Goal: Answer question/provide support: Share knowledge or assist other users

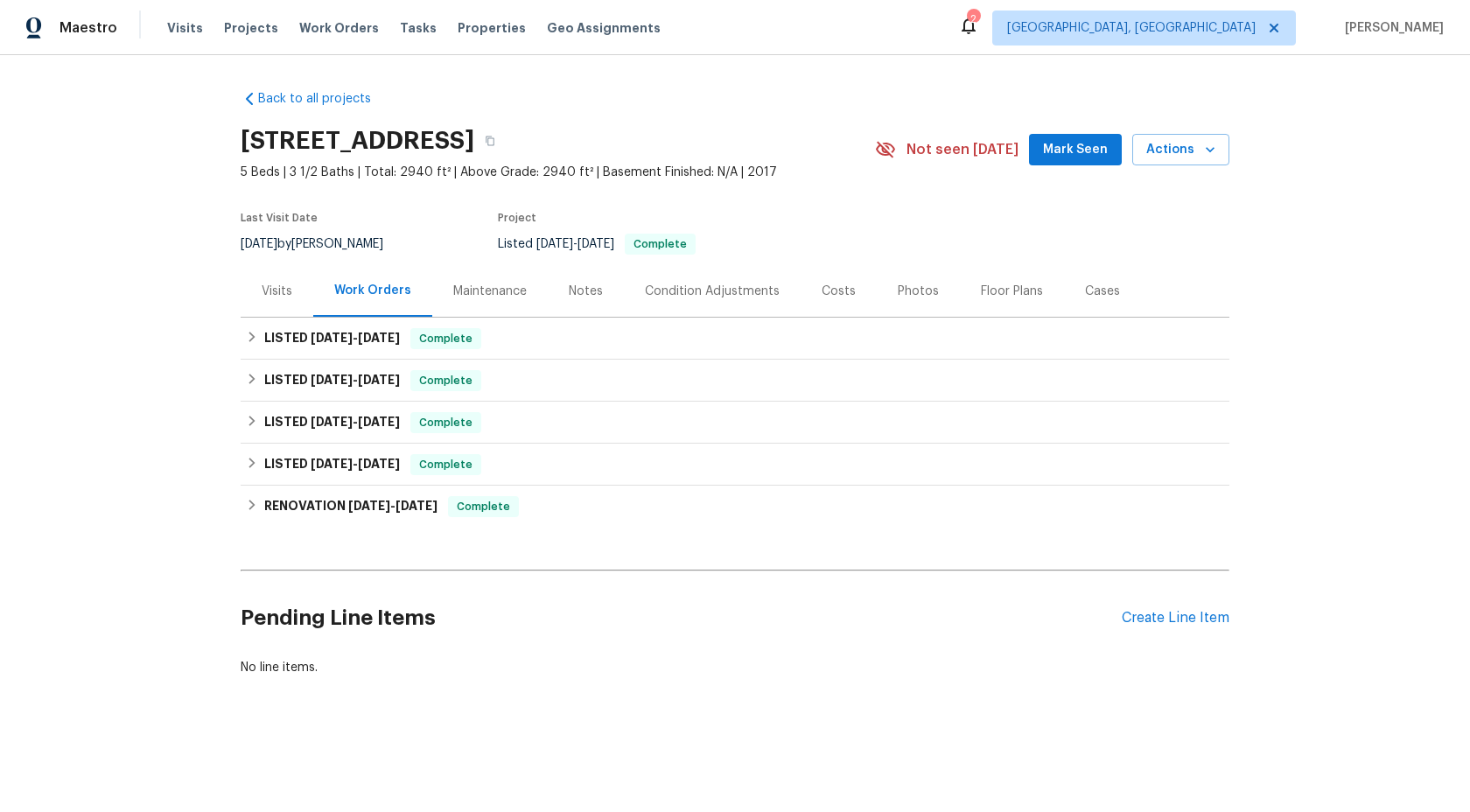
click at [501, 292] on div "Maintenance" at bounding box center [490, 291] width 74 height 18
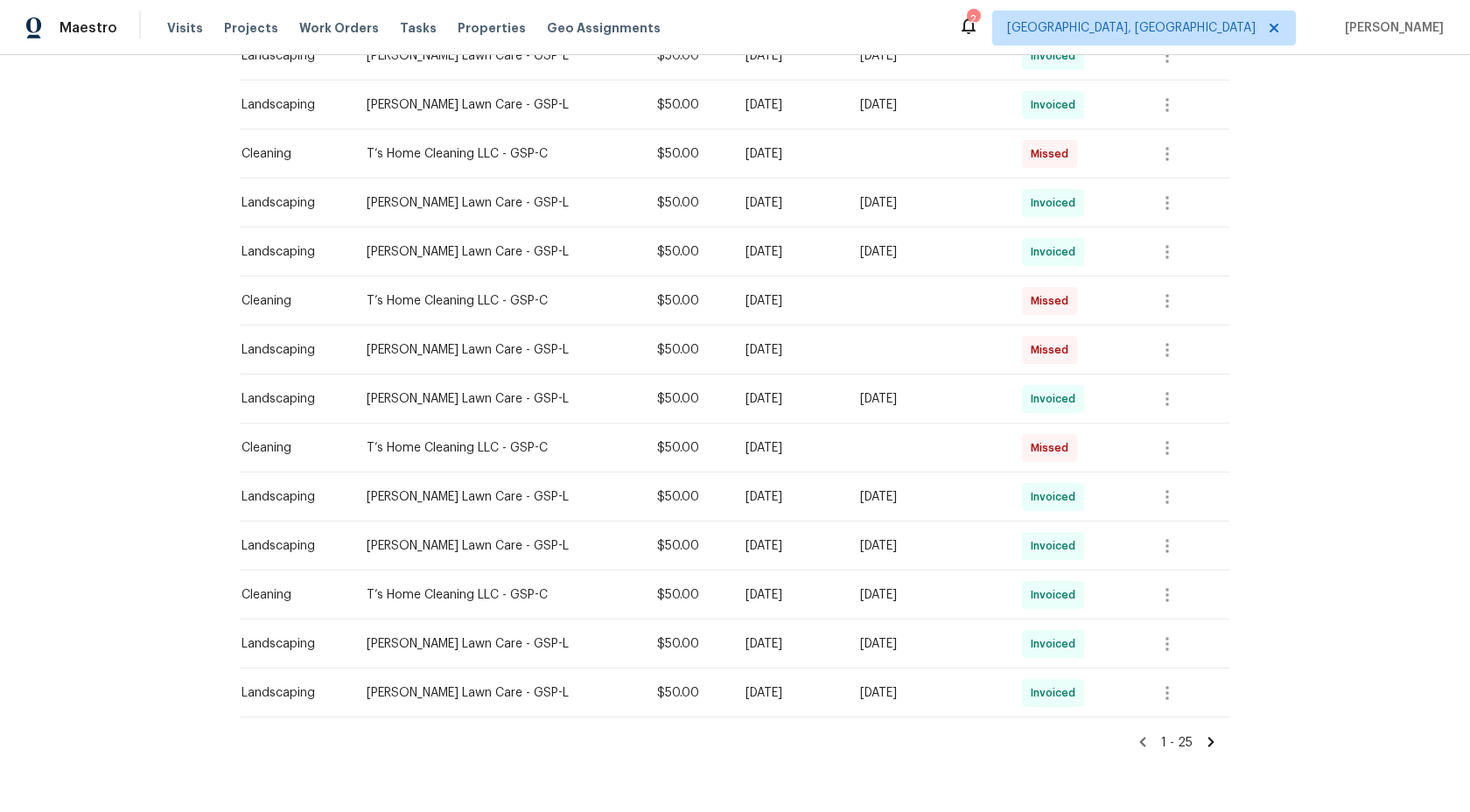
scroll to position [901, 0]
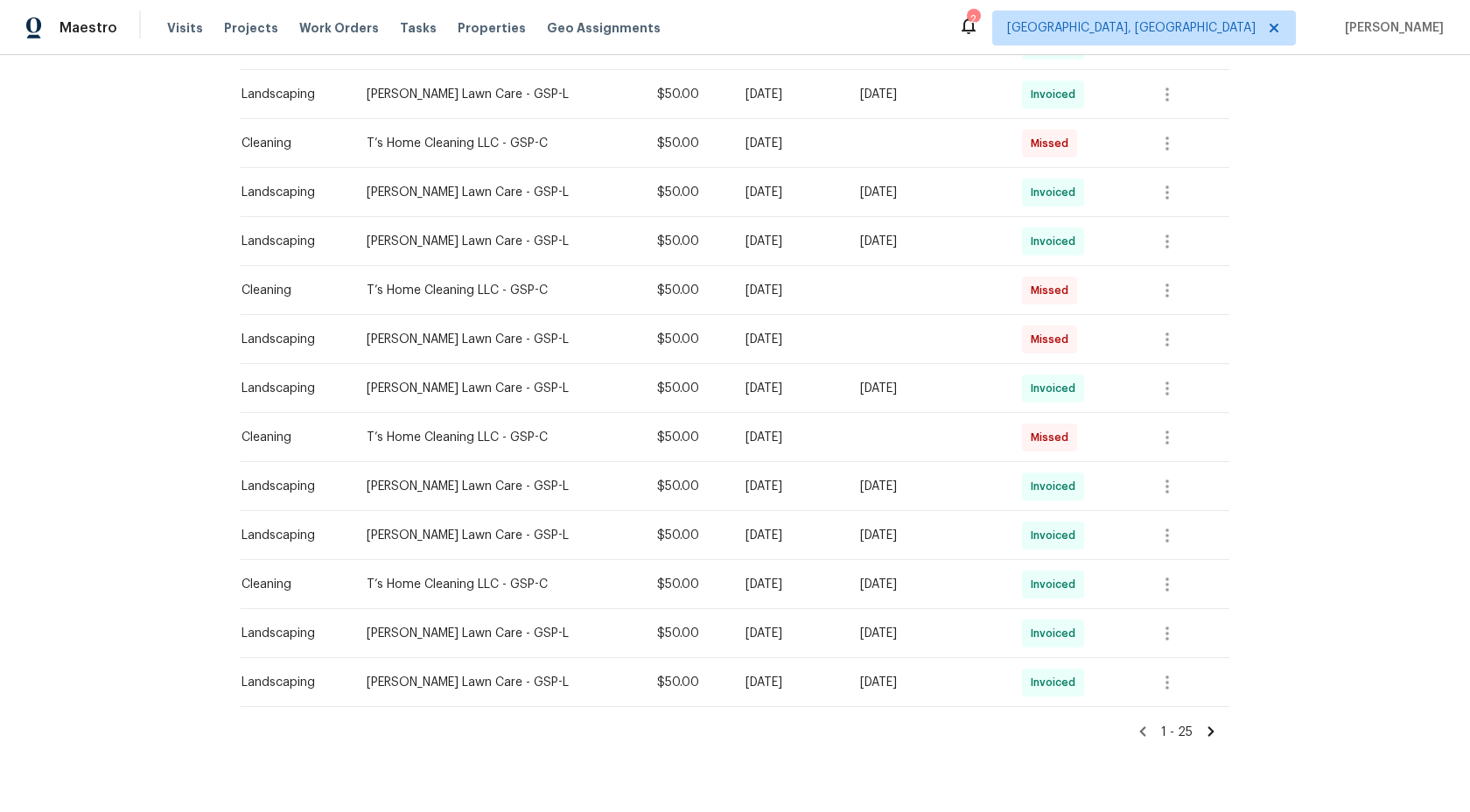
click at [1212, 728] on icon at bounding box center [1212, 731] width 6 height 10
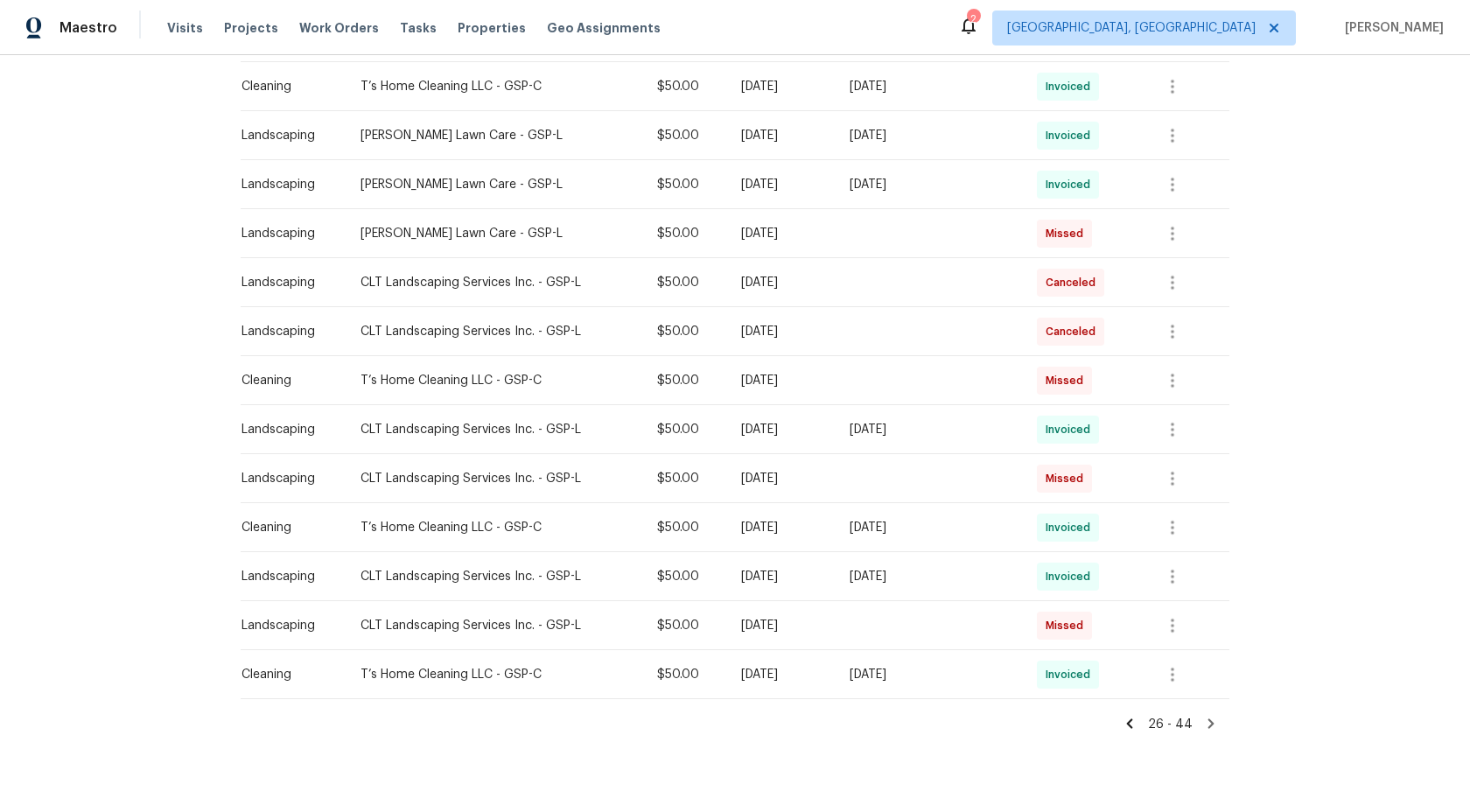
scroll to position [640, 0]
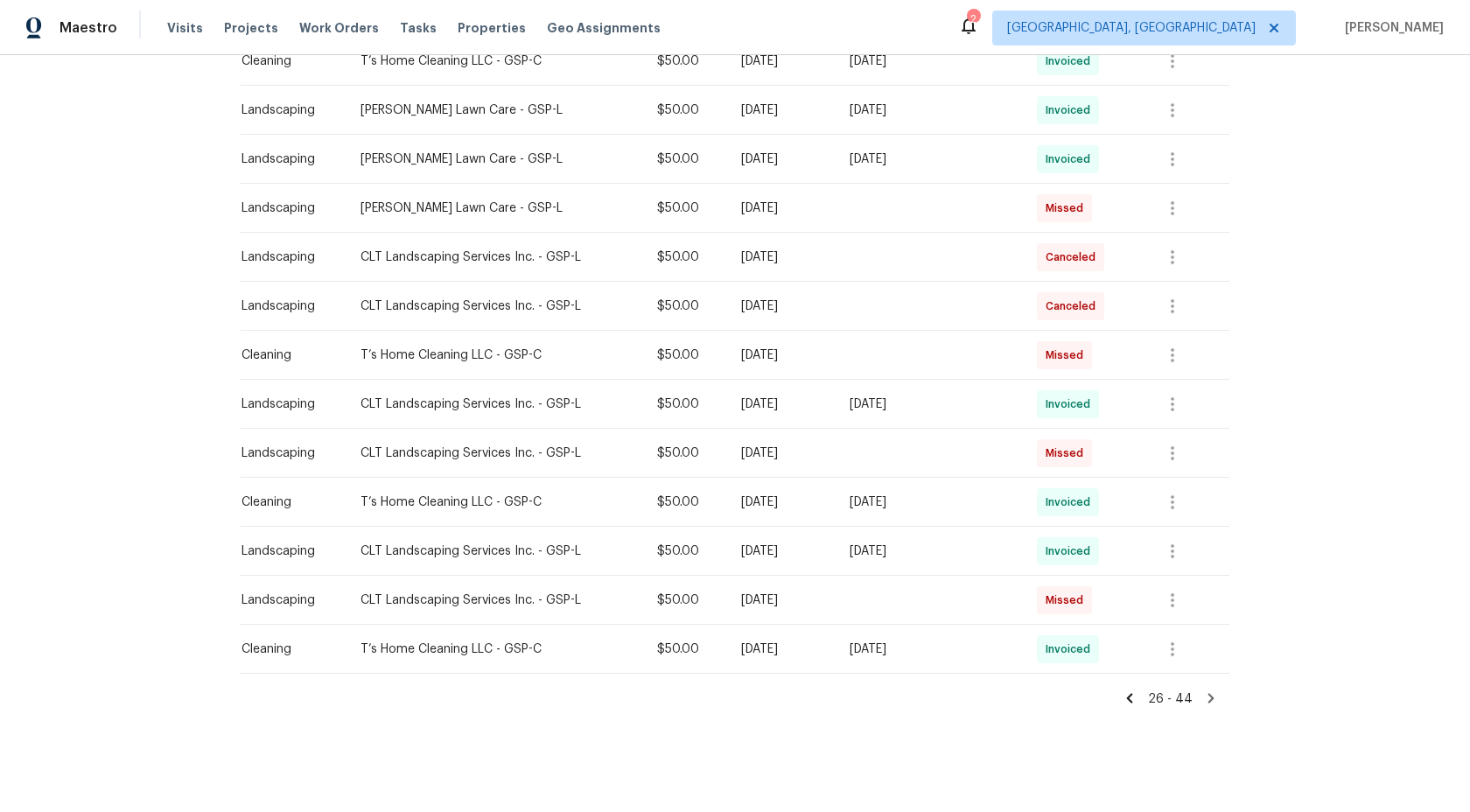
click at [1212, 698] on icon at bounding box center [1212, 698] width 6 height 10
click at [1136, 698] on icon at bounding box center [1130, 698] width 16 height 16
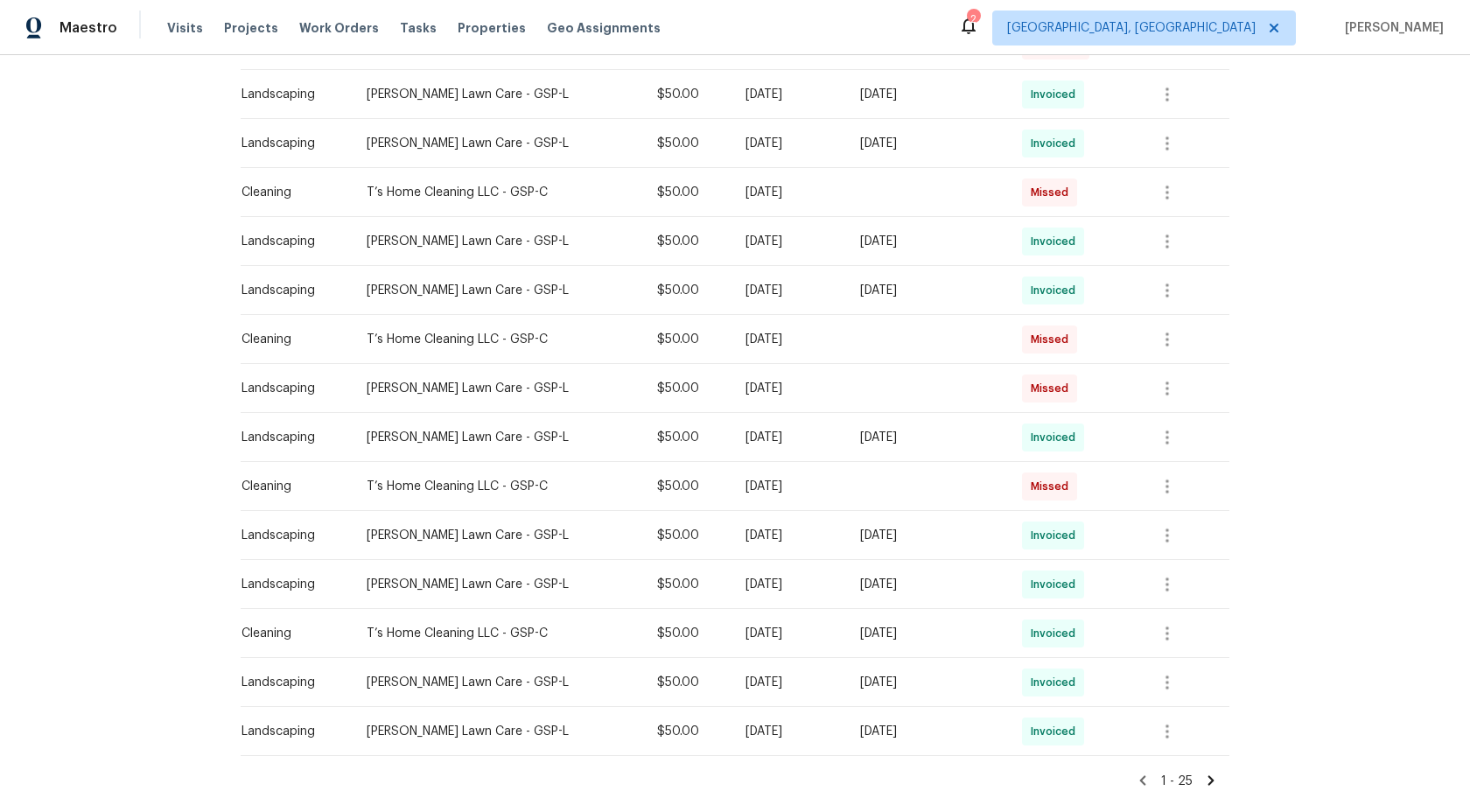
scroll to position [935, 0]
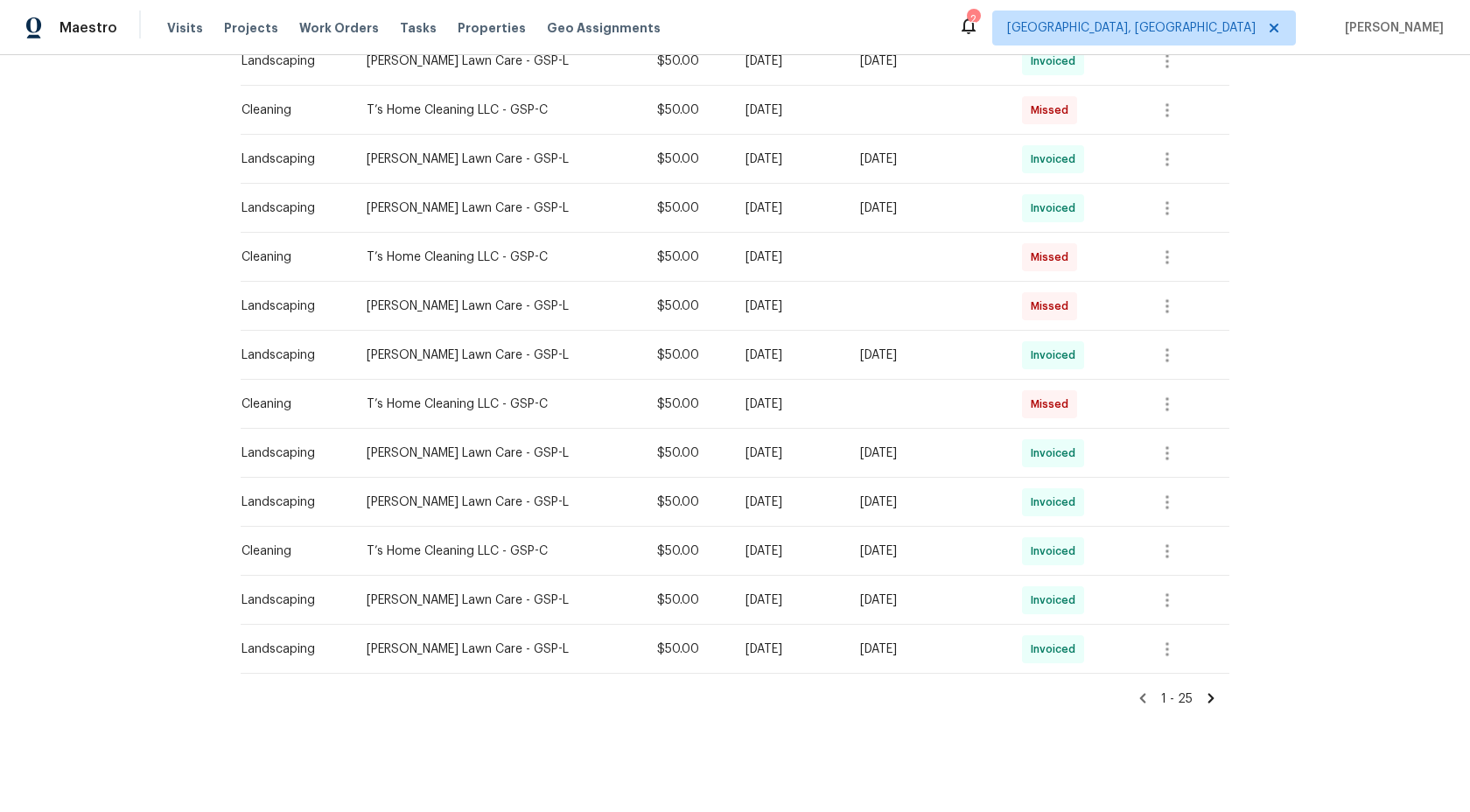
click at [1146, 700] on icon at bounding box center [1144, 698] width 6 height 10
click at [1145, 698] on icon at bounding box center [1144, 698] width 6 height 10
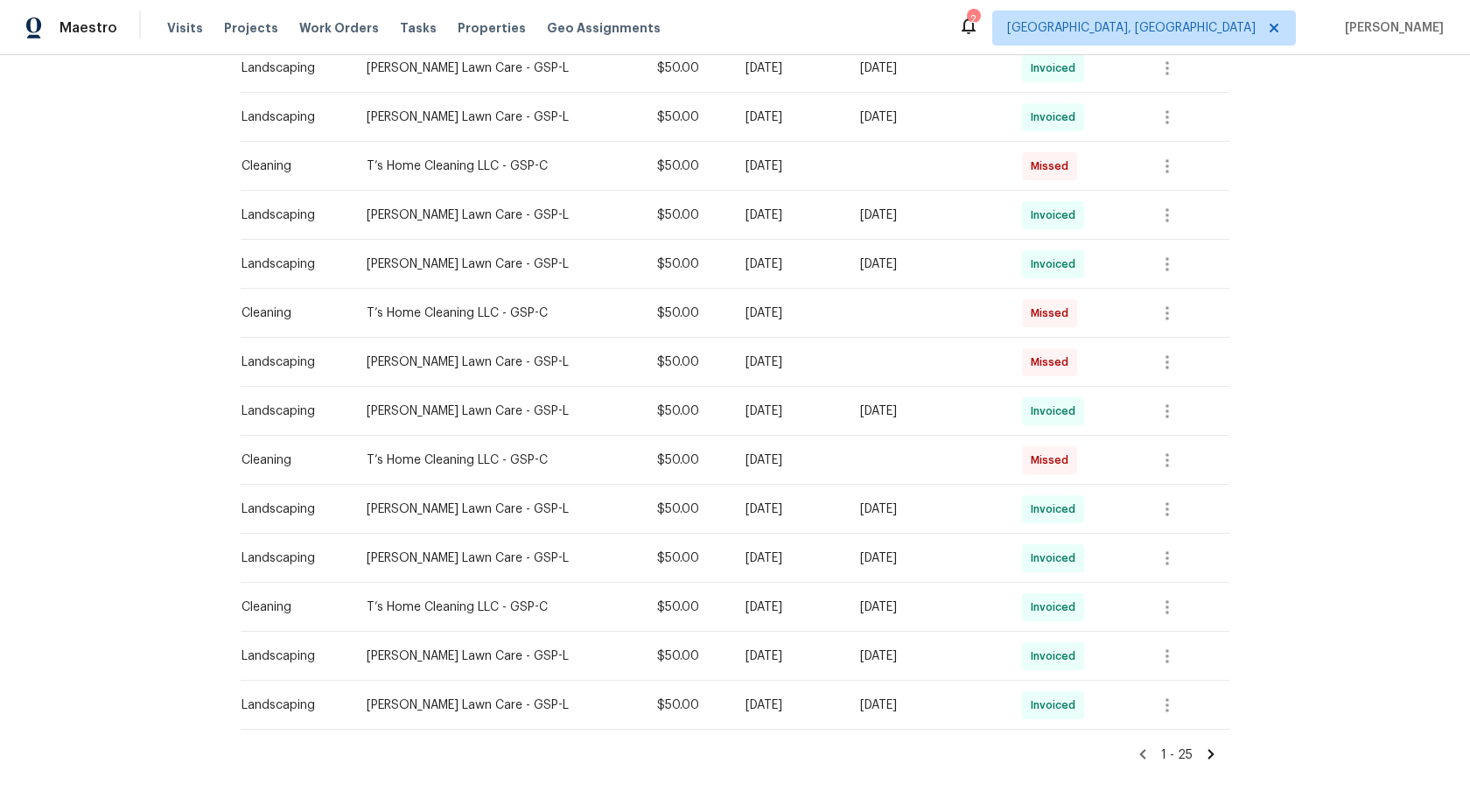
scroll to position [874, 0]
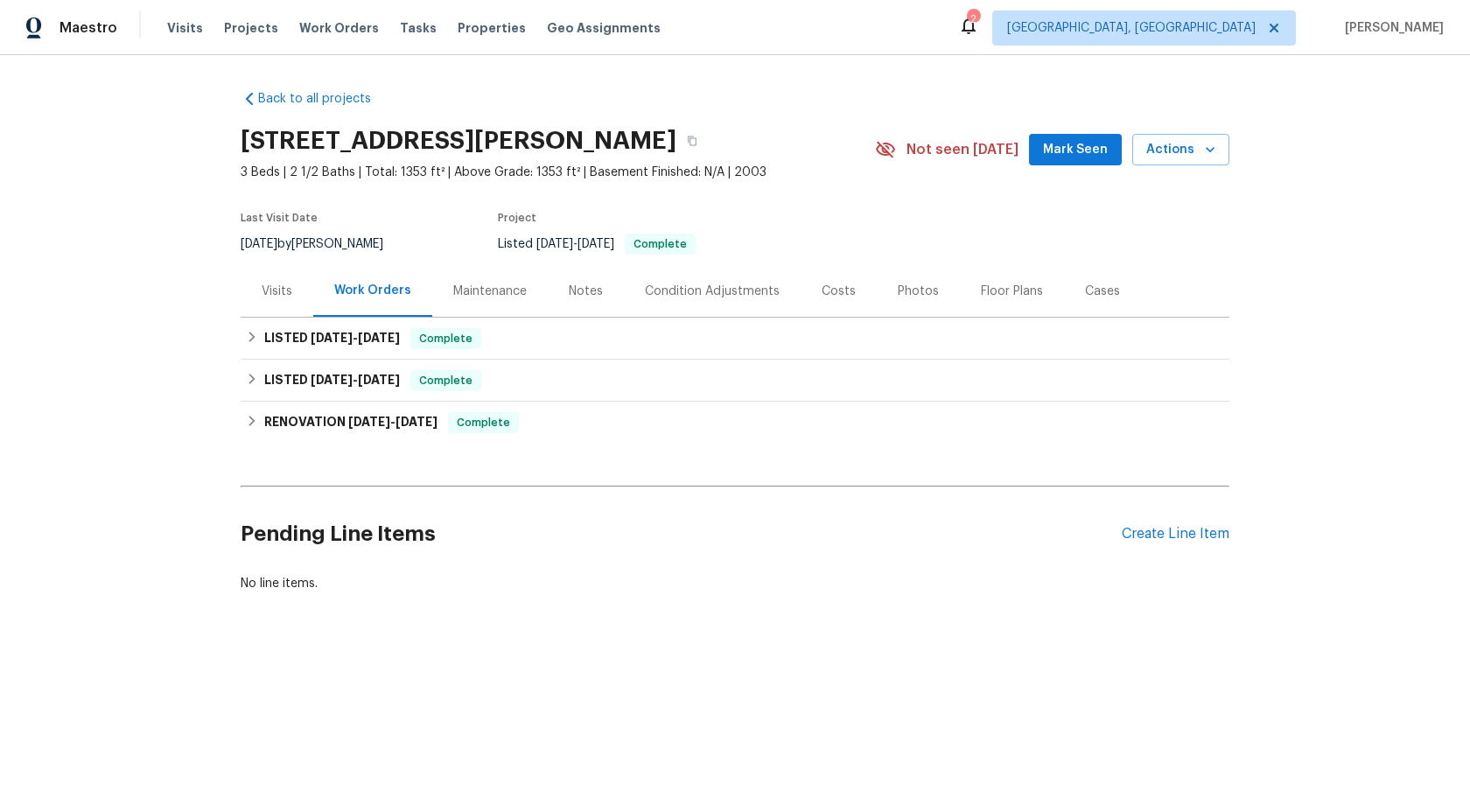
click at [508, 288] on div "Maintenance" at bounding box center [490, 291] width 74 height 18
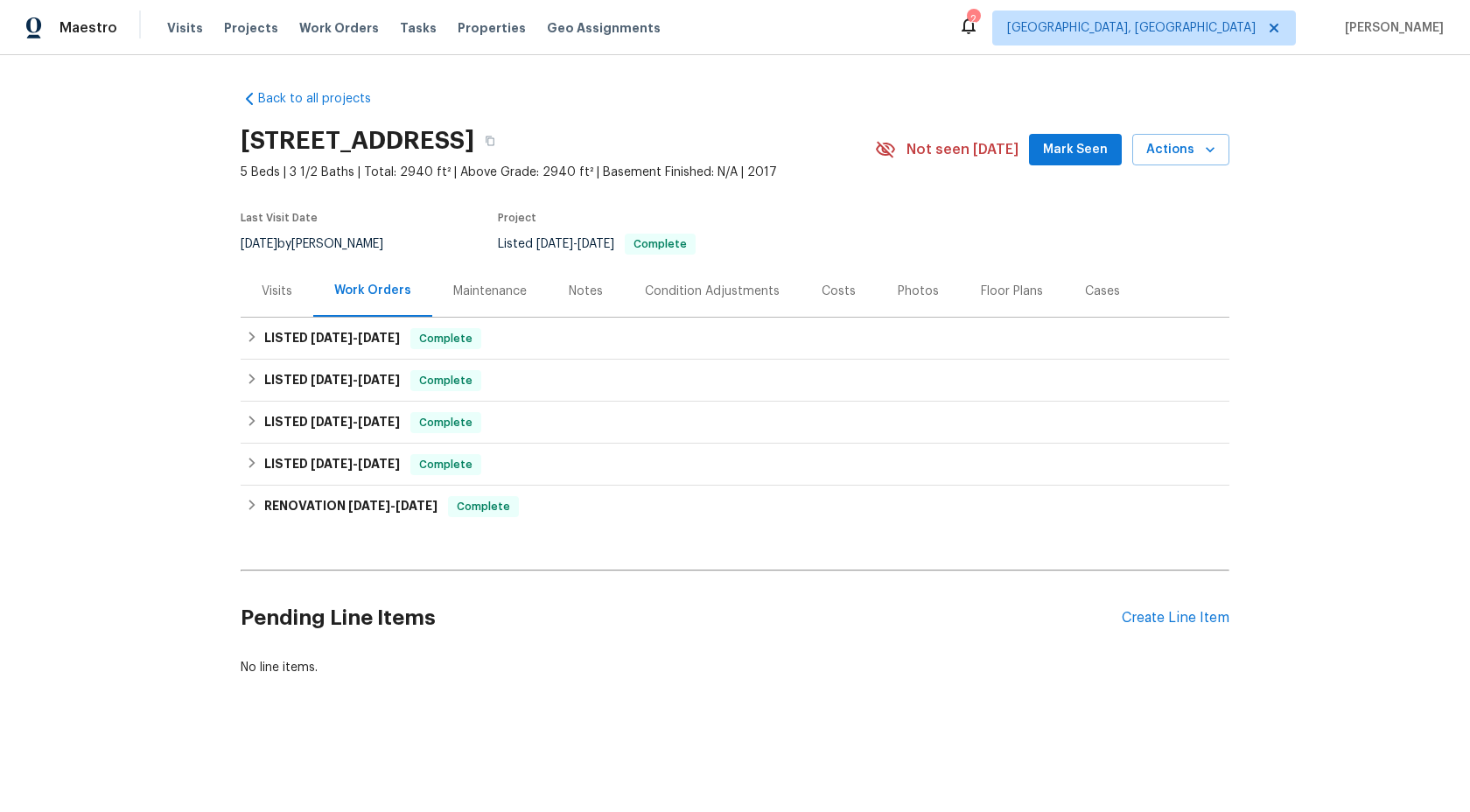
click at [473, 284] on div "Maintenance" at bounding box center [490, 291] width 74 height 18
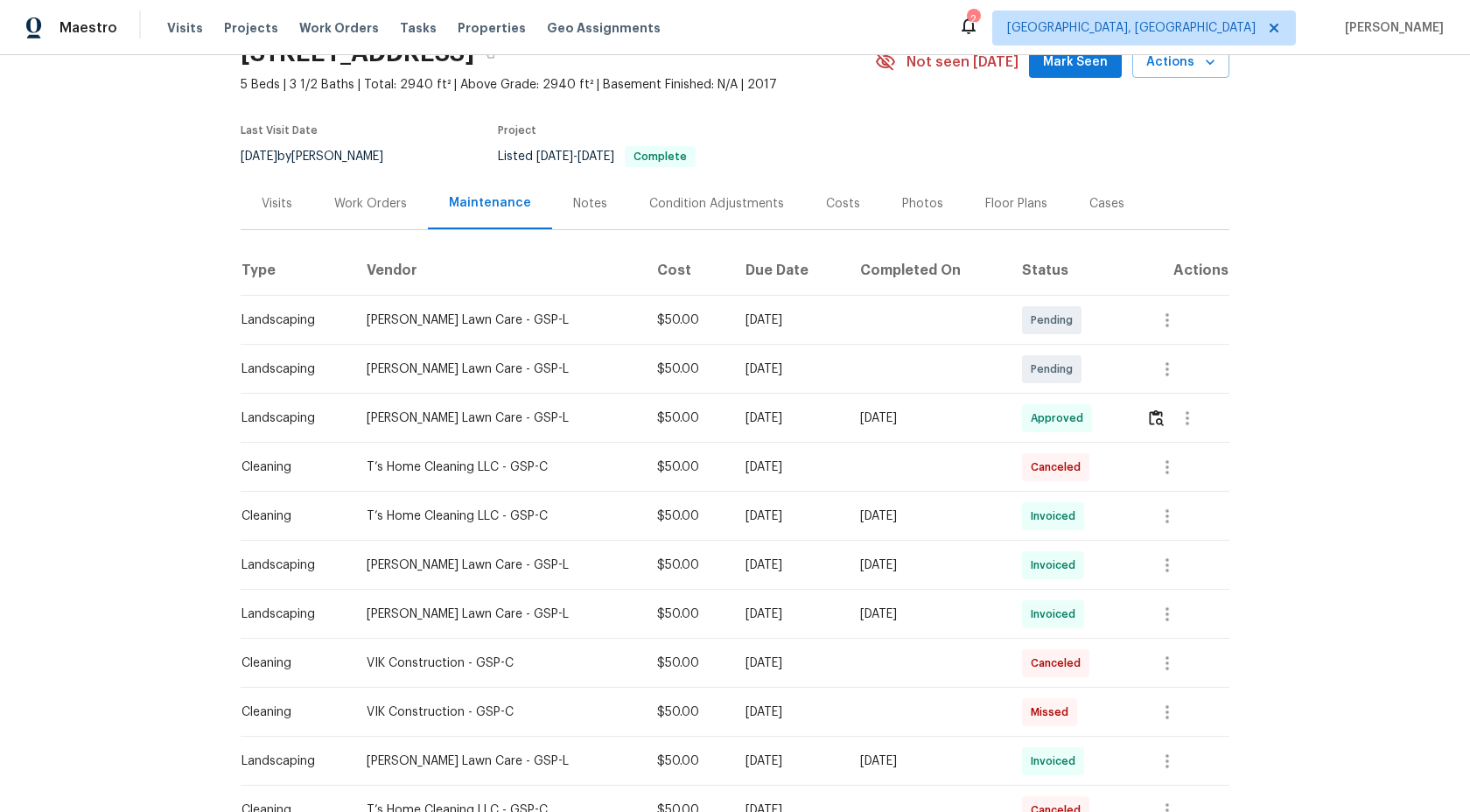
scroll to position [89, 0]
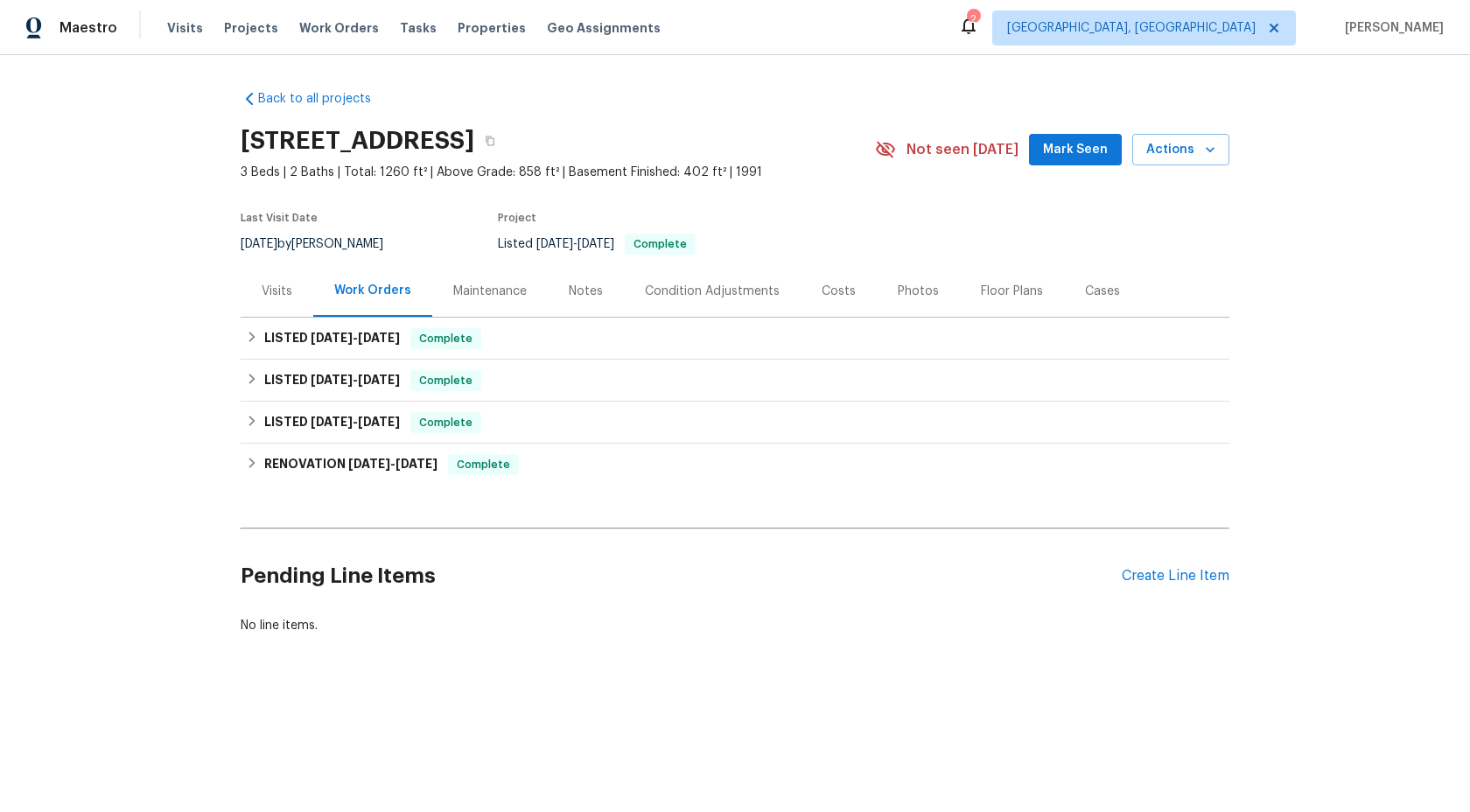
click at [481, 282] on div "Maintenance" at bounding box center [490, 291] width 74 height 18
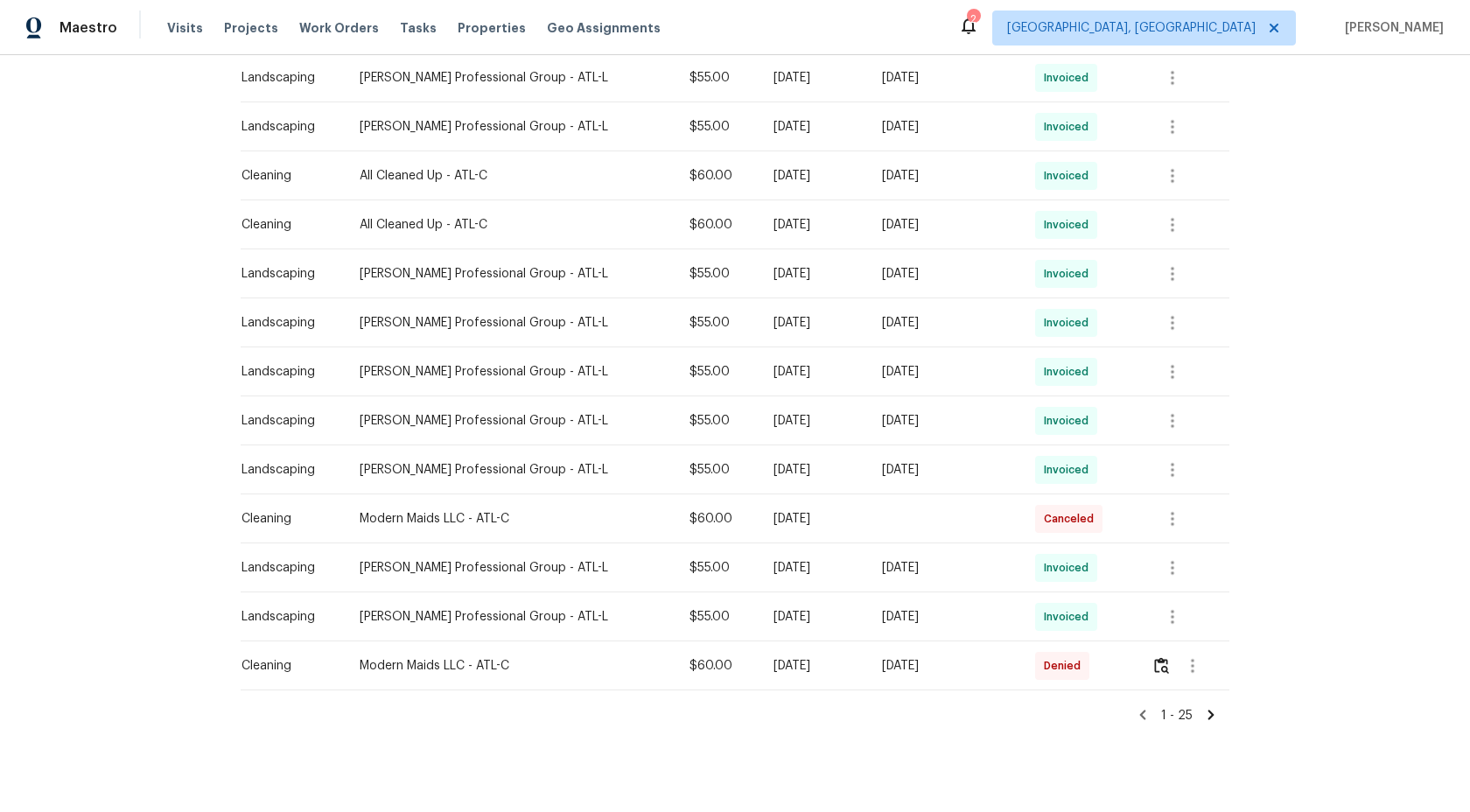
scroll to position [935, 0]
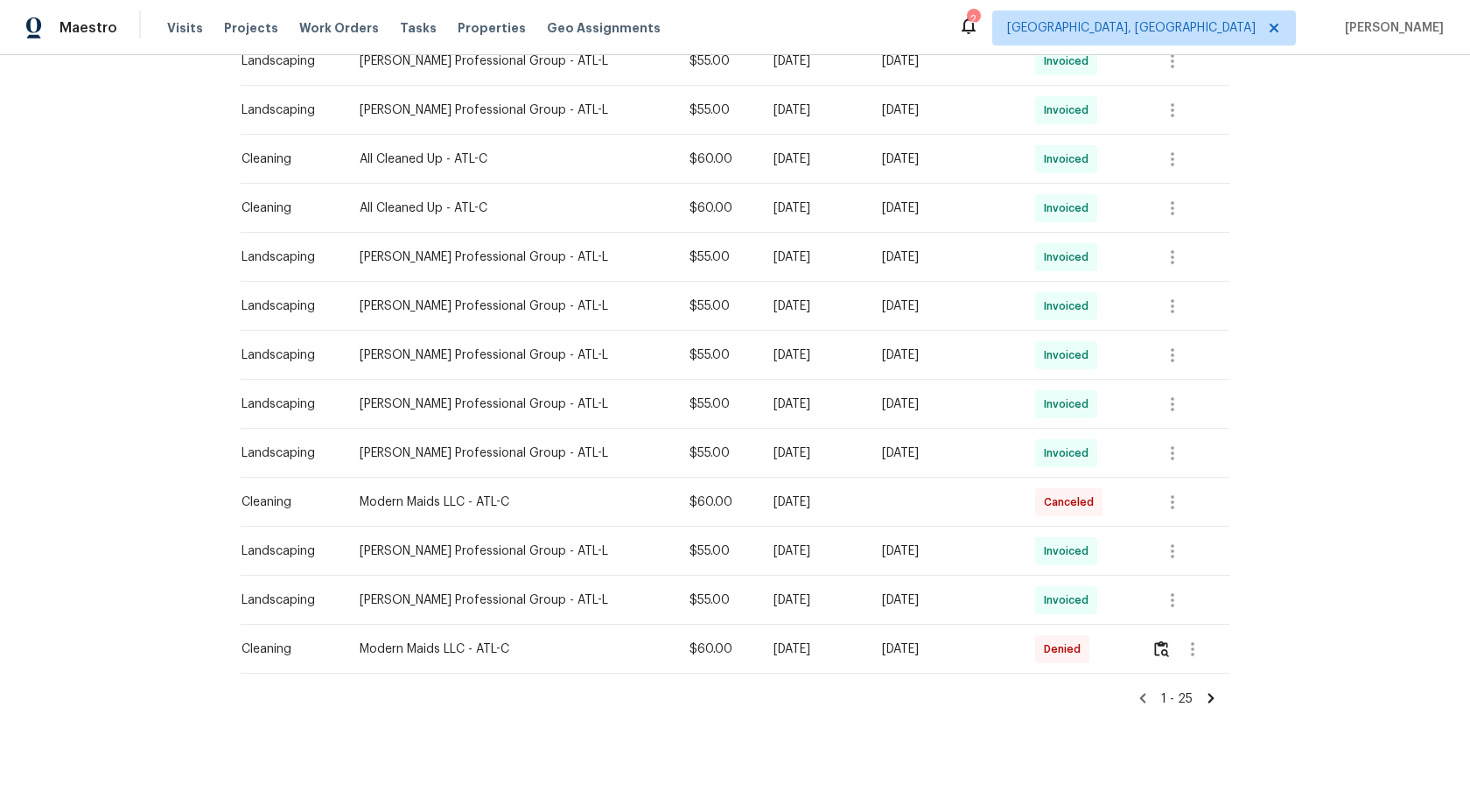
click at [1213, 694] on icon at bounding box center [1212, 698] width 6 height 10
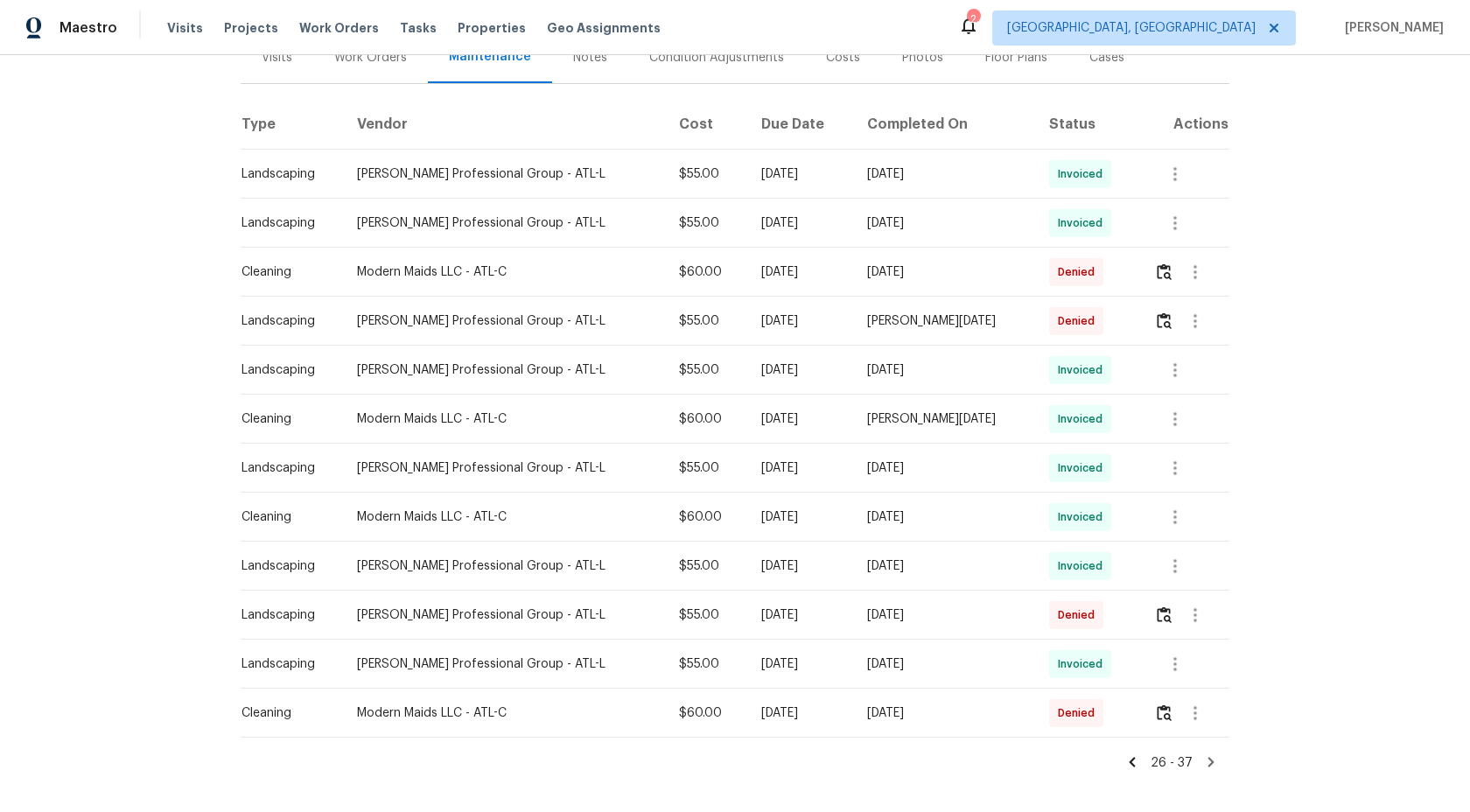
scroll to position [297, 0]
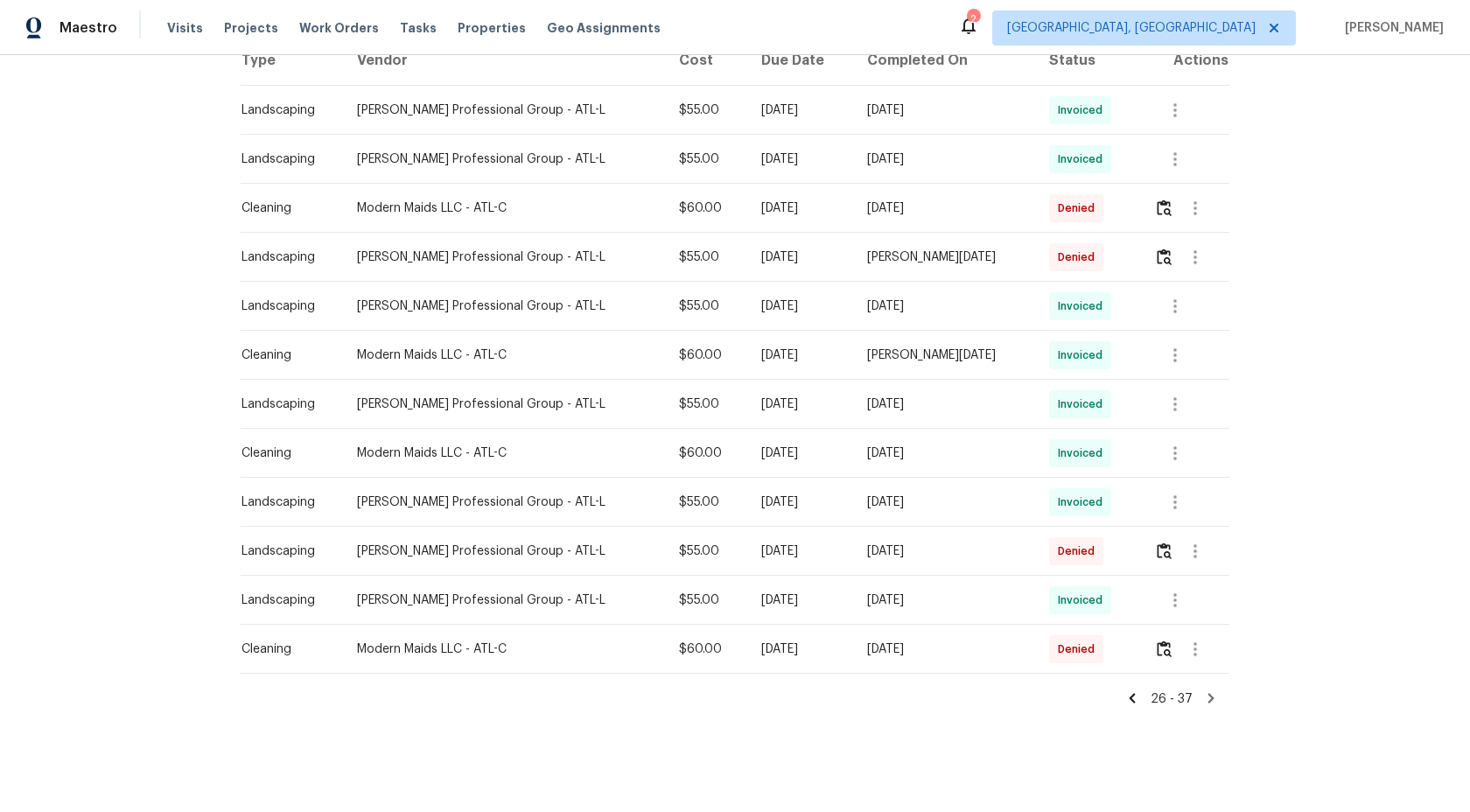
click at [1213, 696] on icon at bounding box center [1212, 698] width 6 height 10
click at [1164, 648] on img "button" at bounding box center [1164, 648] width 15 height 17
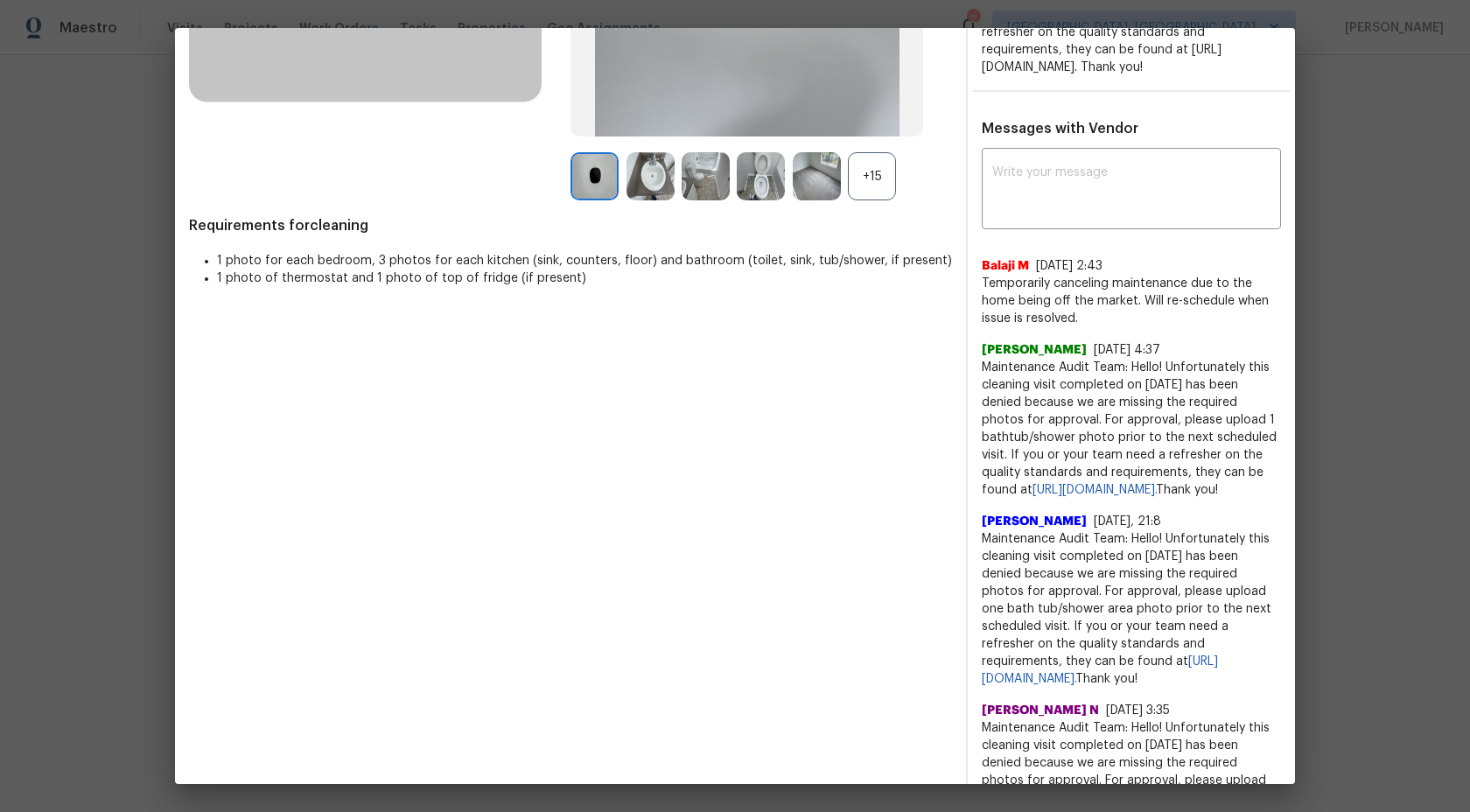
scroll to position [371, 0]
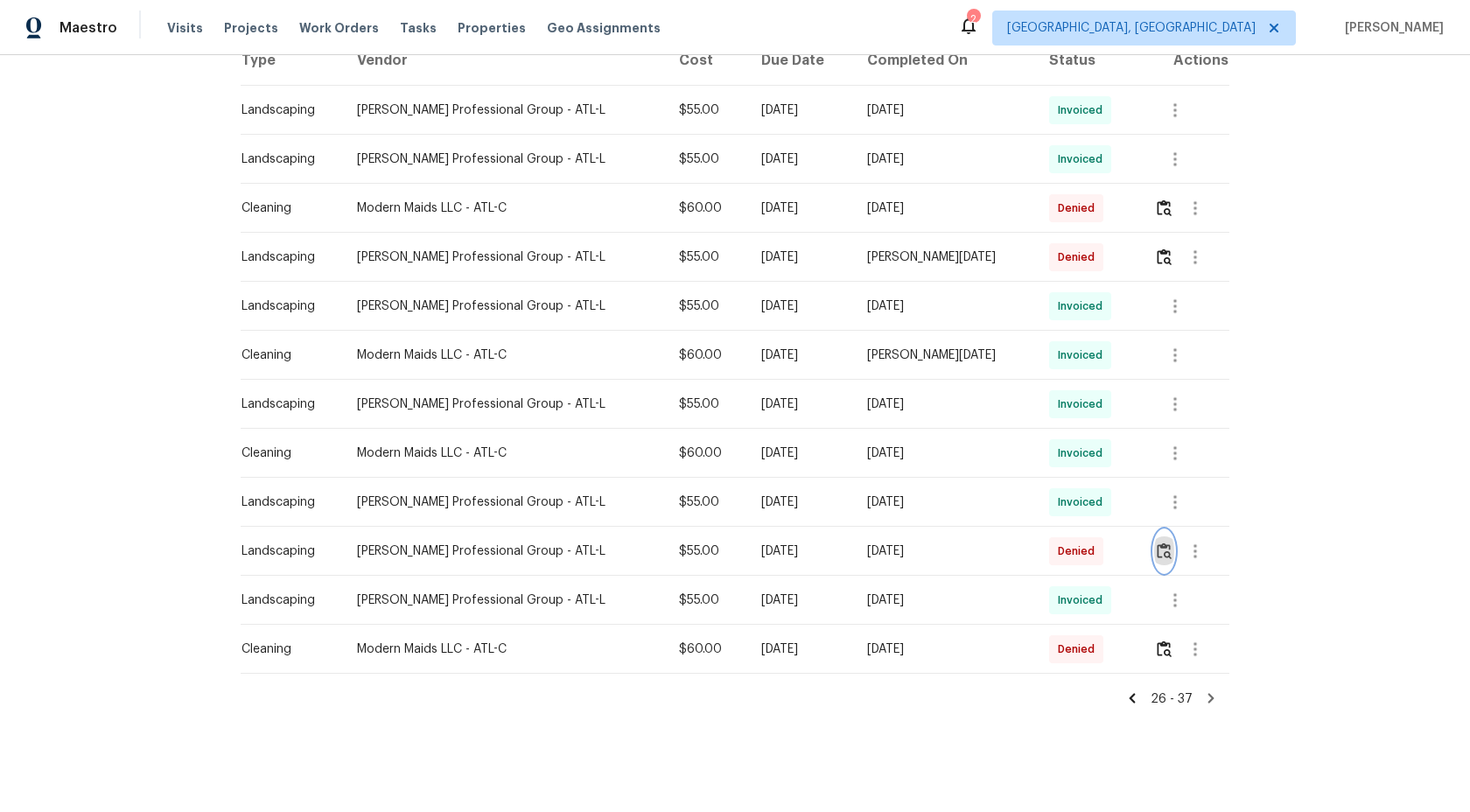
click at [1162, 549] on img "button" at bounding box center [1164, 551] width 15 height 17
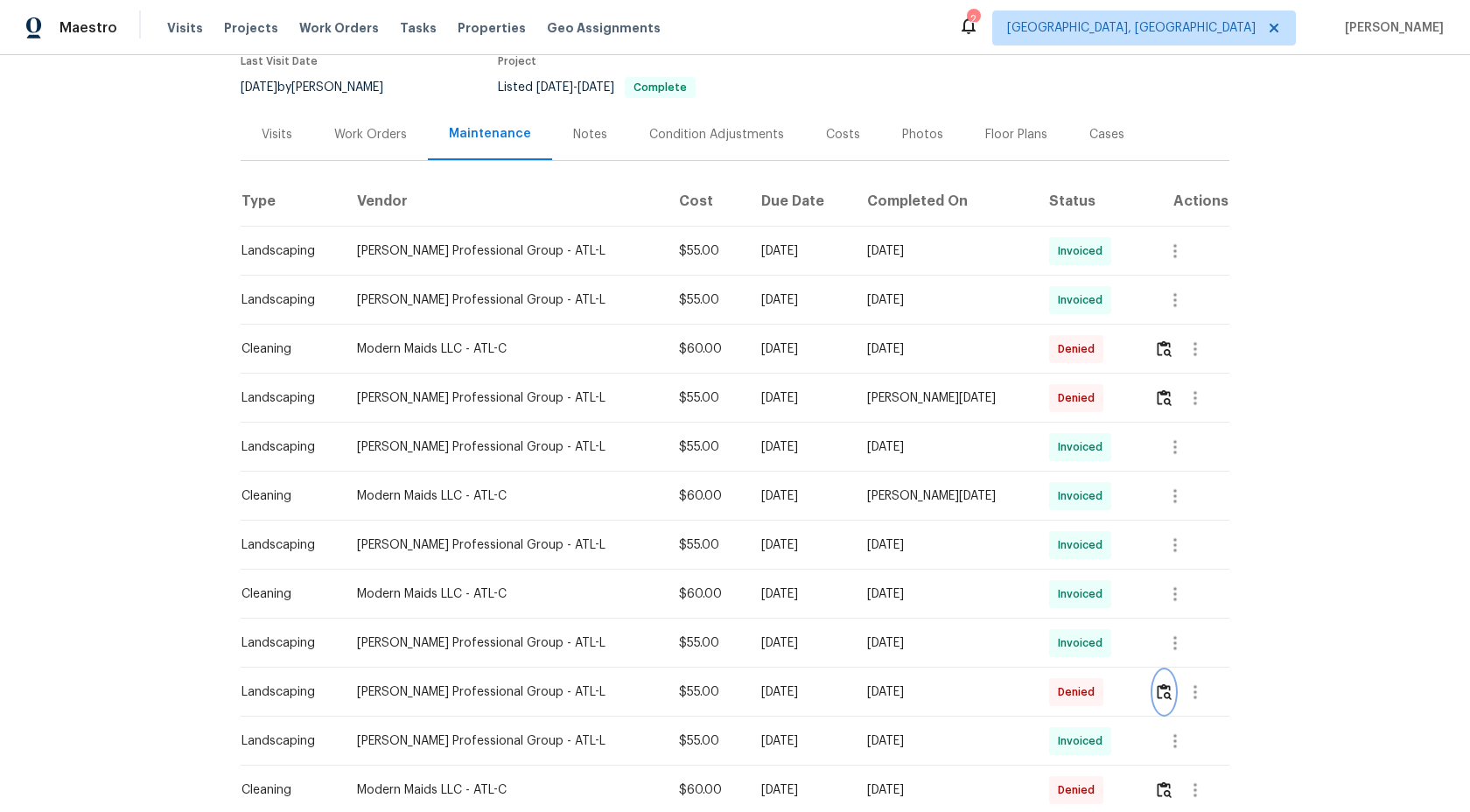
scroll to position [146, 0]
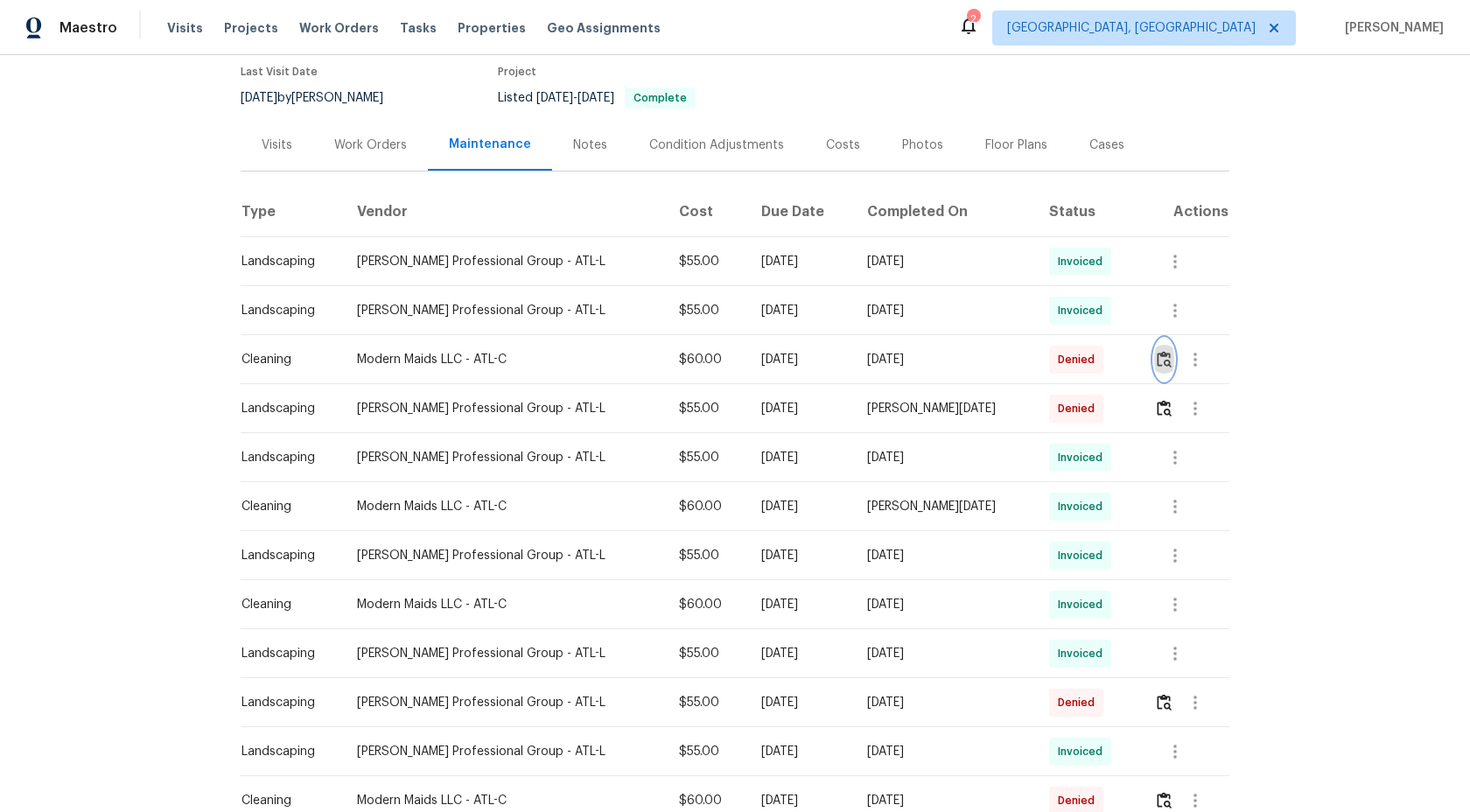
click at [1164, 359] on img "button" at bounding box center [1164, 359] width 15 height 17
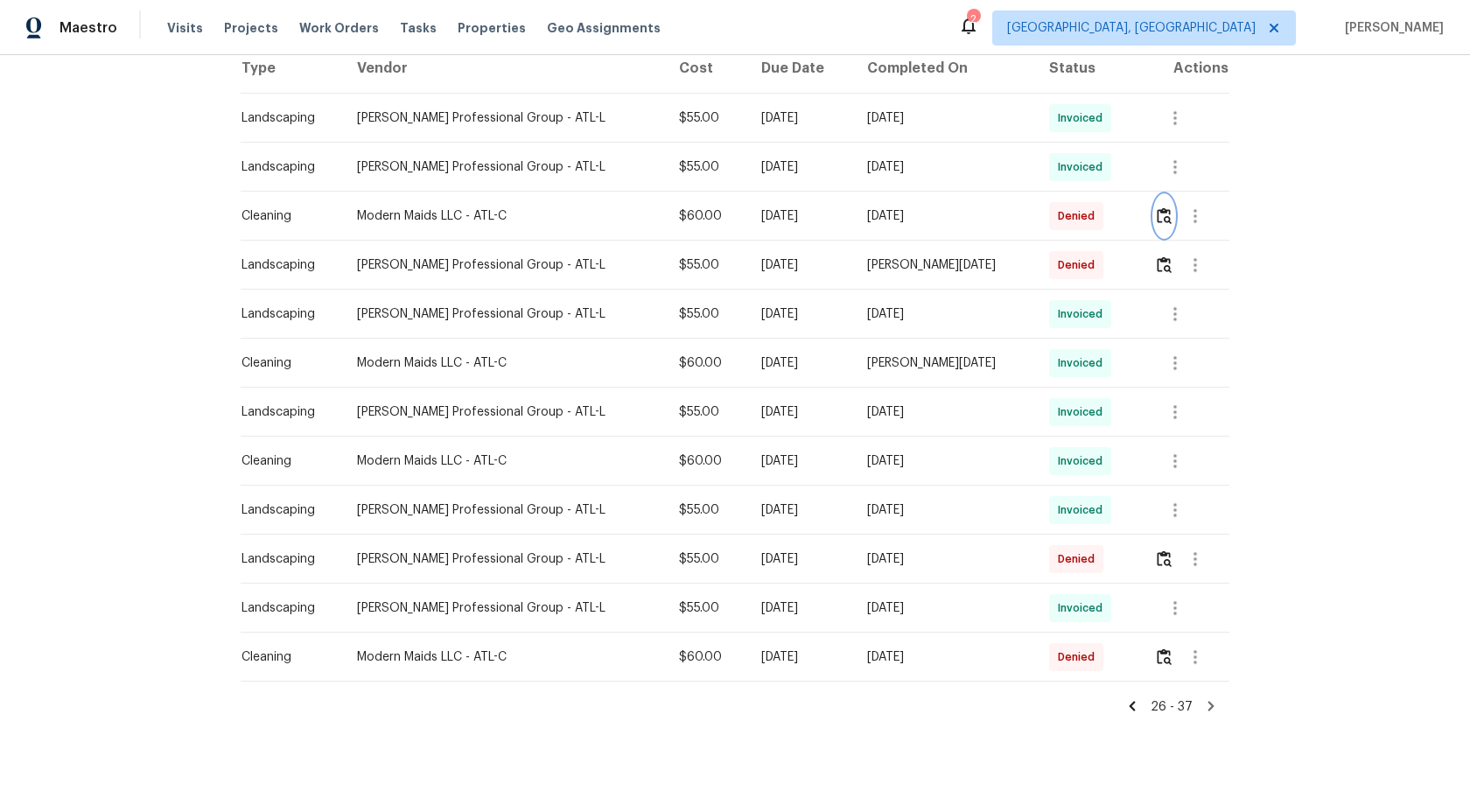
scroll to position [297, 0]
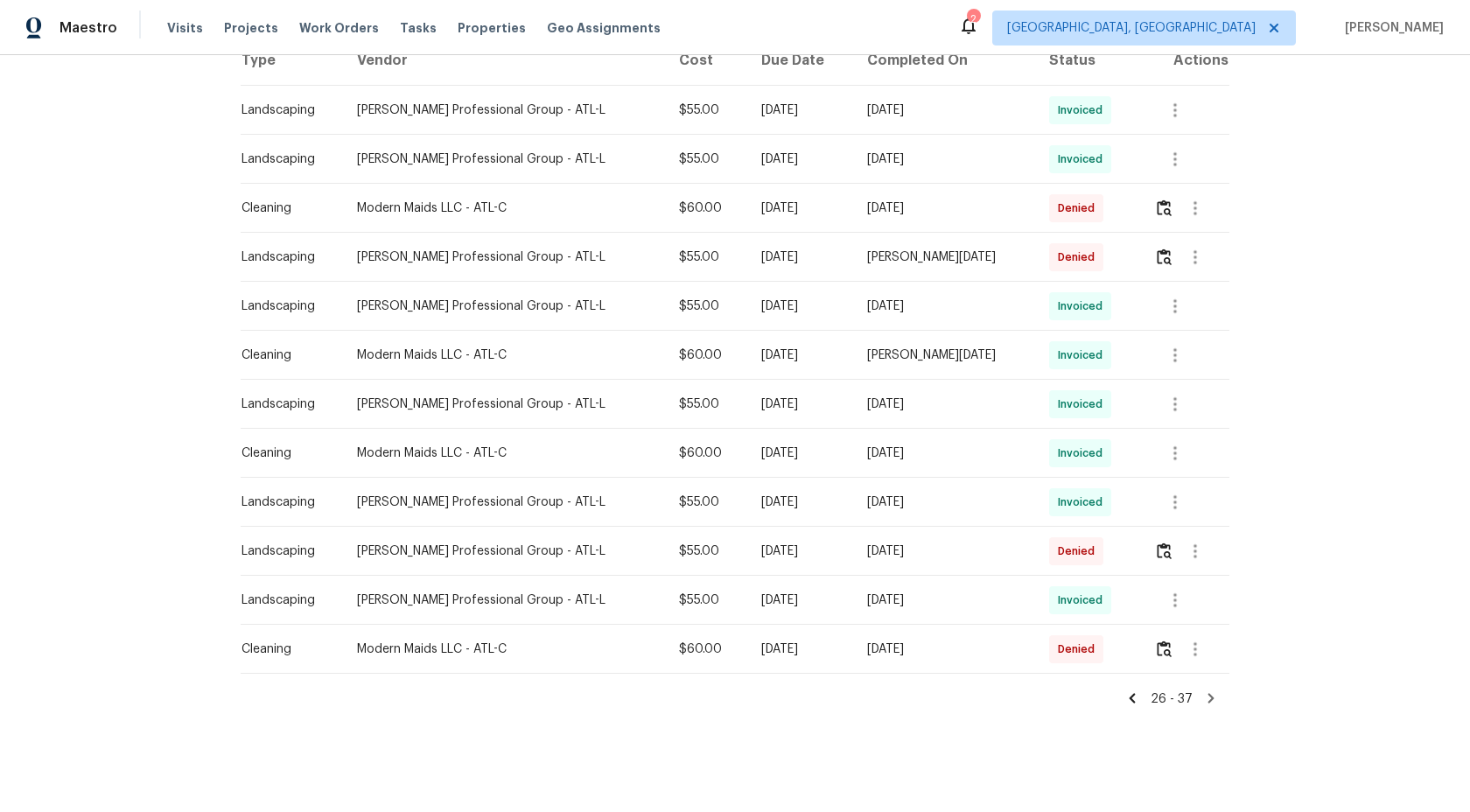
click at [1136, 697] on icon at bounding box center [1133, 698] width 6 height 10
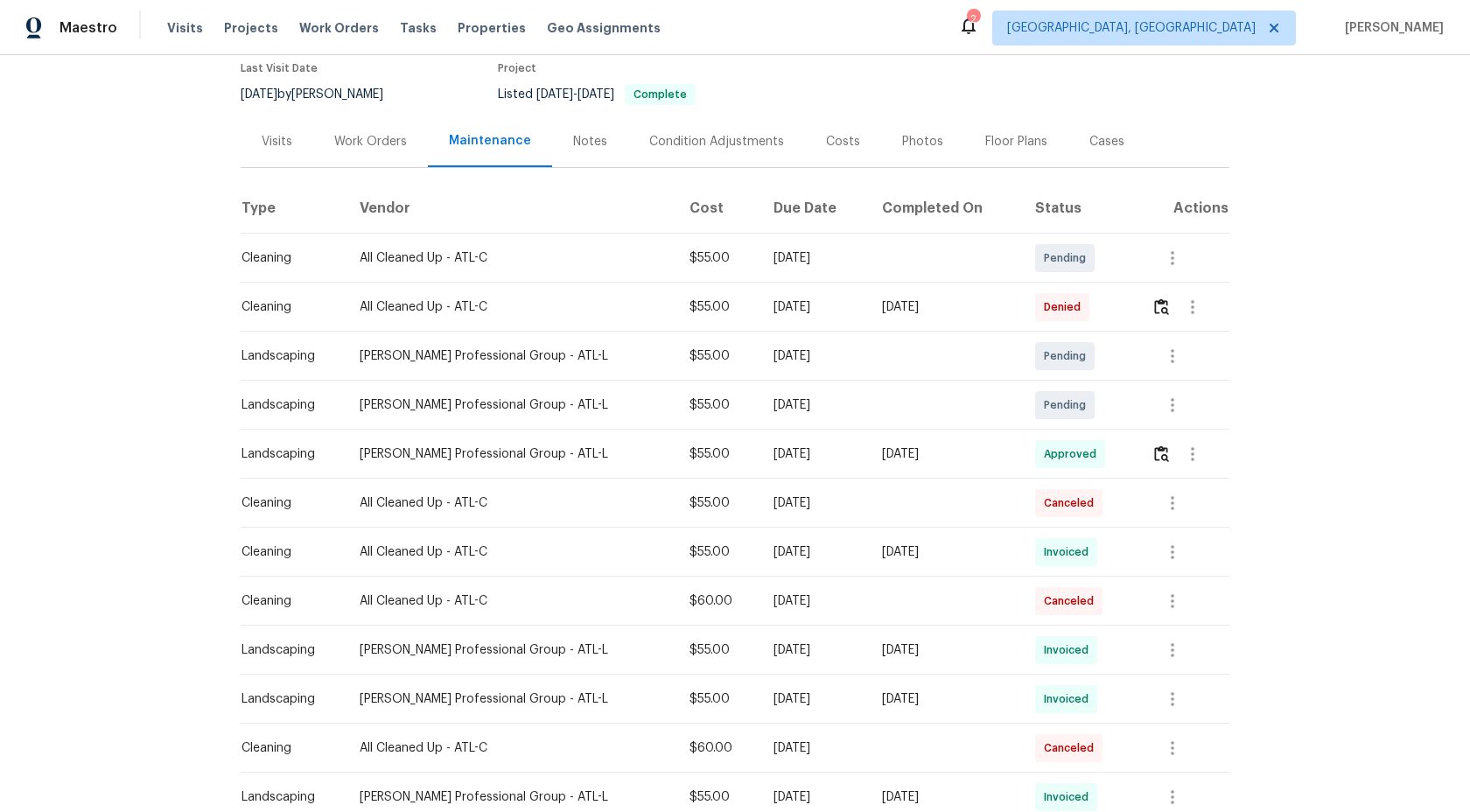
scroll to position [0, 0]
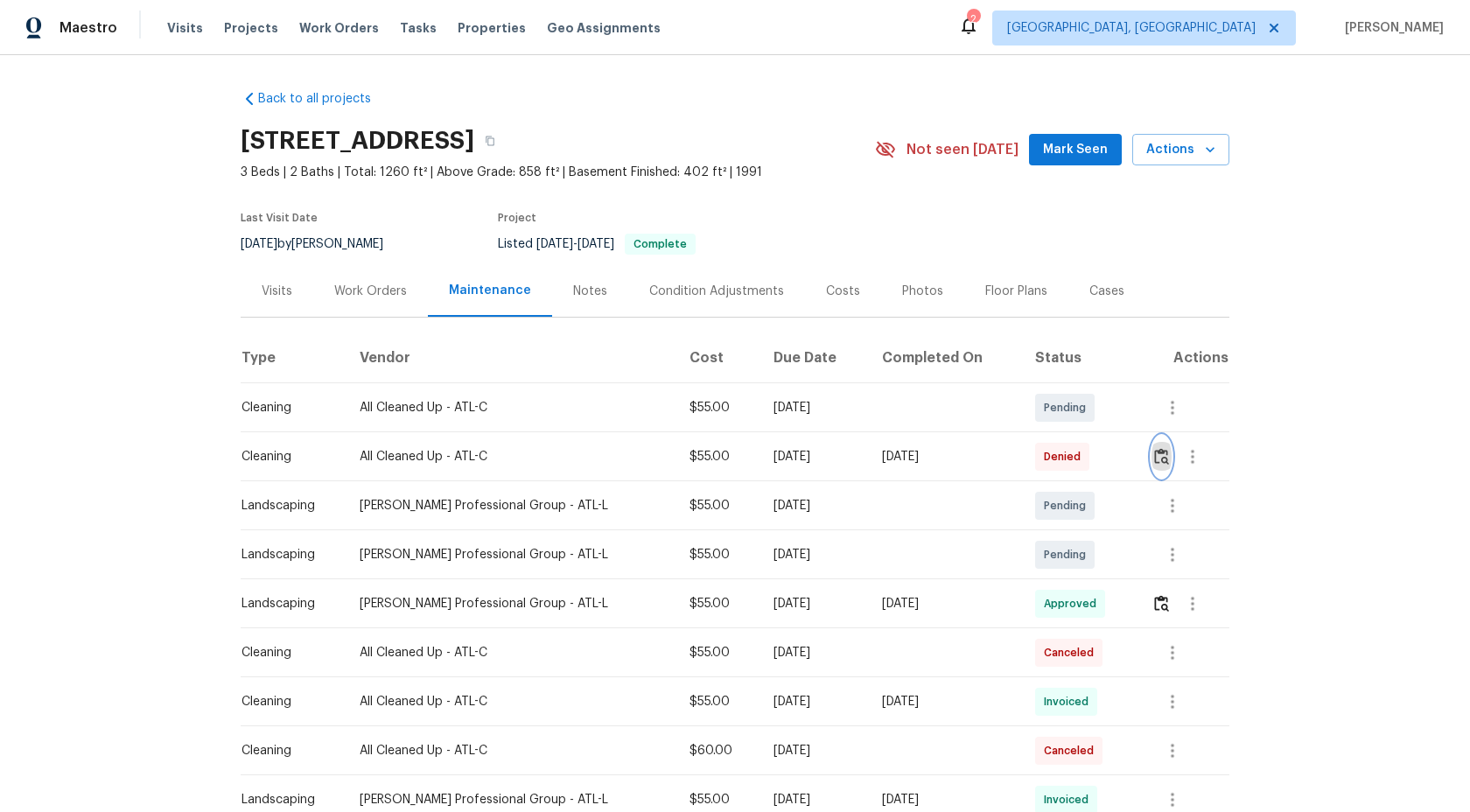
click at [1160, 457] on img "button" at bounding box center [1162, 456] width 15 height 17
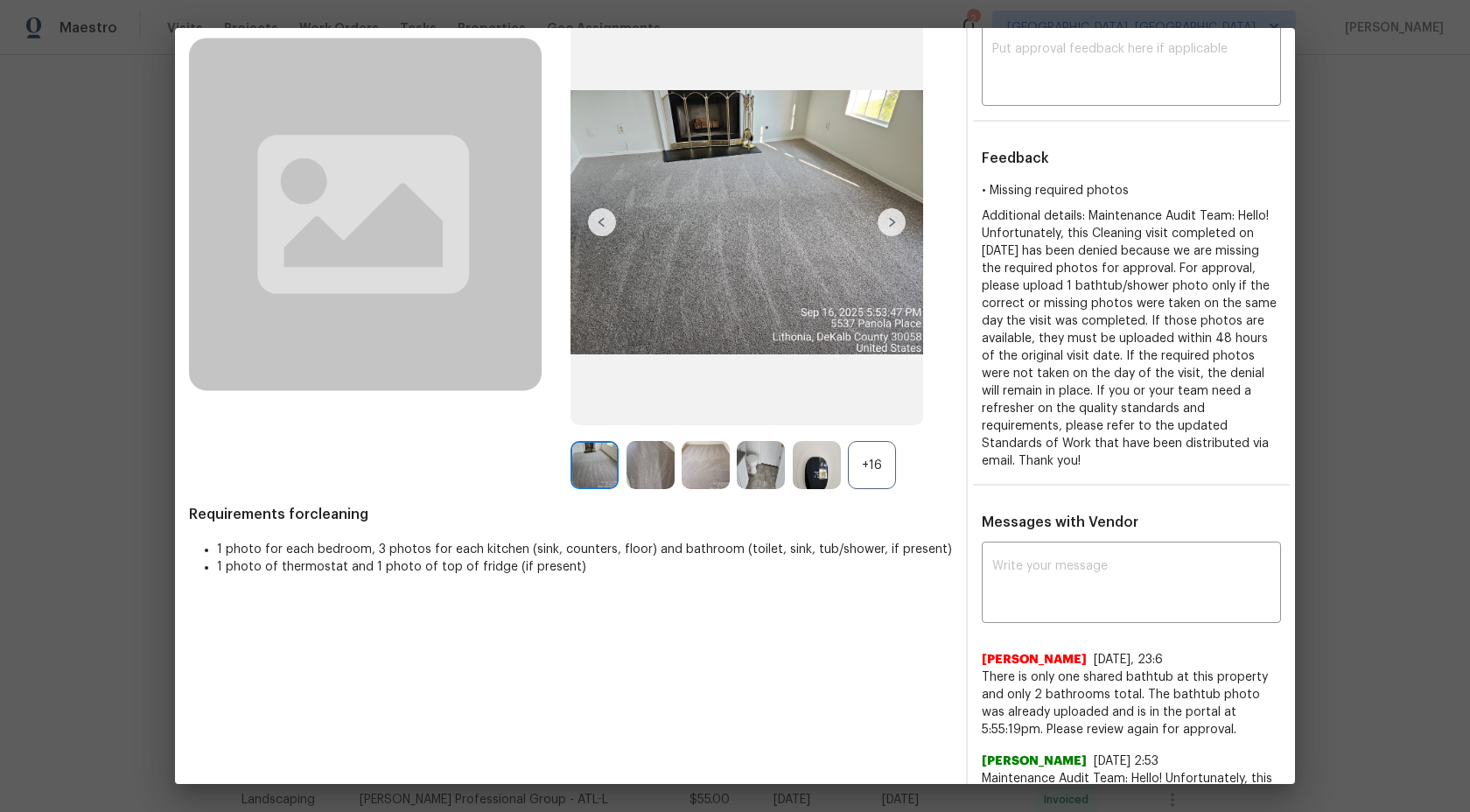
scroll to position [10, 0]
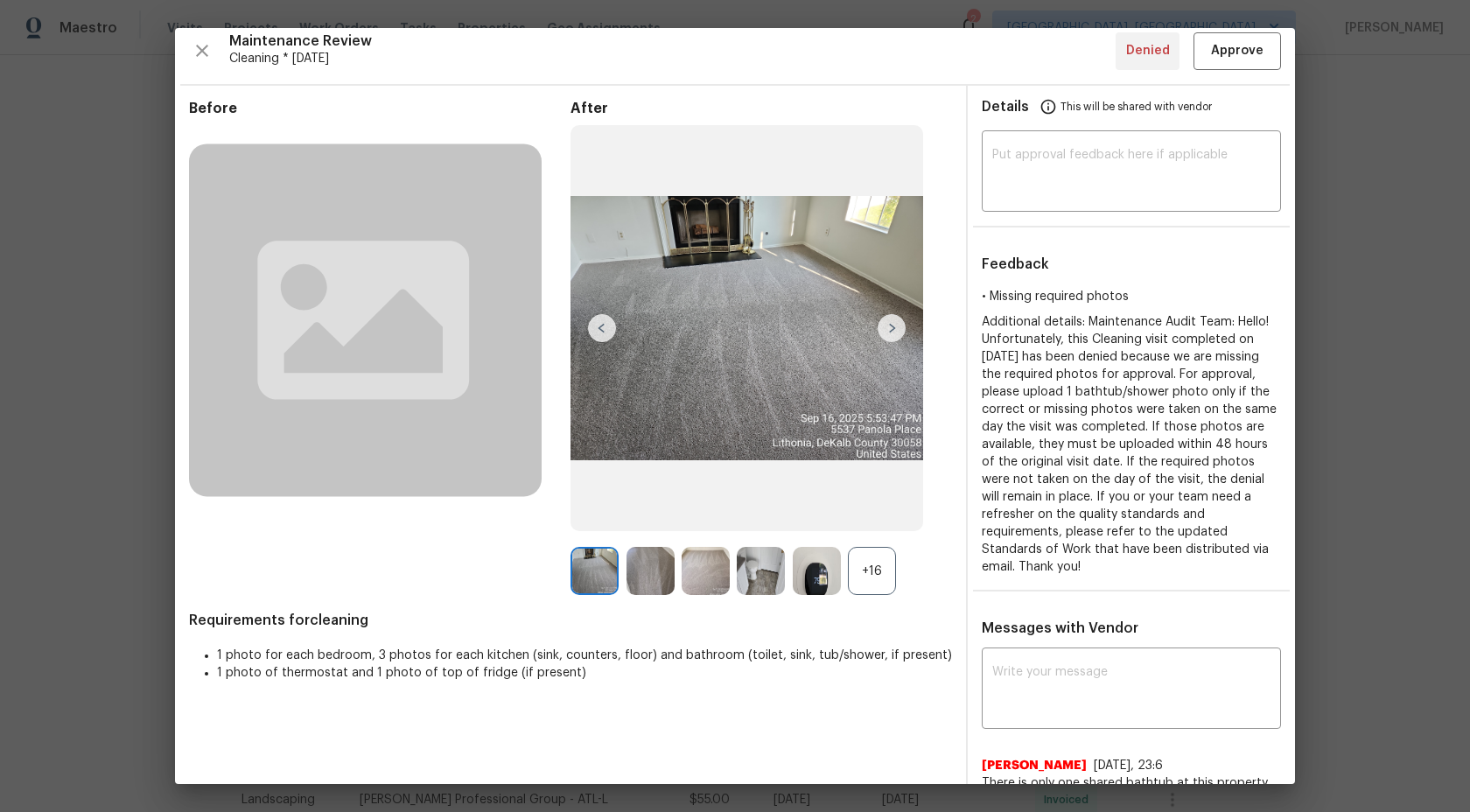
click at [891, 582] on div "+16" at bounding box center [872, 571] width 48 height 48
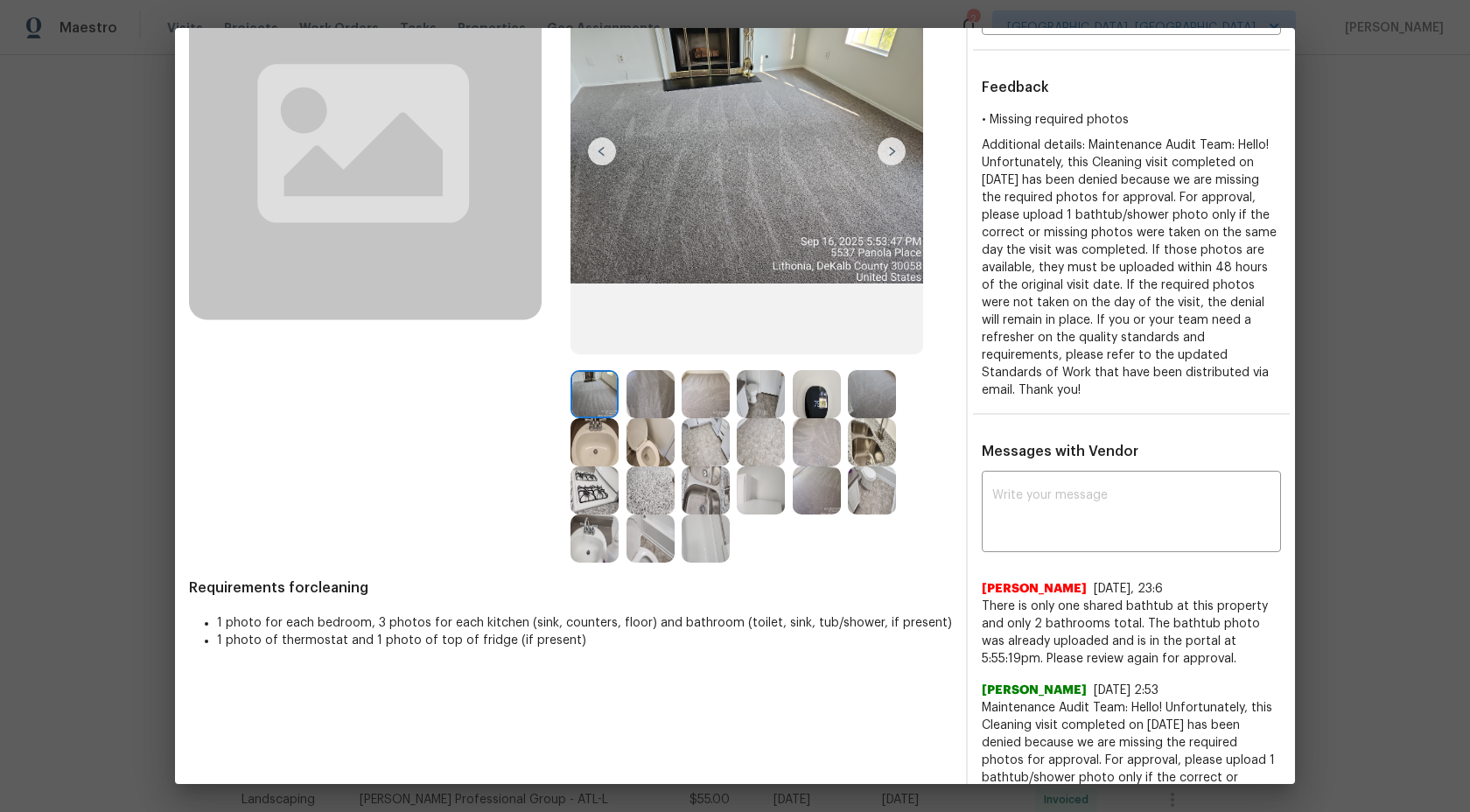
scroll to position [336, 0]
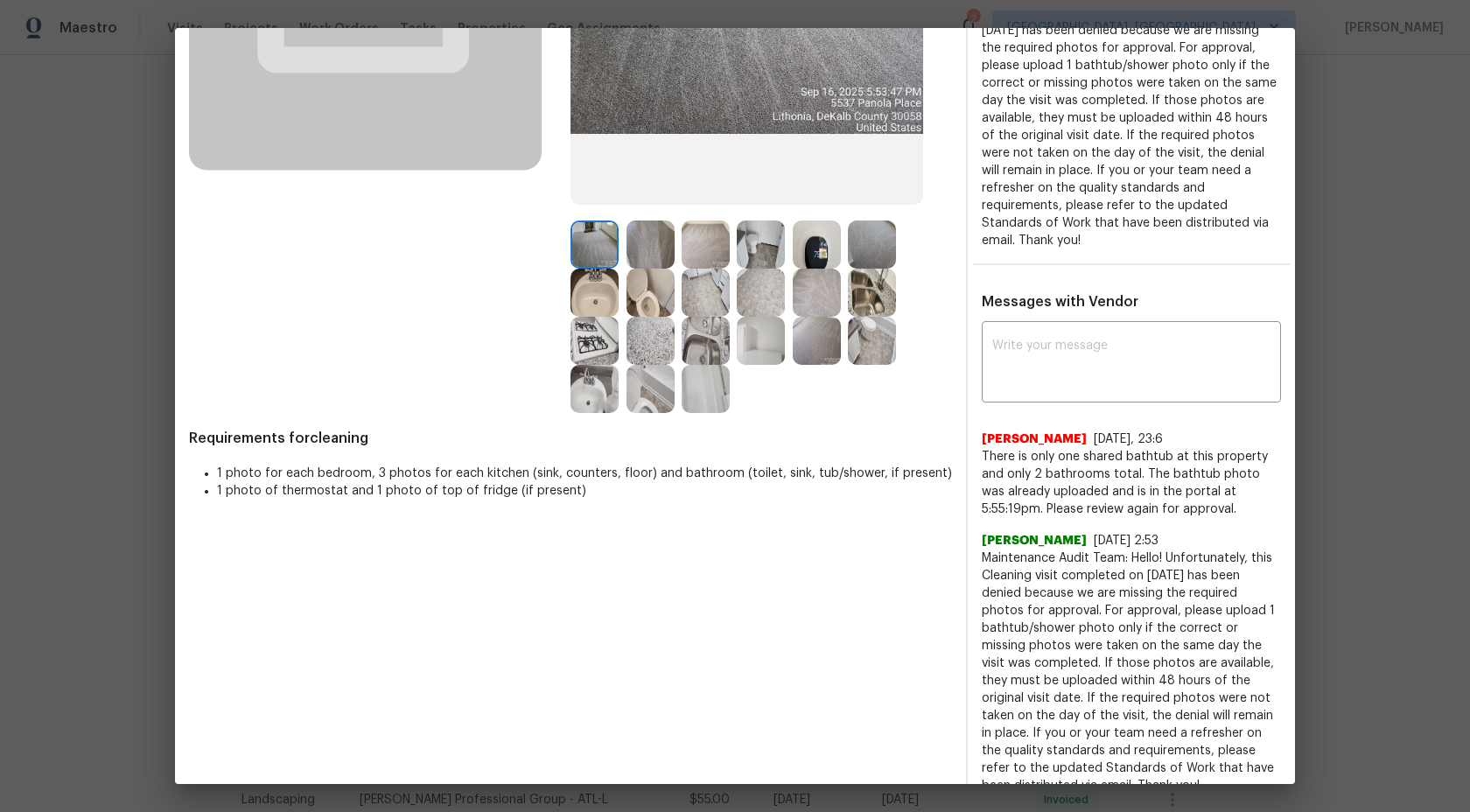
click at [715, 399] on img at bounding box center [706, 389] width 48 height 48
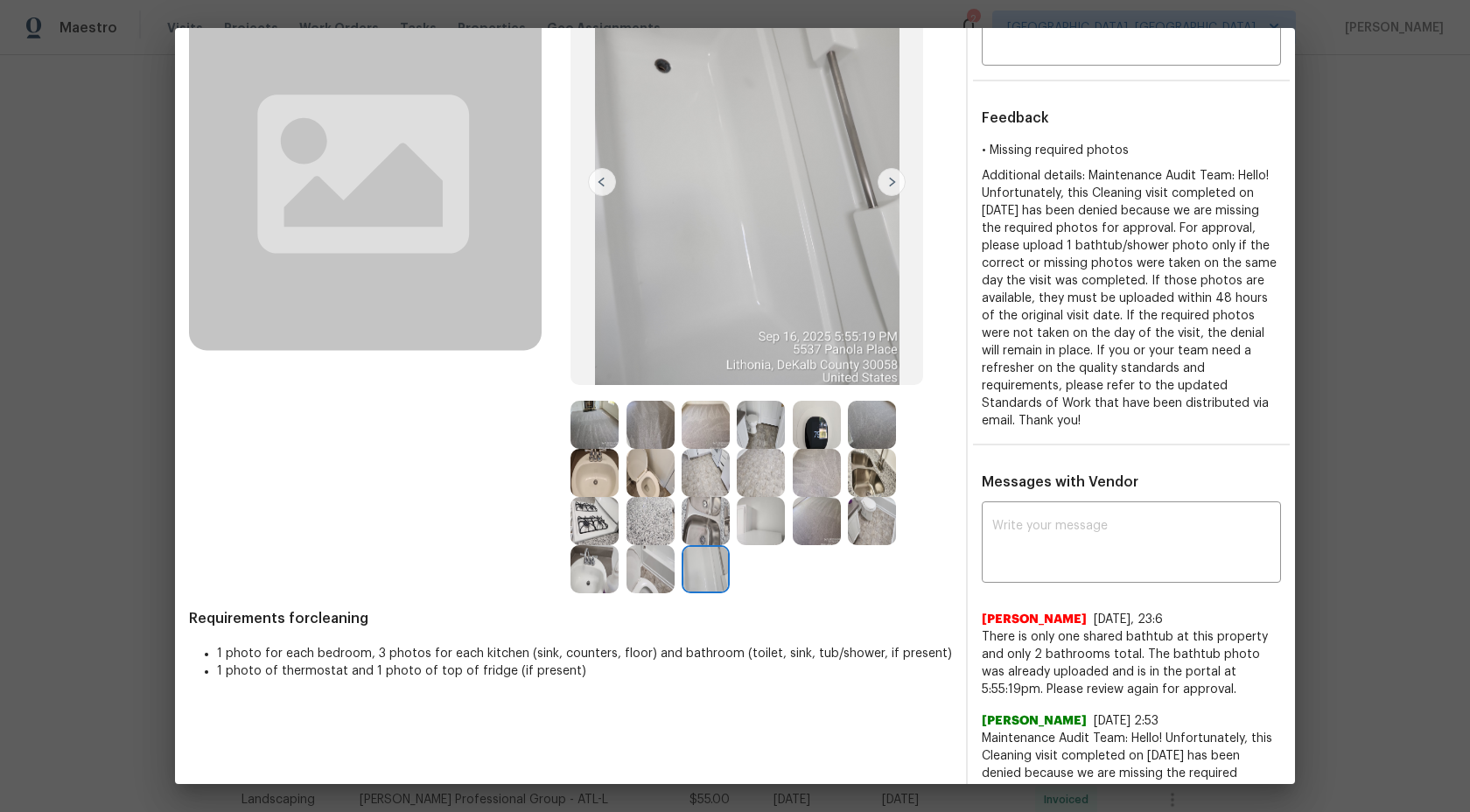
scroll to position [200, 0]
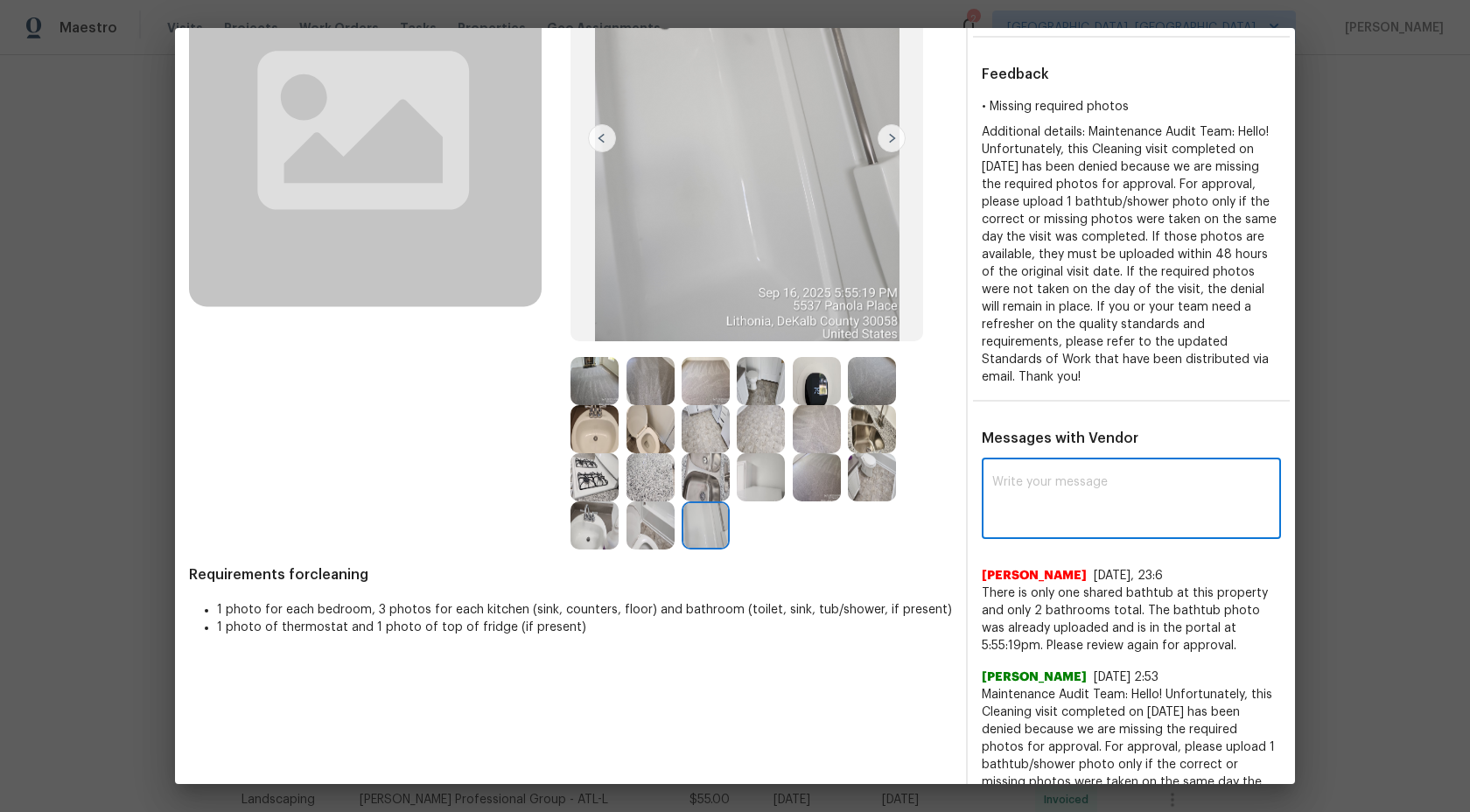
click at [1070, 480] on textarea at bounding box center [1131, 500] width 278 height 49
type textarea "H"
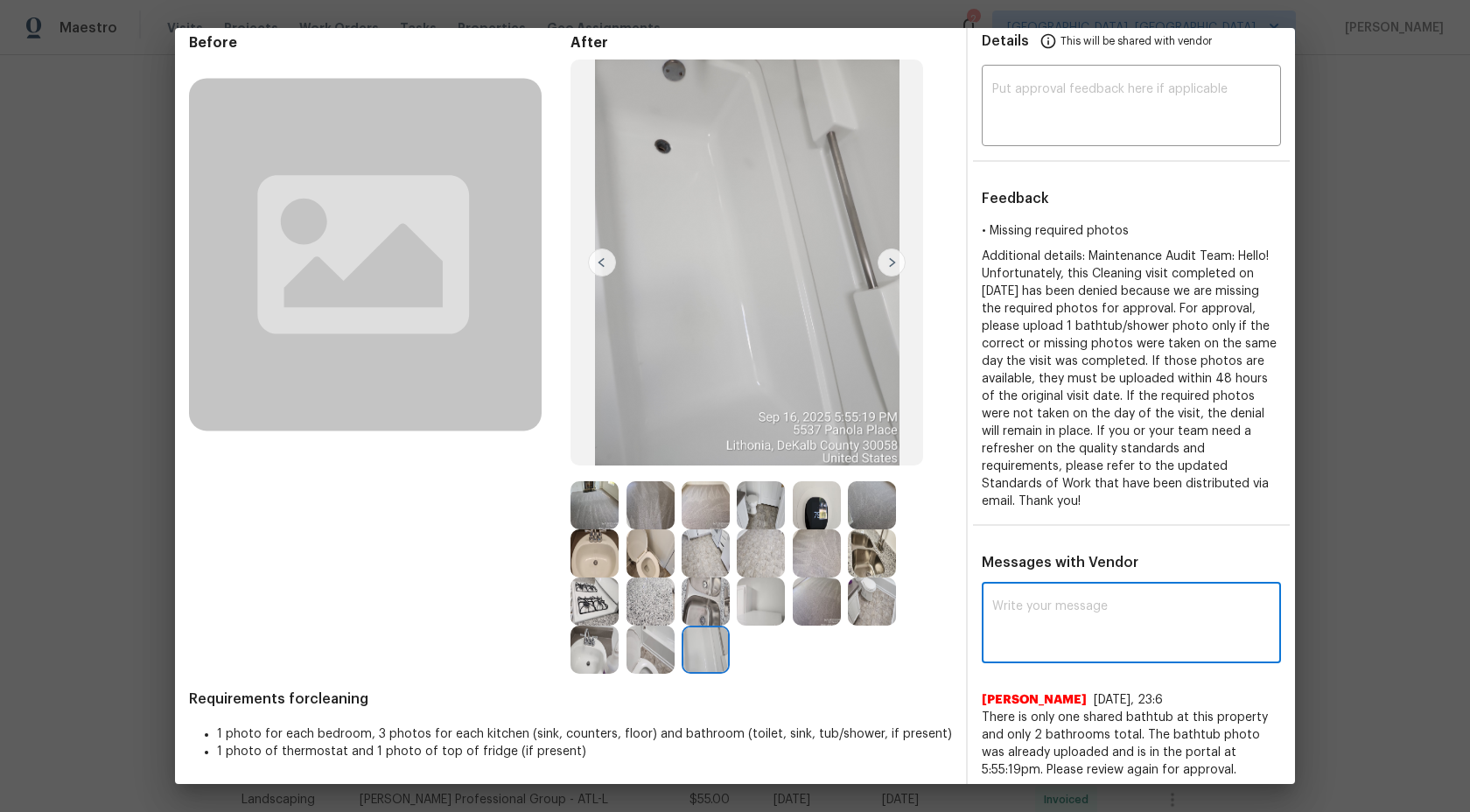
scroll to position [0, 0]
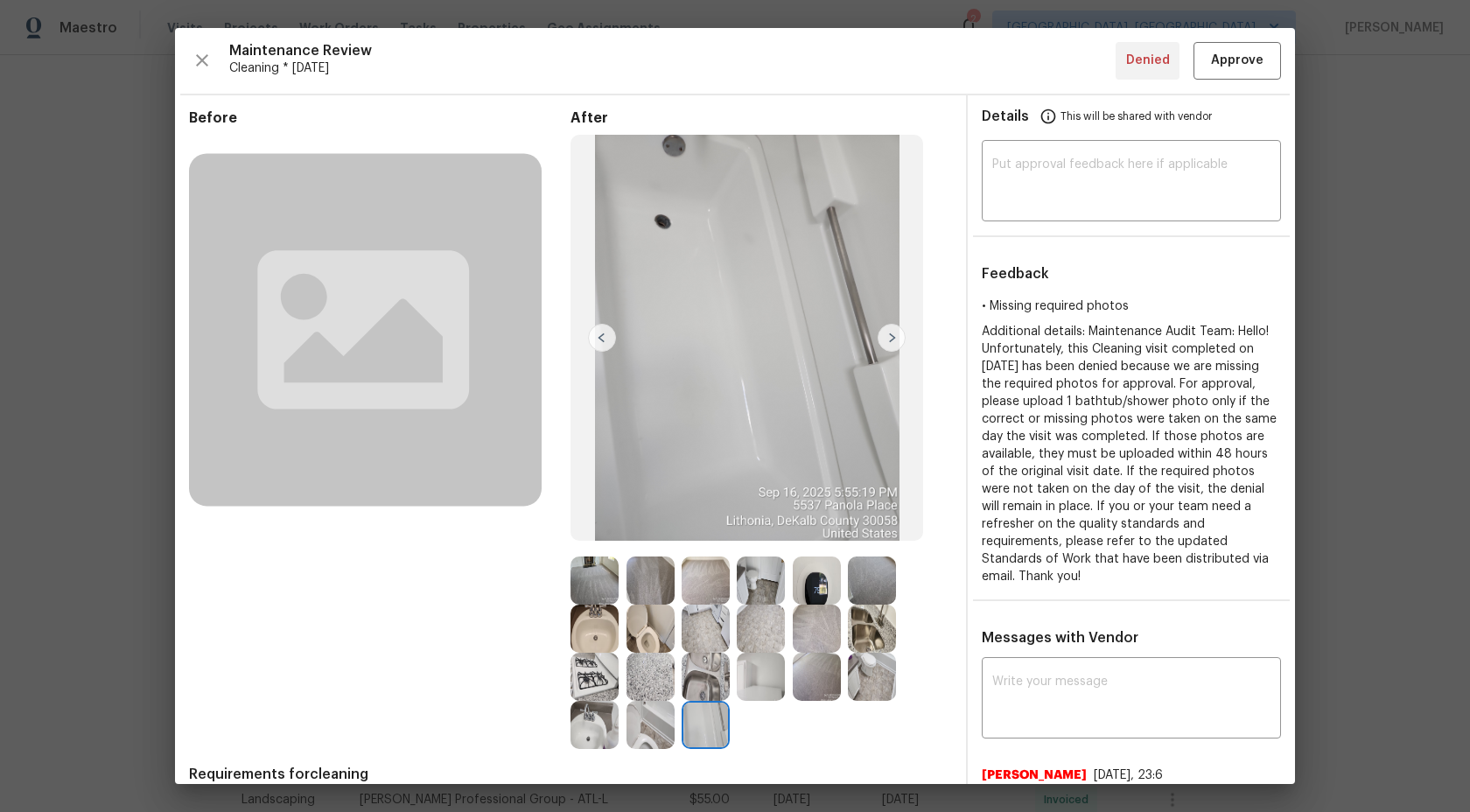
click at [587, 582] on img at bounding box center [595, 581] width 48 height 48
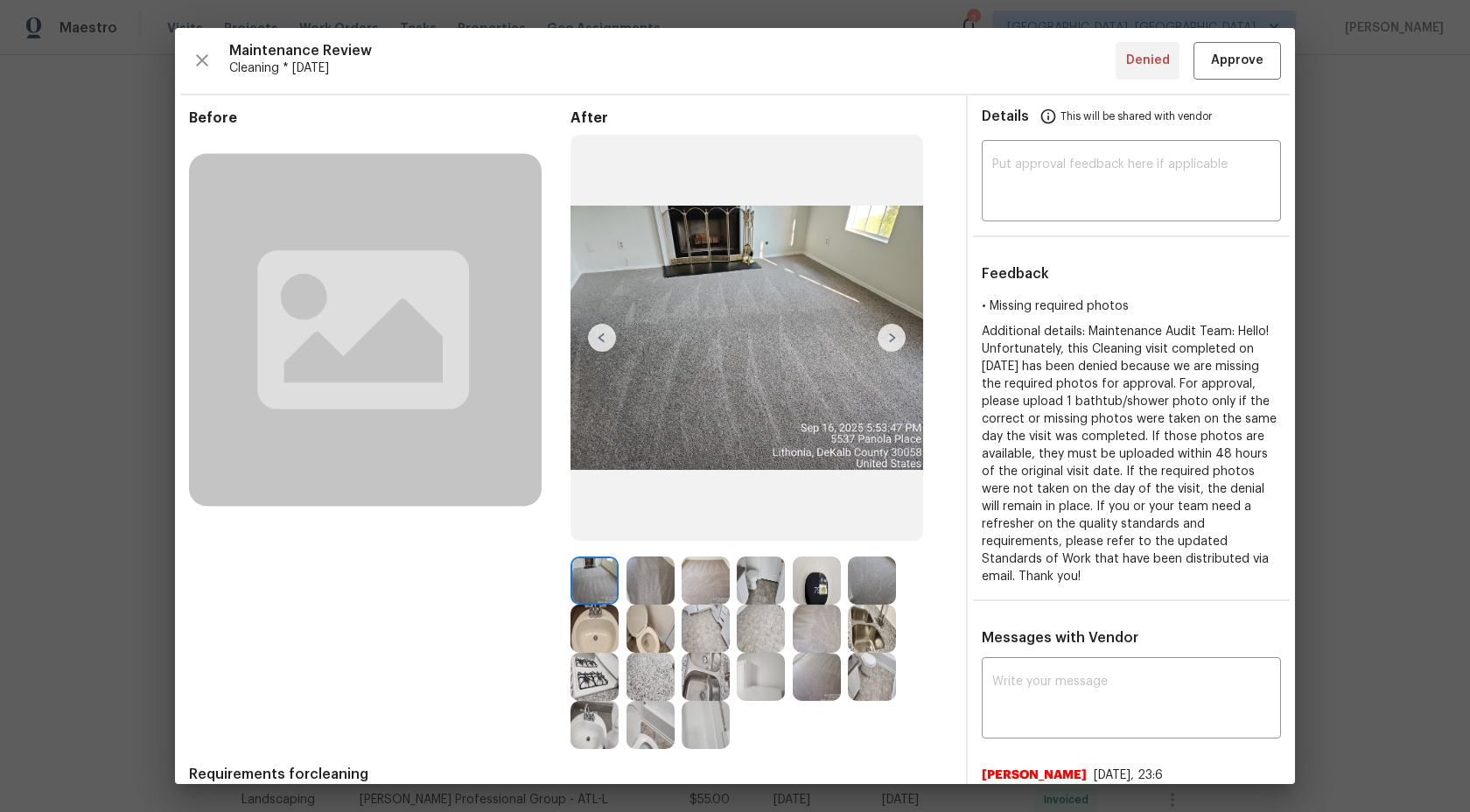
click at [658, 585] on img at bounding box center [651, 581] width 48 height 48
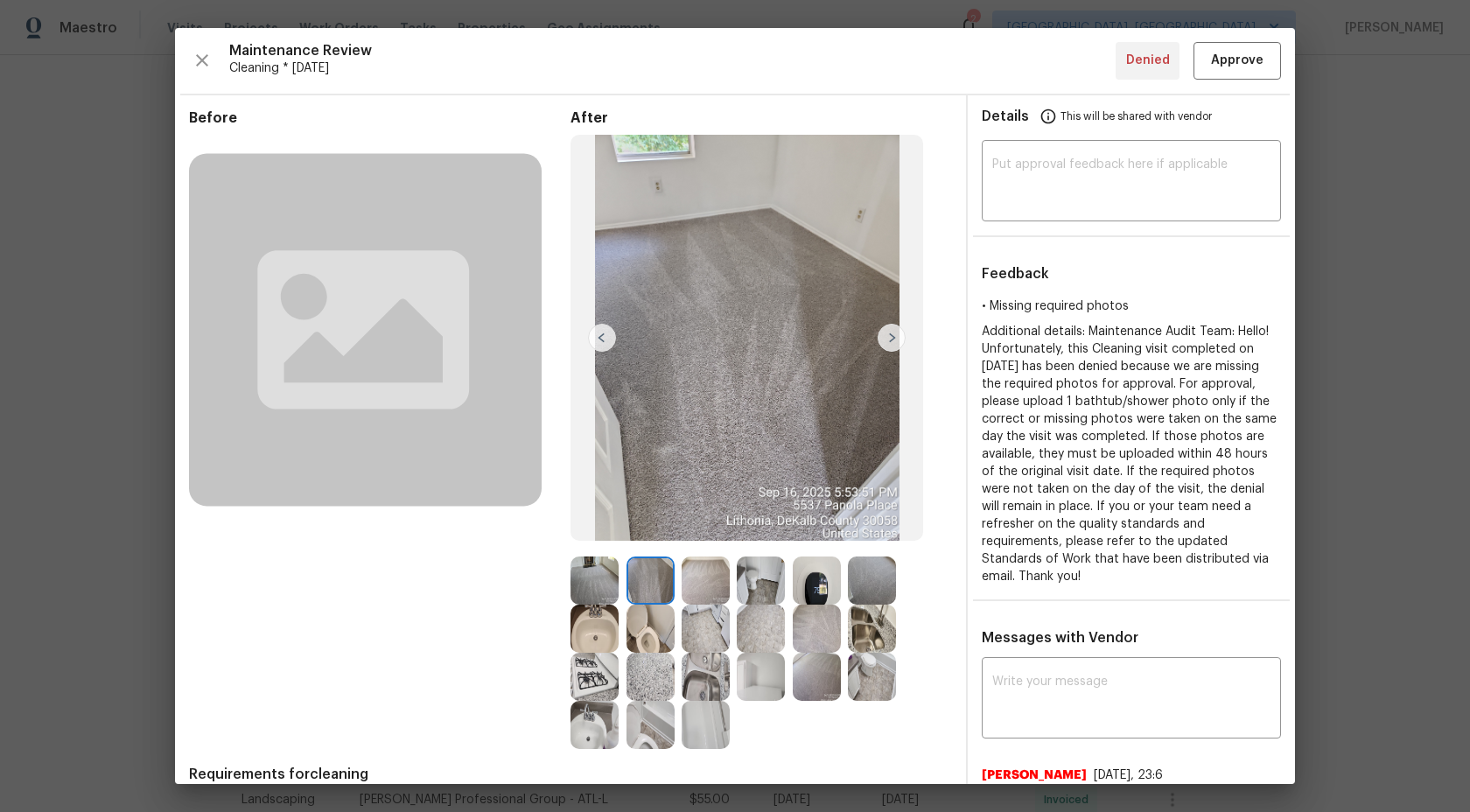
click at [709, 585] on img at bounding box center [706, 581] width 48 height 48
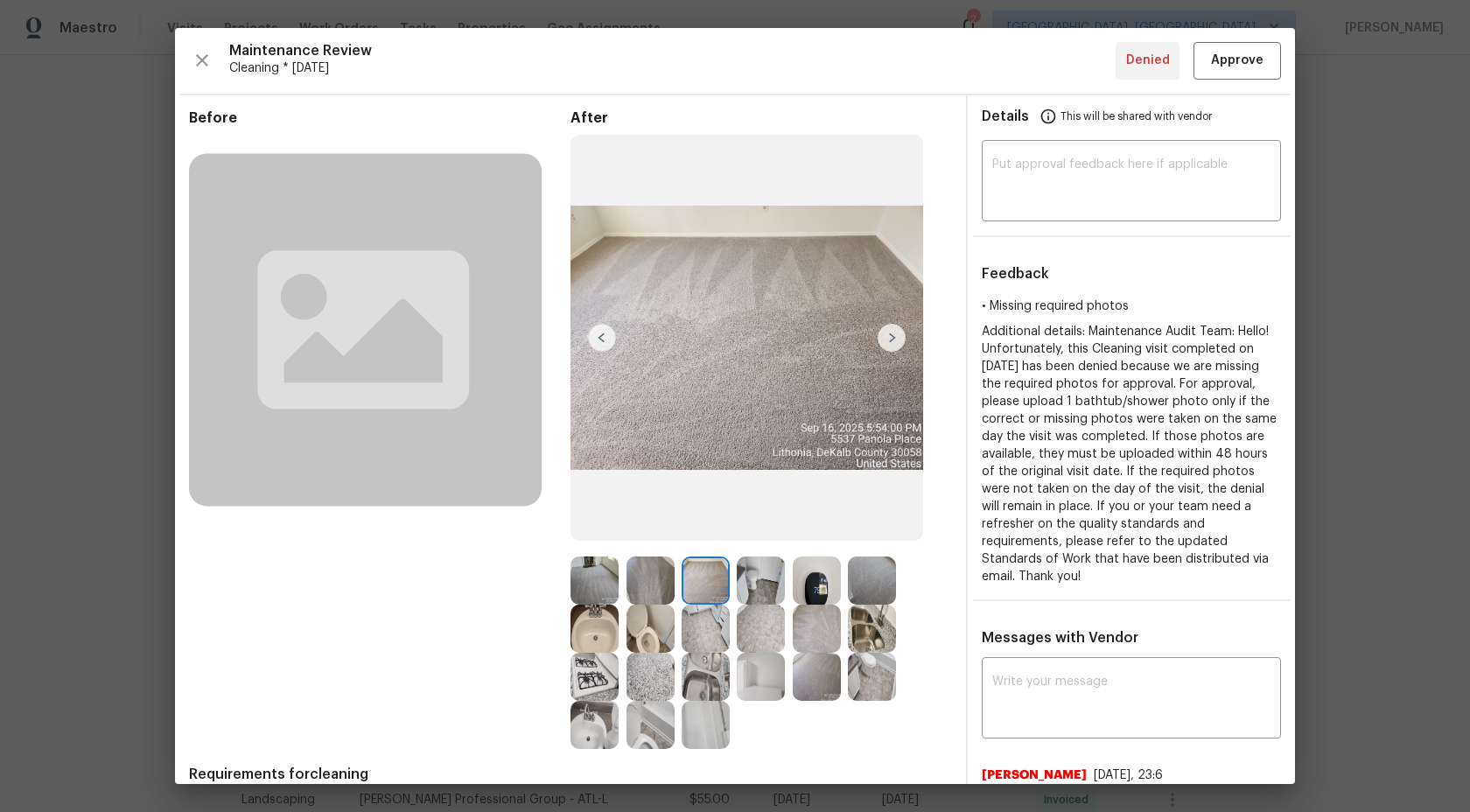
click at [770, 585] on img at bounding box center [760, 581] width 48 height 48
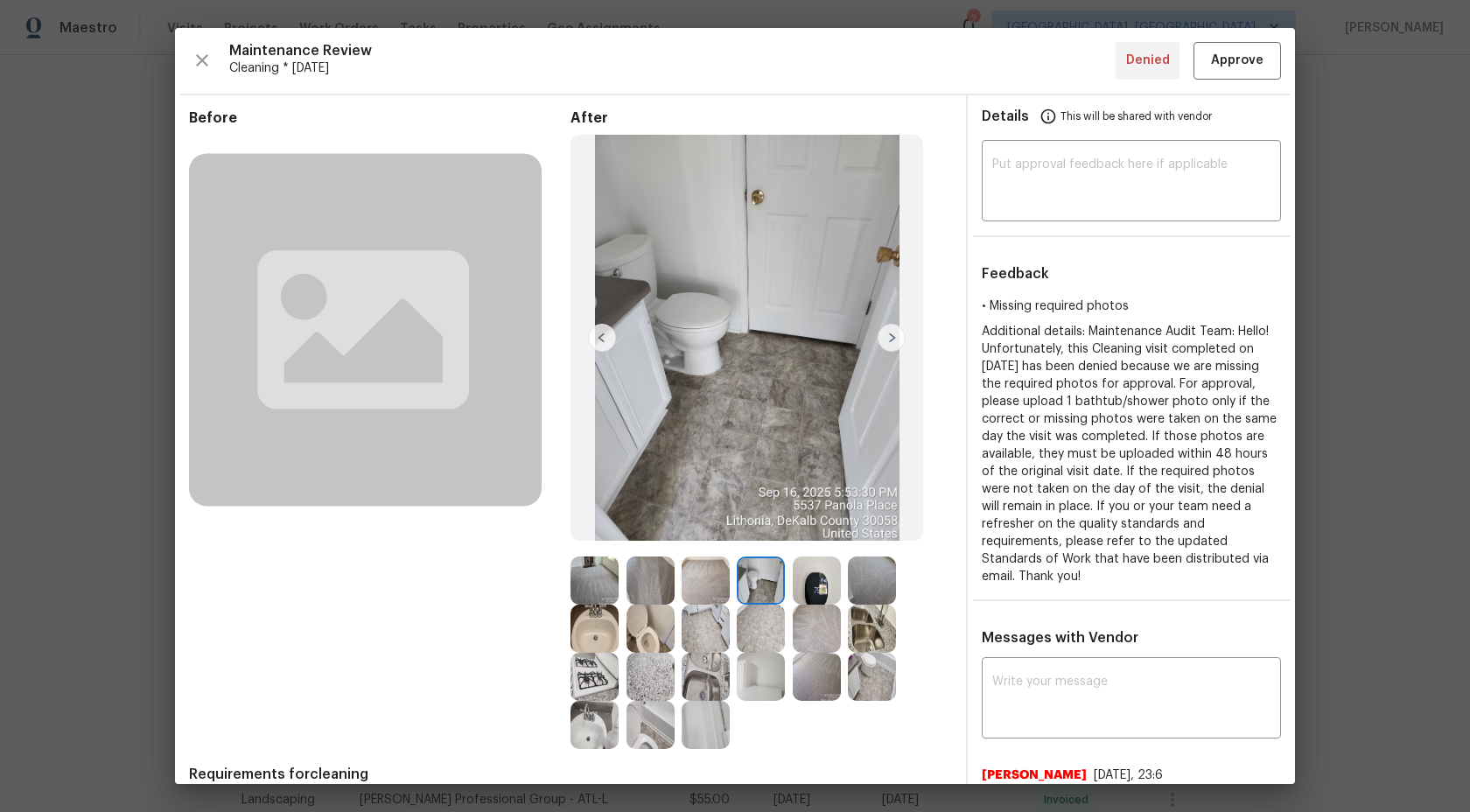
click at [843, 584] on div at bounding box center [820, 581] width 55 height 48
click at [819, 588] on img at bounding box center [817, 581] width 48 height 48
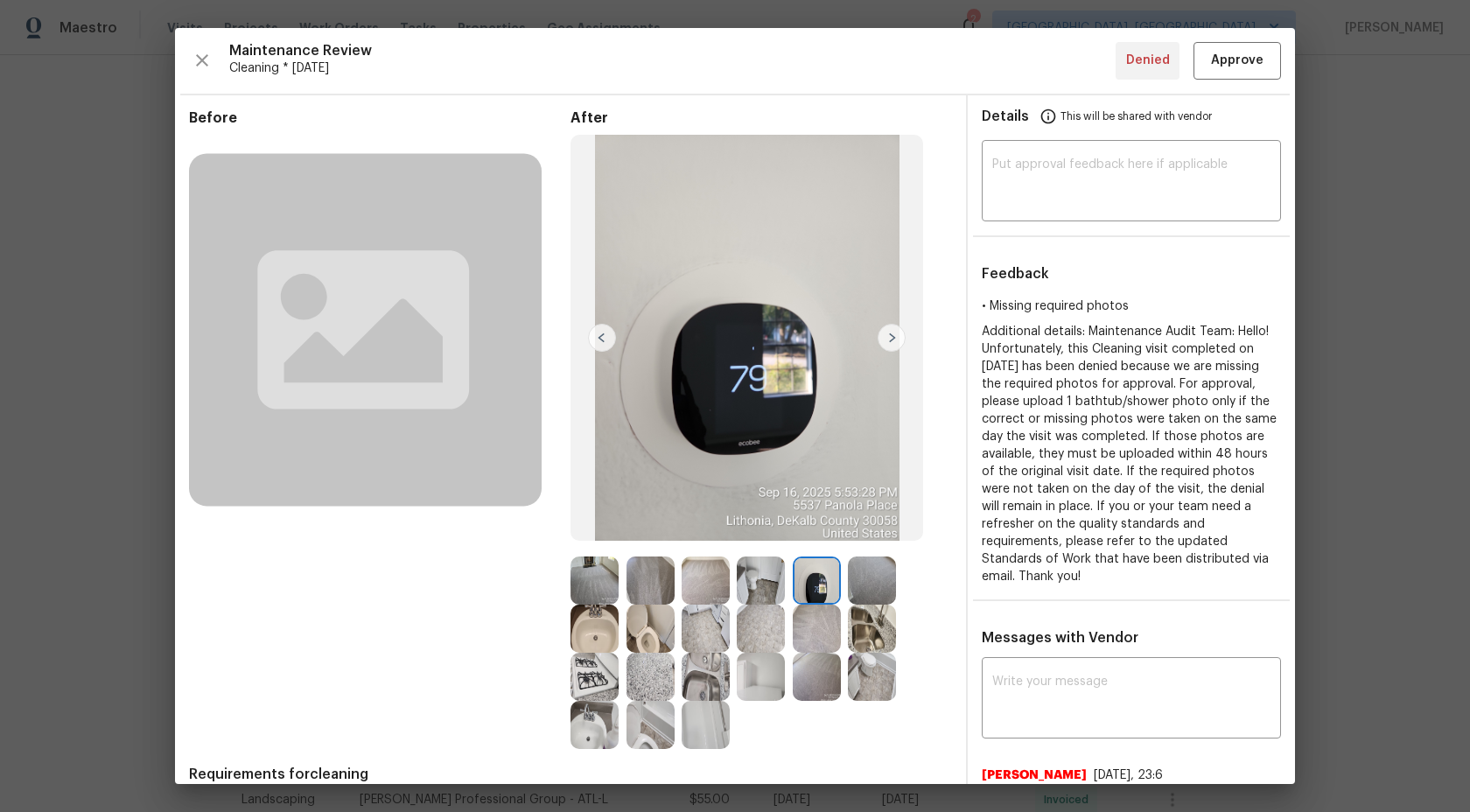
click at [885, 588] on img at bounding box center [872, 581] width 48 height 48
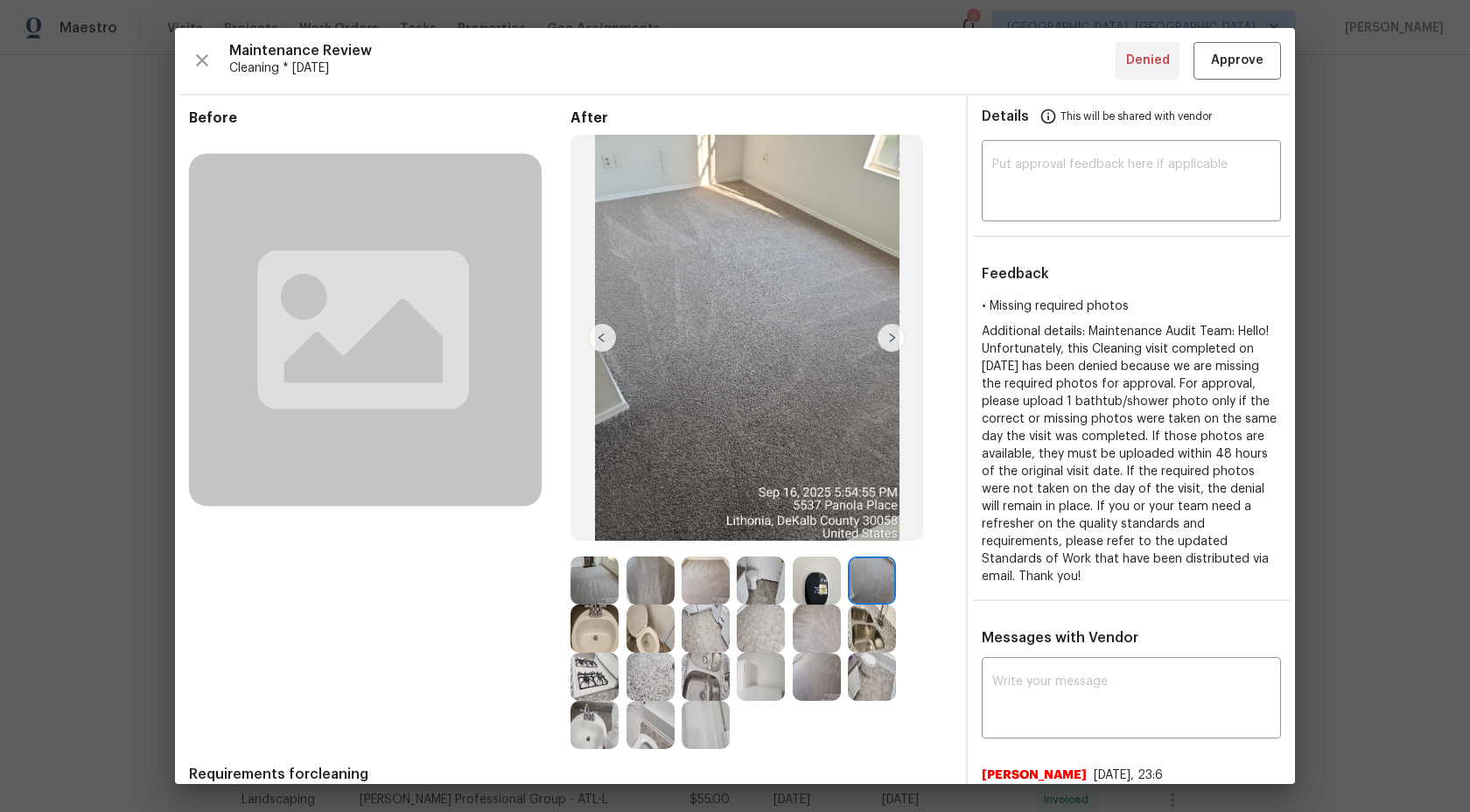
click at [885, 632] on img at bounding box center [872, 628] width 48 height 48
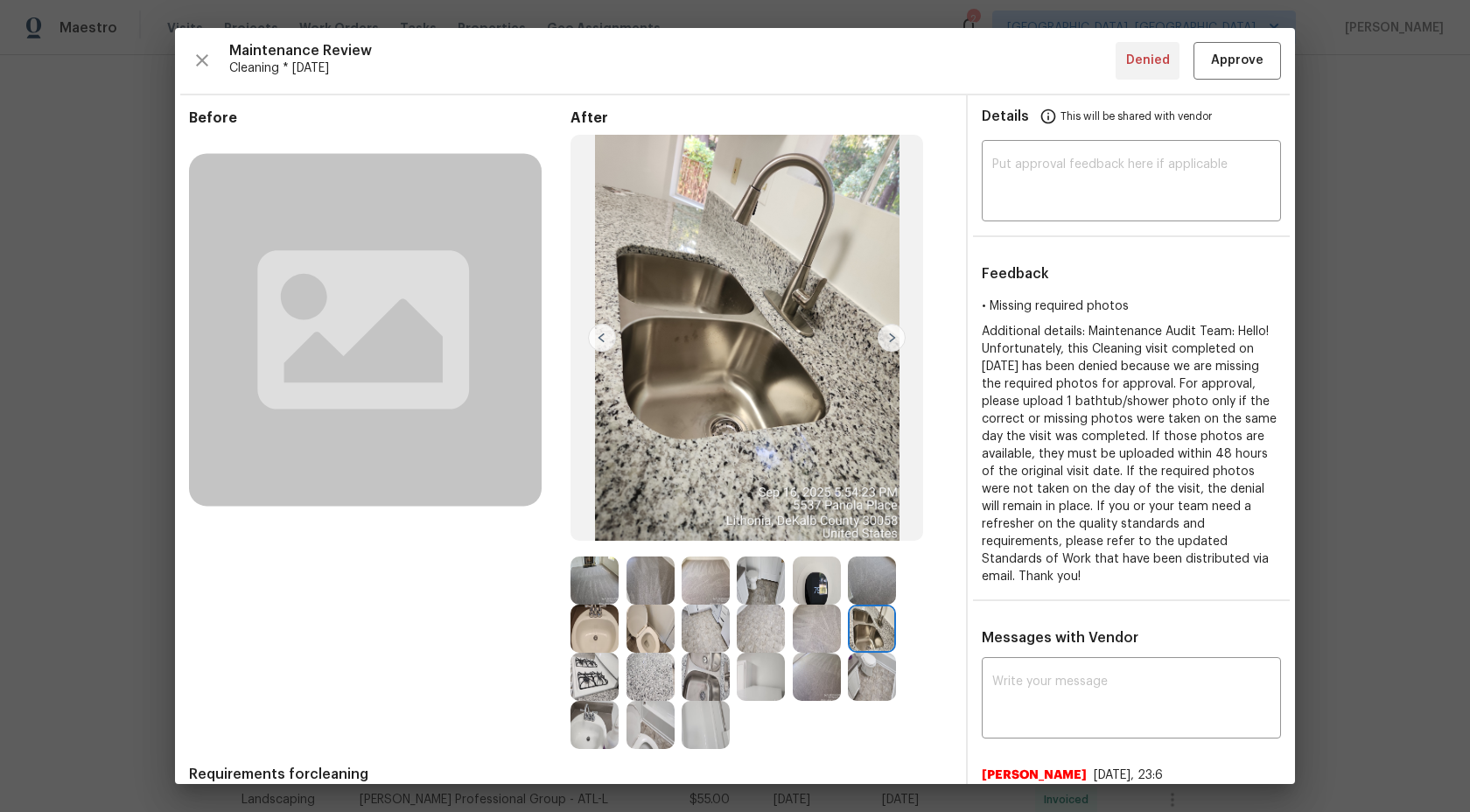
click at [827, 637] on img at bounding box center [817, 628] width 48 height 48
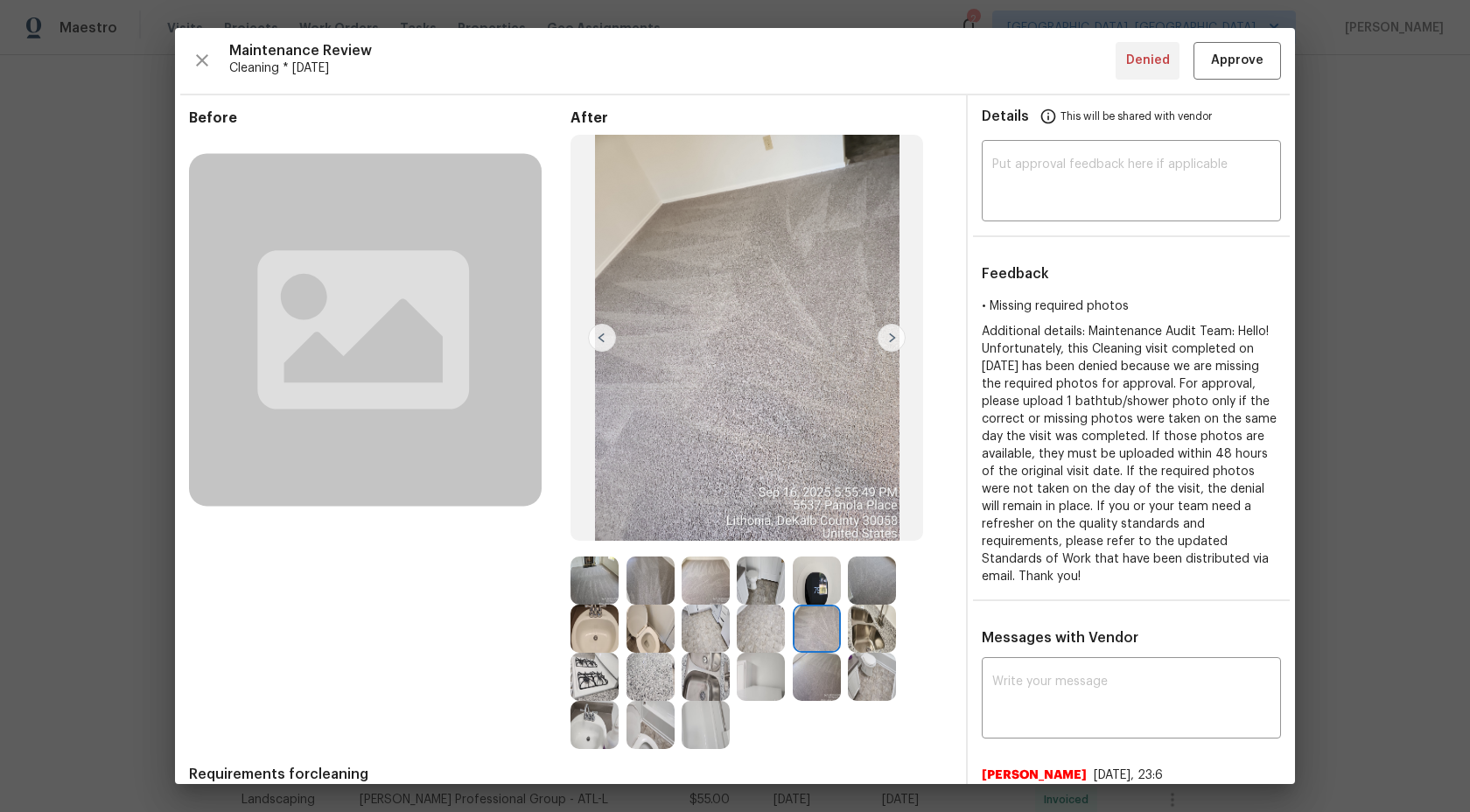
click at [827, 604] on img at bounding box center [817, 581] width 48 height 48
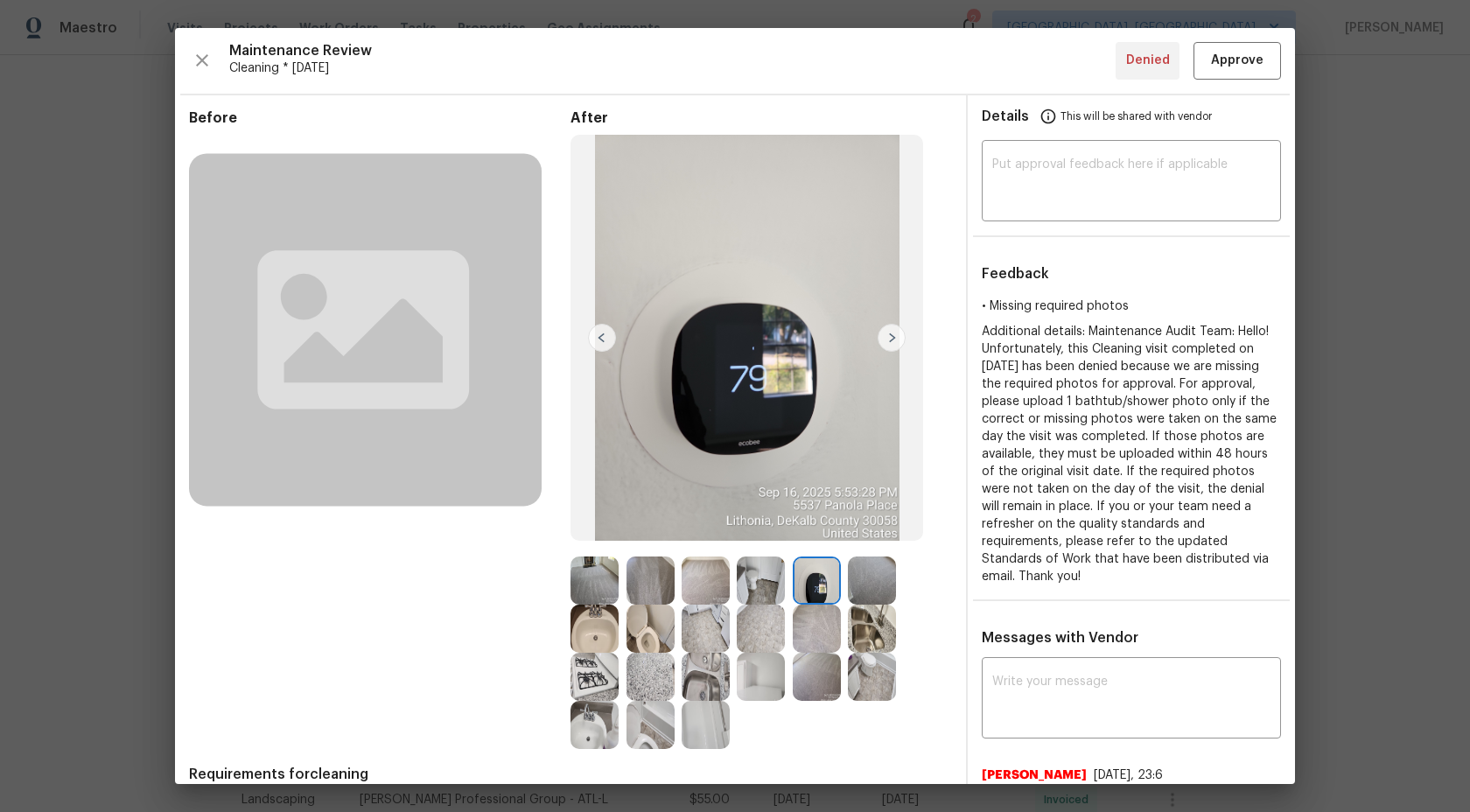
click at [767, 645] on img at bounding box center [760, 628] width 48 height 48
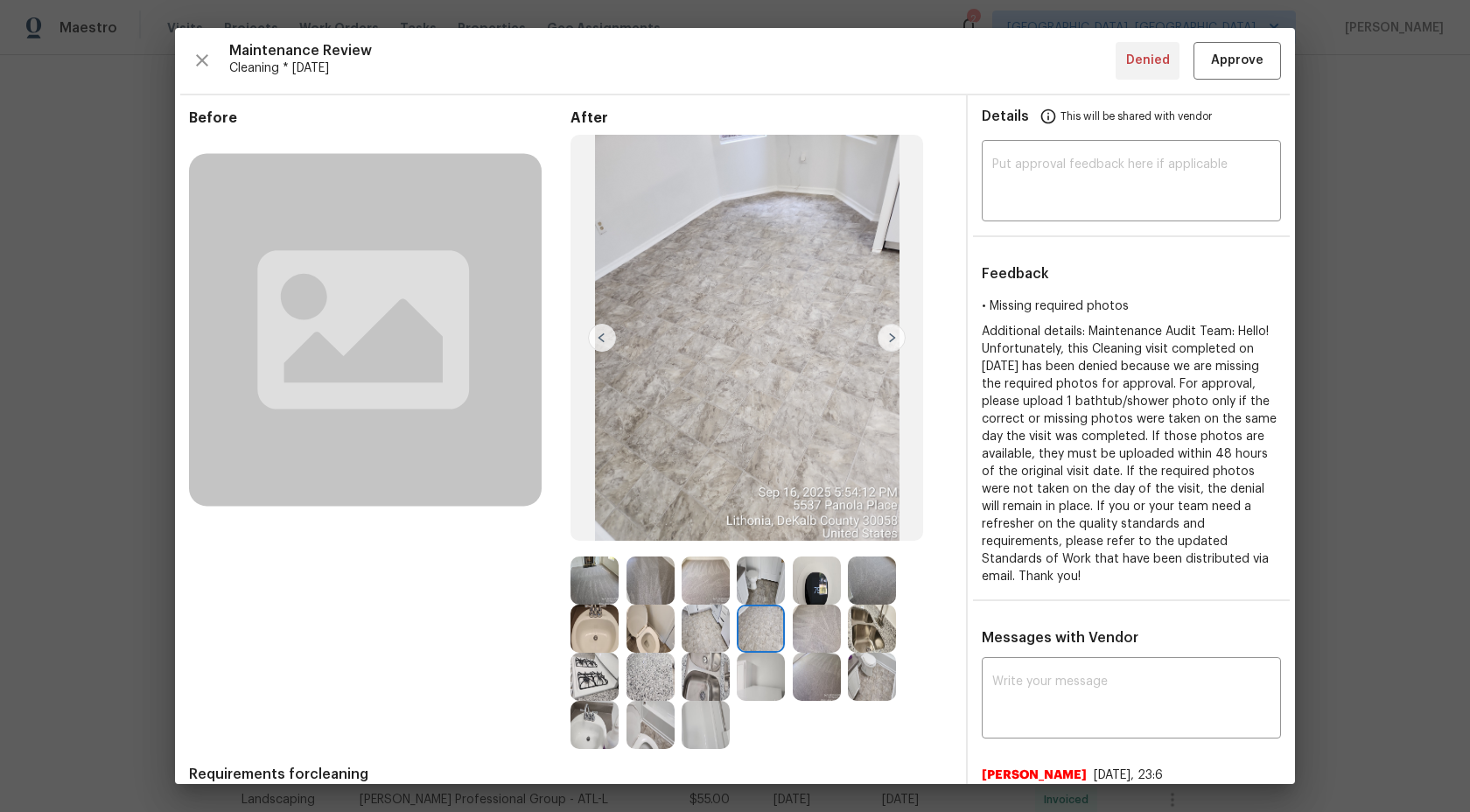
click at [681, 644] on div at bounding box center [654, 628] width 55 height 48
click at [627, 637] on img at bounding box center [651, 628] width 48 height 48
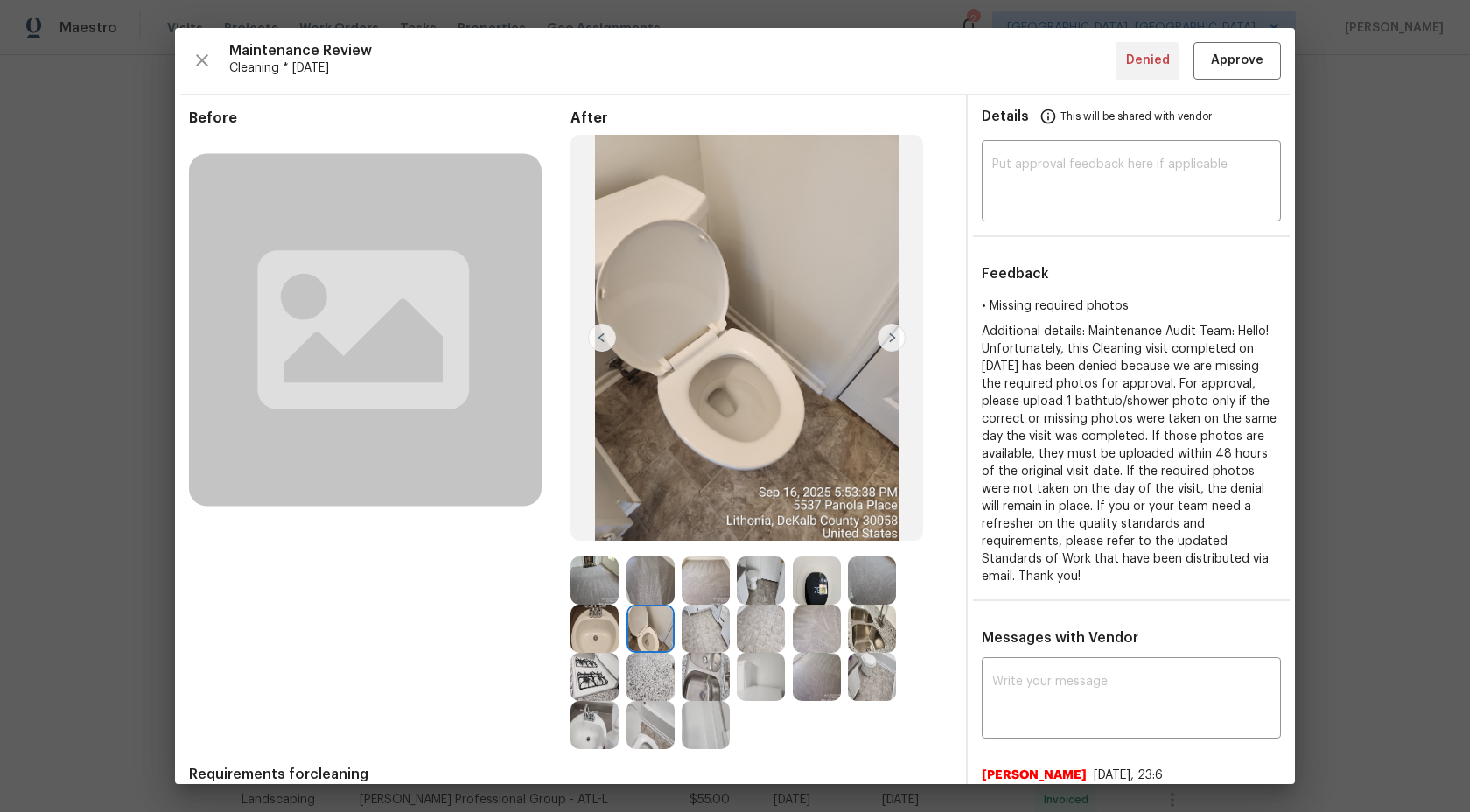
click at [601, 643] on img at bounding box center [595, 628] width 48 height 48
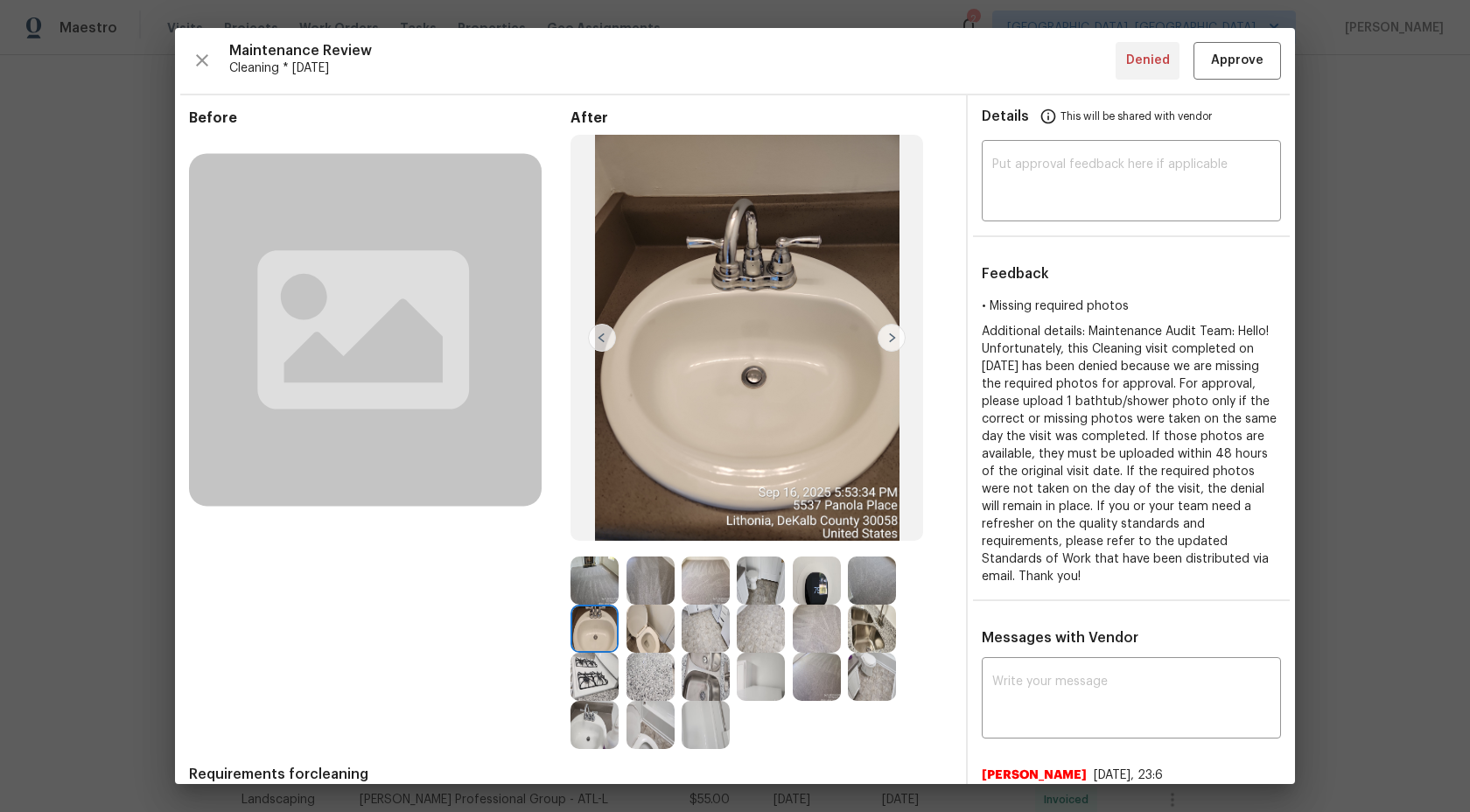
click at [605, 680] on img at bounding box center [595, 676] width 48 height 48
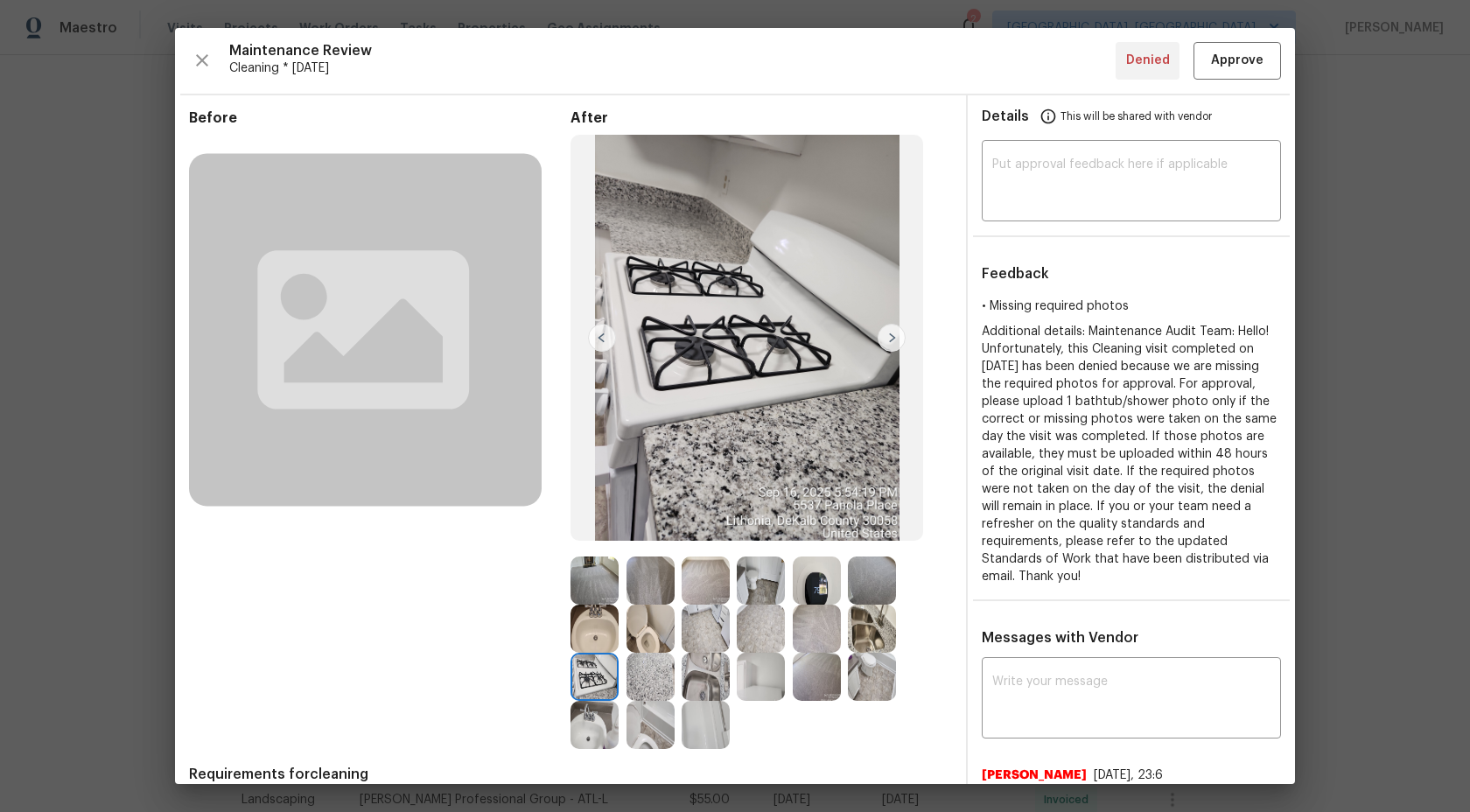
click at [649, 680] on img at bounding box center [651, 676] width 48 height 48
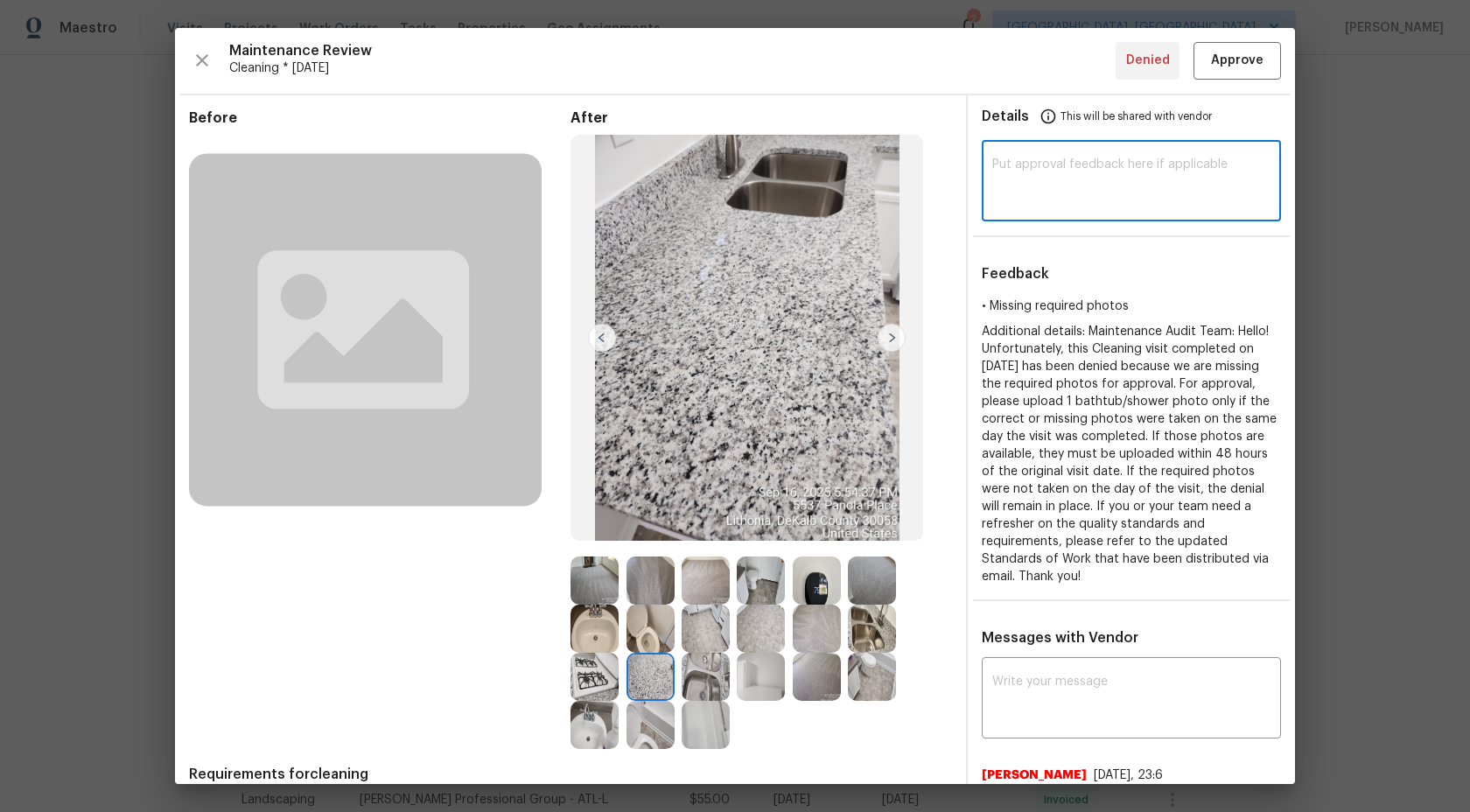
click at [1105, 166] on textarea at bounding box center [1131, 183] width 278 height 49
type textarea "H"
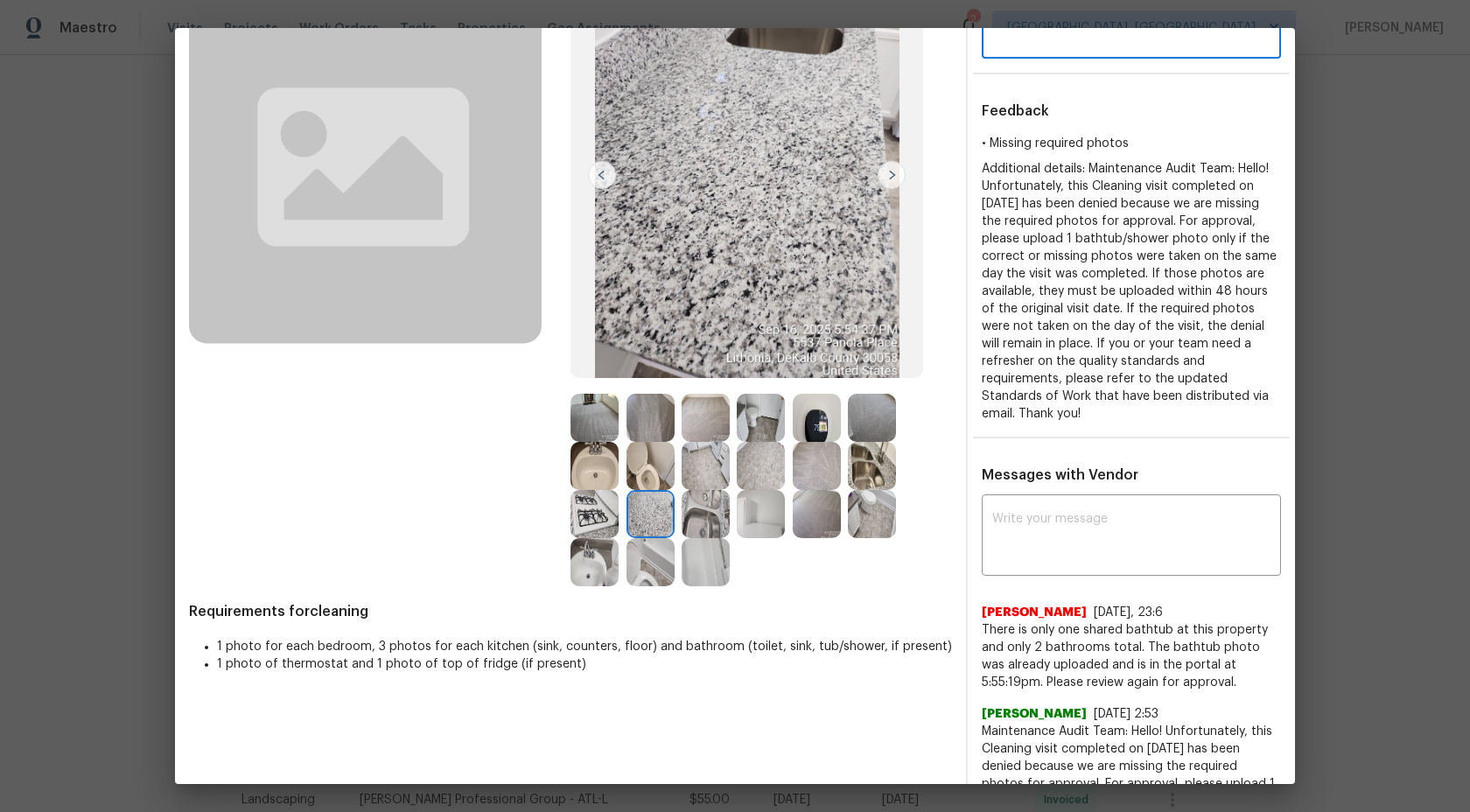
scroll to position [192, 0]
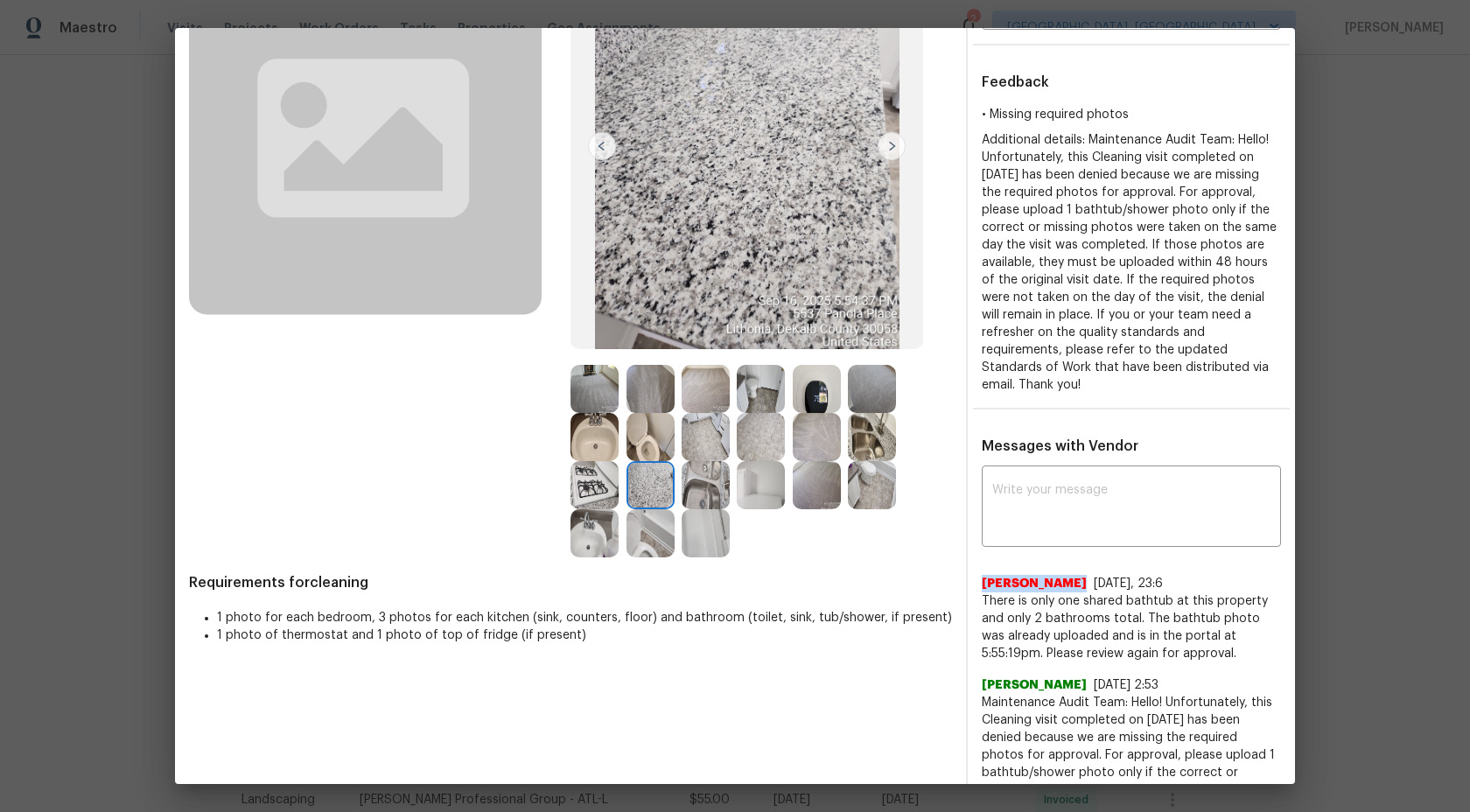
drag, startPoint x: 1065, startPoint y: 586, endPoint x: 982, endPoint y: 586, distance: 83.0
click at [982, 586] on span "Sonya B Smith" at bounding box center [1034, 584] width 105 height 18
copy span "Sonya B Smith"
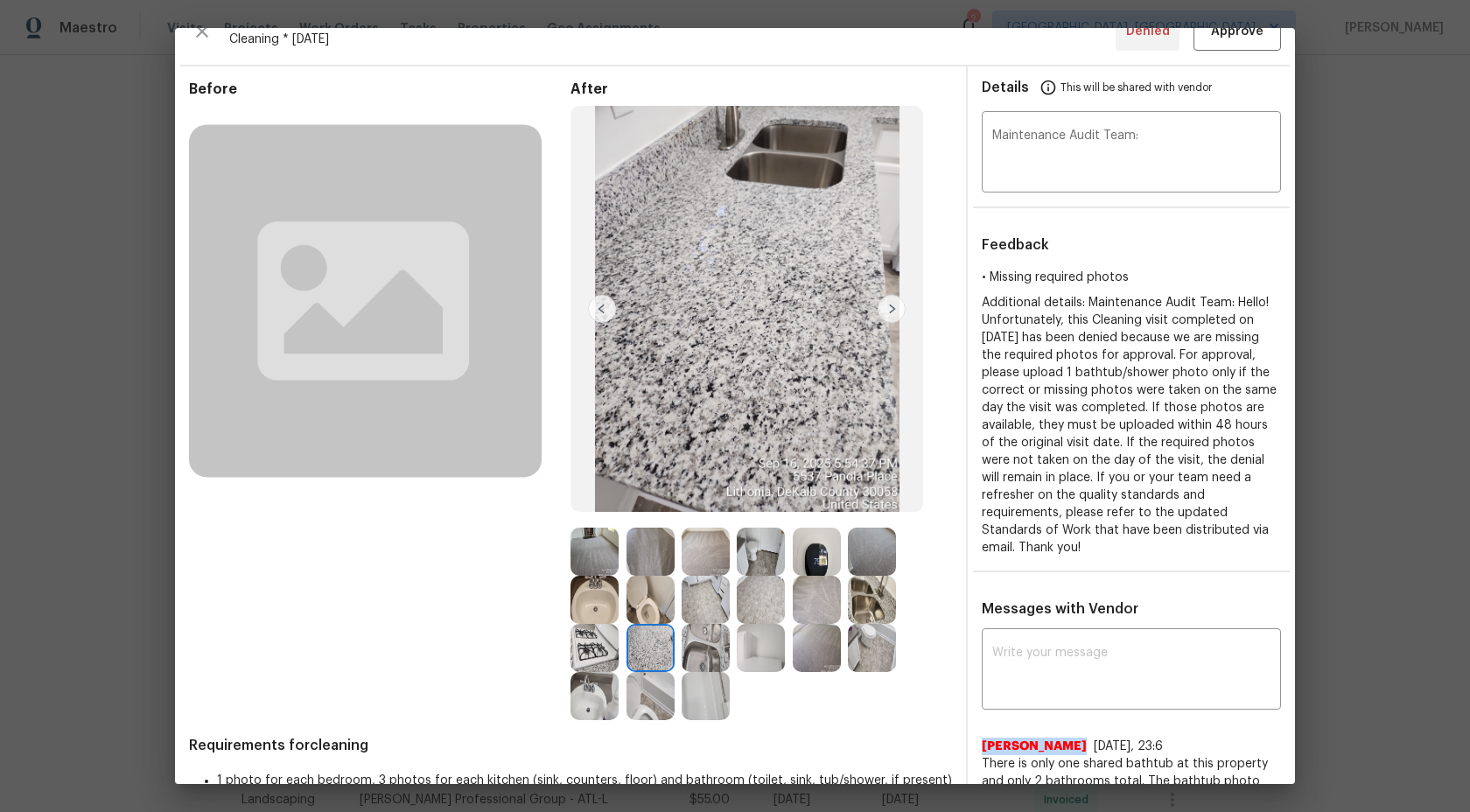
scroll to position [0, 0]
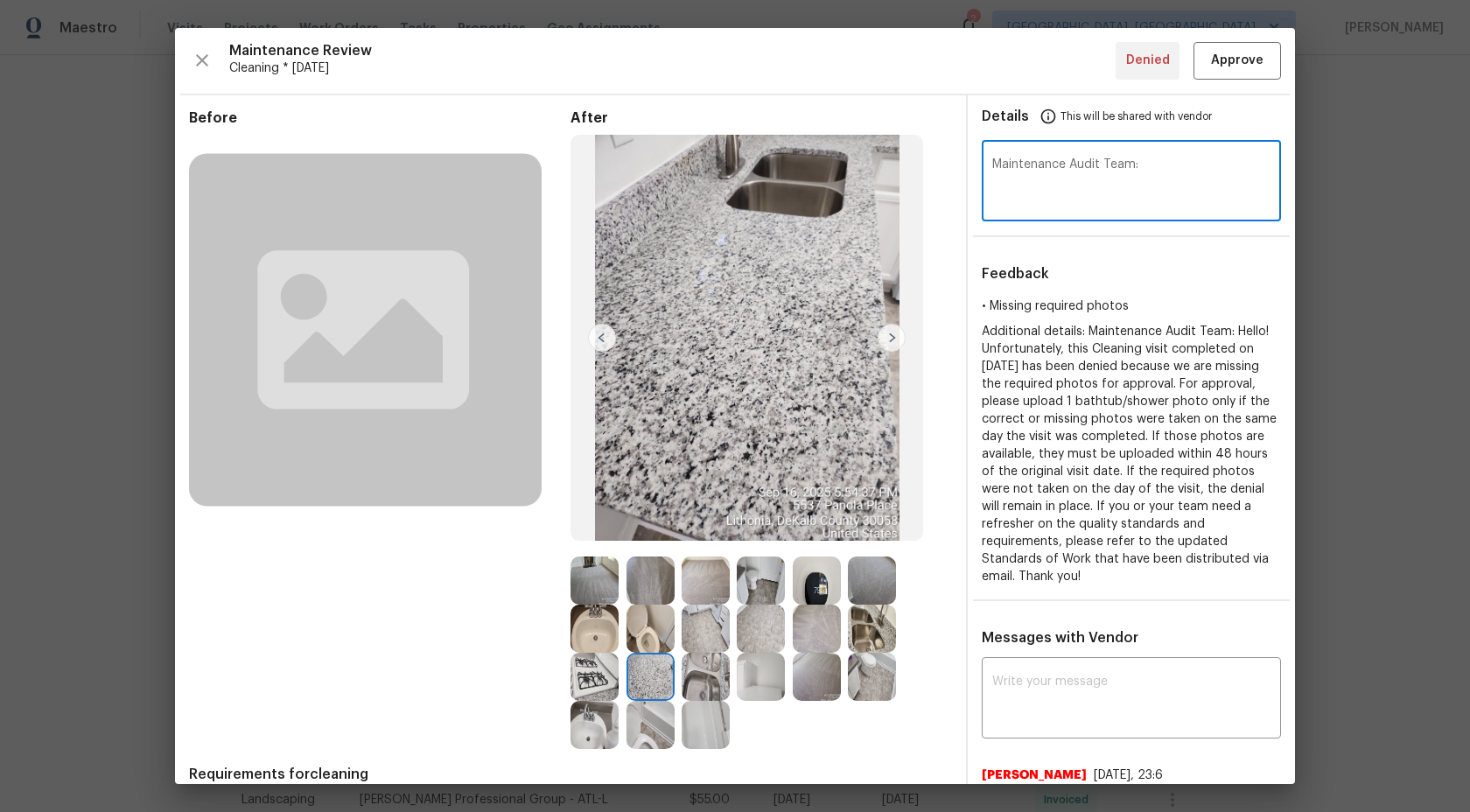
click at [1177, 167] on textarea "Maintenance Audit Team:" at bounding box center [1131, 183] width 278 height 49
paste textarea "Sonya B Smith"
click at [1143, 169] on textarea "Maintenance Audit Team: Sonya B Smith" at bounding box center [1131, 183] width 278 height 49
click at [1265, 162] on textarea "Maintenance Audit Team: Hi Sonya B Smith" at bounding box center [1131, 183] width 278 height 49
type textarea "Maintenance Audit Team: Hi Sonya B Smith thanks for the information. after furt…"
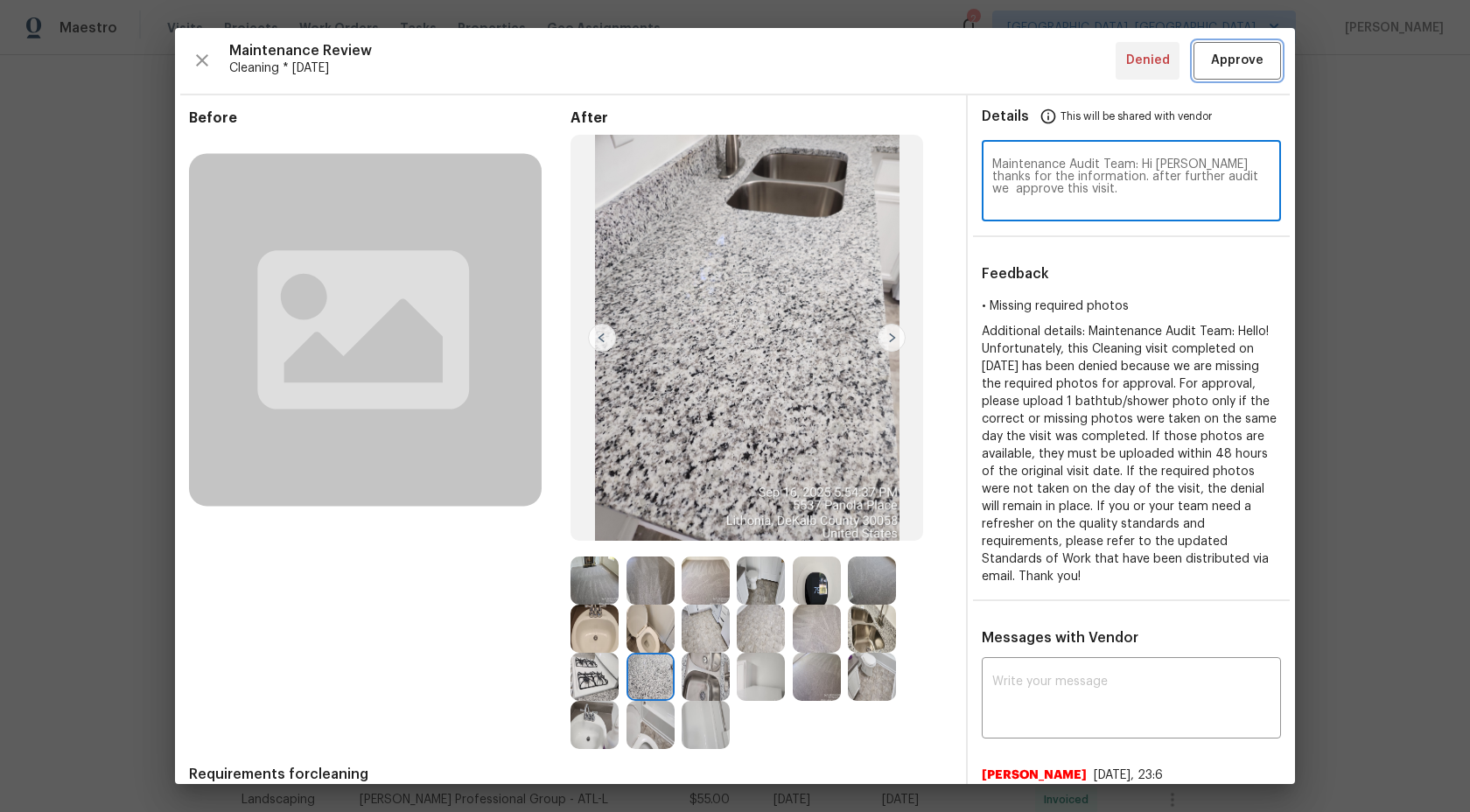
click at [1251, 66] on span "Approve" at bounding box center [1237, 61] width 53 height 22
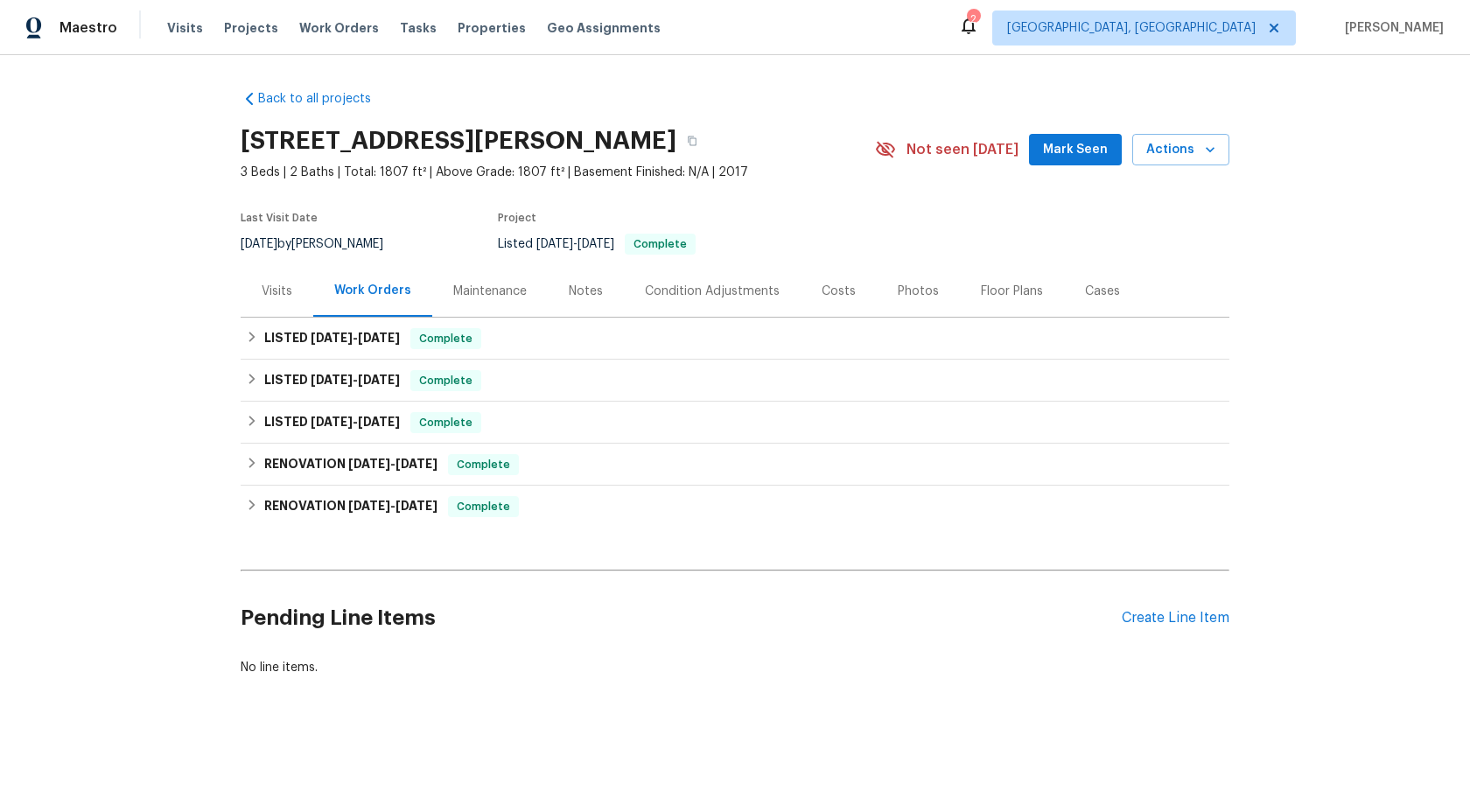
click at [478, 294] on div "Maintenance" at bounding box center [490, 291] width 74 height 18
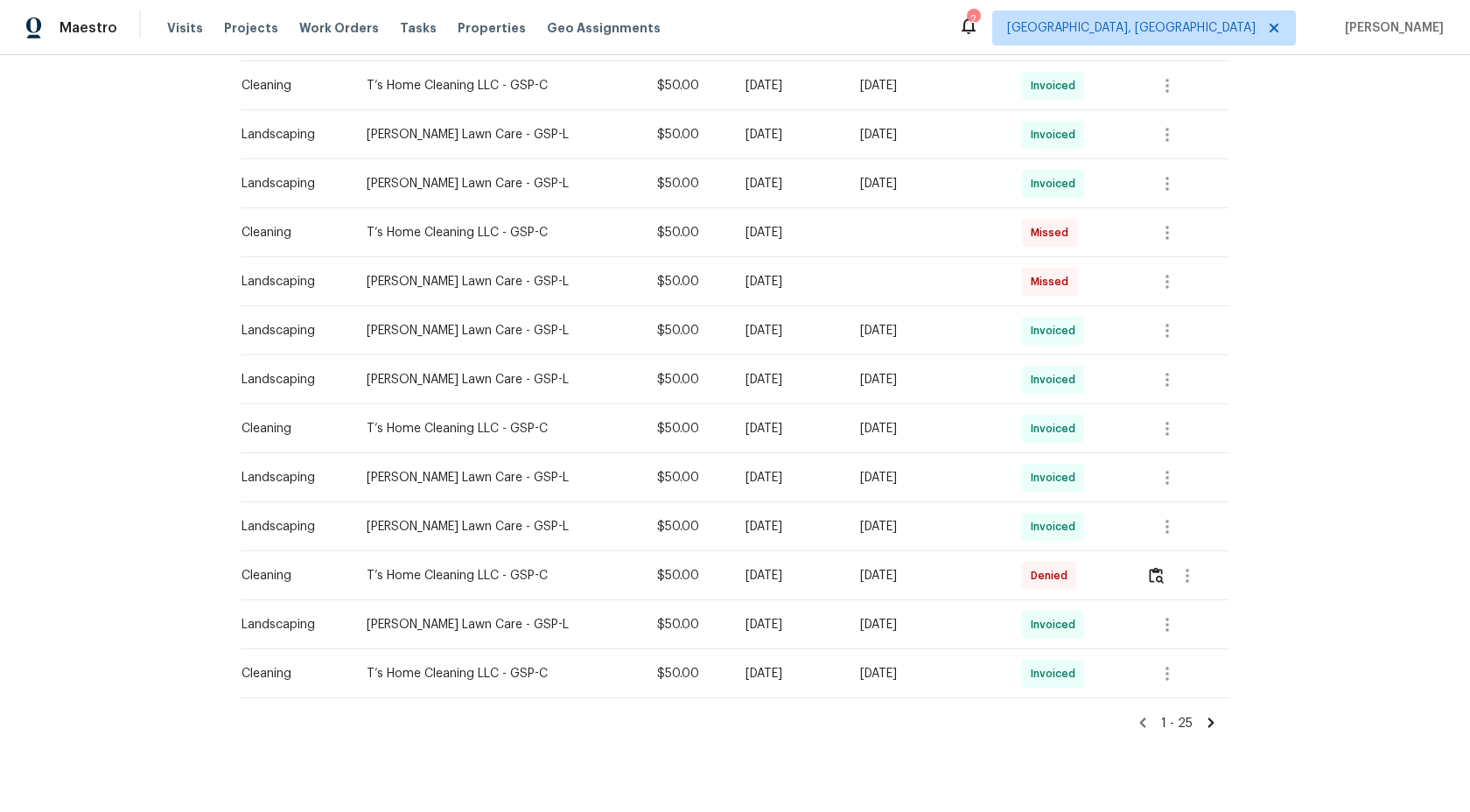
scroll to position [935, 0]
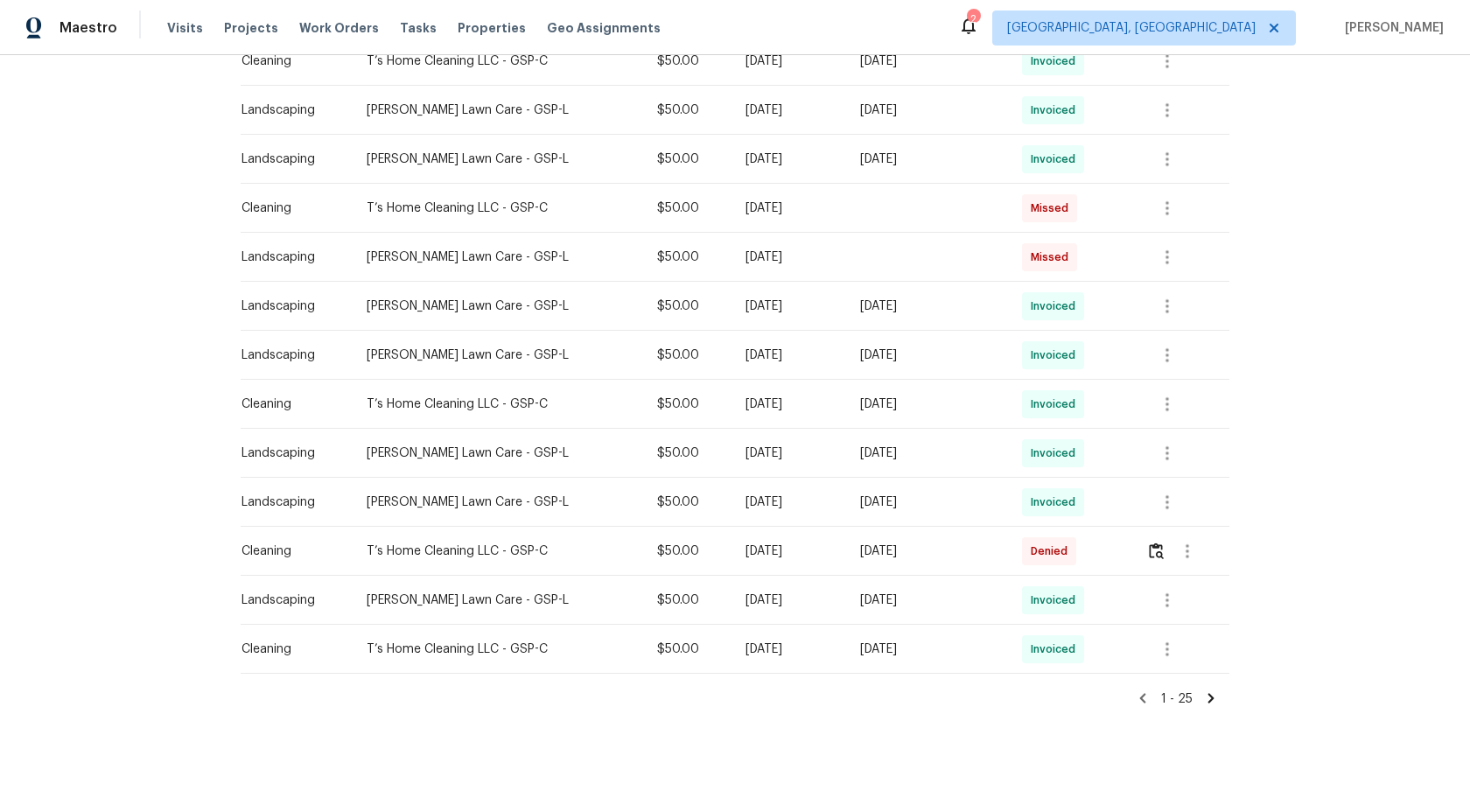
click at [1207, 698] on icon at bounding box center [1212, 698] width 16 height 16
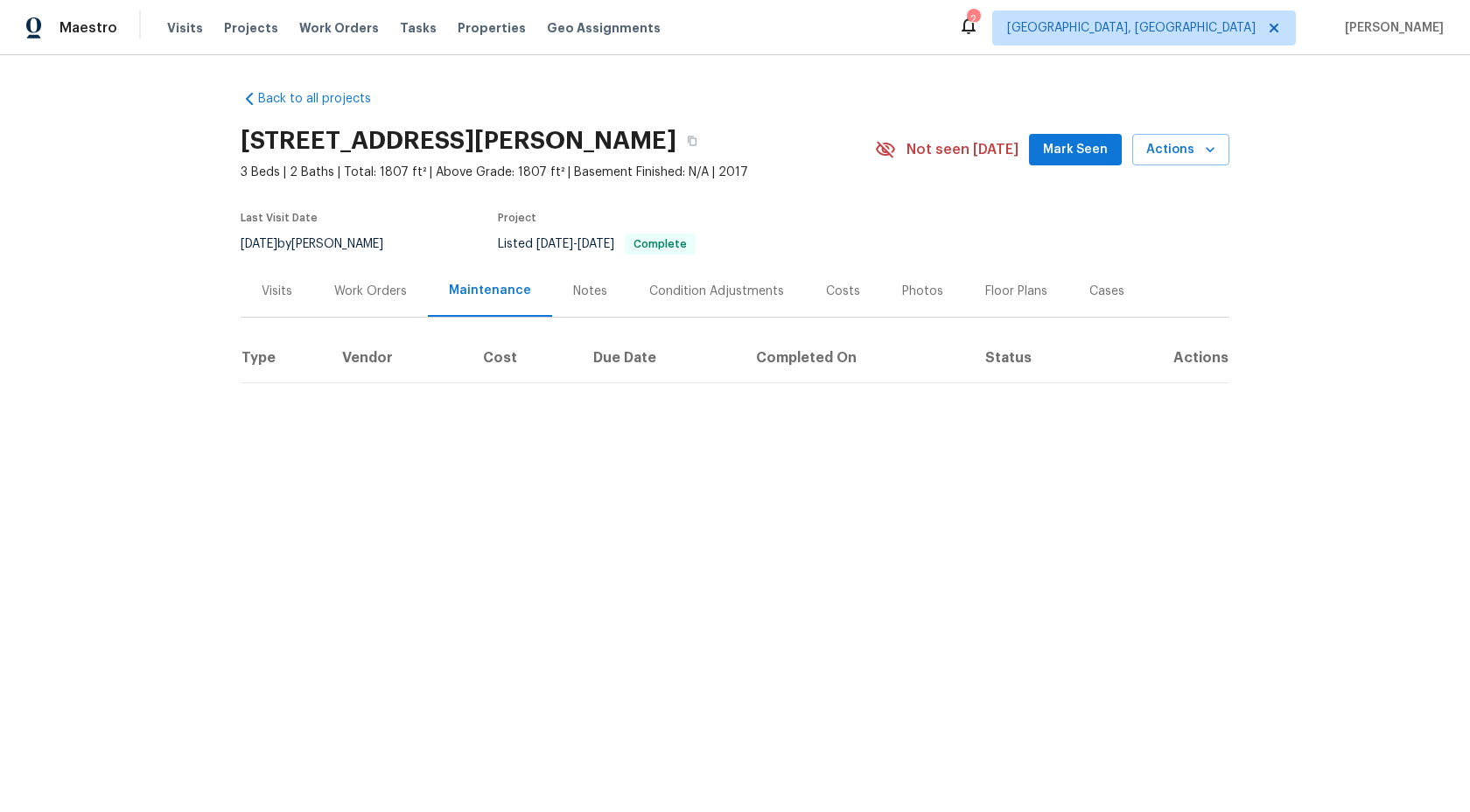
scroll to position [0, 0]
click at [1134, 455] on icon at bounding box center [1132, 457] width 6 height 10
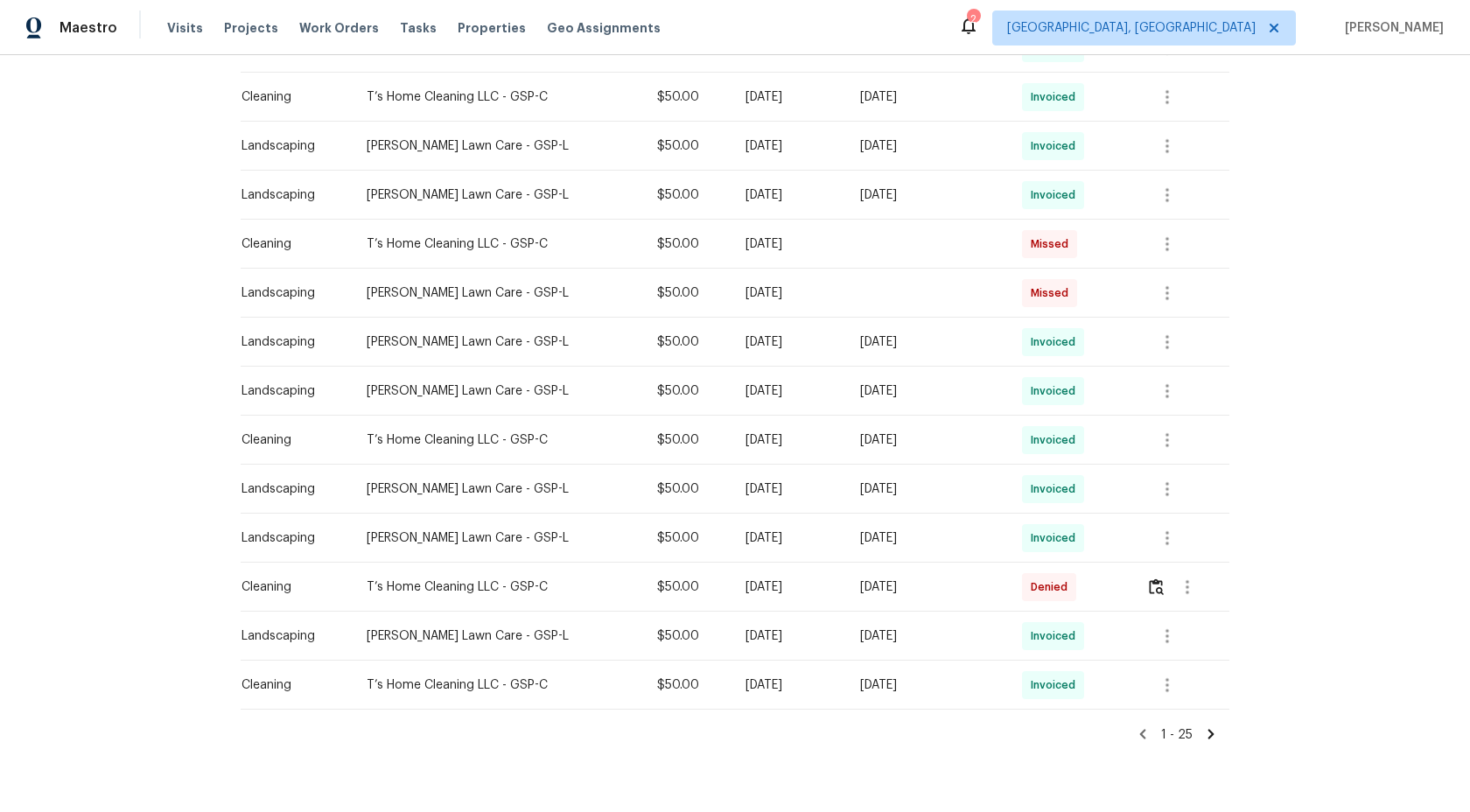
scroll to position [889, 0]
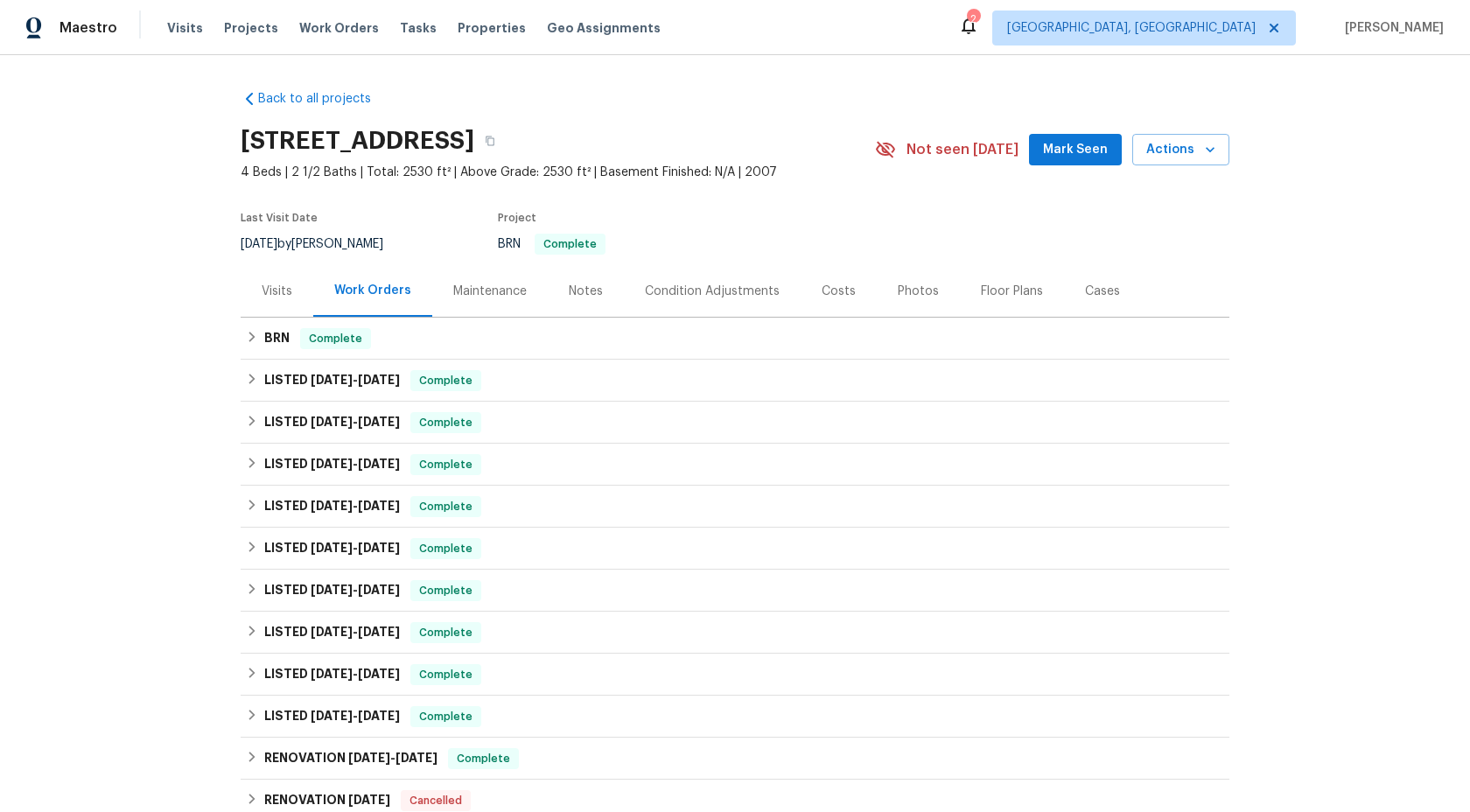
click at [515, 293] on div "Maintenance" at bounding box center [490, 291] width 74 height 18
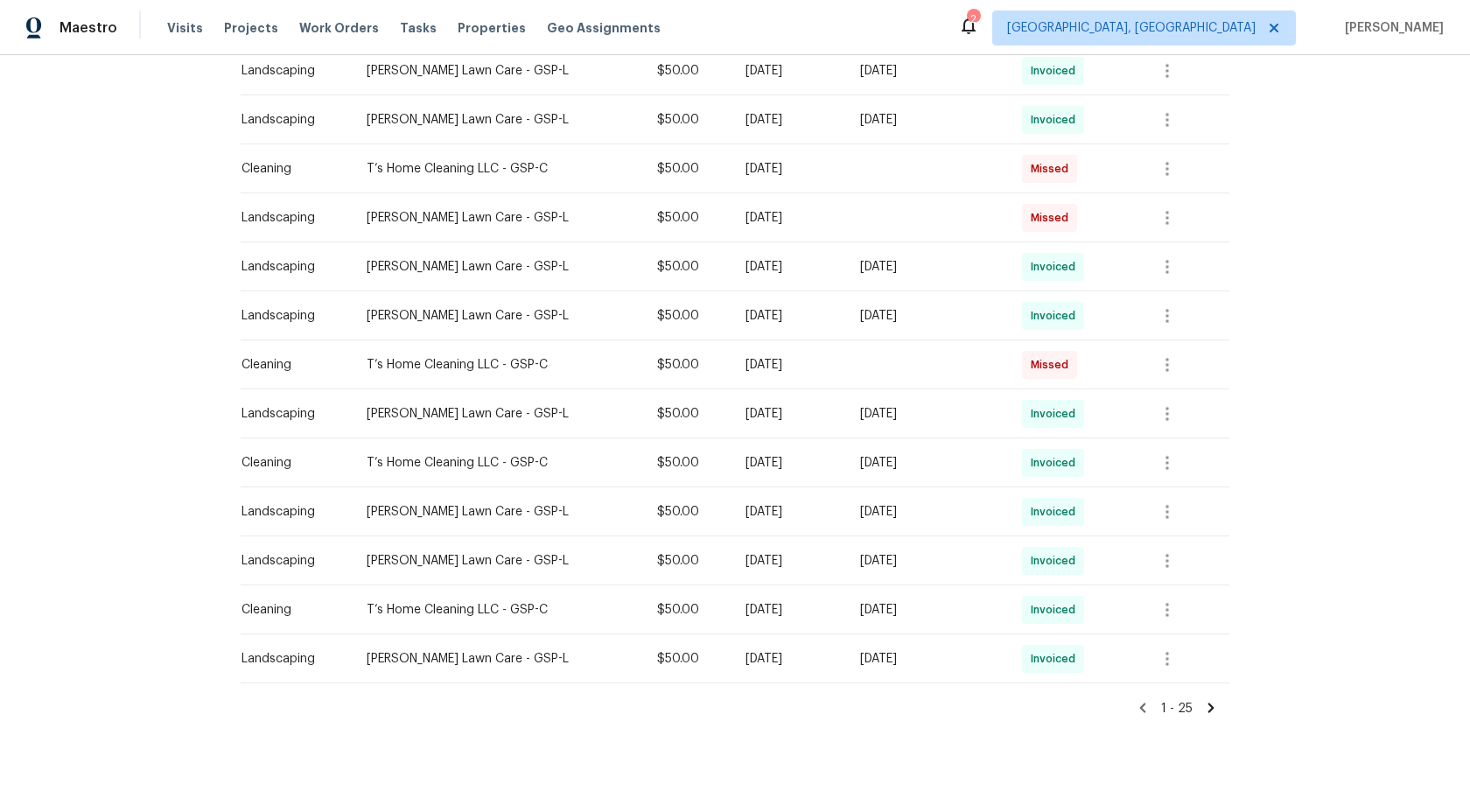
scroll to position [935, 0]
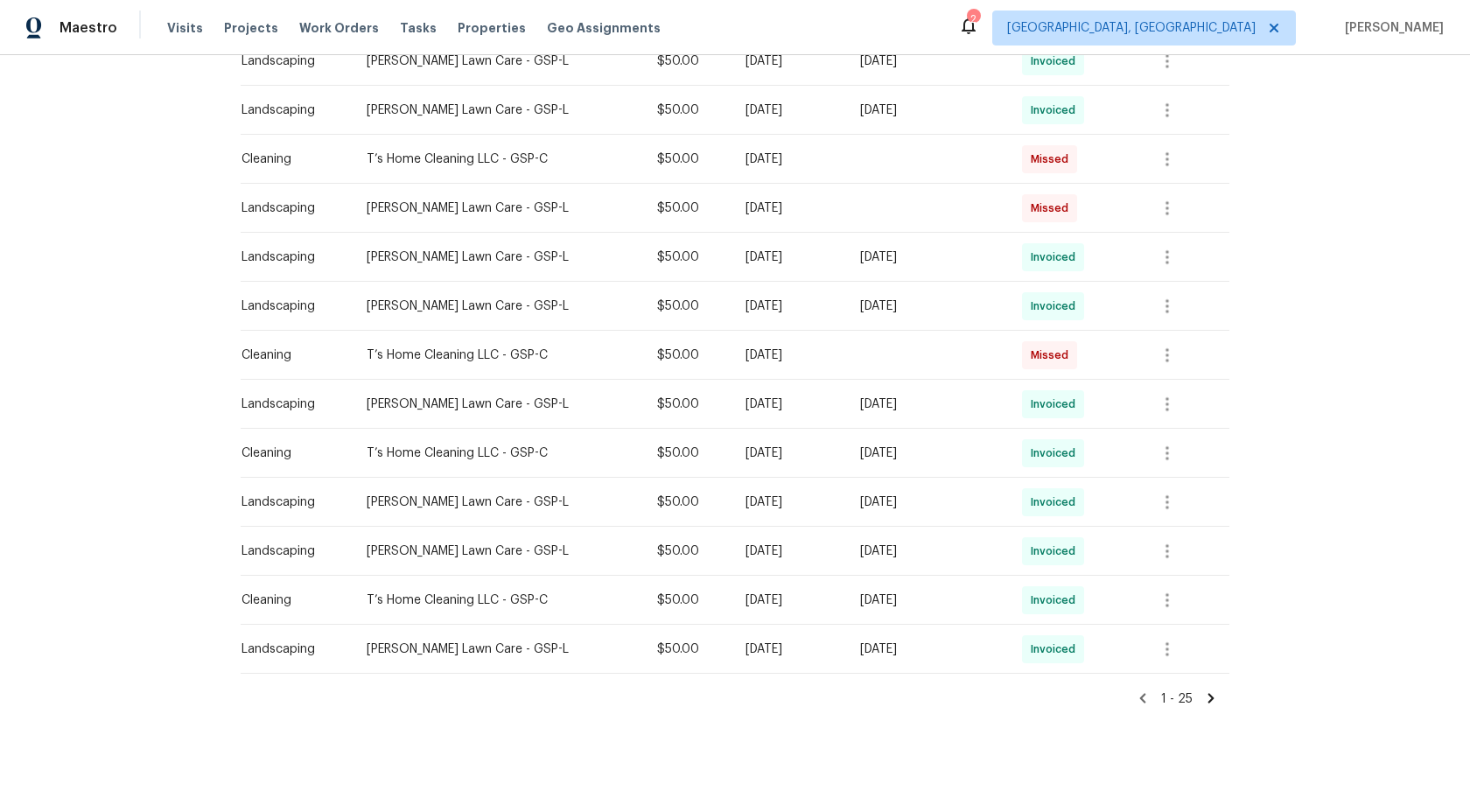
click at [1210, 695] on icon at bounding box center [1212, 698] width 6 height 10
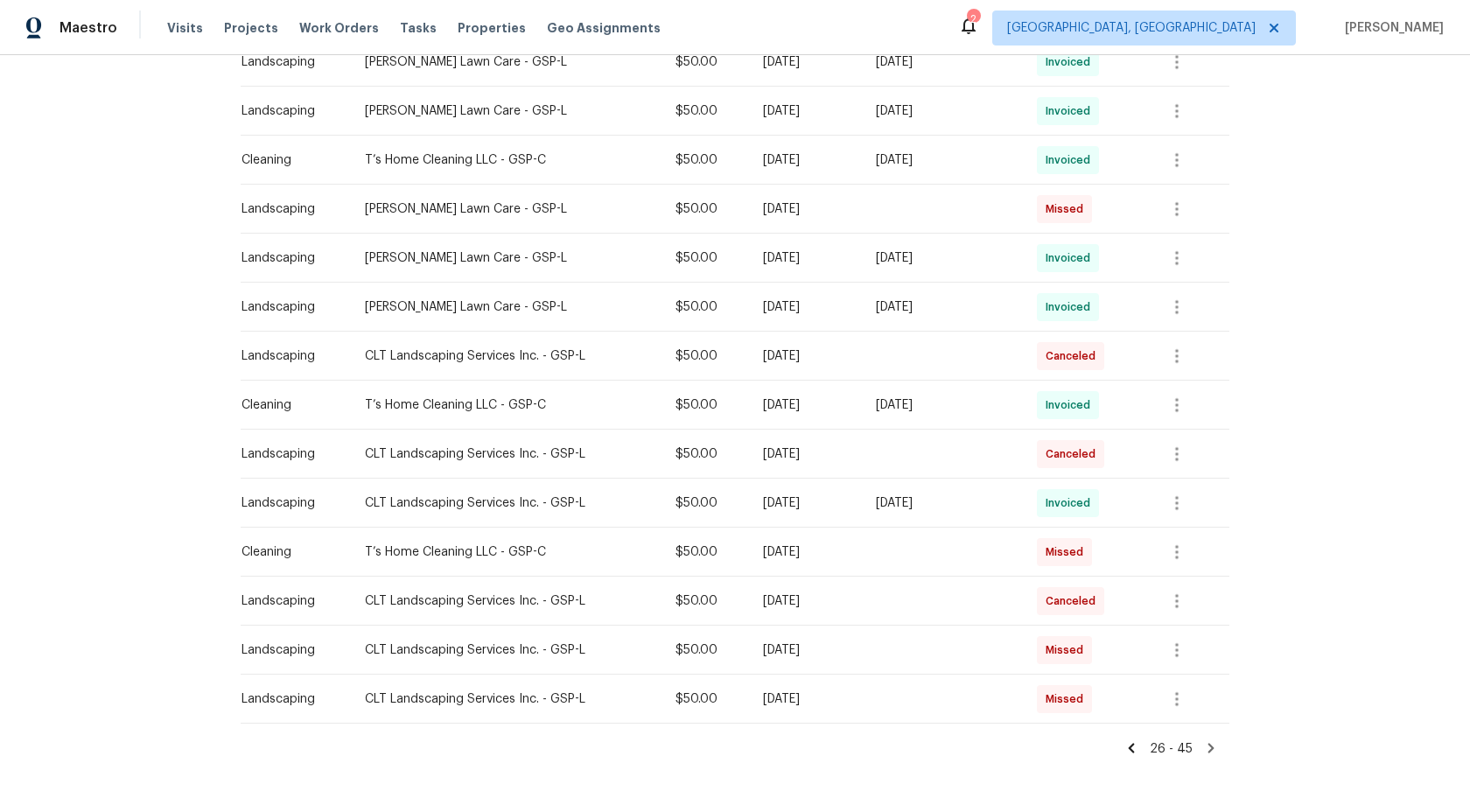
scroll to position [689, 0]
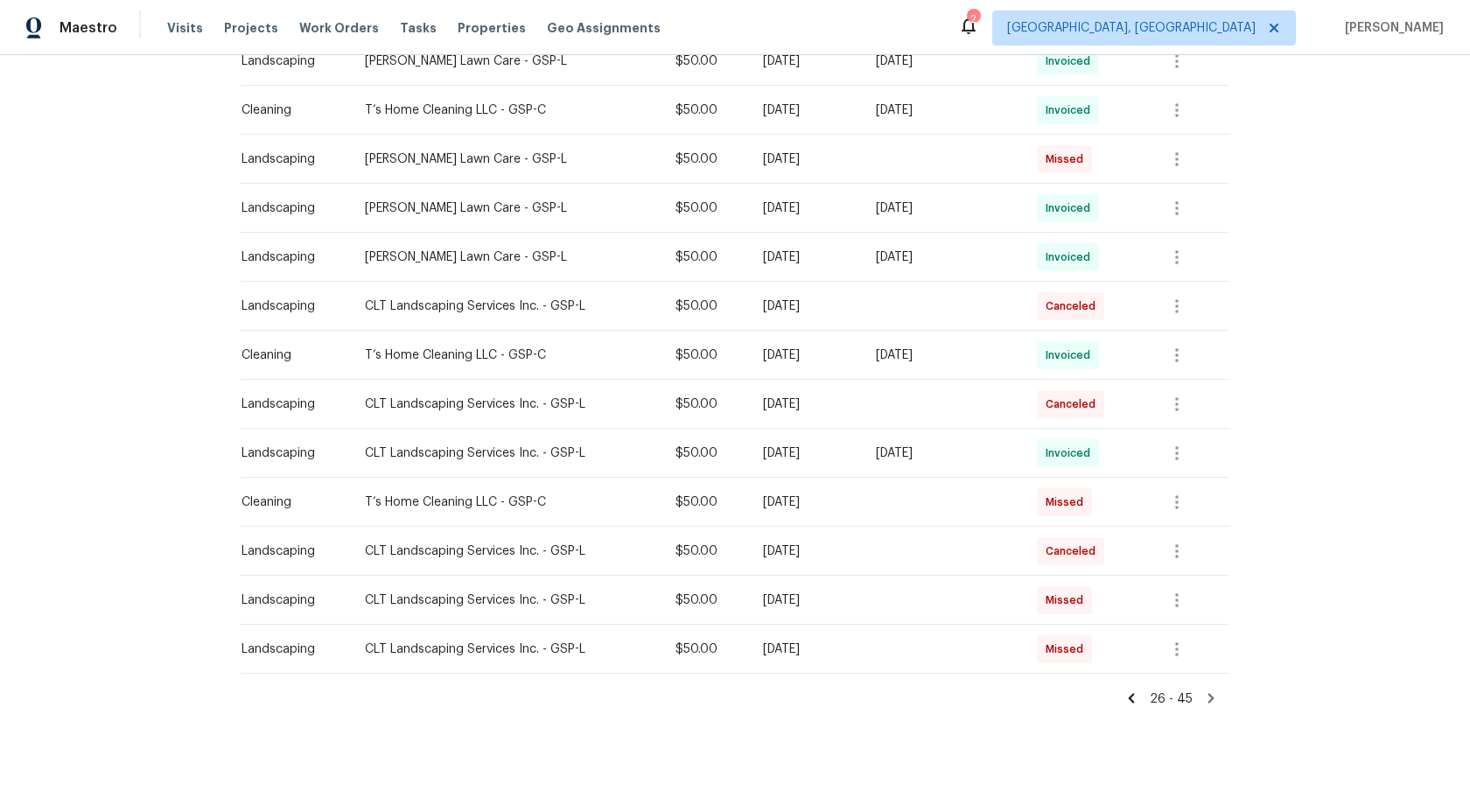
click at [1213, 695] on icon at bounding box center [1212, 698] width 6 height 10
click at [1138, 700] on icon at bounding box center [1132, 698] width 16 height 16
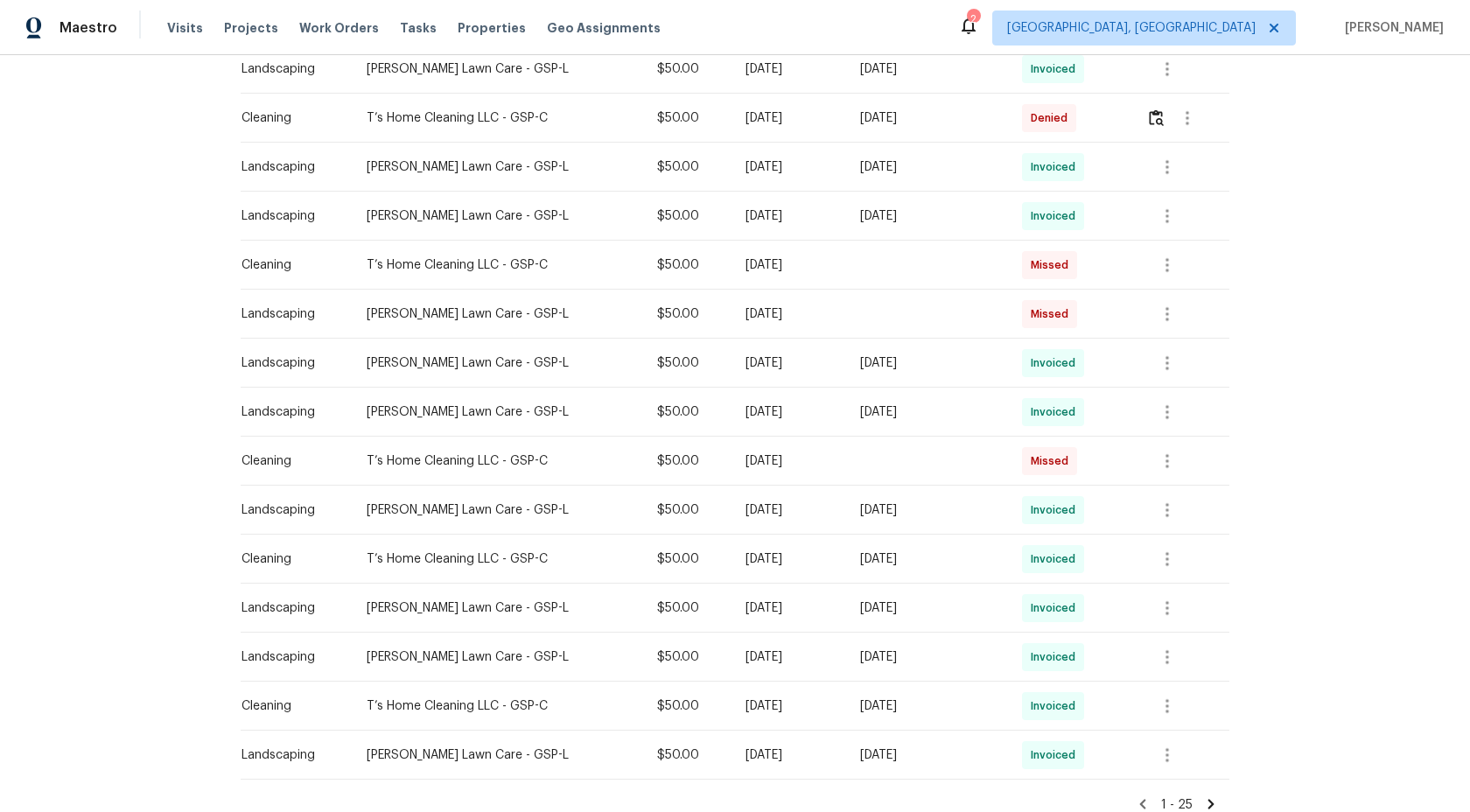
scroll to position [935, 0]
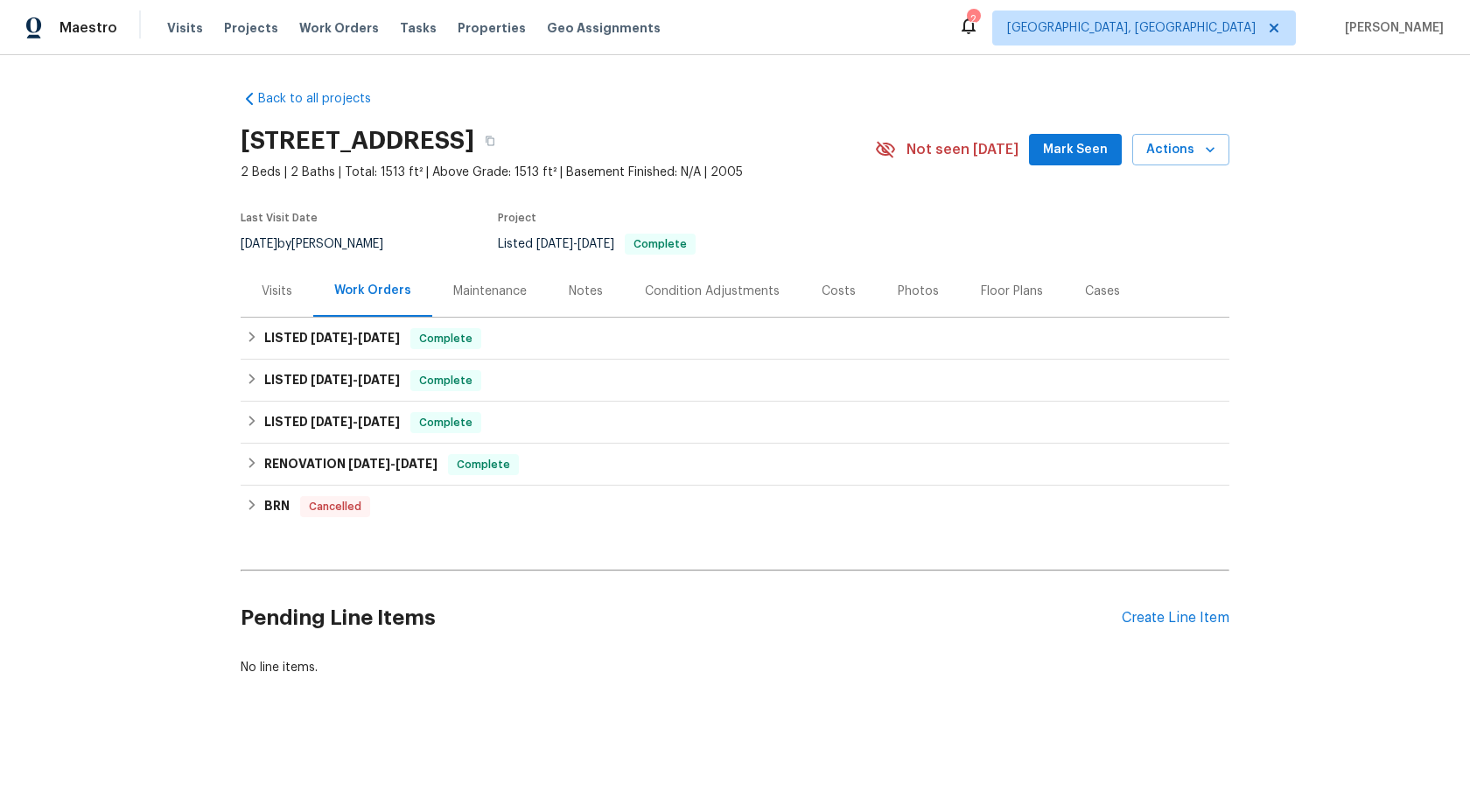
click at [511, 289] on div "Maintenance" at bounding box center [490, 291] width 74 height 18
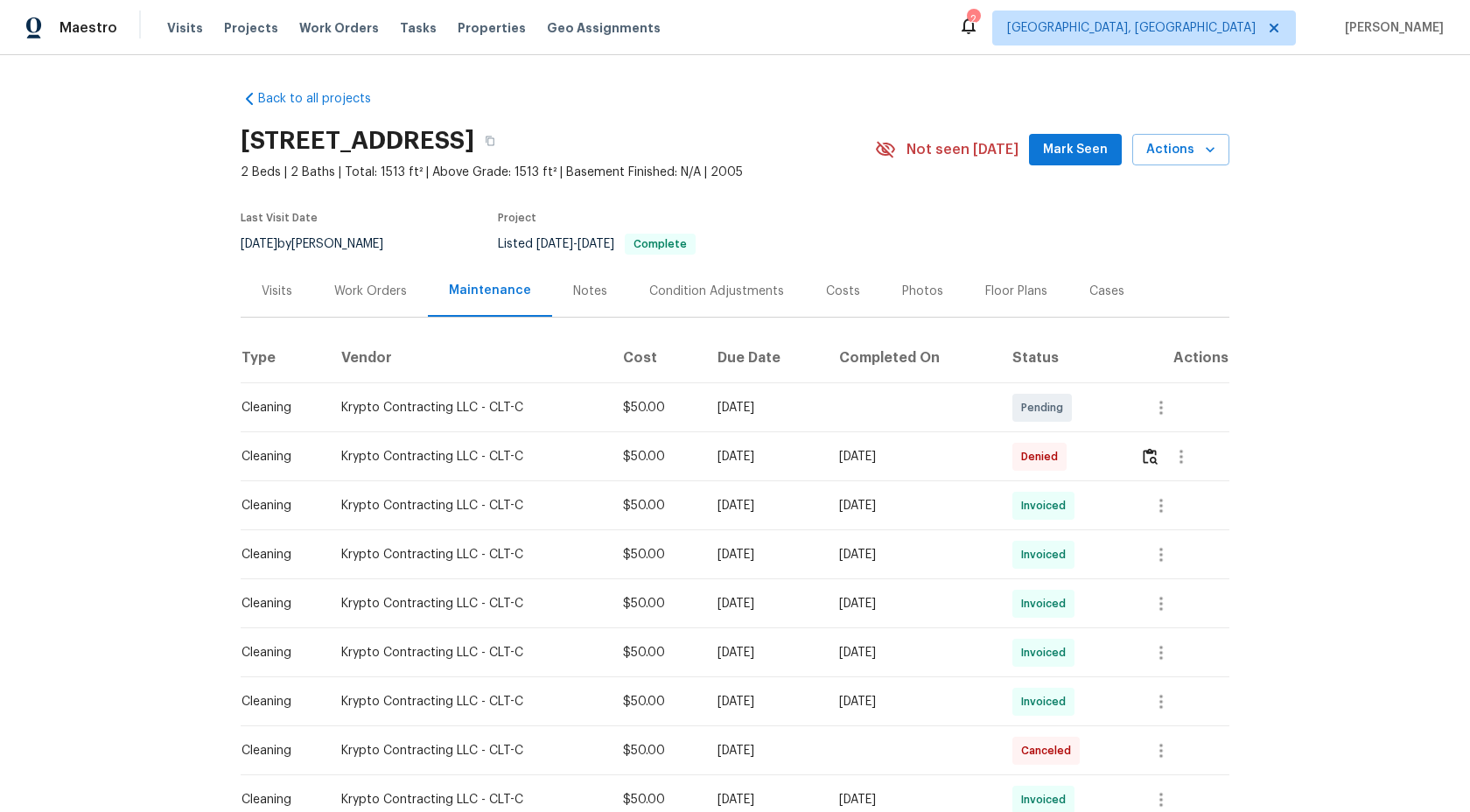
scroll to position [10, 0]
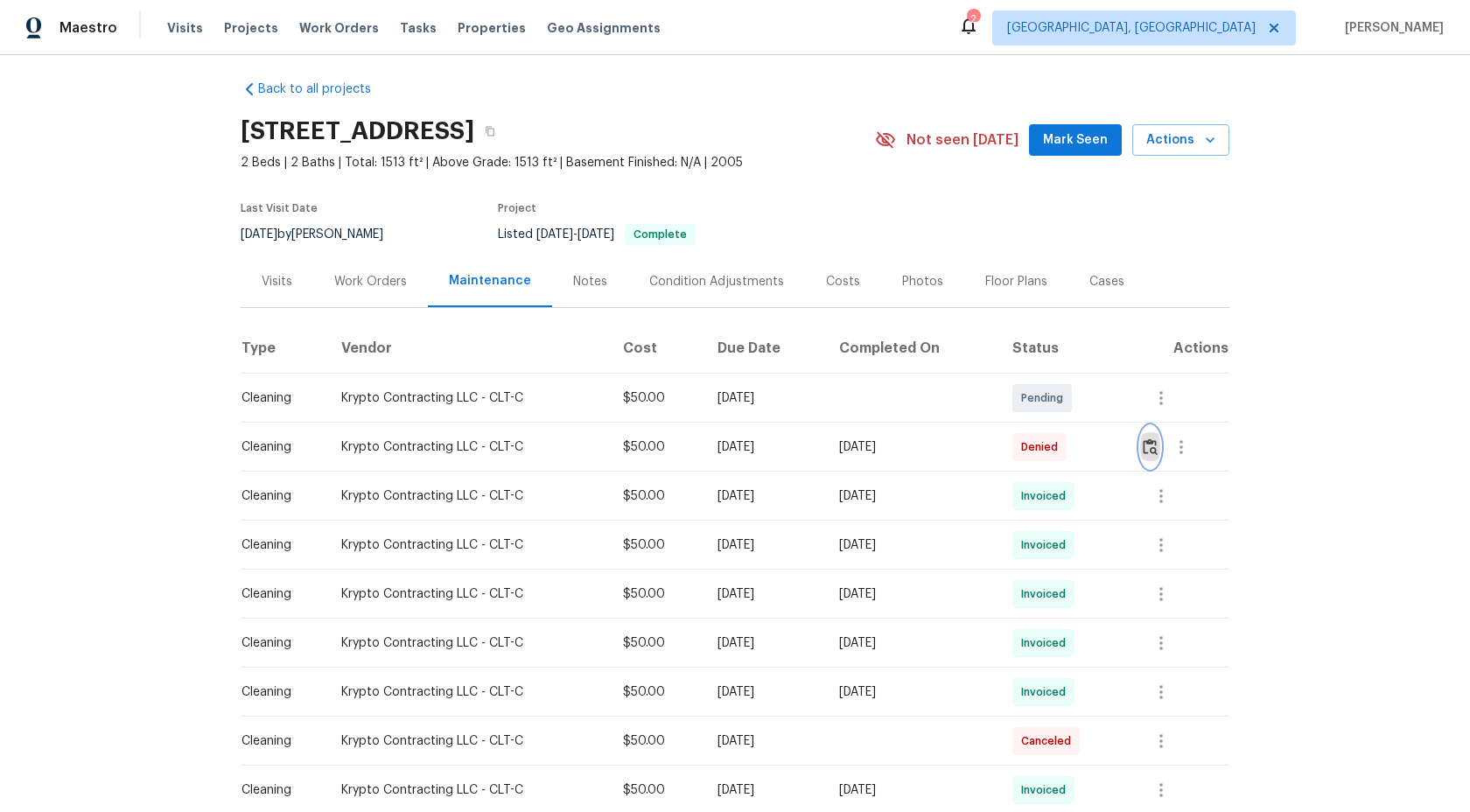
click at [1157, 445] on img "button" at bounding box center [1150, 446] width 15 height 17
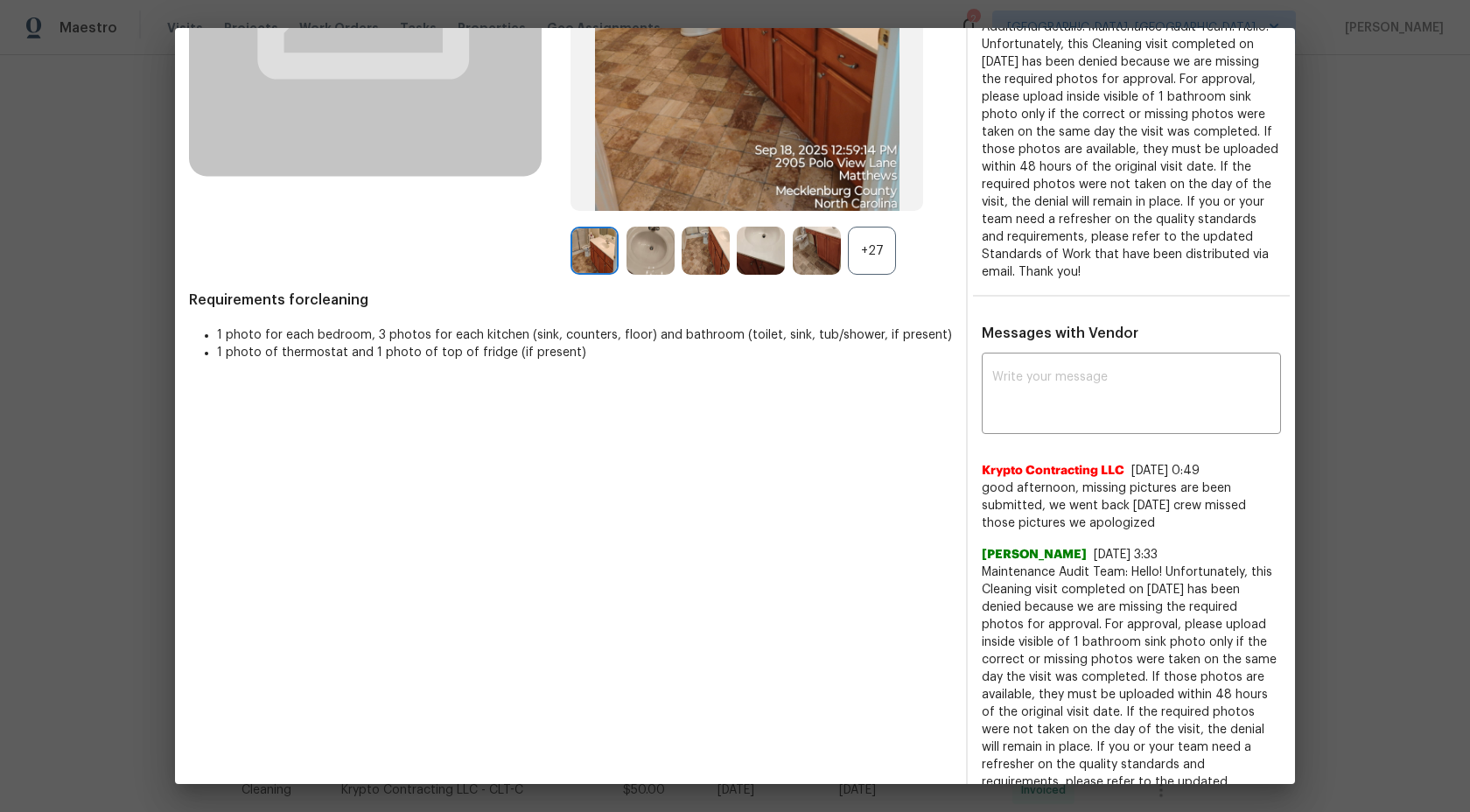
scroll to position [277, 0]
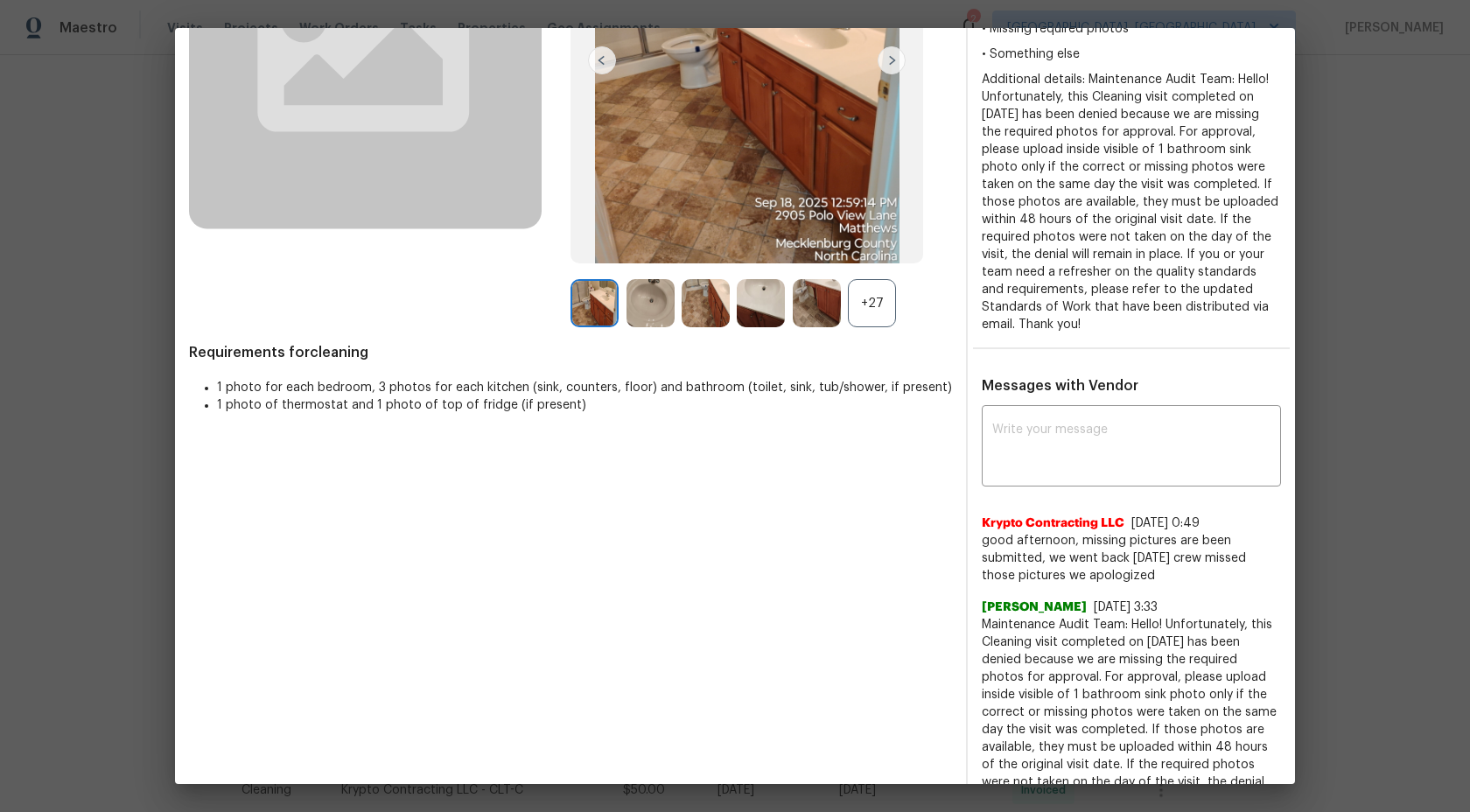
click at [870, 295] on div "+27" at bounding box center [872, 303] width 48 height 48
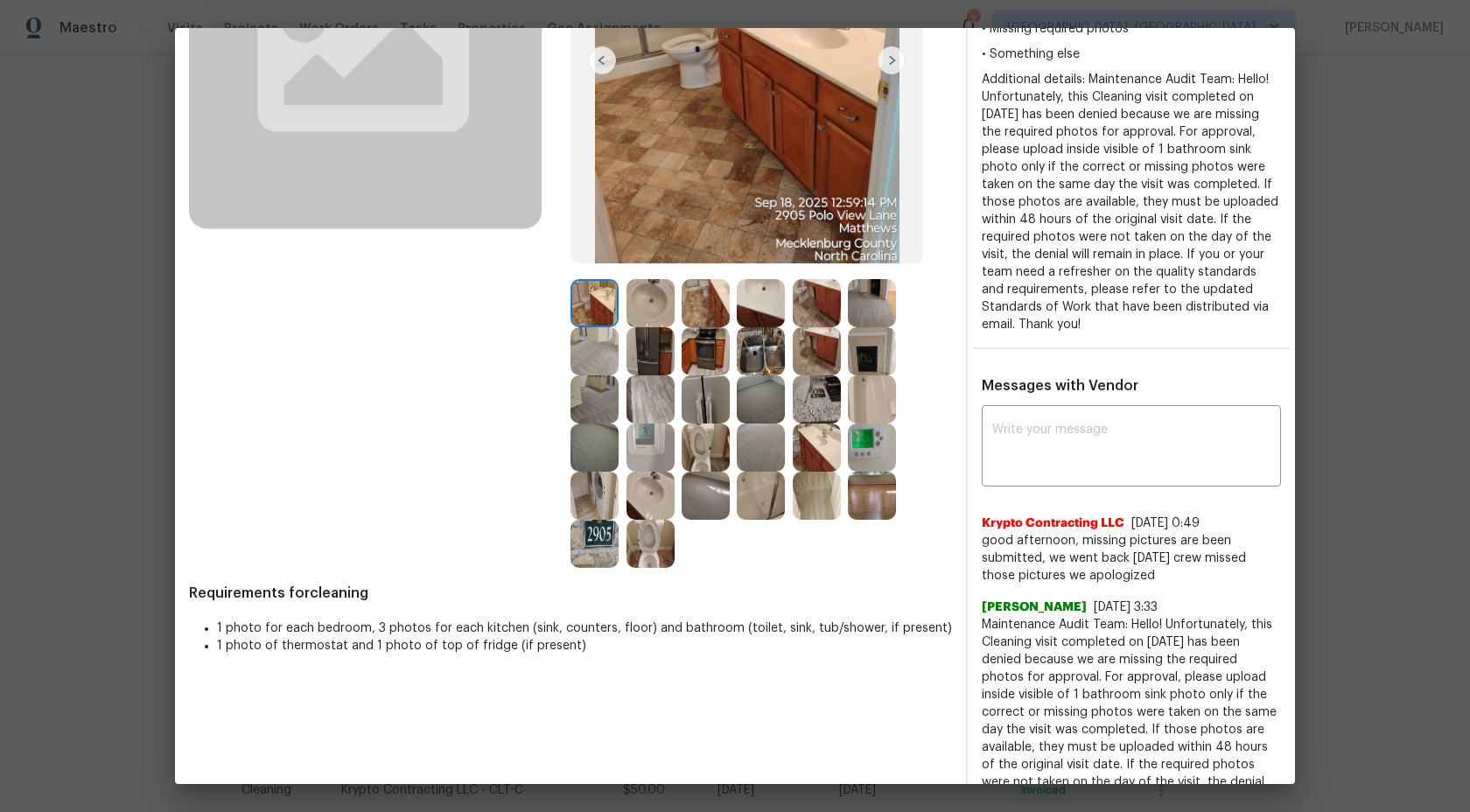
click at [636, 301] on img at bounding box center [651, 303] width 48 height 48
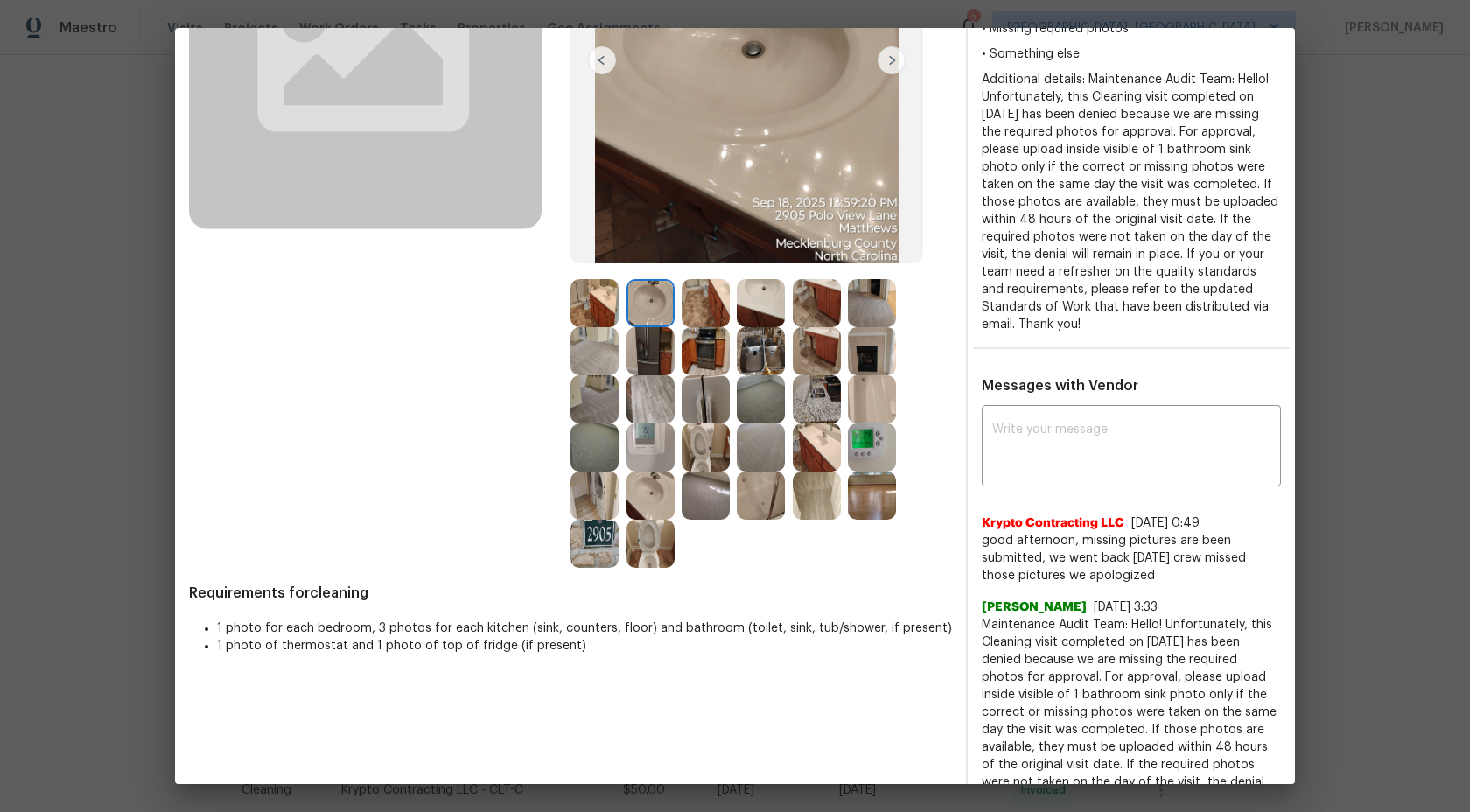
click at [708, 298] on img at bounding box center [706, 303] width 48 height 48
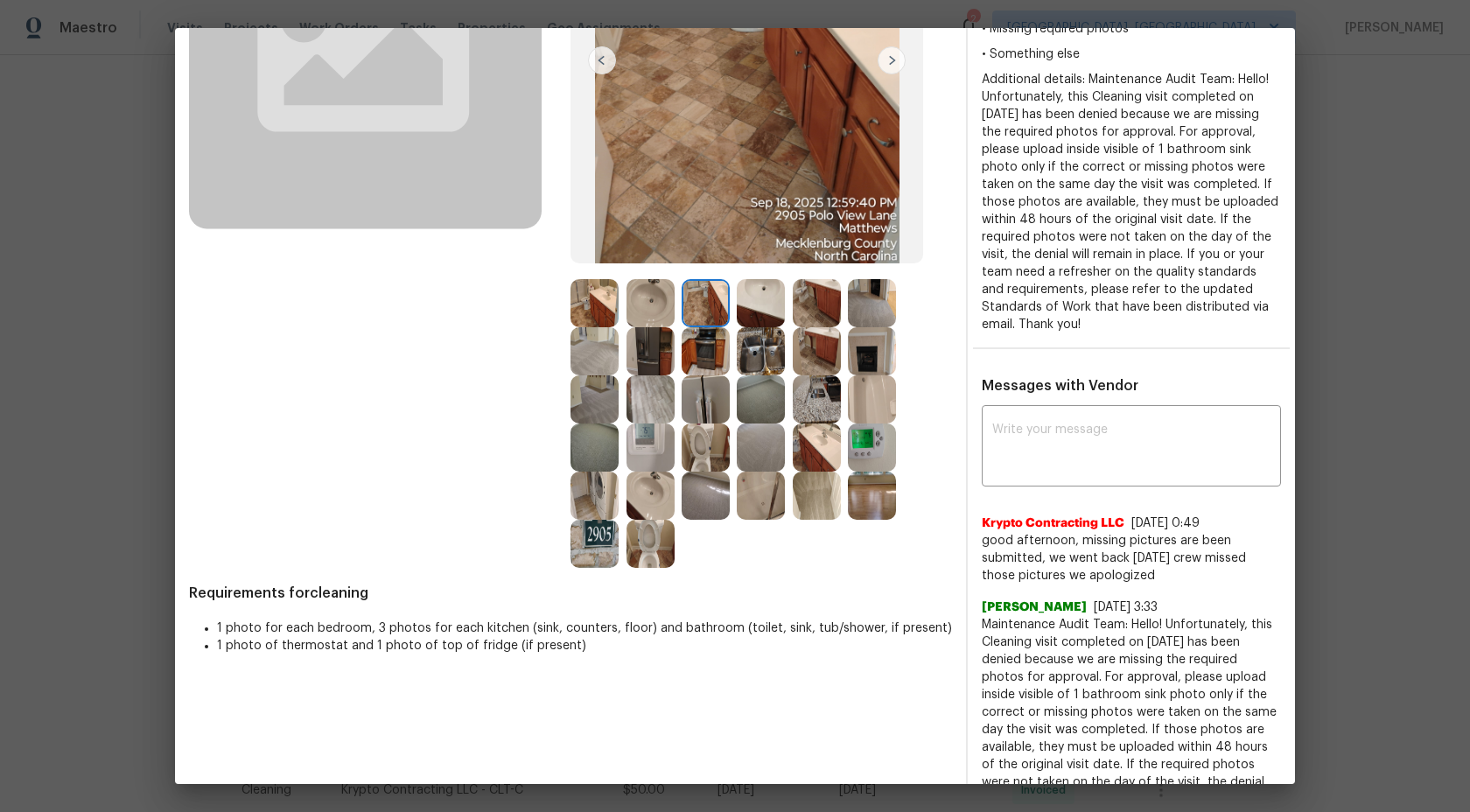
click at [704, 366] on img at bounding box center [706, 351] width 48 height 48
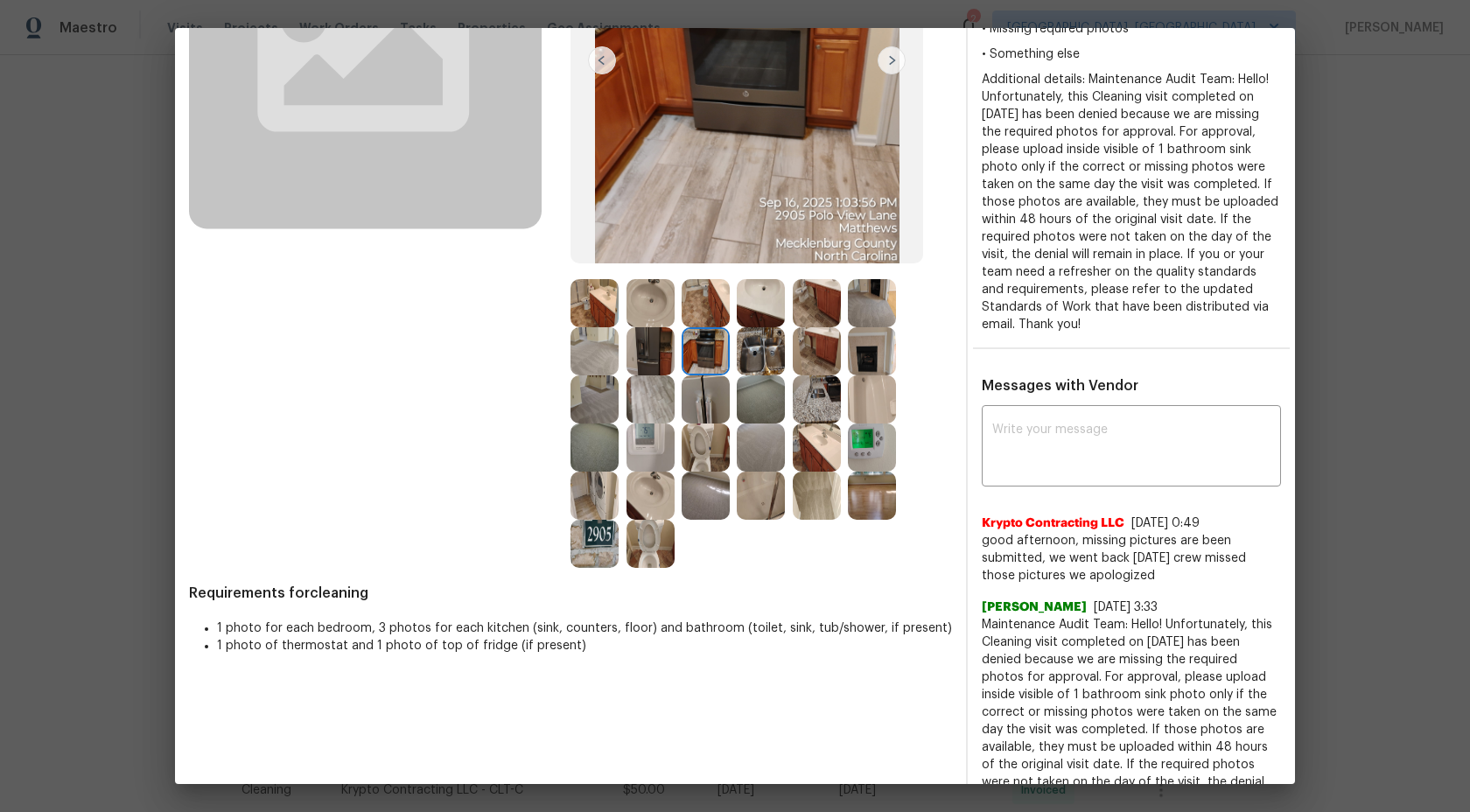
click at [717, 402] on img at bounding box center [706, 399] width 48 height 48
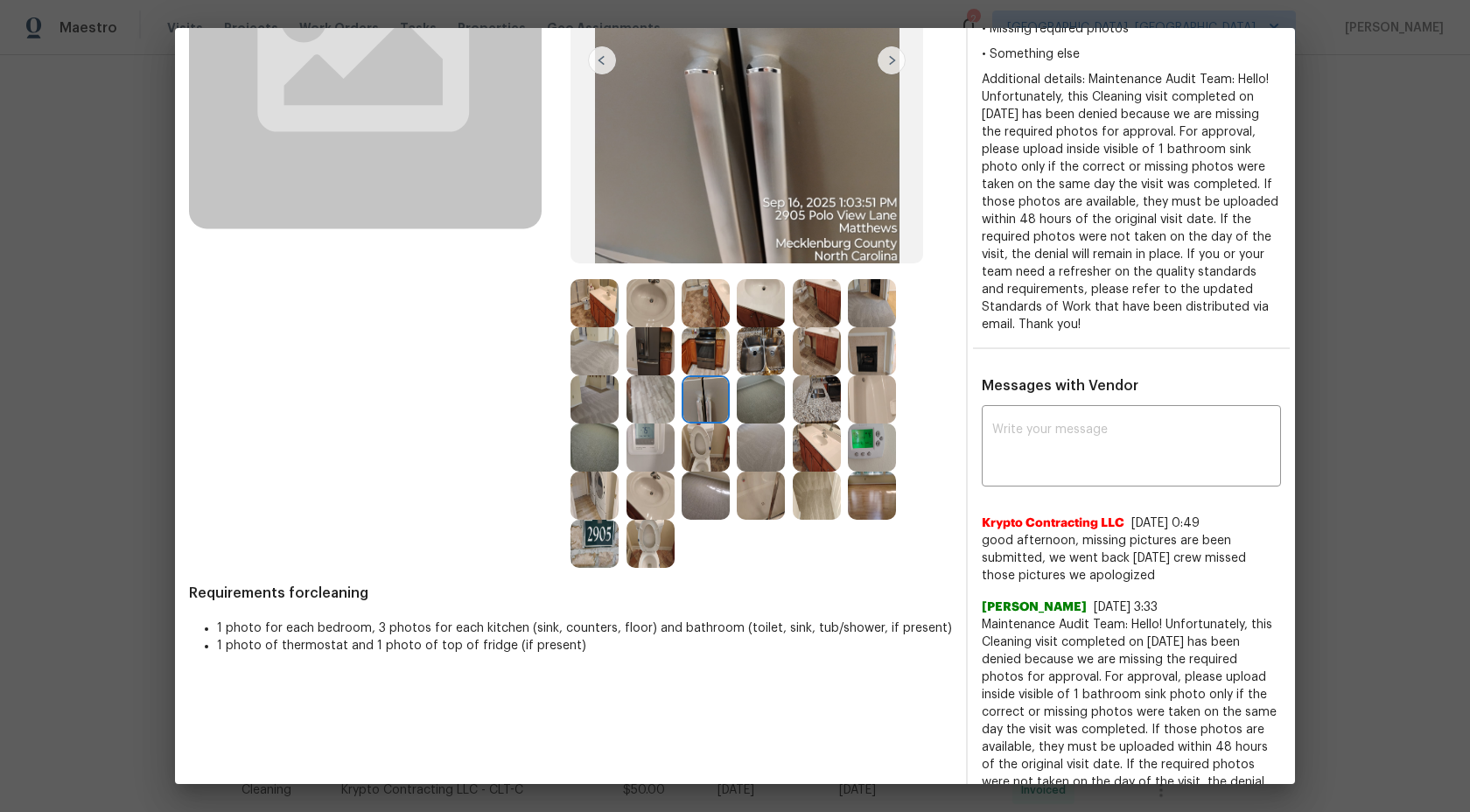
click at [713, 444] on img at bounding box center [706, 447] width 48 height 48
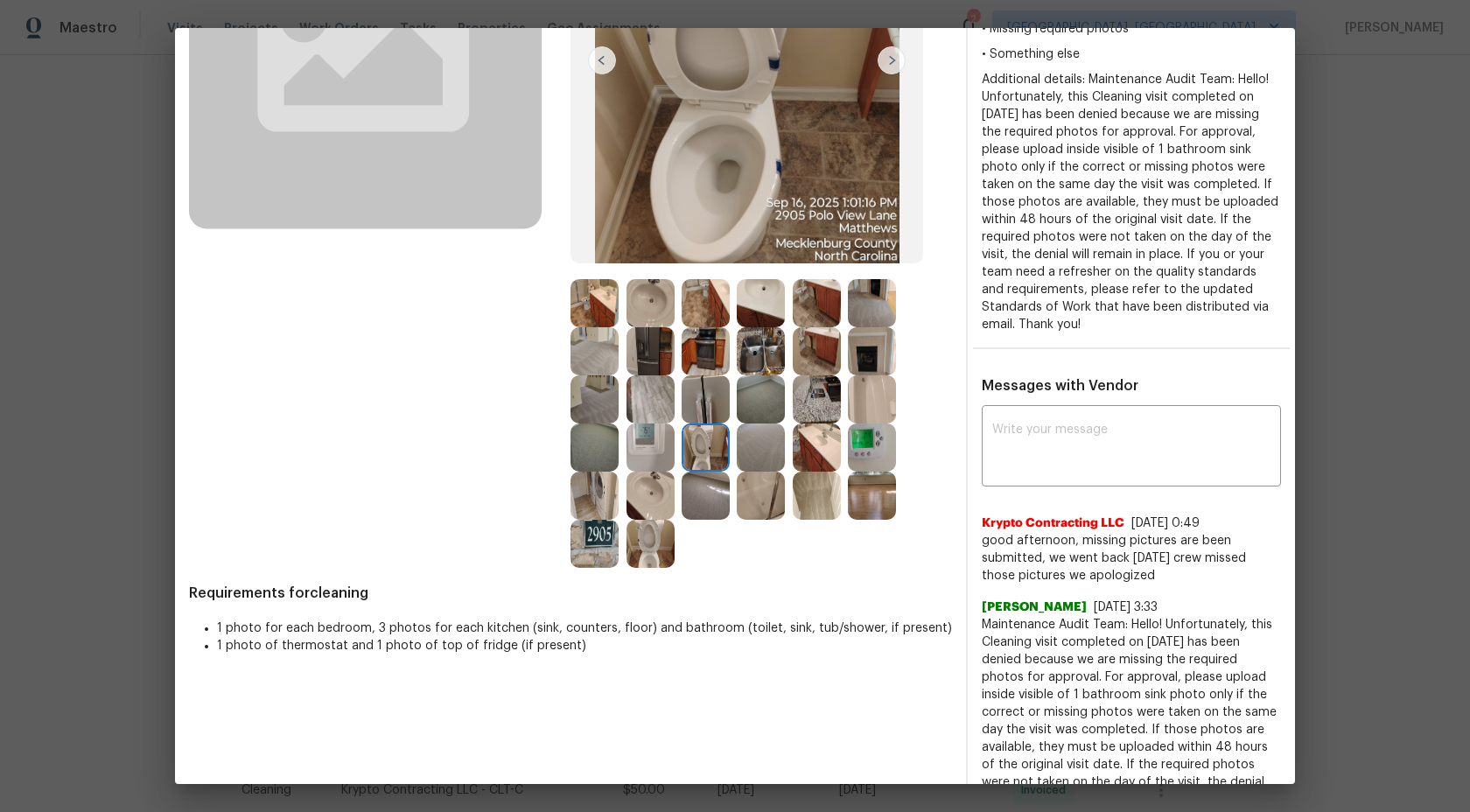
click at [715, 488] on img at bounding box center [706, 496] width 48 height 48
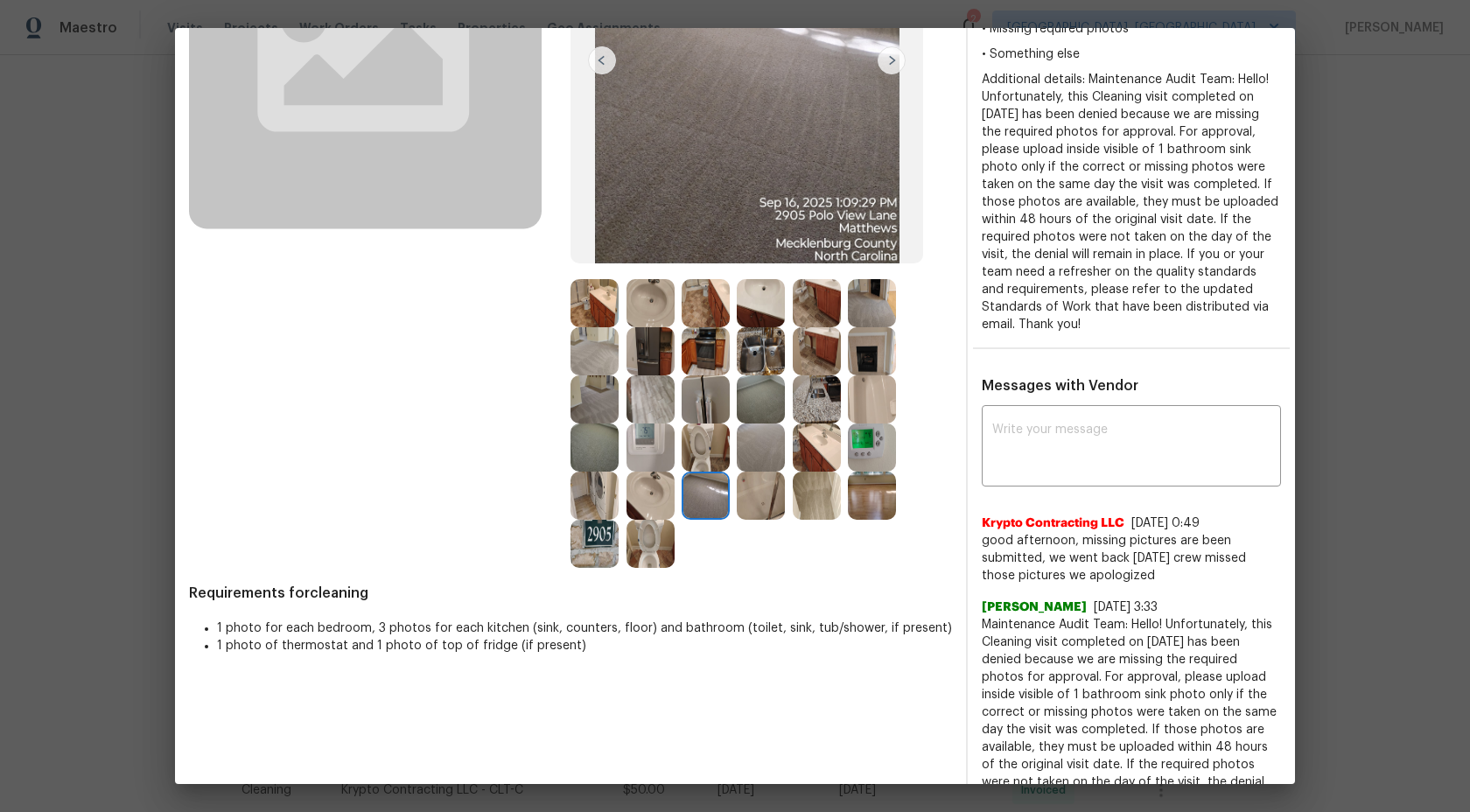
click at [769, 444] on img at bounding box center [760, 447] width 48 height 48
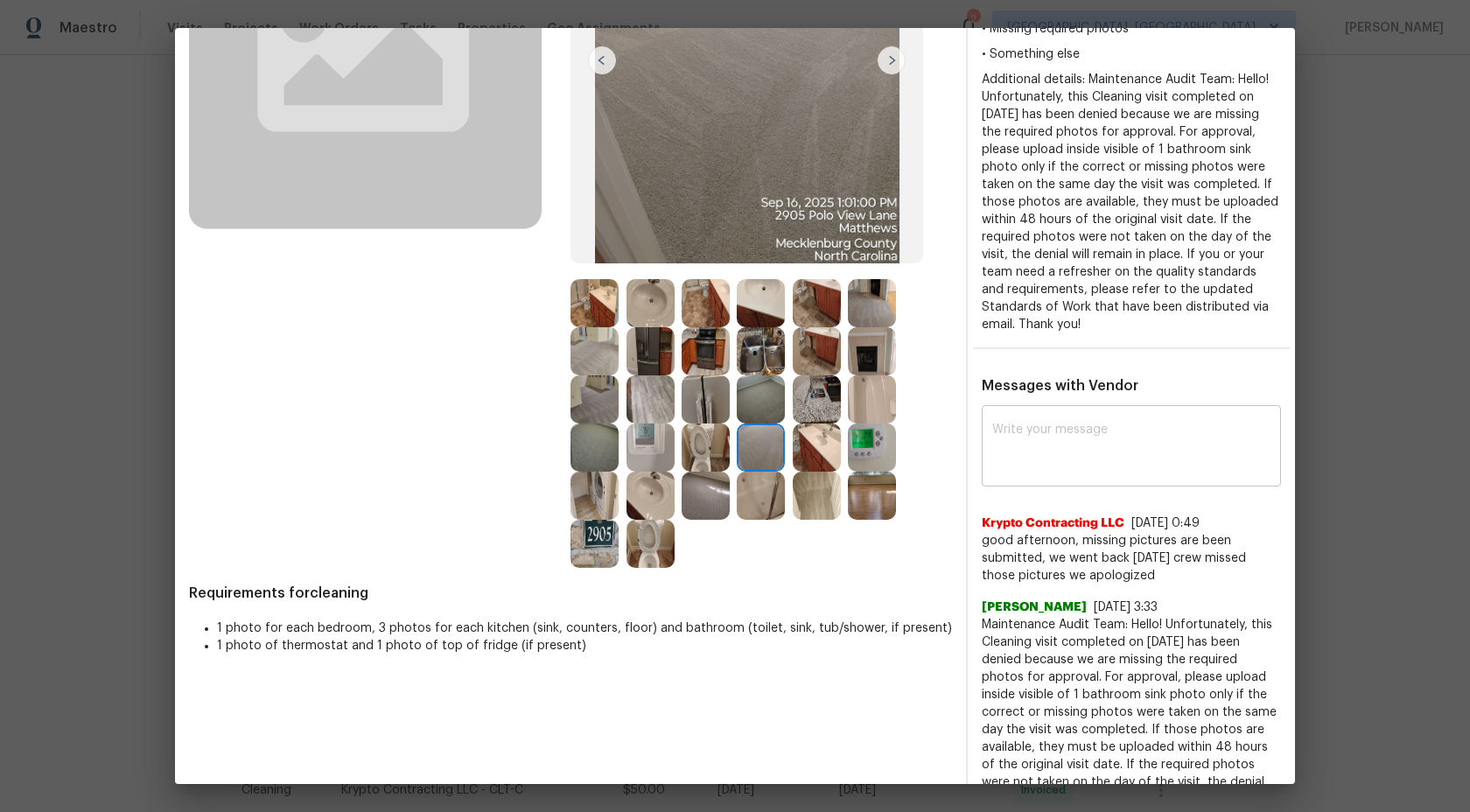
click at [1054, 445] on textarea at bounding box center [1131, 447] width 278 height 49
click at [1066, 444] on textarea at bounding box center [1131, 447] width 278 height 49
paste textarea "Maintenance Audit Team: Hello! As per our updated SWO the photos must be upload…"
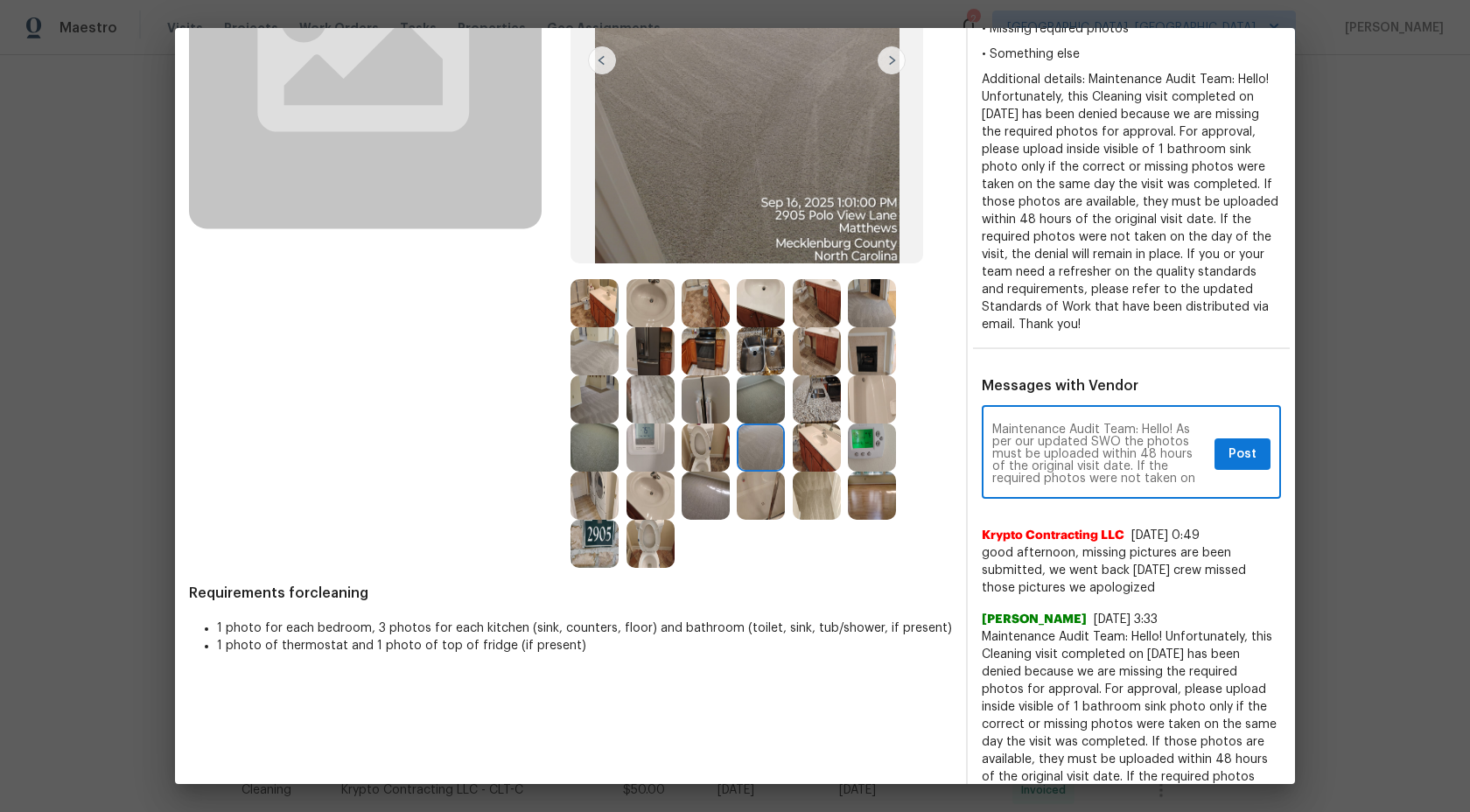
scroll to position [74, 0]
type textarea "Maintenance Audit Team: Hello! As per our updated SWO the photos must be upload…"
click at [1245, 458] on span "Post" at bounding box center [1242, 455] width 28 height 22
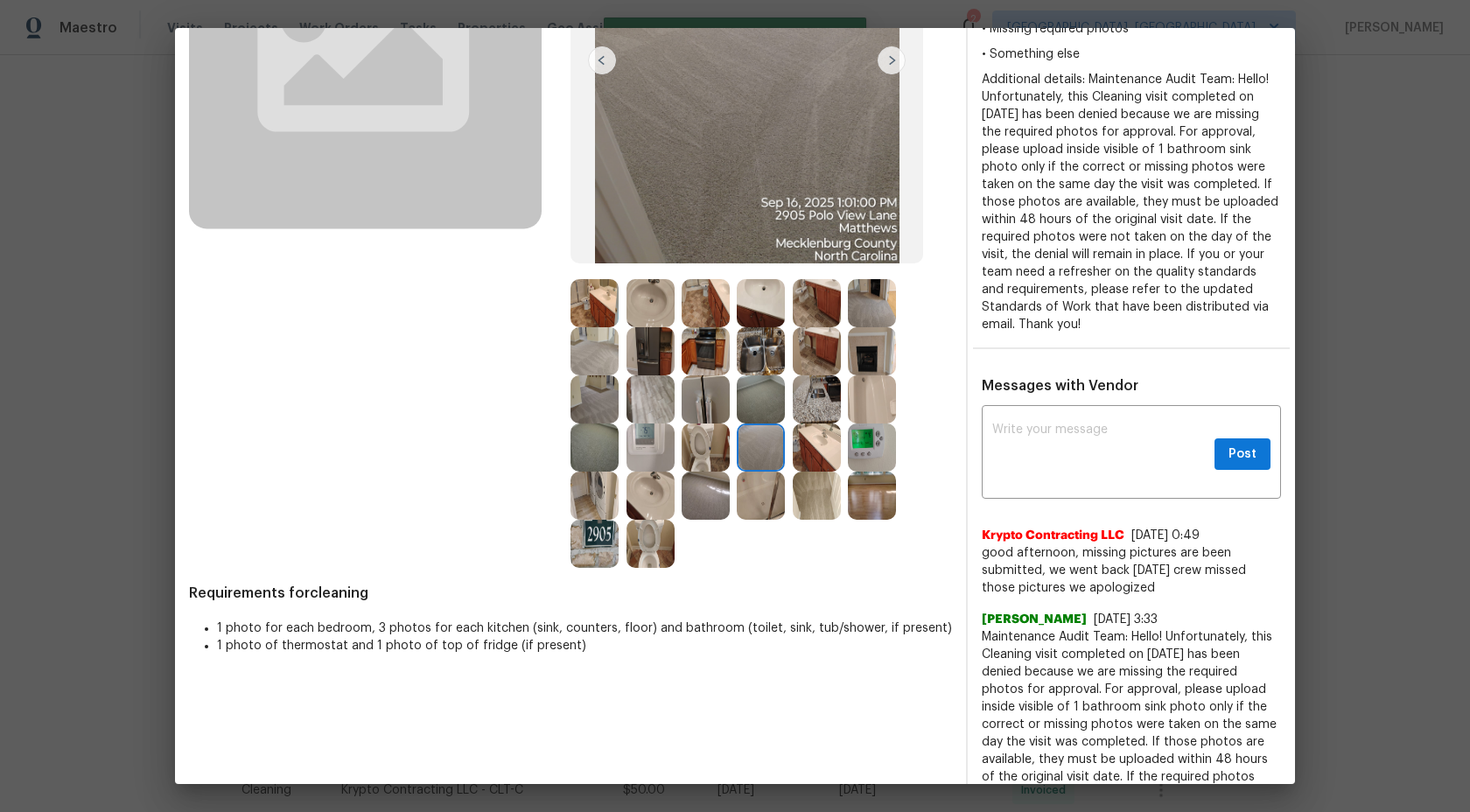
scroll to position [0, 0]
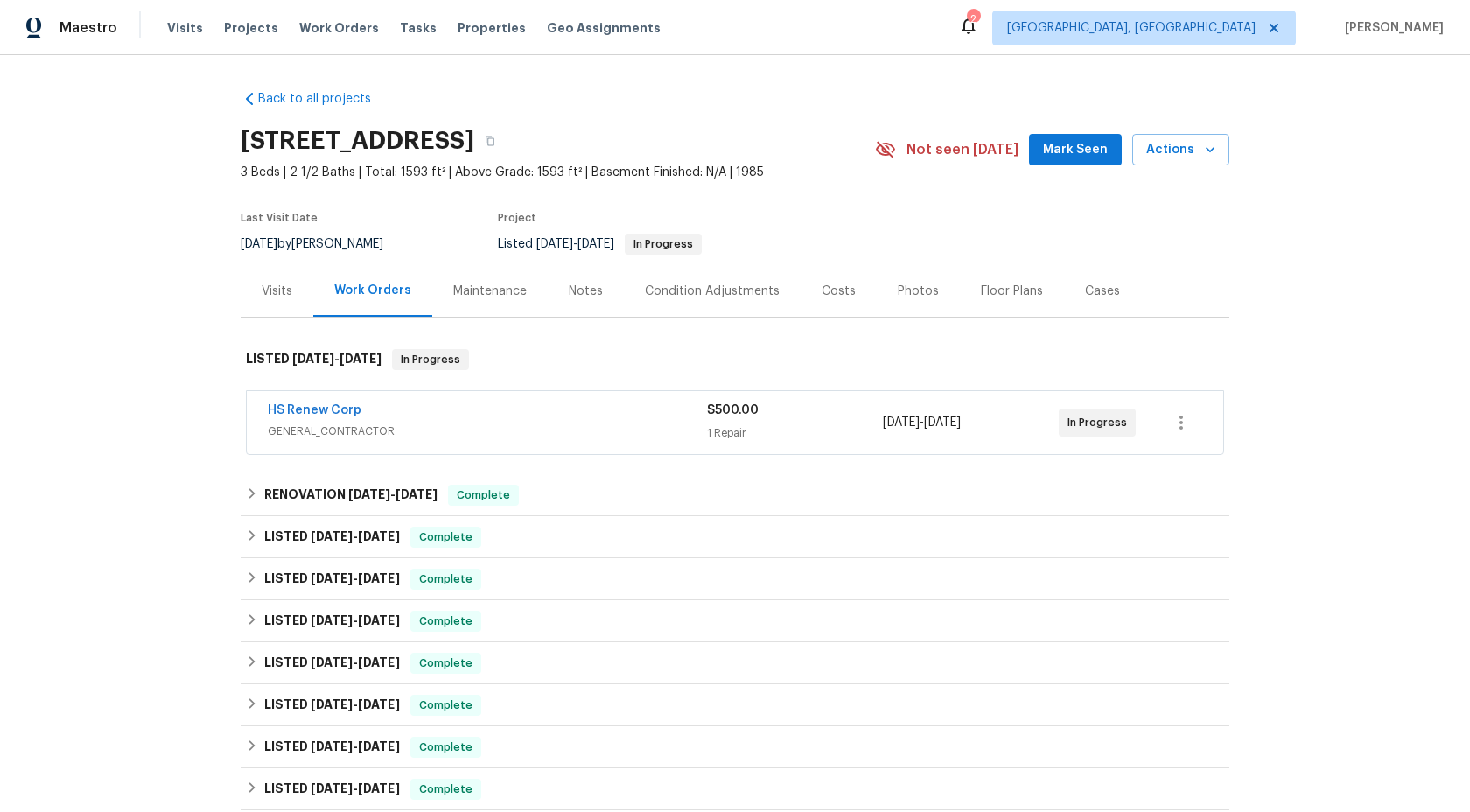
click at [497, 288] on div "Maintenance" at bounding box center [490, 291] width 74 height 18
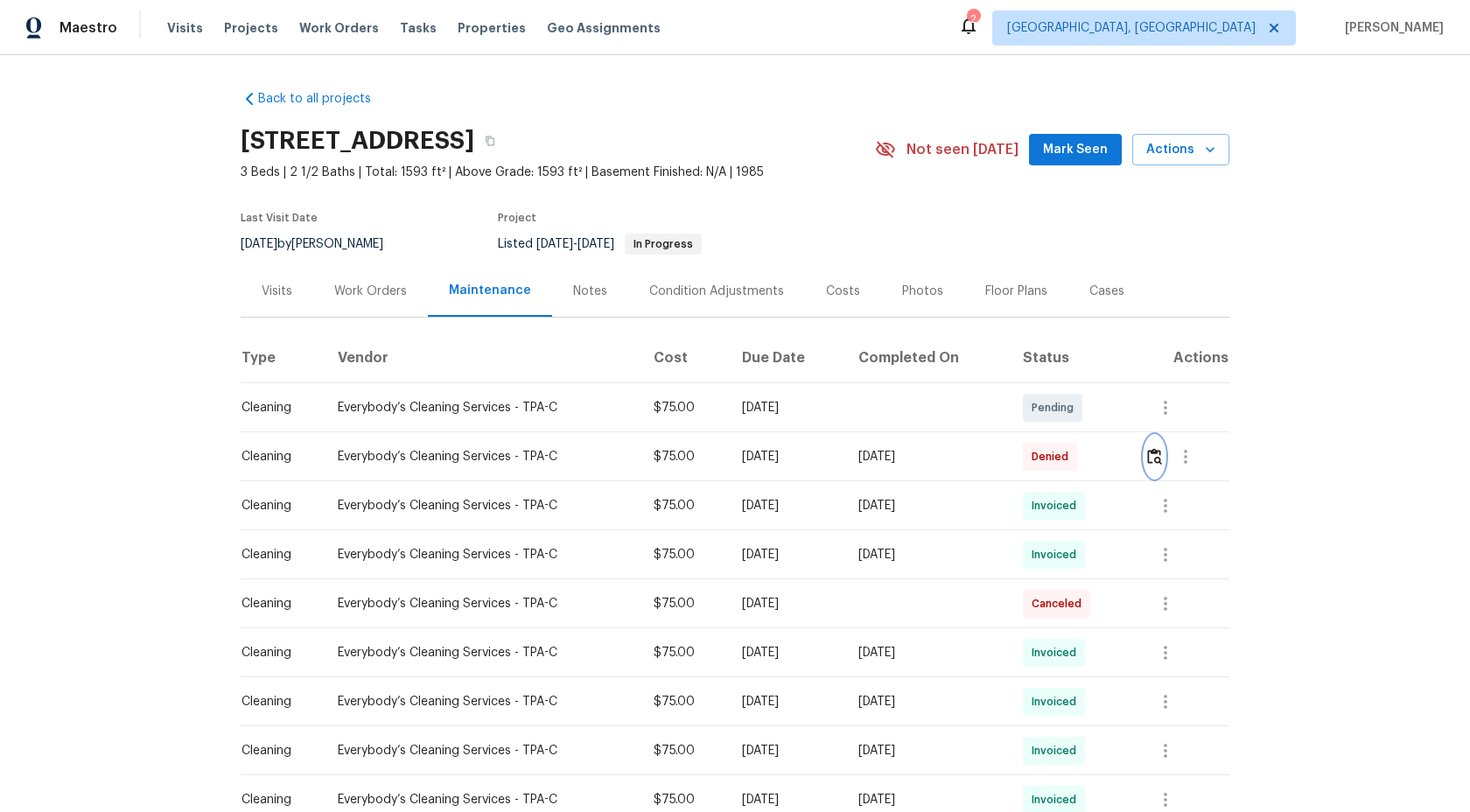
click at [1161, 454] on img "button" at bounding box center [1155, 456] width 15 height 17
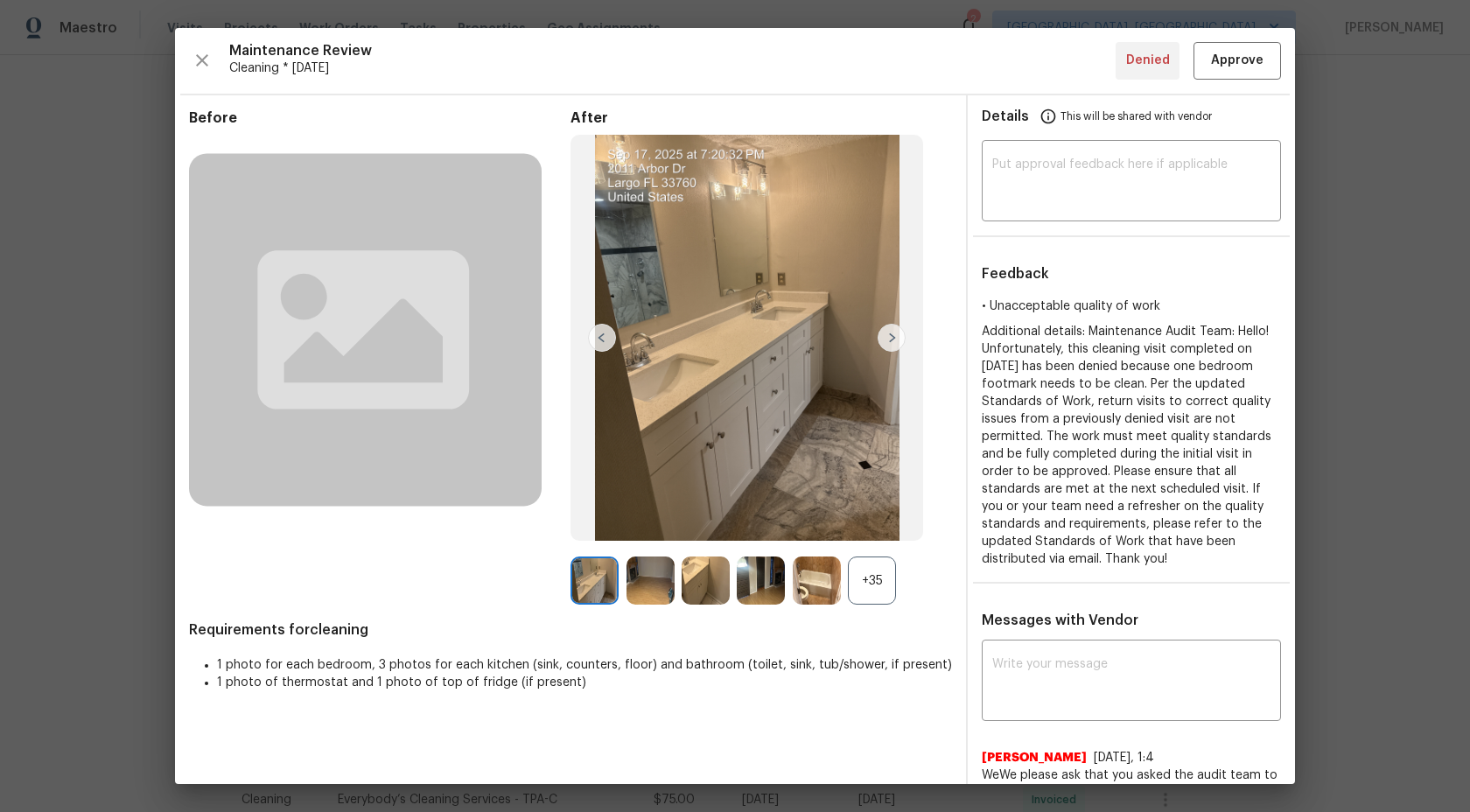
click at [892, 341] on img at bounding box center [892, 337] width 28 height 28
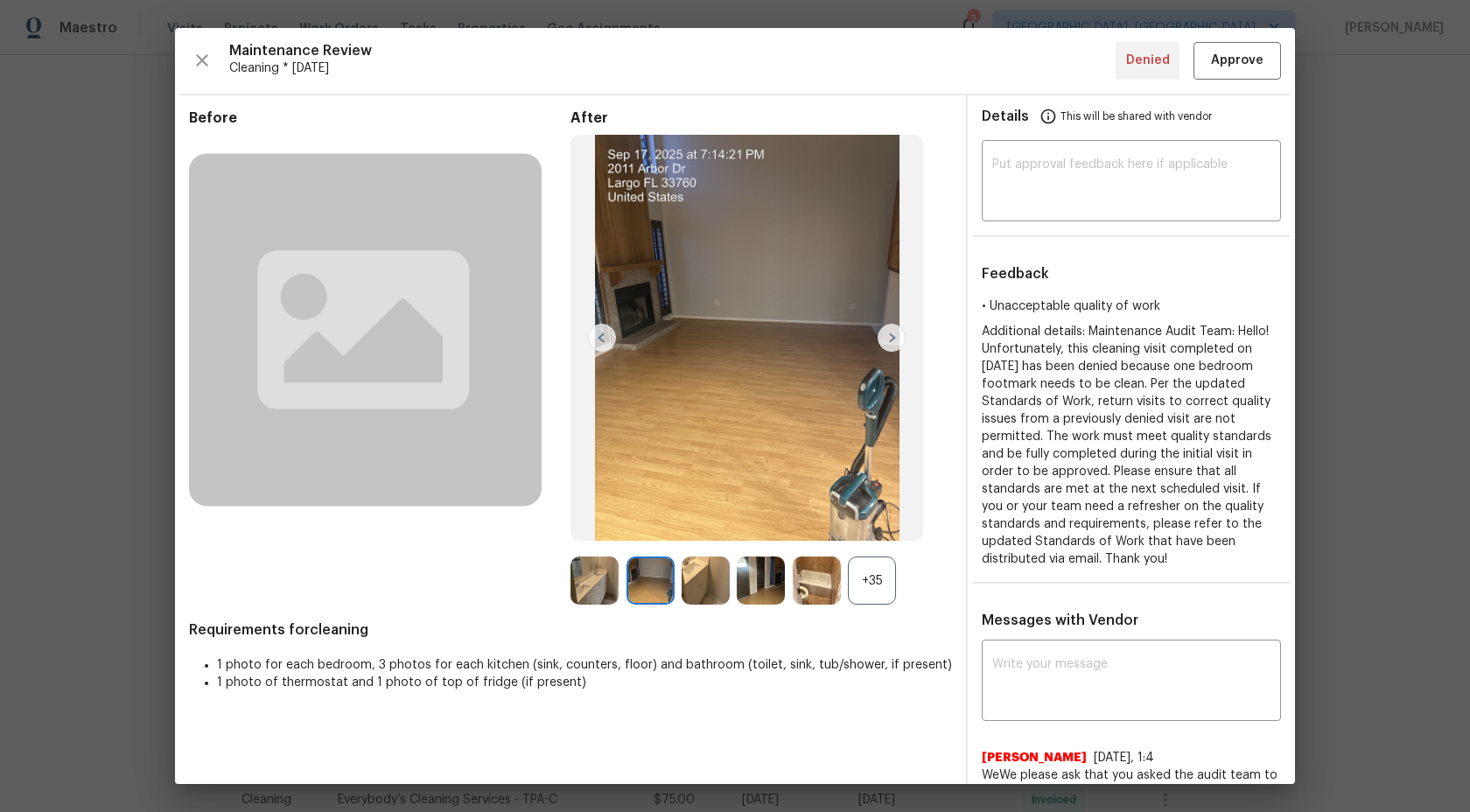
click at [872, 570] on div "+35" at bounding box center [872, 581] width 48 height 48
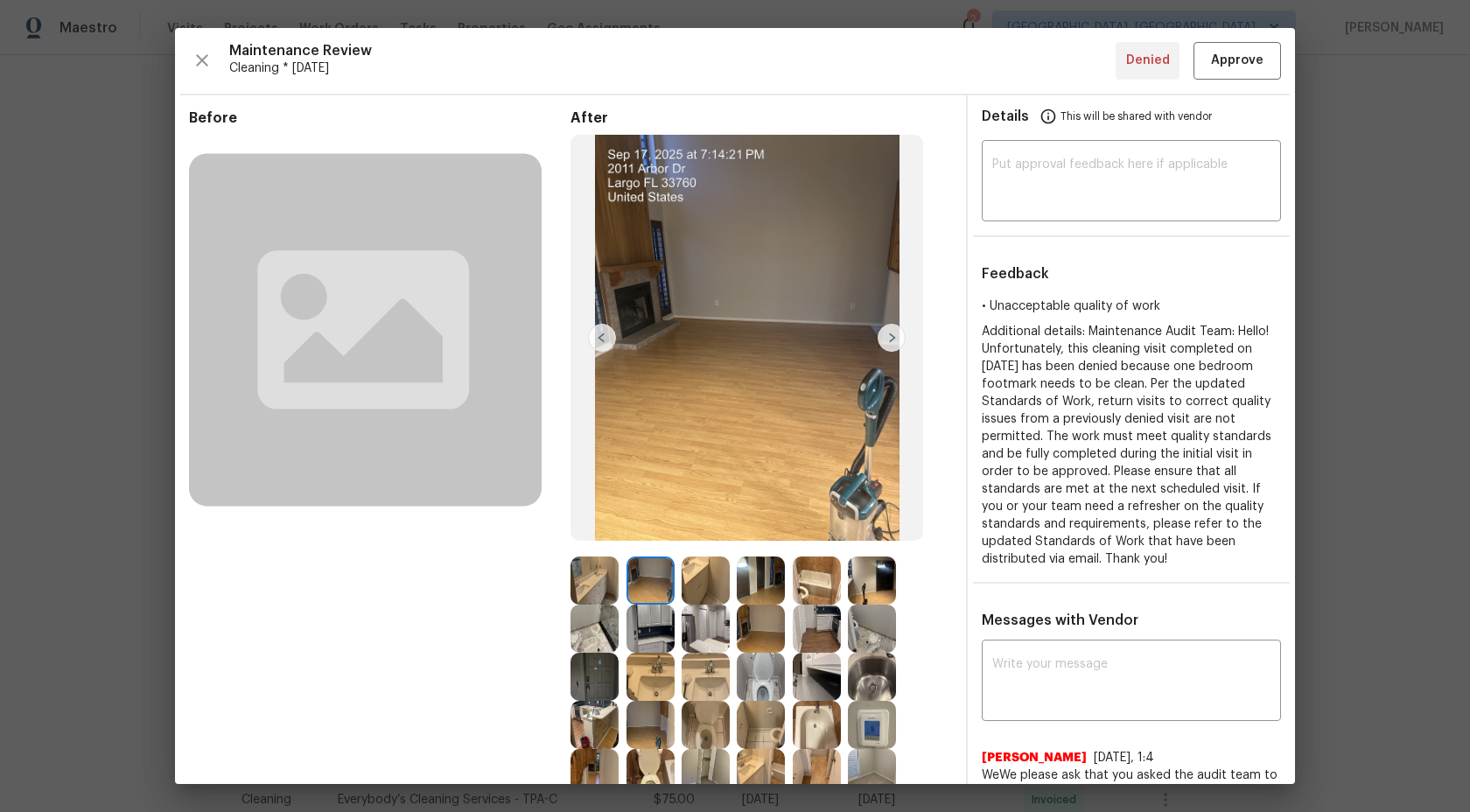
click at [893, 340] on img at bounding box center [892, 337] width 28 height 28
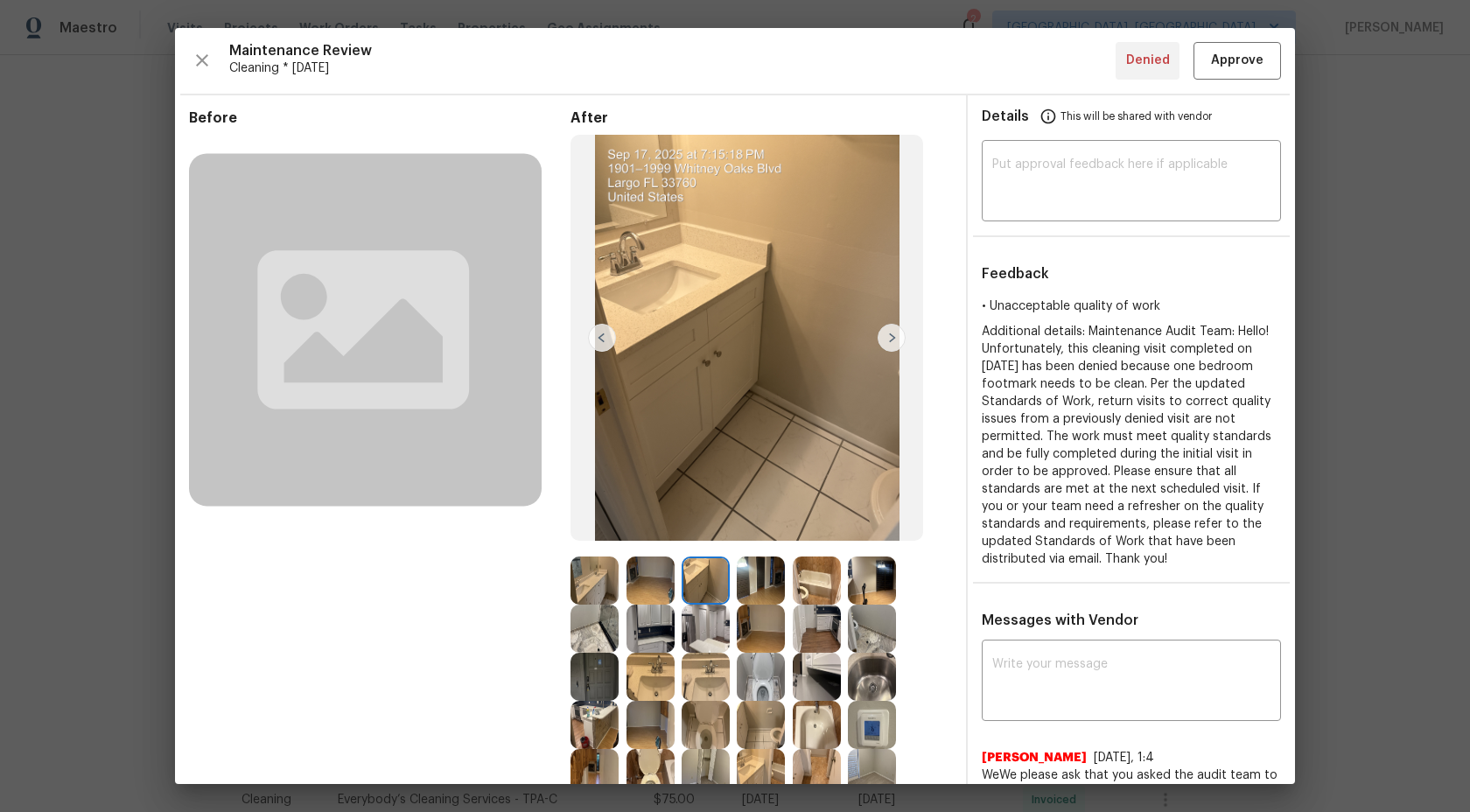
click at [666, 585] on img at bounding box center [651, 581] width 48 height 48
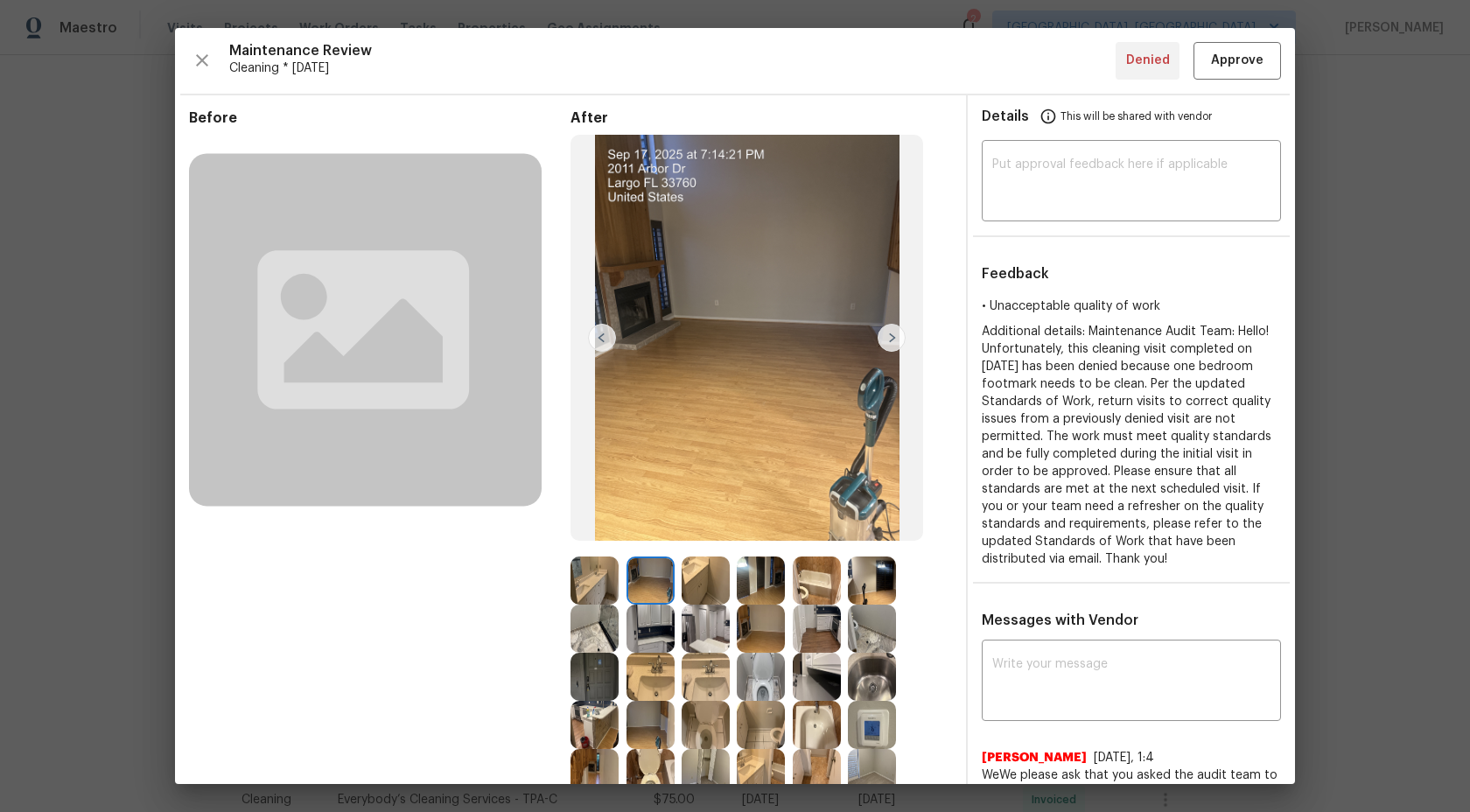
click at [599, 582] on img at bounding box center [595, 581] width 48 height 48
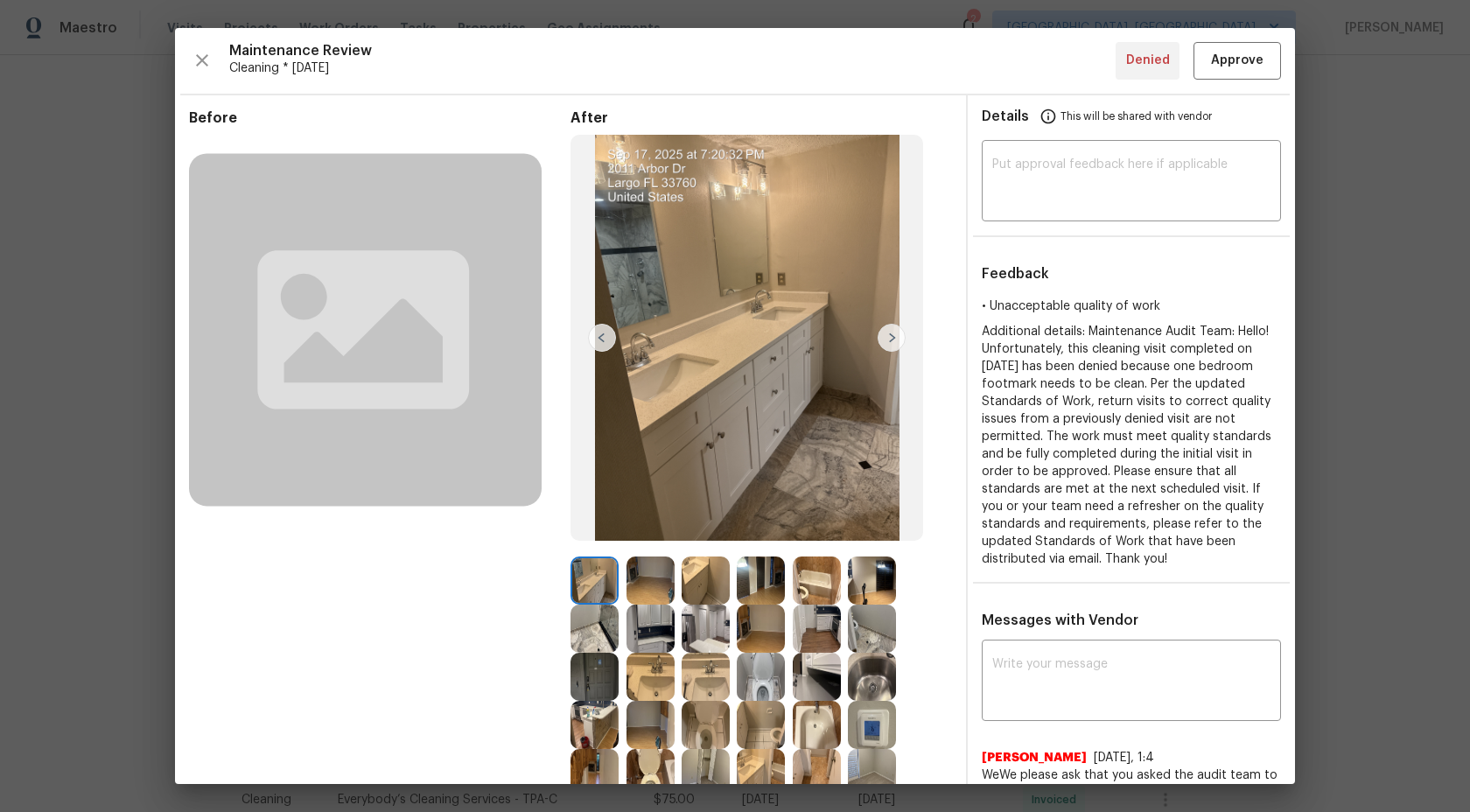
click at [712, 578] on img at bounding box center [706, 581] width 48 height 48
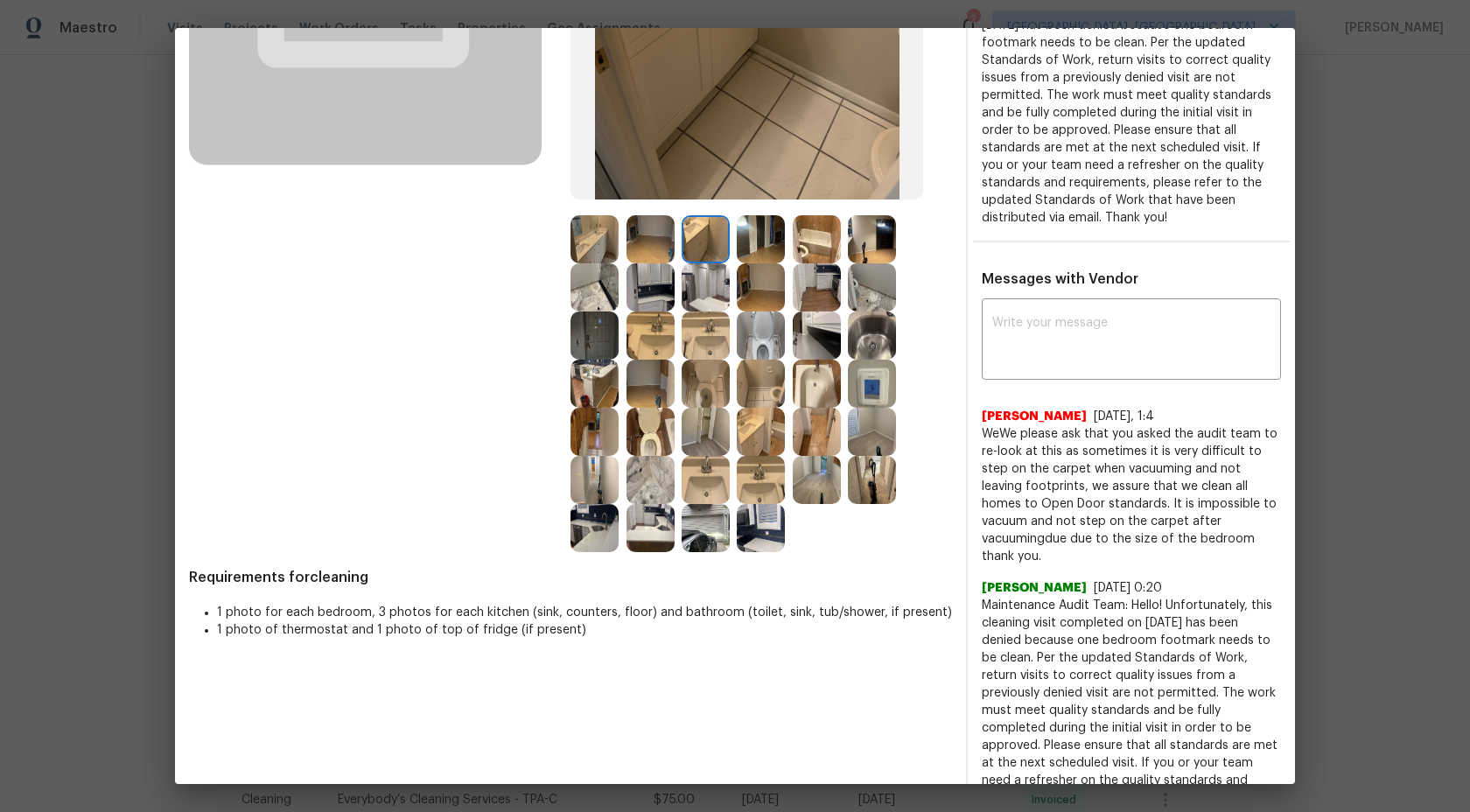
scroll to position [324, 0]
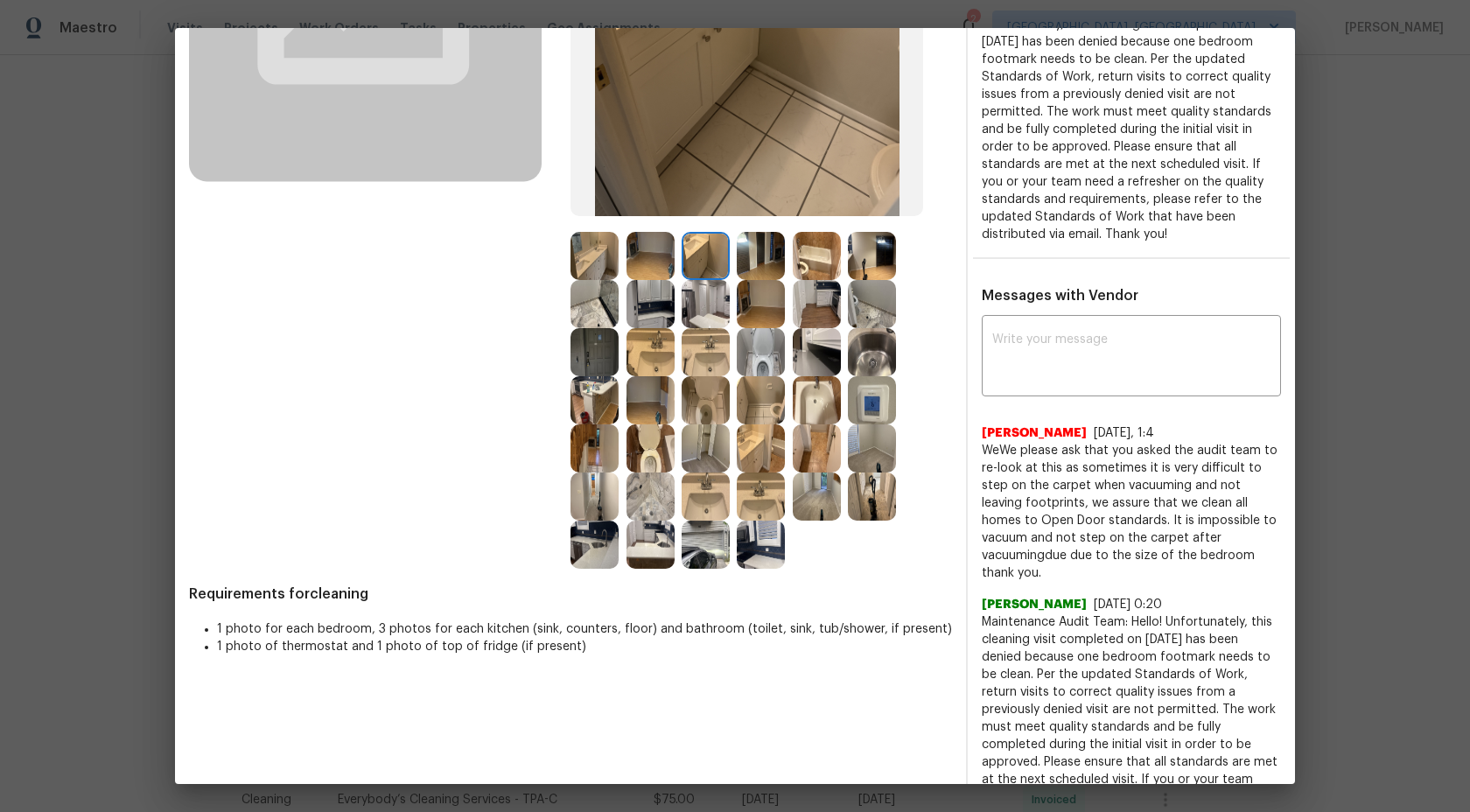
click at [655, 254] on img at bounding box center [651, 255] width 48 height 48
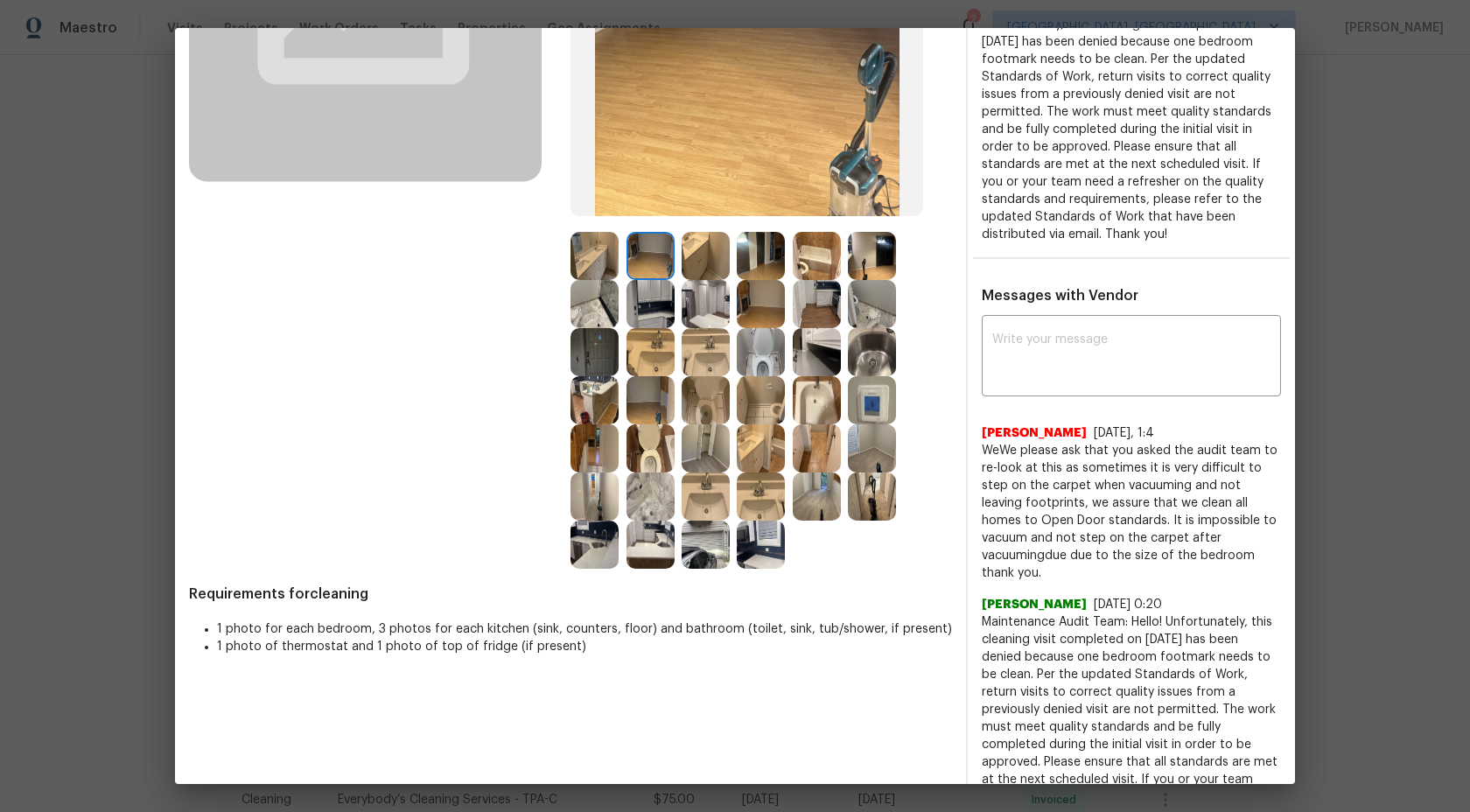
click at [699, 258] on img at bounding box center [706, 255] width 48 height 48
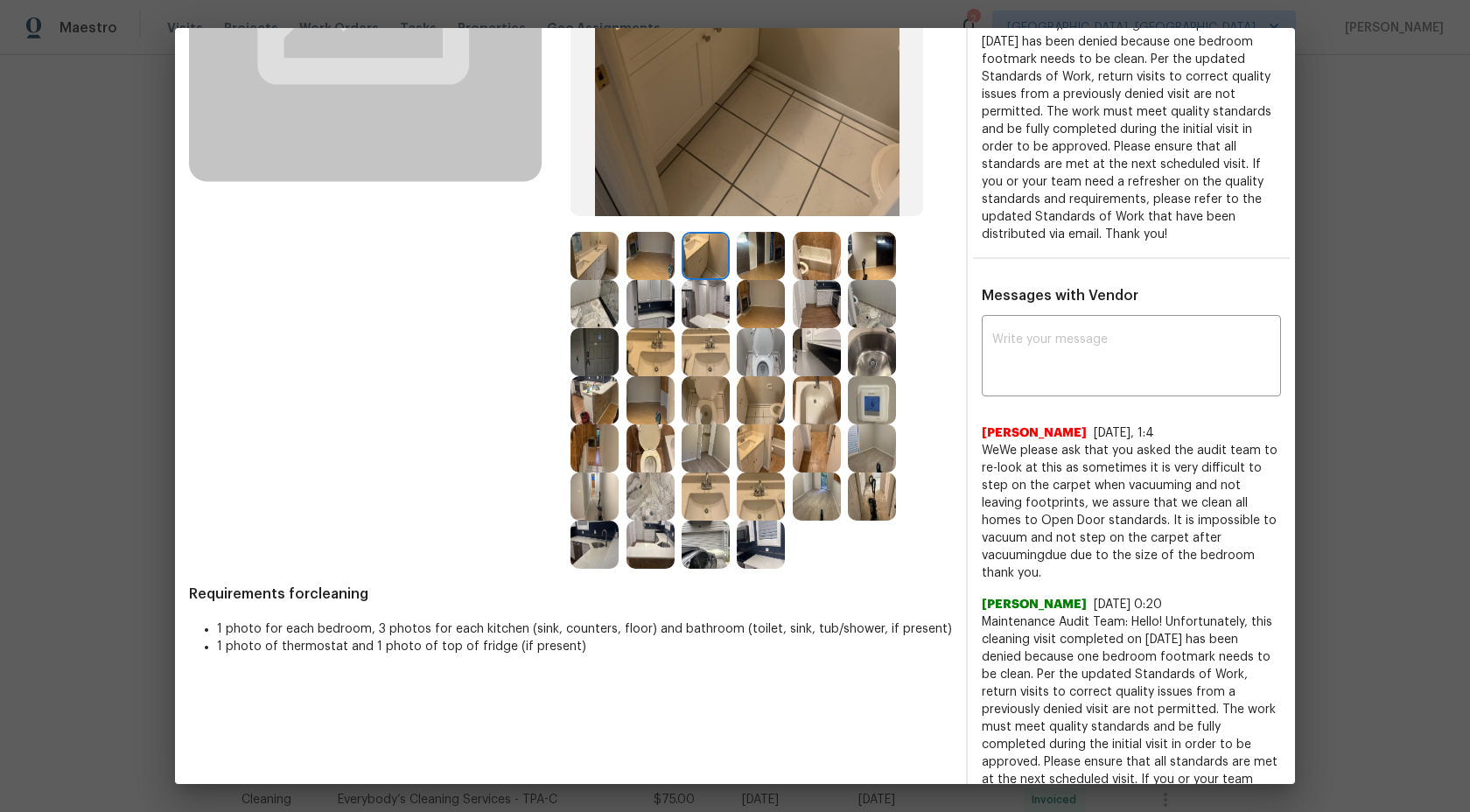
scroll to position [210, 0]
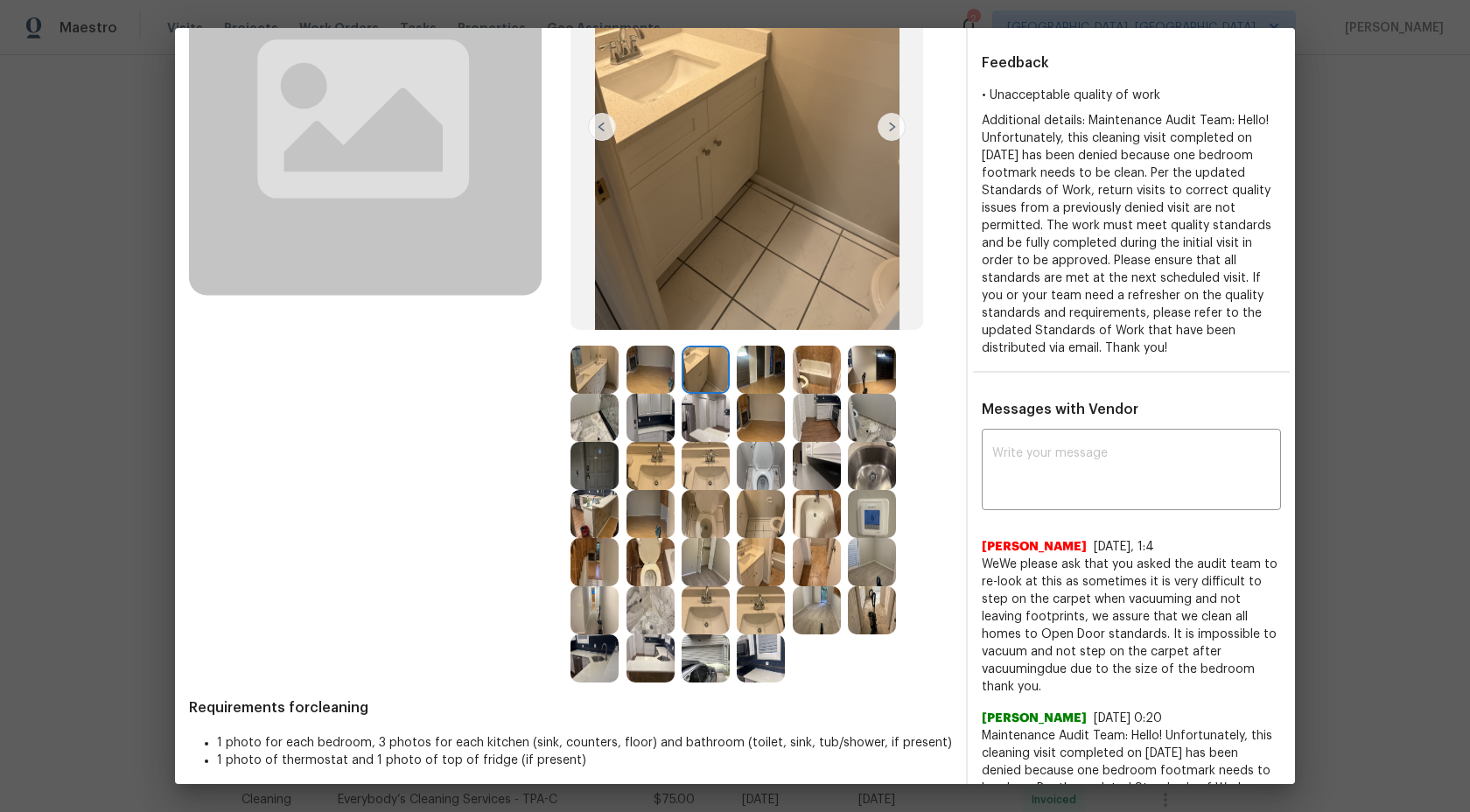
click at [760, 365] on img at bounding box center [760, 369] width 48 height 48
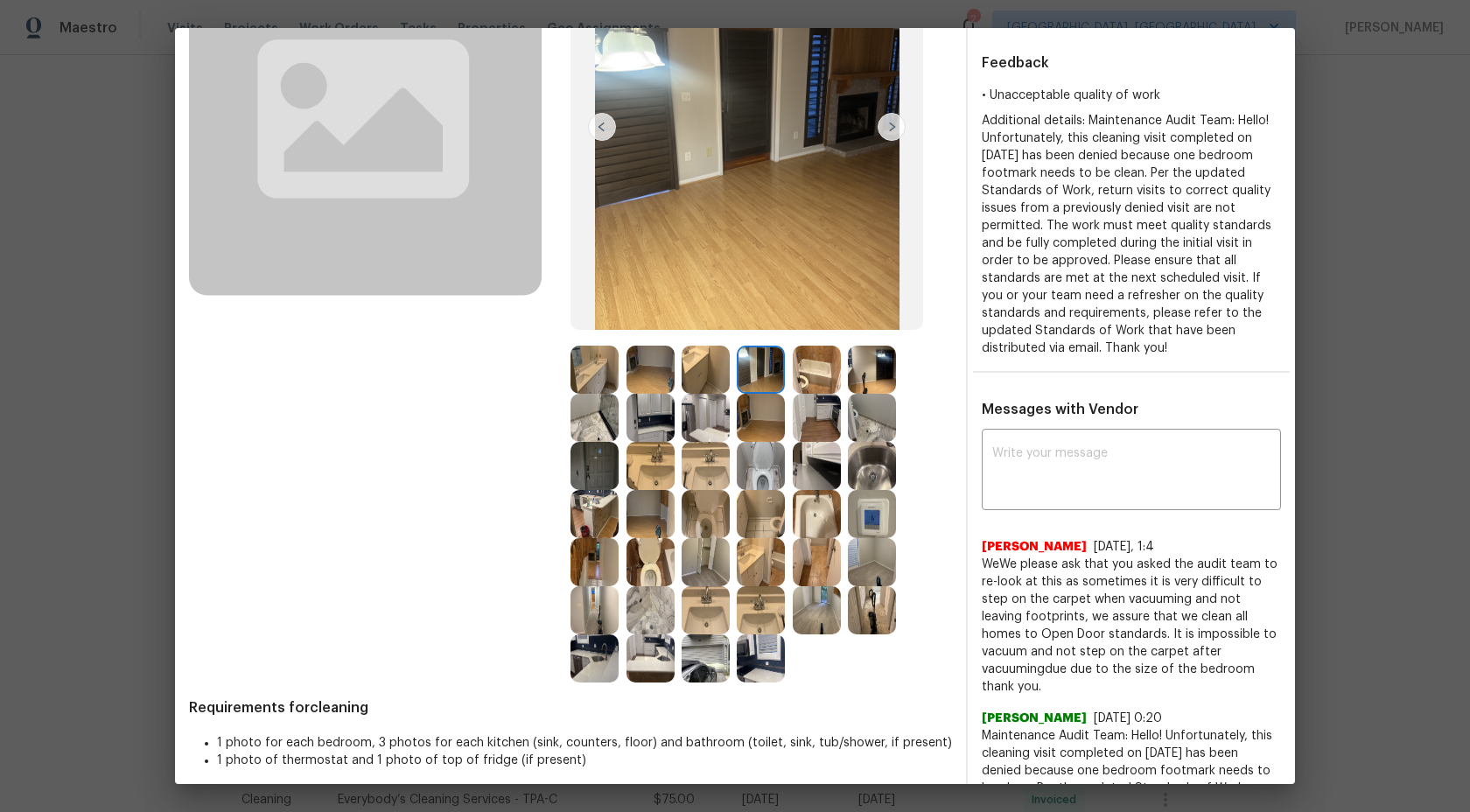
click at [814, 385] on img at bounding box center [817, 369] width 48 height 48
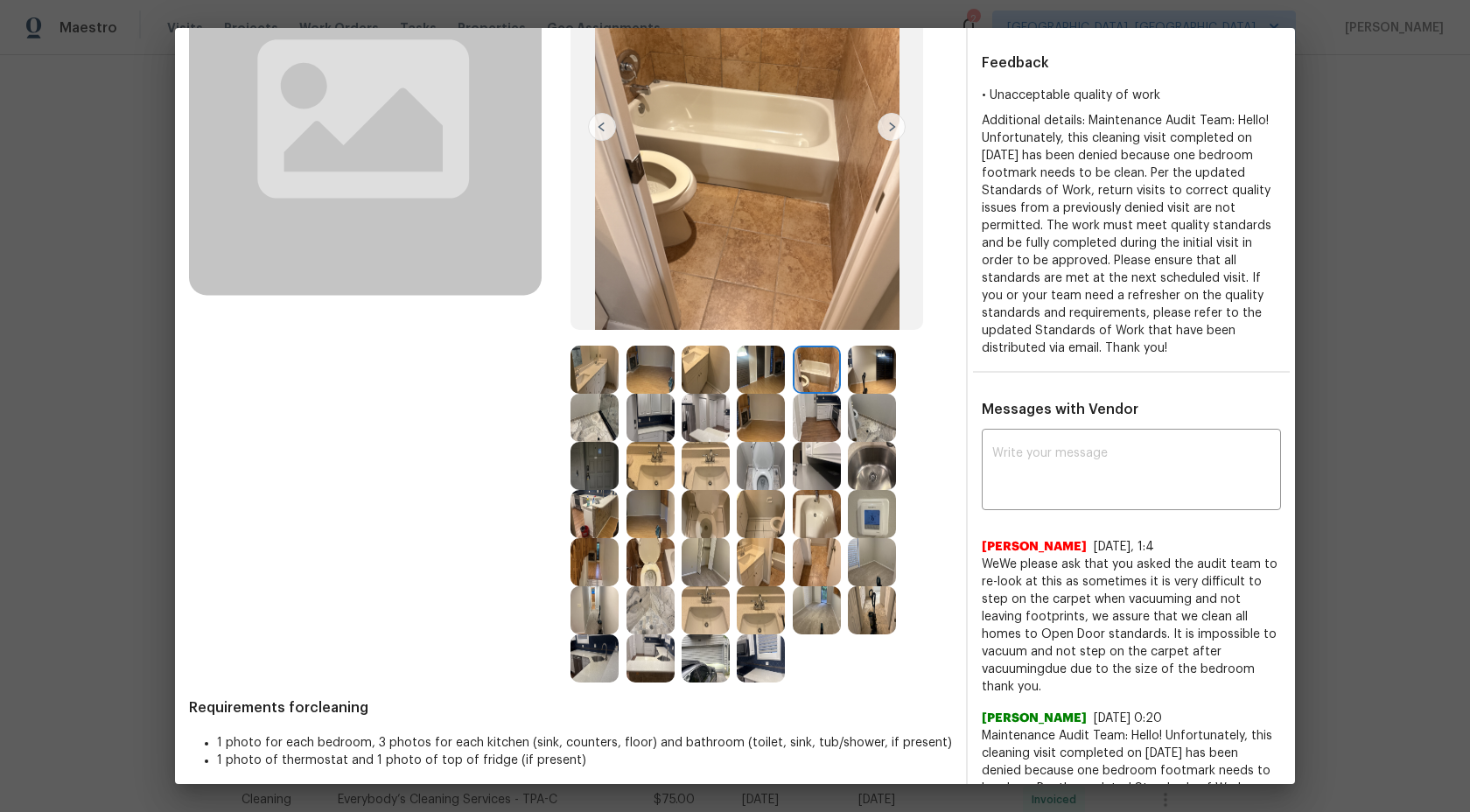
click at [866, 386] on img at bounding box center [872, 369] width 48 height 48
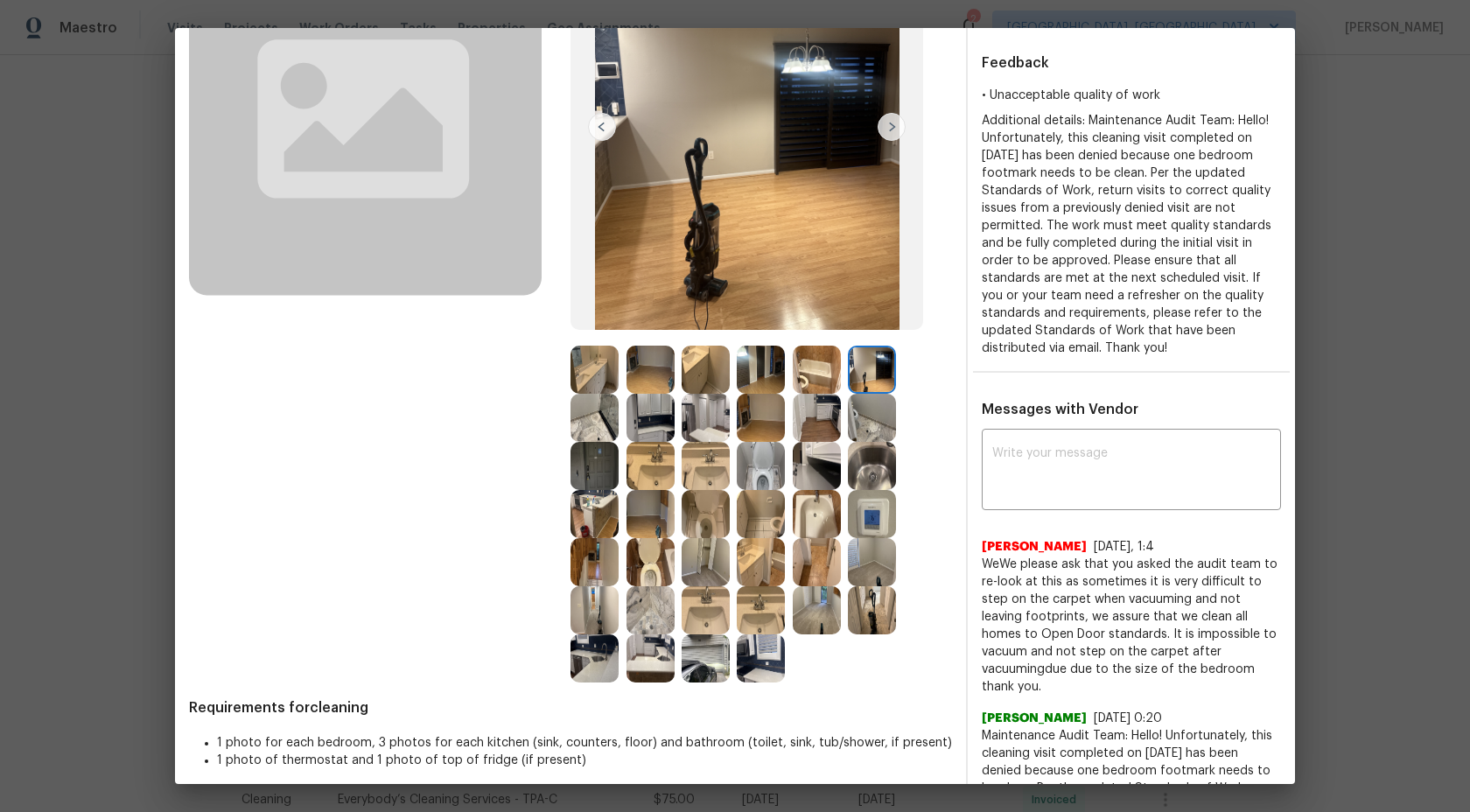
click at [871, 414] on img at bounding box center [872, 418] width 48 height 48
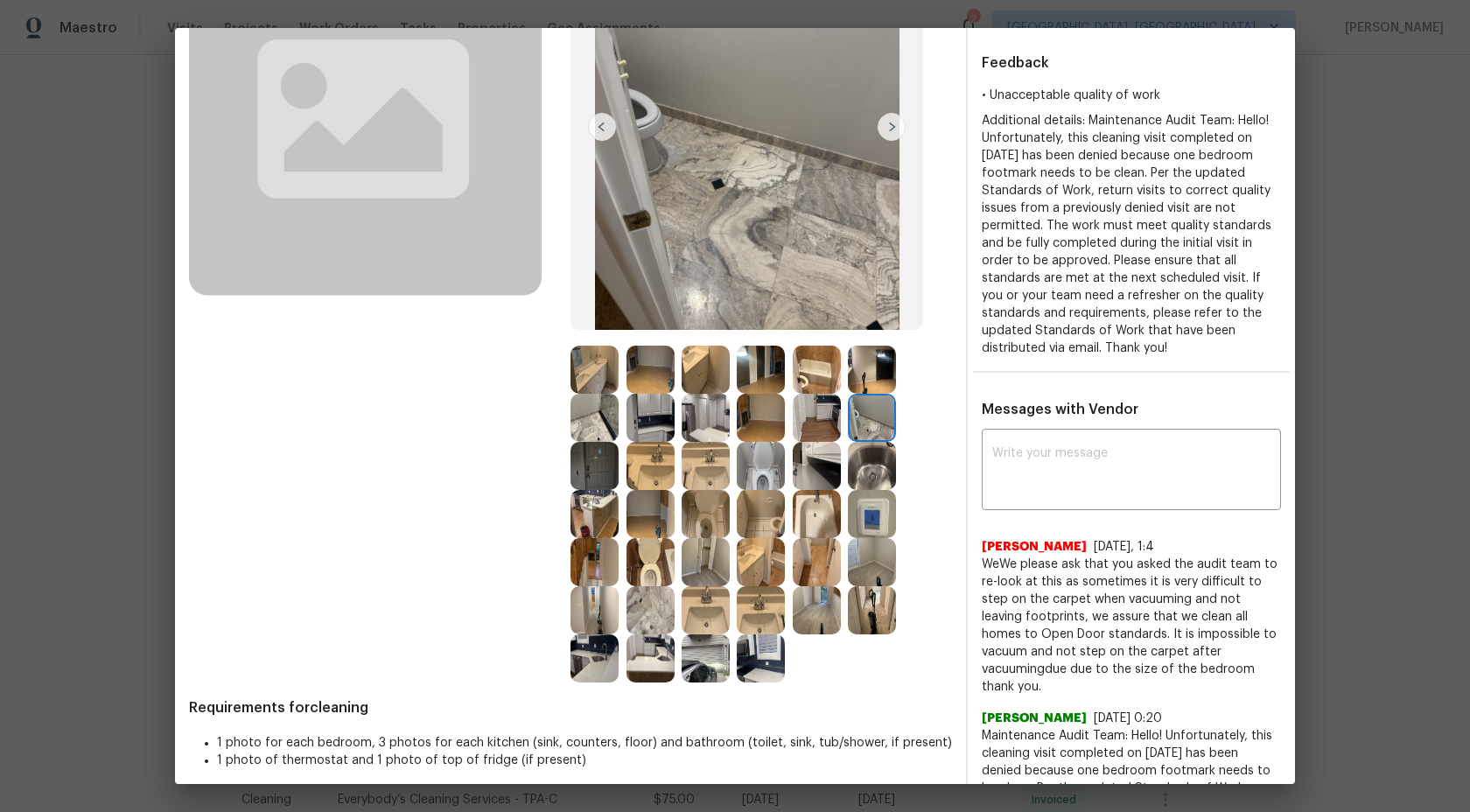
click at [814, 420] on img at bounding box center [817, 418] width 48 height 48
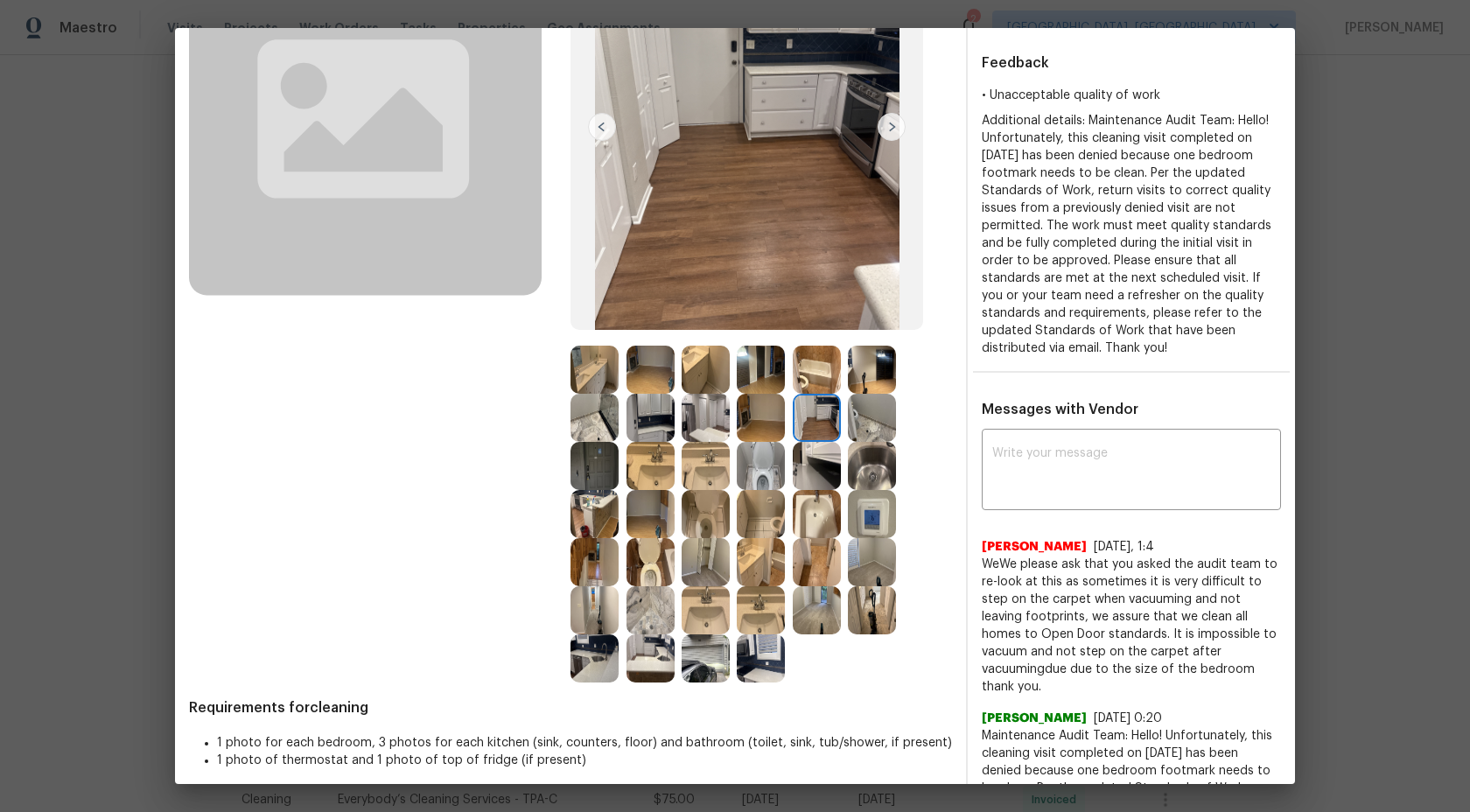
click at [593, 421] on img at bounding box center [595, 418] width 48 height 48
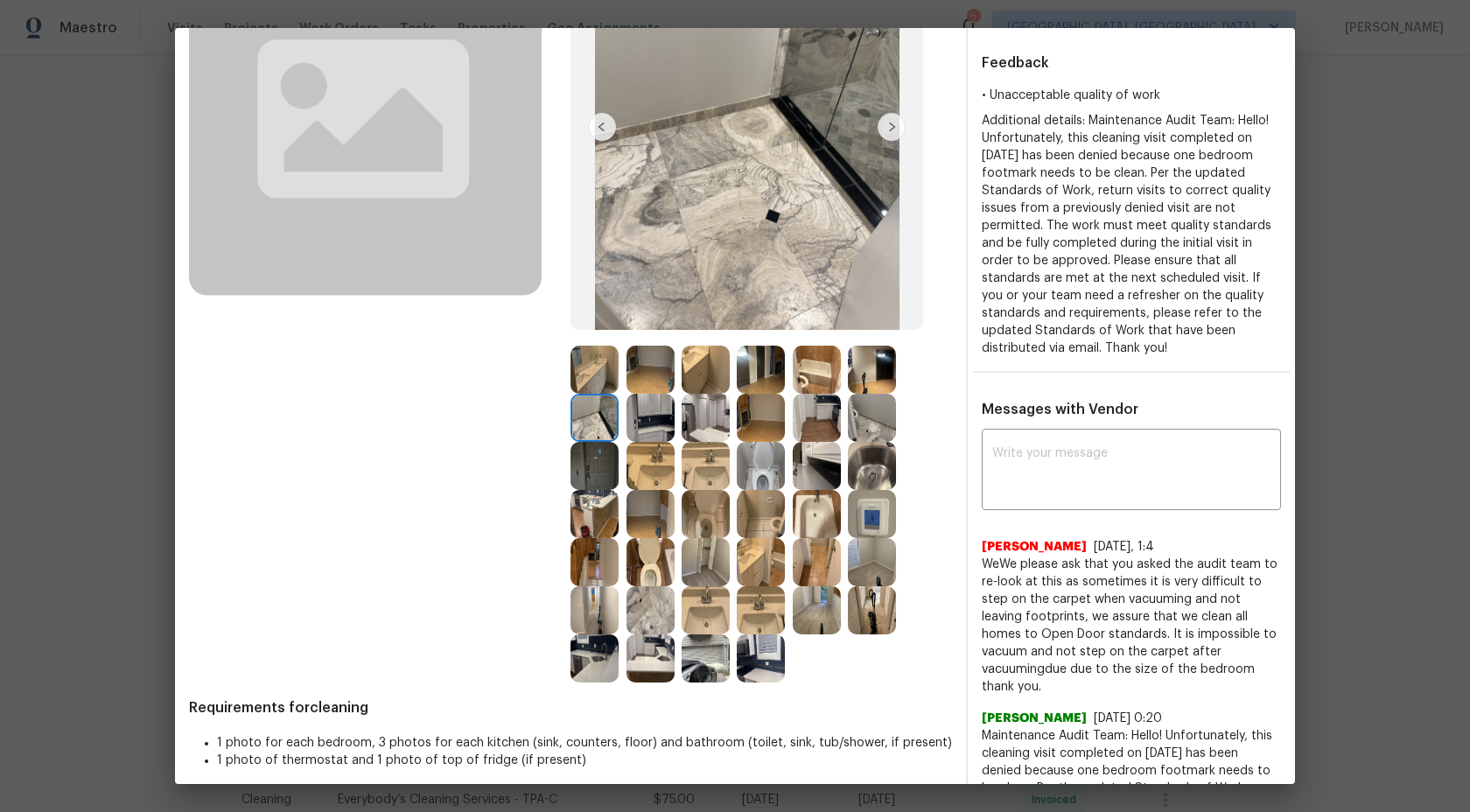
click at [634, 423] on img at bounding box center [651, 418] width 48 height 48
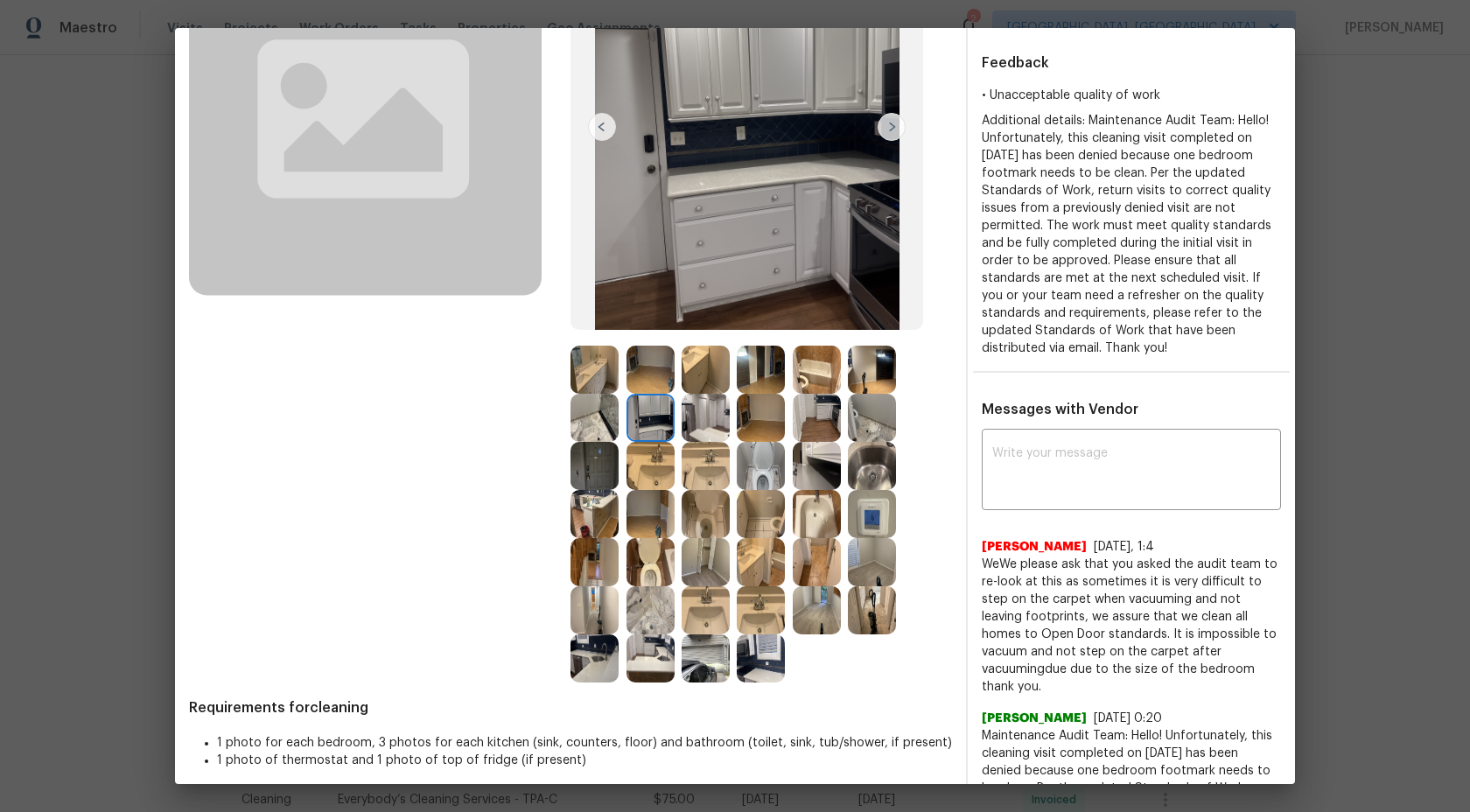
click at [708, 436] on img at bounding box center [706, 418] width 48 height 48
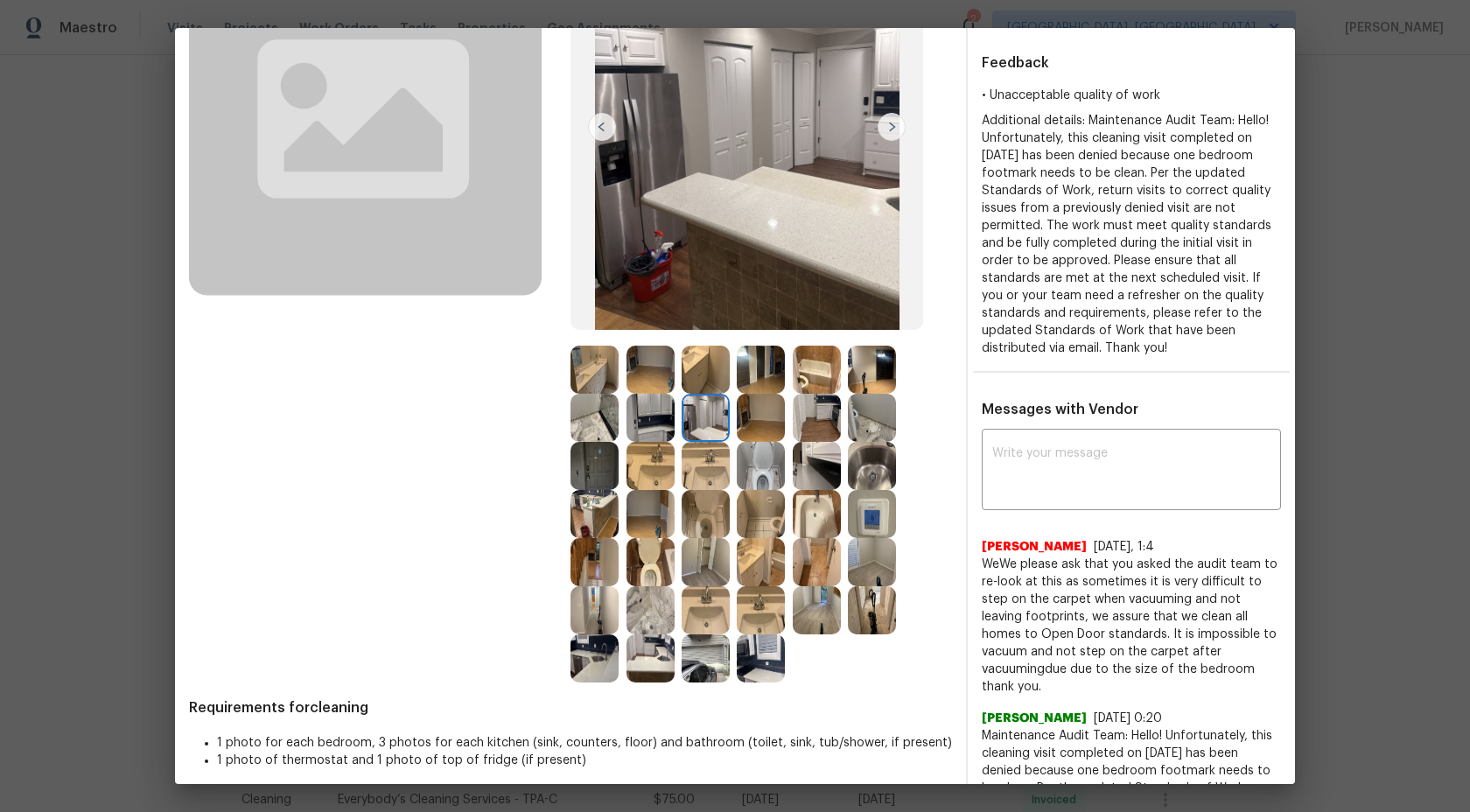
click at [753, 425] on img at bounding box center [760, 418] width 48 height 48
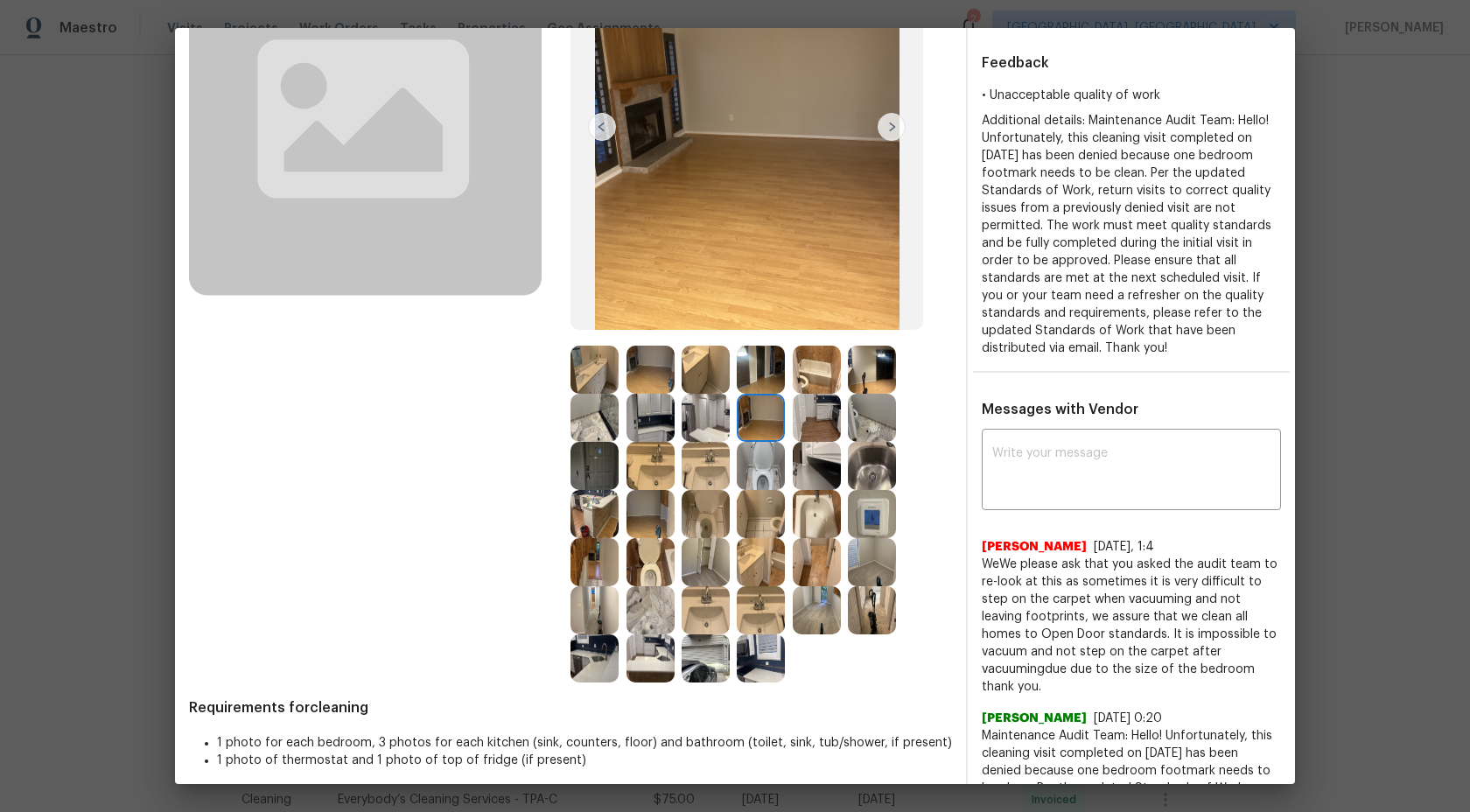
click at [813, 425] on img at bounding box center [817, 418] width 48 height 48
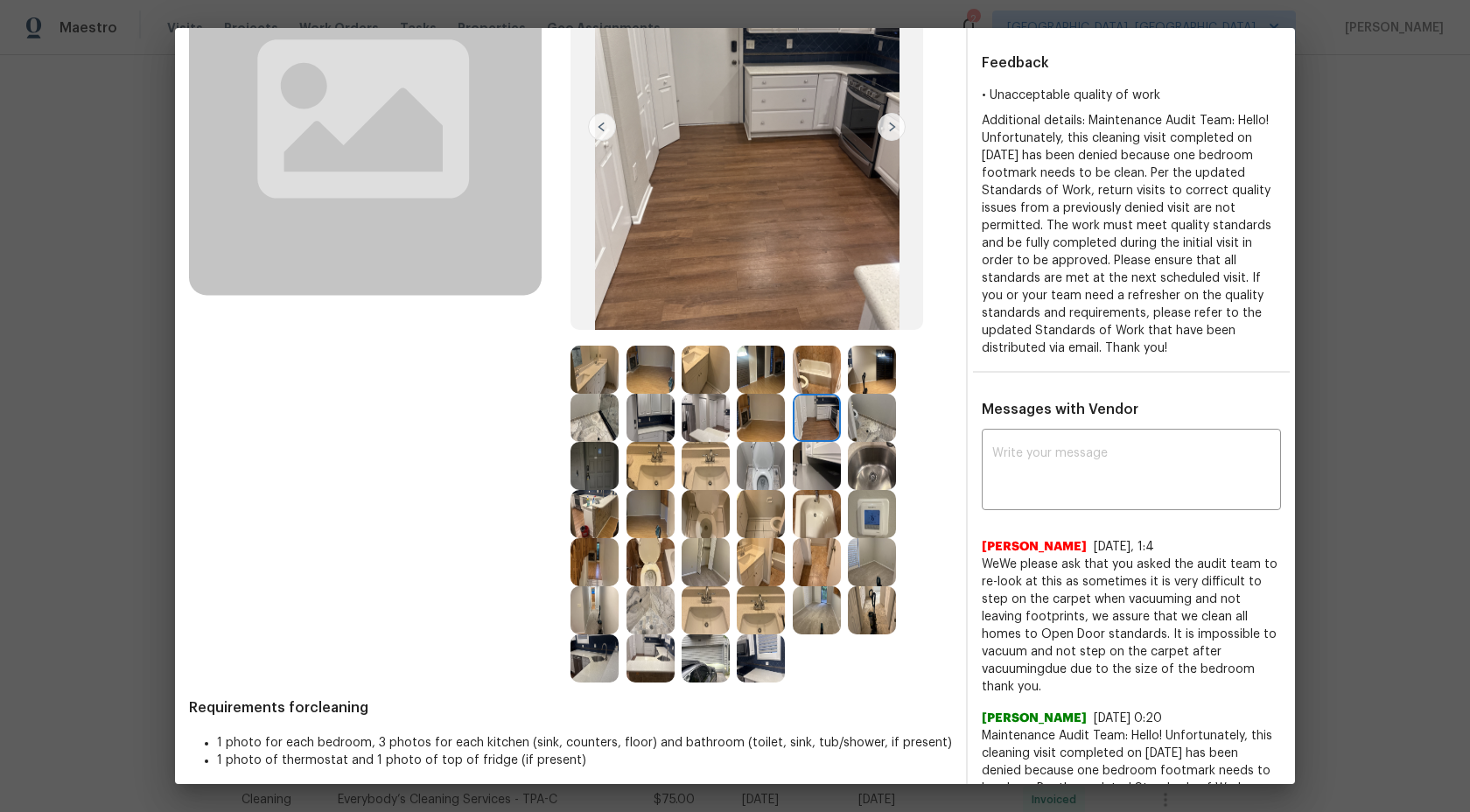
click at [859, 425] on img at bounding box center [872, 418] width 48 height 48
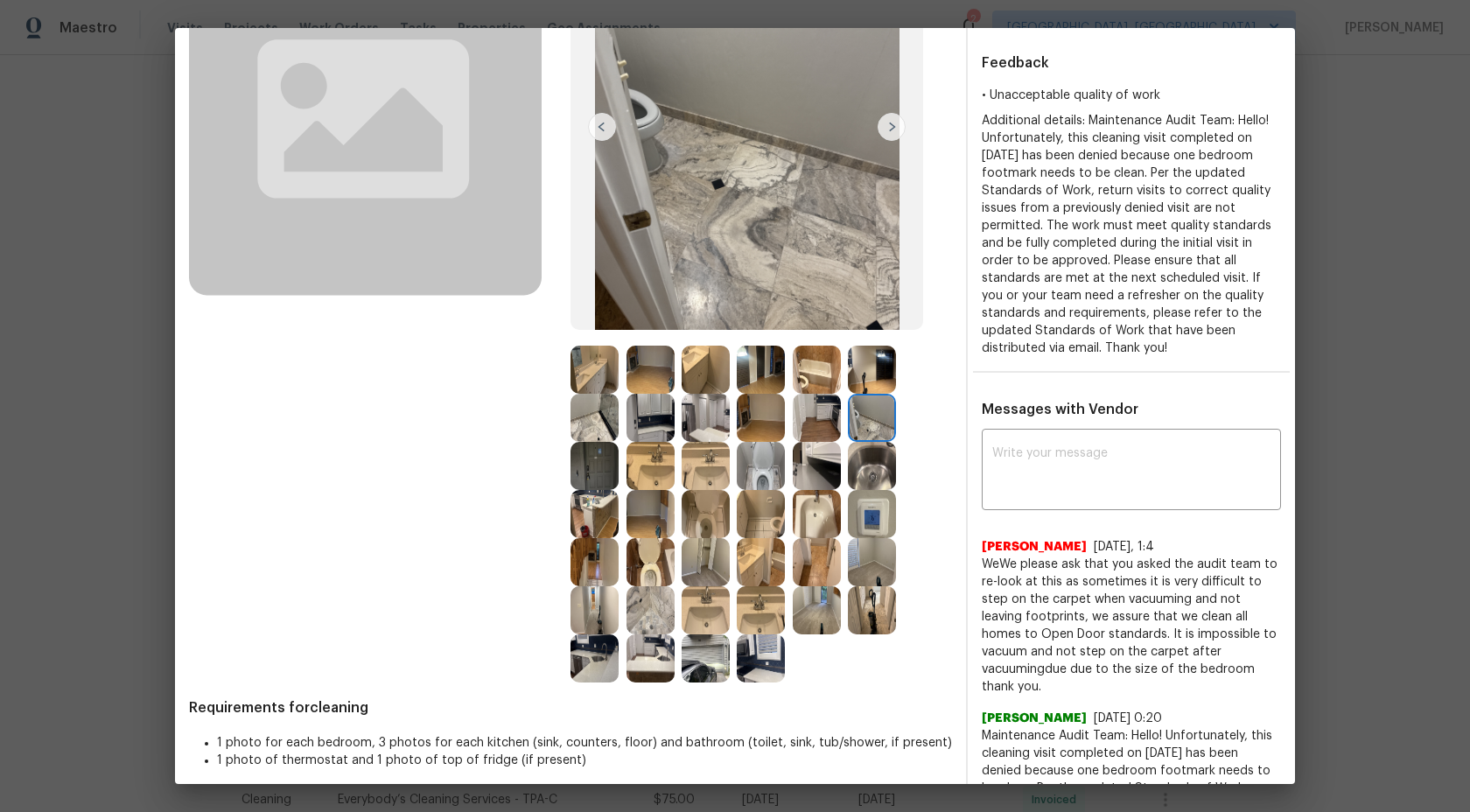
click at [666, 622] on img at bounding box center [651, 610] width 48 height 48
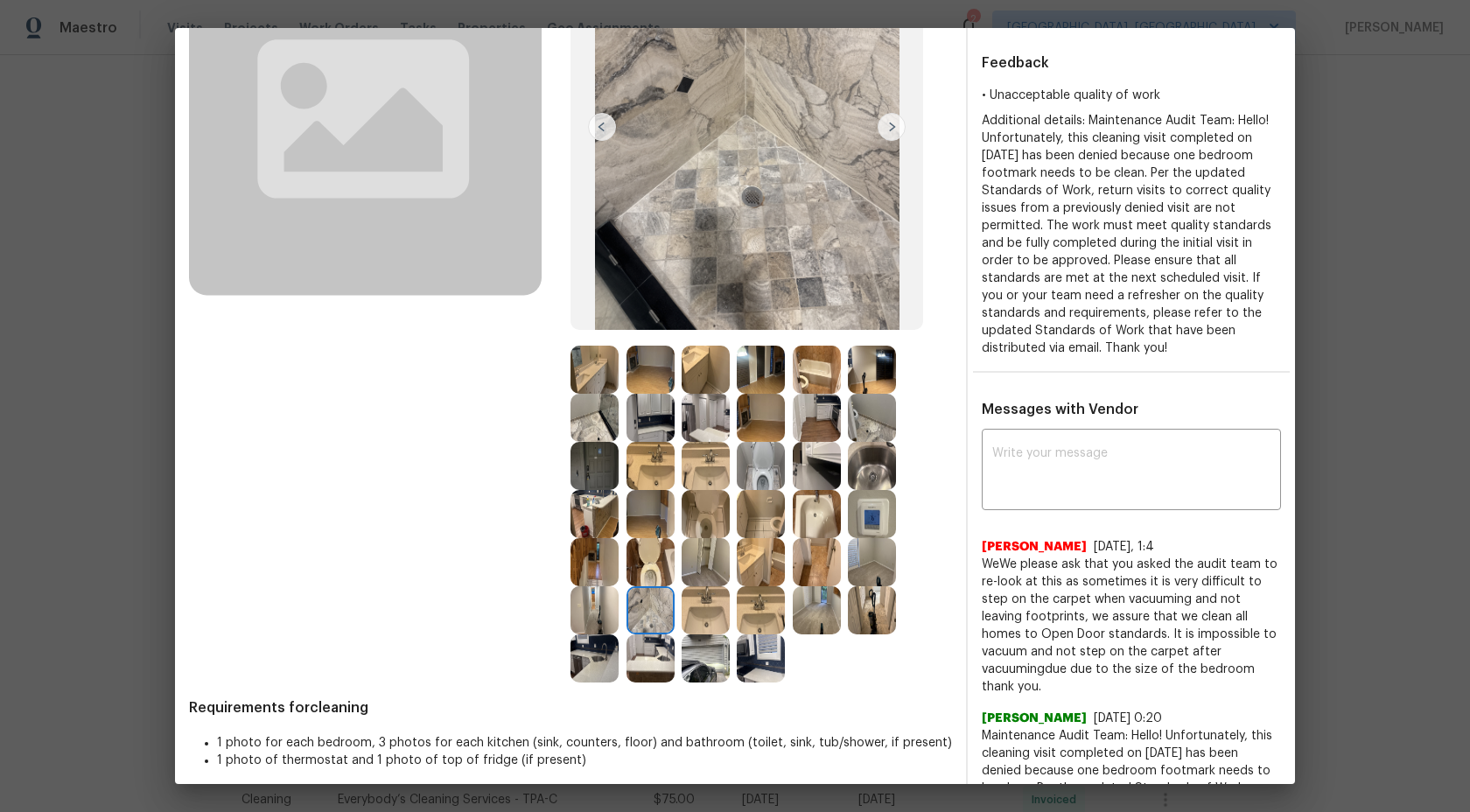
click at [729, 545] on img at bounding box center [706, 562] width 48 height 48
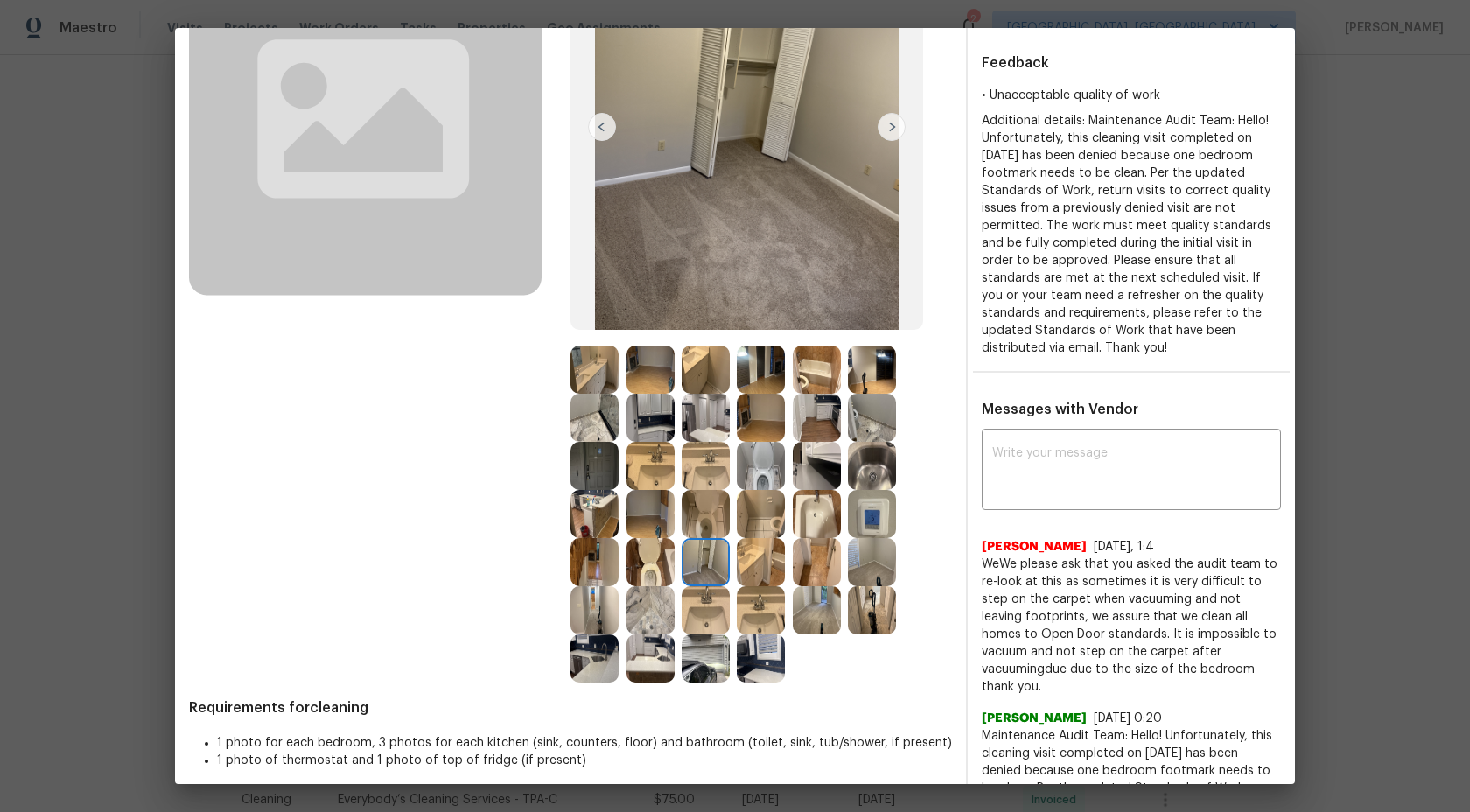
click at [712, 560] on img at bounding box center [706, 562] width 48 height 48
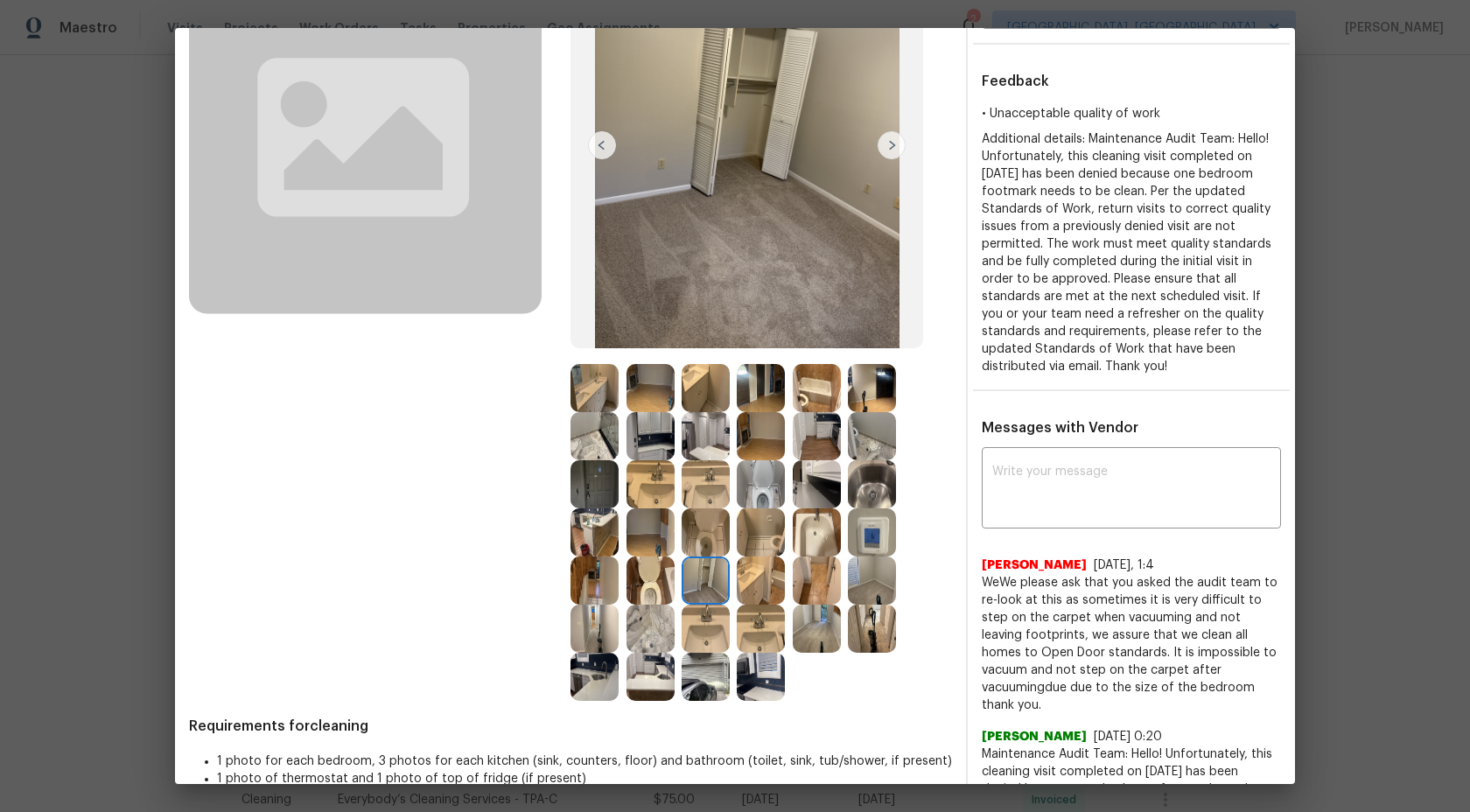
scroll to position [227, 0]
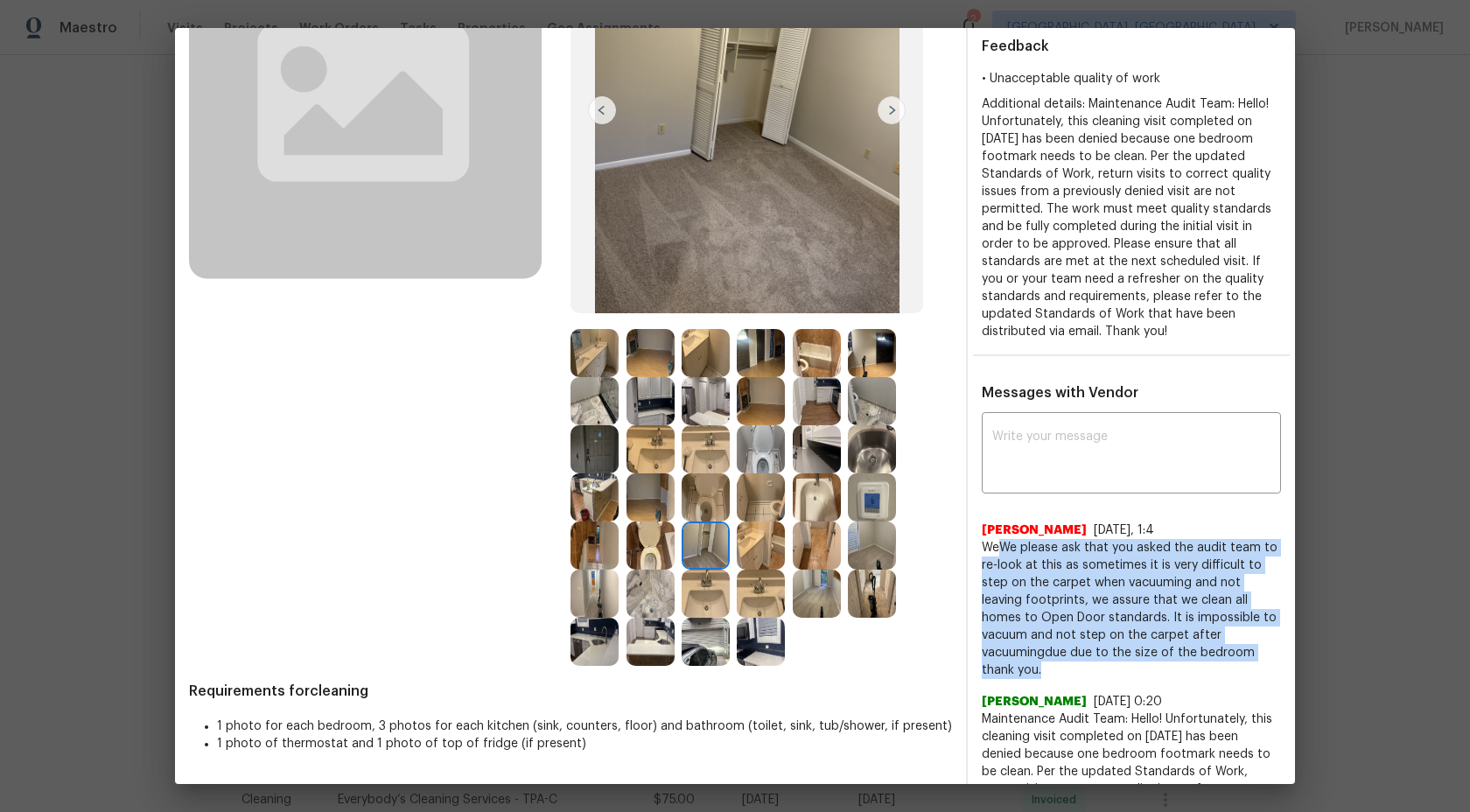
drag, startPoint x: 1202, startPoint y: 650, endPoint x: 1001, endPoint y: 550, distance: 224.5
click at [1001, 550] on span "WeWe please ask that you asked the audit team to re-look at this as sometimes i…" at bounding box center [1132, 609] width 299 height 140
copy span "We please ask that you asked the audit team to re-look at this as sometimes it …"
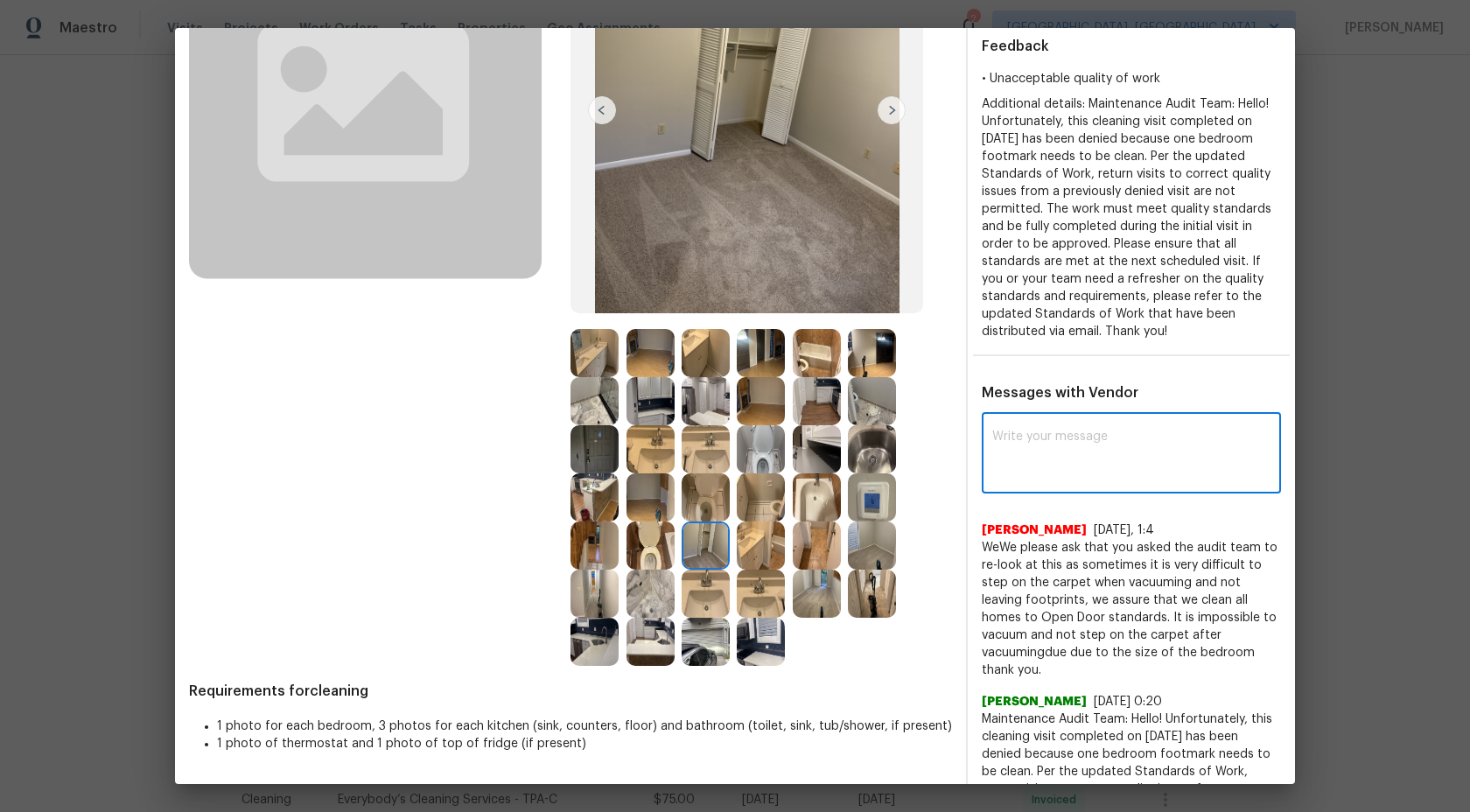
click at [1040, 446] on textarea at bounding box center [1131, 454] width 278 height 49
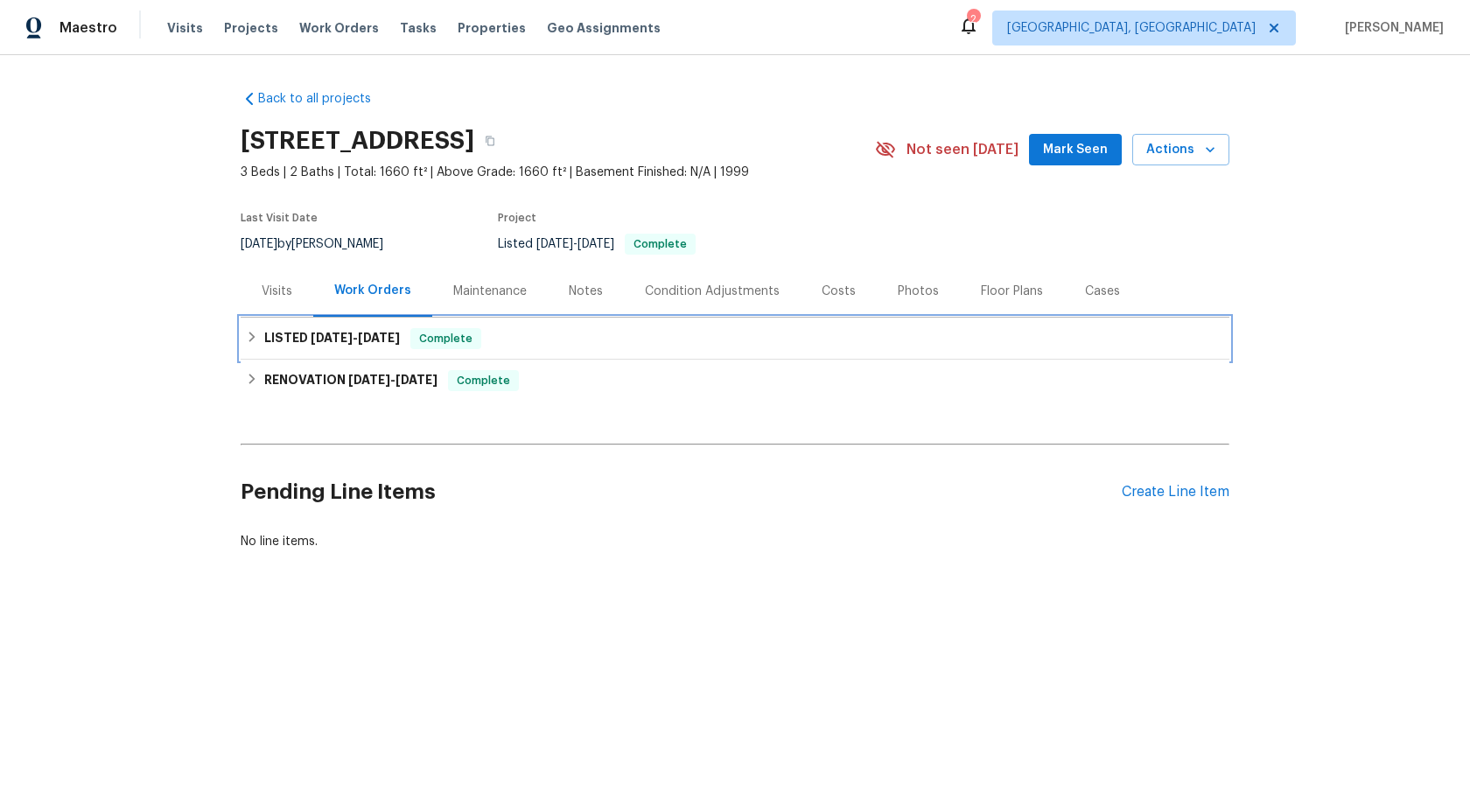
click at [541, 332] on div "LISTED 8/2/25 - 8/4/25 Complete" at bounding box center [735, 338] width 978 height 21
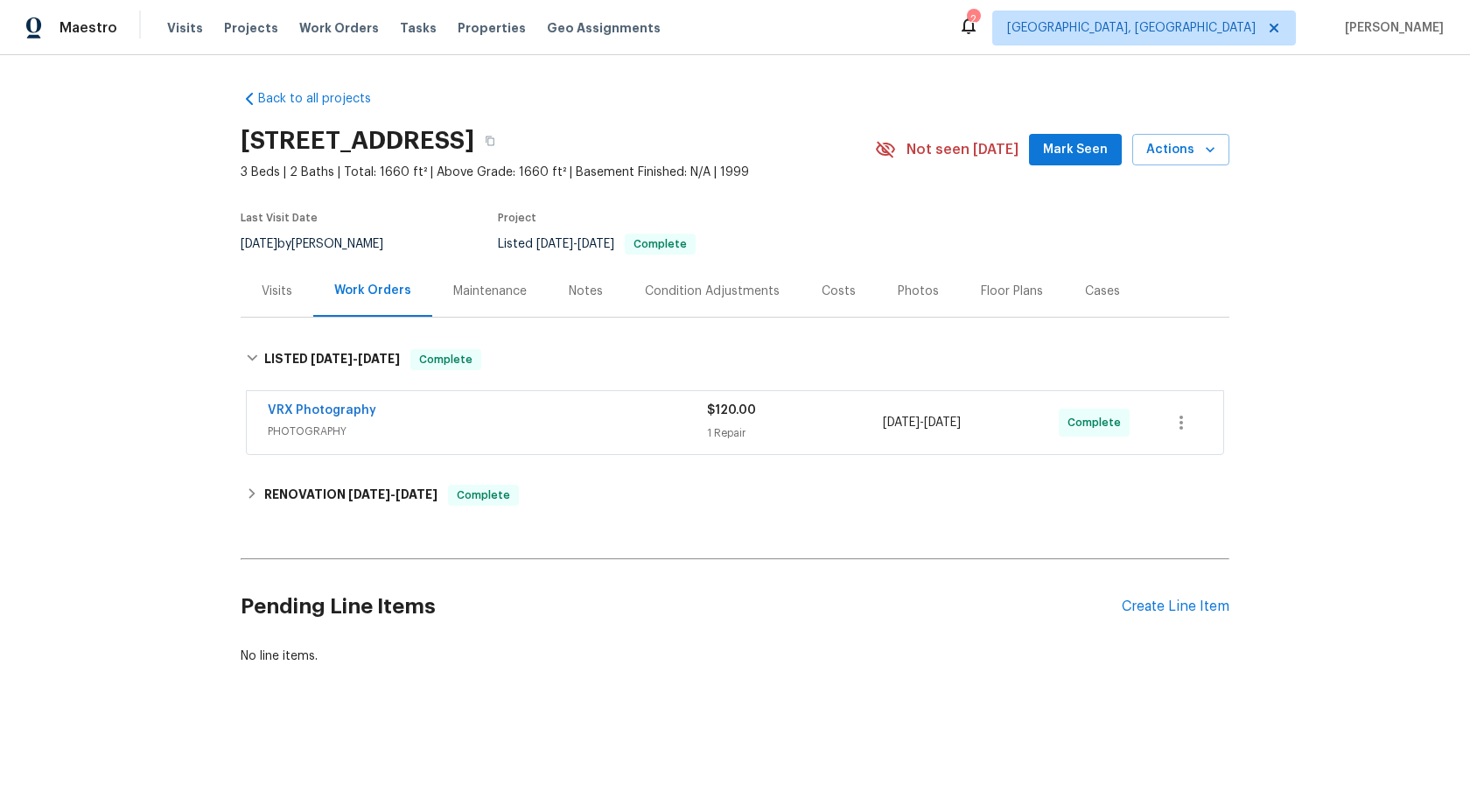
click at [502, 295] on div "Maintenance" at bounding box center [490, 291] width 74 height 18
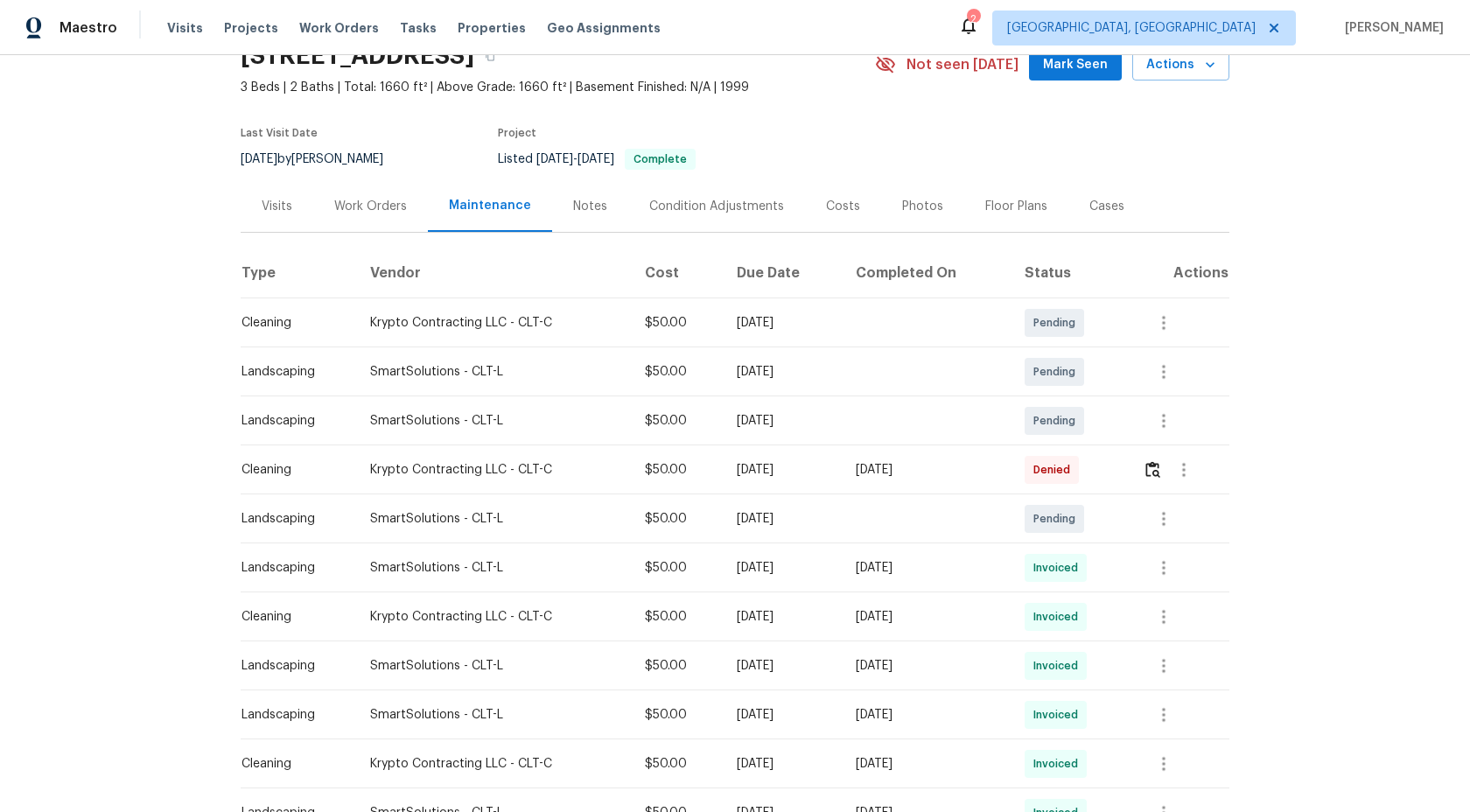
scroll to position [109, 0]
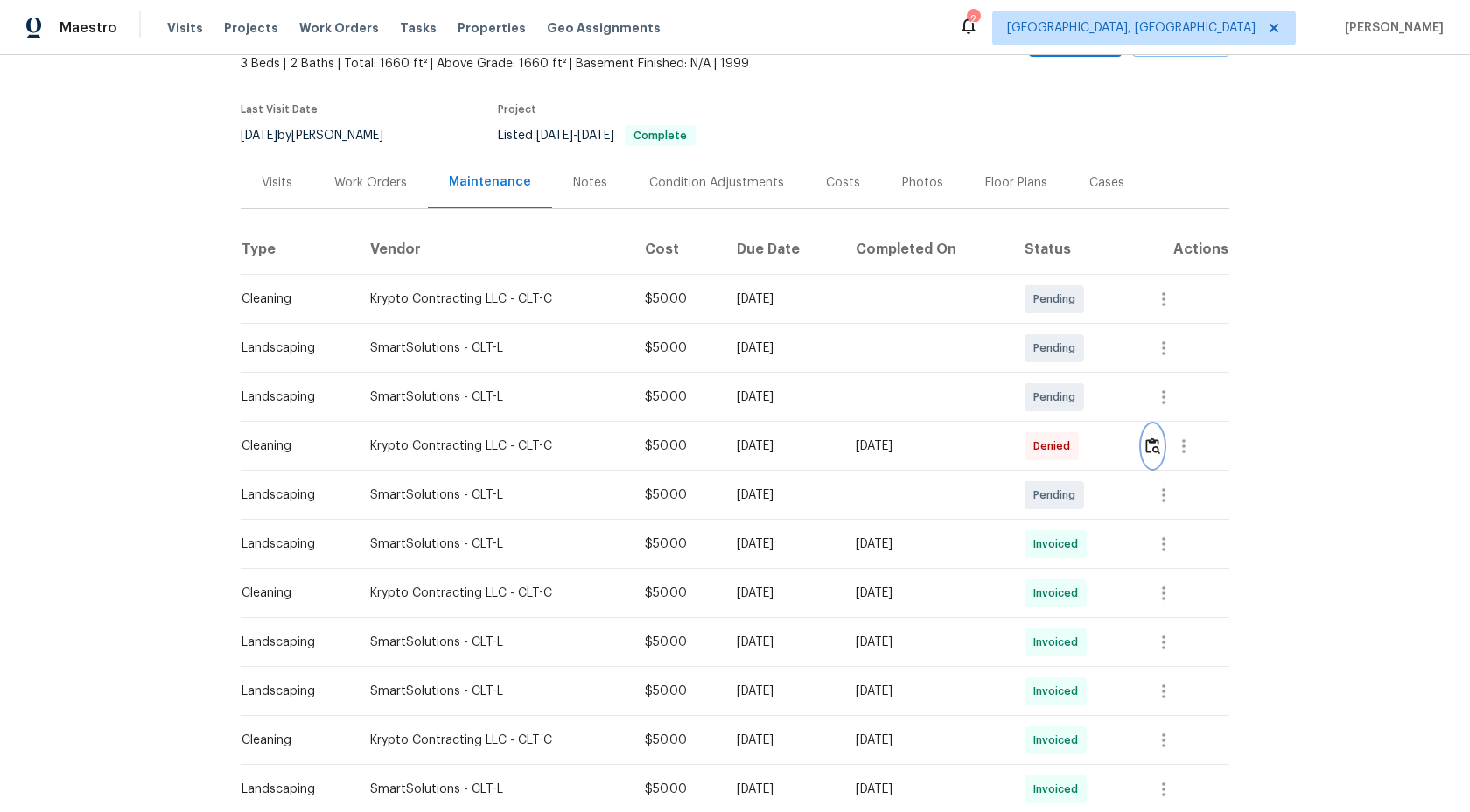
click at [1160, 449] on img "button" at bounding box center [1153, 445] width 15 height 17
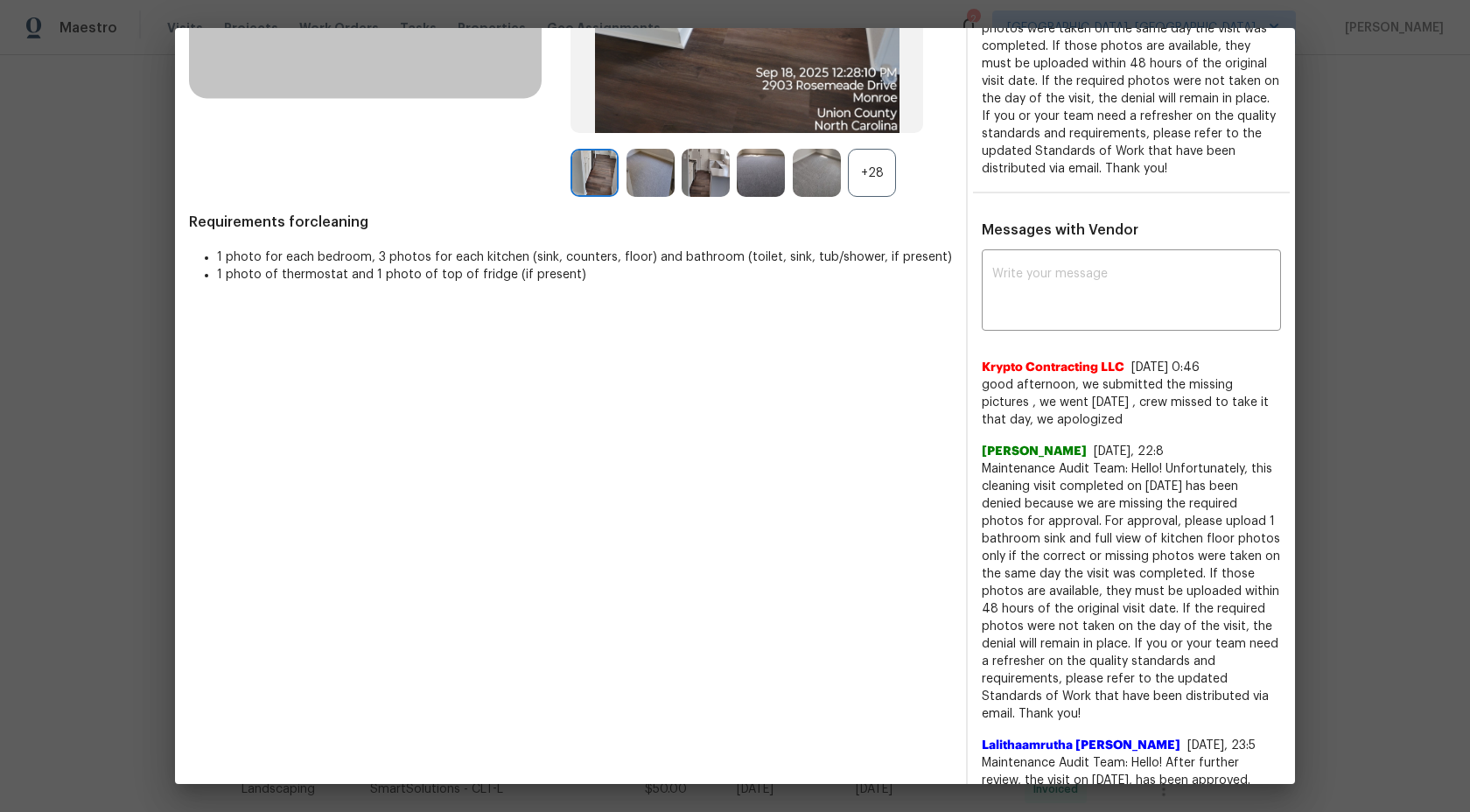
scroll to position [43, 0]
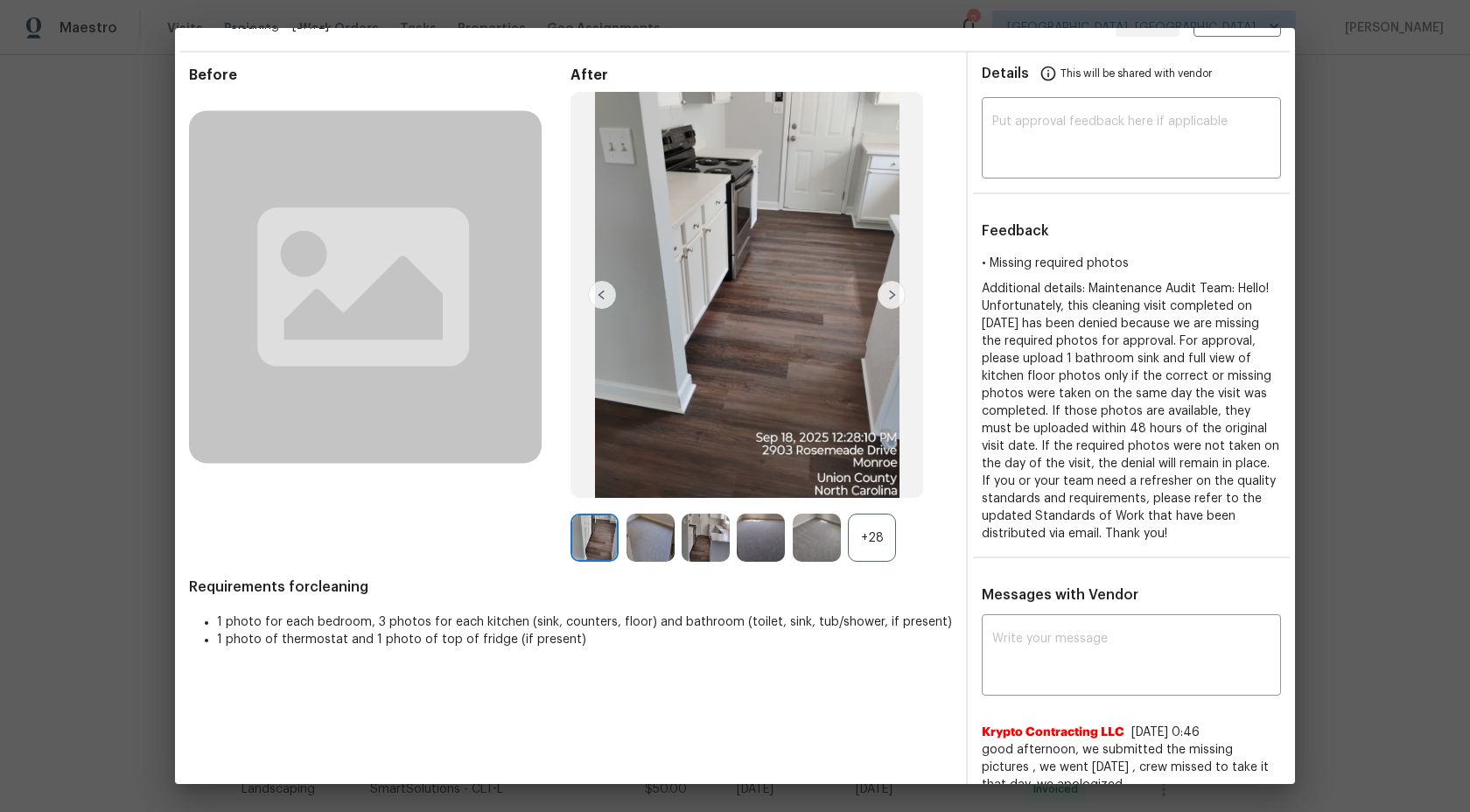
click at [862, 537] on div "+28" at bounding box center [872, 538] width 48 height 48
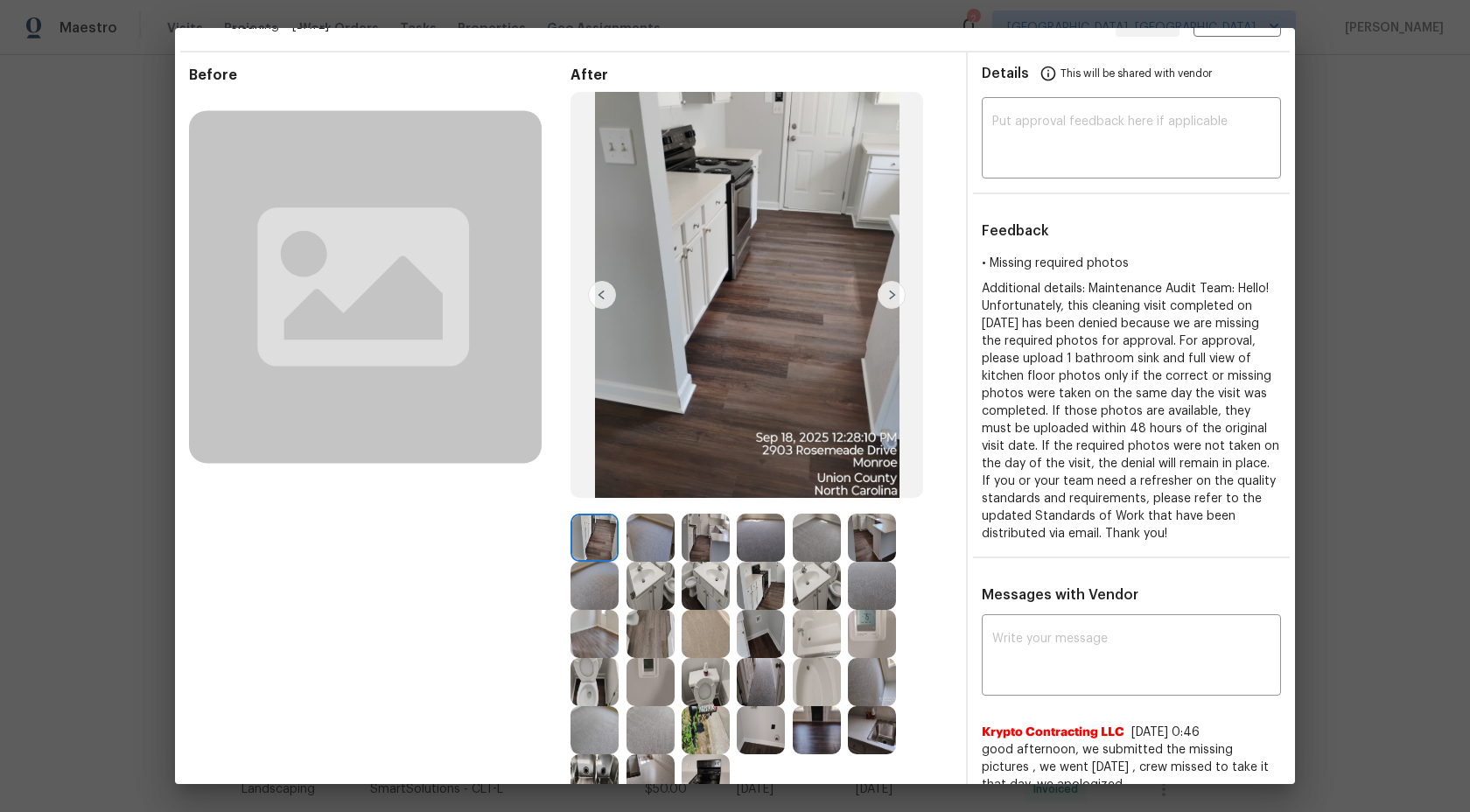
click at [653, 552] on img at bounding box center [651, 538] width 48 height 48
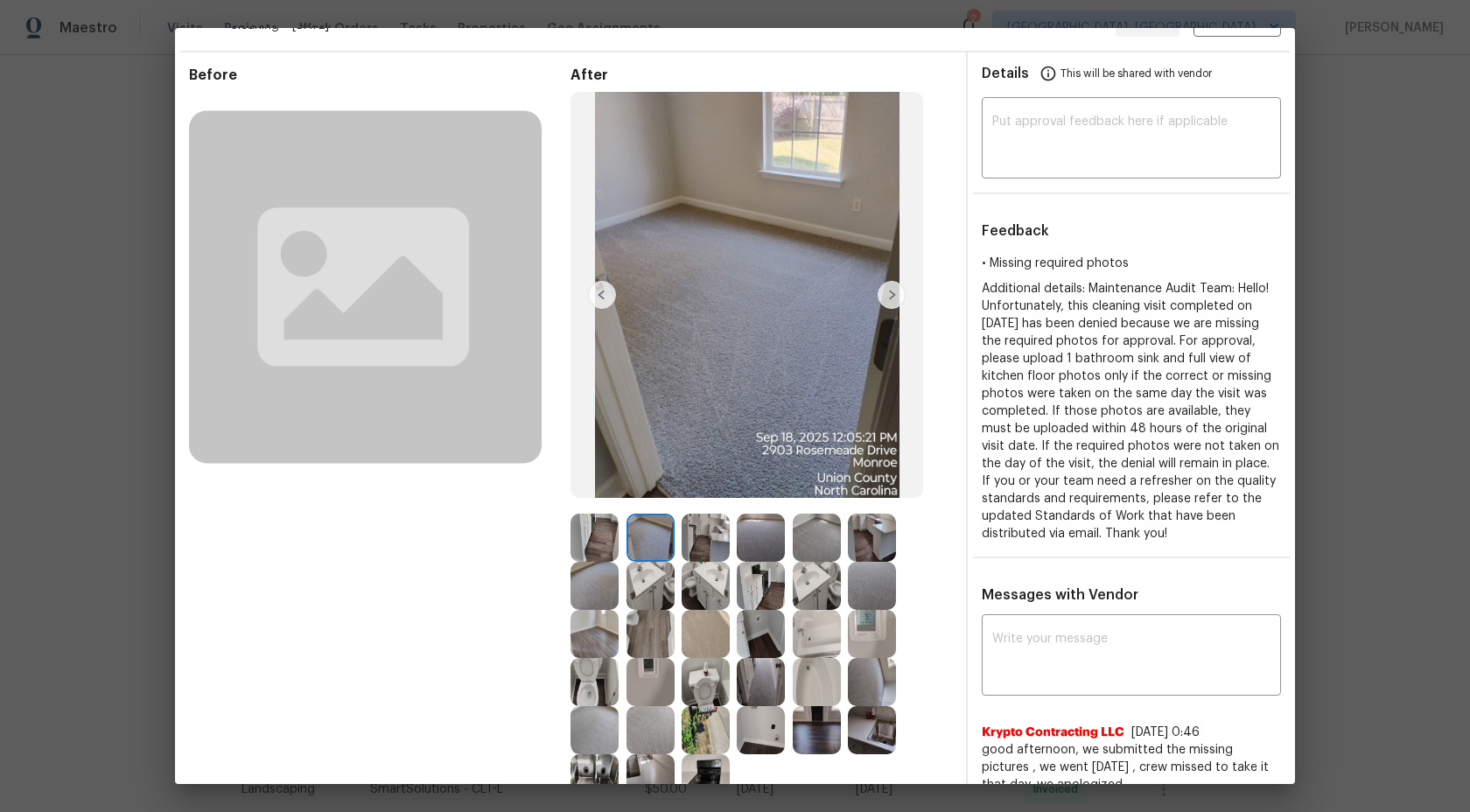
click at [705, 544] on img at bounding box center [706, 538] width 48 height 48
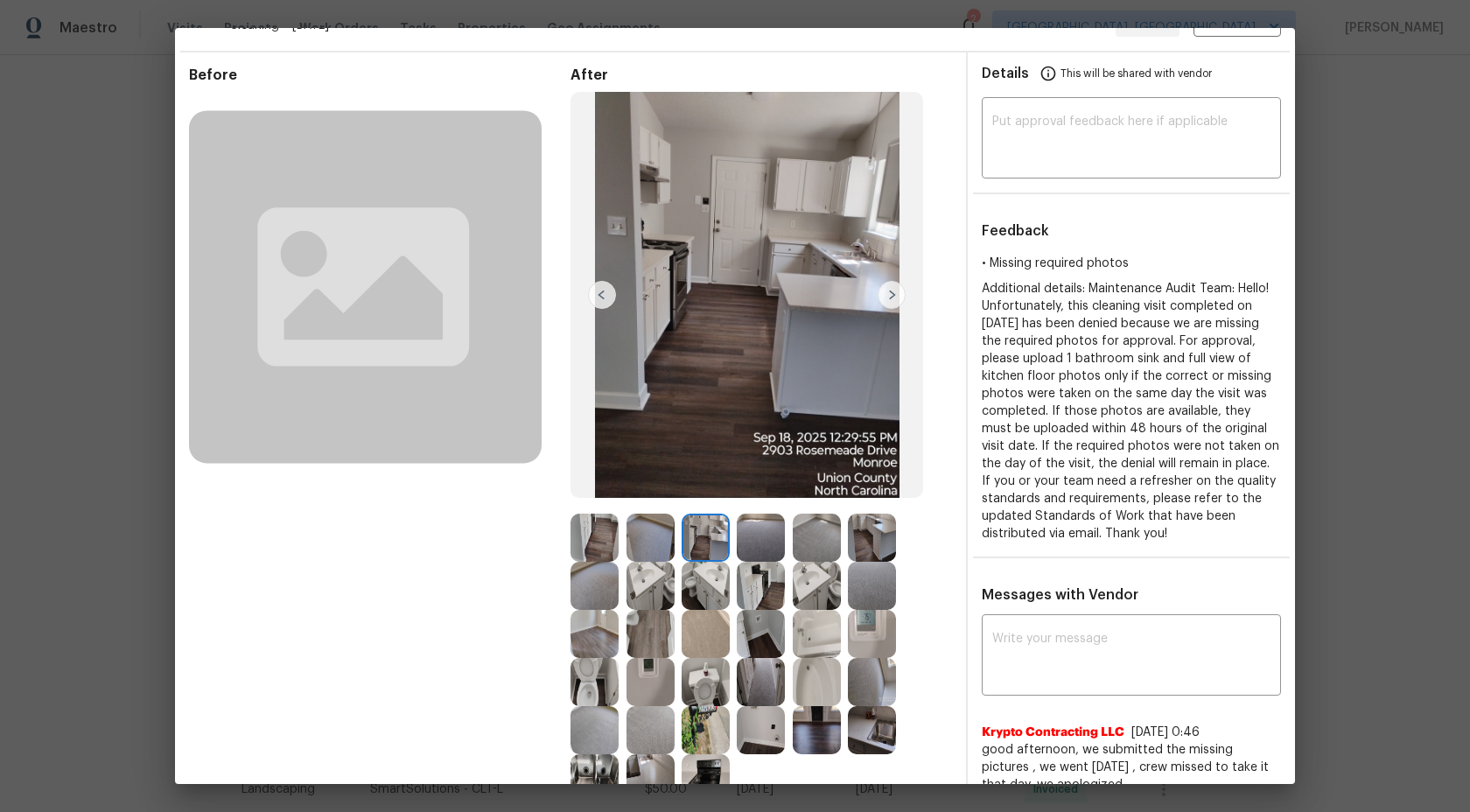
click at [765, 543] on img at bounding box center [760, 538] width 48 height 48
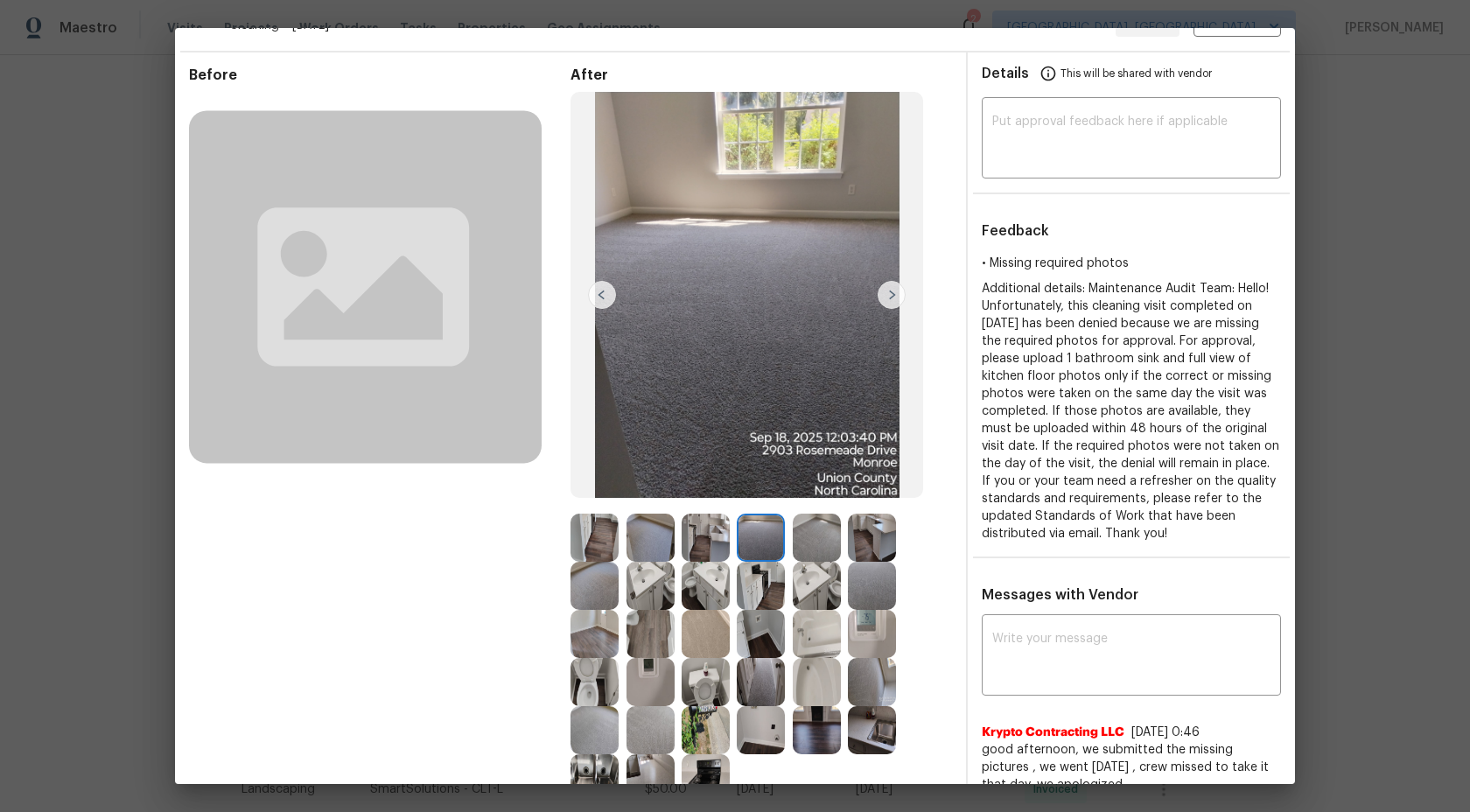
click at [812, 535] on img at bounding box center [817, 538] width 48 height 48
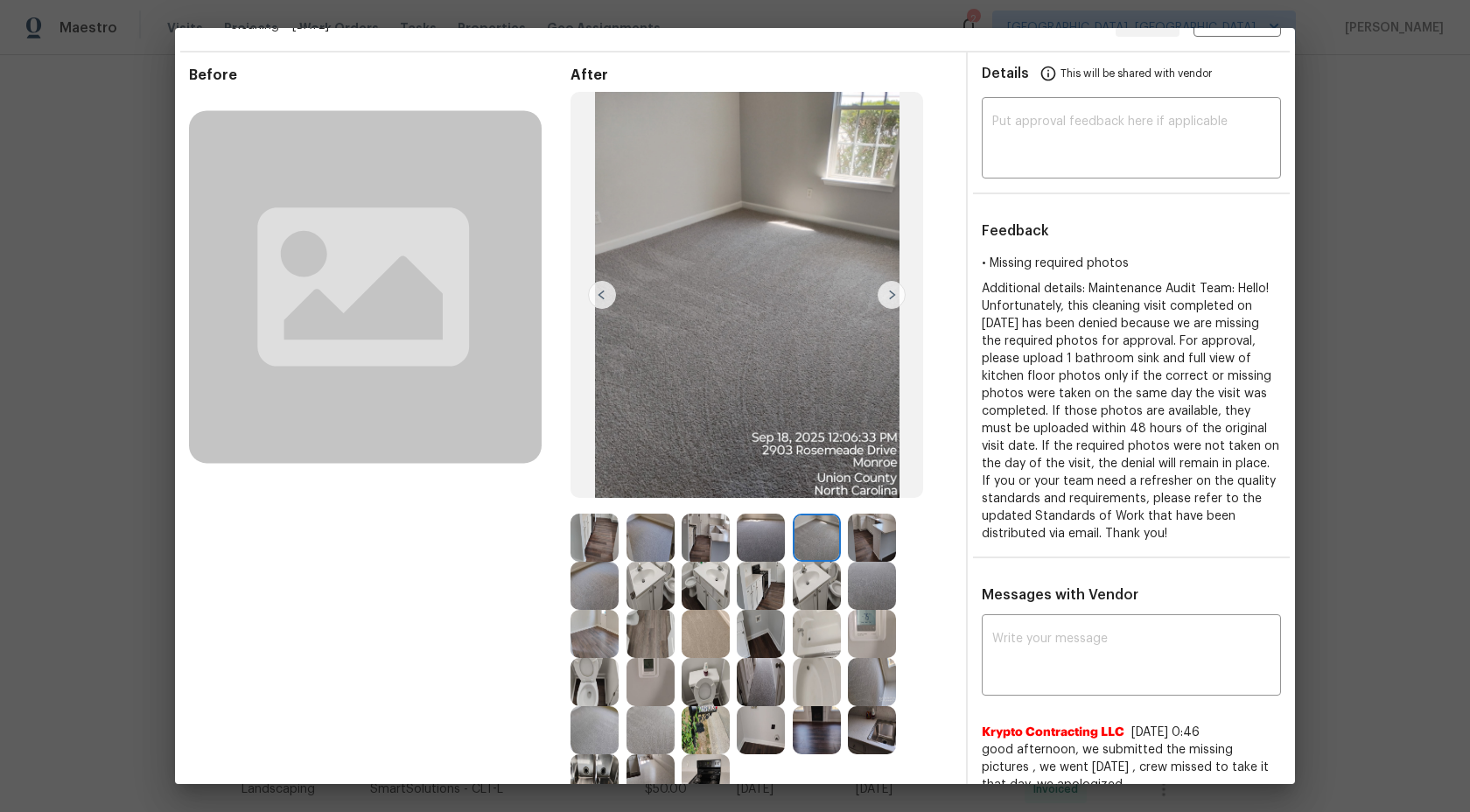
click at [812, 582] on img at bounding box center [817, 586] width 48 height 48
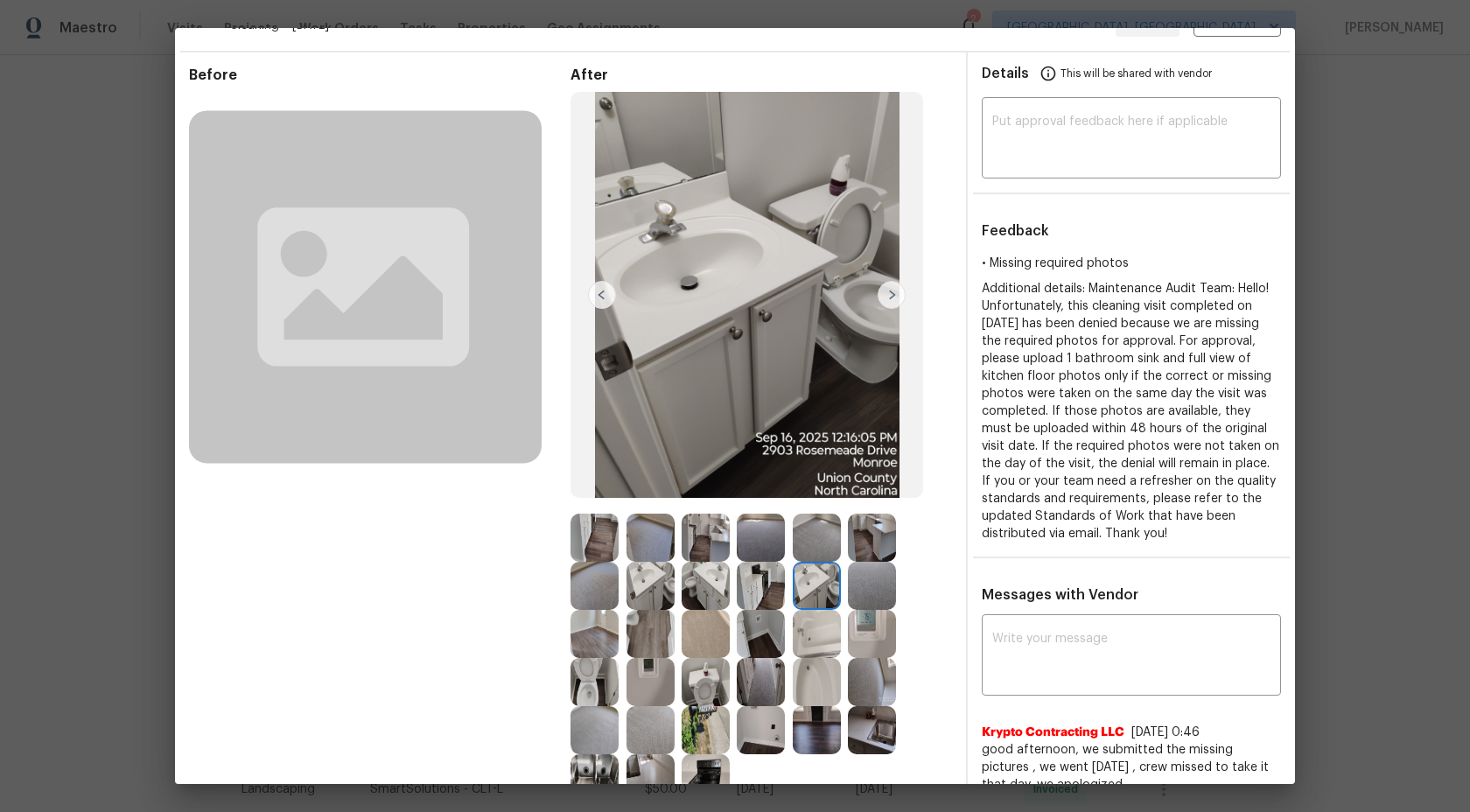
click at [771, 597] on img at bounding box center [760, 586] width 48 height 48
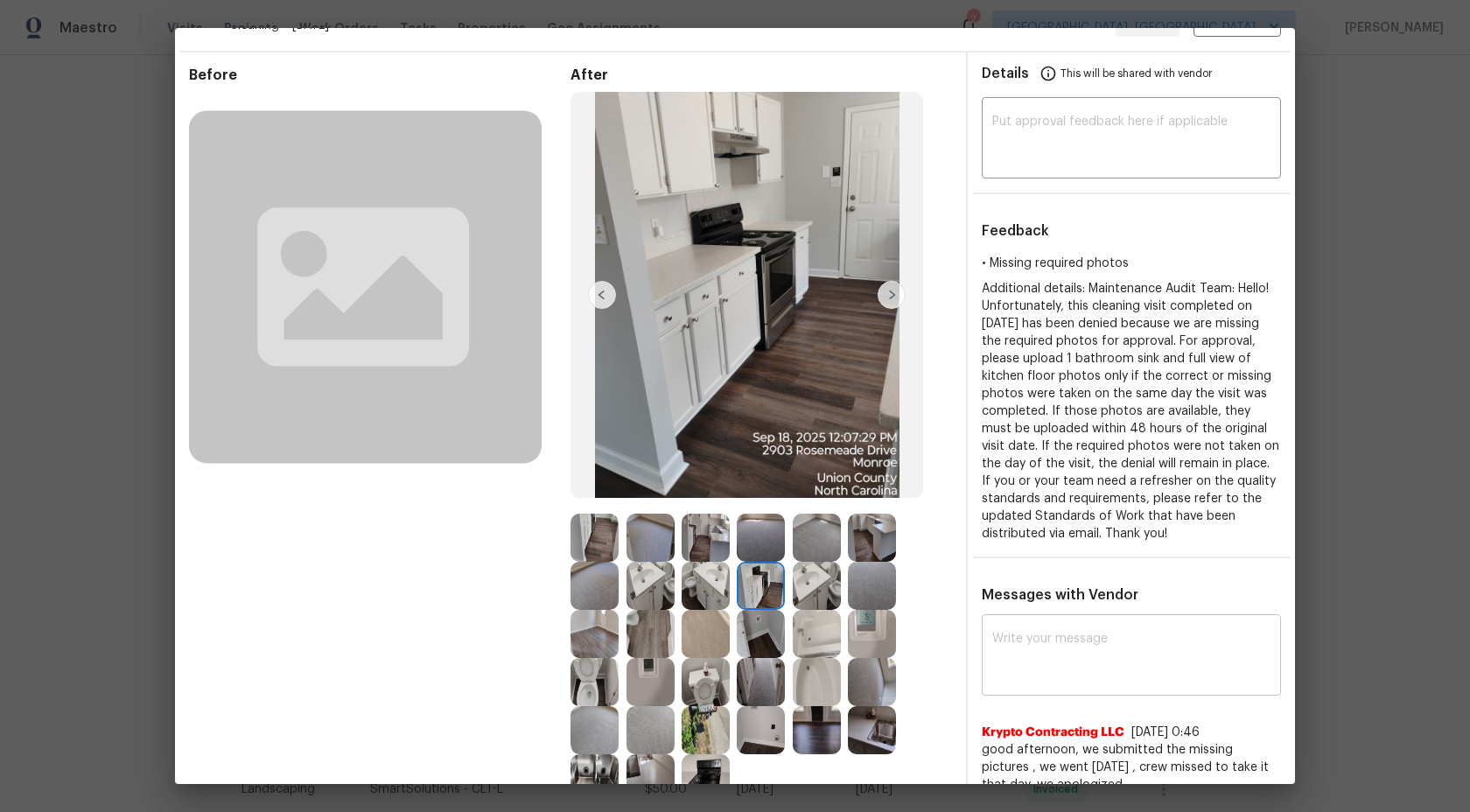
click at [1031, 632] on textarea at bounding box center [1131, 656] width 278 height 49
click at [1109, 671] on textarea at bounding box center [1131, 656] width 278 height 49
paste textarea "Maintenance Audit Team: Hello! As per our updated SWO the photos must be upload…"
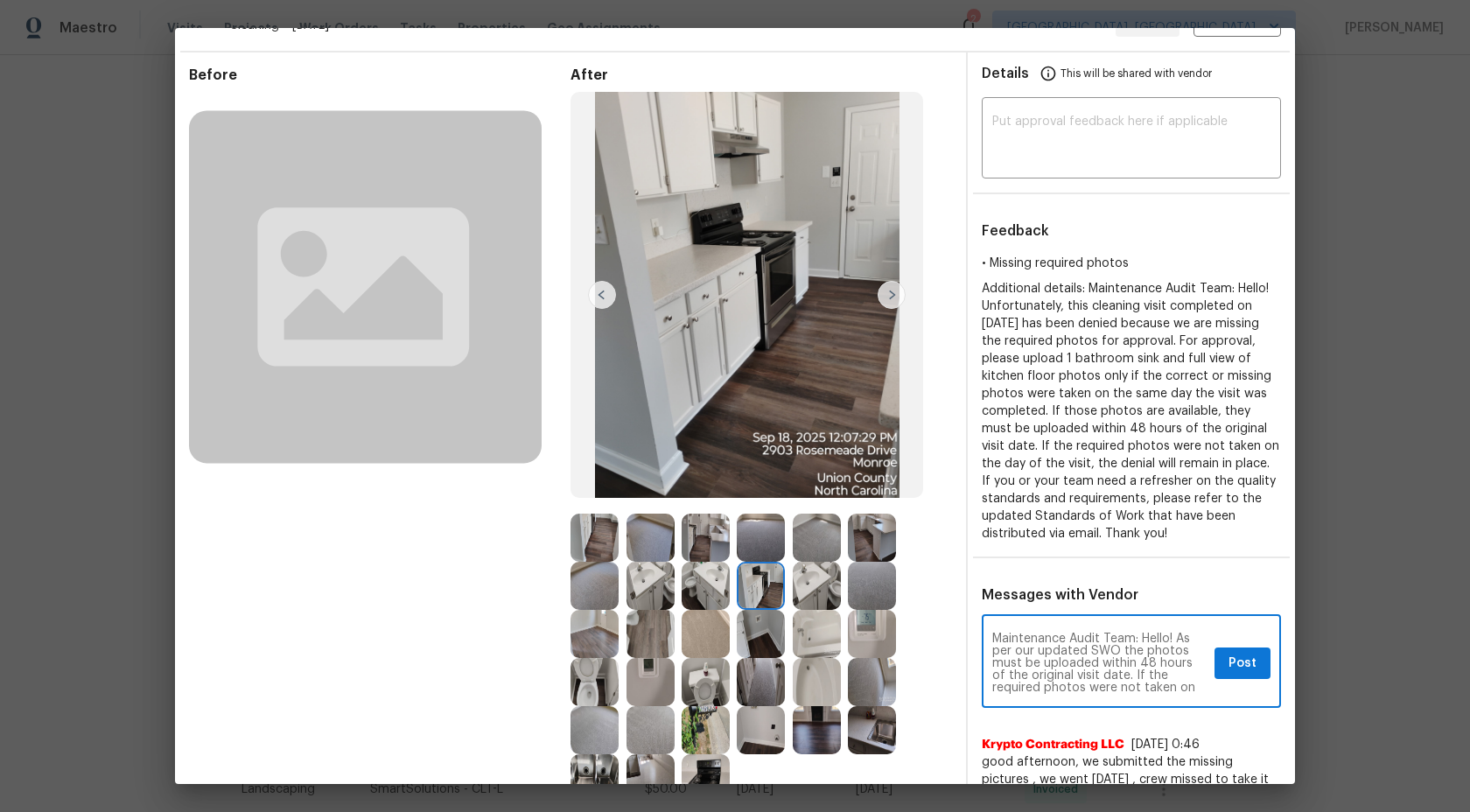
scroll to position [74, 0]
type textarea "Maintenance Audit Team: Hello! As per our updated SWO the photos must be upload…"
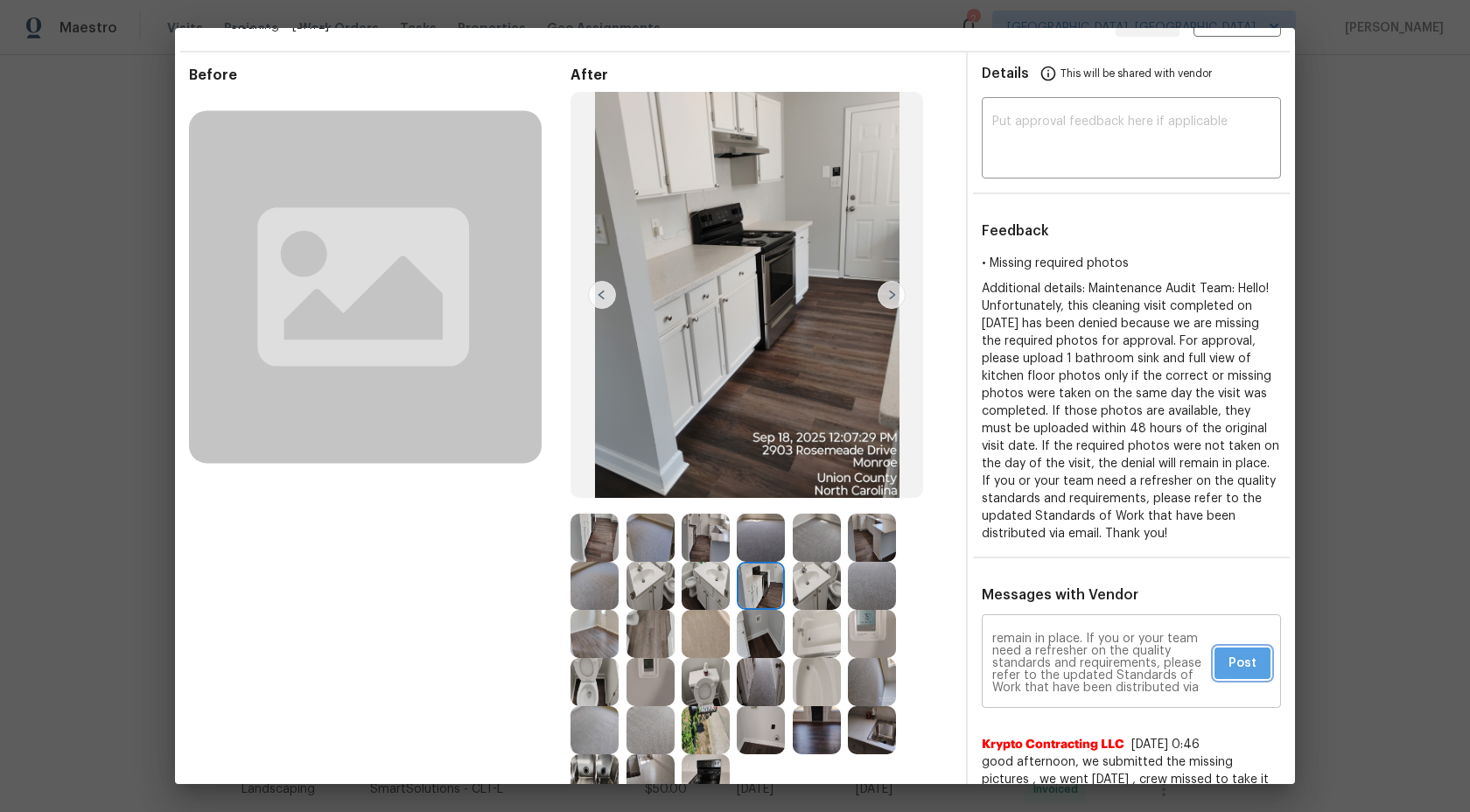
click at [1248, 658] on span "Post" at bounding box center [1242, 663] width 28 height 22
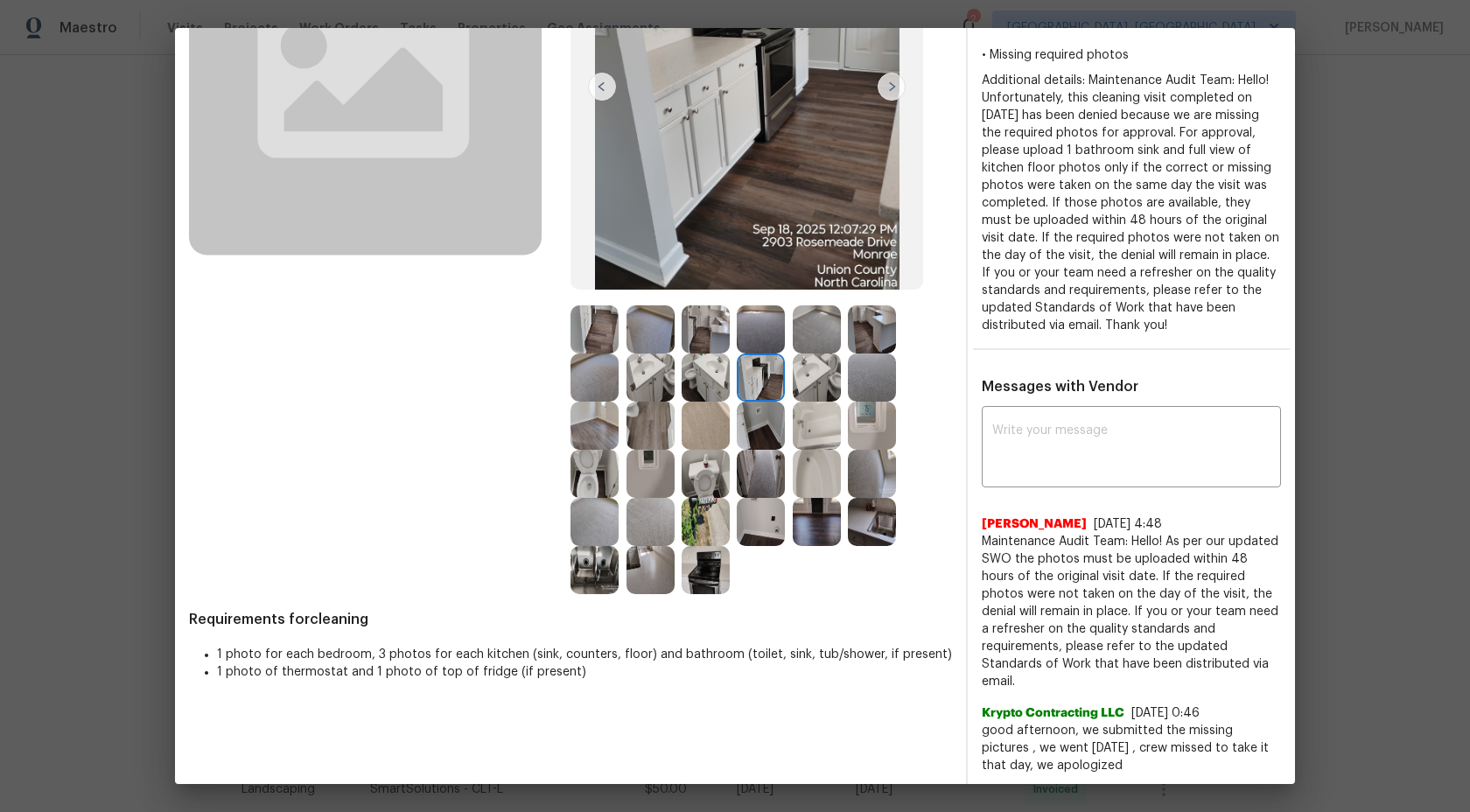
scroll to position [302, 0]
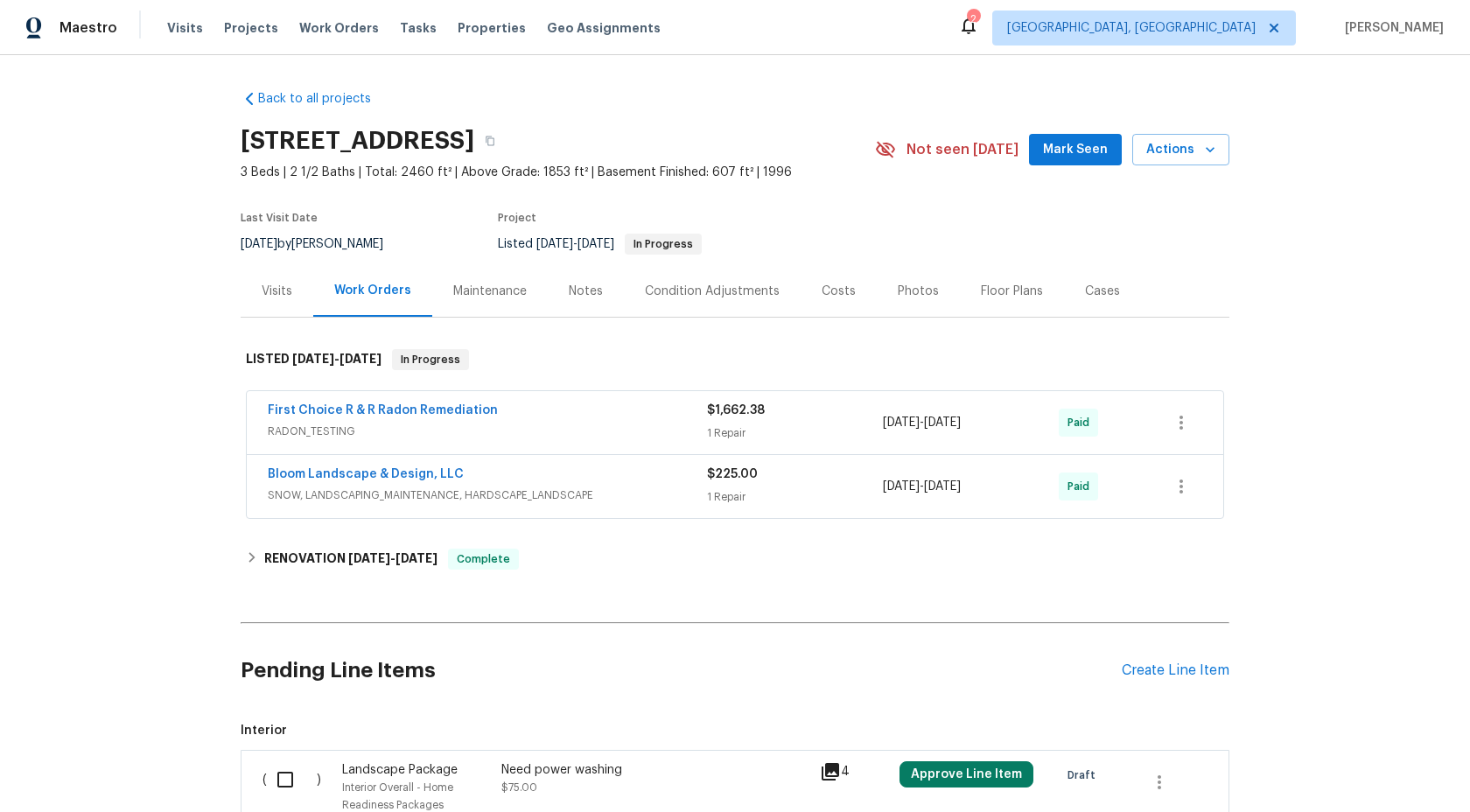
click at [493, 295] on div "Maintenance" at bounding box center [490, 291] width 74 height 18
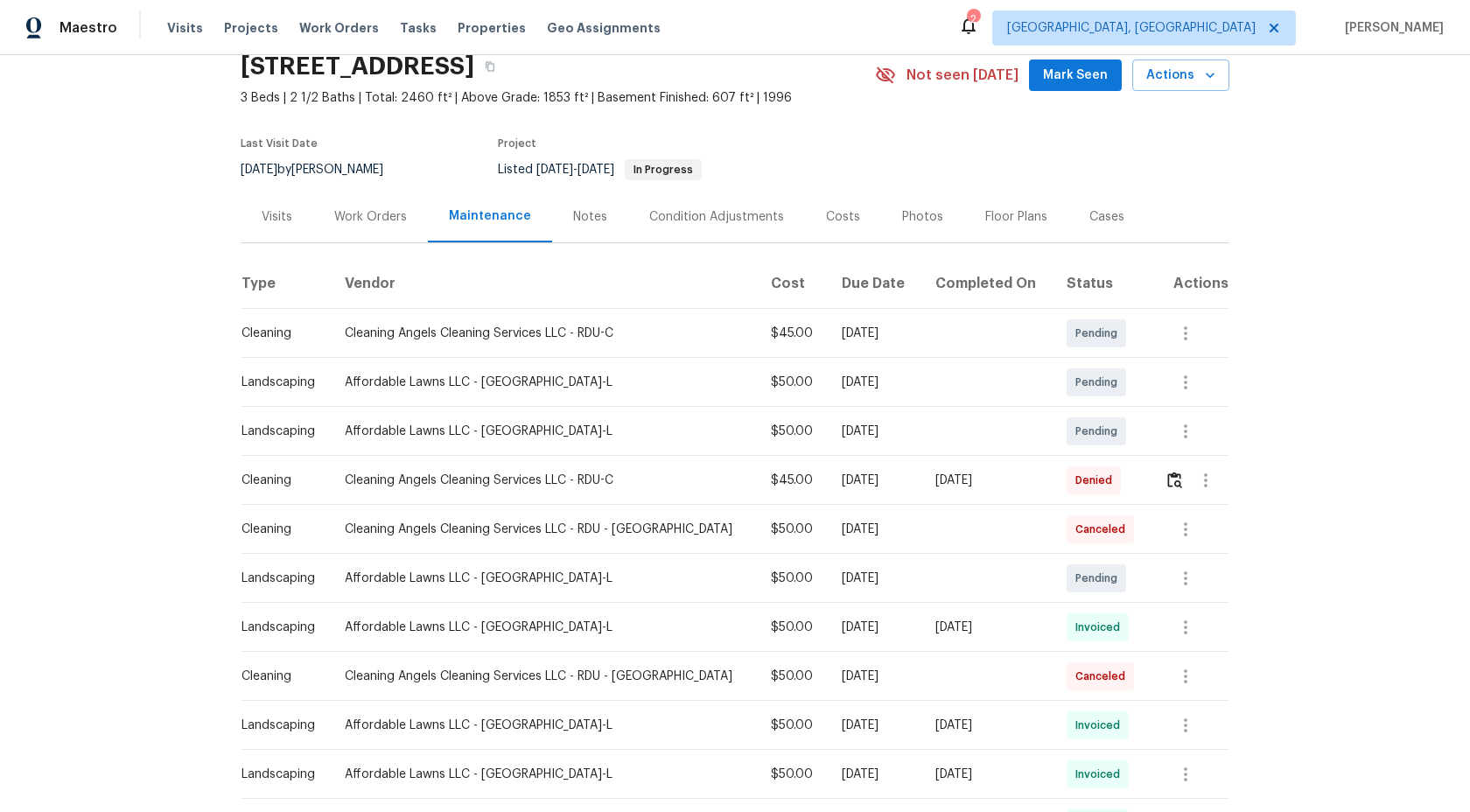
scroll to position [103, 0]
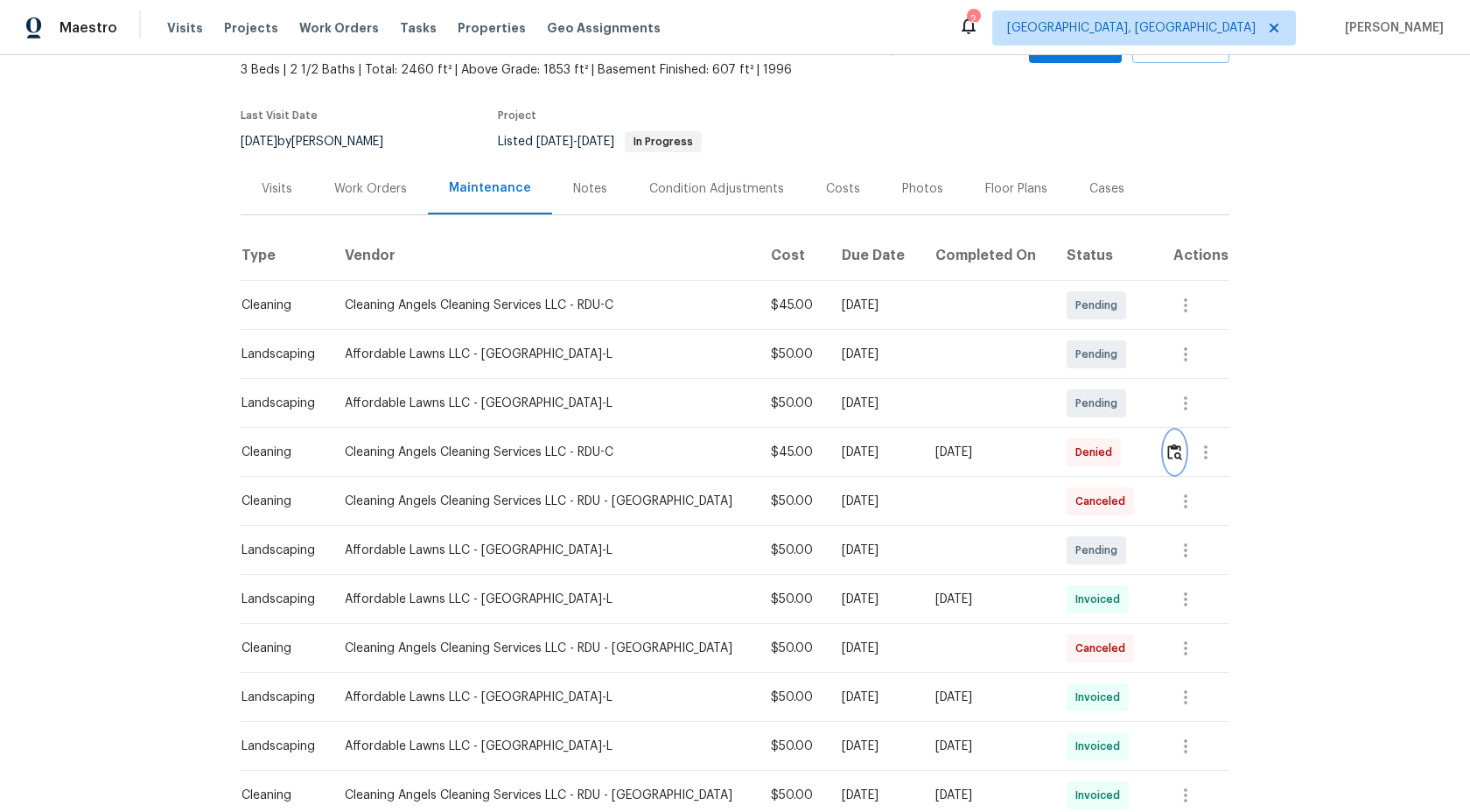
click at [1172, 451] on img "button" at bounding box center [1175, 452] width 15 height 17
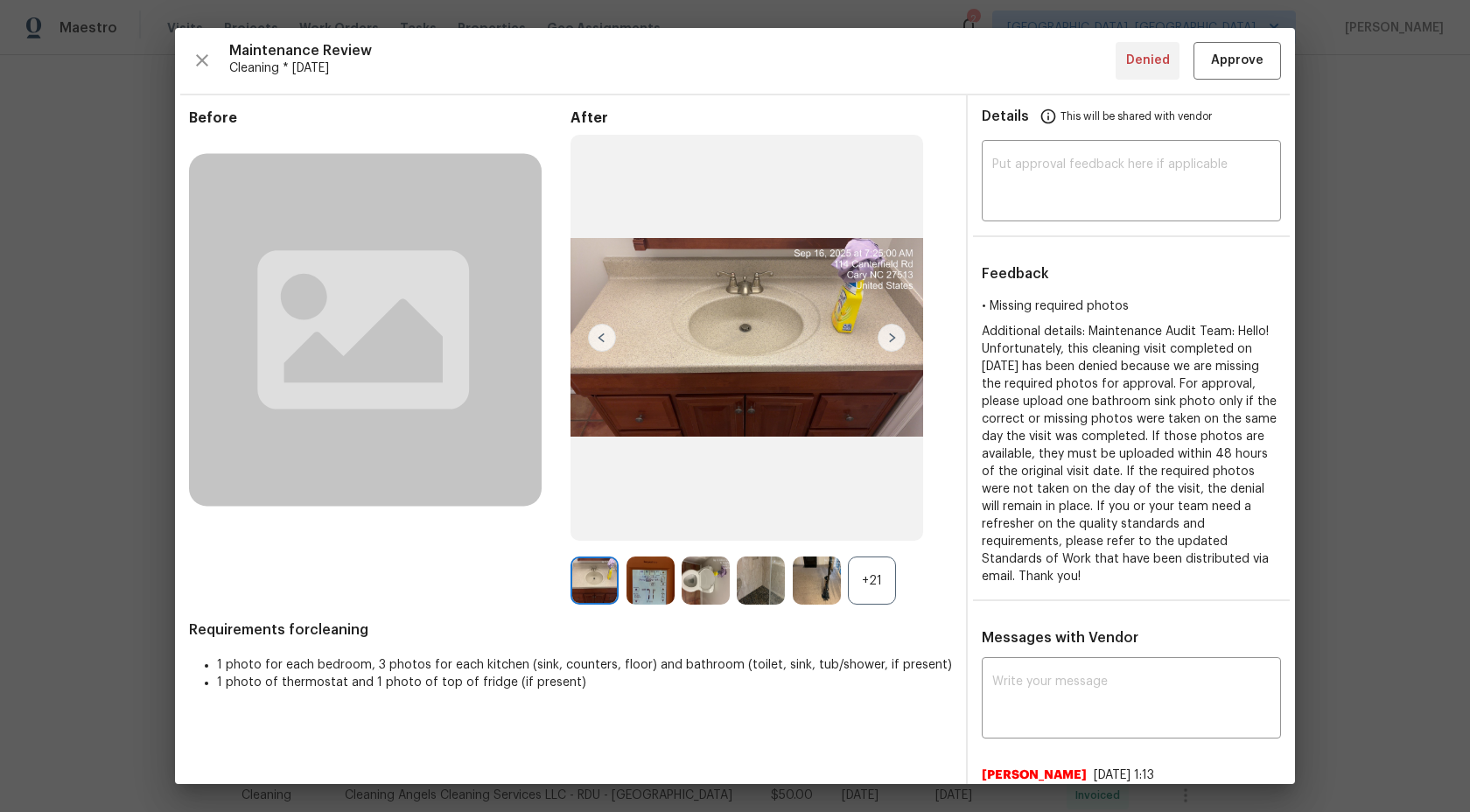
click at [875, 582] on div "+21" at bounding box center [872, 581] width 48 height 48
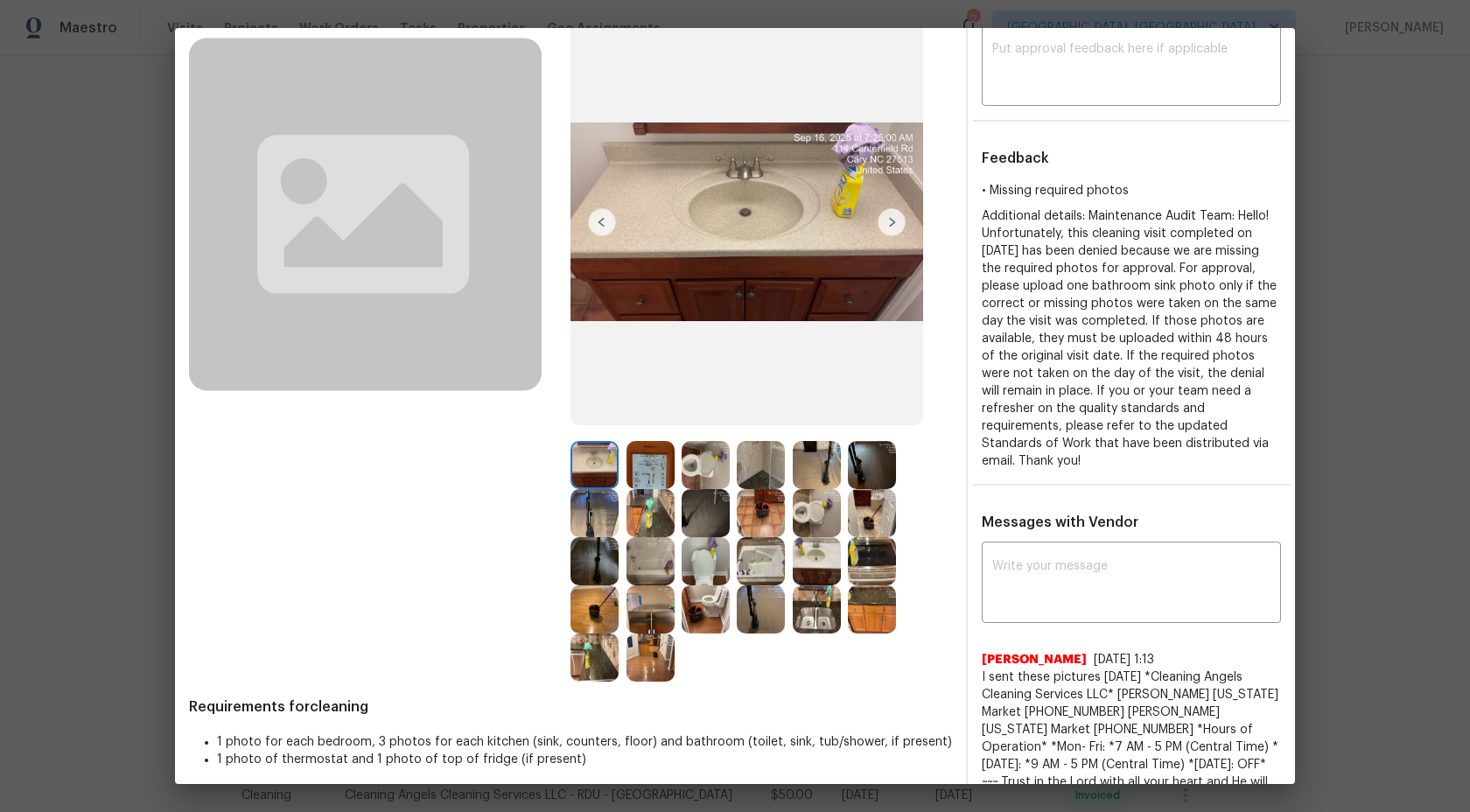
scroll to position [0, 0]
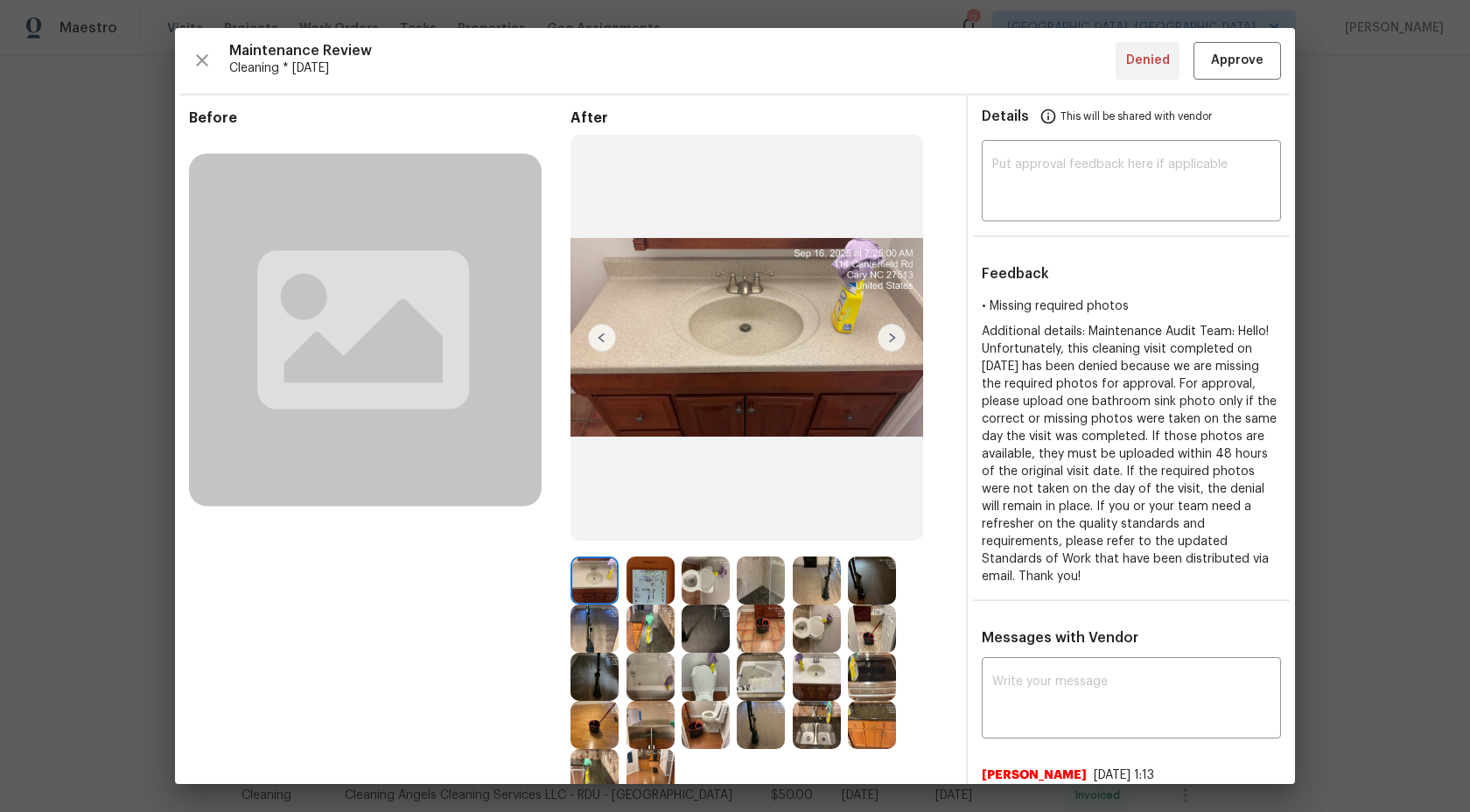
click at [899, 339] on img at bounding box center [892, 337] width 28 height 28
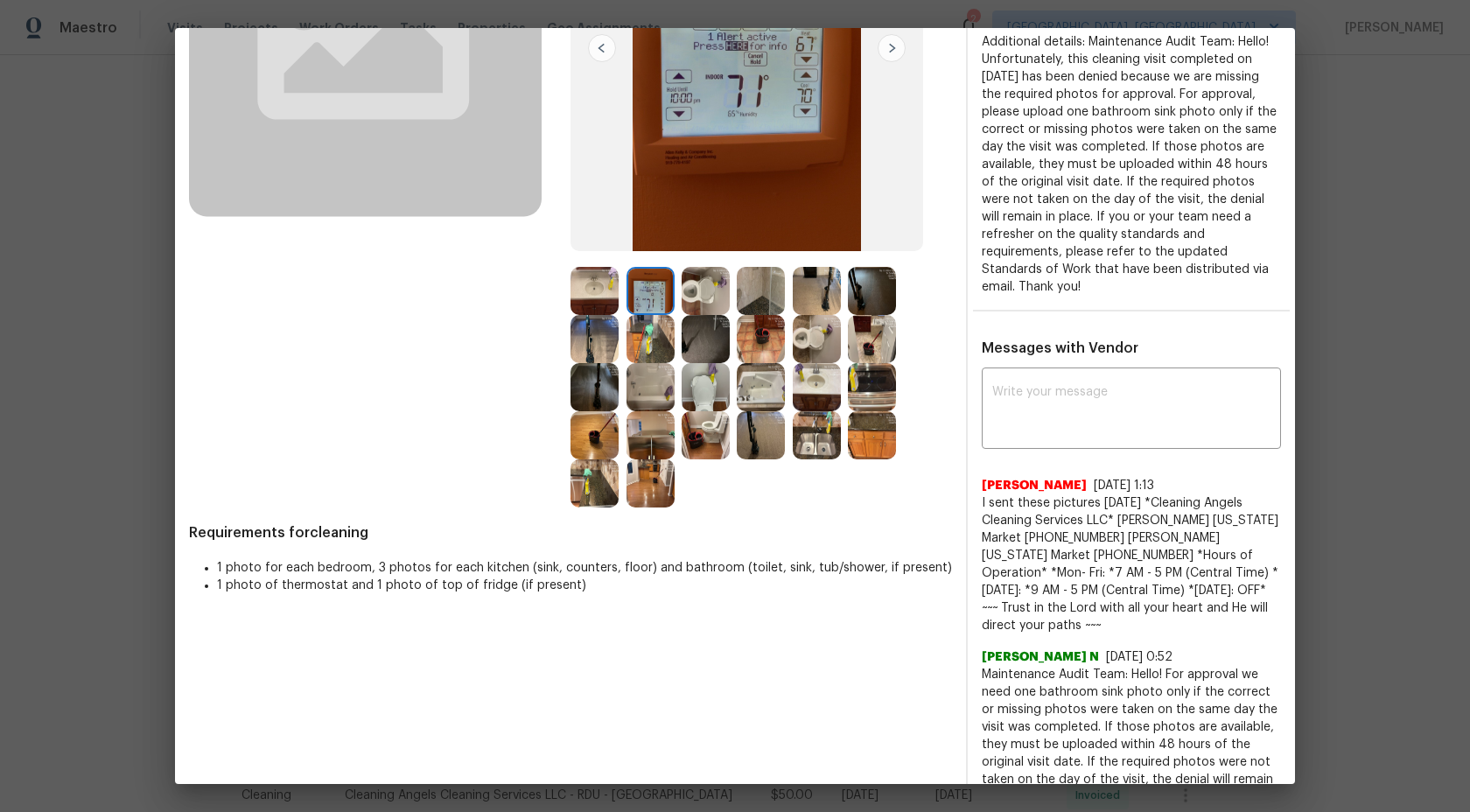
scroll to position [199, 0]
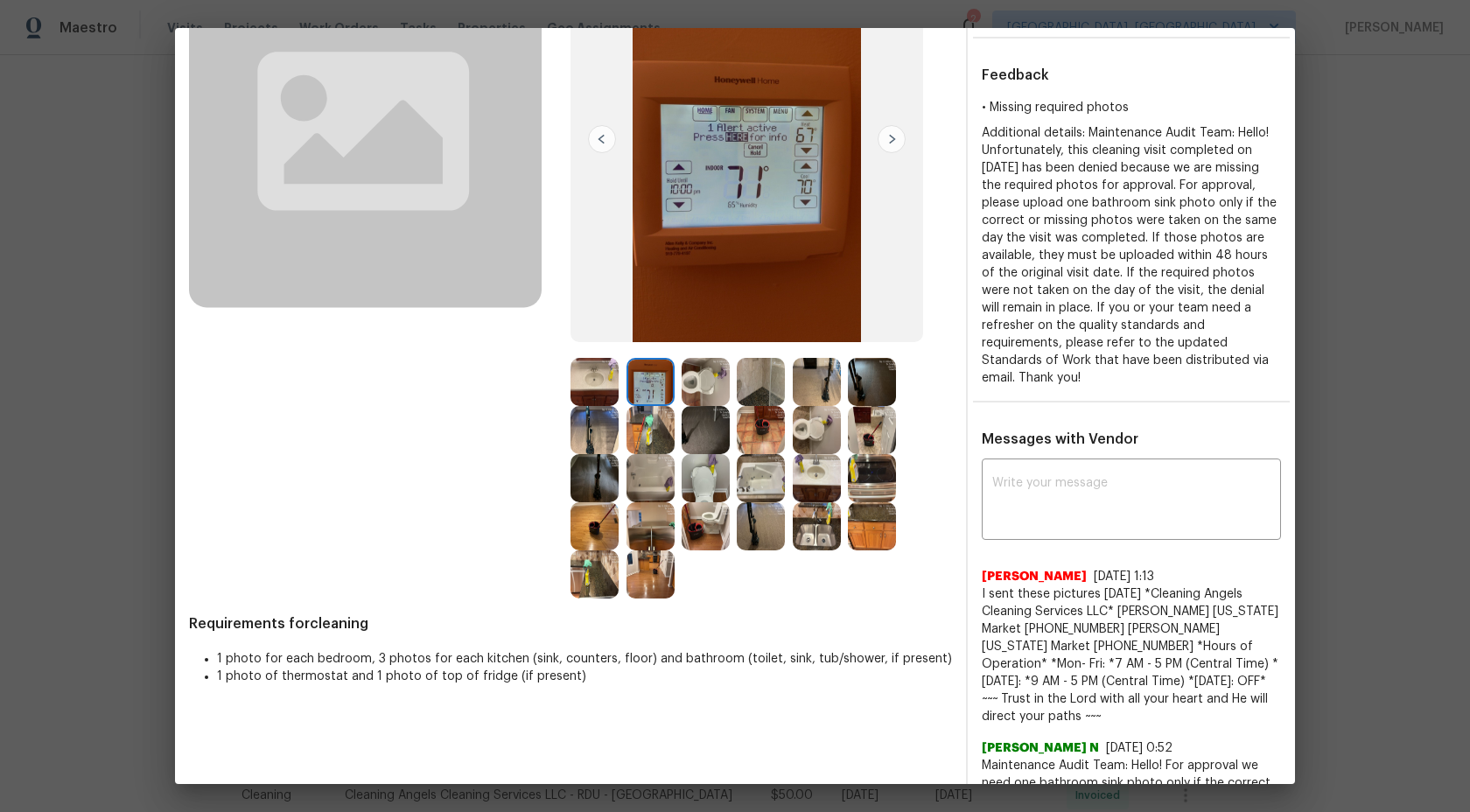
click at [642, 389] on img at bounding box center [651, 382] width 48 height 48
click at [655, 381] on img at bounding box center [651, 382] width 48 height 48
click at [718, 380] on img at bounding box center [706, 382] width 48 height 48
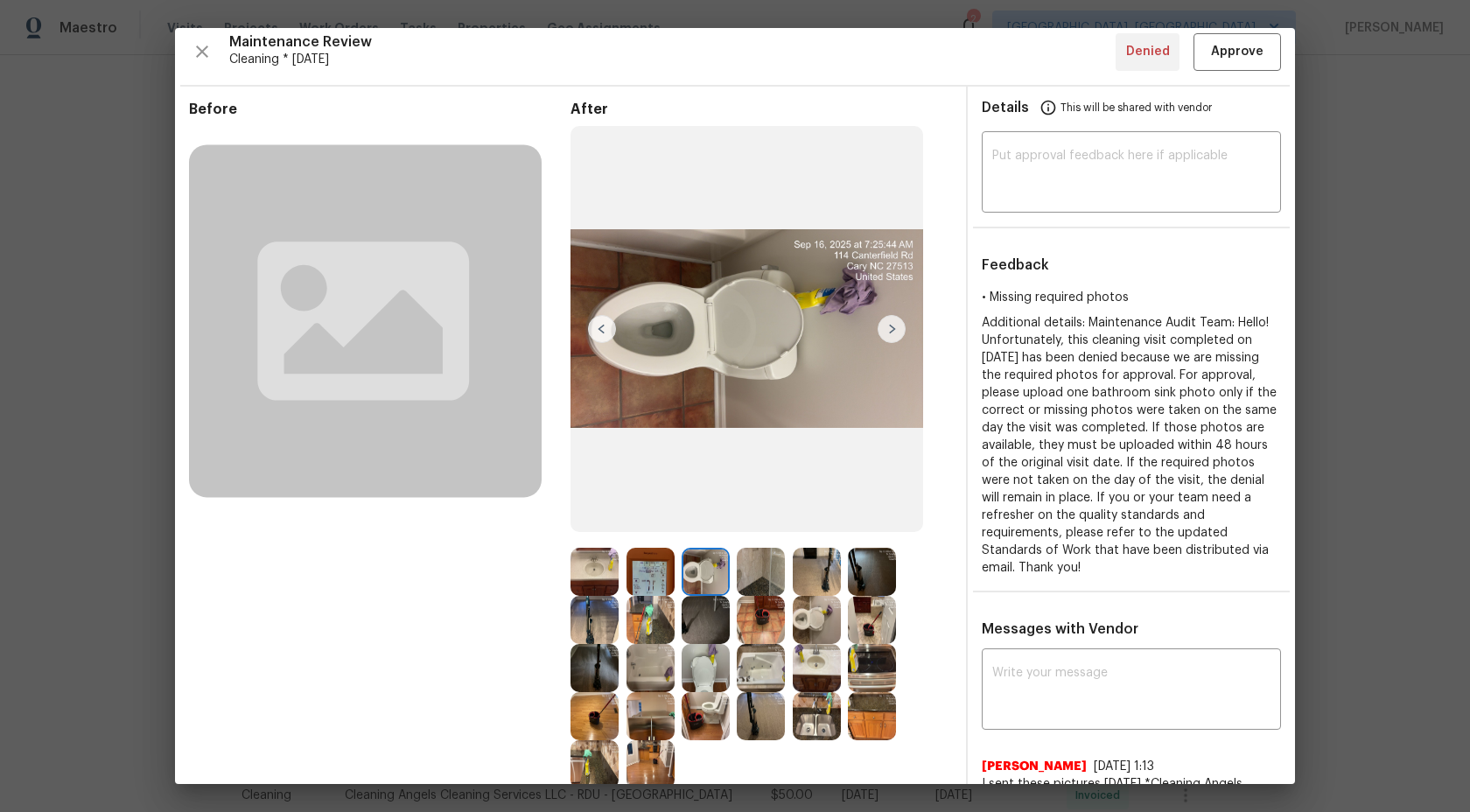
scroll to position [10, 0]
click at [594, 566] on img at bounding box center [595, 571] width 48 height 48
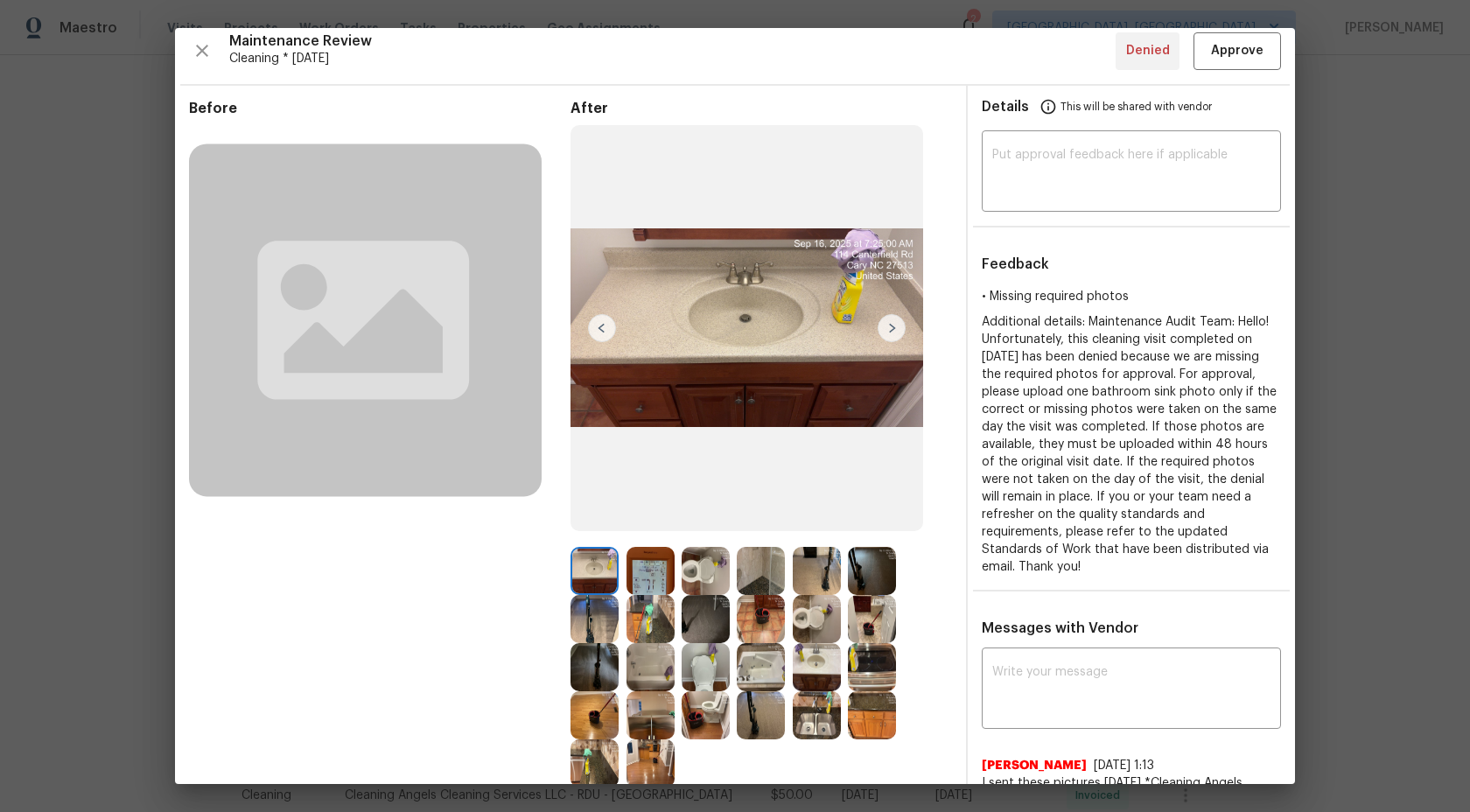
click at [637, 566] on img at bounding box center [651, 571] width 48 height 48
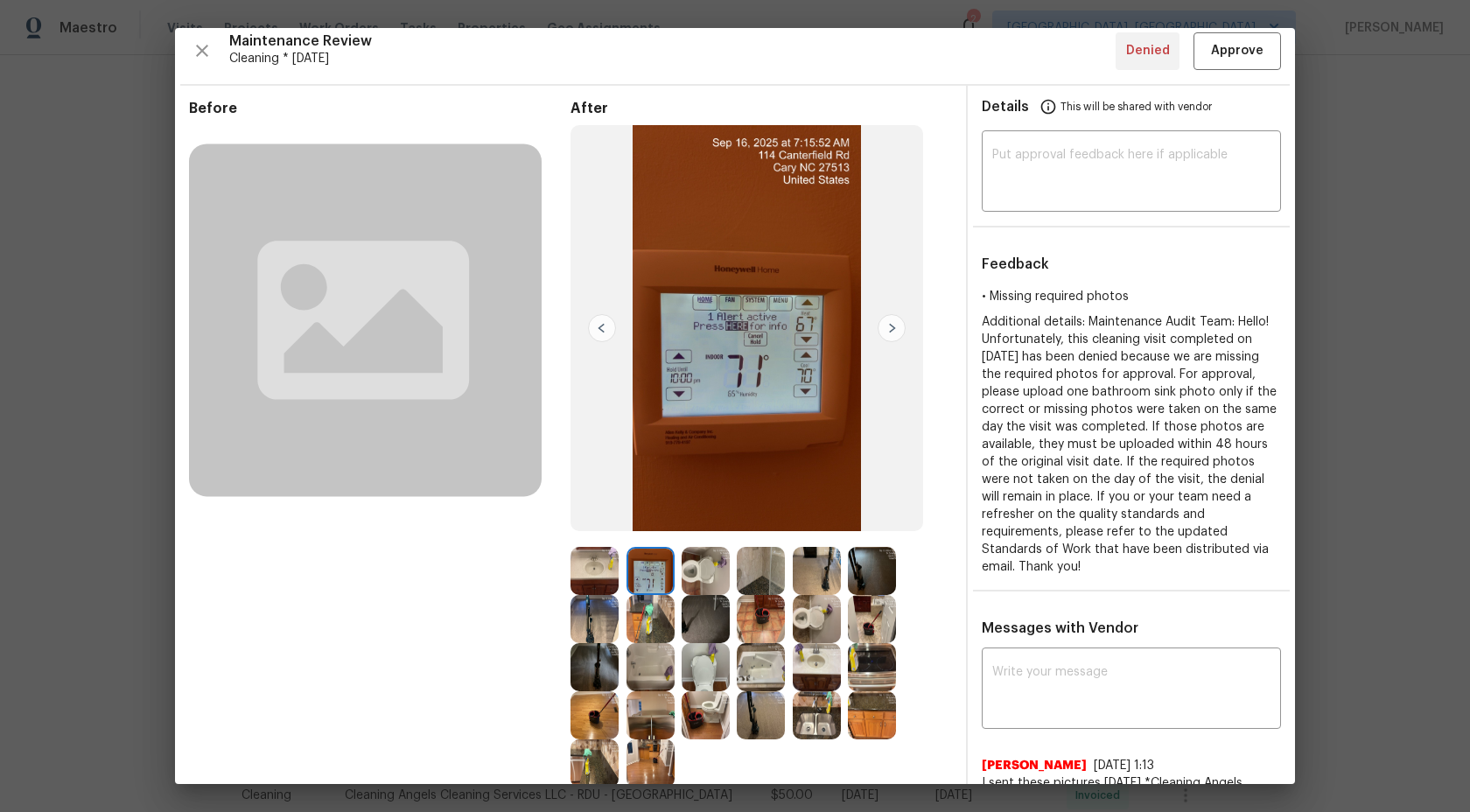
scroll to position [203, 0]
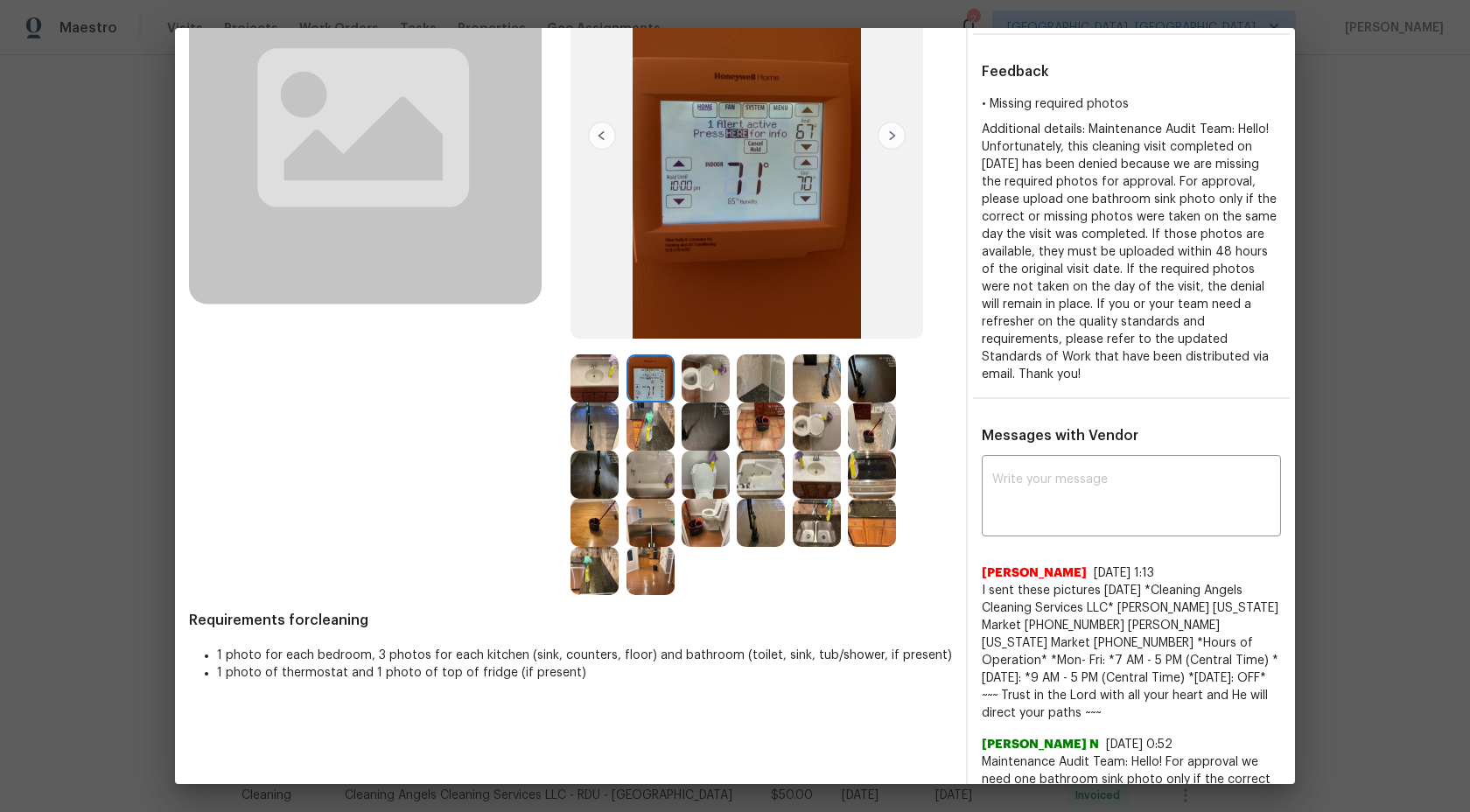
click at [704, 509] on img at bounding box center [706, 523] width 48 height 48
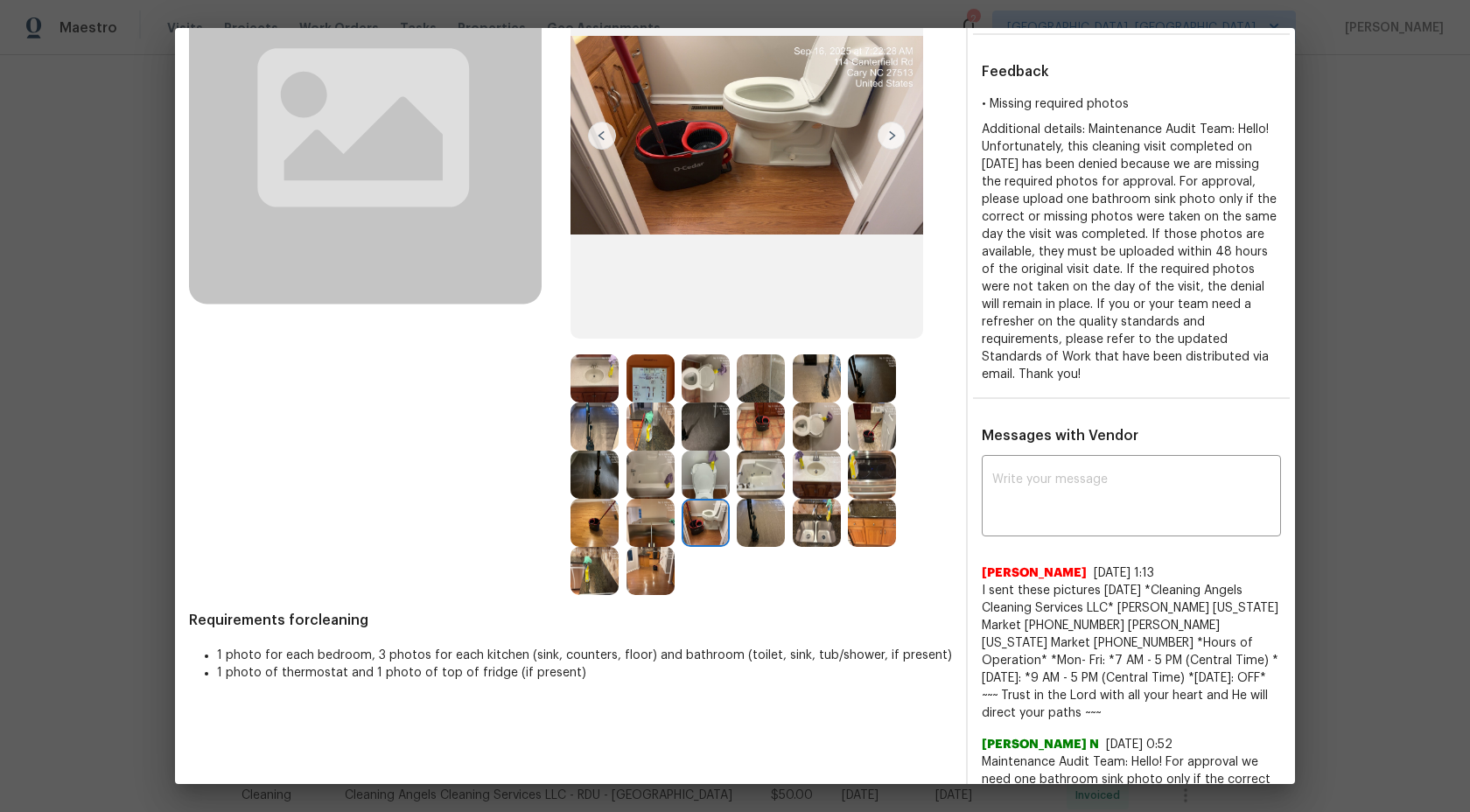
click at [706, 379] on img at bounding box center [706, 378] width 48 height 48
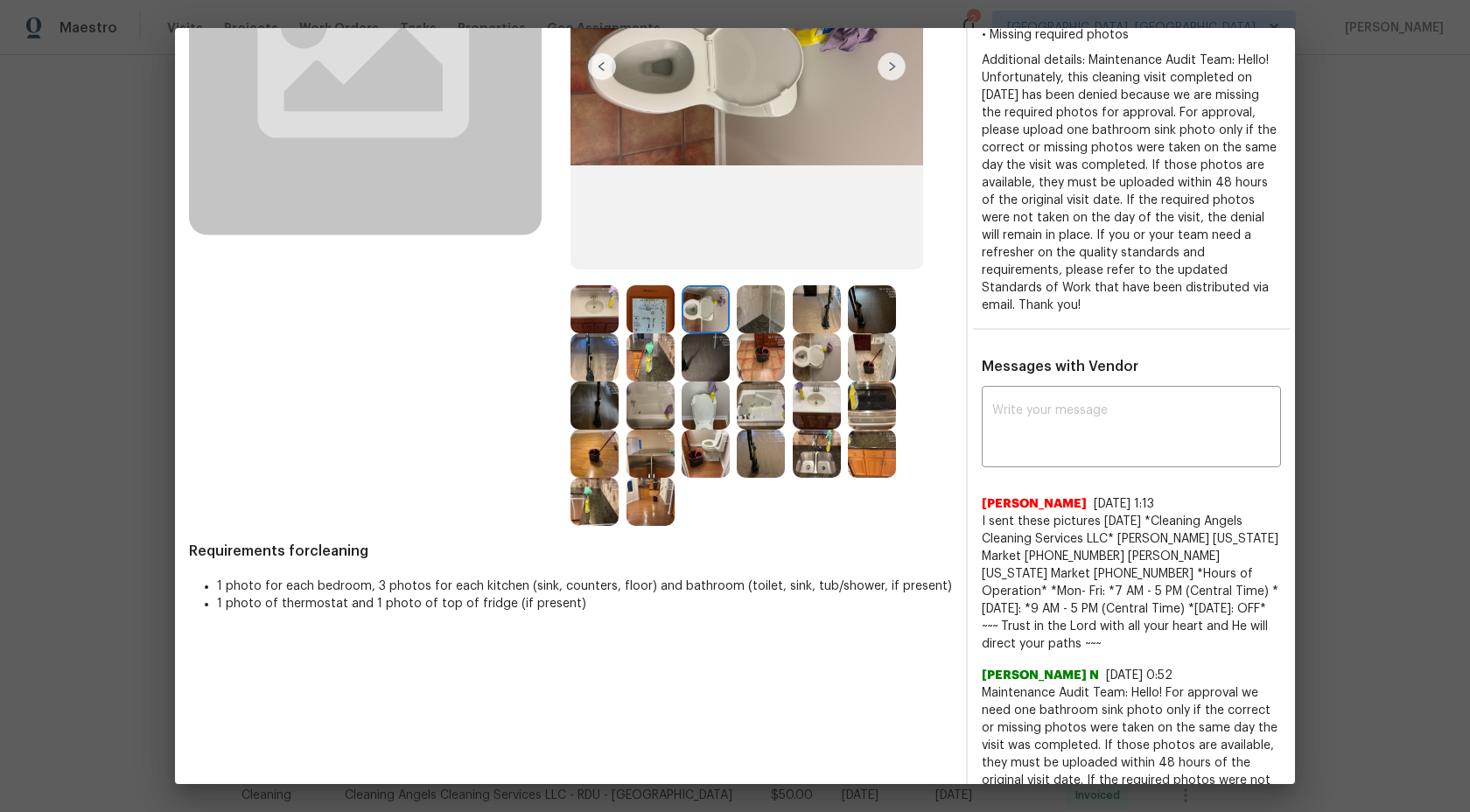
scroll to position [272, 0]
click at [752, 313] on img at bounding box center [760, 308] width 48 height 48
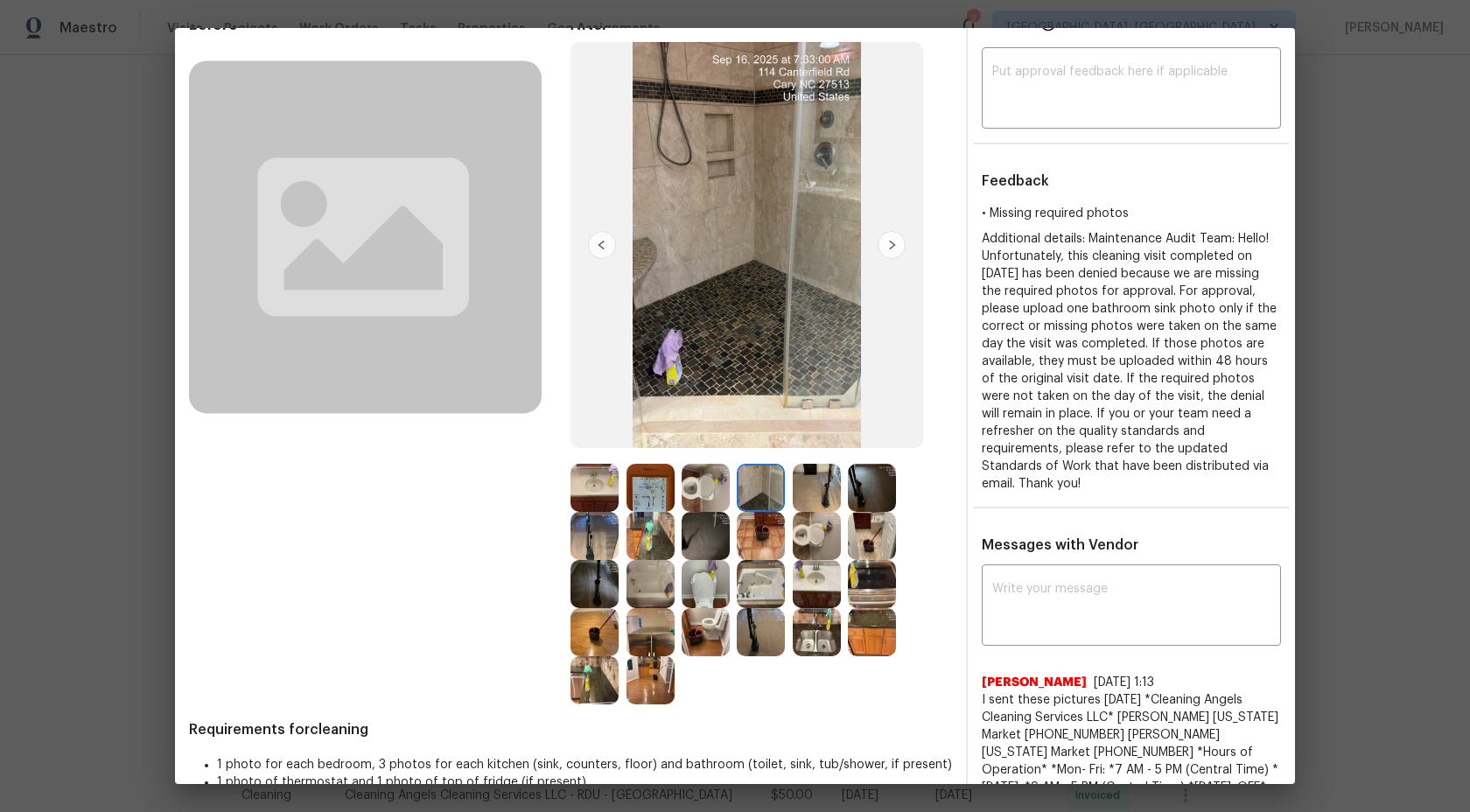
scroll to position [22, 0]
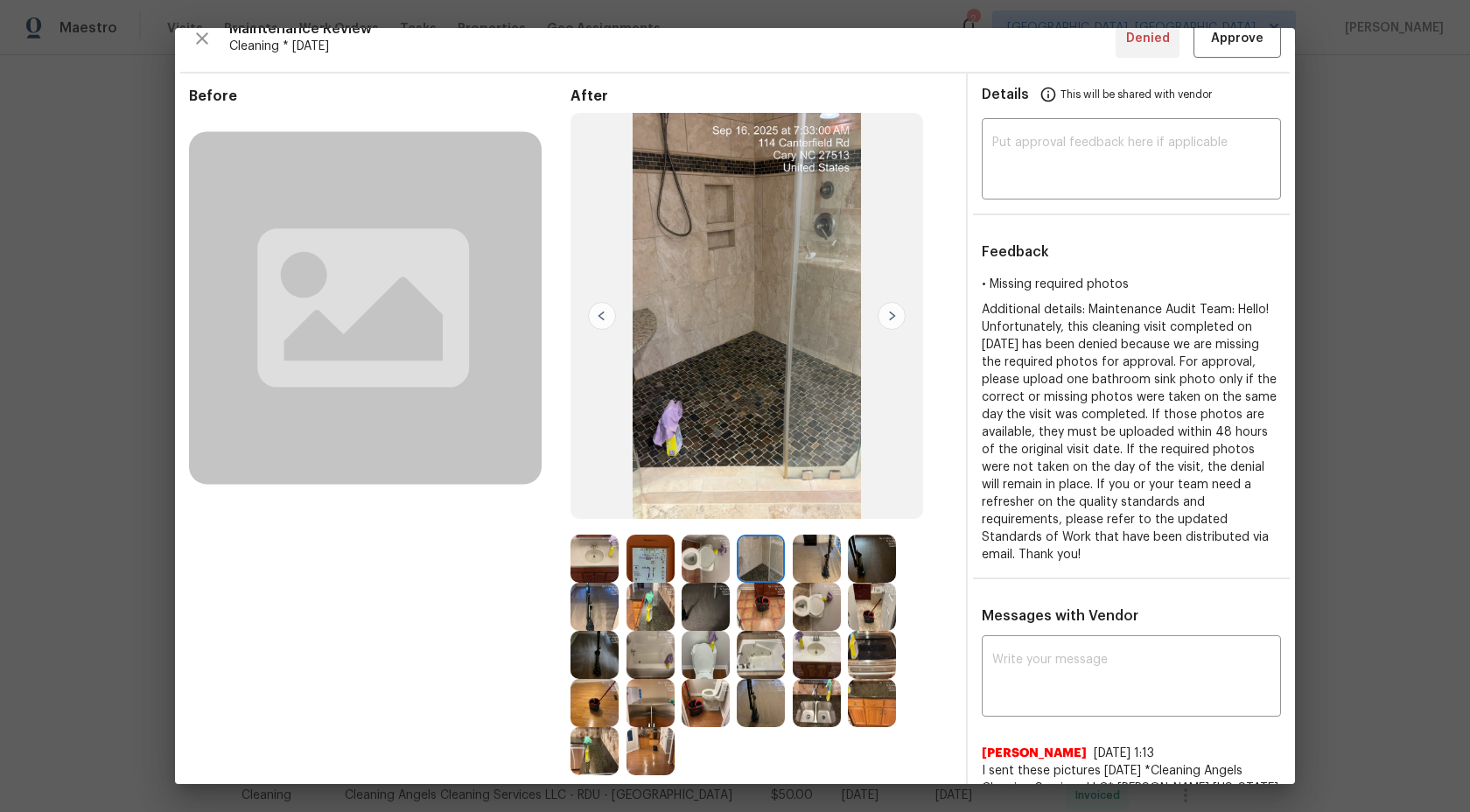
click at [706, 561] on img at bounding box center [706, 559] width 48 height 48
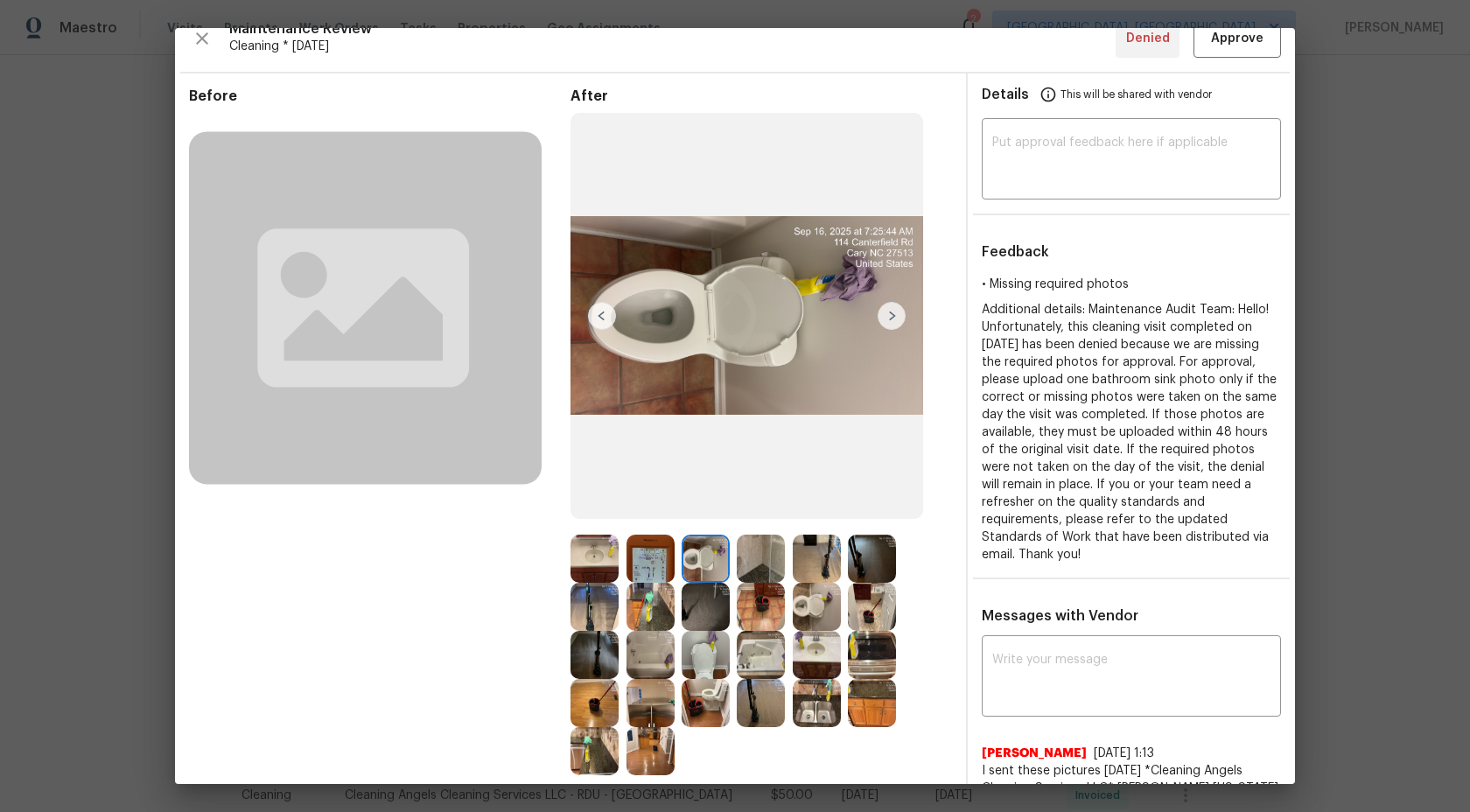
click at [651, 559] on img at bounding box center [651, 559] width 48 height 48
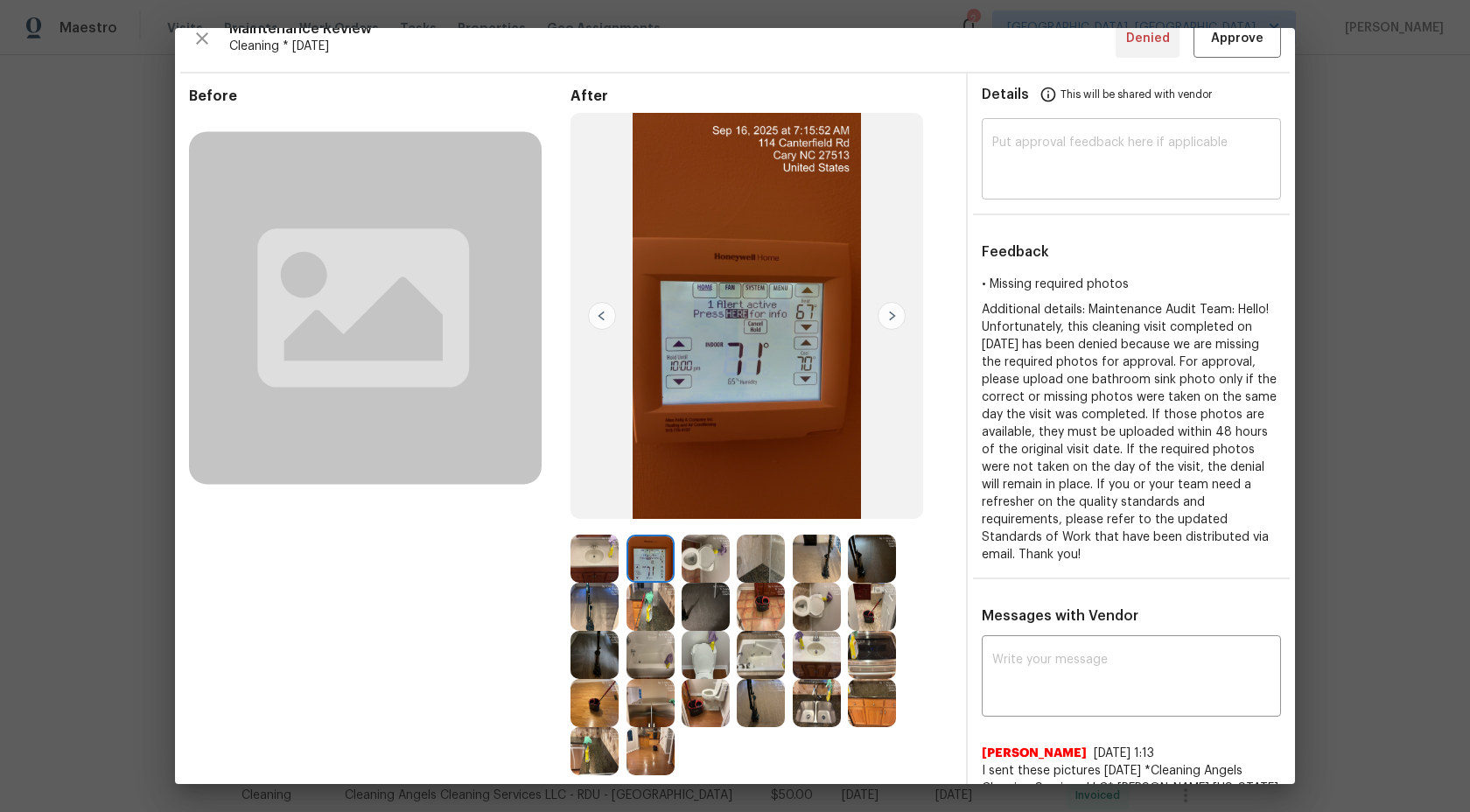
click at [1118, 139] on textarea at bounding box center [1131, 161] width 278 height 49
type textarea "n"
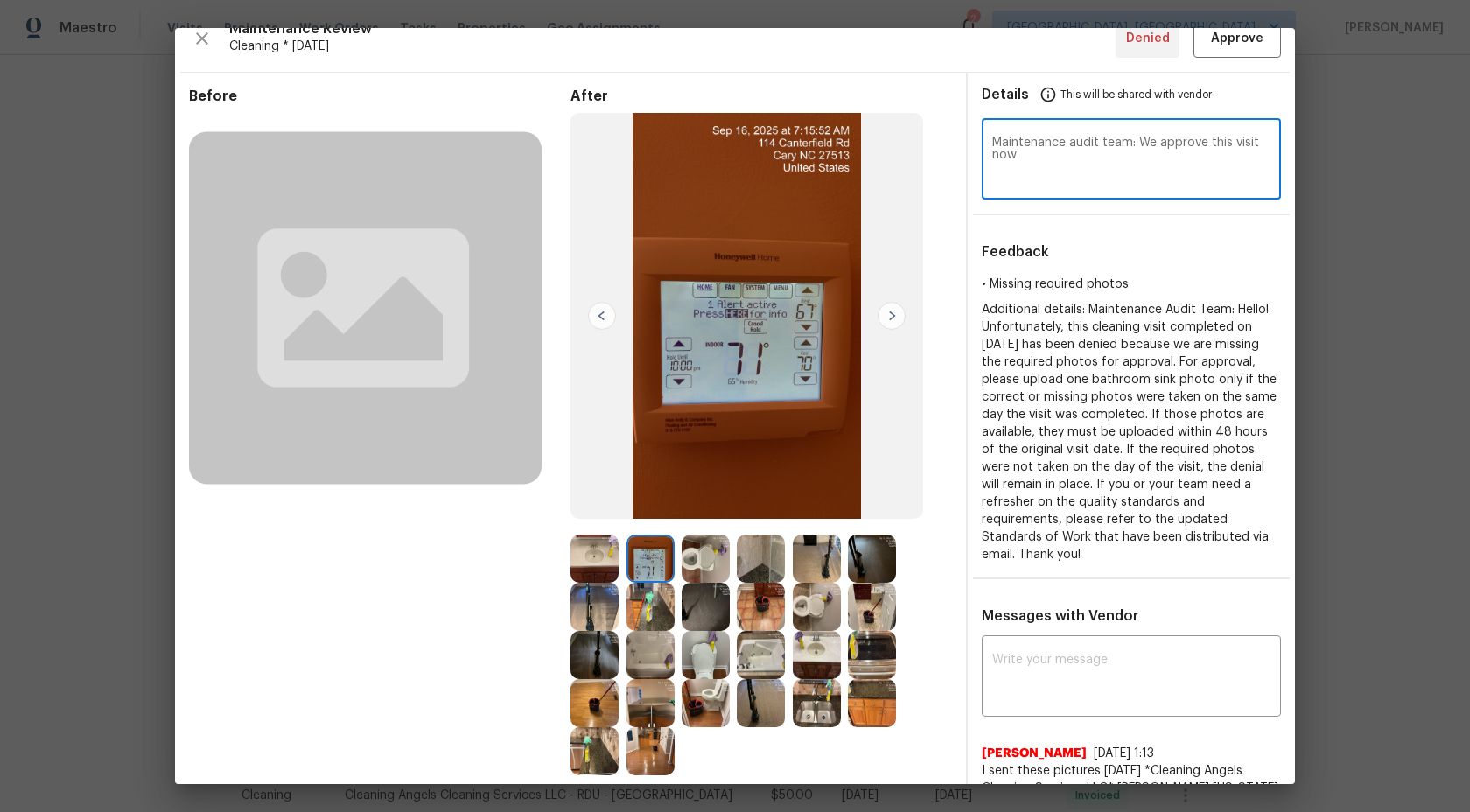
type textarea "Maintenance audit team: We approve this visit now"
click at [1242, 35] on span "Approve" at bounding box center [1237, 39] width 53 height 22
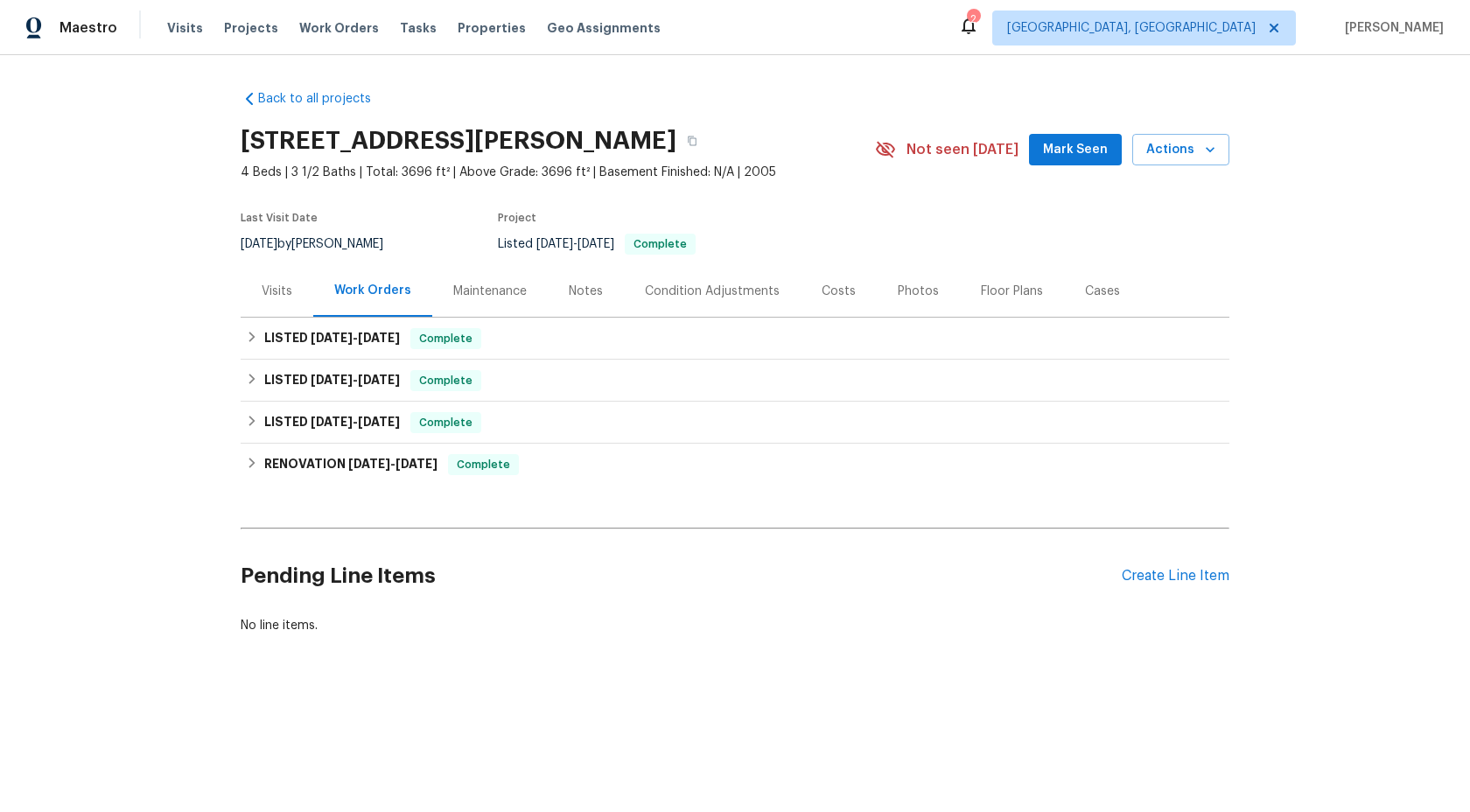
click at [499, 300] on div "Maintenance" at bounding box center [490, 291] width 74 height 18
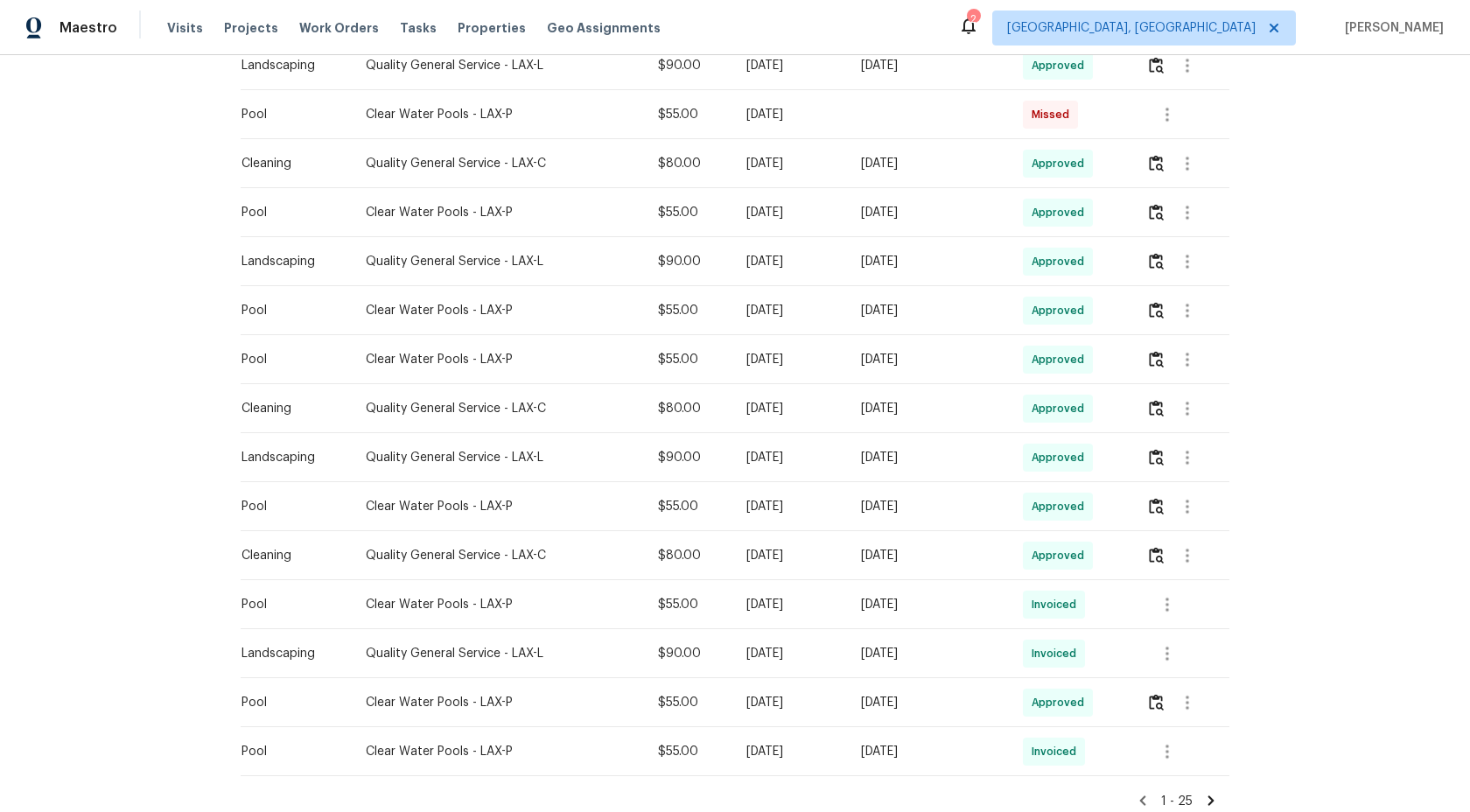
scroll to position [947, 0]
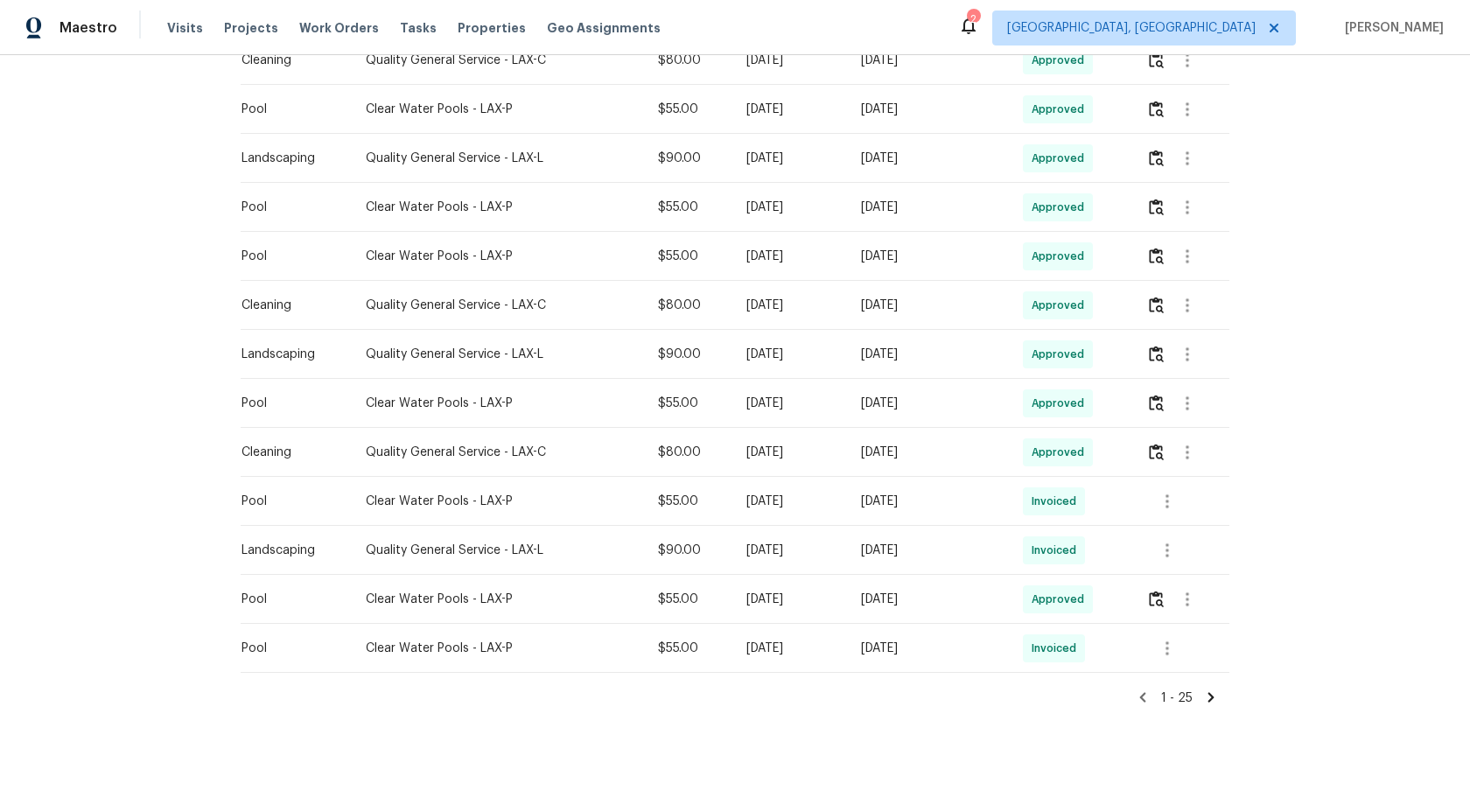
click at [1207, 694] on icon at bounding box center [1212, 697] width 16 height 16
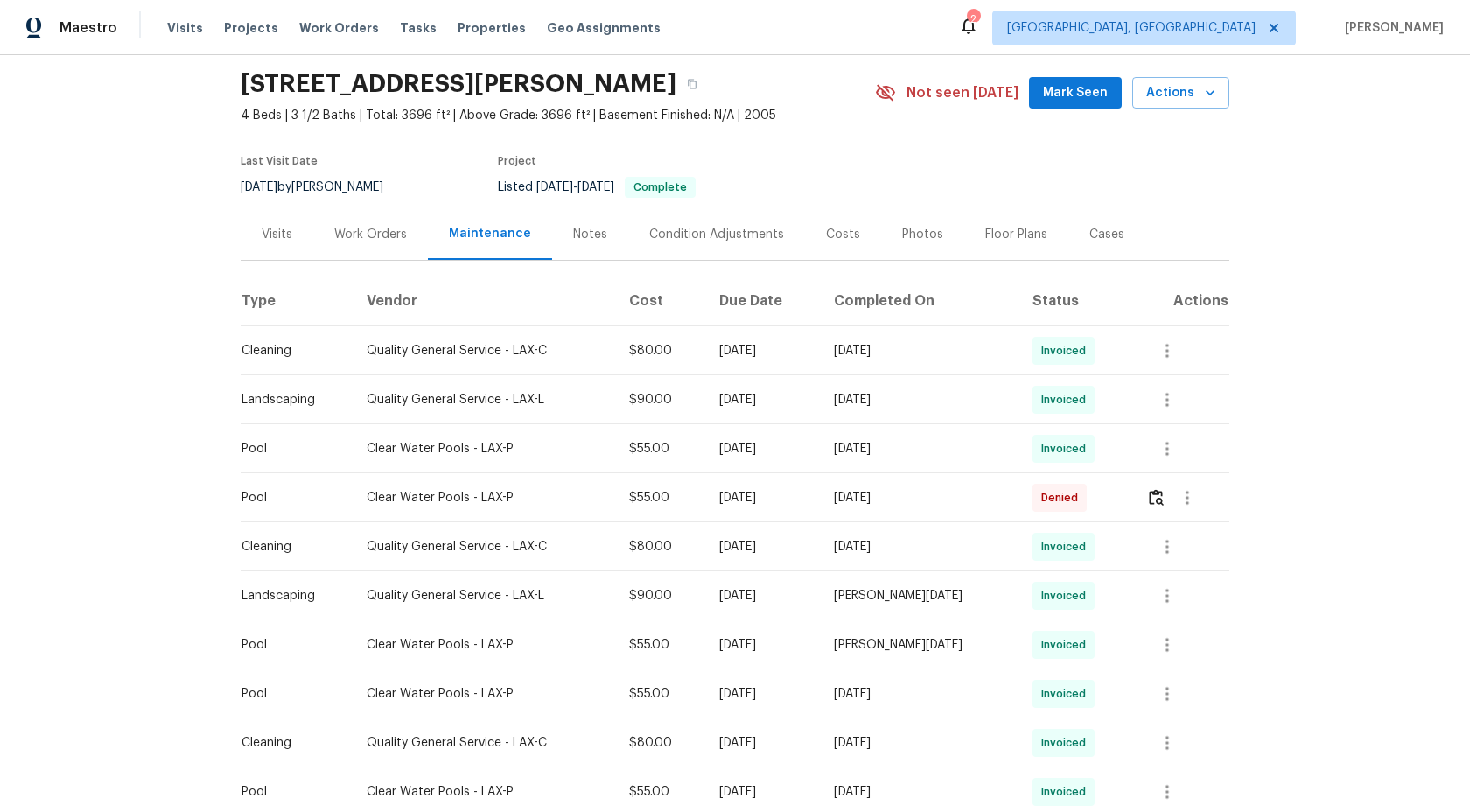
scroll to position [61, 0]
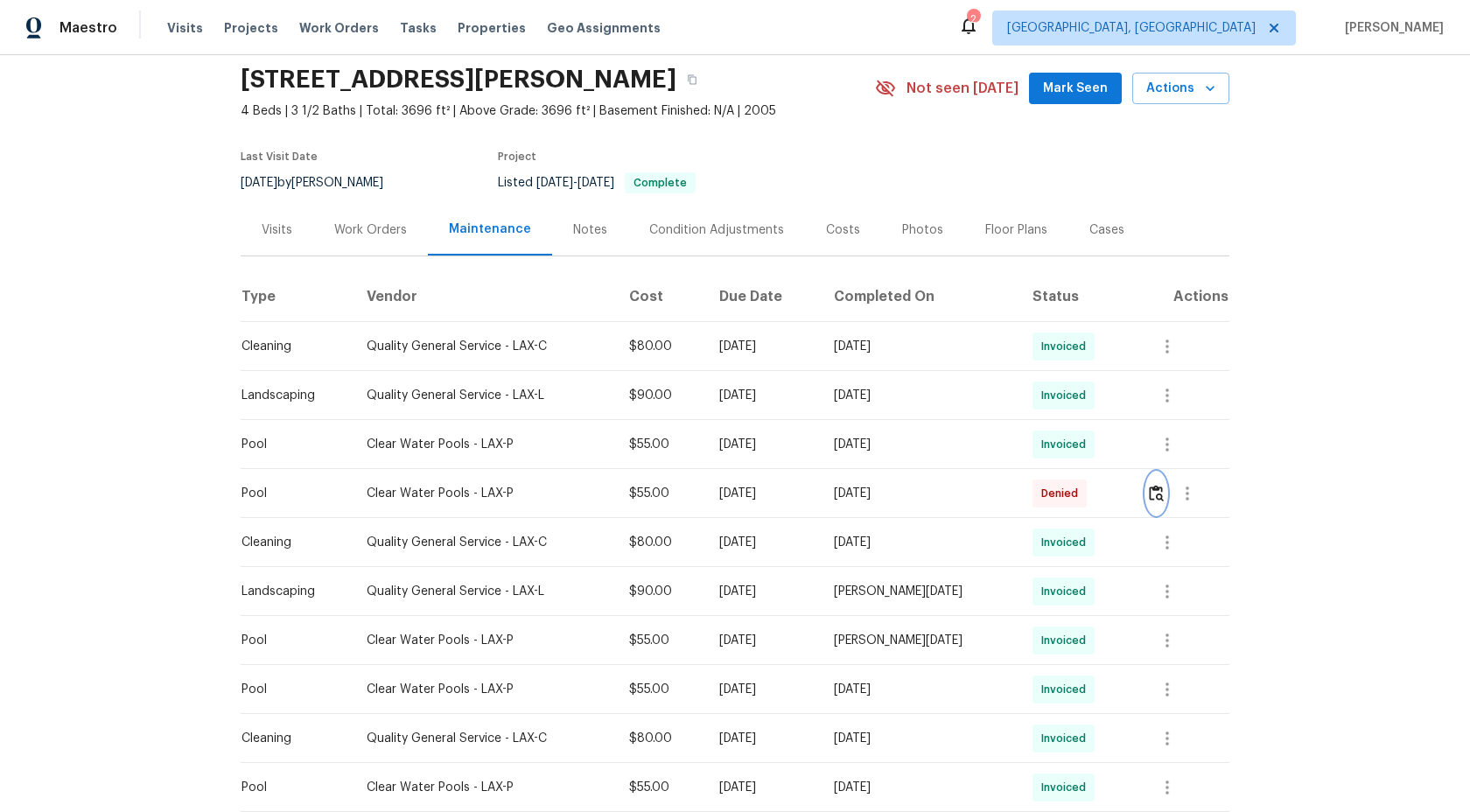
click at [1160, 501] on img "button" at bounding box center [1156, 493] width 15 height 17
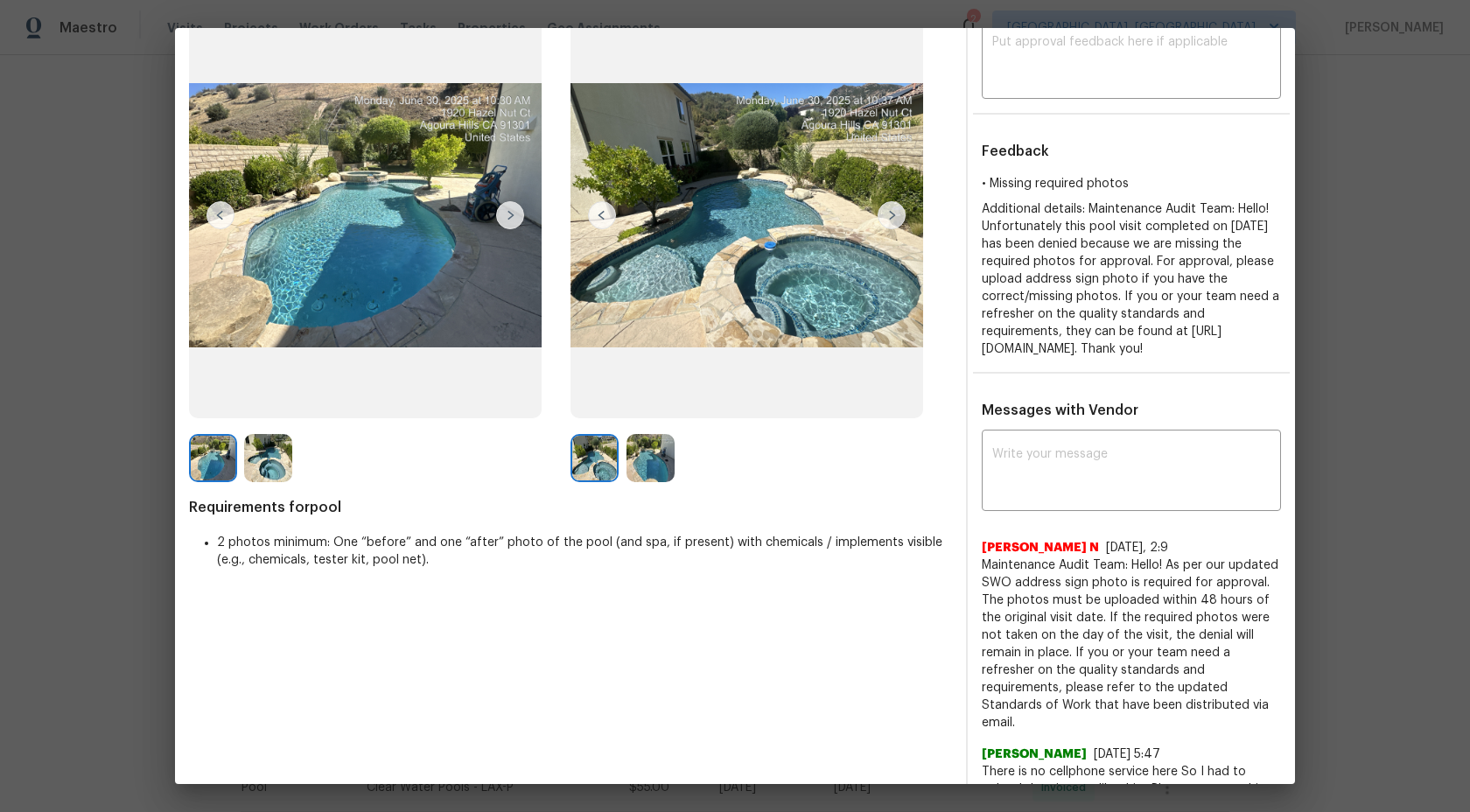
scroll to position [61, 0]
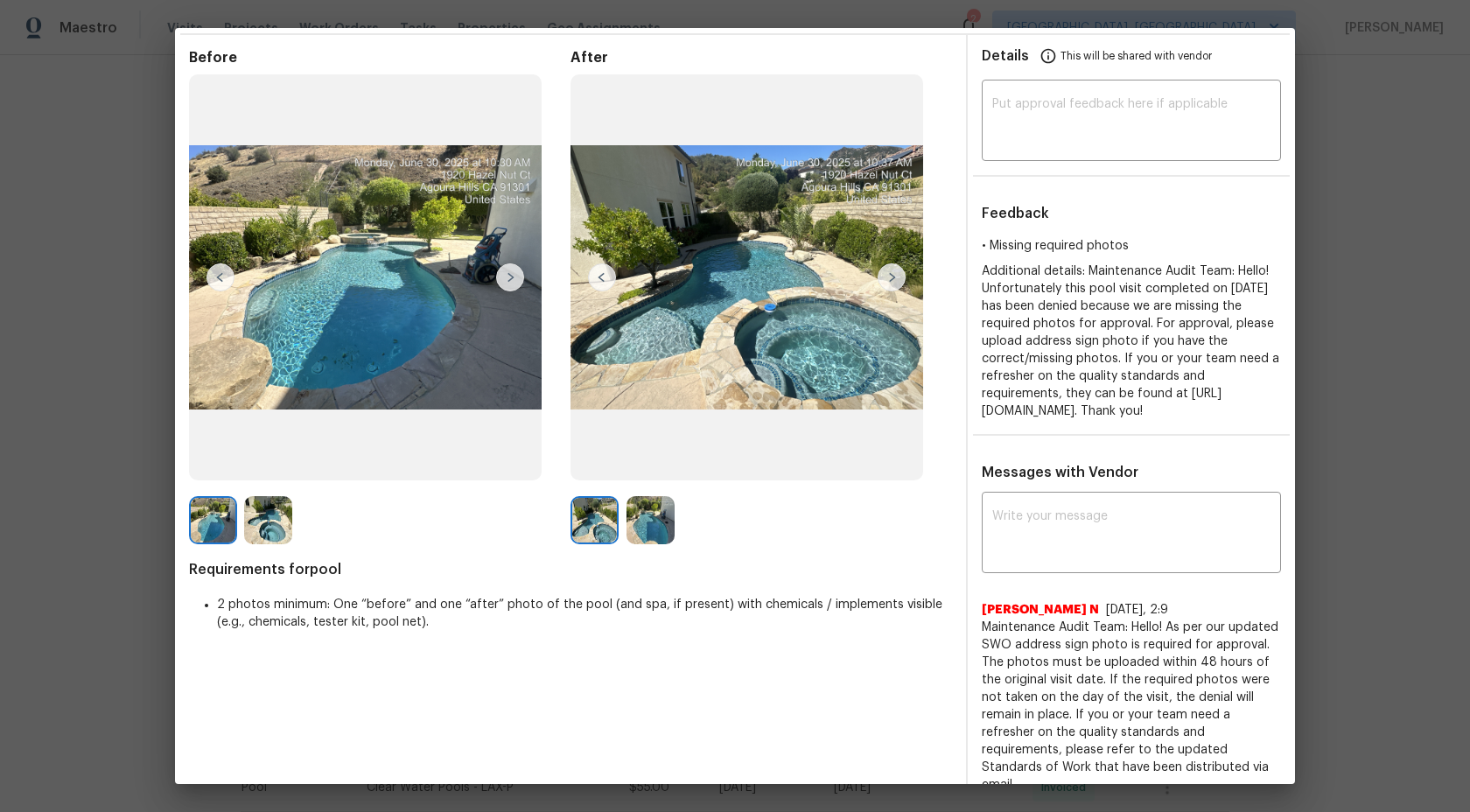
click at [888, 269] on img at bounding box center [892, 277] width 28 height 28
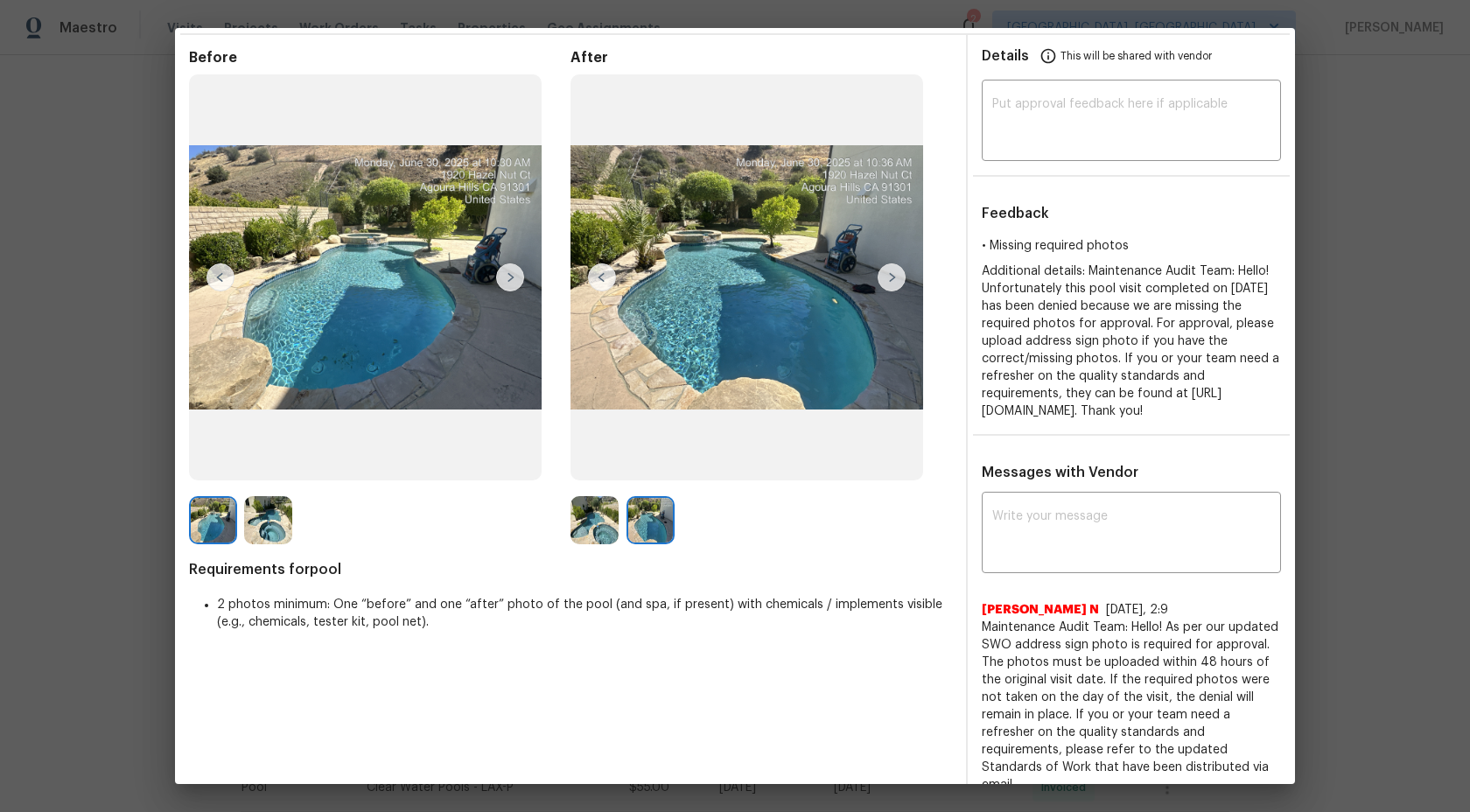
click at [587, 524] on img at bounding box center [595, 520] width 48 height 48
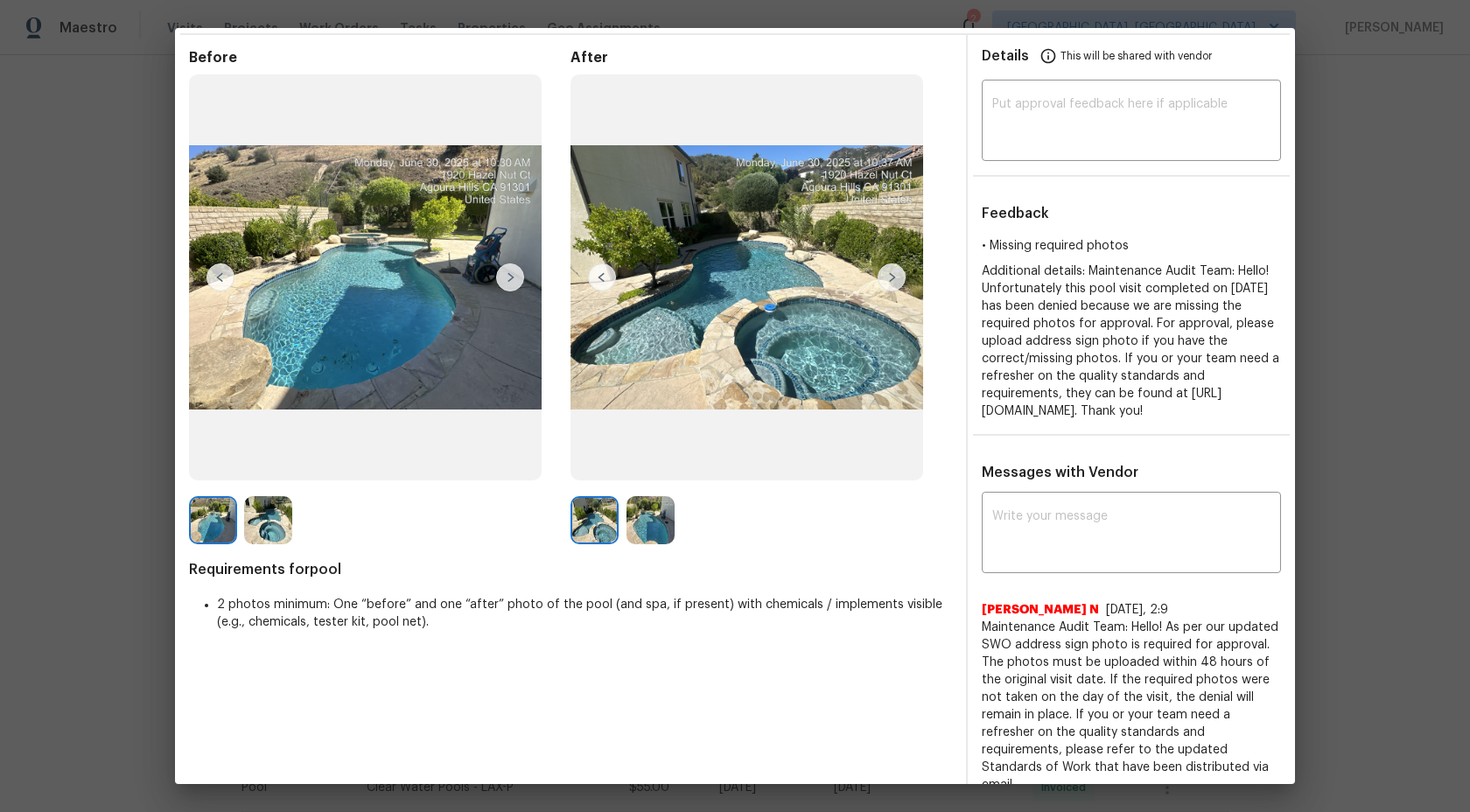
click at [665, 522] on img at bounding box center [651, 520] width 48 height 48
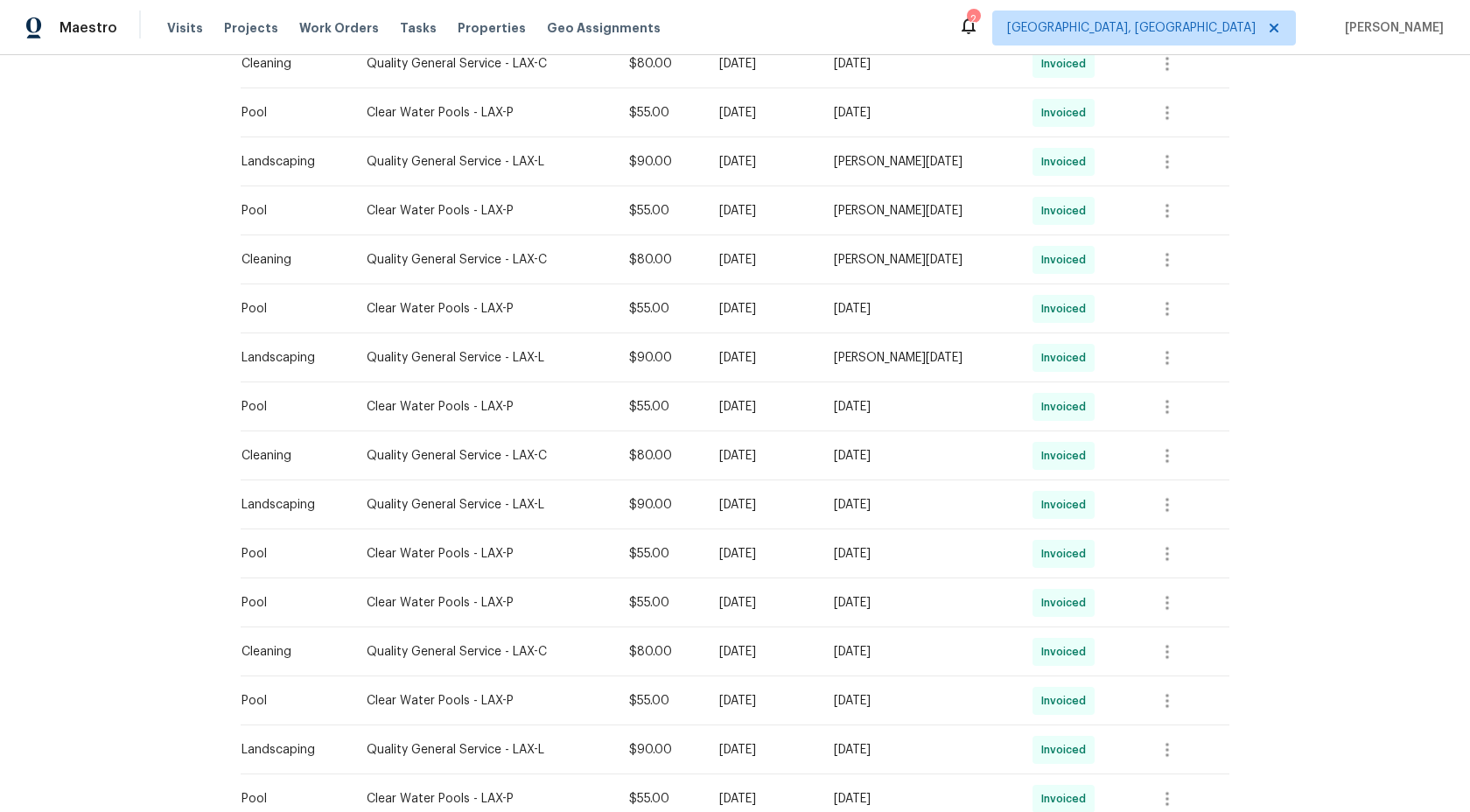
scroll to position [947, 0]
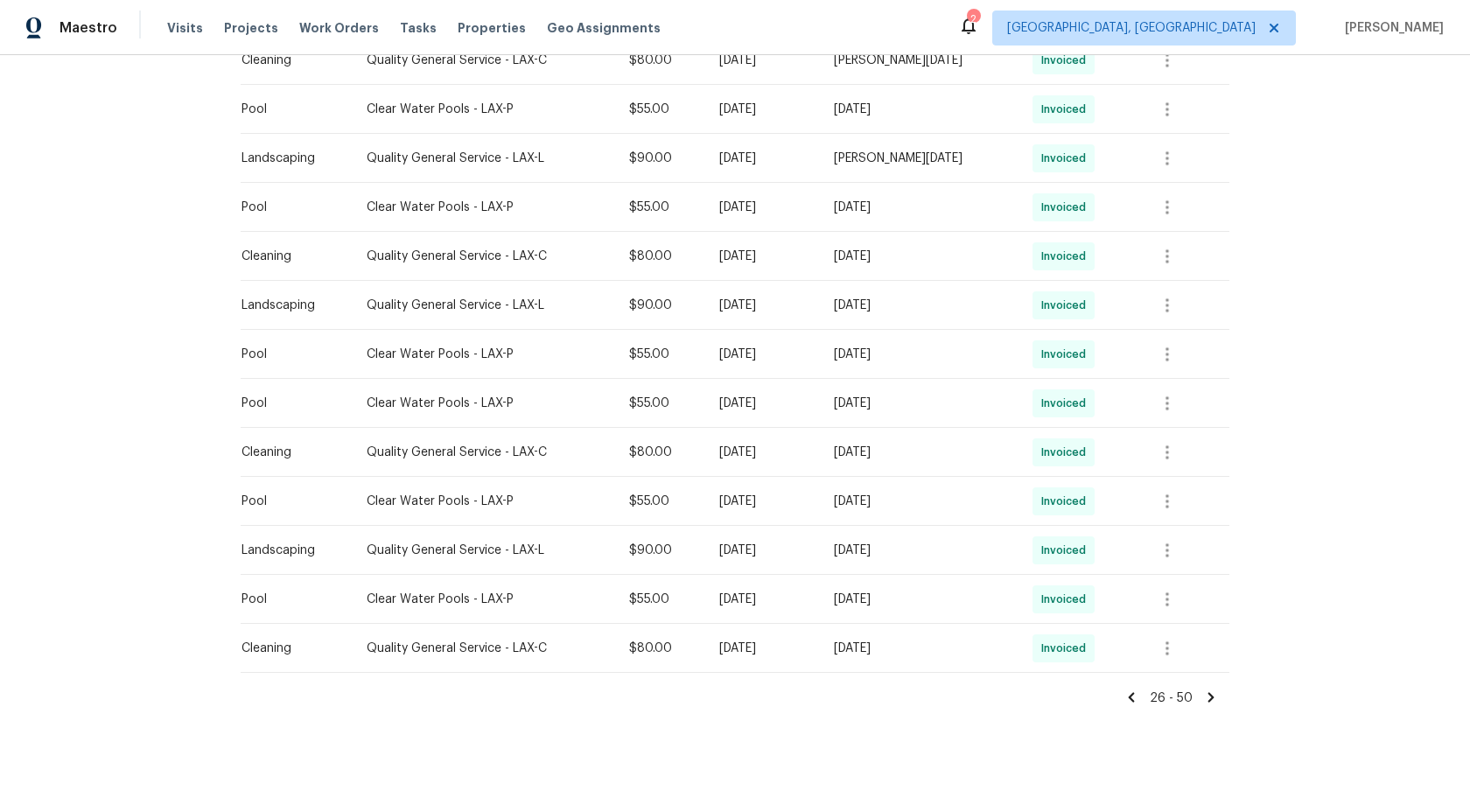
click at [1134, 700] on icon at bounding box center [1132, 697] width 6 height 10
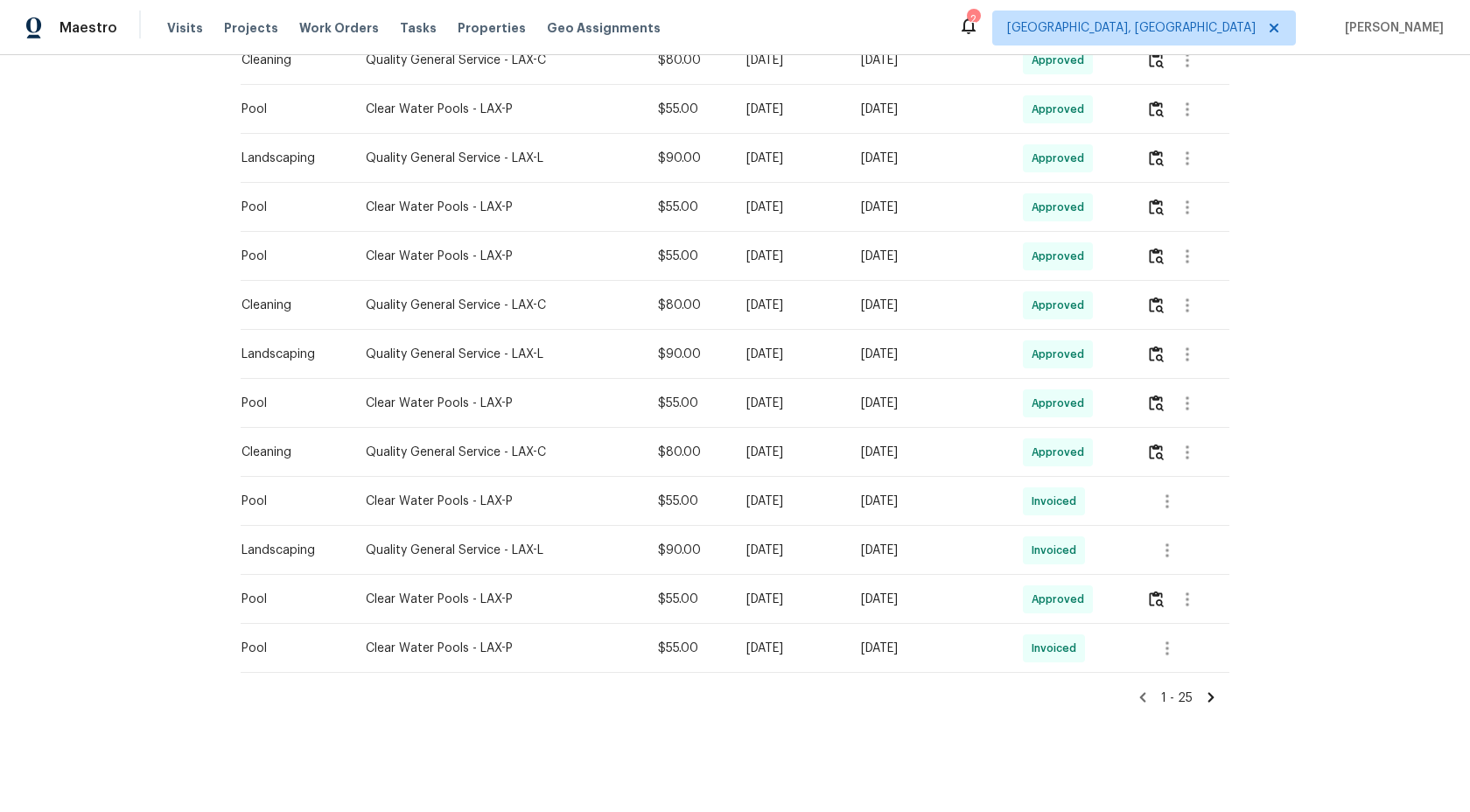
click at [1213, 693] on icon at bounding box center [1212, 697] width 16 height 16
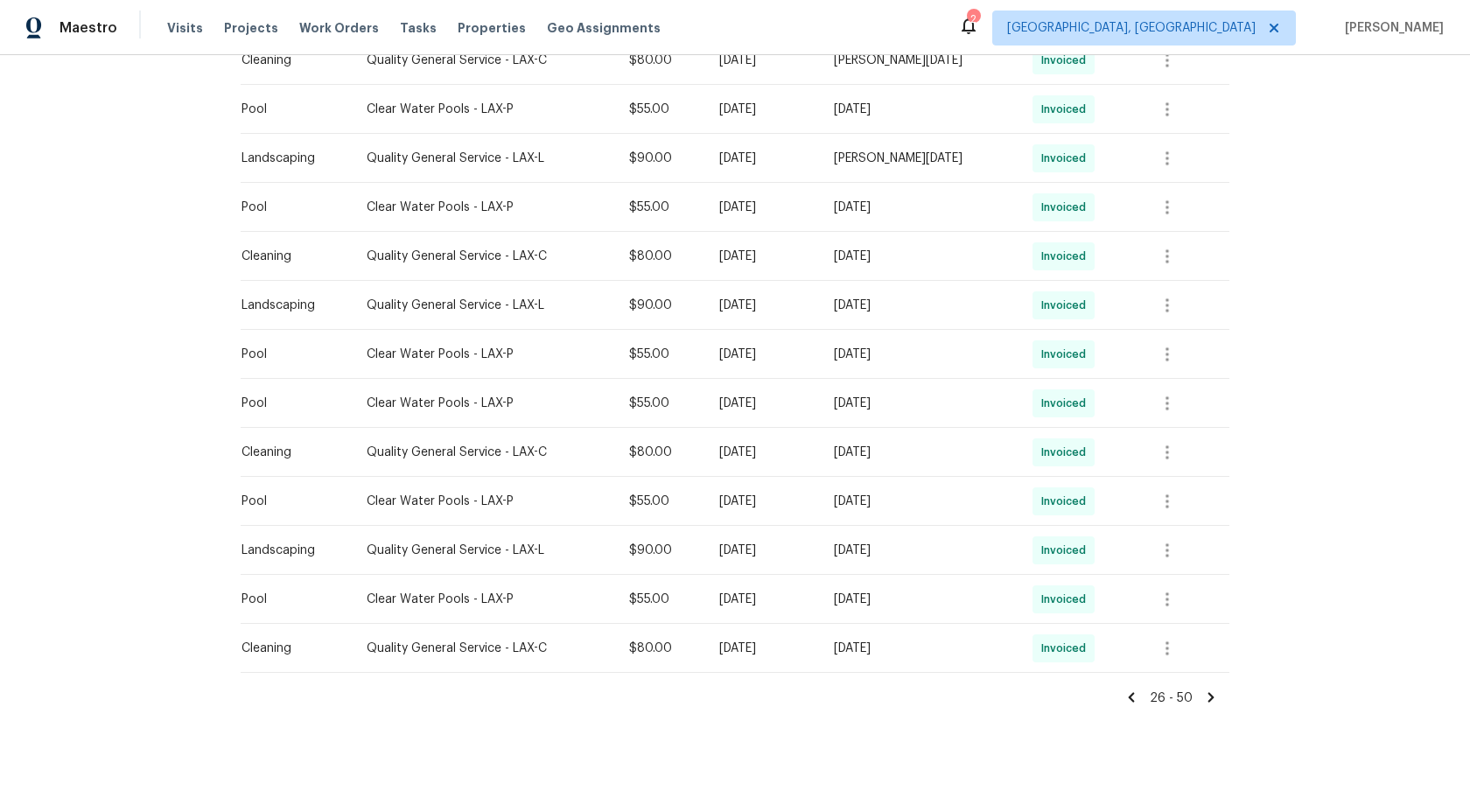
click at [1212, 696] on icon at bounding box center [1212, 697] width 6 height 10
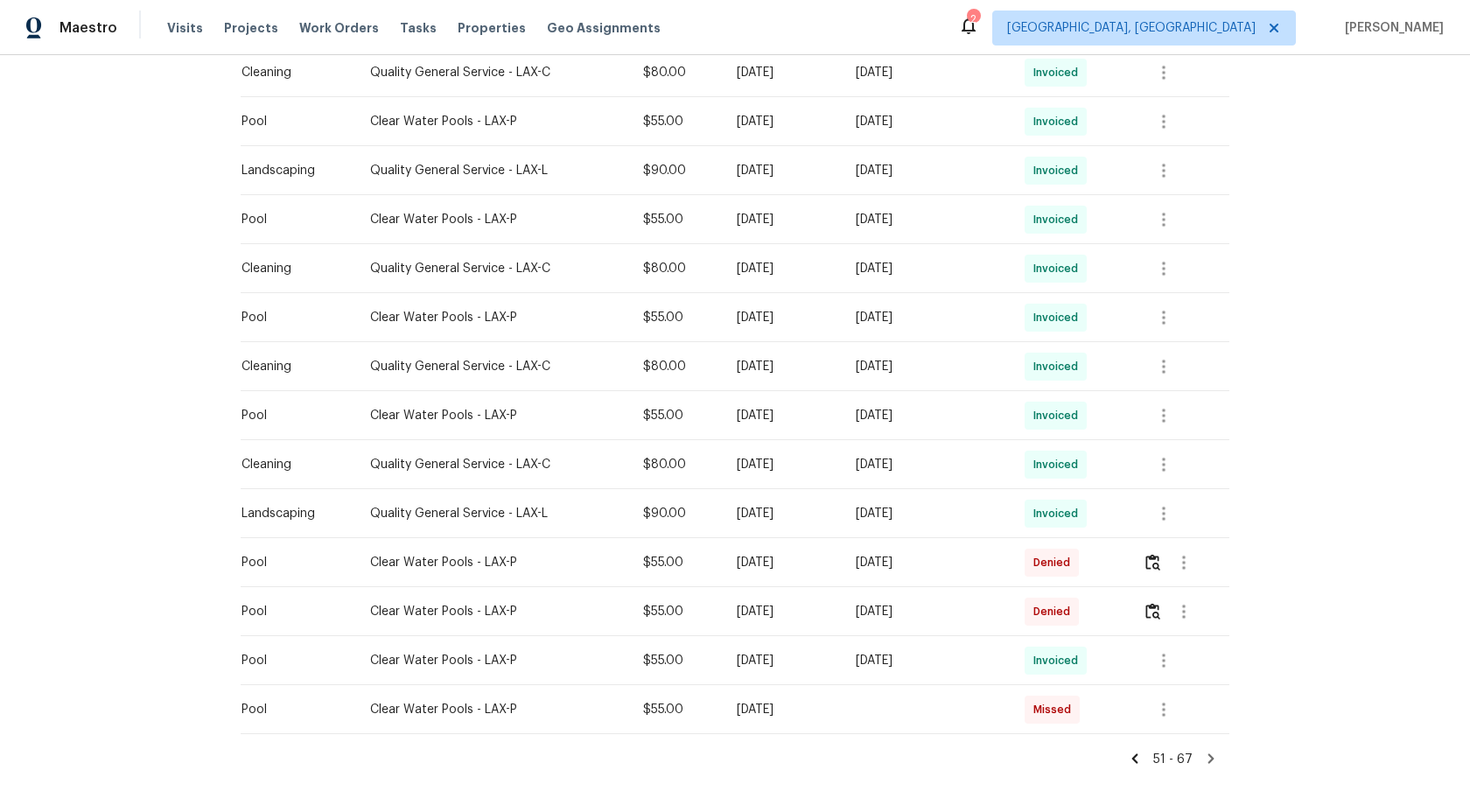
scroll to position [555, 0]
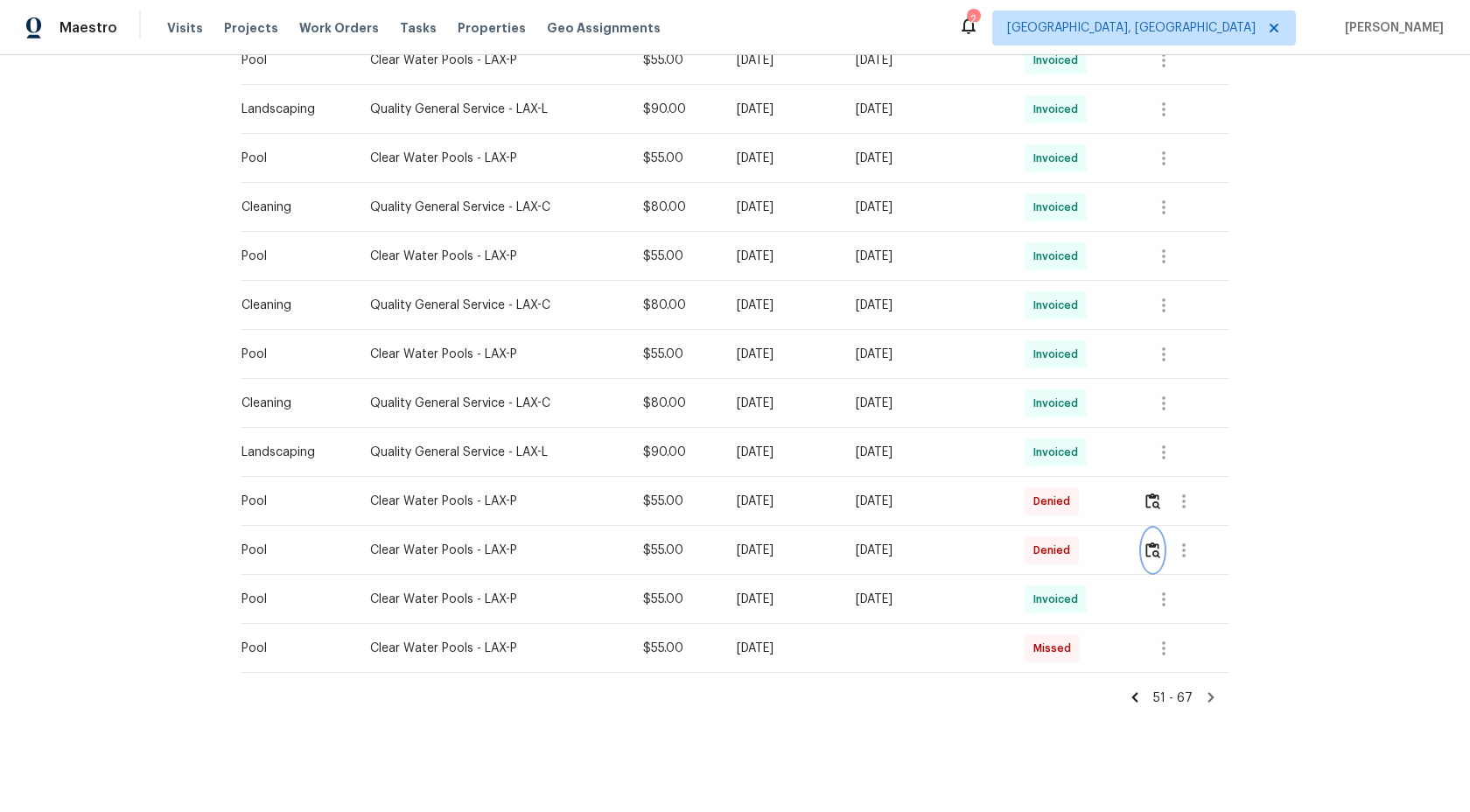
click at [1161, 551] on img "button" at bounding box center [1153, 550] width 15 height 17
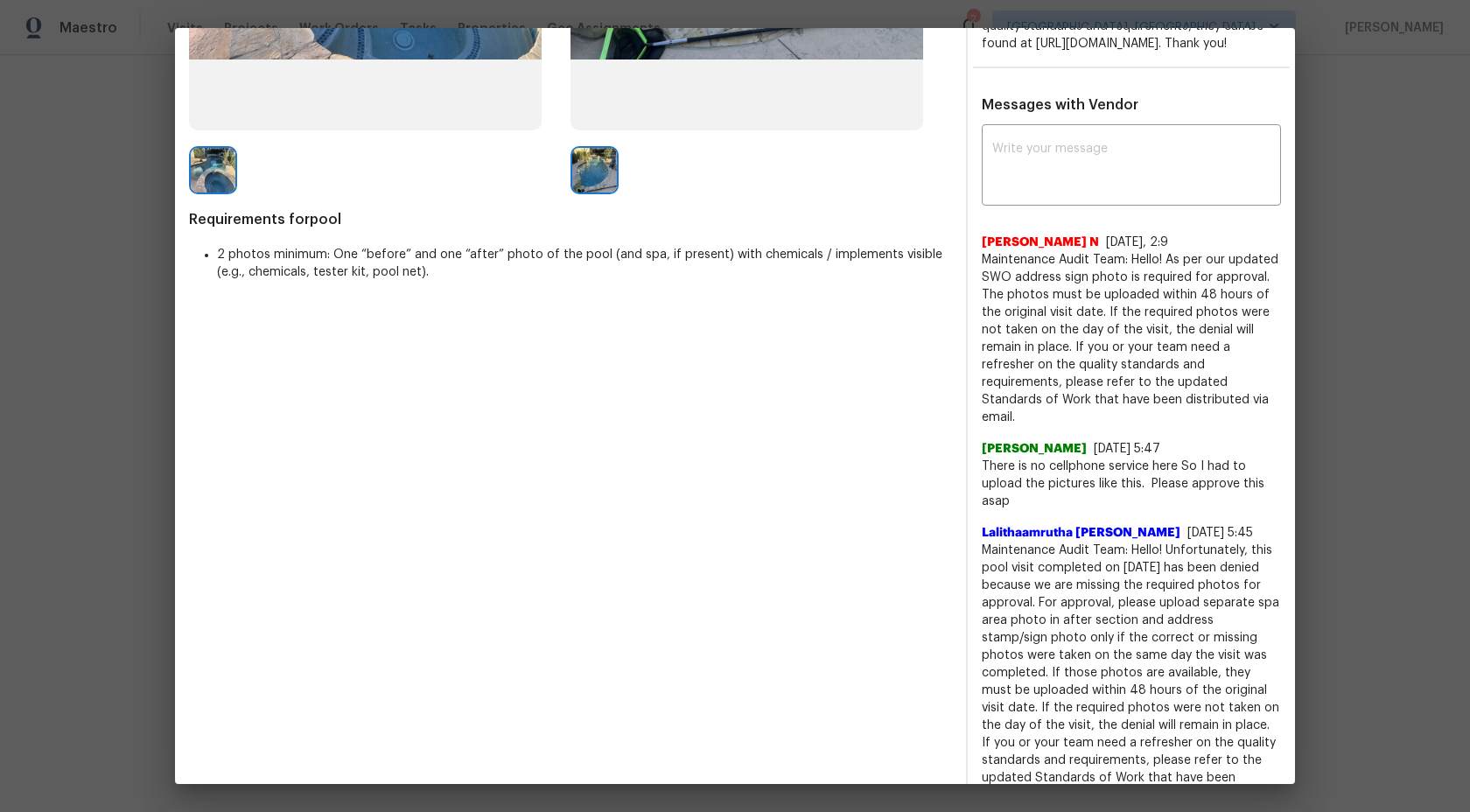
scroll to position [451, 0]
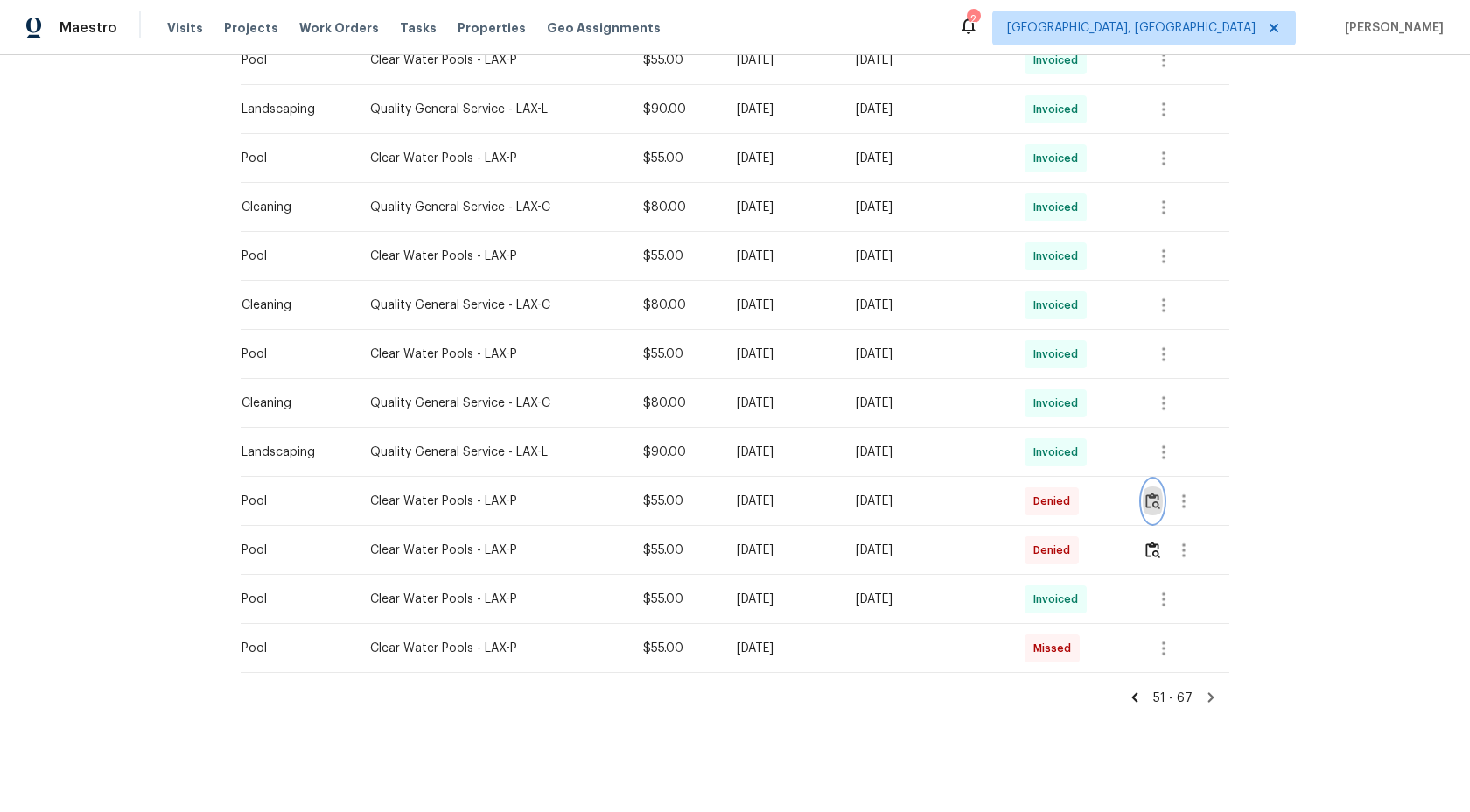
click at [1161, 497] on img "button" at bounding box center [1153, 501] width 15 height 17
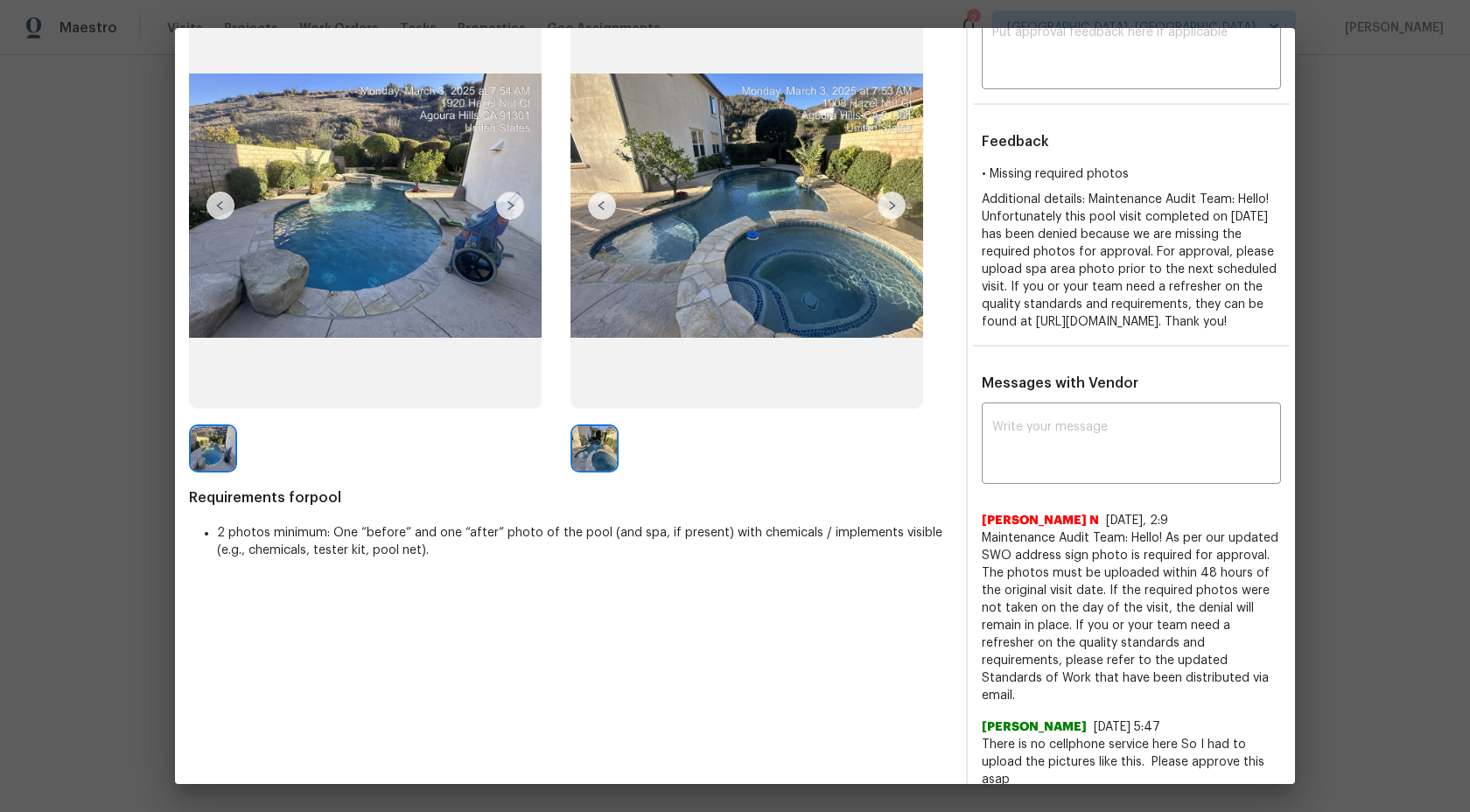
scroll to position [63, 0]
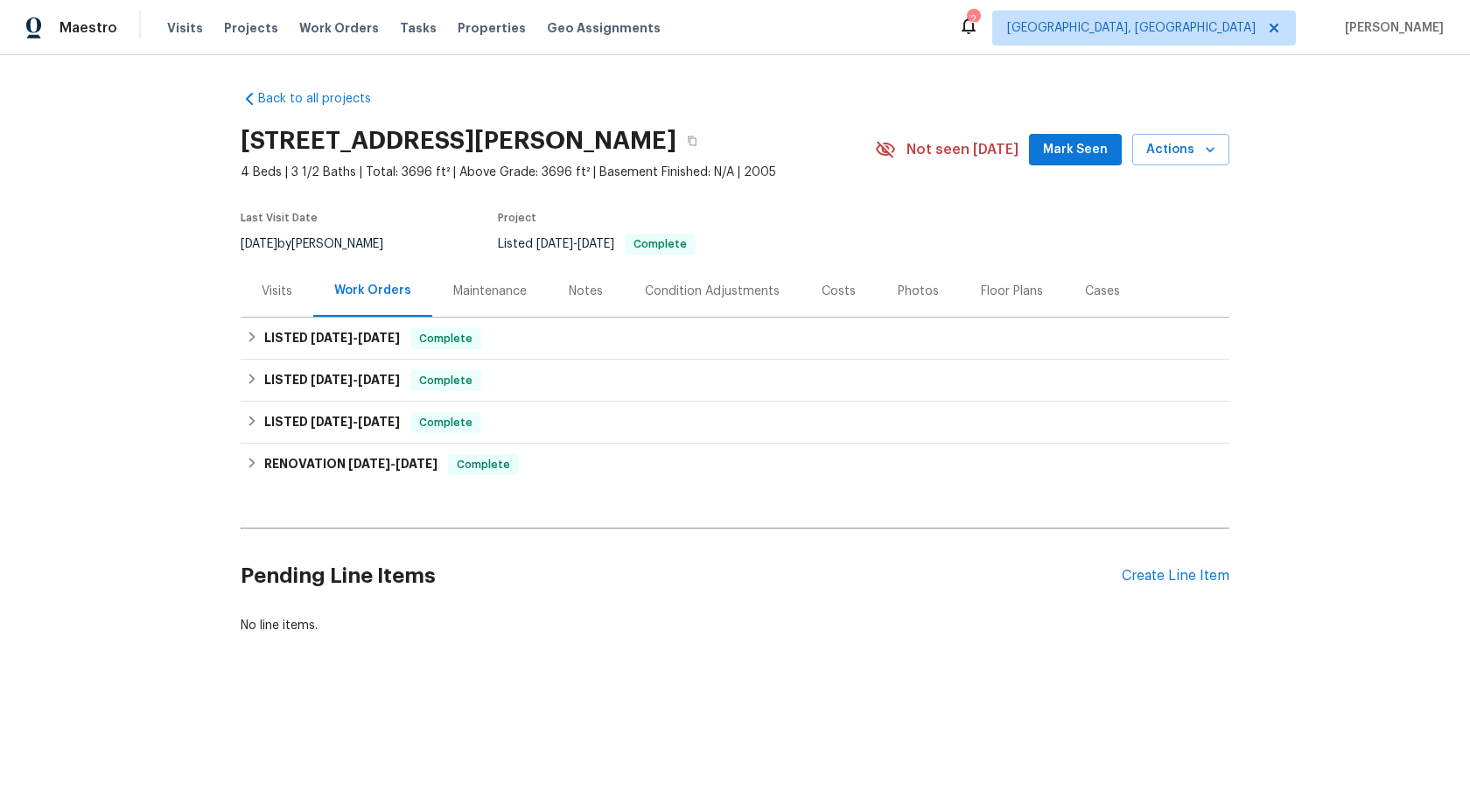
click at [473, 300] on div "Maintenance" at bounding box center [490, 291] width 74 height 18
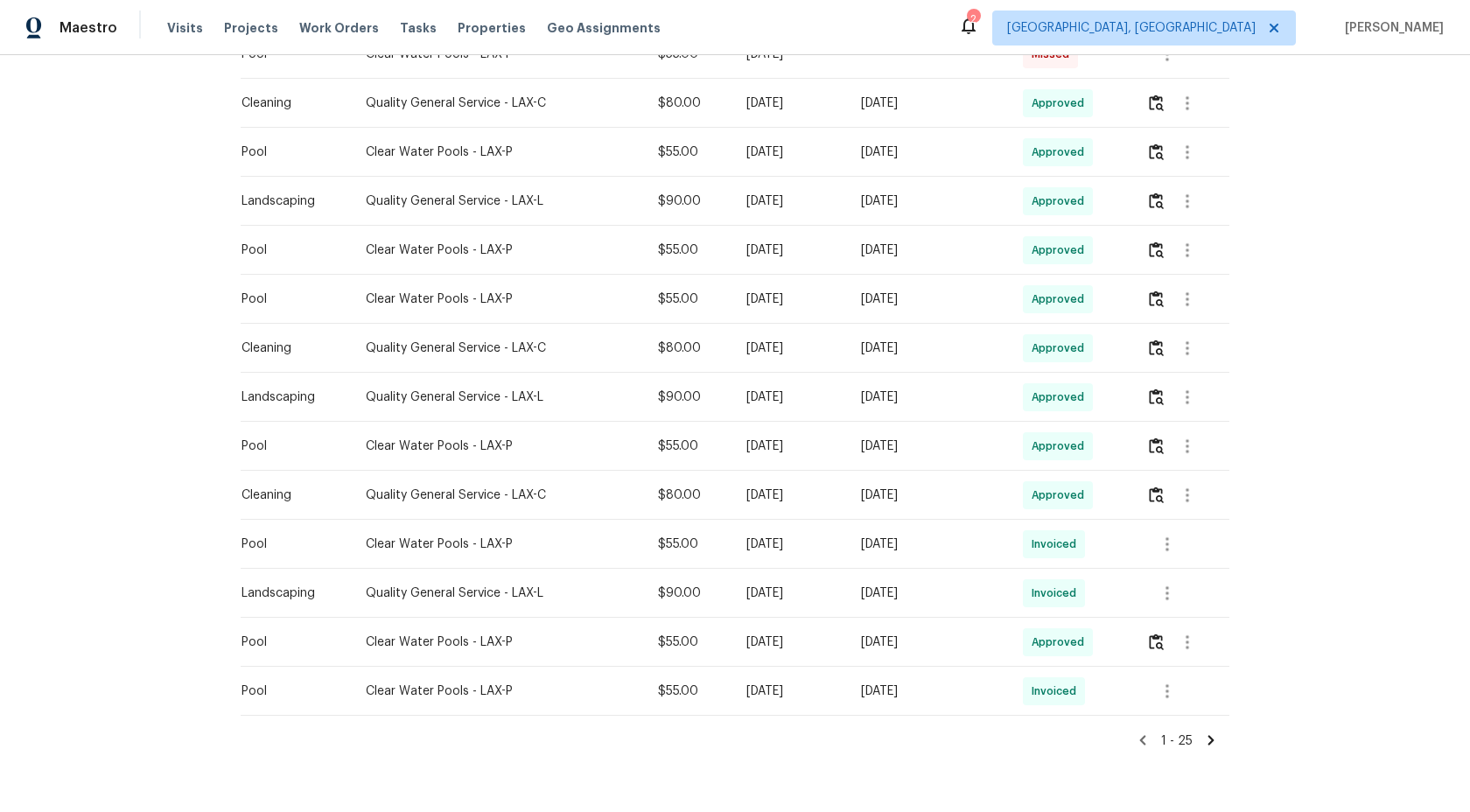
scroll to position [947, 0]
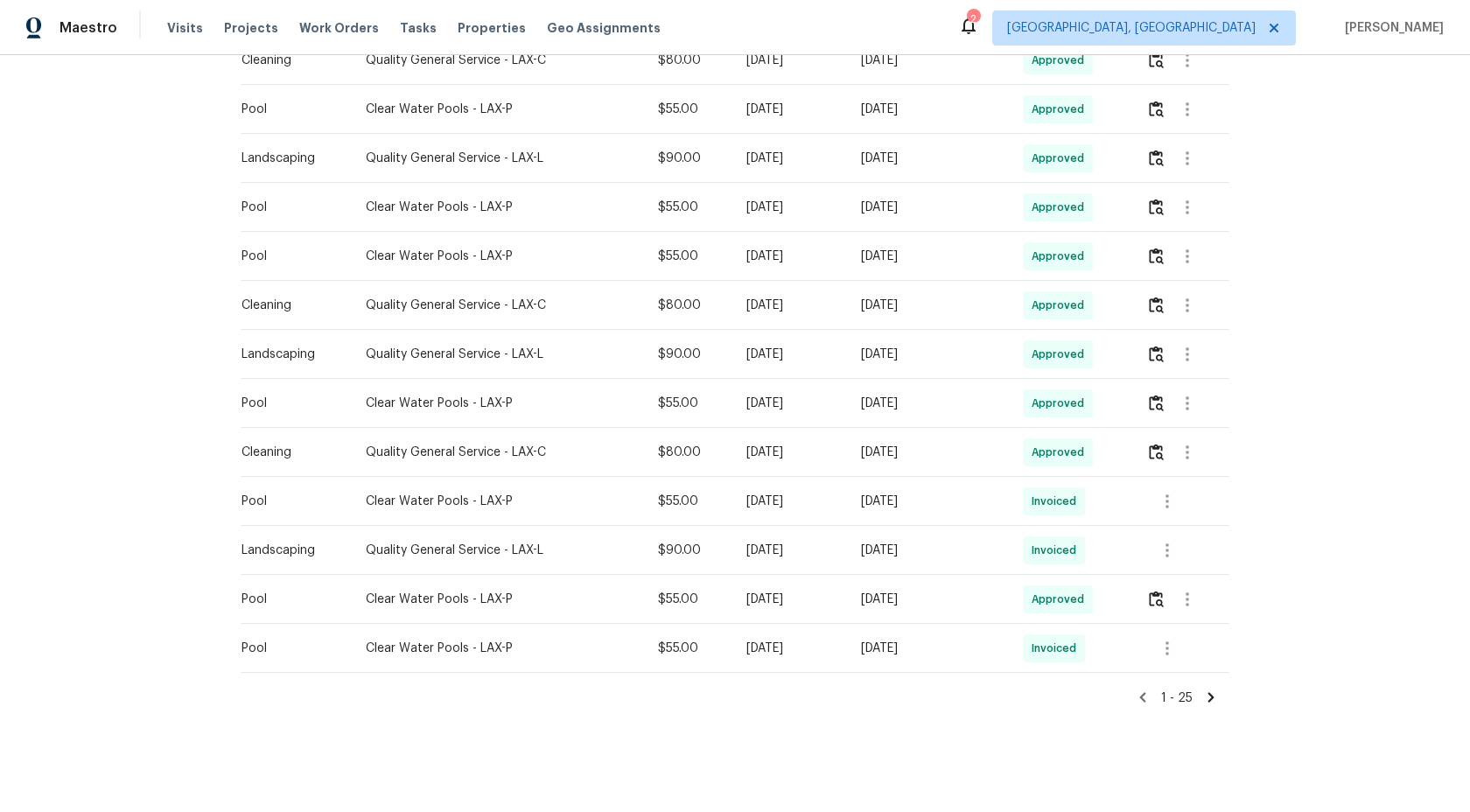
click at [1205, 701] on icon at bounding box center [1212, 697] width 16 height 16
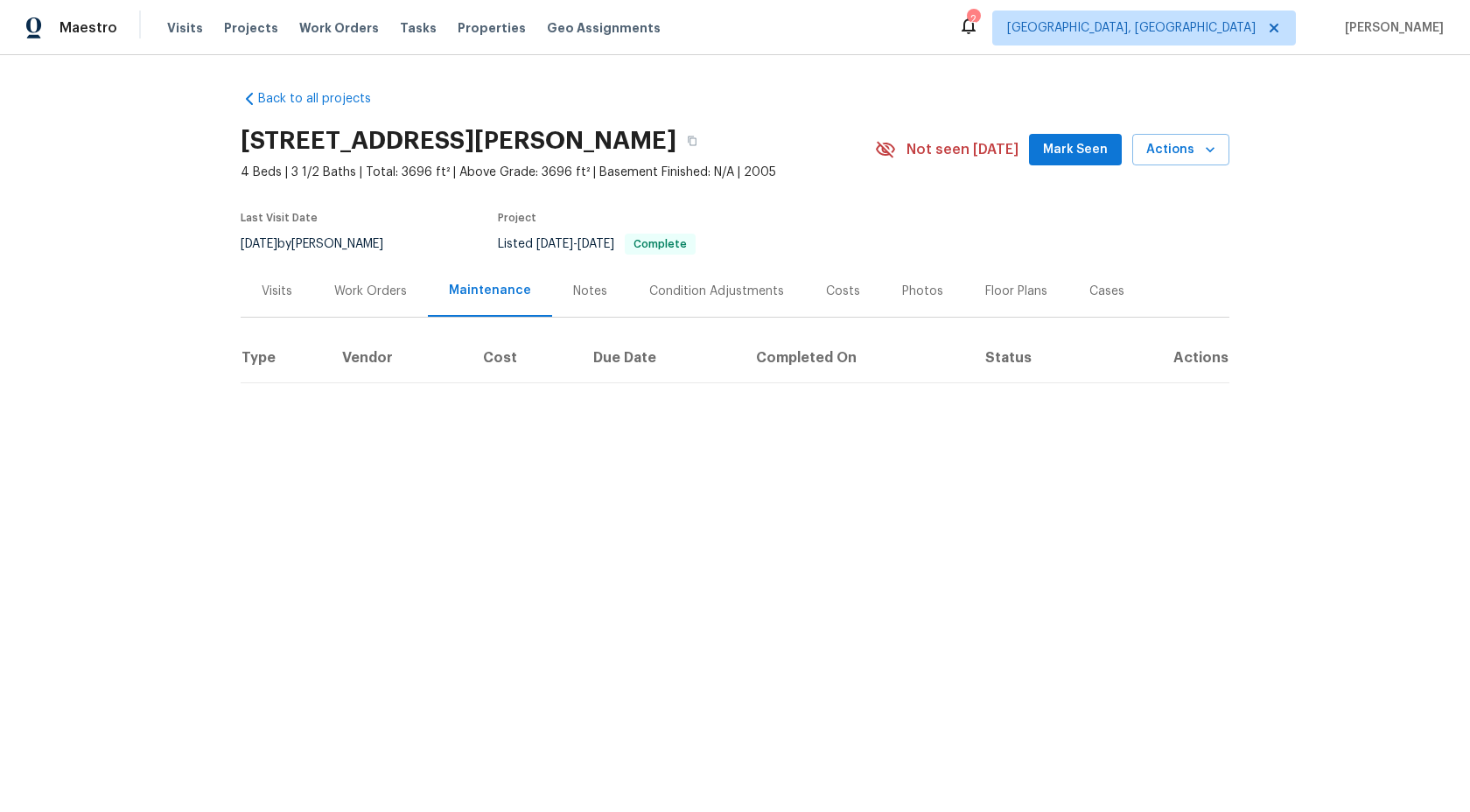
scroll to position [0, 0]
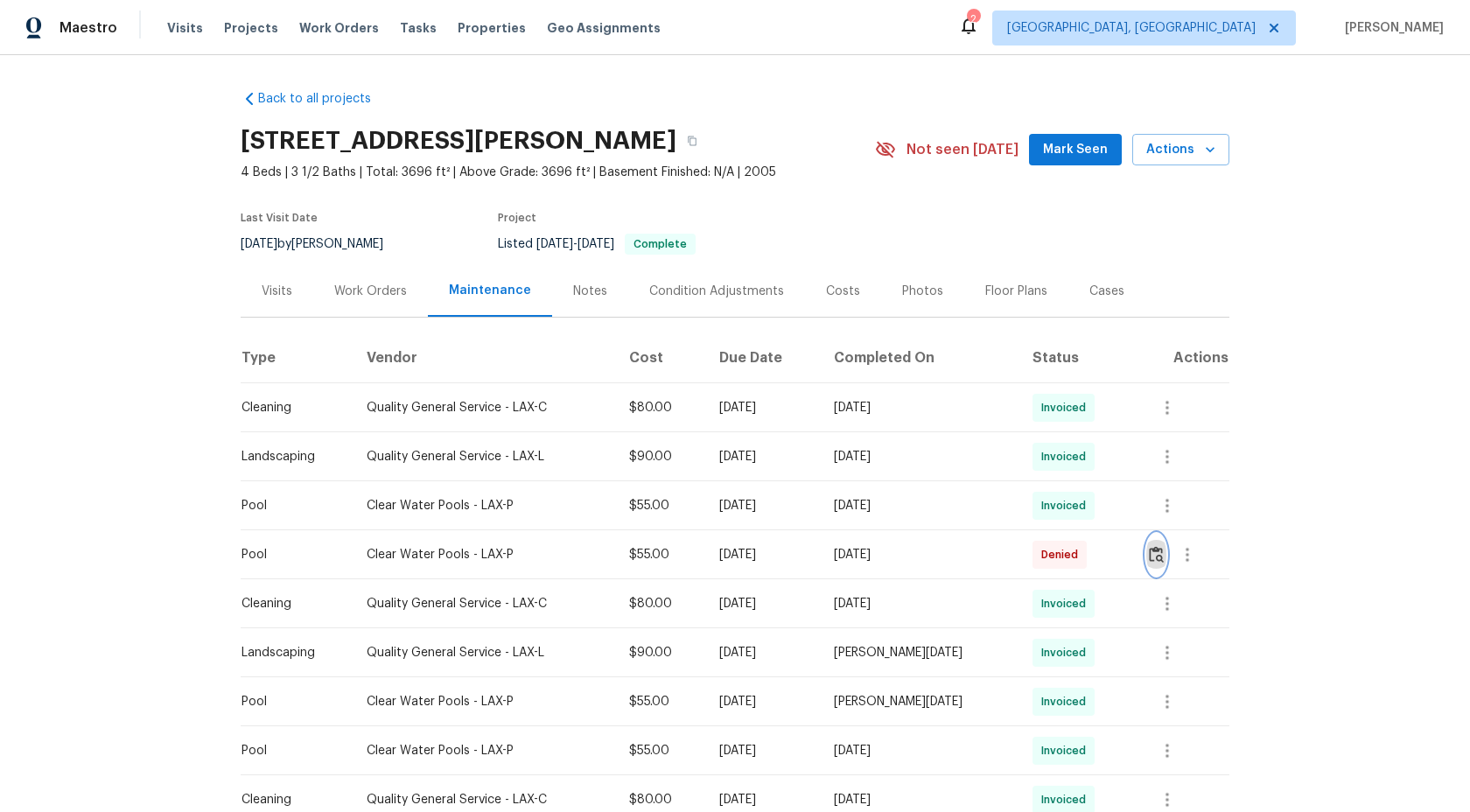
click at [1164, 563] on img "button" at bounding box center [1156, 554] width 15 height 17
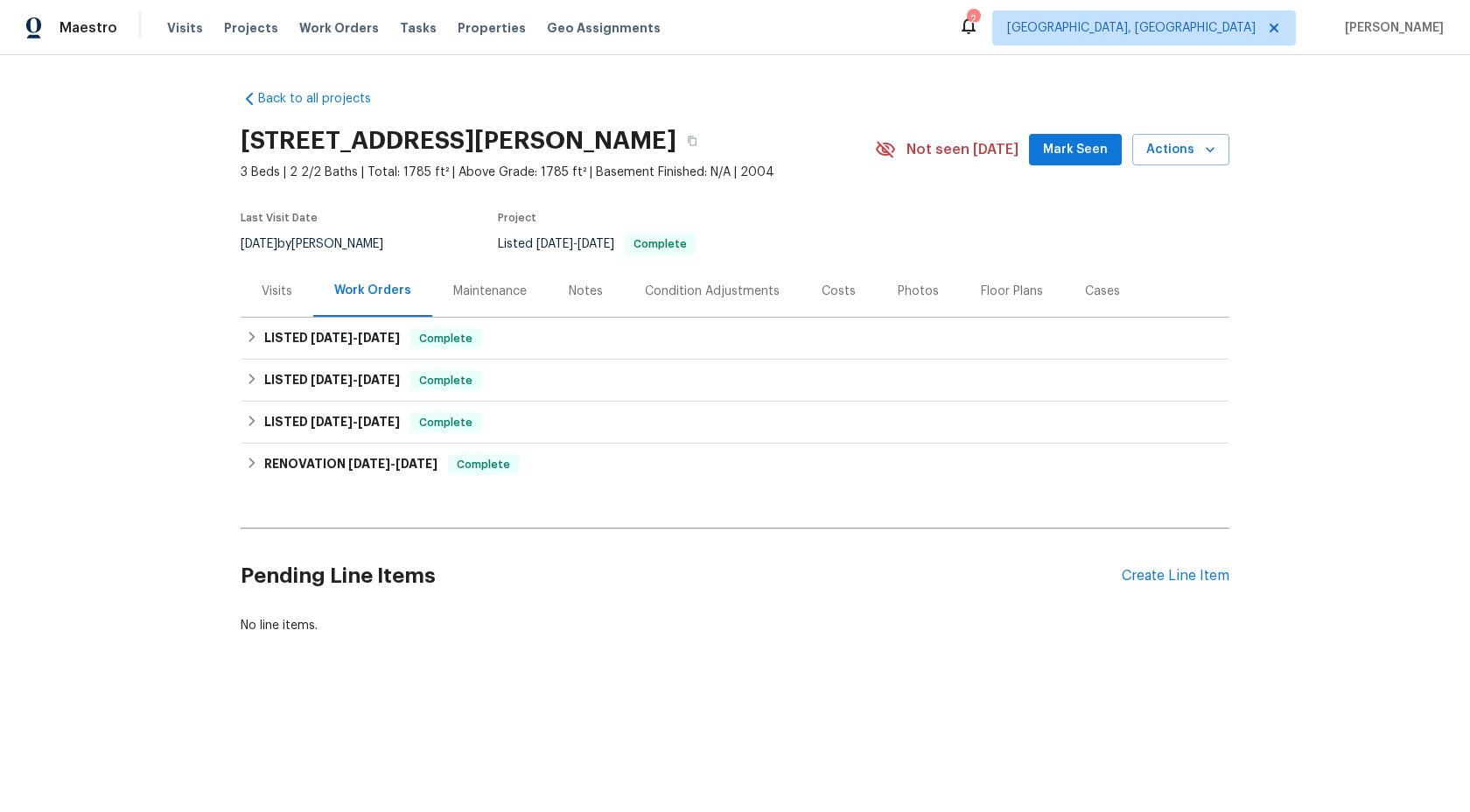
click at [491, 294] on div "Maintenance" at bounding box center [490, 291] width 74 height 18
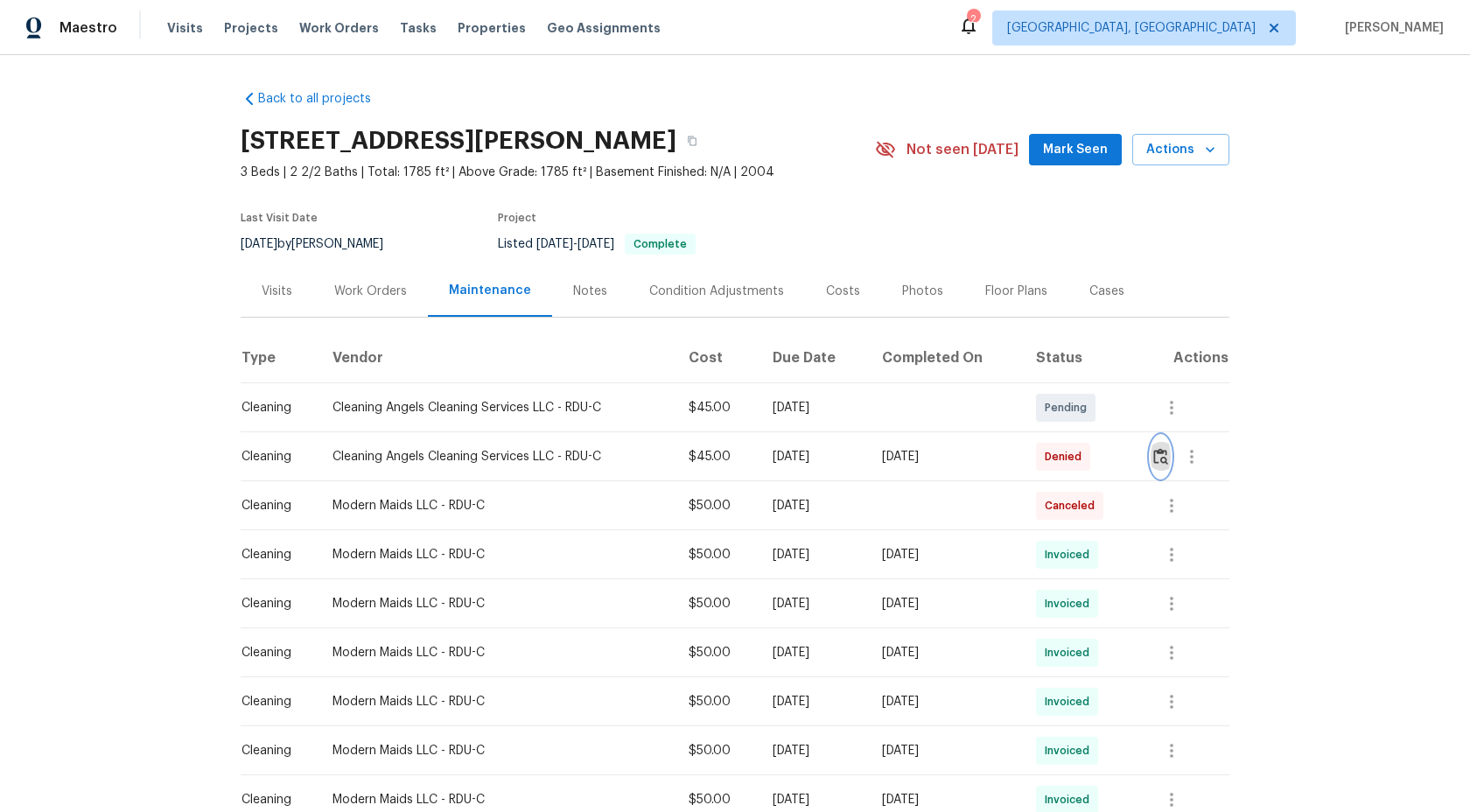
click at [1169, 453] on img "button" at bounding box center [1161, 456] width 15 height 17
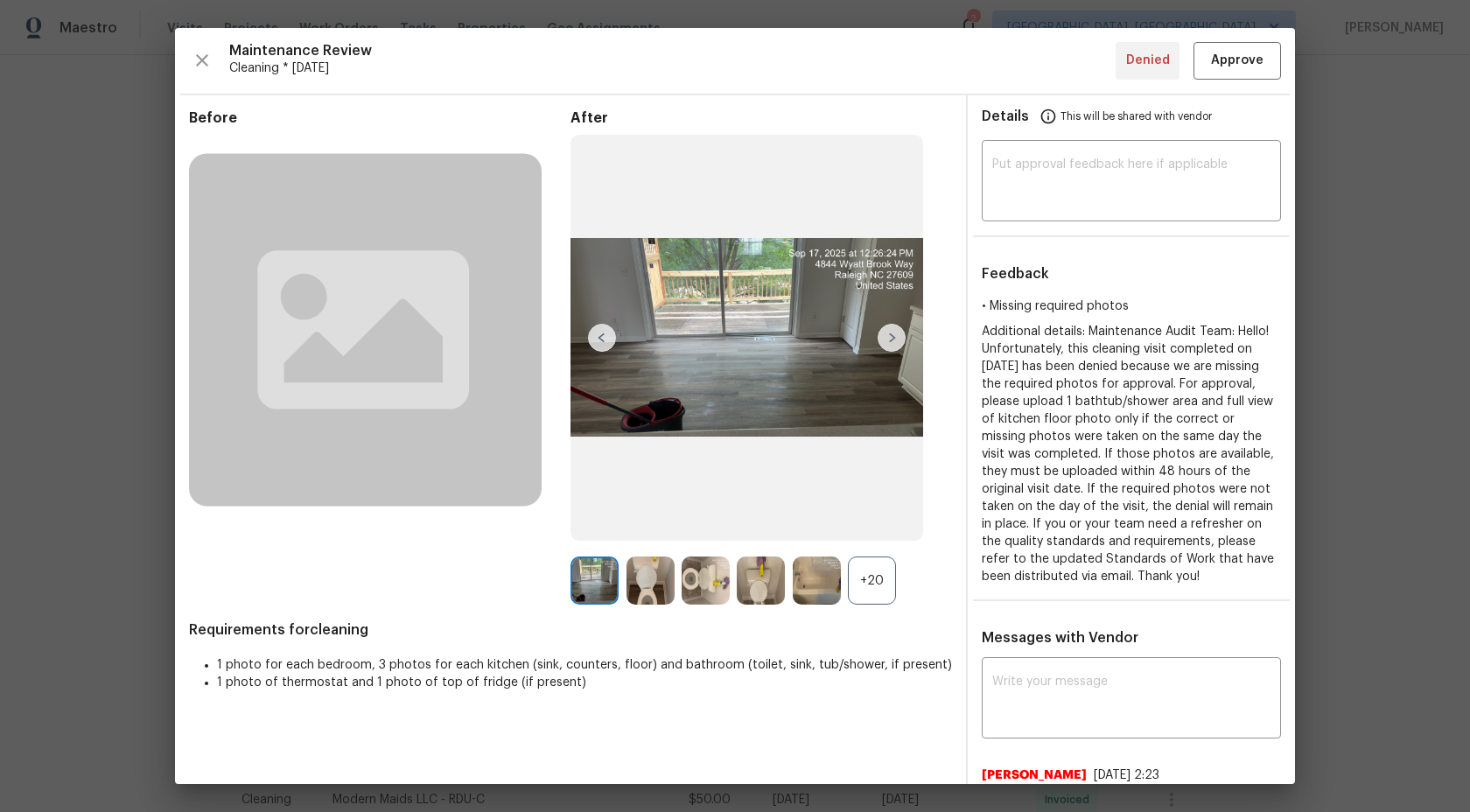
click at [871, 576] on div "+20" at bounding box center [872, 581] width 48 height 48
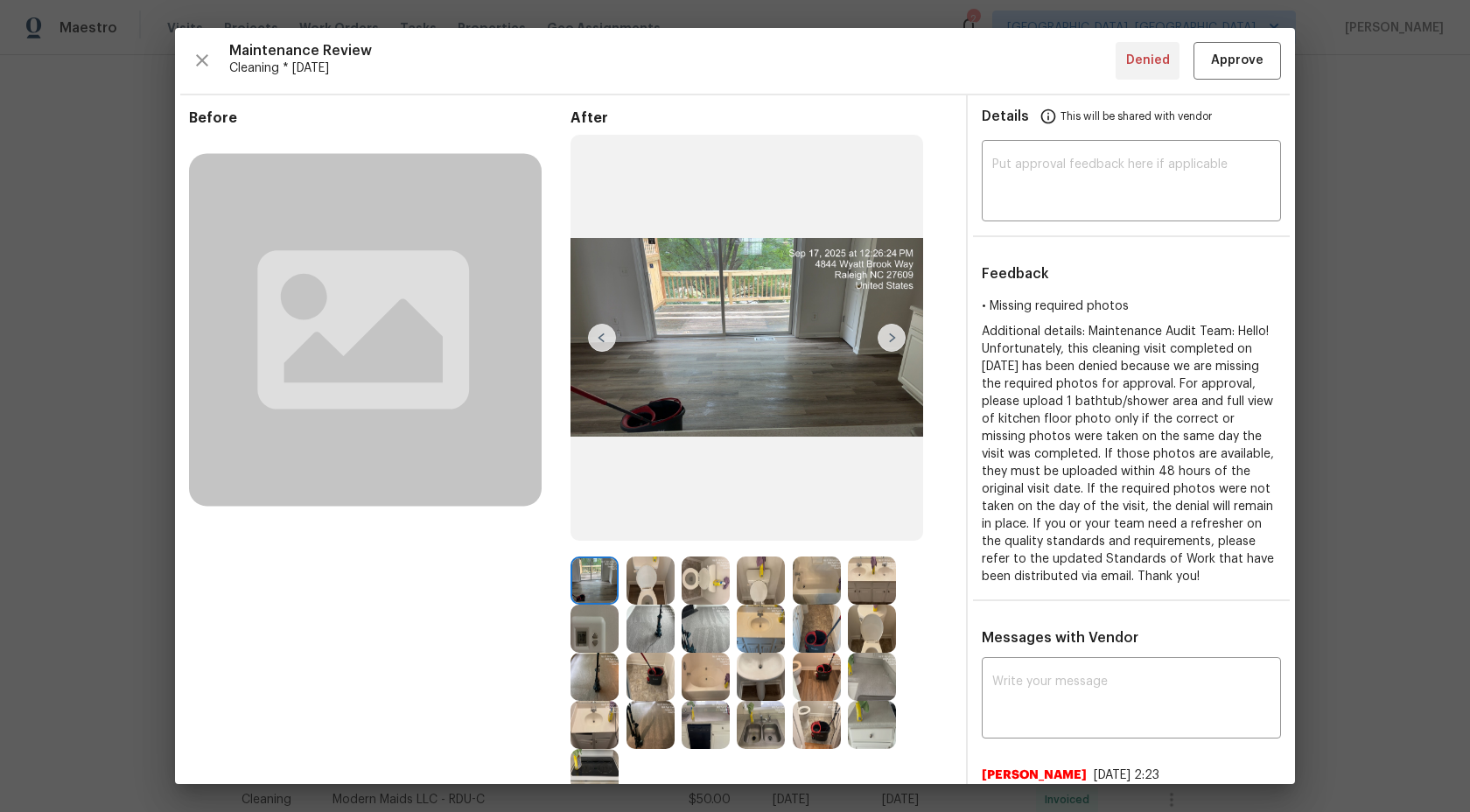
click at [602, 576] on img at bounding box center [595, 581] width 48 height 48
click at [895, 336] on img at bounding box center [892, 337] width 28 height 28
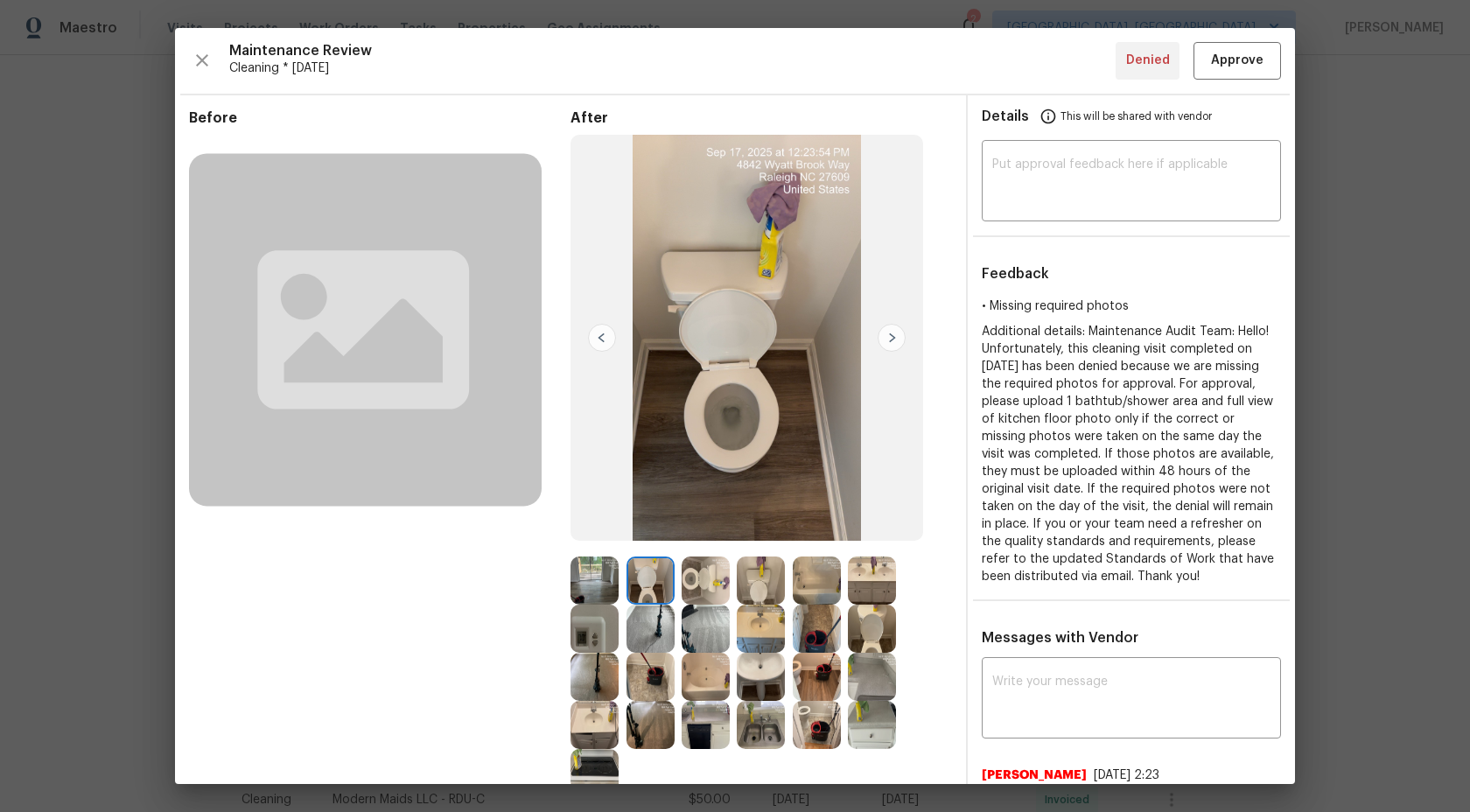
click at [896, 335] on img at bounding box center [892, 337] width 28 height 28
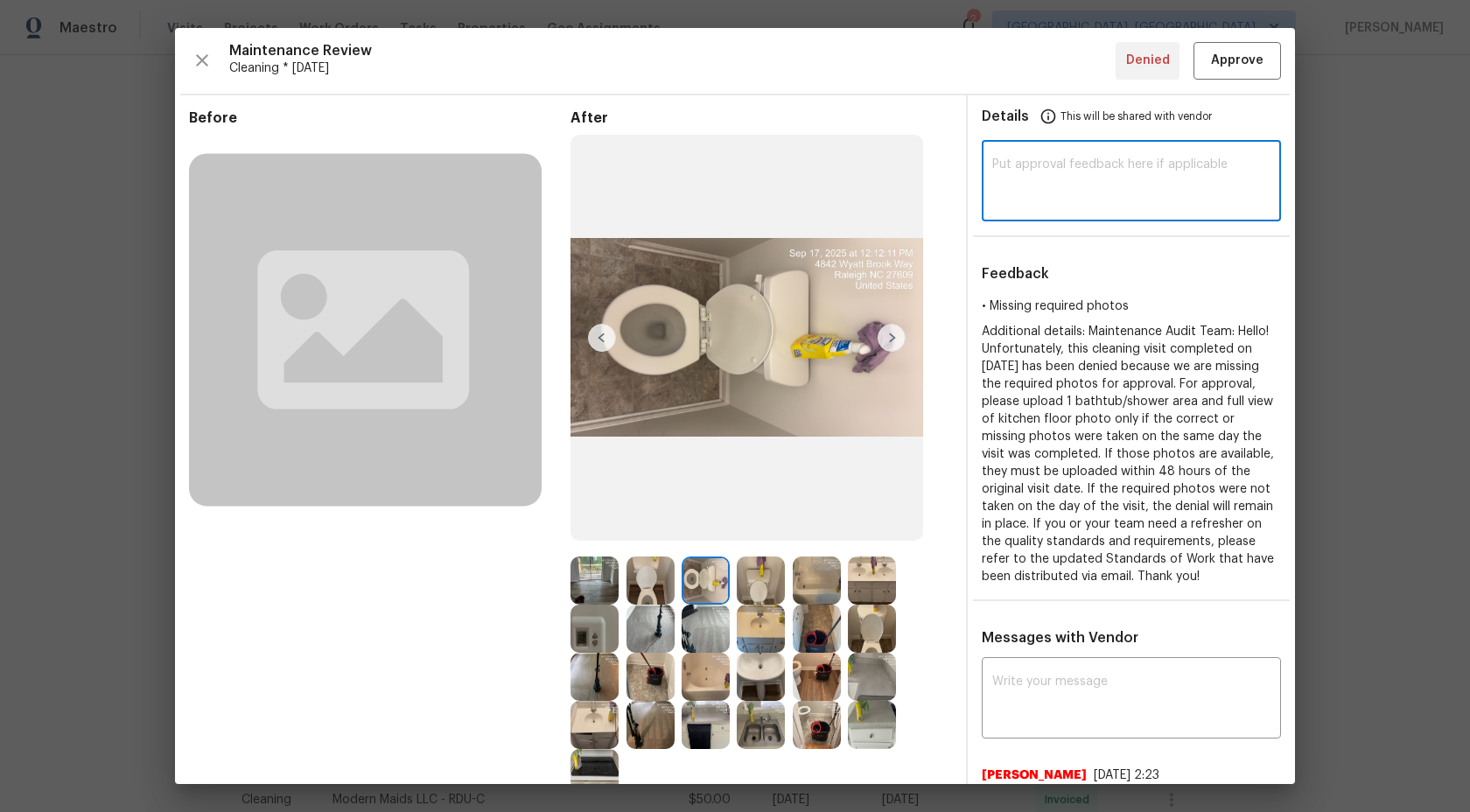
click at [1056, 180] on textarea at bounding box center [1131, 183] width 278 height 49
type textarea "Maintenance Audit team: We approve this visit after further review"
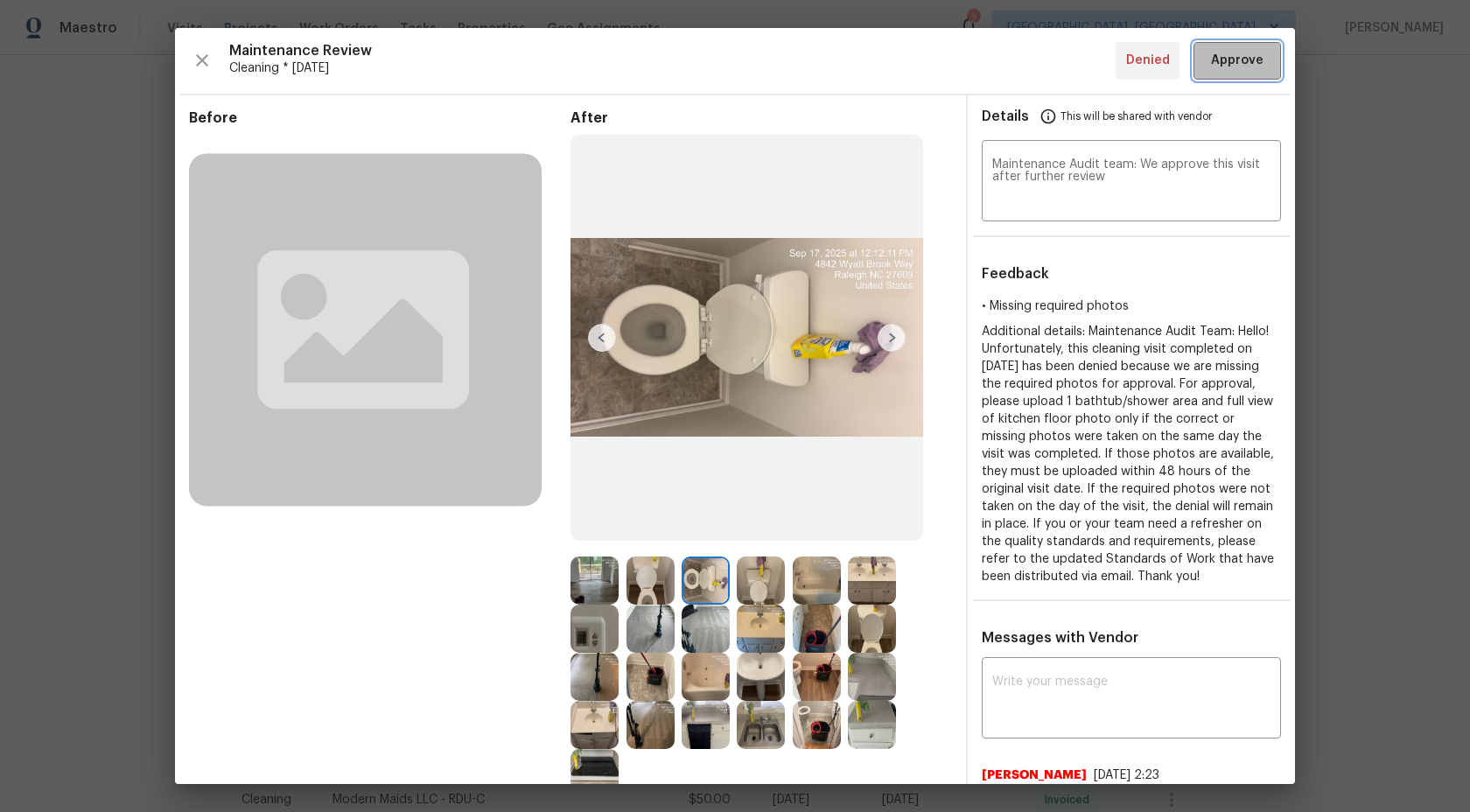
click at [1238, 63] on span "Approve" at bounding box center [1237, 61] width 53 height 22
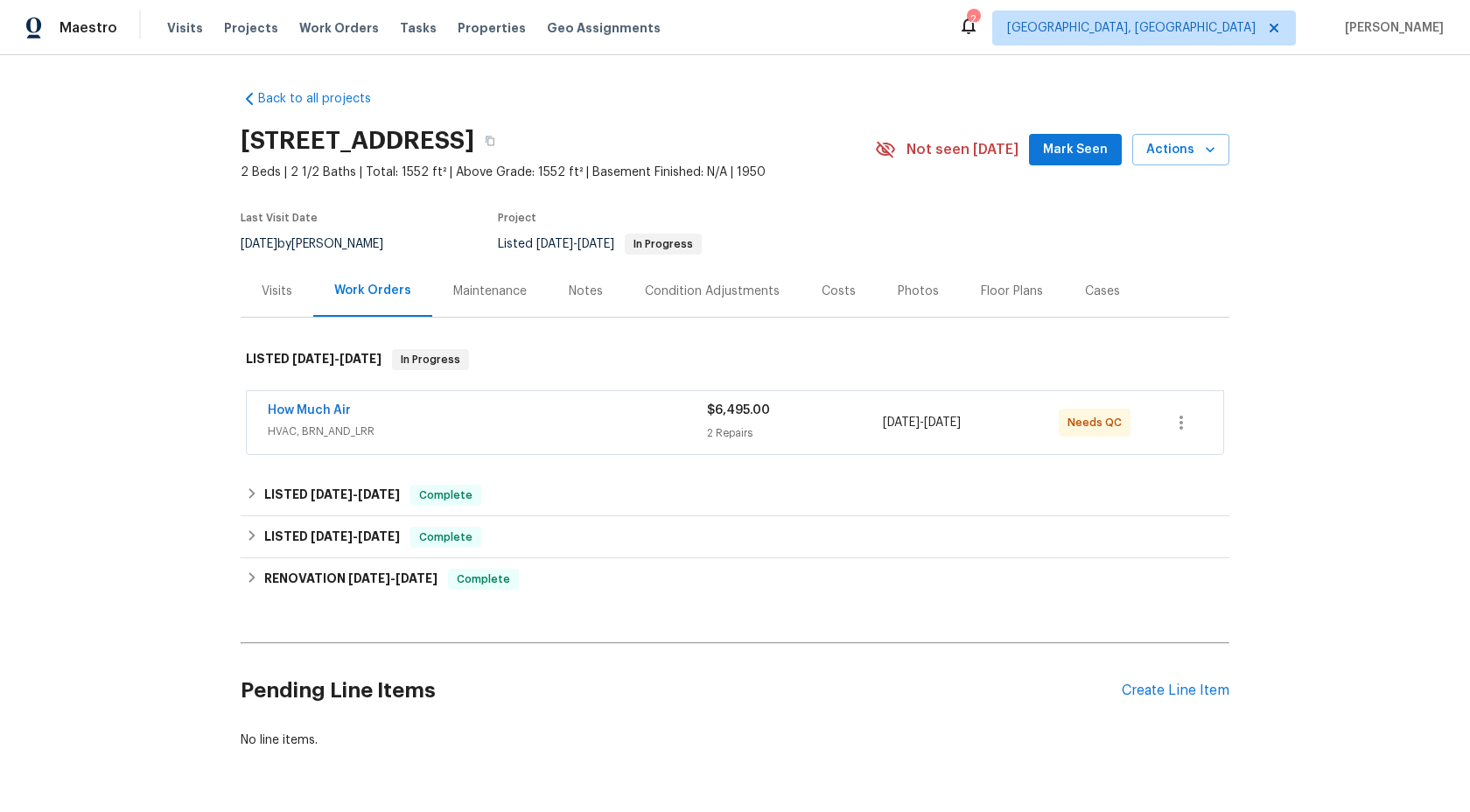
click at [561, 433] on span "HVAC, BRN_AND_LRR" at bounding box center [487, 432] width 439 height 18
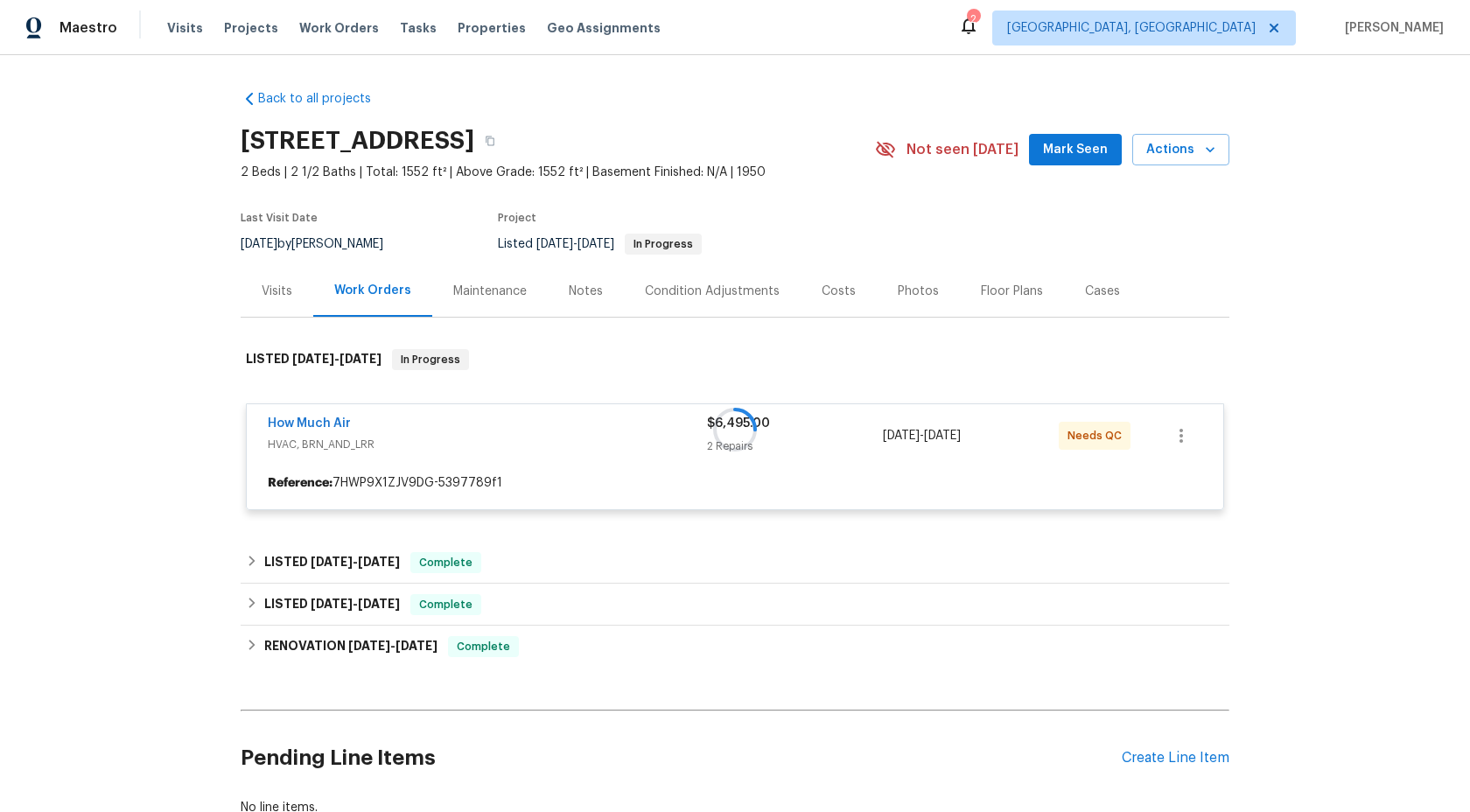
click at [492, 283] on div "Maintenance" at bounding box center [490, 291] width 74 height 18
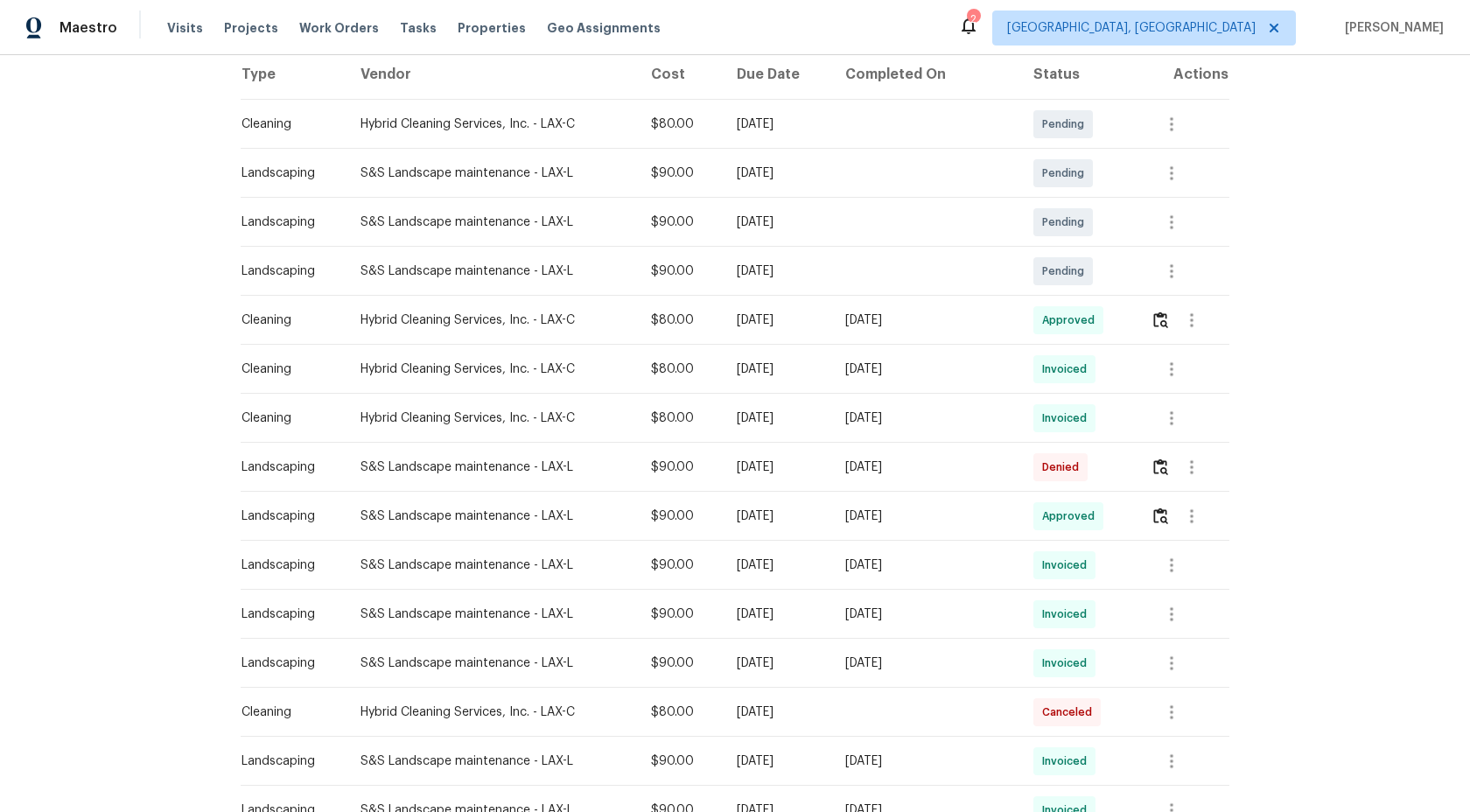
scroll to position [297, 0]
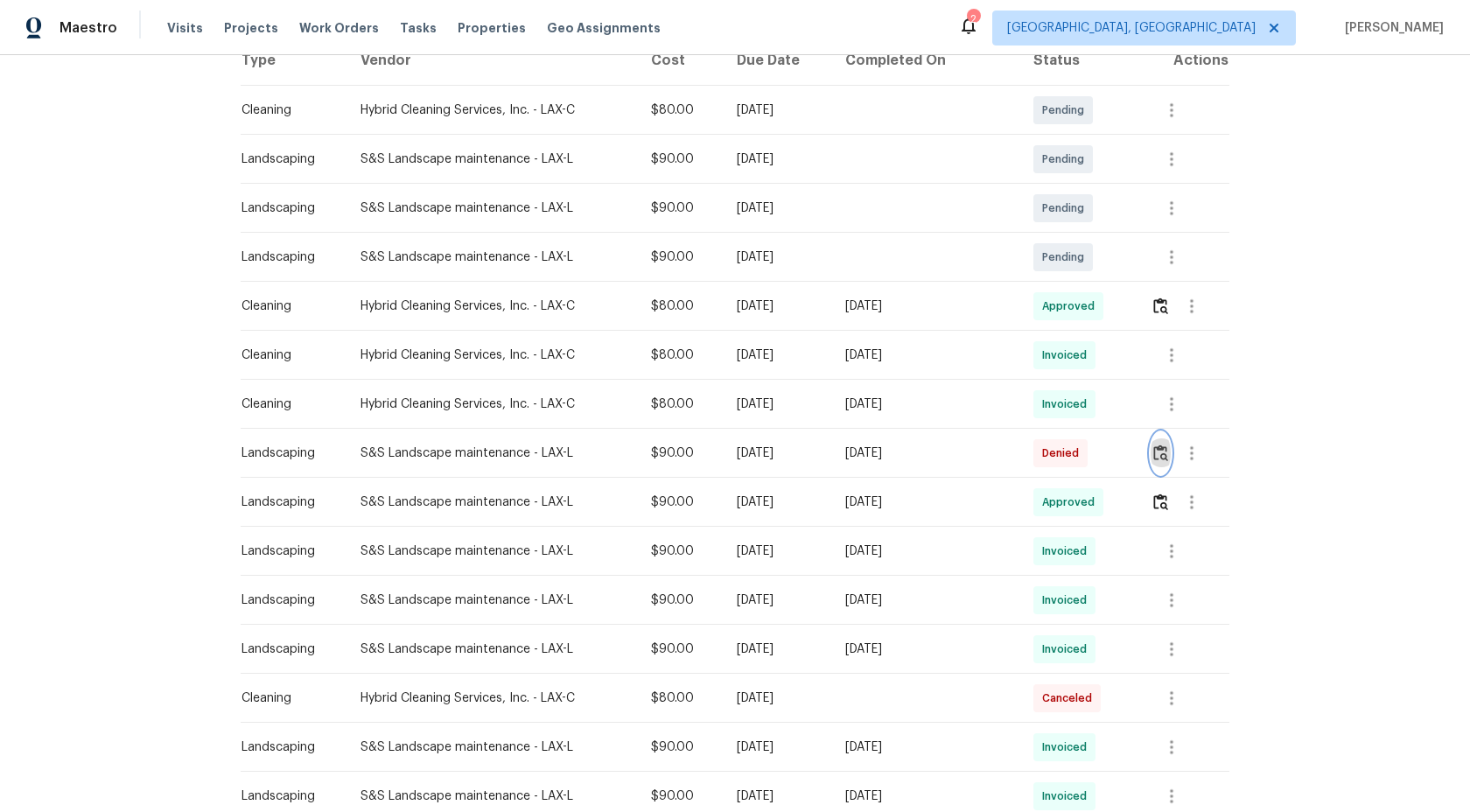
click at [1160, 452] on img "button" at bounding box center [1161, 452] width 15 height 17
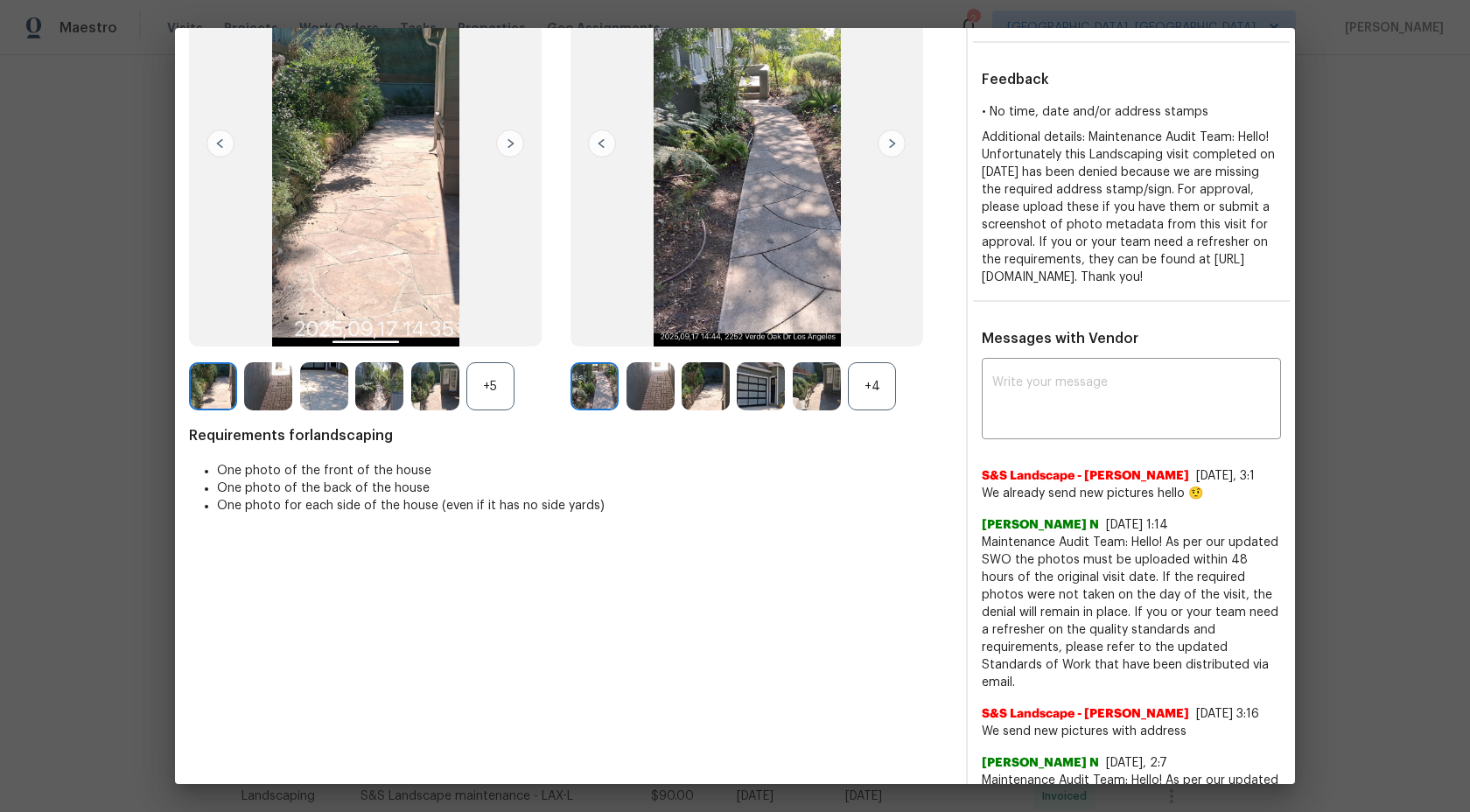
scroll to position [185, 0]
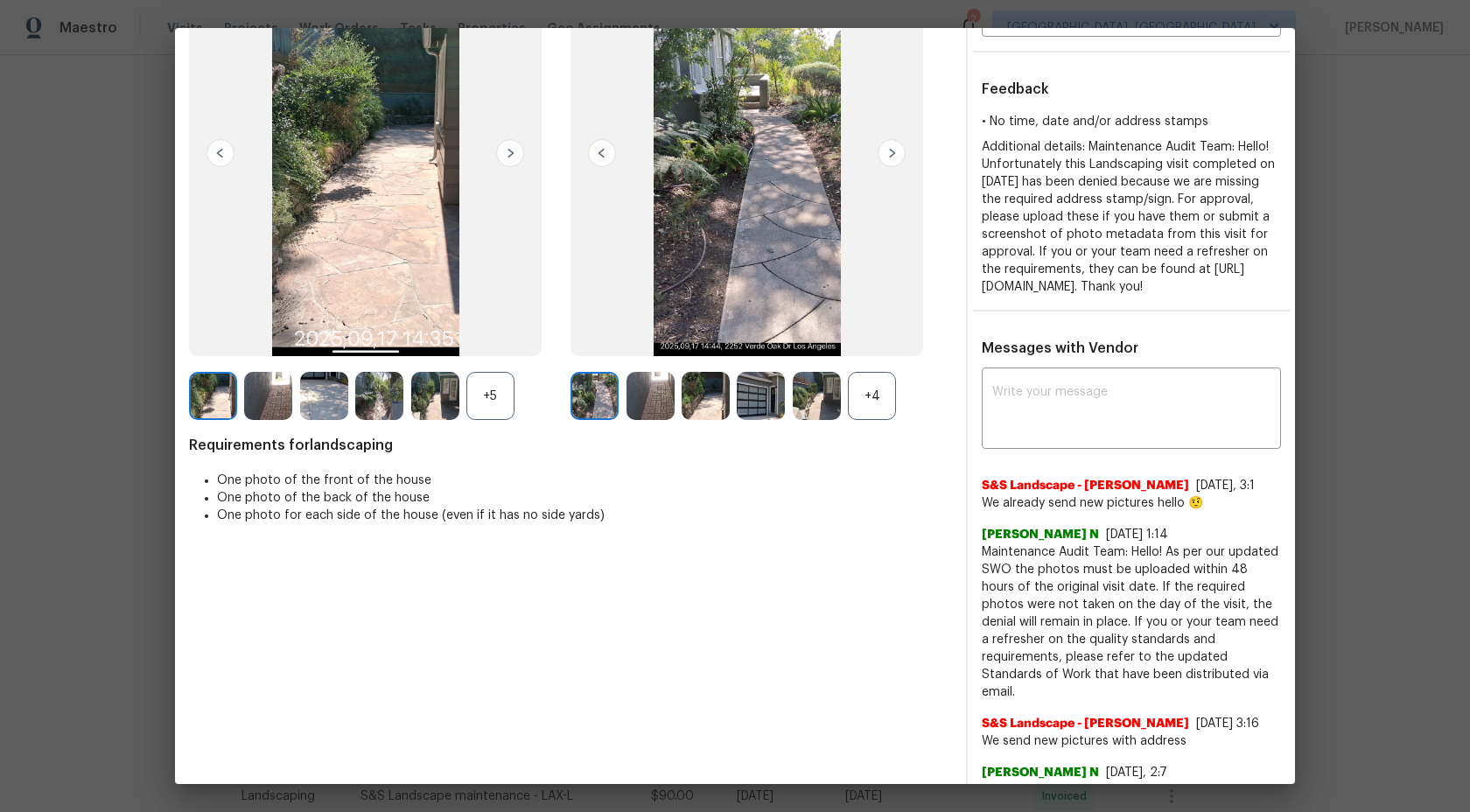
click at [876, 393] on div "+4" at bounding box center [872, 396] width 48 height 48
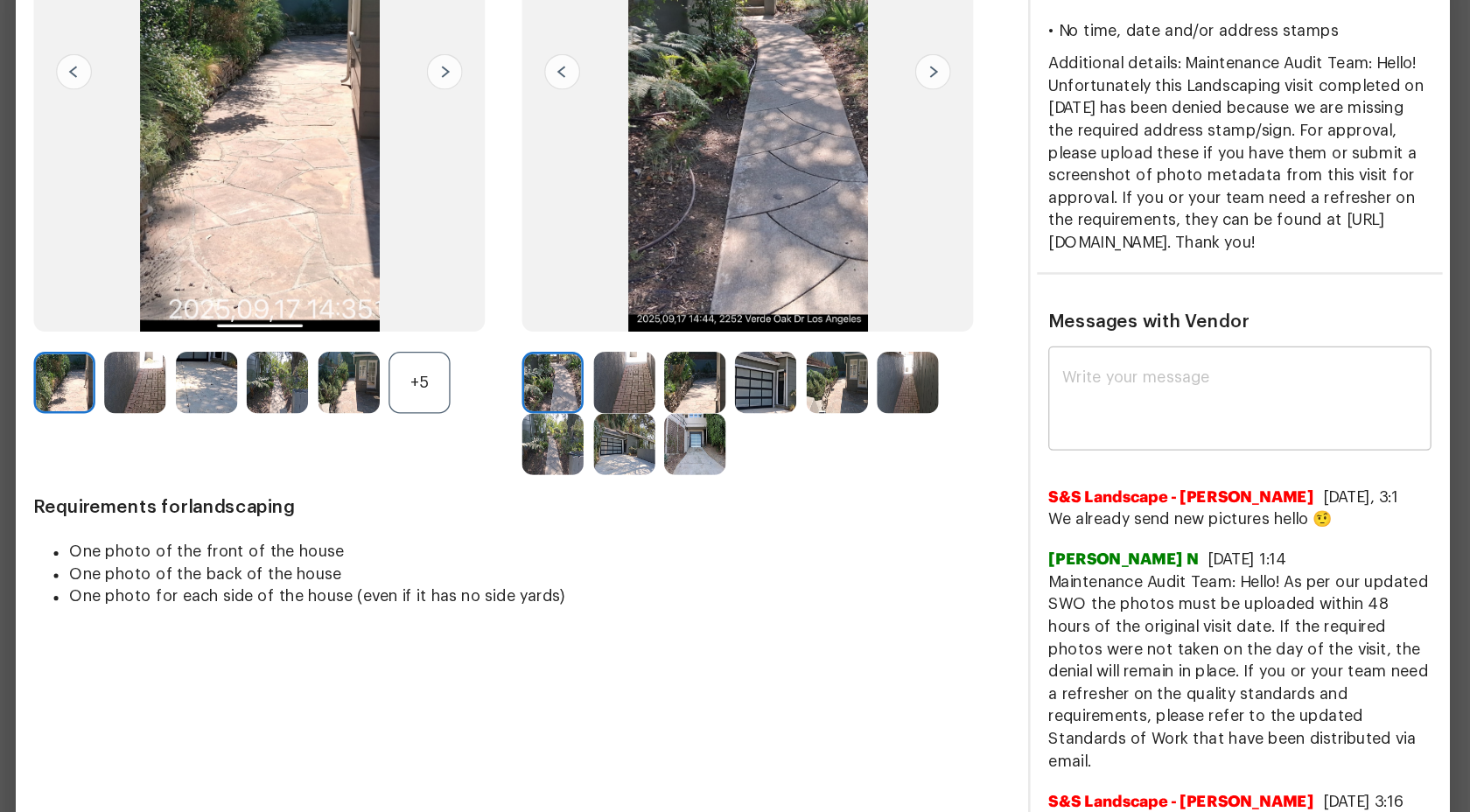
scroll to position [209, 0]
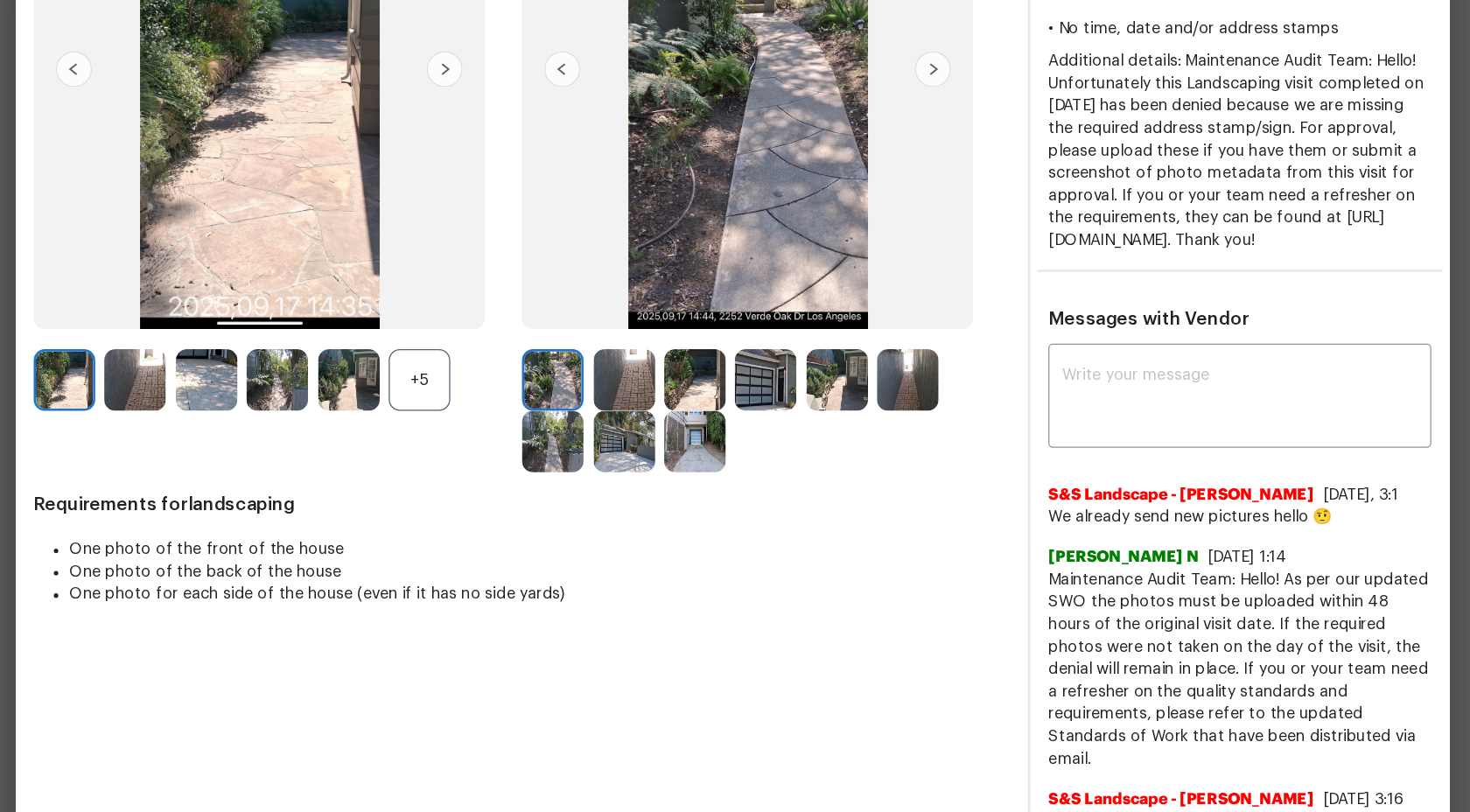
click at [650, 373] on img at bounding box center [651, 371] width 48 height 48
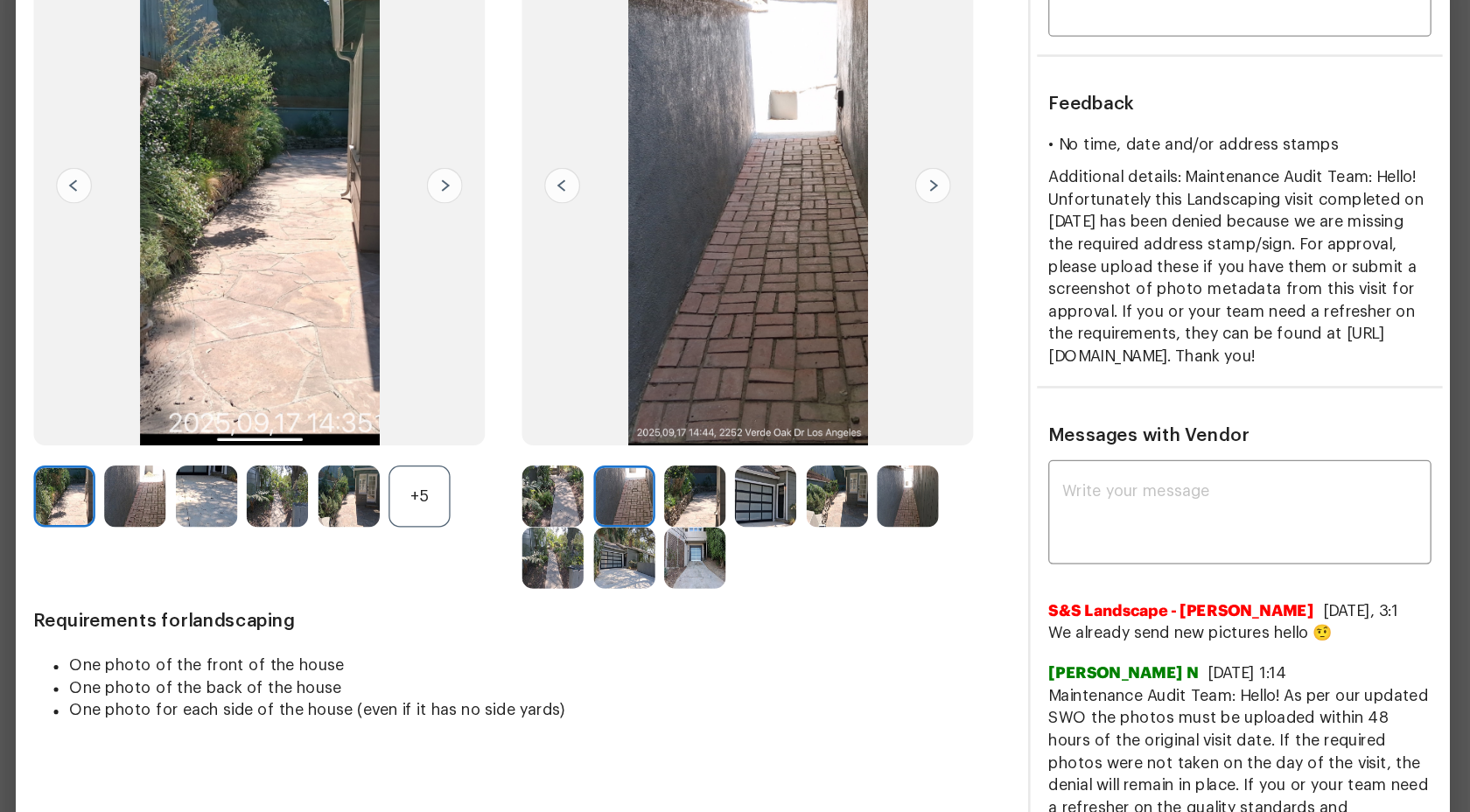
scroll to position [77, 0]
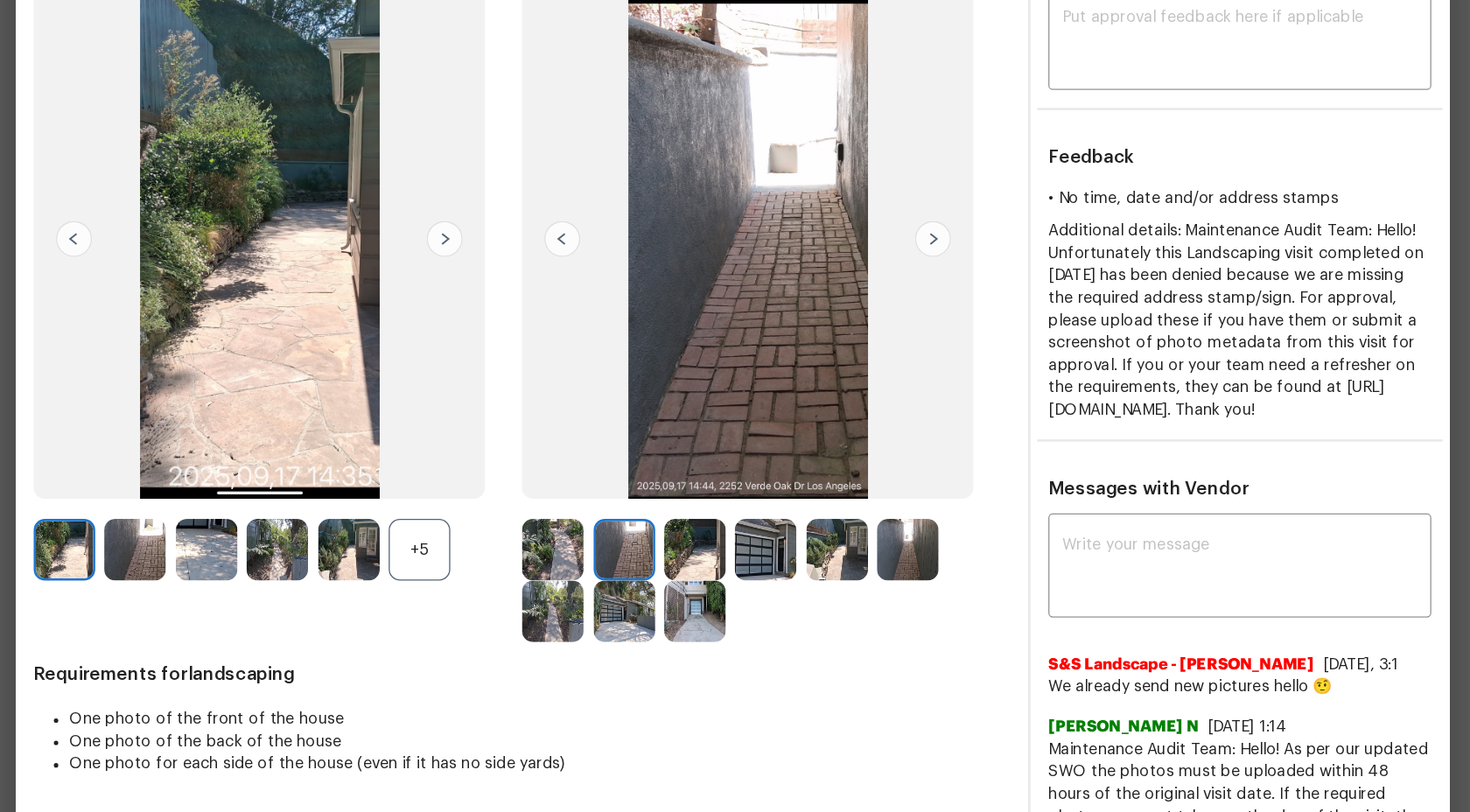
click at [710, 494] on img at bounding box center [706, 504] width 48 height 48
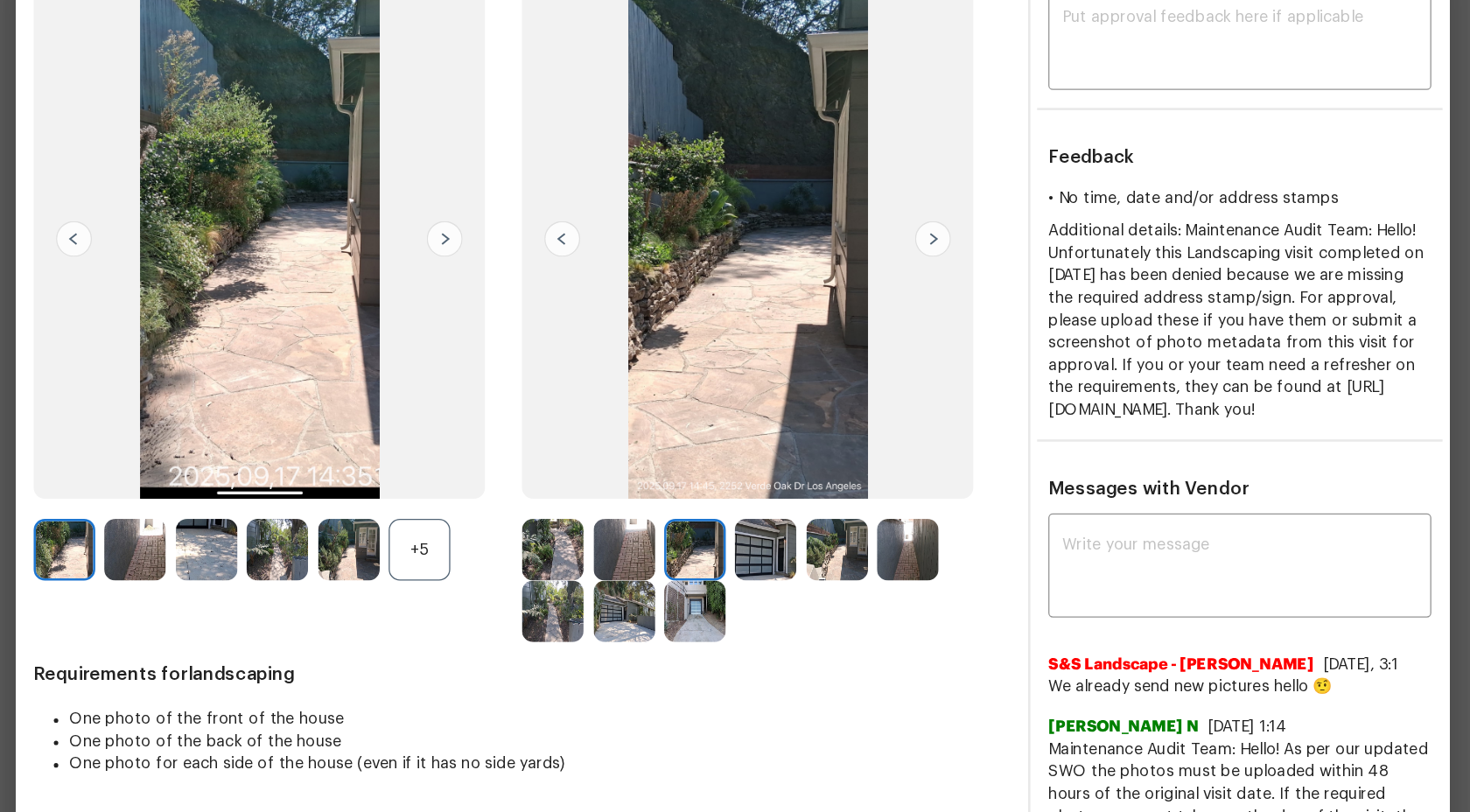
click at [759, 501] on img at bounding box center [760, 504] width 48 height 48
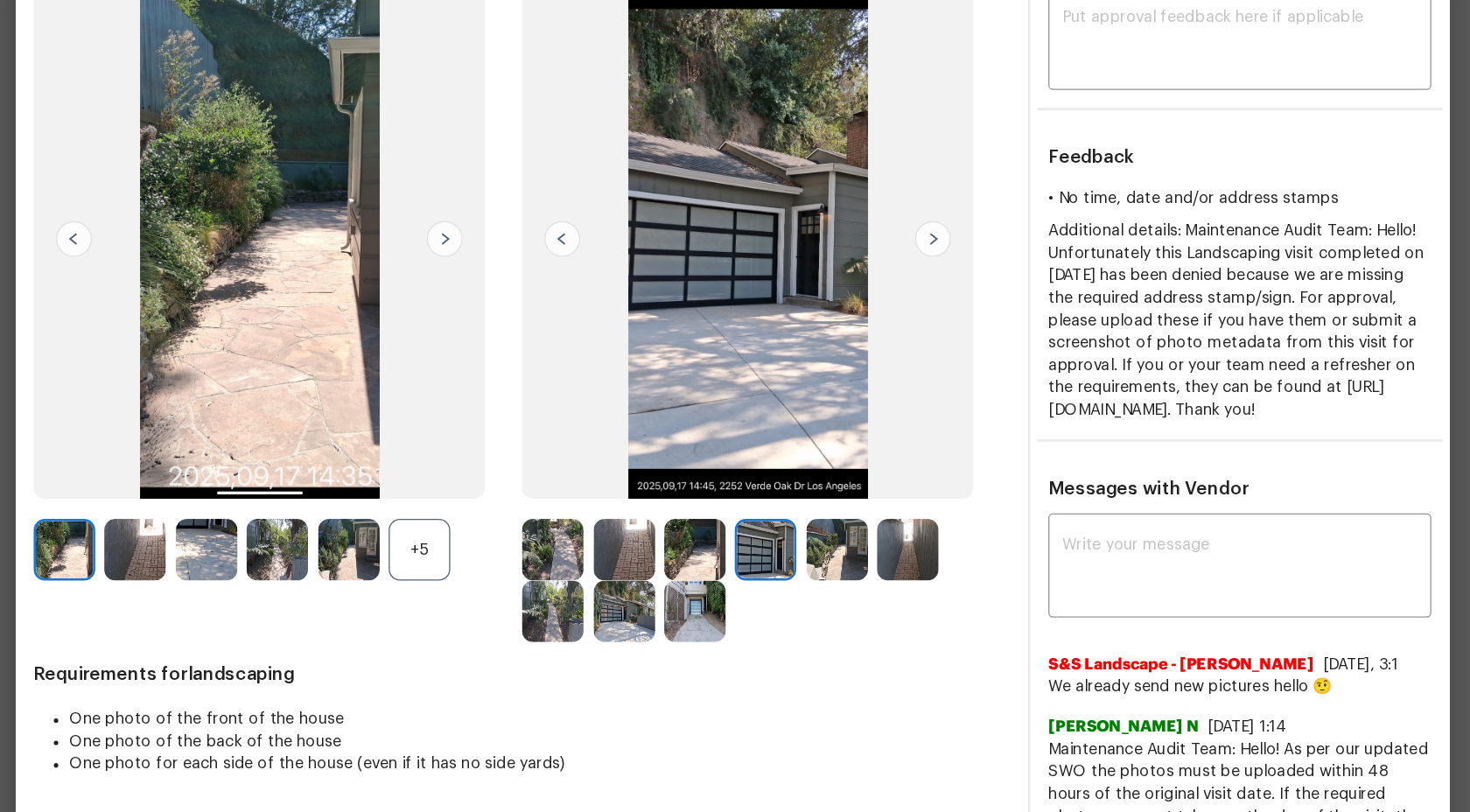
click at [803, 499] on img at bounding box center [817, 504] width 48 height 48
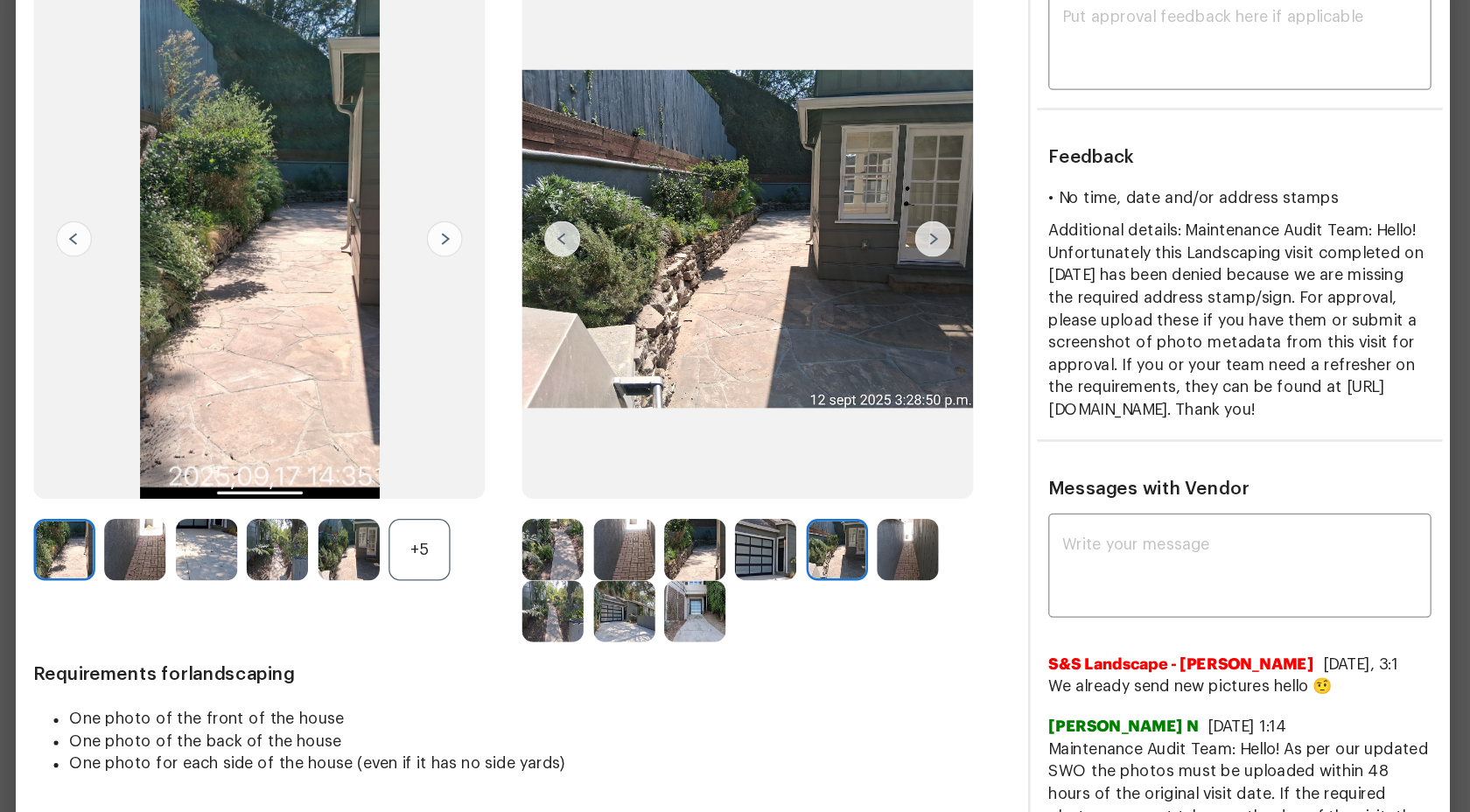
click at [641, 515] on img at bounding box center [651, 504] width 48 height 48
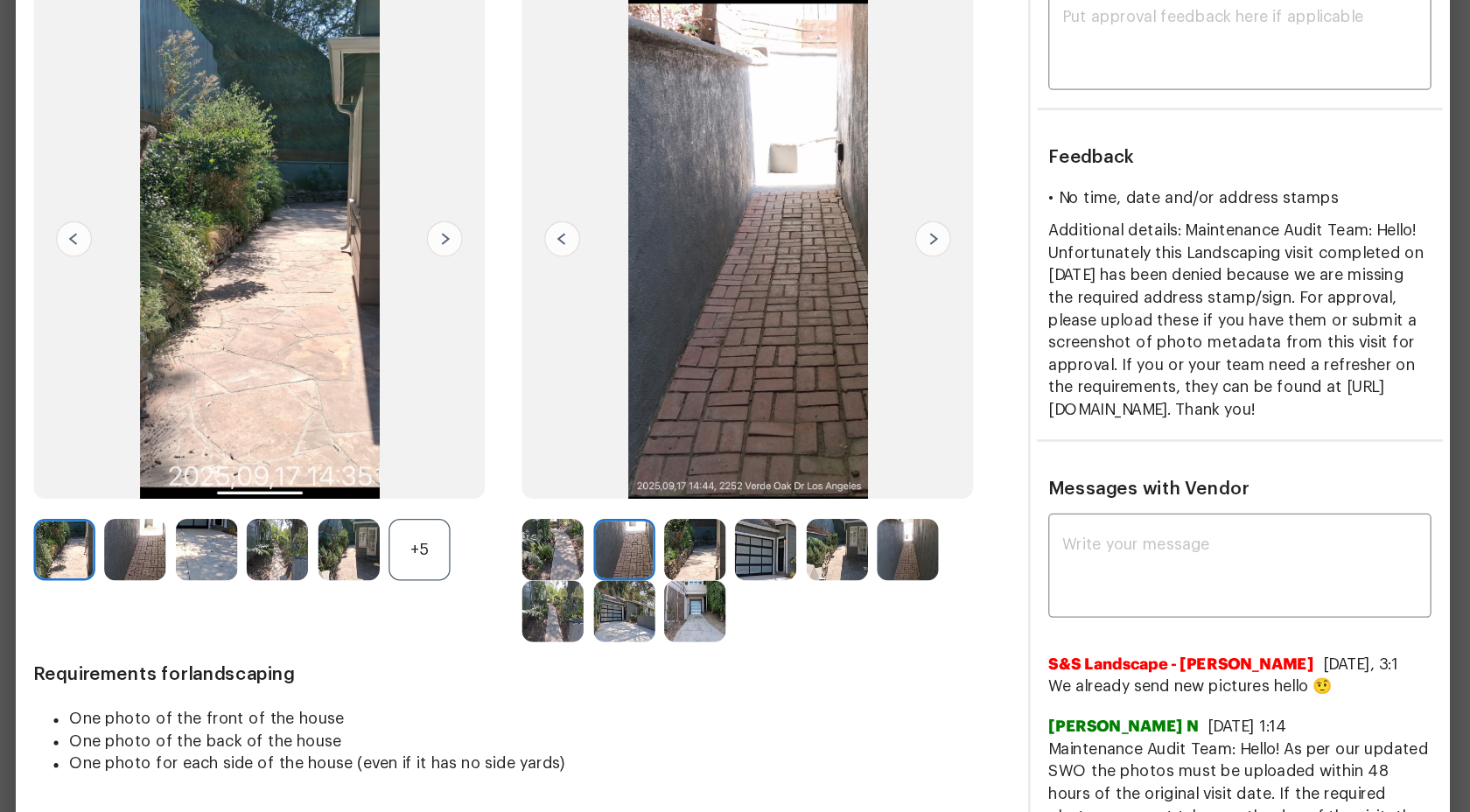
click at [681, 510] on div at bounding box center [654, 504] width 55 height 48
click at [1092, 514] on textarea at bounding box center [1131, 518] width 278 height 49
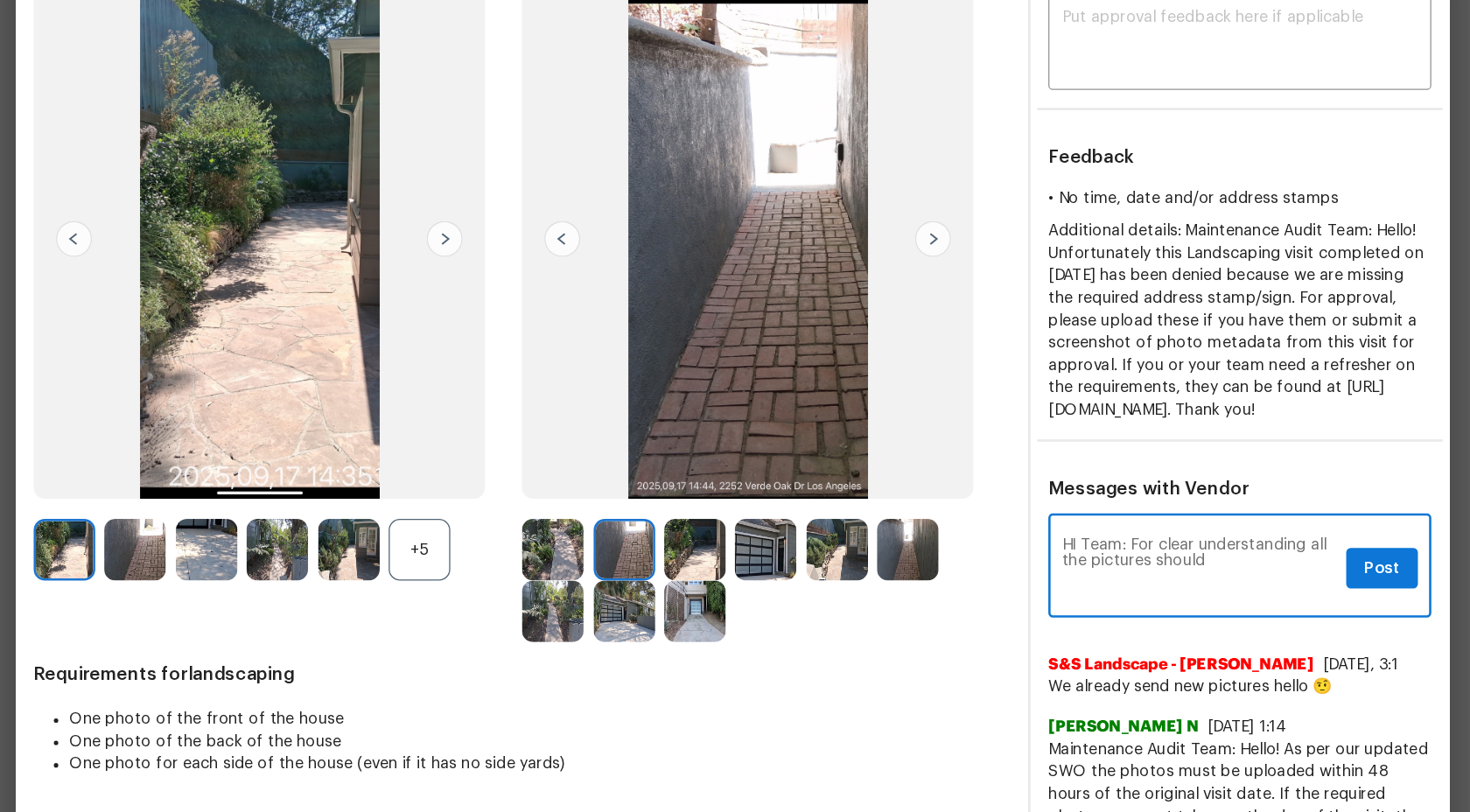
click at [1069, 516] on textarea "HI Team: For clear understanding all the pictures should" at bounding box center [1100, 518] width 216 height 49
click at [1111, 521] on textarea "HI Team: For more clear understanding all the pictures should" at bounding box center [1100, 518] width 216 height 49
click at [1058, 530] on textarea "HI Team: For more clarity understanding all the pictures should" at bounding box center [1100, 518] width 216 height 49
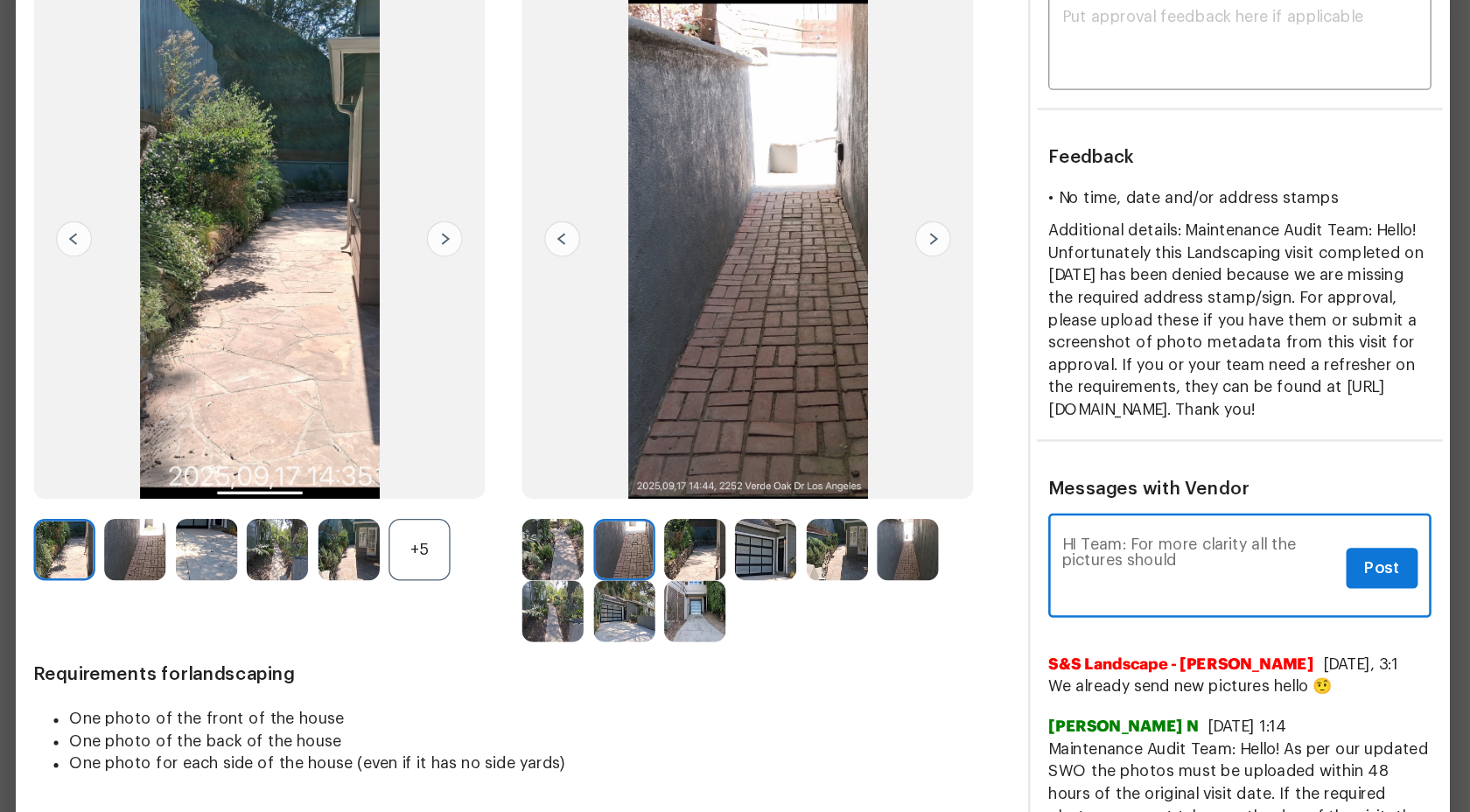
click at [1089, 530] on textarea "HI Team: For more clarity all the pictures should" at bounding box center [1100, 518] width 216 height 49
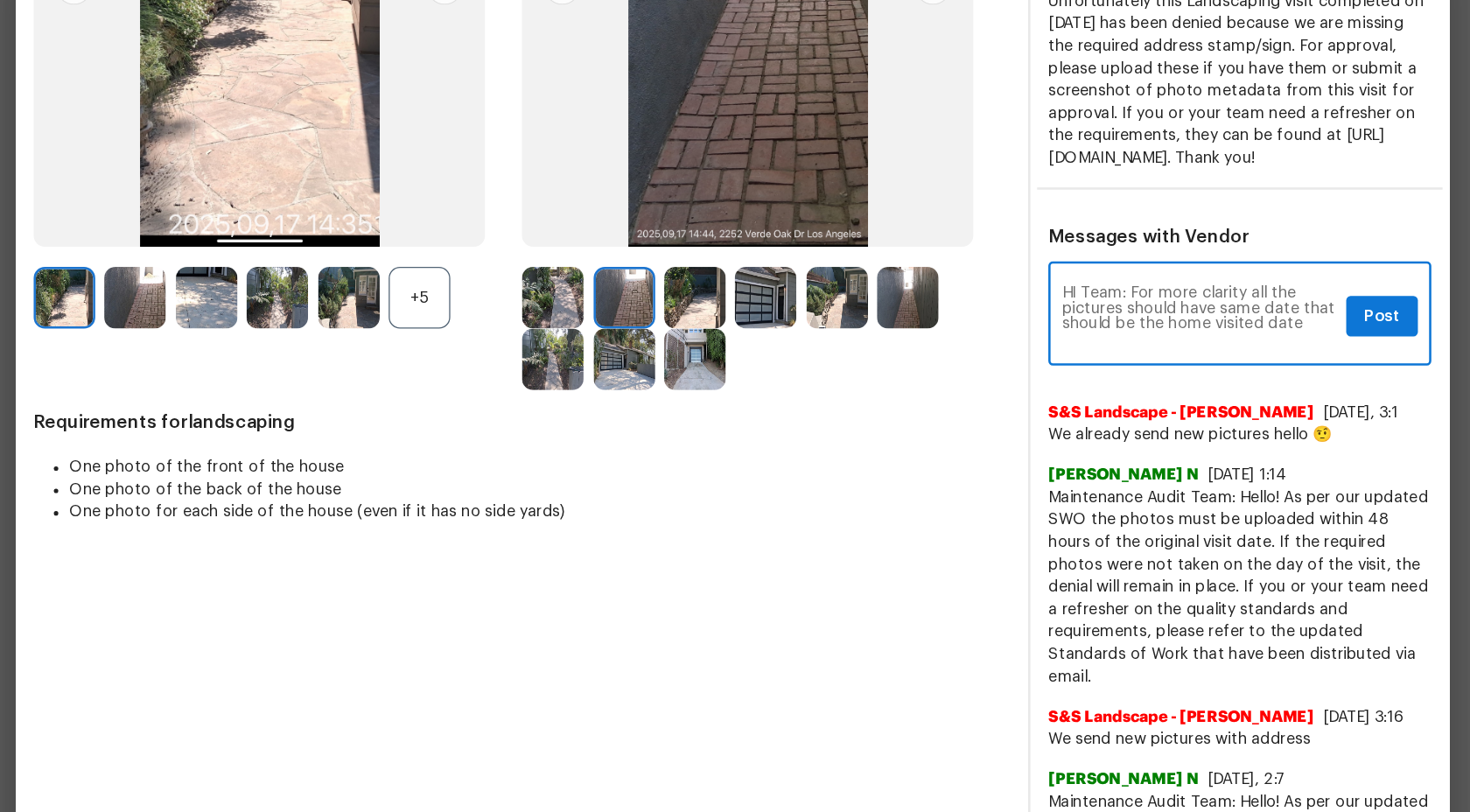
scroll to position [277, 0]
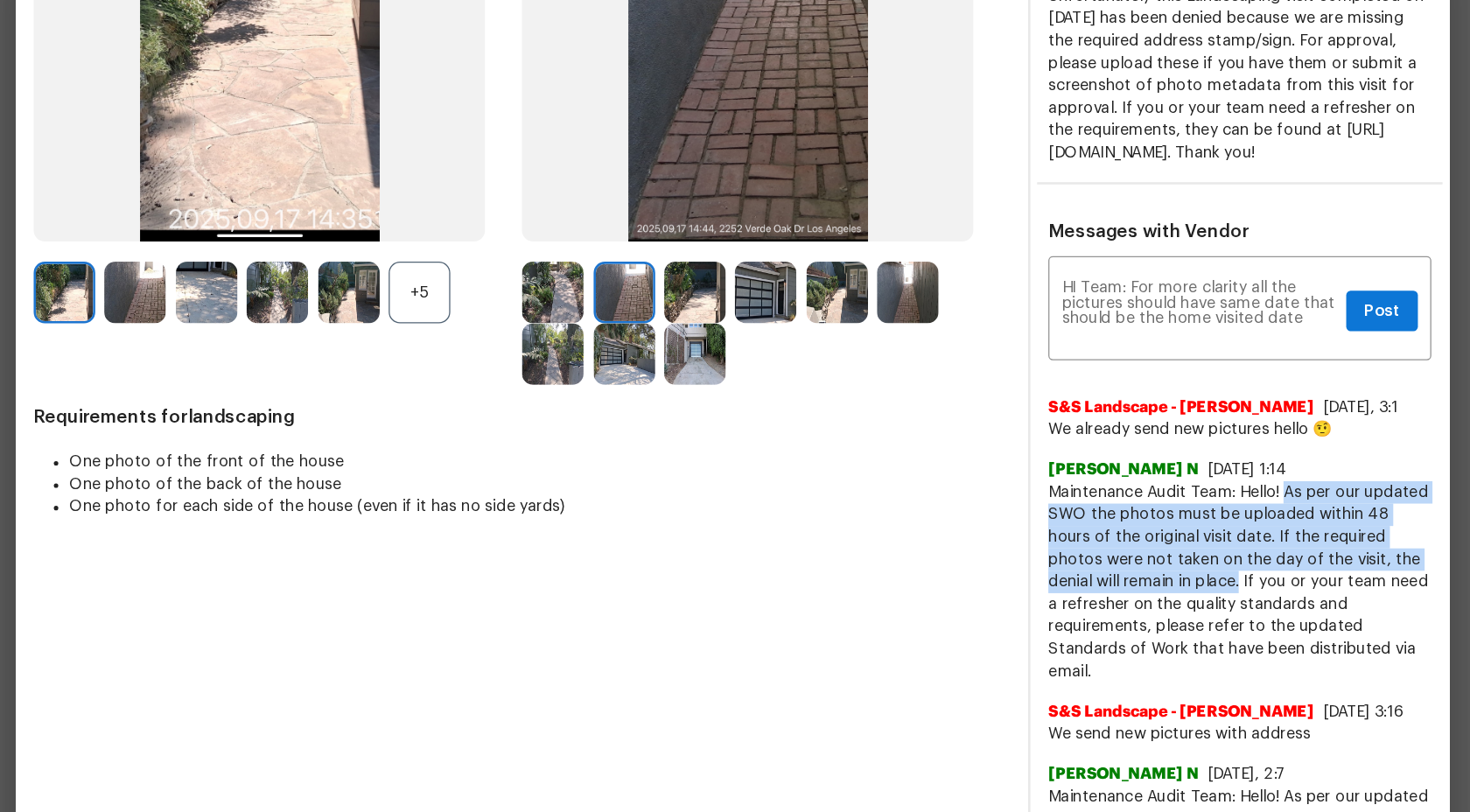
drag, startPoint x: 1169, startPoint y: 473, endPoint x: 1072, endPoint y: 544, distance: 120.2
click at [1072, 544] on span "Maintenance Audit Team: Hello! As per our updated SWO the photos must be upload…" at bounding box center [1132, 530] width 299 height 158
copy span "As per our updated SWO the photos must be uploaded within 48 hours of the origi…"
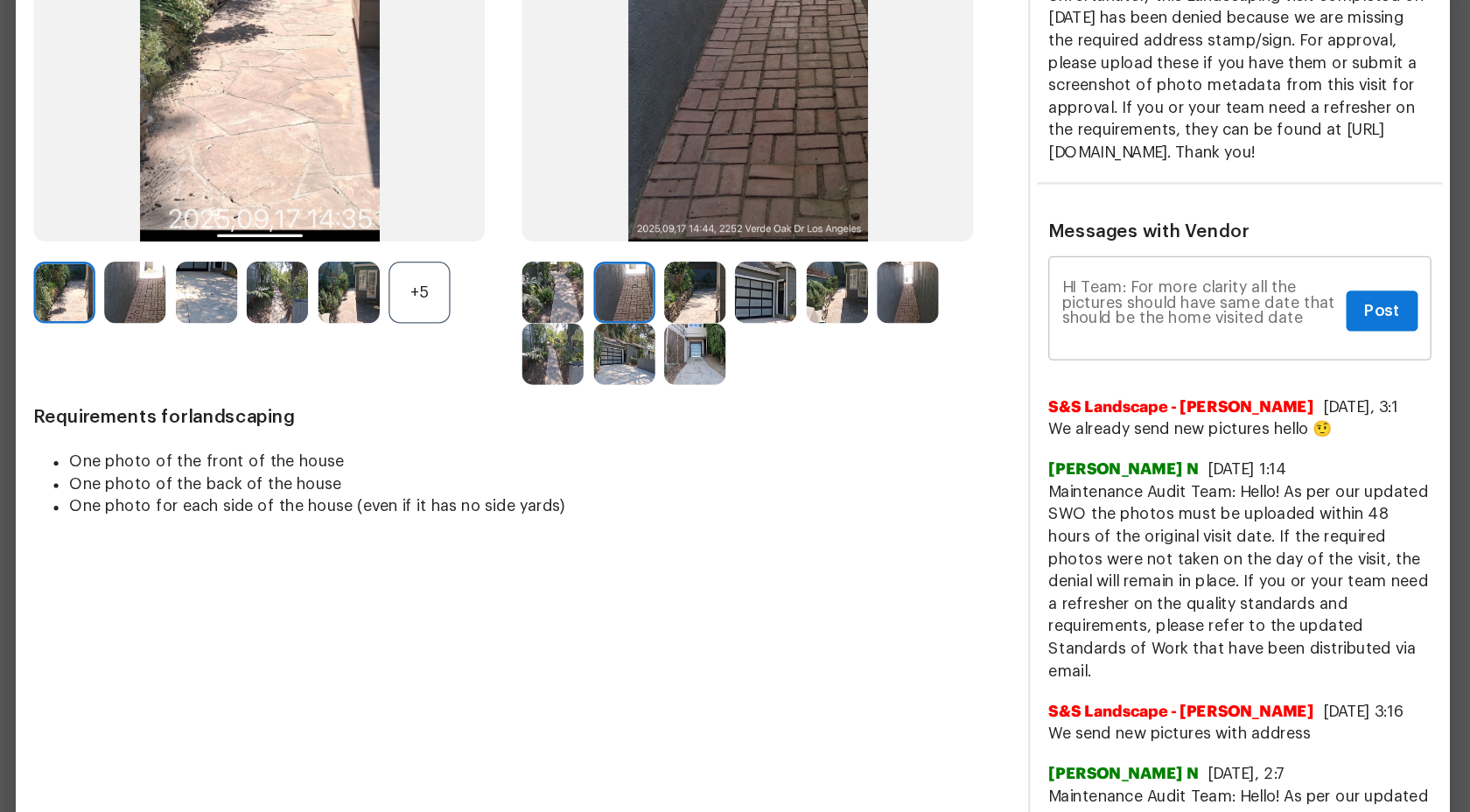
click at [1198, 342] on textarea "HI Team: For more clarity all the pictures should have same date that should be…" at bounding box center [1100, 317] width 216 height 49
paste textarea "As per our updated SWO the photos must be uploaded within 48 hours of the origi…"
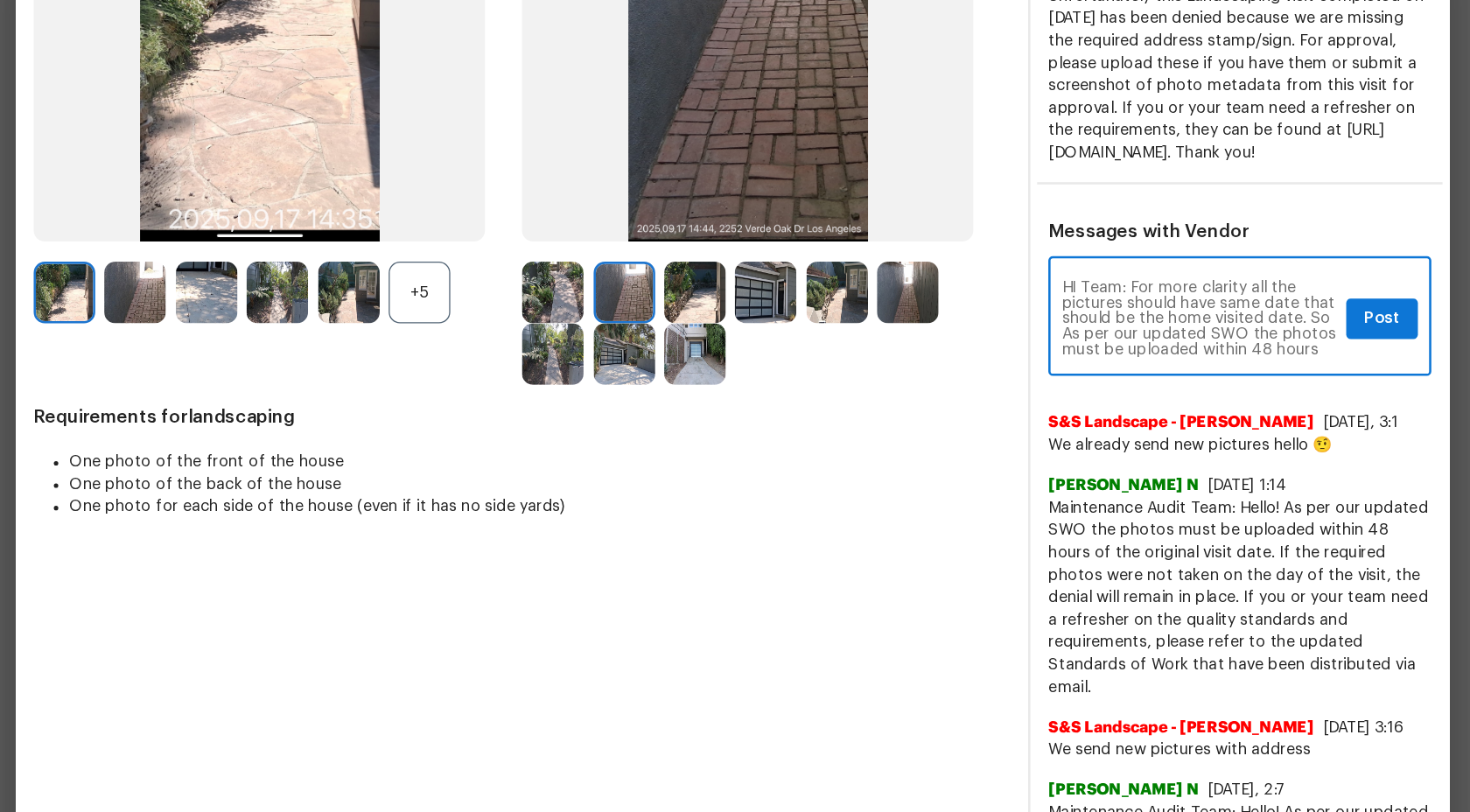
scroll to position [49, 0]
type textarea "HI Team: For more clarity all the pictures should have same date that should be…"
click at [1246, 335] on span "Post" at bounding box center [1242, 324] width 28 height 22
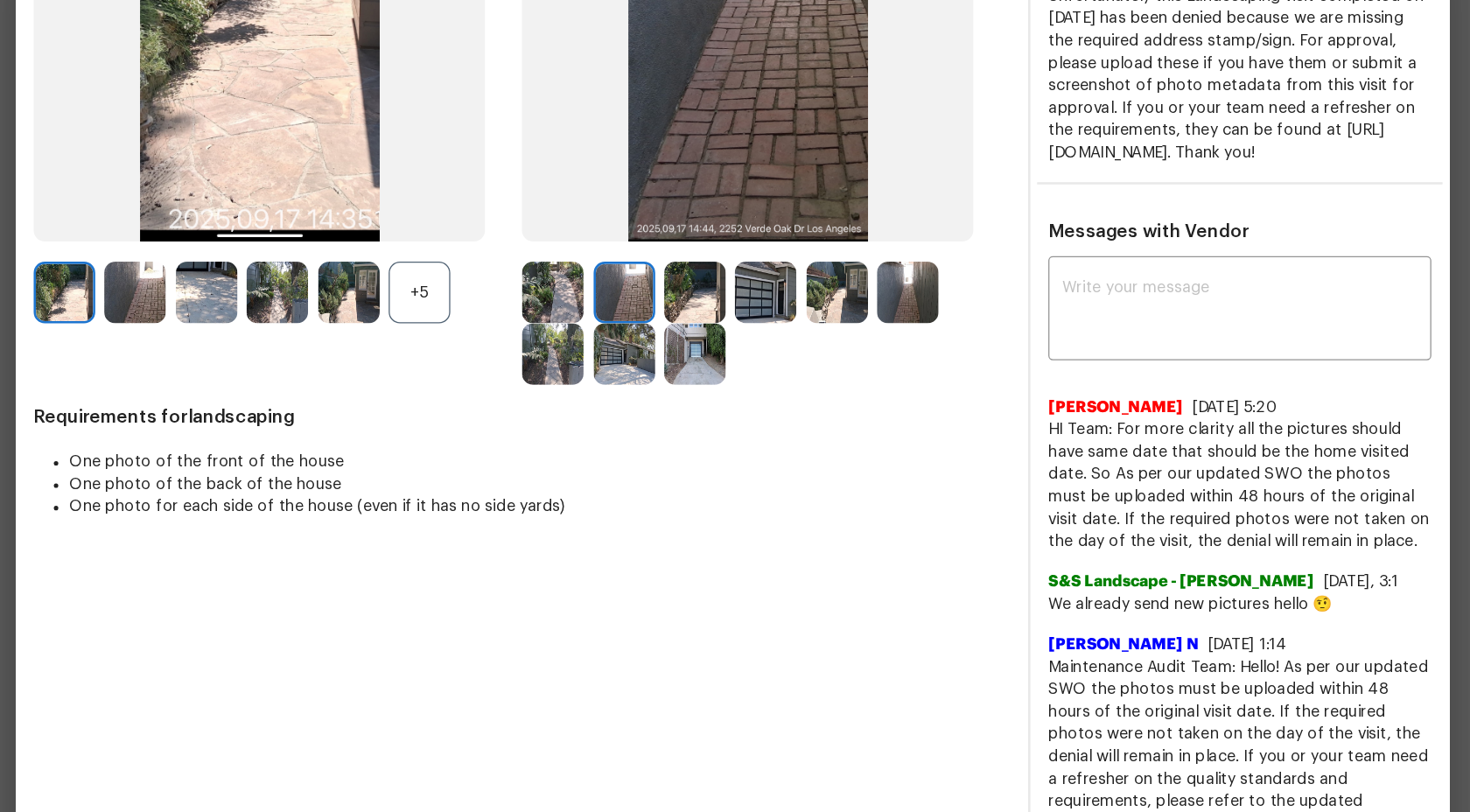
scroll to position [0, 0]
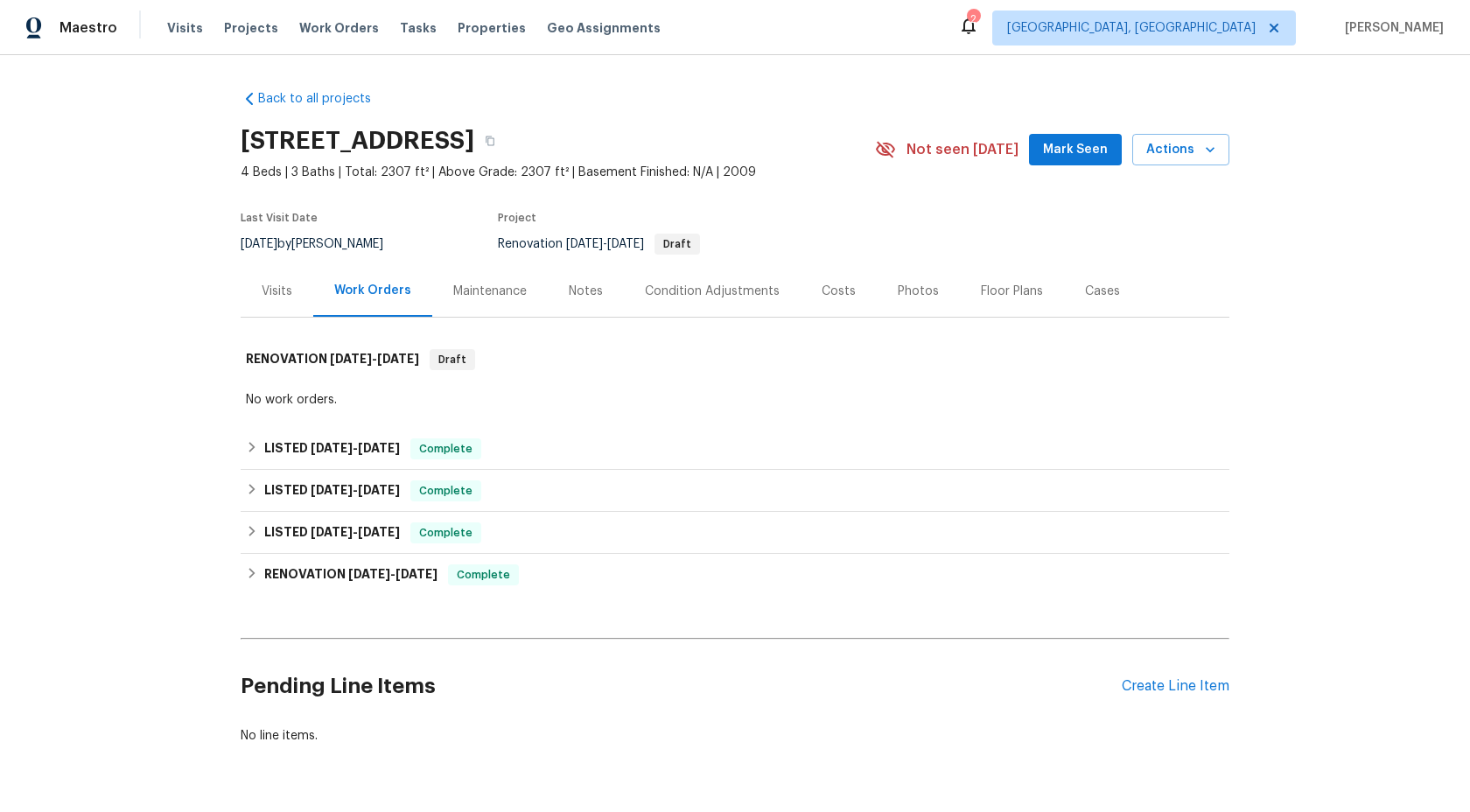
click at [487, 299] on div "Maintenance" at bounding box center [490, 291] width 116 height 52
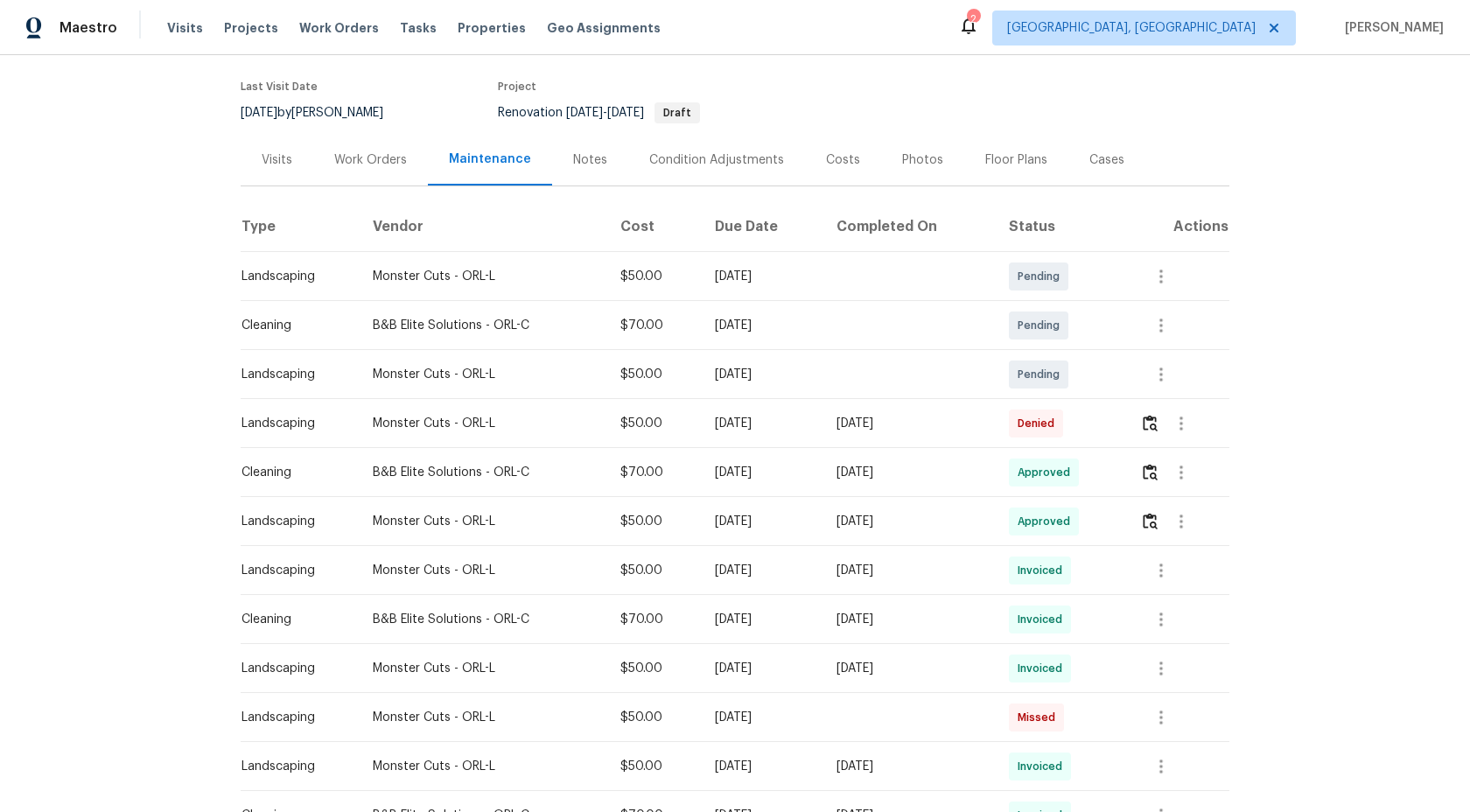
scroll to position [205, 0]
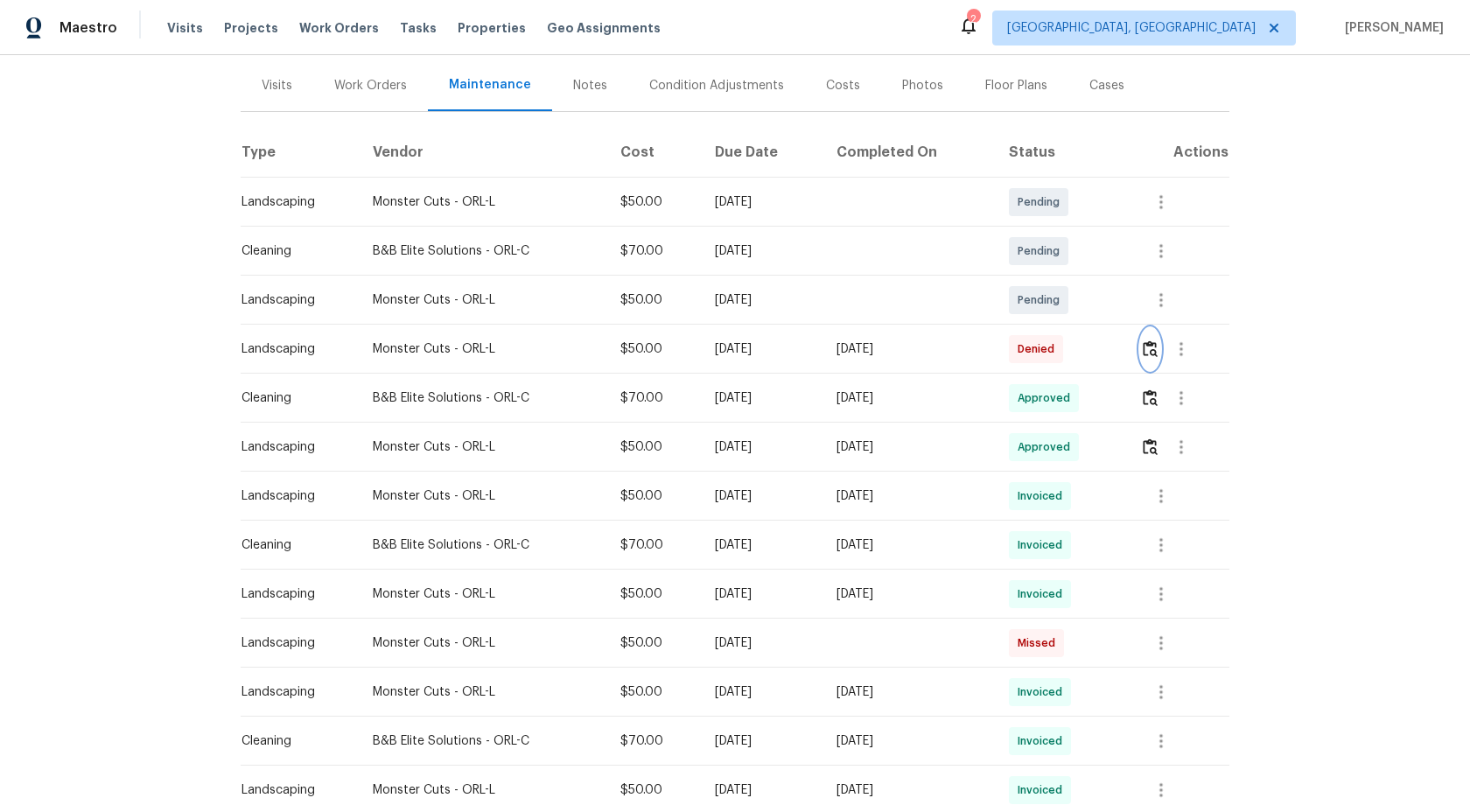
click at [1158, 349] on img "button" at bounding box center [1150, 348] width 15 height 17
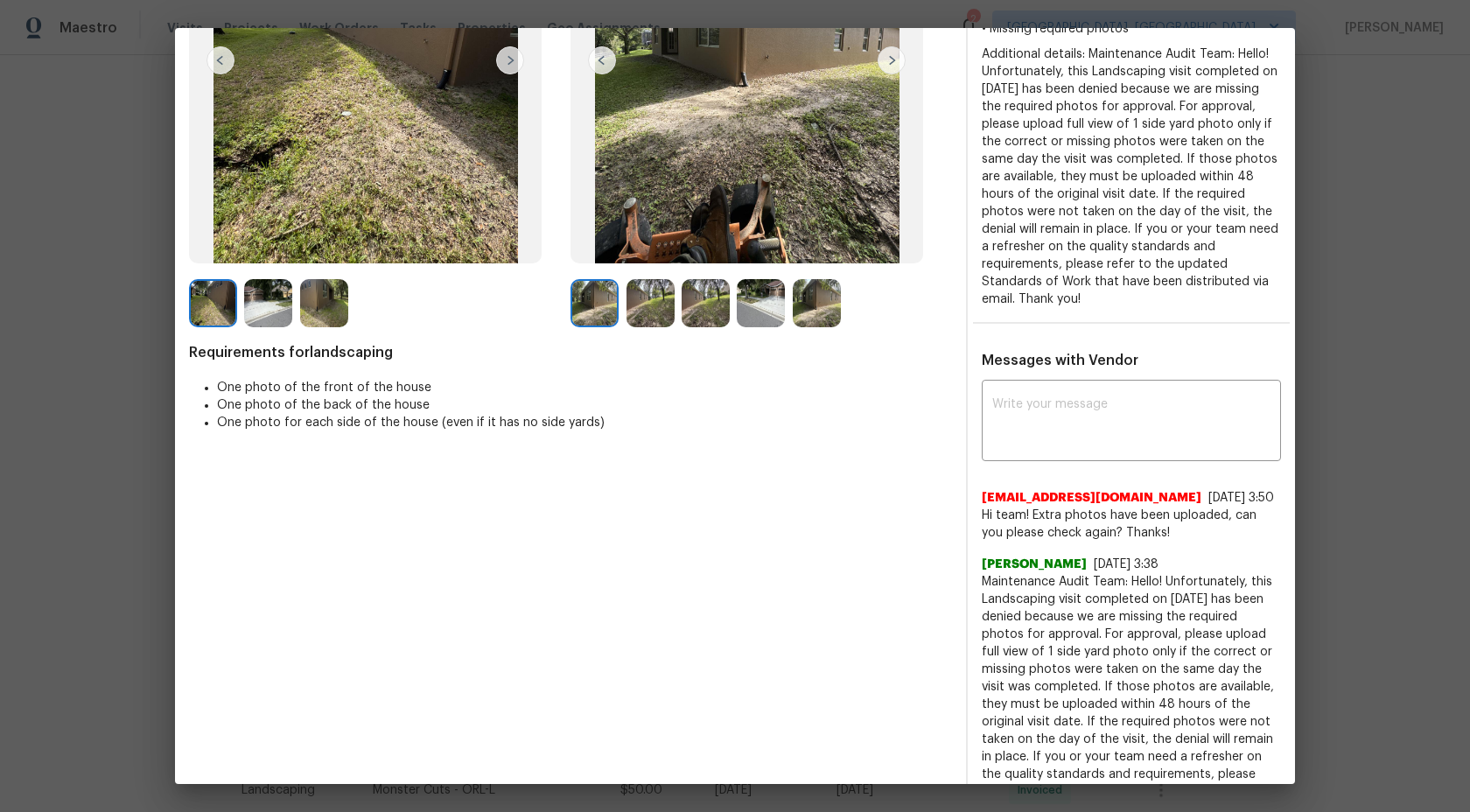
scroll to position [0, 0]
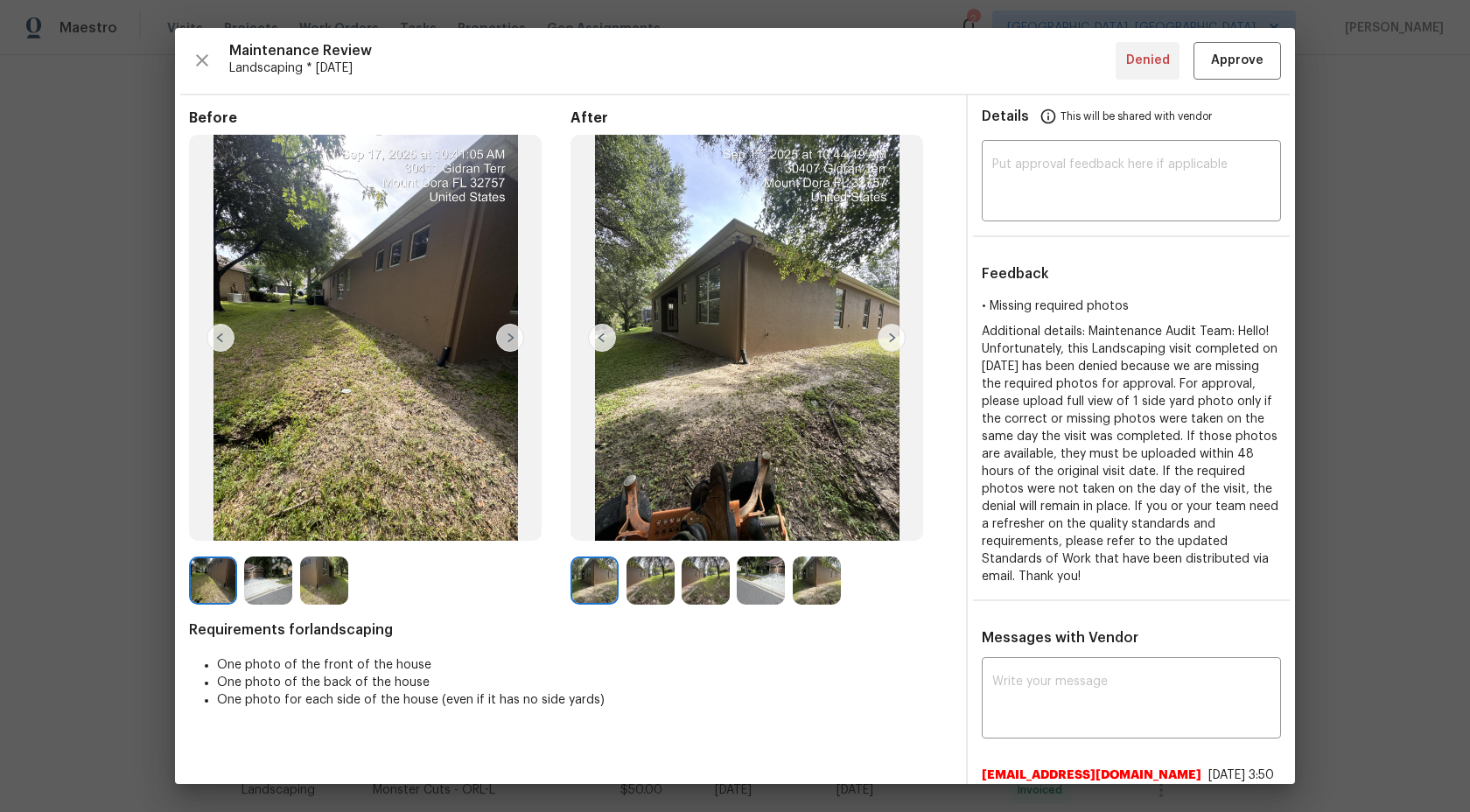
click at [891, 335] on img at bounding box center [892, 337] width 28 height 28
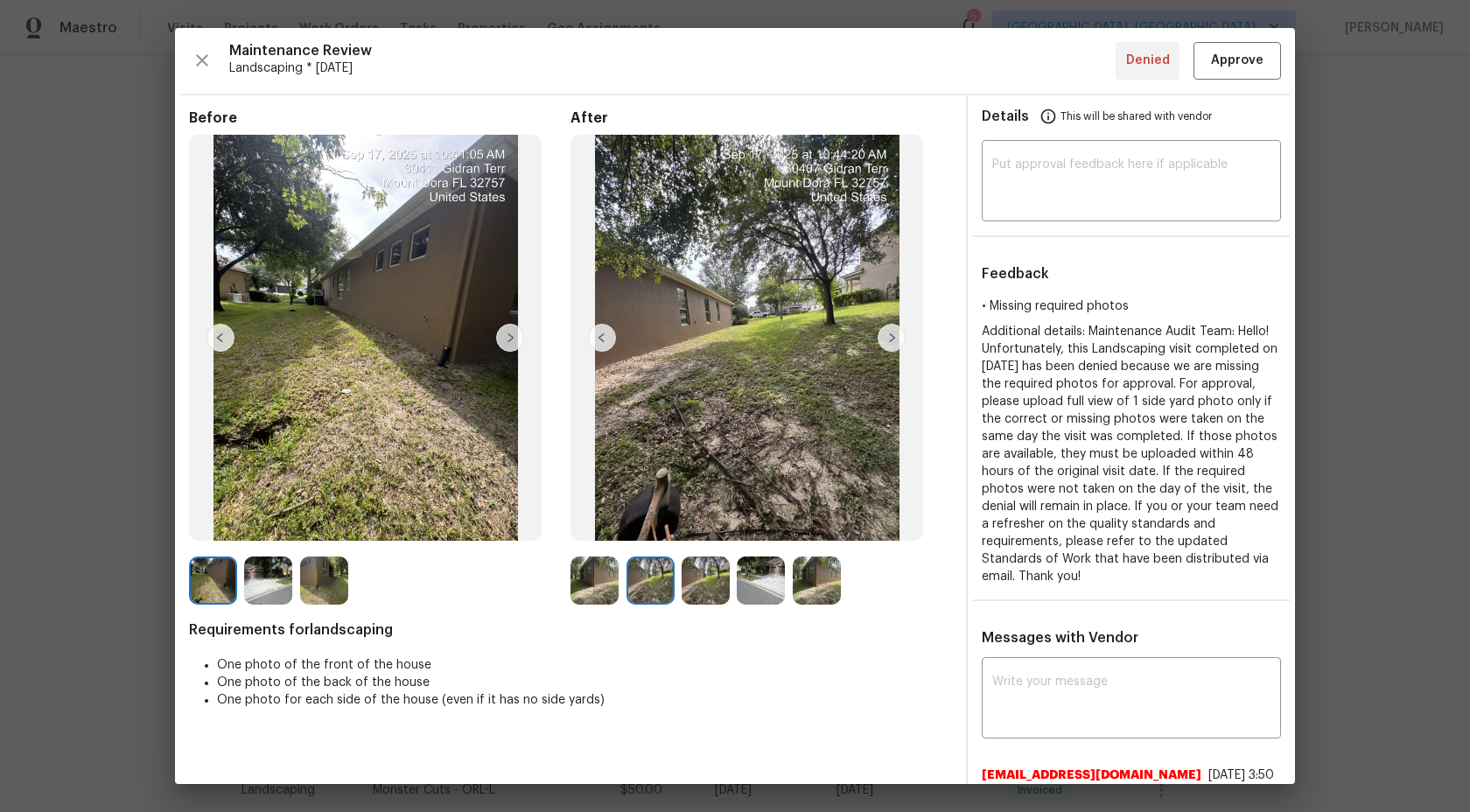
click at [656, 568] on img at bounding box center [651, 581] width 48 height 48
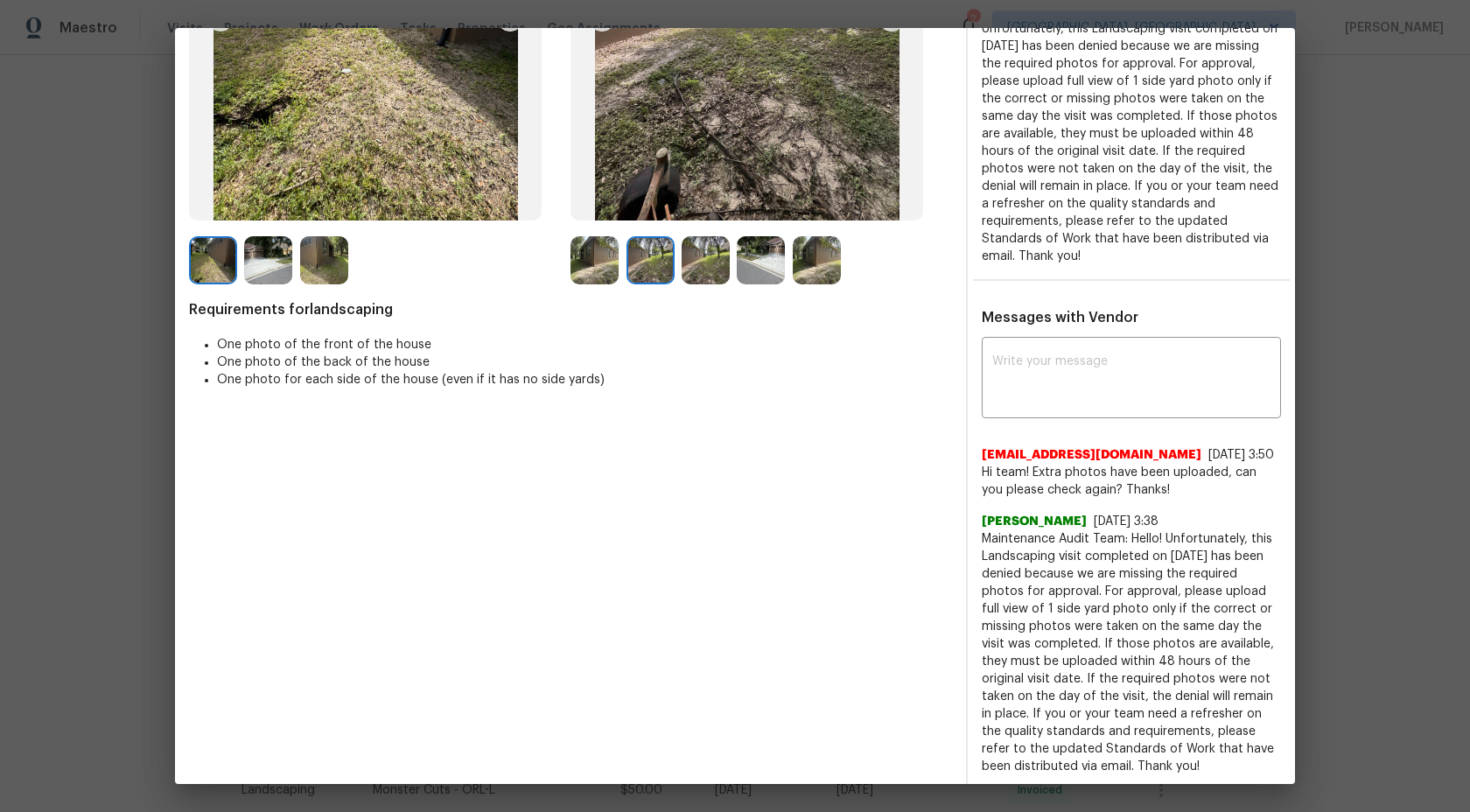
scroll to position [152, 0]
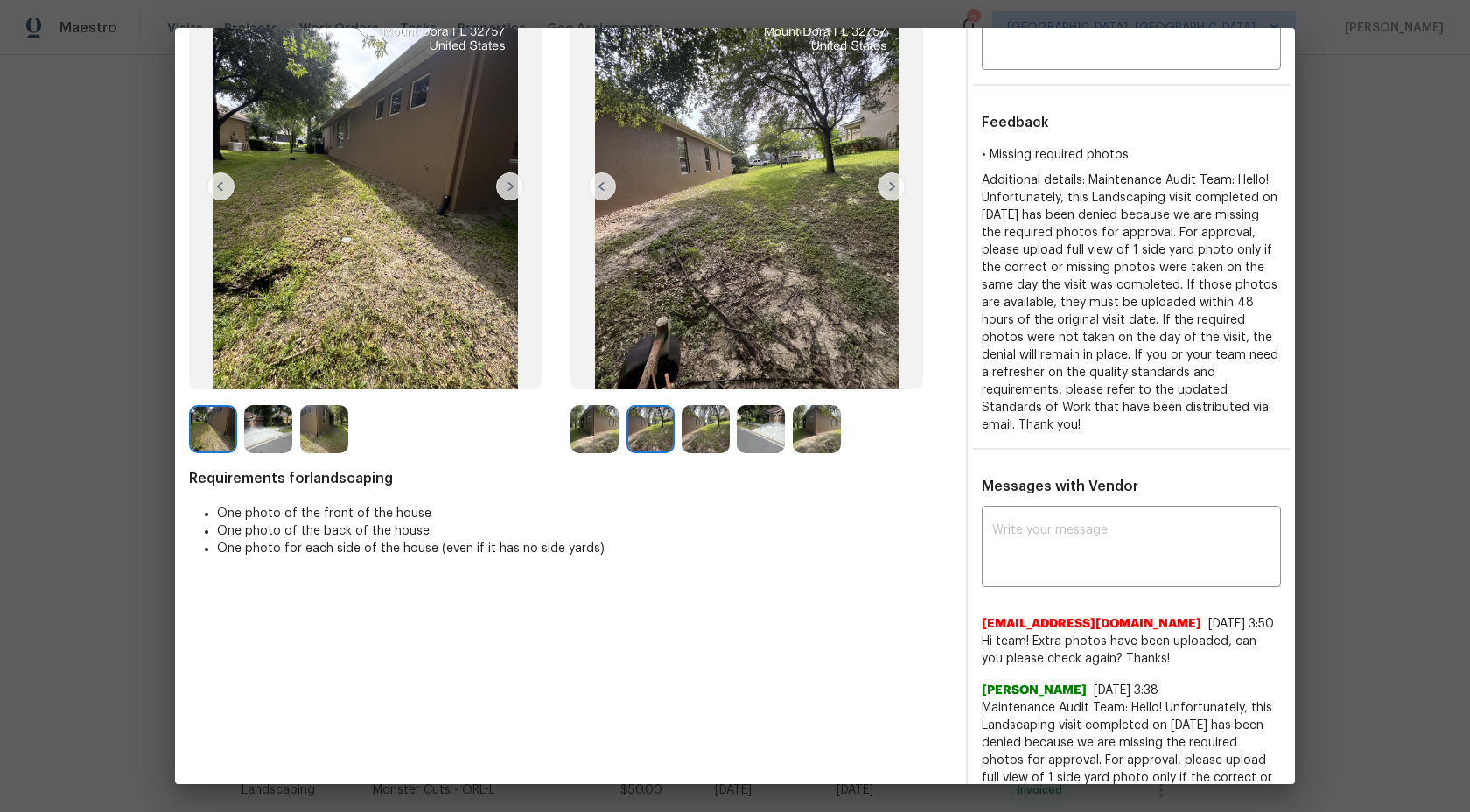
click at [697, 435] on img at bounding box center [706, 429] width 48 height 48
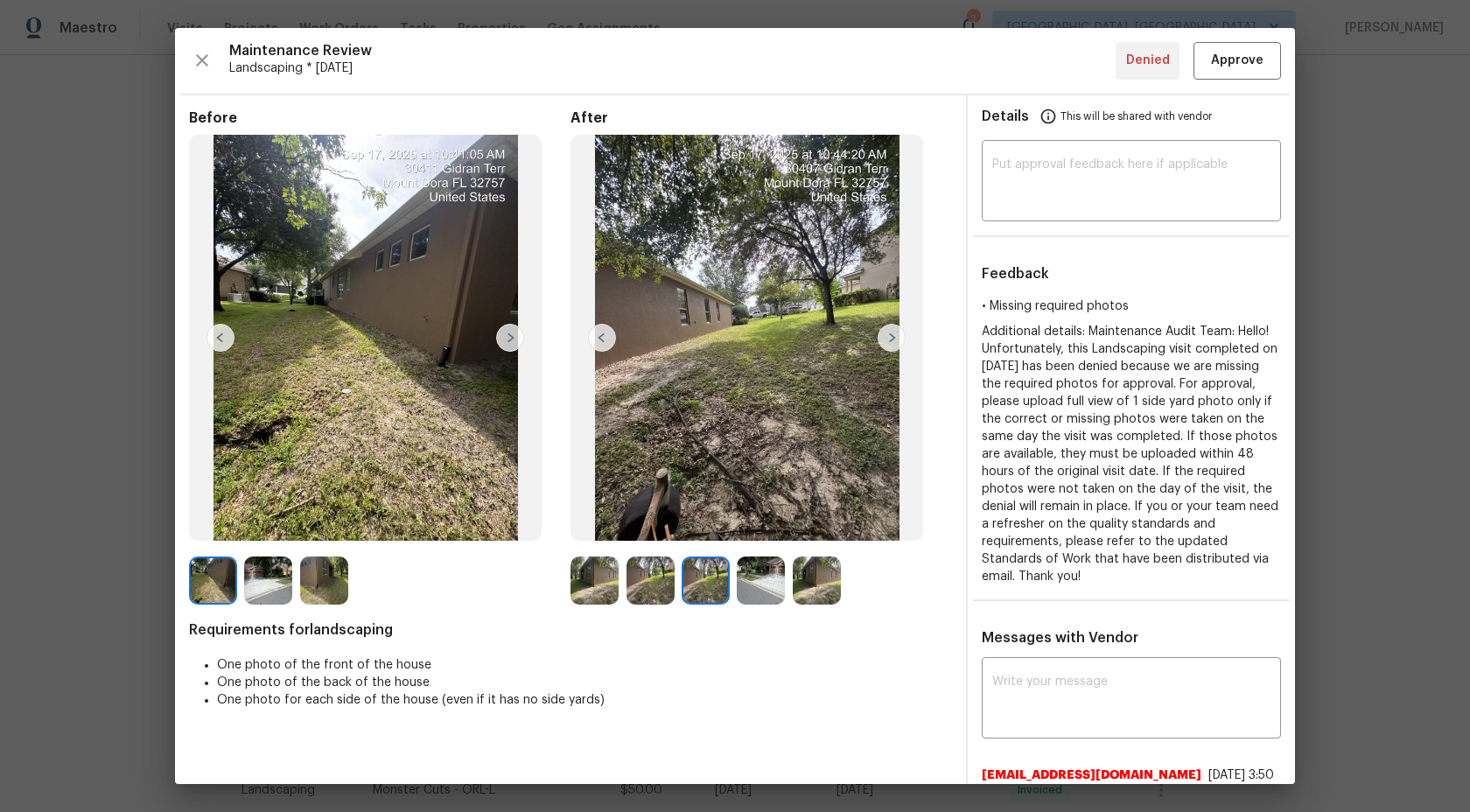
click at [607, 337] on img at bounding box center [602, 337] width 28 height 28
click at [596, 578] on img at bounding box center [595, 581] width 48 height 48
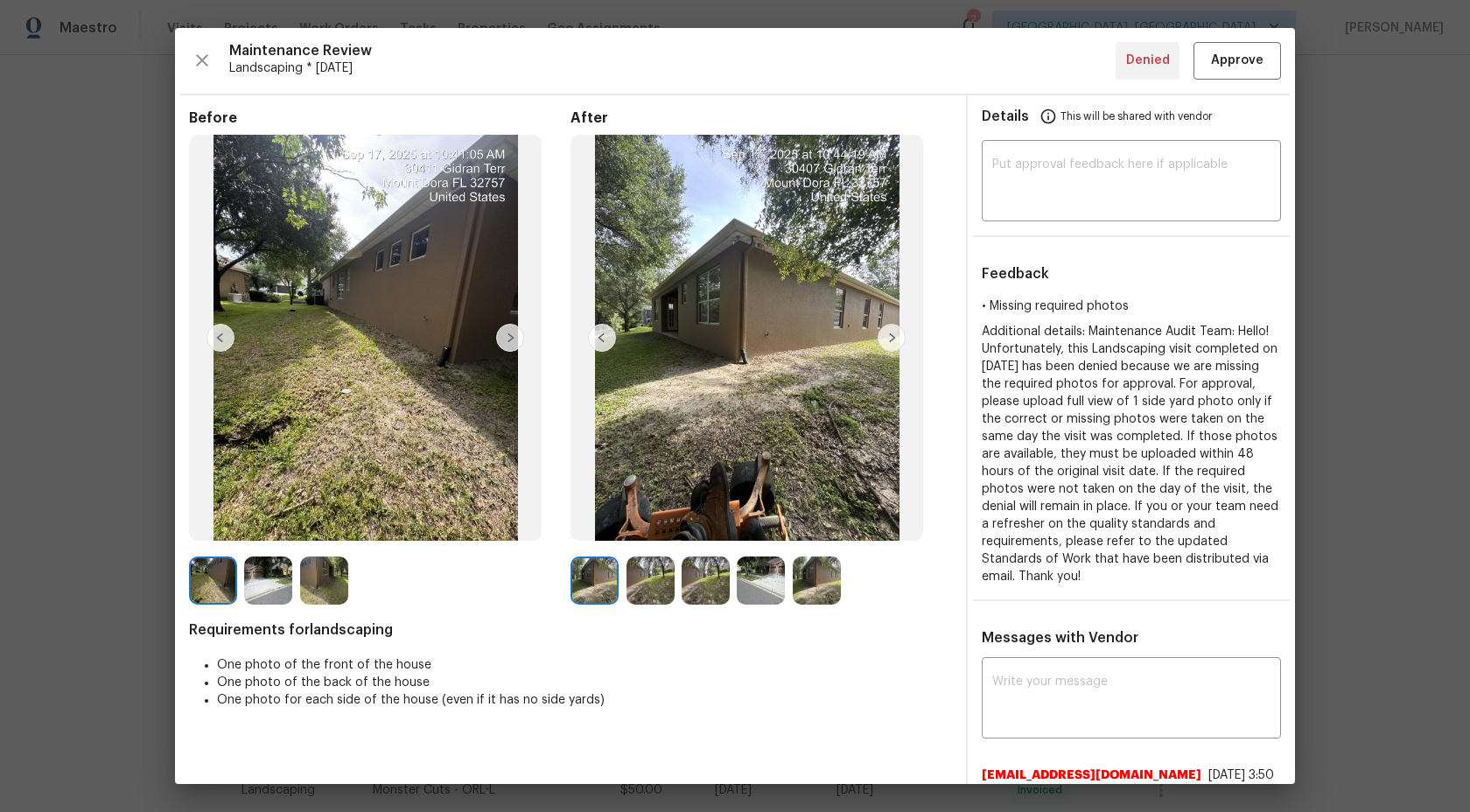
click at [644, 599] on img at bounding box center [651, 581] width 48 height 48
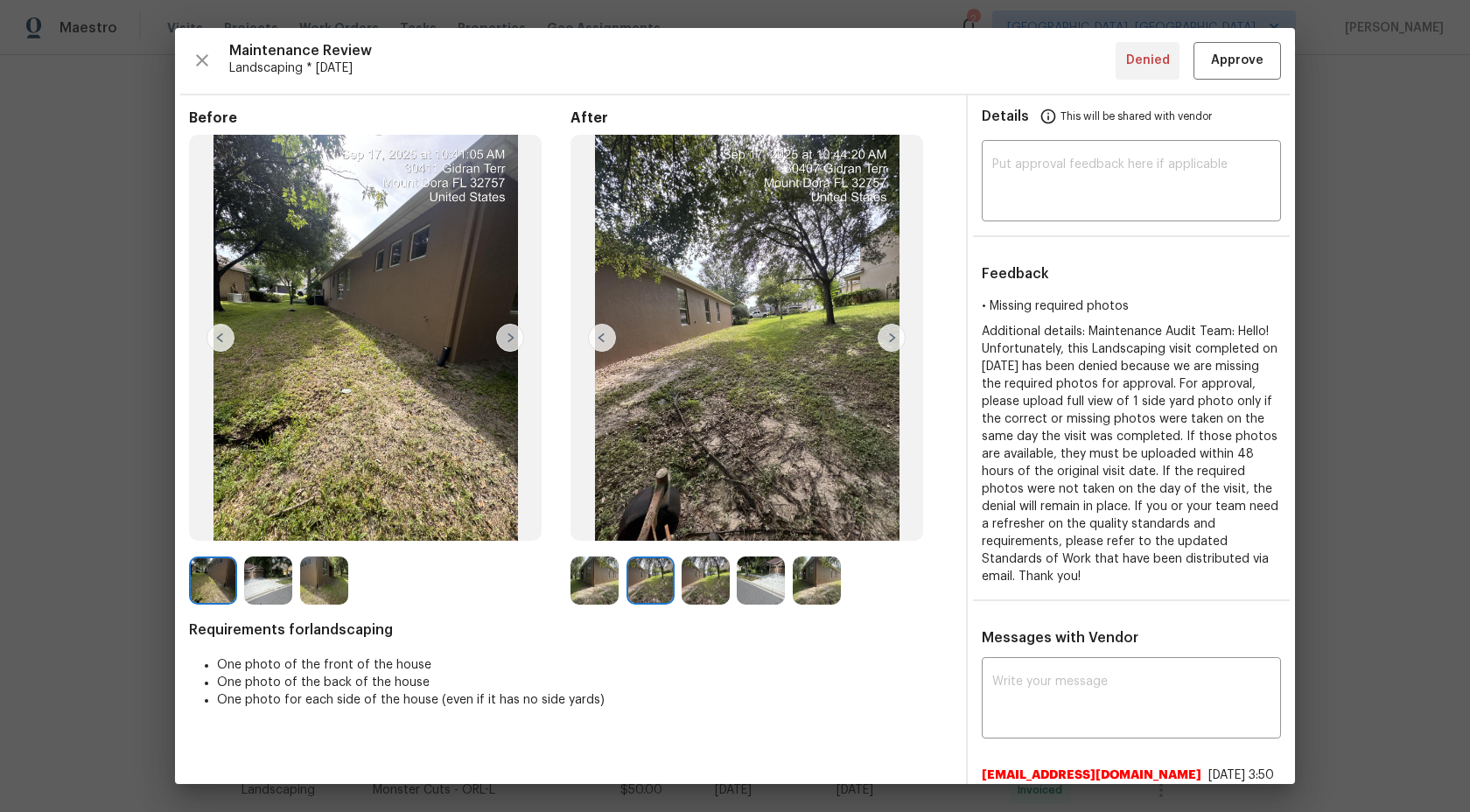
click at [694, 579] on img at bounding box center [706, 581] width 48 height 48
click at [767, 576] on img at bounding box center [760, 581] width 48 height 48
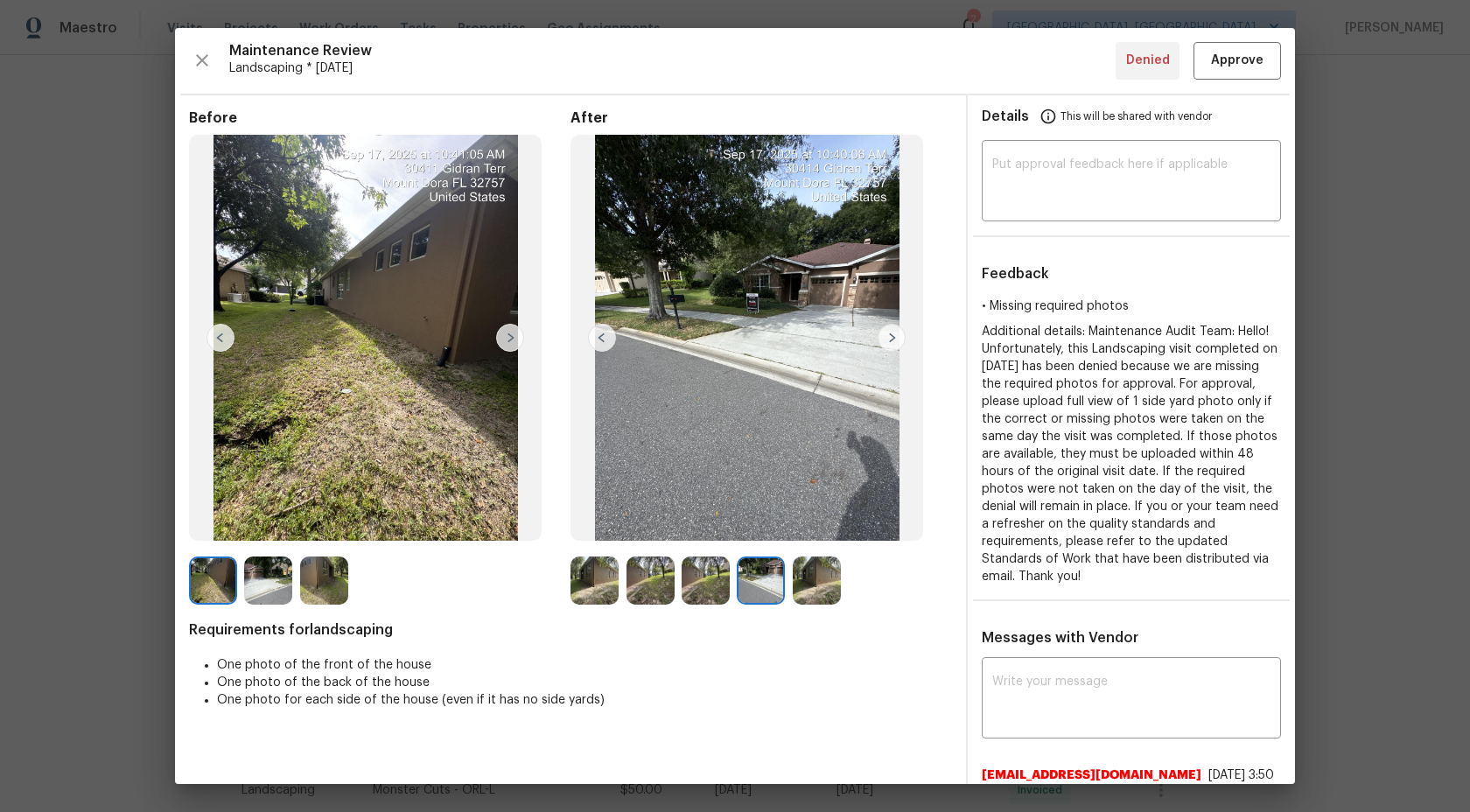
click at [830, 588] on img at bounding box center [817, 581] width 48 height 48
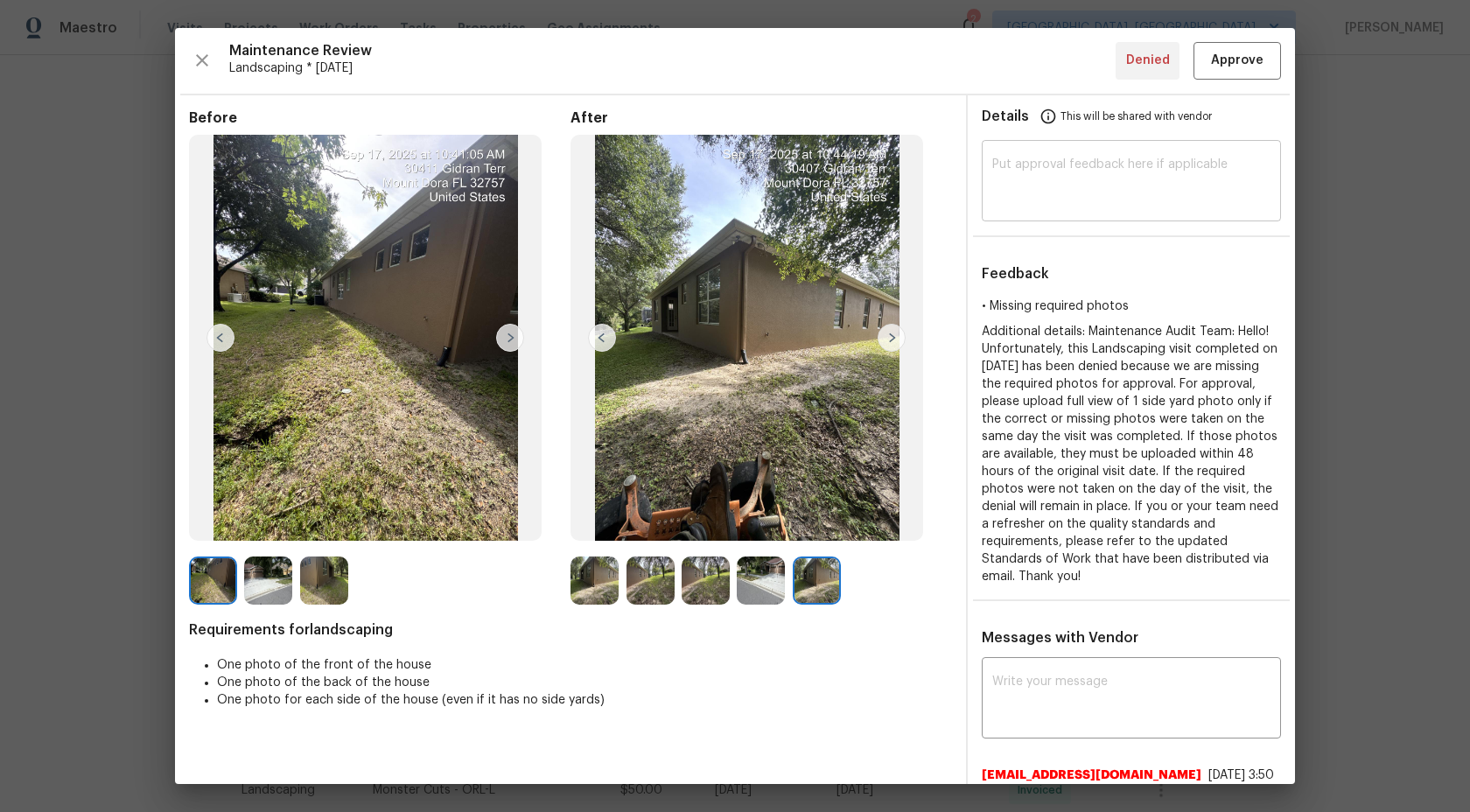
click at [1055, 179] on textarea at bounding box center [1131, 183] width 278 height 49
click at [1031, 167] on textarea "Mainteance Audit team:" at bounding box center [1131, 183] width 278 height 49
click at [1148, 167] on textarea "Mainteance Audit team:" at bounding box center [1131, 183] width 278 height 49
type textarea "Maintenance Audit team: After further review we approve this visit now"
click at [1240, 52] on span "Approve" at bounding box center [1237, 61] width 53 height 22
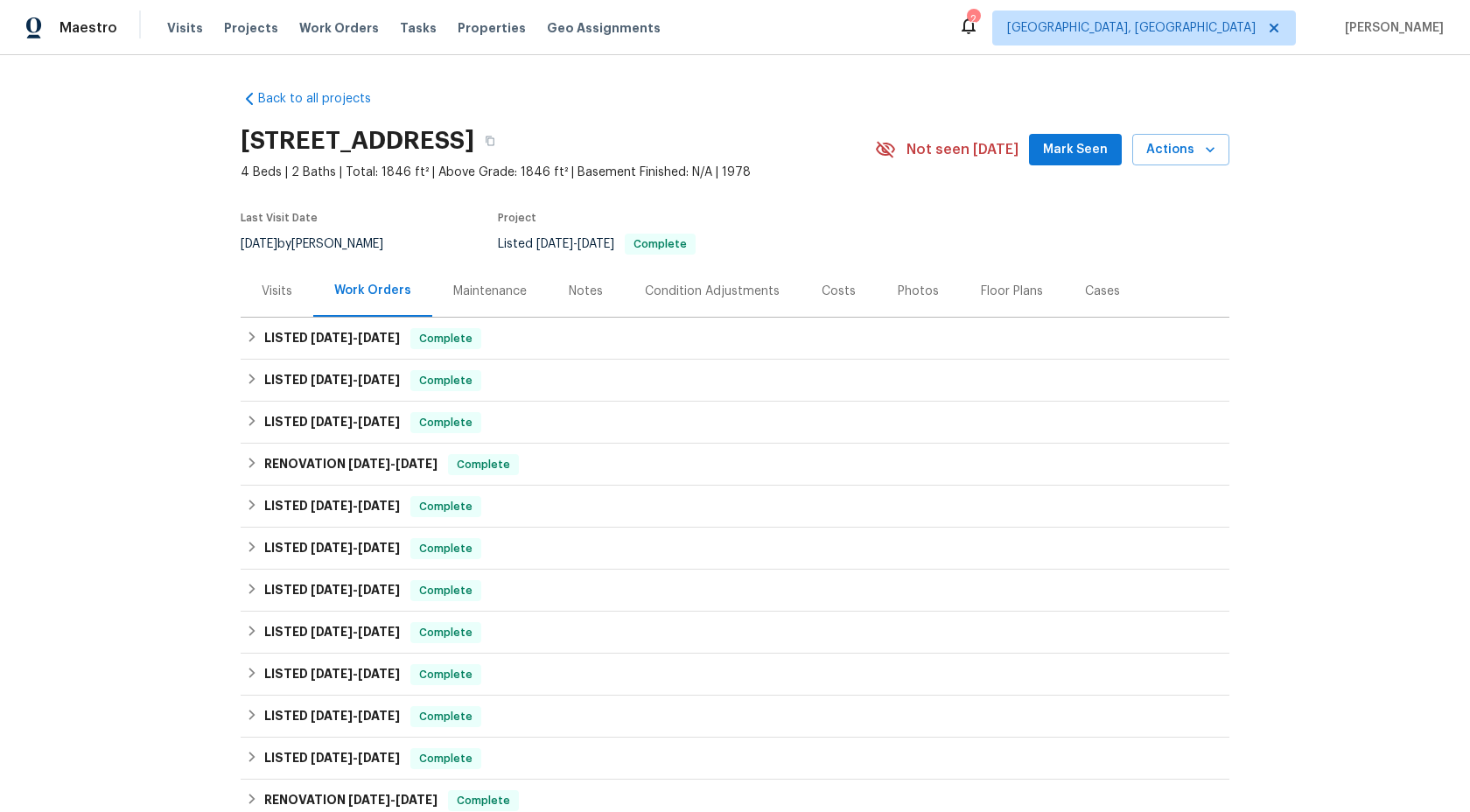
click at [480, 280] on div "Maintenance" at bounding box center [490, 291] width 116 height 52
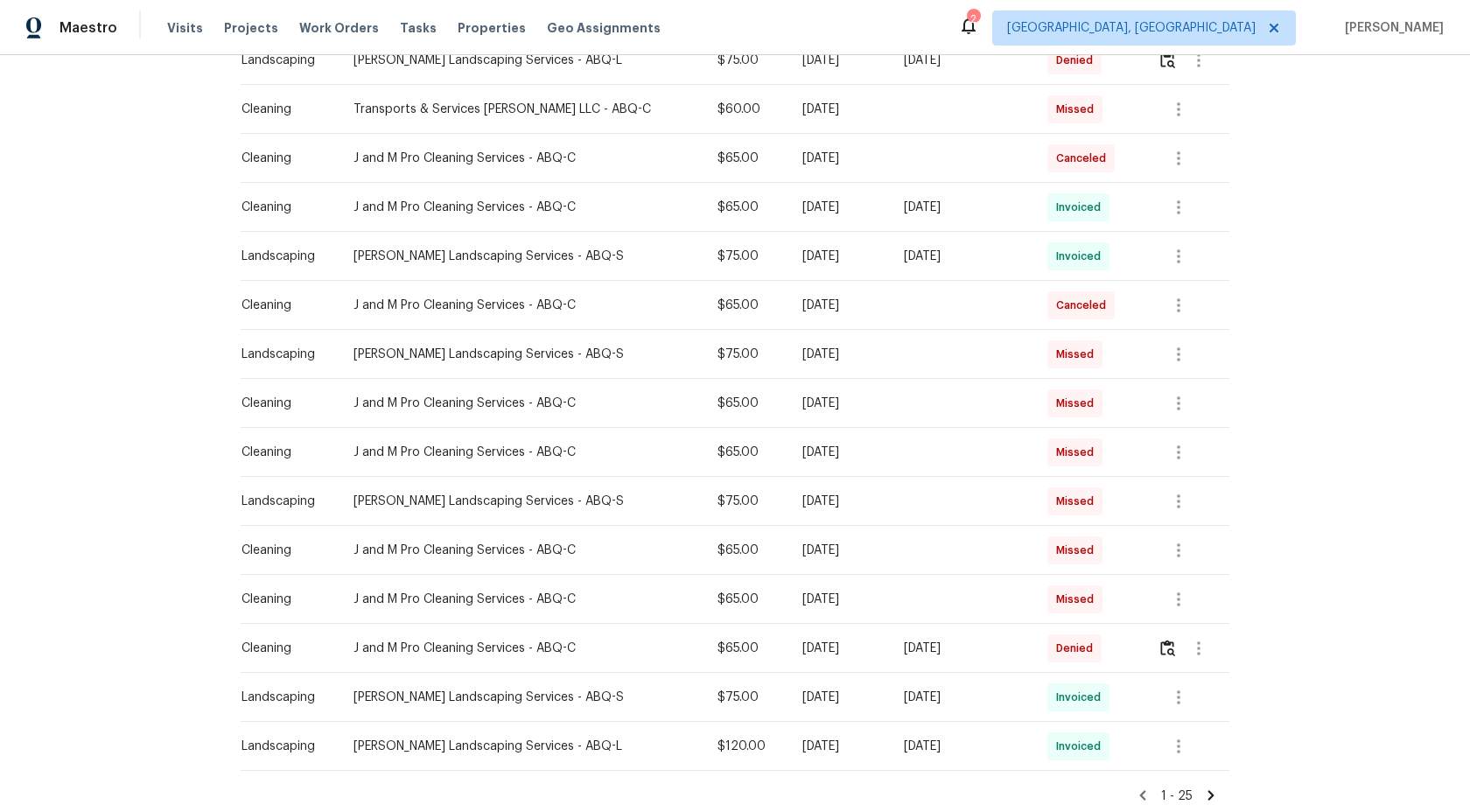
scroll to position [935, 0]
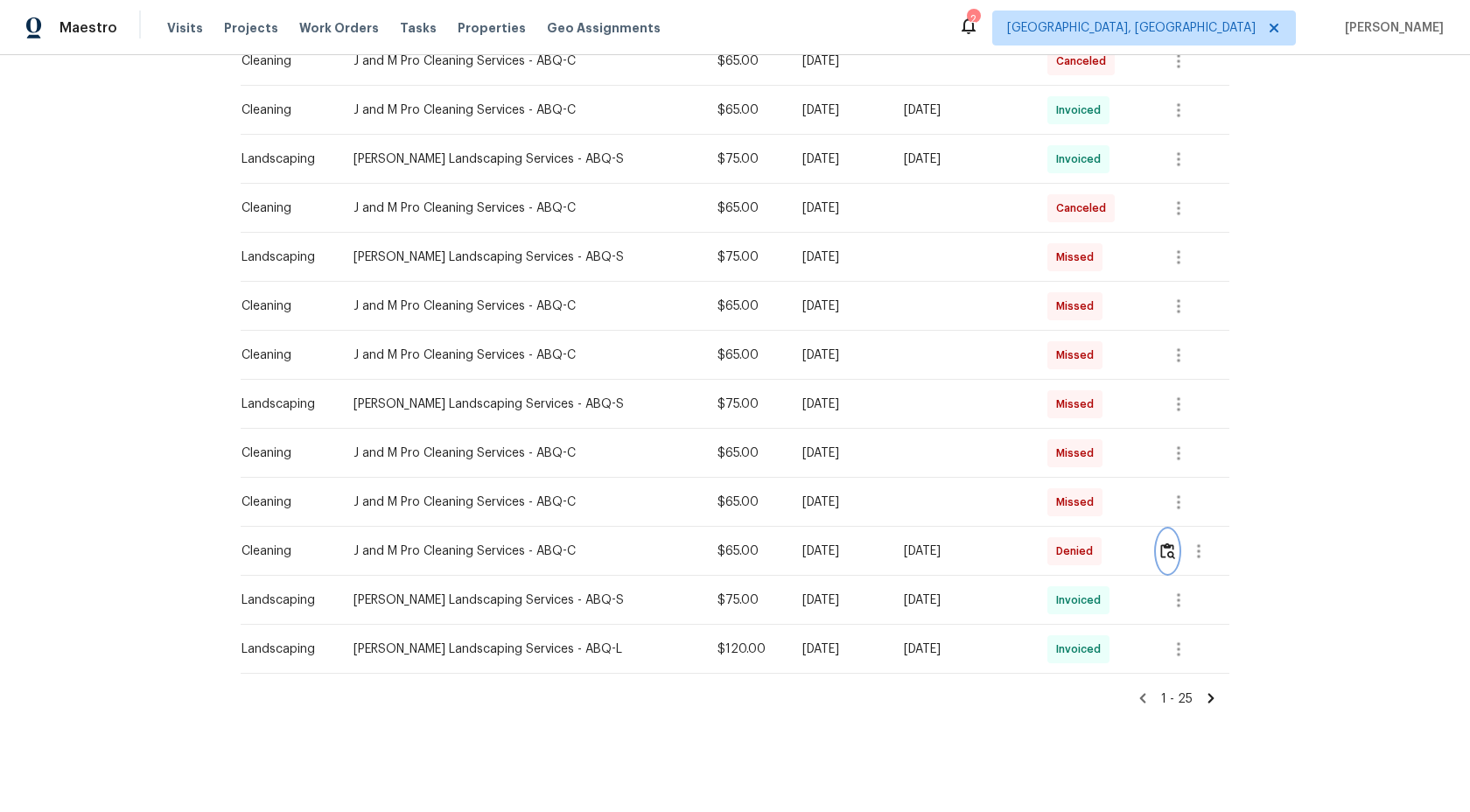
click at [1168, 548] on img "button" at bounding box center [1168, 551] width 15 height 17
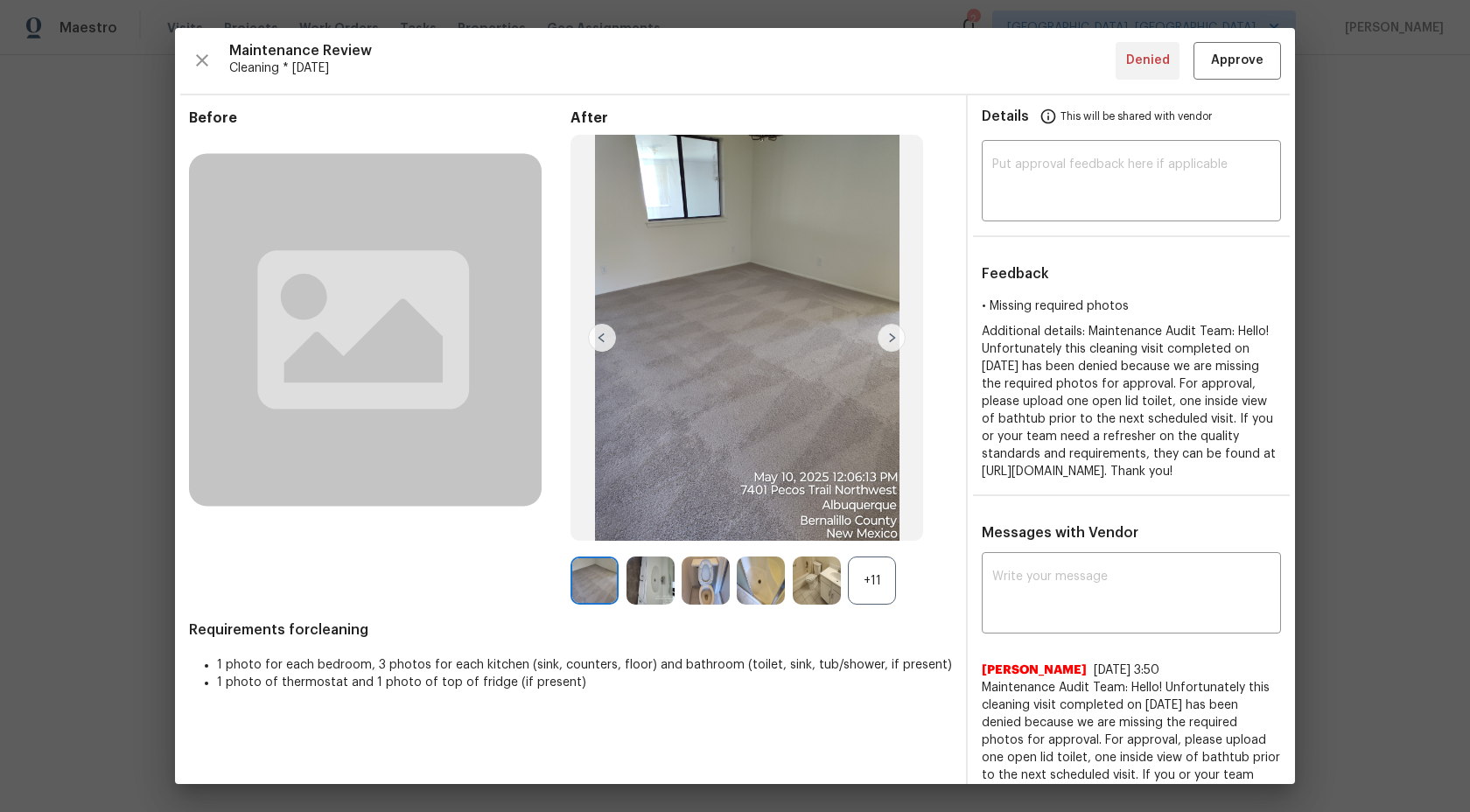
click at [878, 582] on div "+11" at bounding box center [872, 581] width 48 height 48
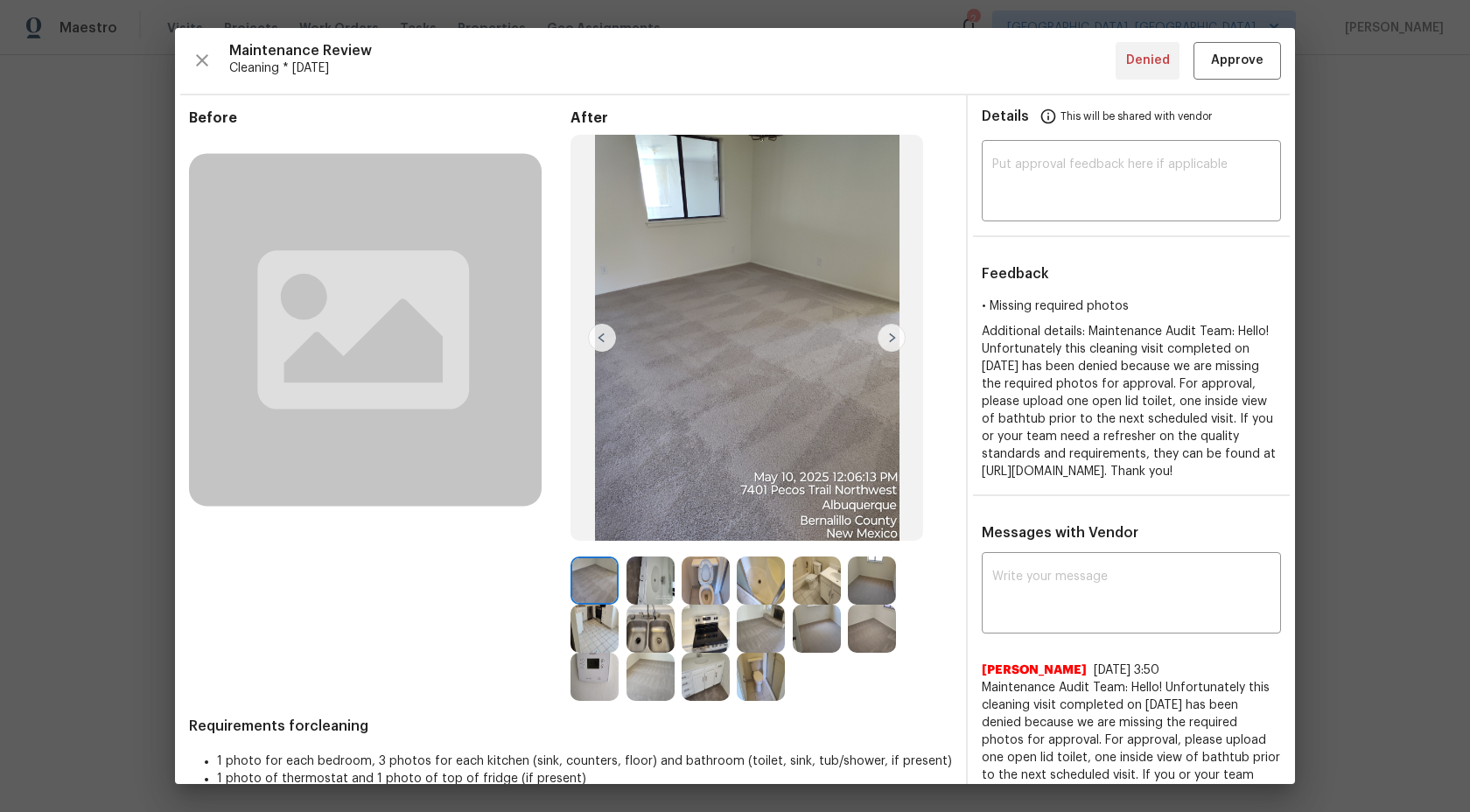
click at [897, 337] on img at bounding box center [892, 337] width 28 height 28
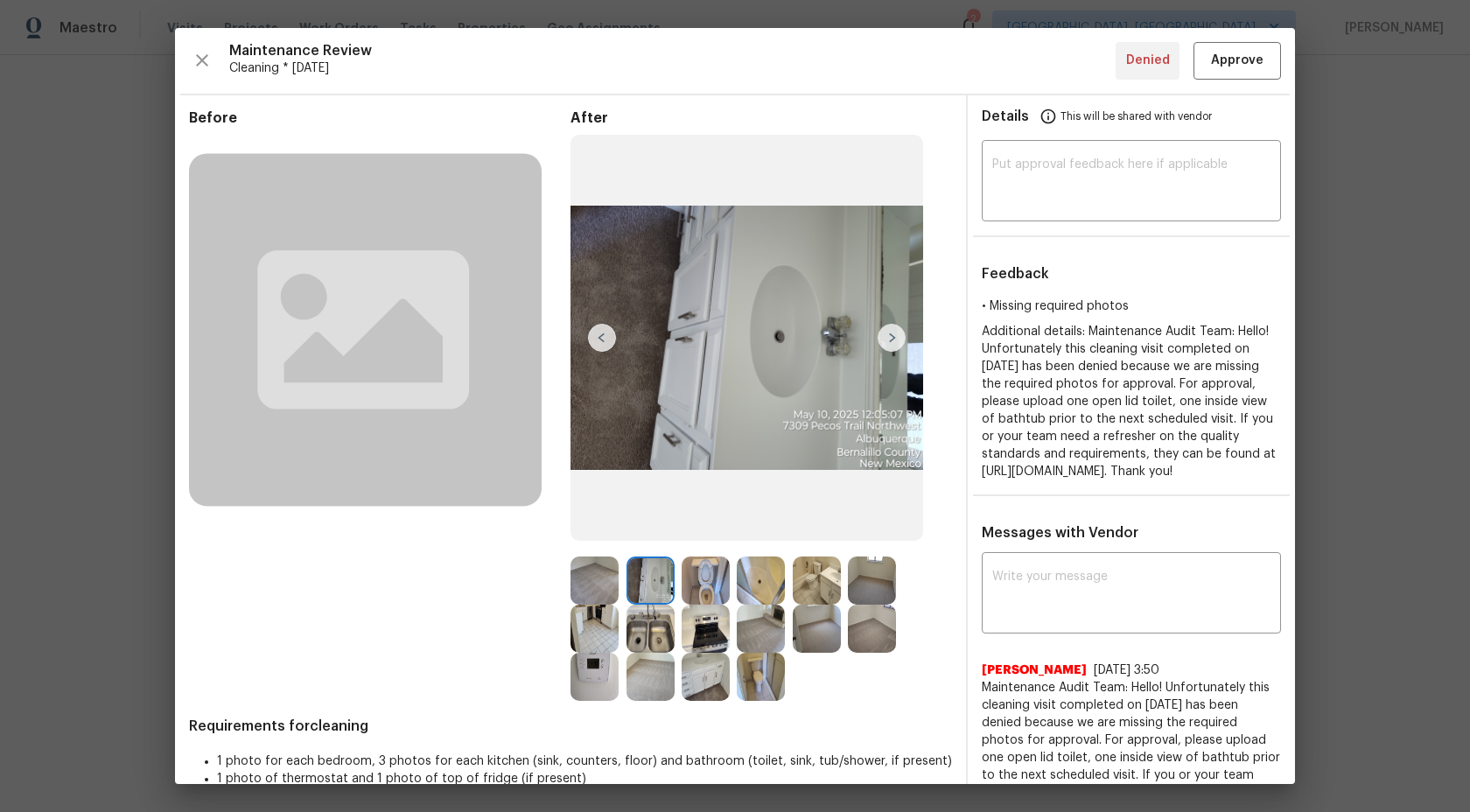
click at [895, 340] on img at bounding box center [892, 337] width 28 height 28
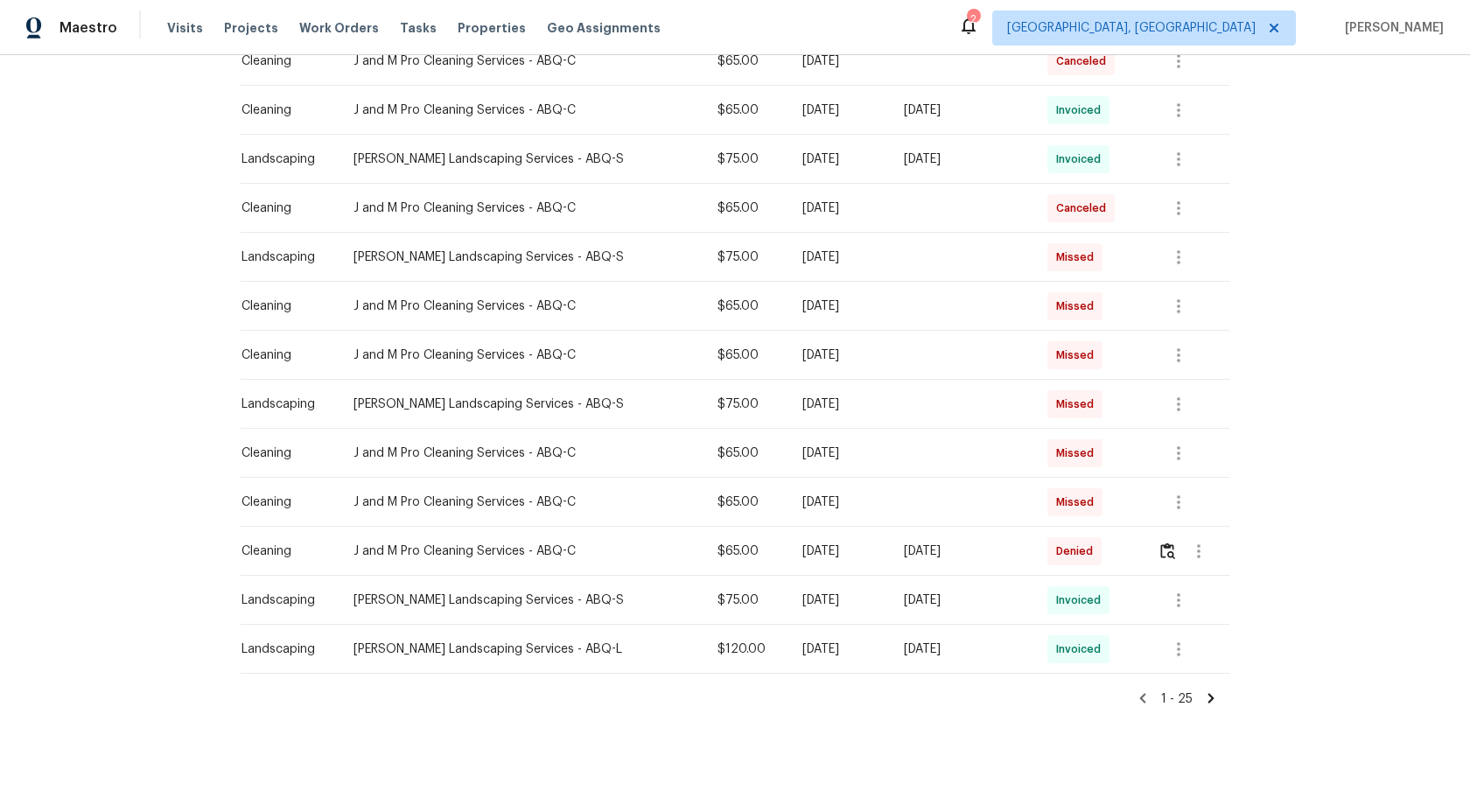
click at [1213, 696] on icon at bounding box center [1212, 698] width 6 height 10
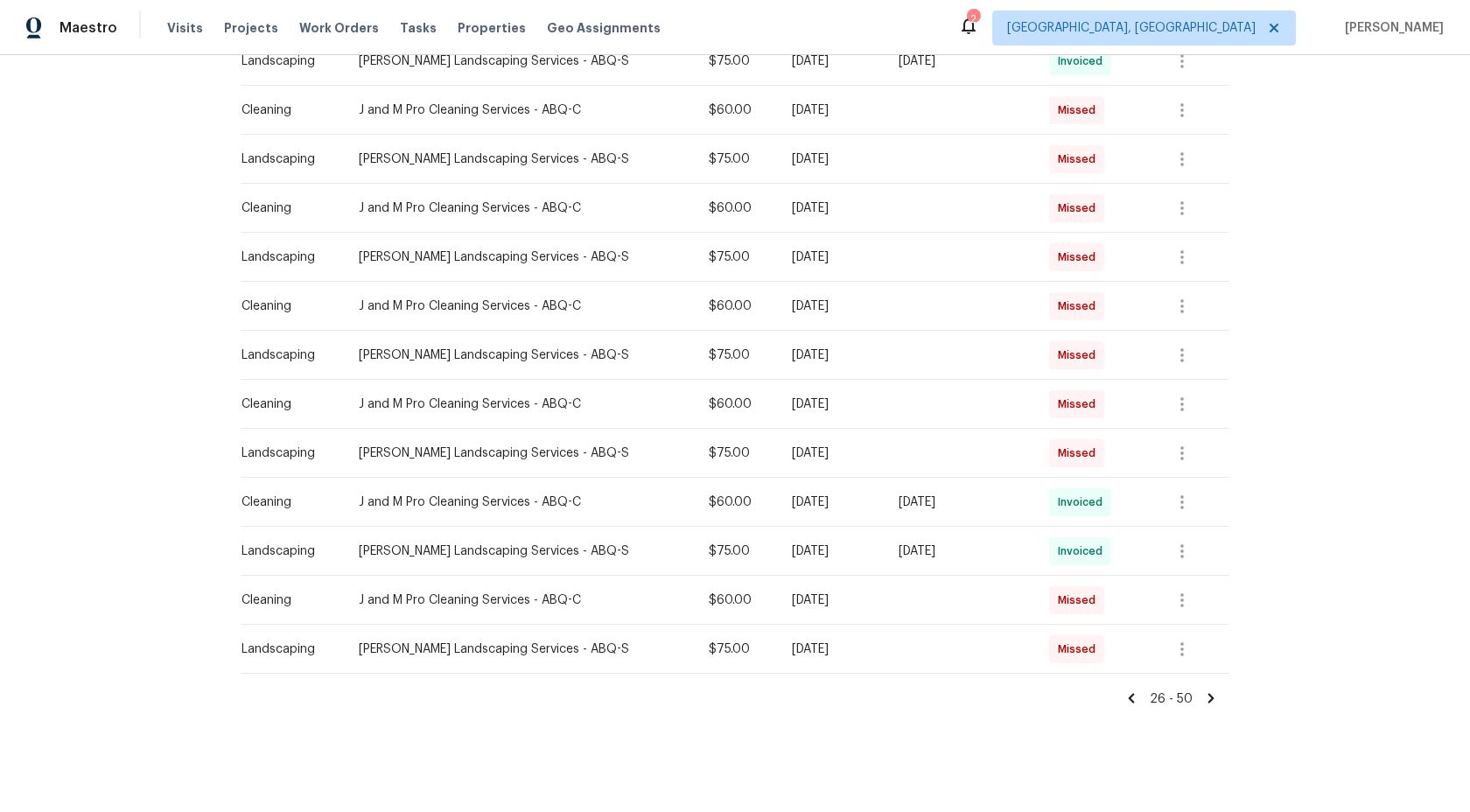
click at [1205, 697] on icon at bounding box center [1212, 698] width 16 height 16
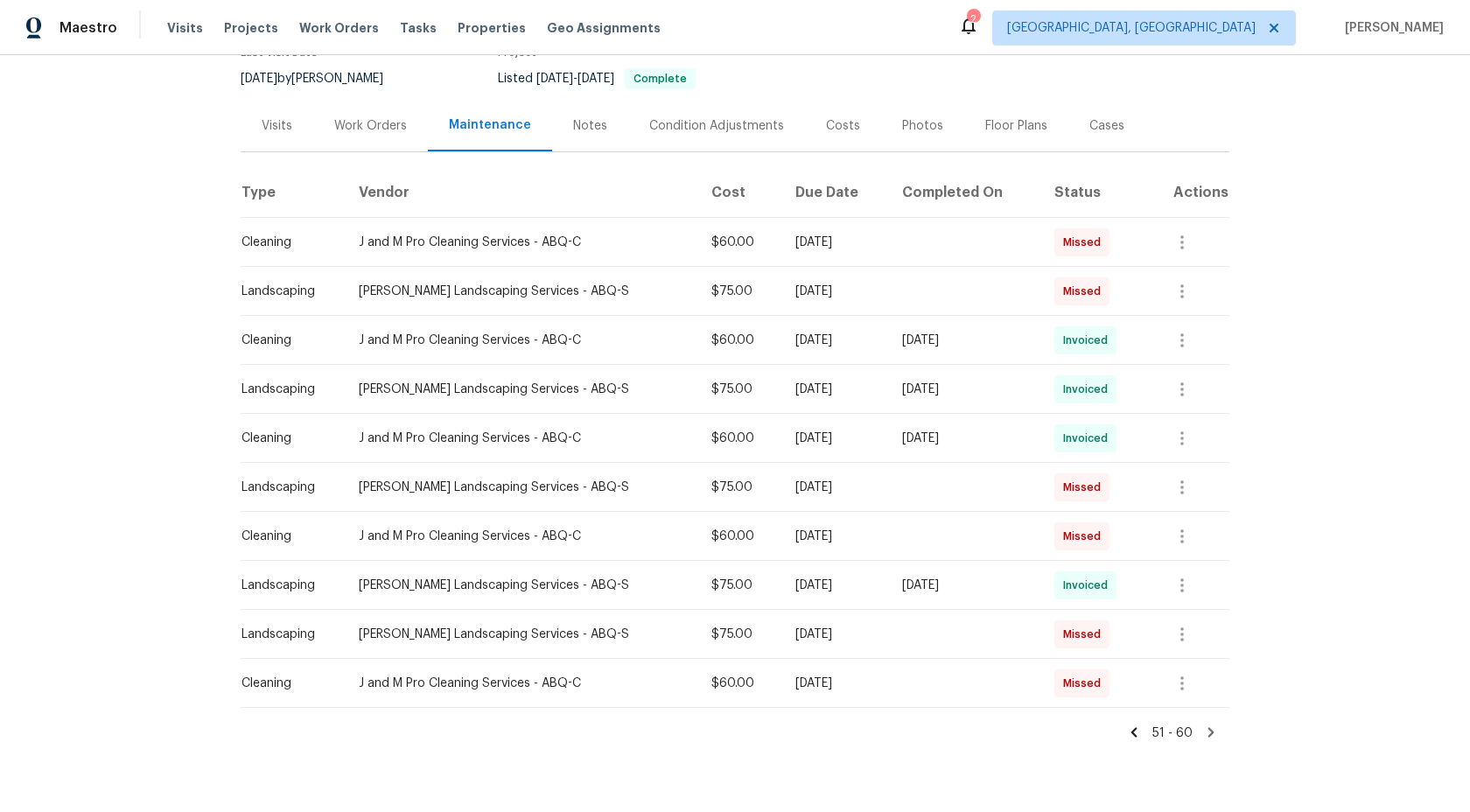
scroll to position [200, 0]
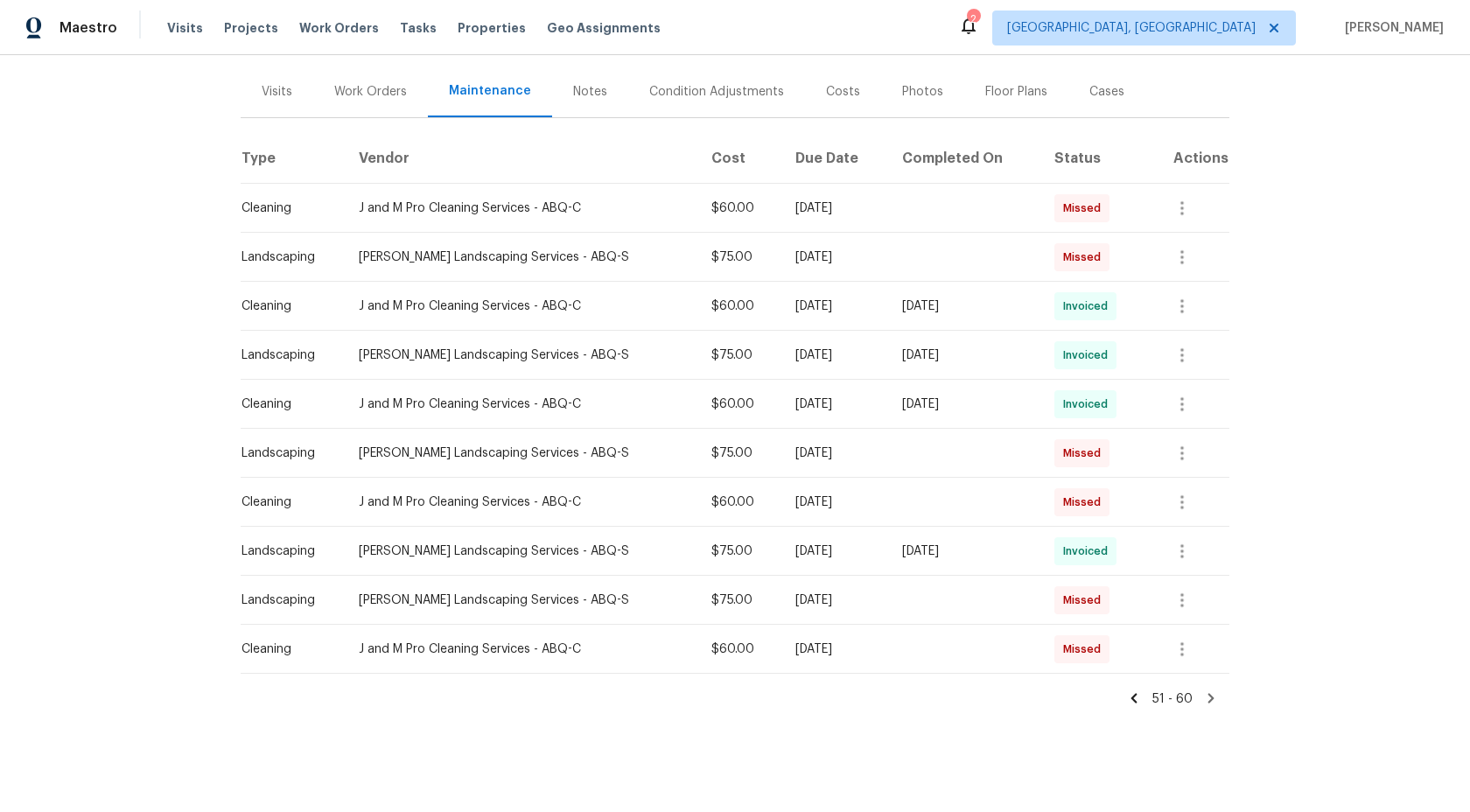
click at [1137, 695] on icon at bounding box center [1135, 698] width 6 height 10
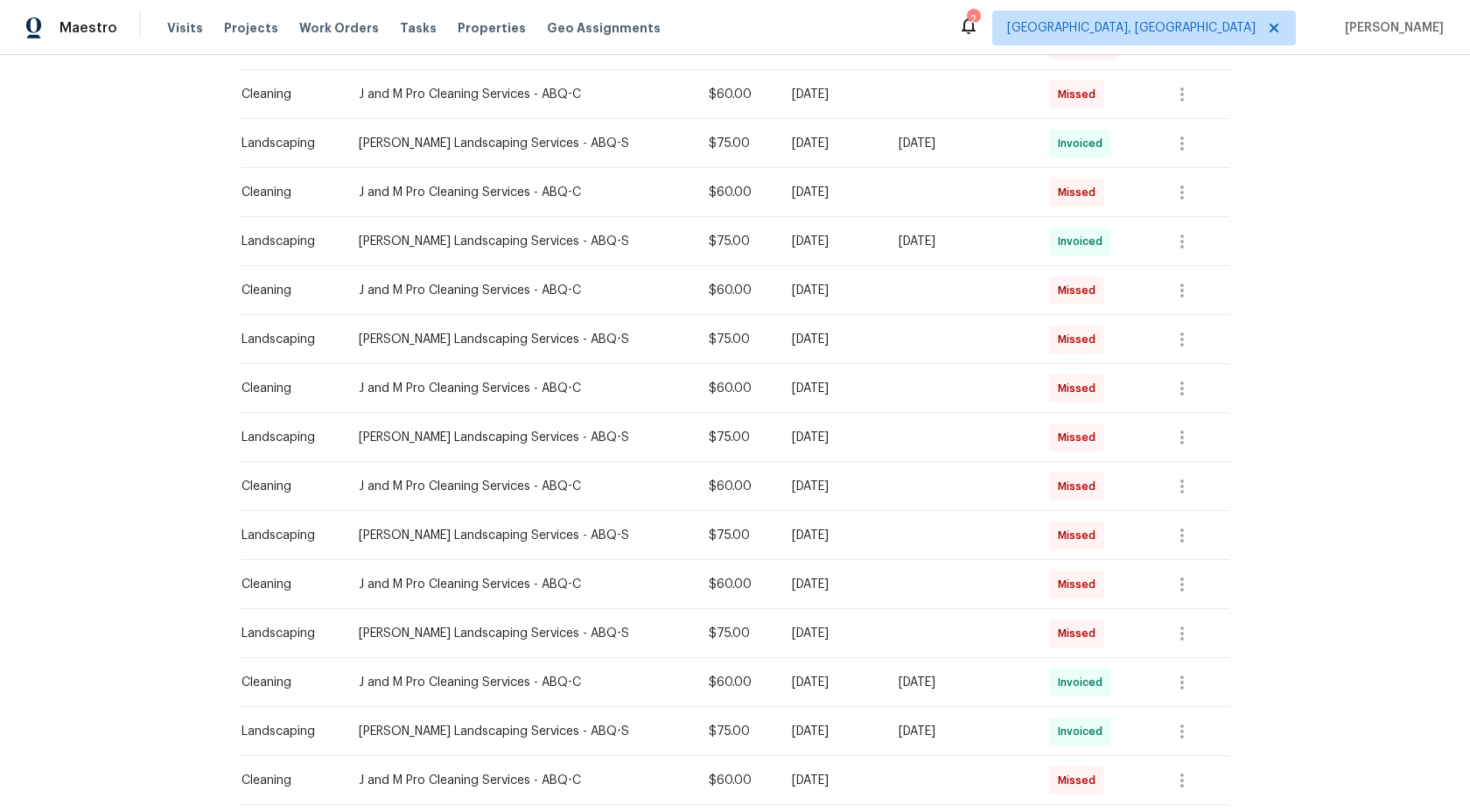
scroll to position [935, 0]
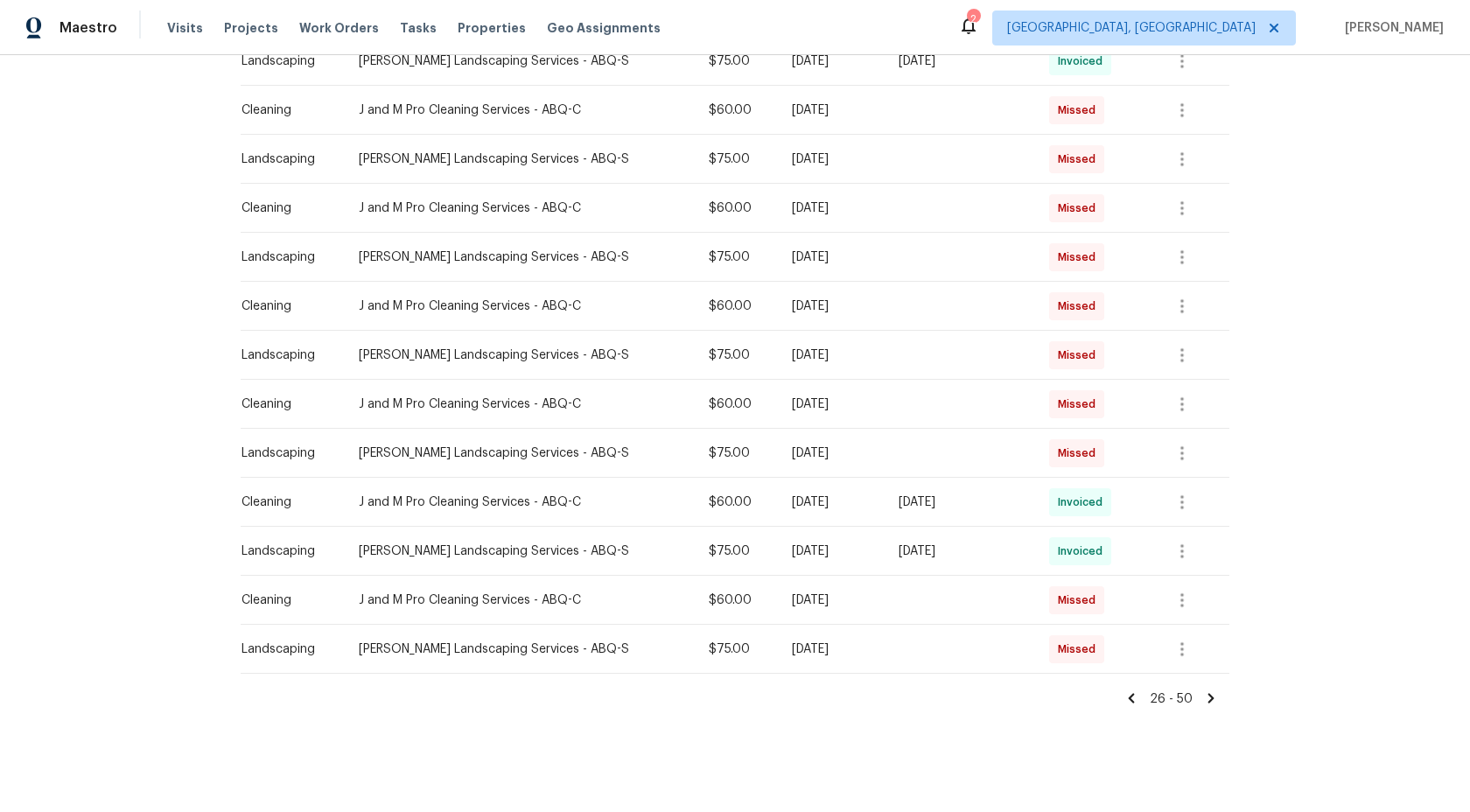
click at [1133, 698] on icon at bounding box center [1132, 698] width 6 height 10
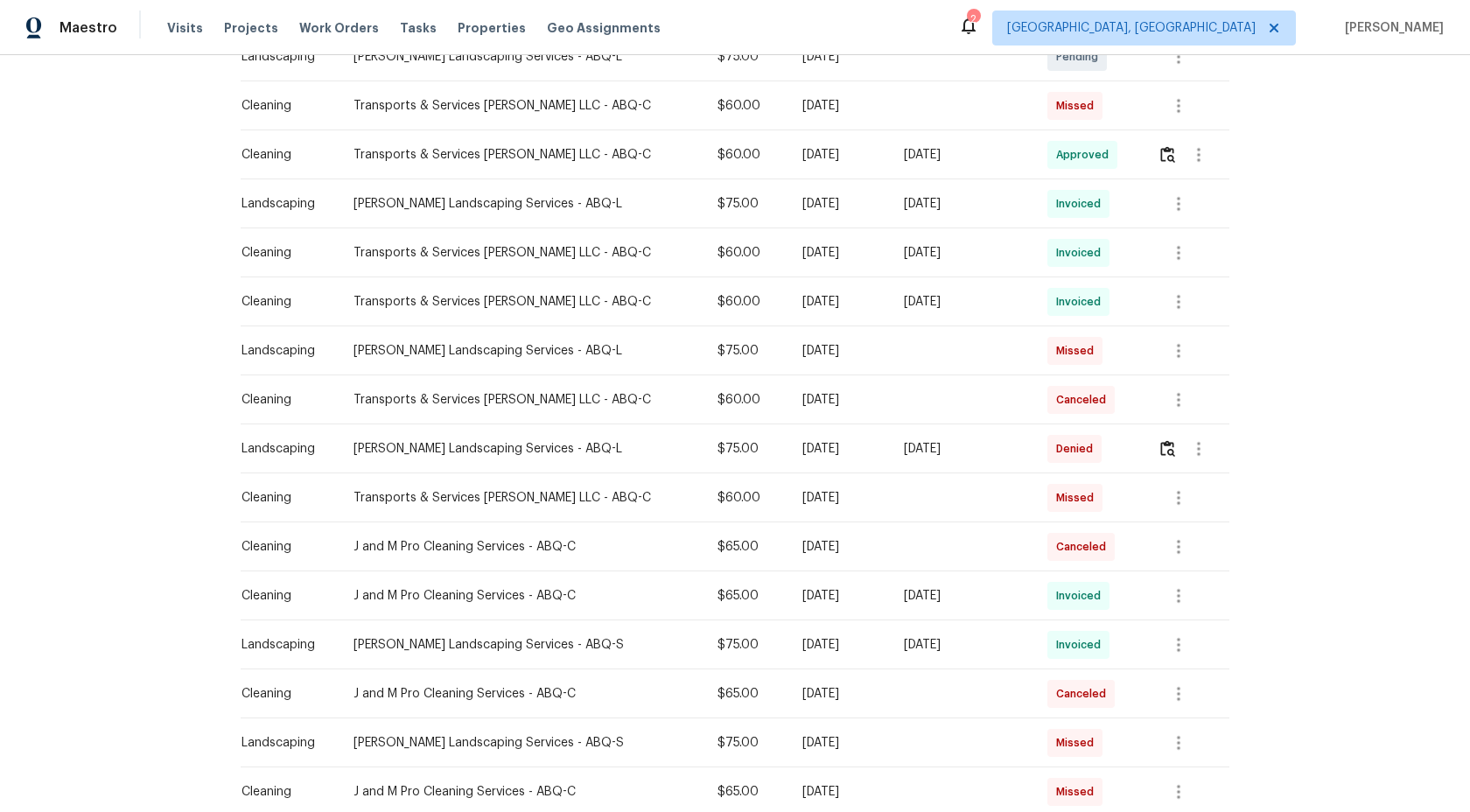
scroll to position [451, 0]
click at [1166, 444] on img "button" at bounding box center [1168, 446] width 15 height 17
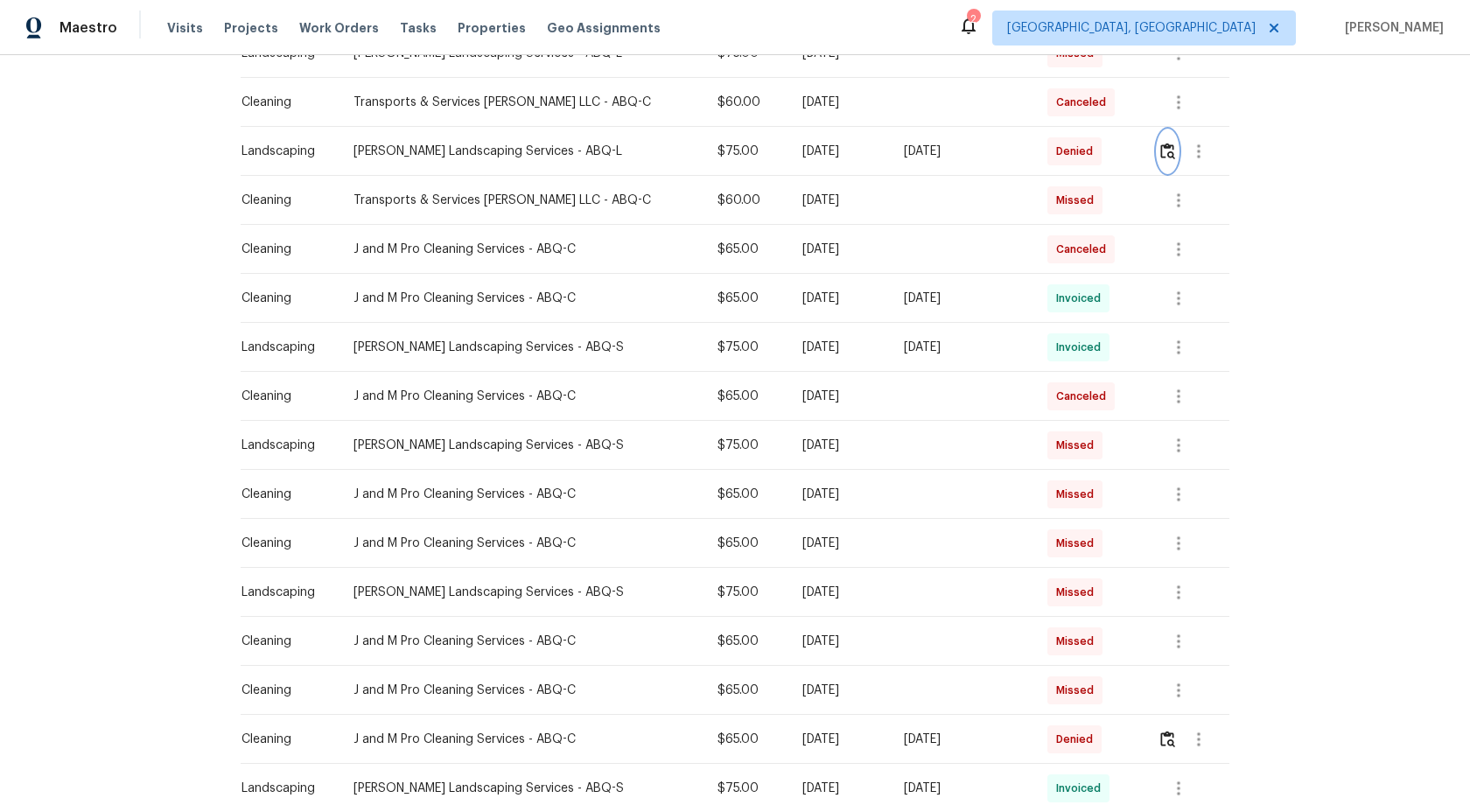
scroll to position [935, 0]
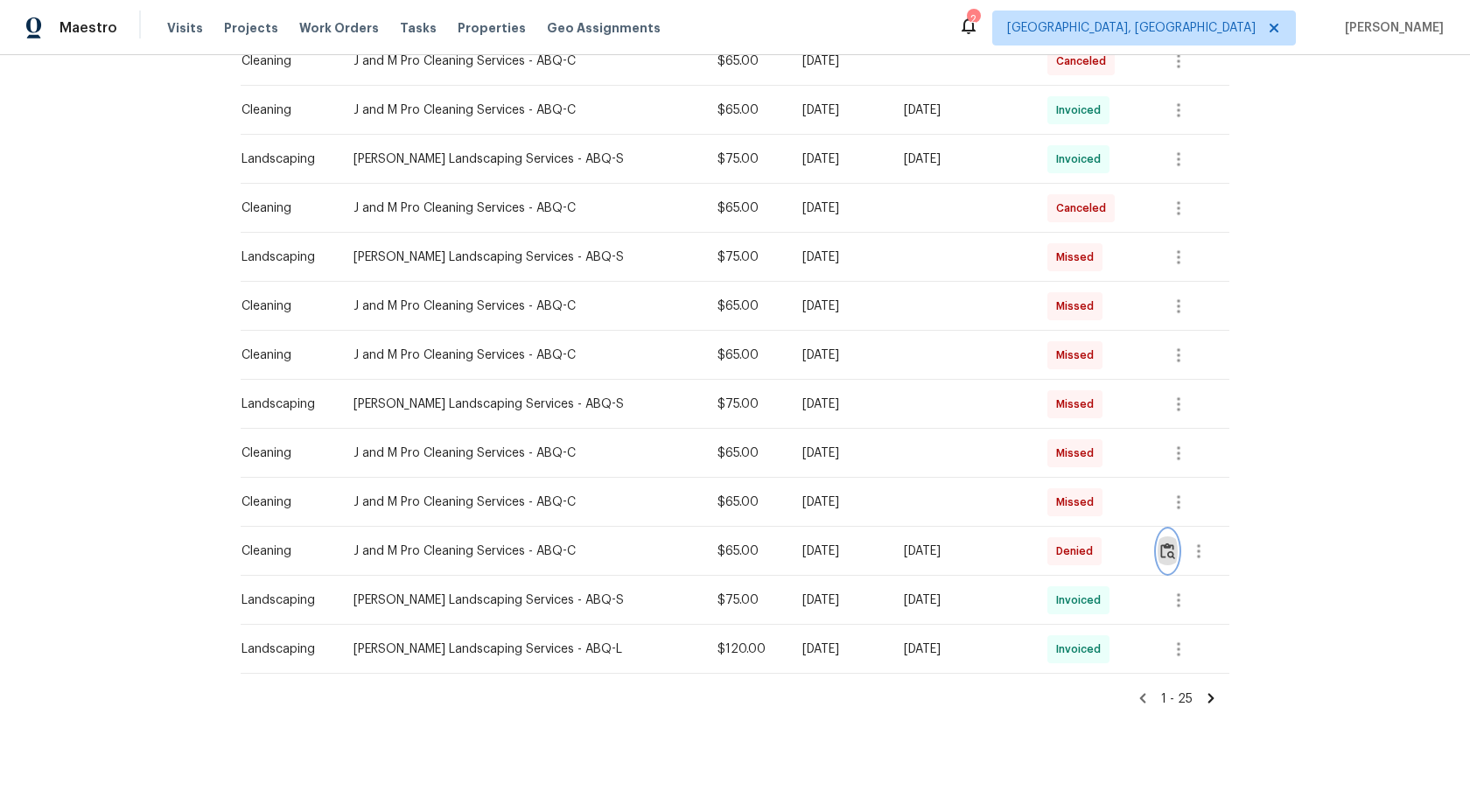
click at [1173, 550] on button "button" at bounding box center [1168, 551] width 20 height 42
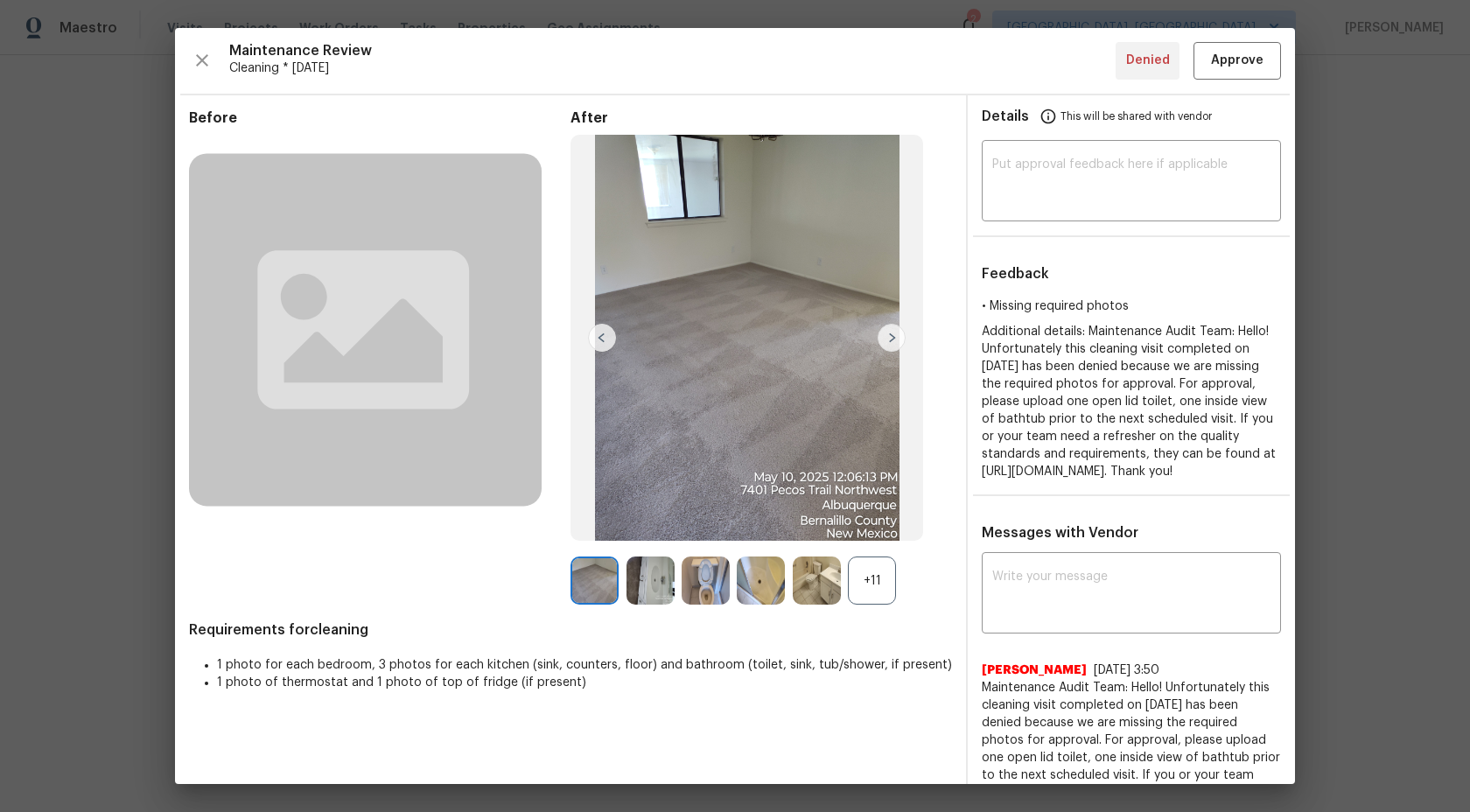
click at [866, 593] on div "+11" at bounding box center [872, 581] width 48 height 48
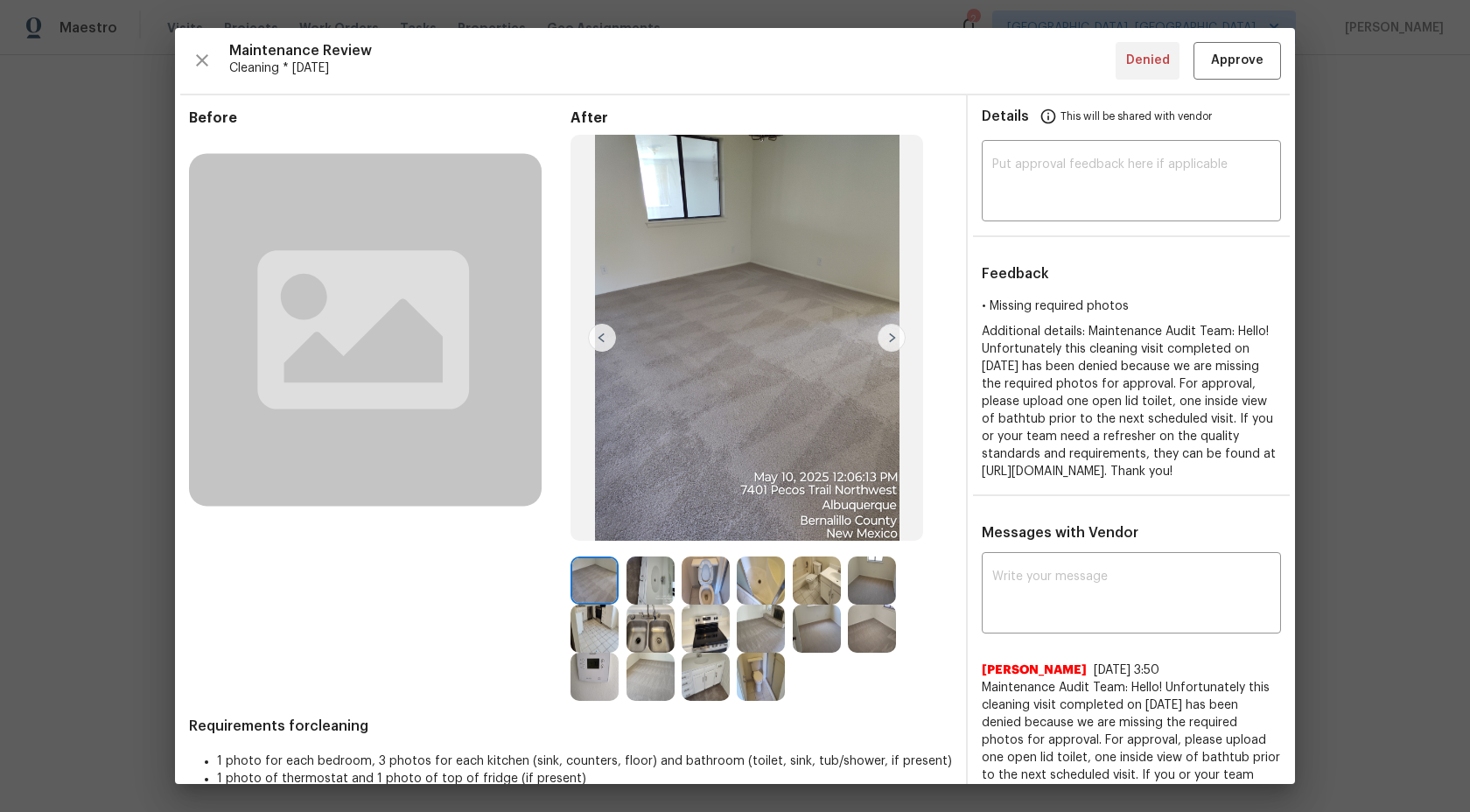
scroll to position [4, 0]
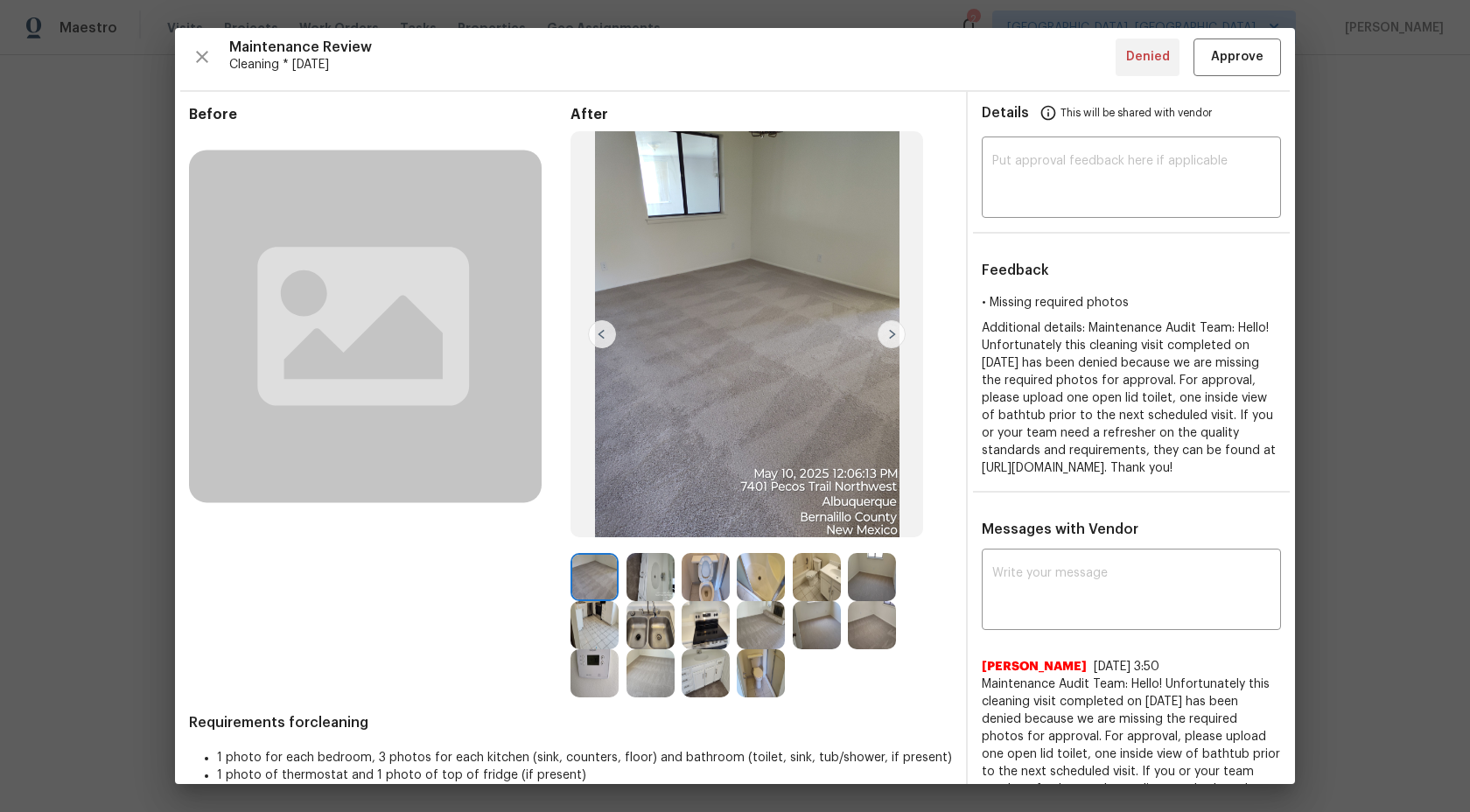
click at [623, 593] on div at bounding box center [598, 577] width 55 height 48
click at [676, 583] on div at bounding box center [654, 577] width 55 height 48
click at [648, 582] on img at bounding box center [651, 577] width 48 height 48
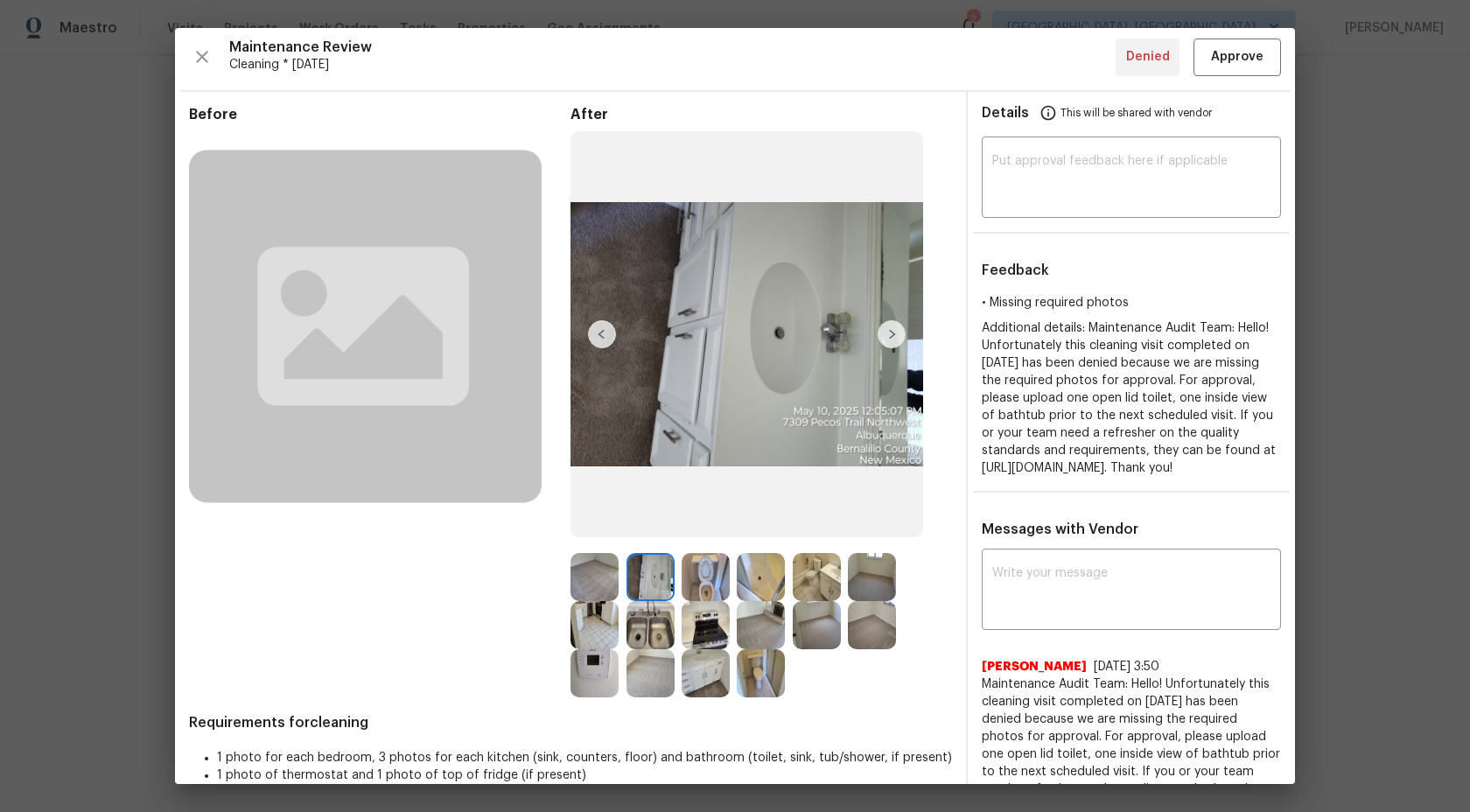
click at [711, 581] on img at bounding box center [706, 577] width 48 height 48
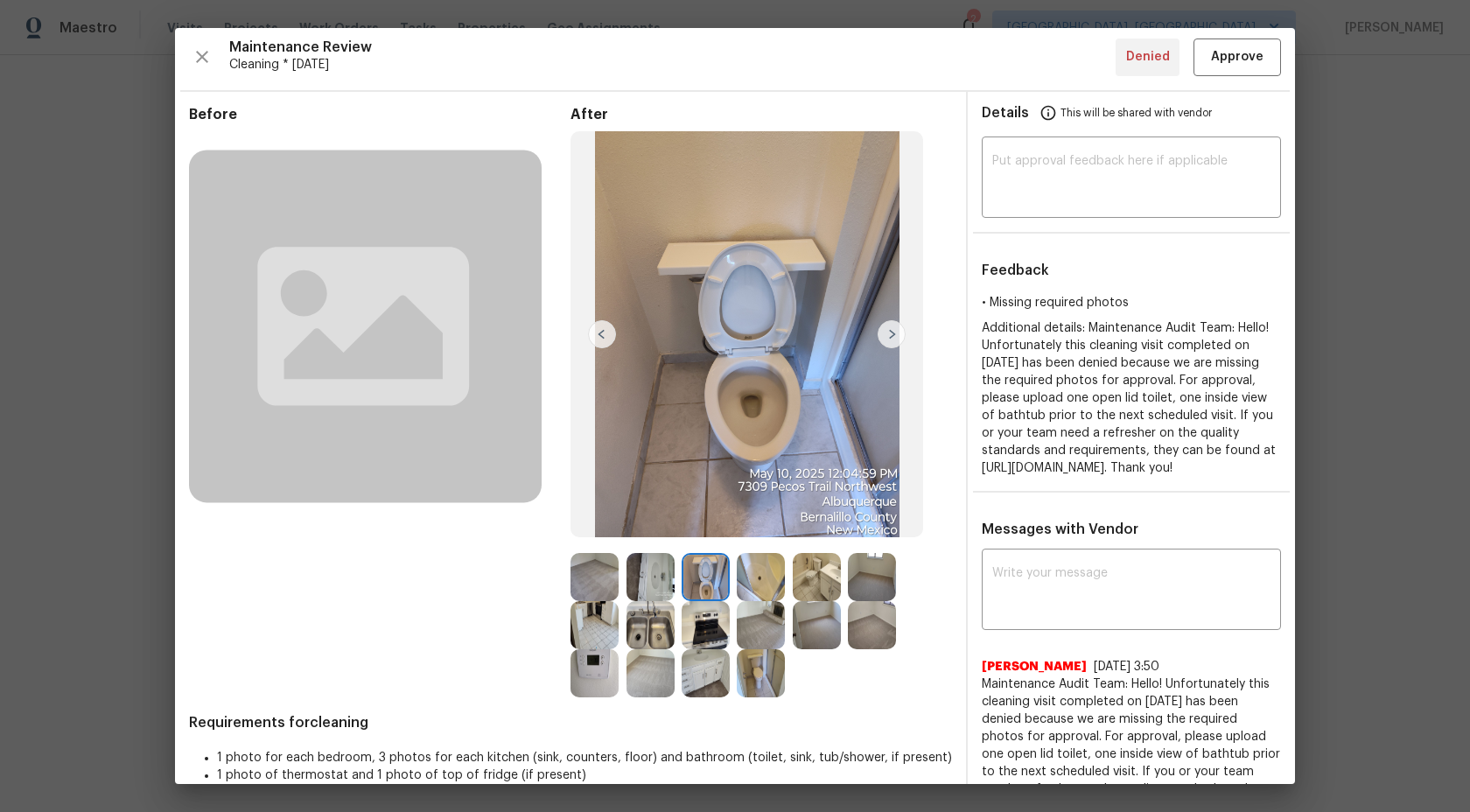
click at [670, 581] on img at bounding box center [651, 577] width 48 height 48
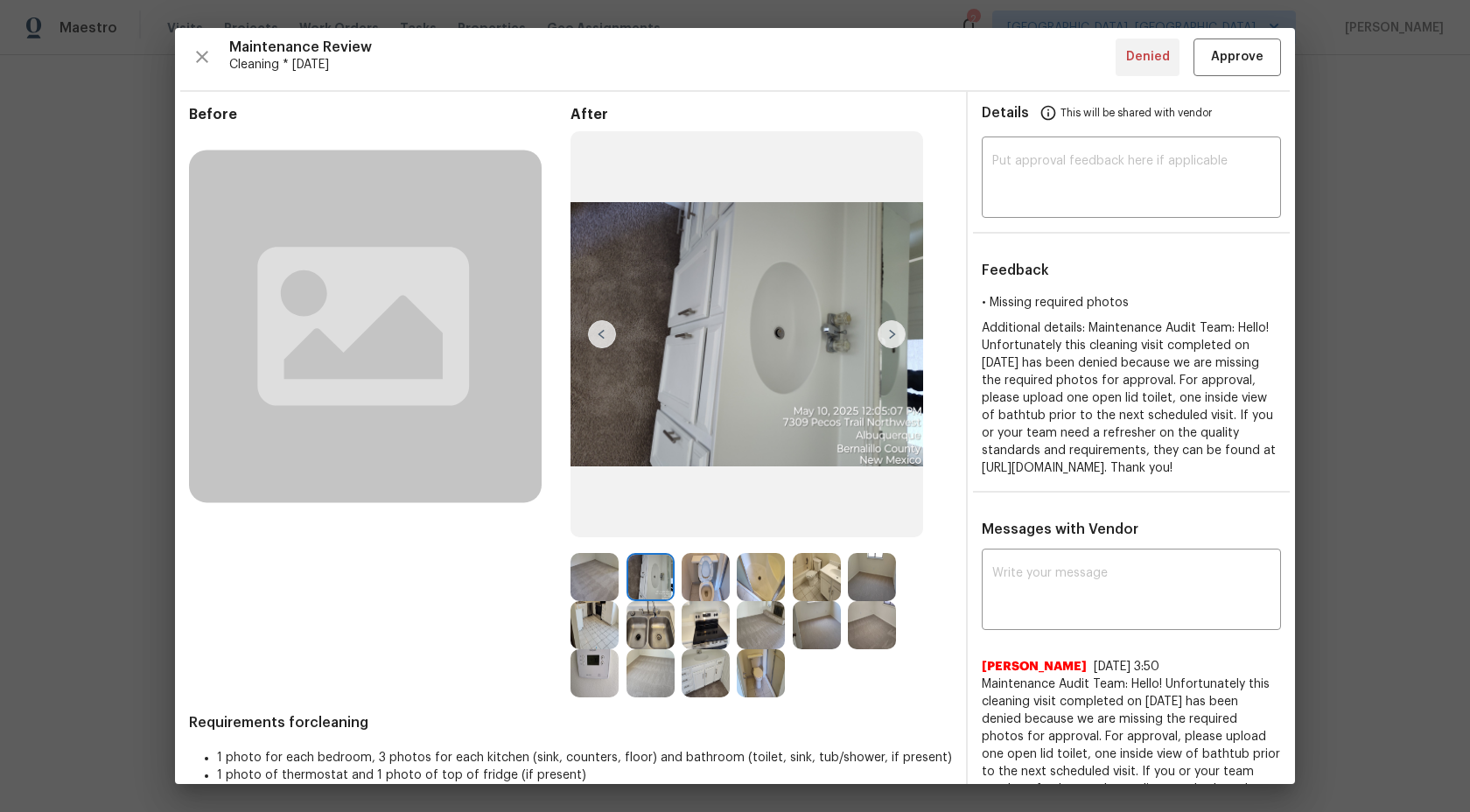
click at [611, 580] on img at bounding box center [595, 577] width 48 height 48
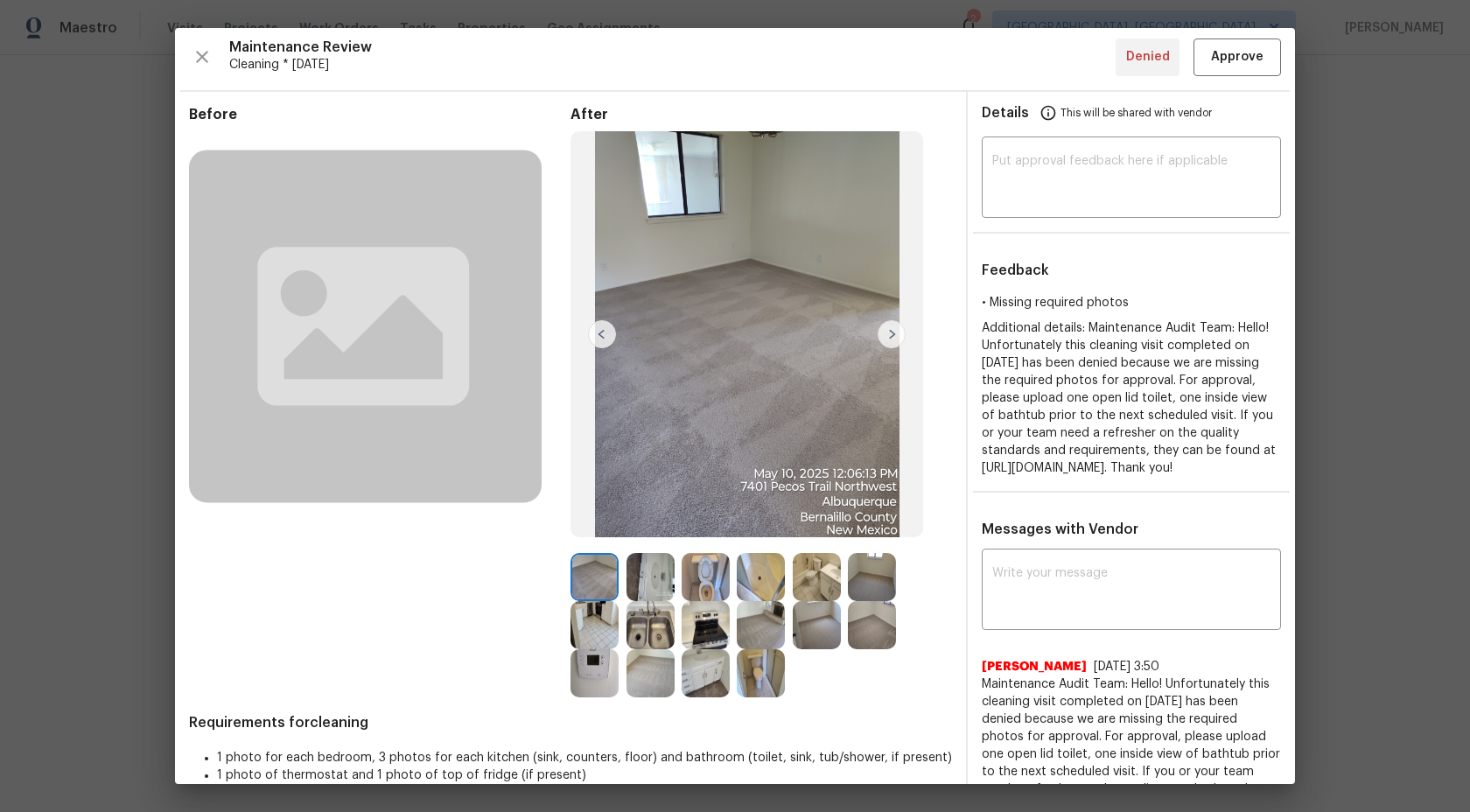
click at [612, 644] on img at bounding box center [595, 624] width 48 height 48
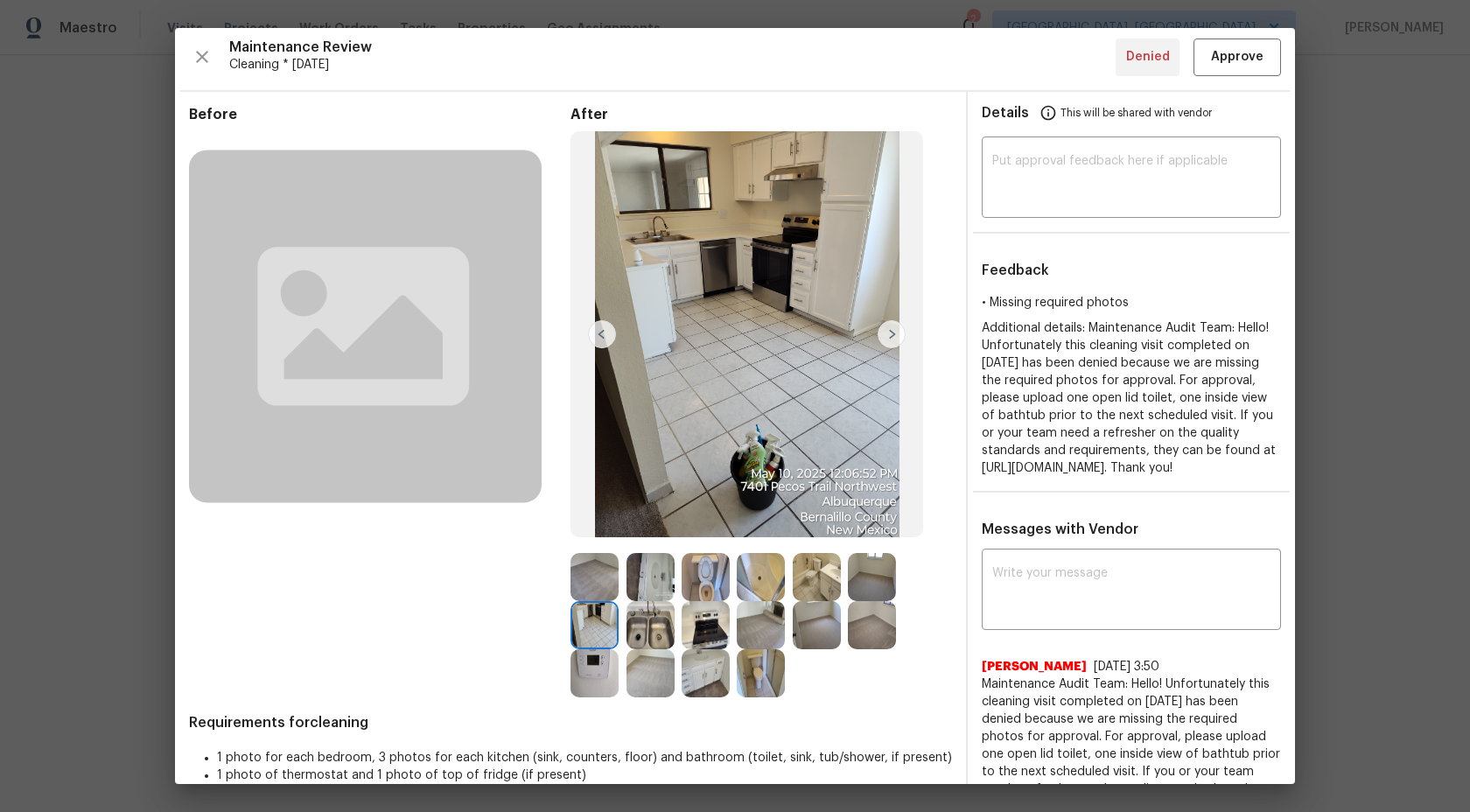
click at [655, 631] on img at bounding box center [651, 624] width 48 height 48
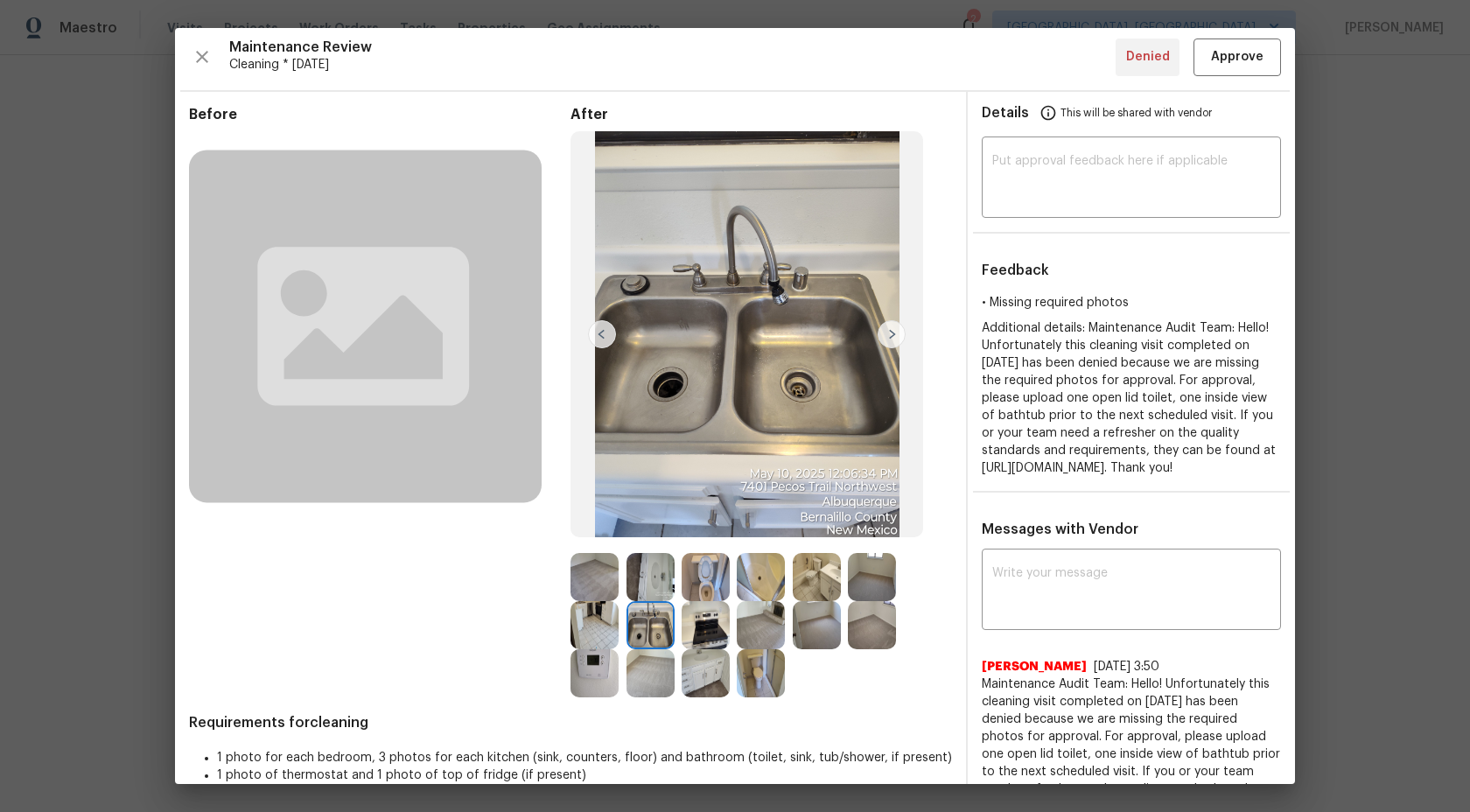
click at [729, 631] on img at bounding box center [706, 624] width 48 height 48
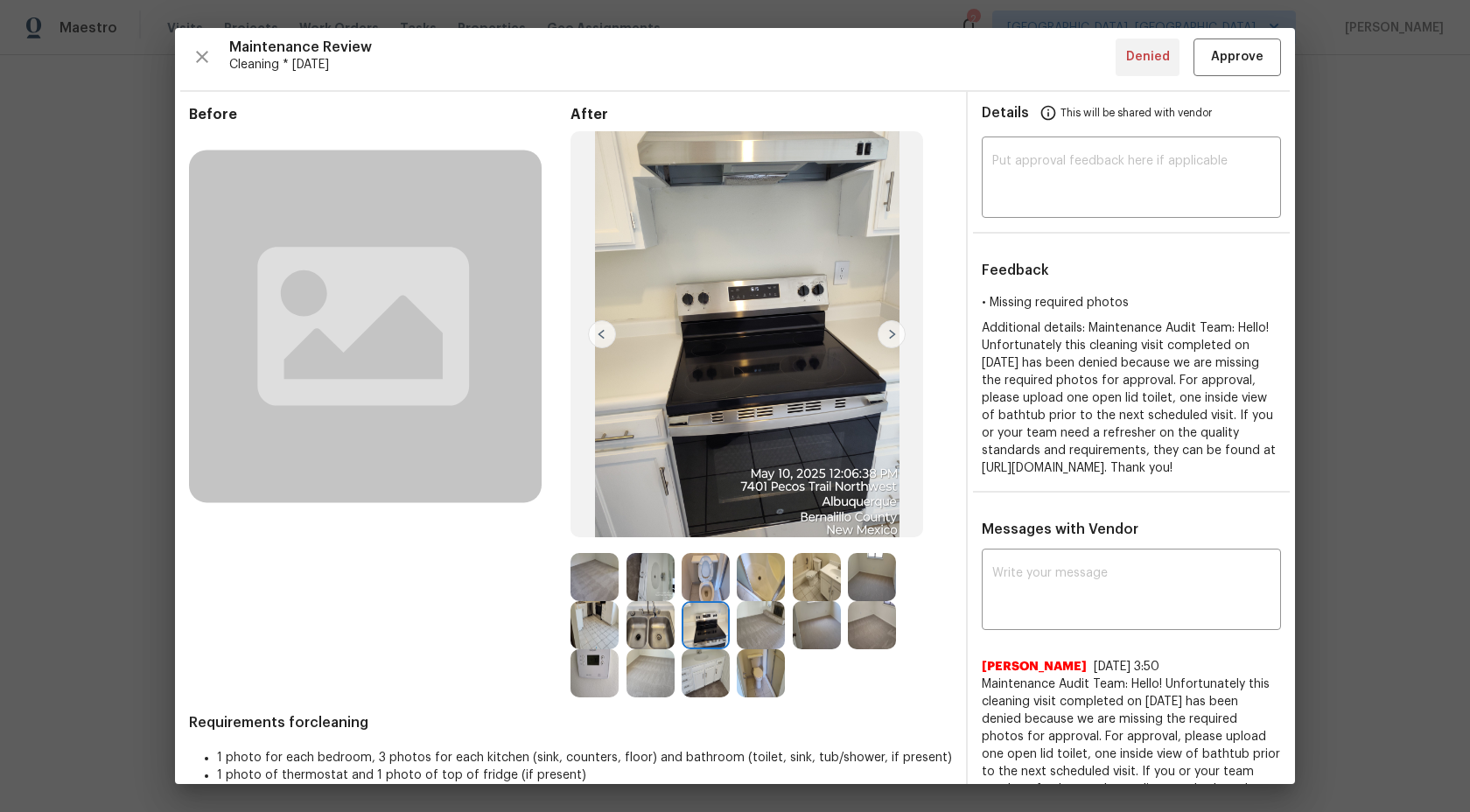
click at [710, 563] on img at bounding box center [706, 577] width 48 height 48
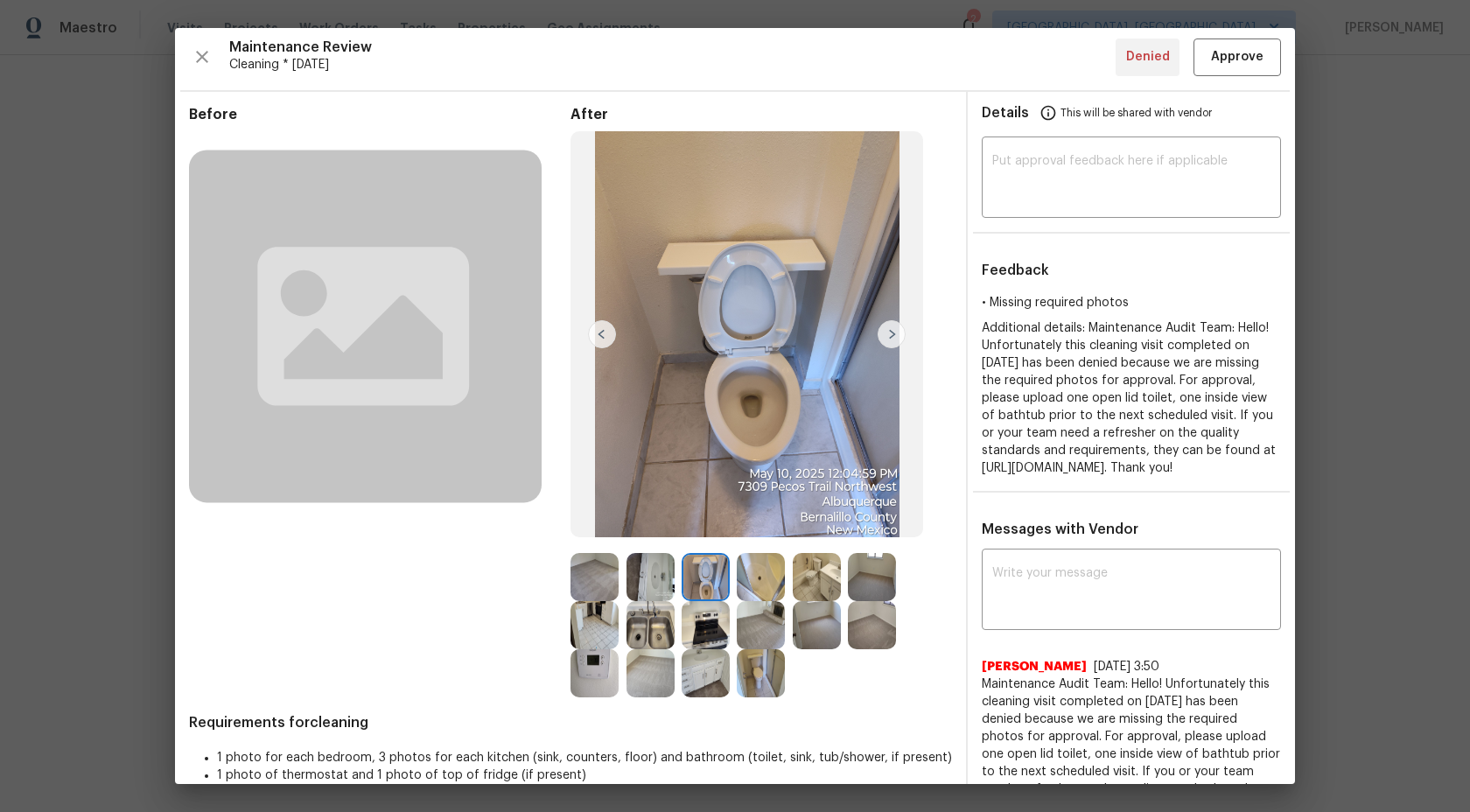
click at [745, 568] on img at bounding box center [760, 577] width 48 height 48
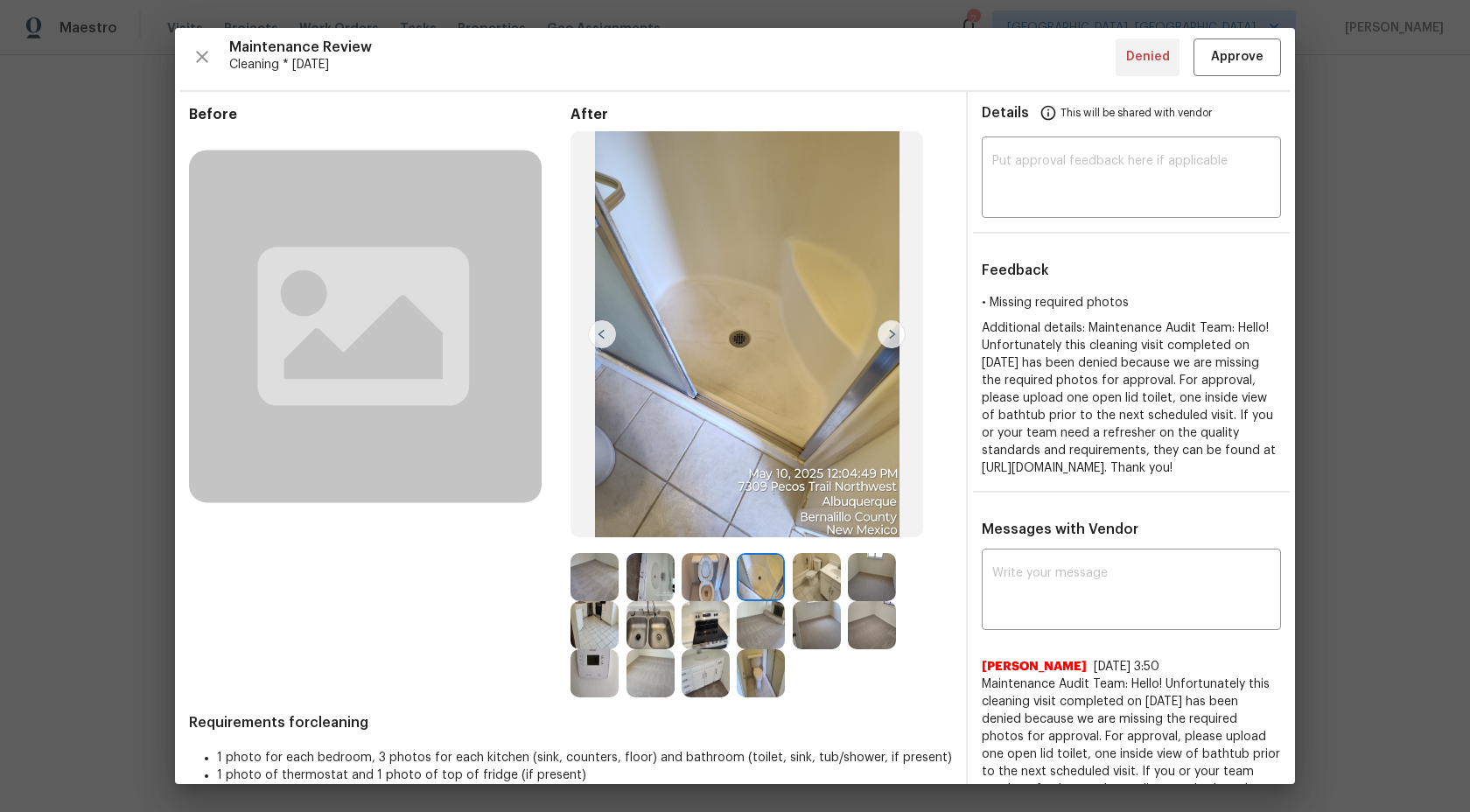
click at [801, 572] on img at bounding box center [817, 577] width 48 height 48
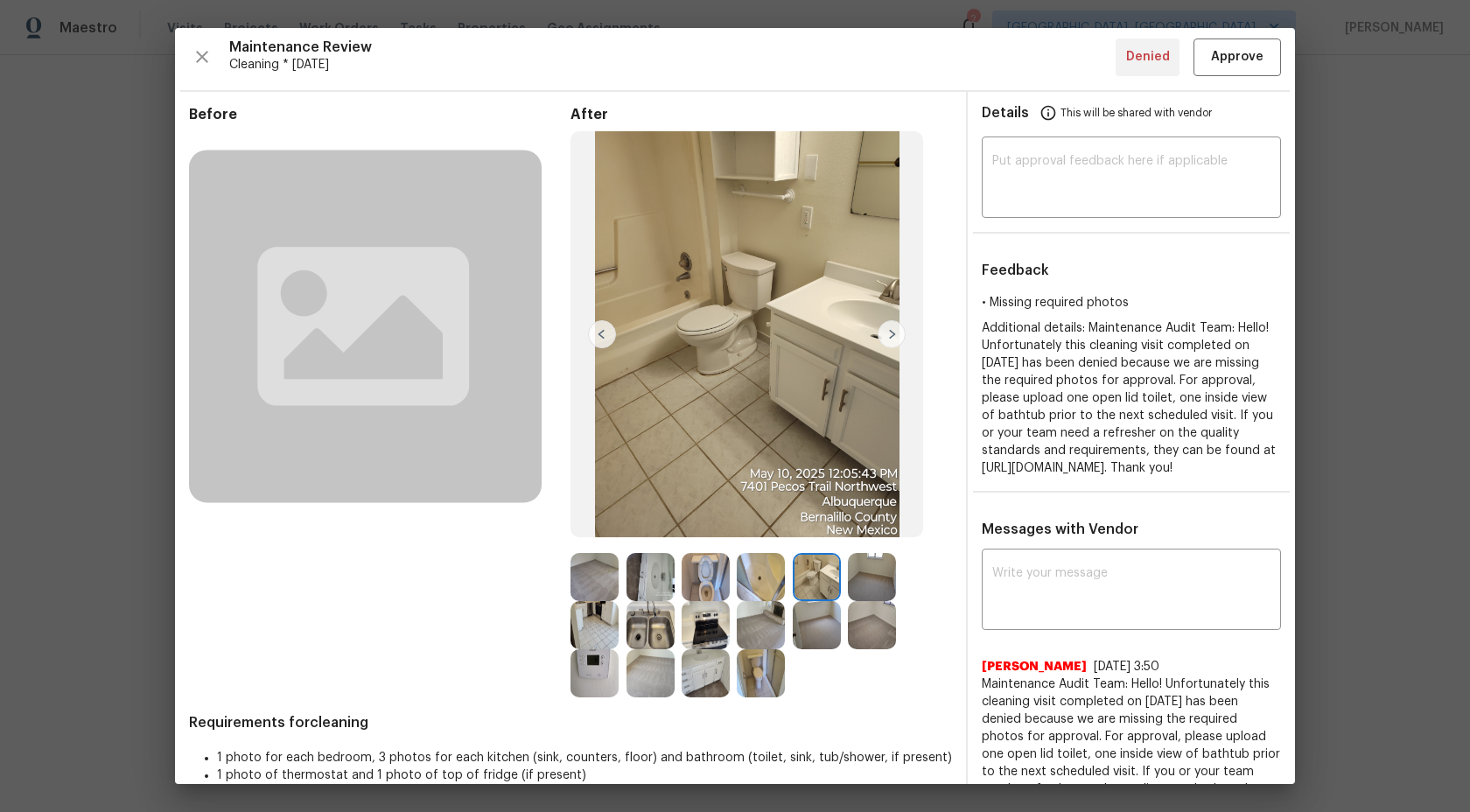
click at [760, 627] on img at bounding box center [760, 624] width 48 height 48
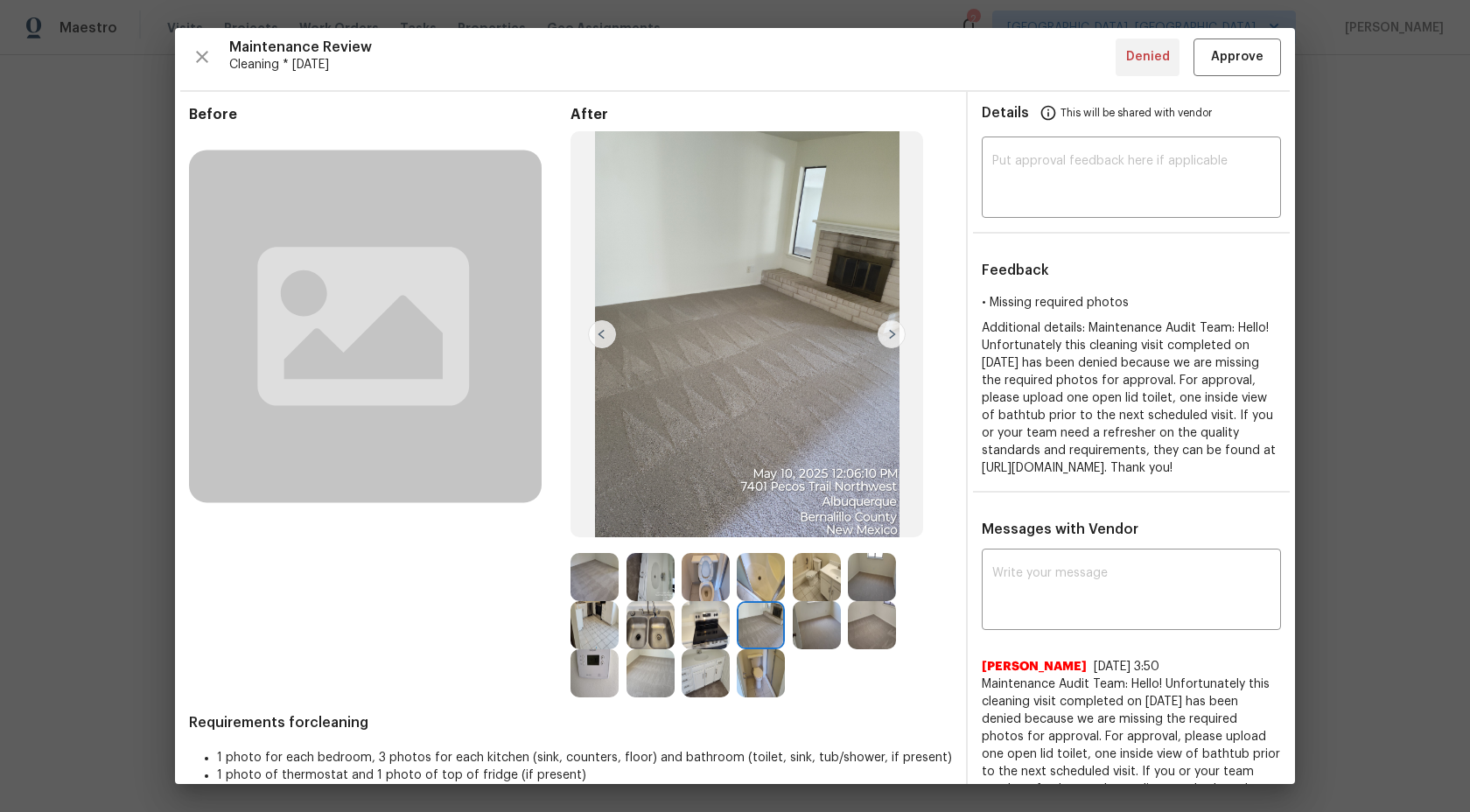
click at [795, 628] on img at bounding box center [817, 624] width 48 height 48
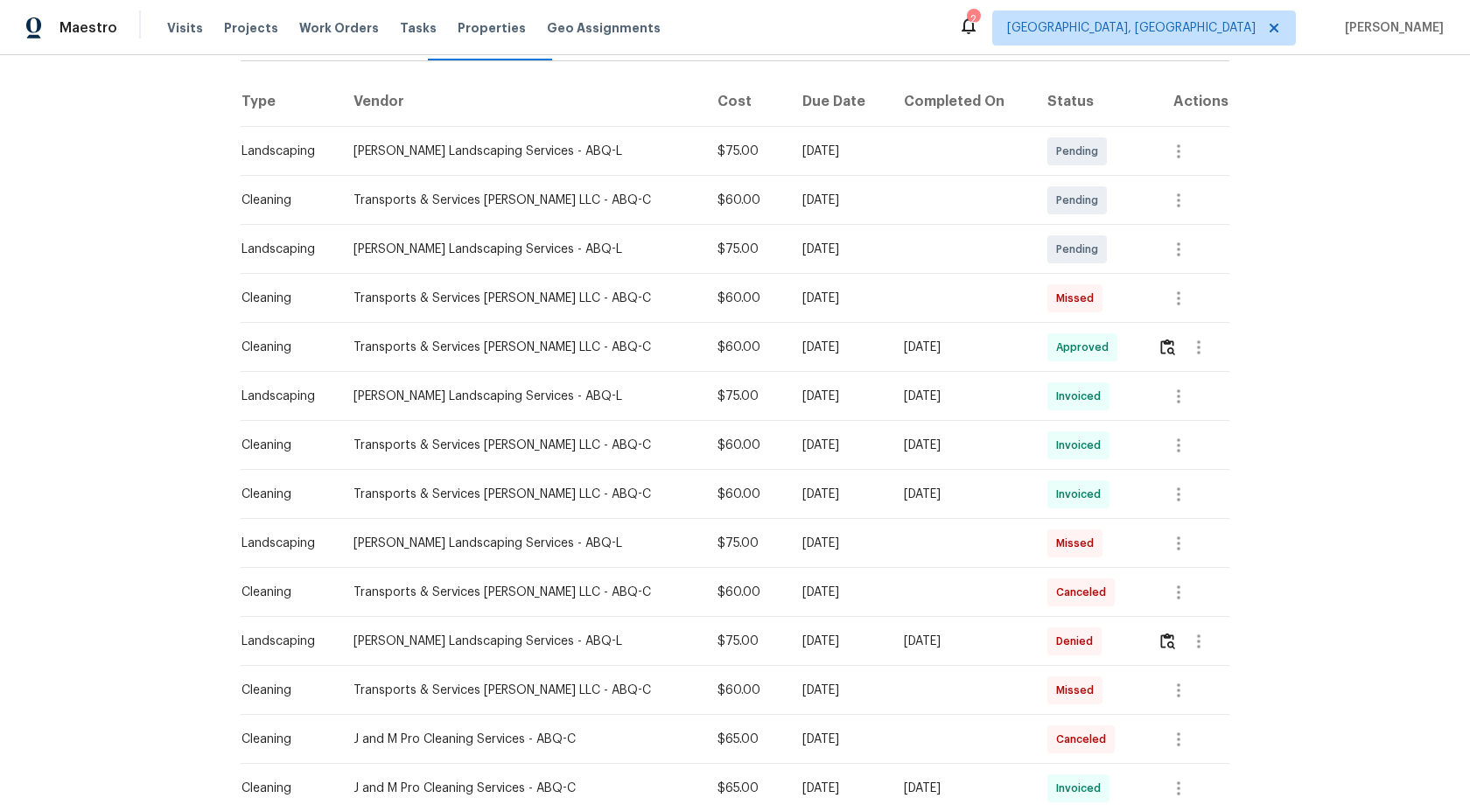
scroll to position [182, 0]
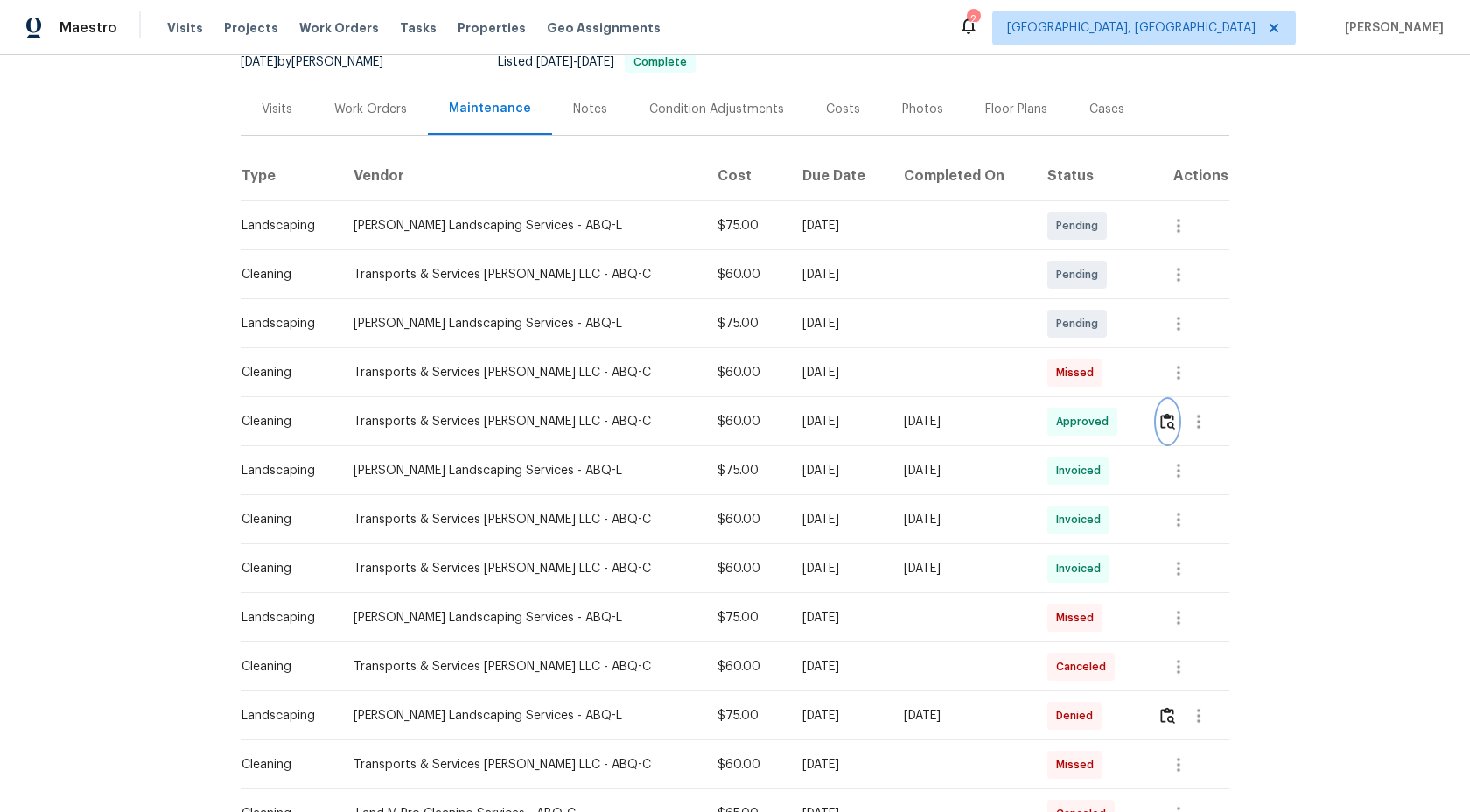
click at [1167, 423] on img "button" at bounding box center [1168, 421] width 15 height 17
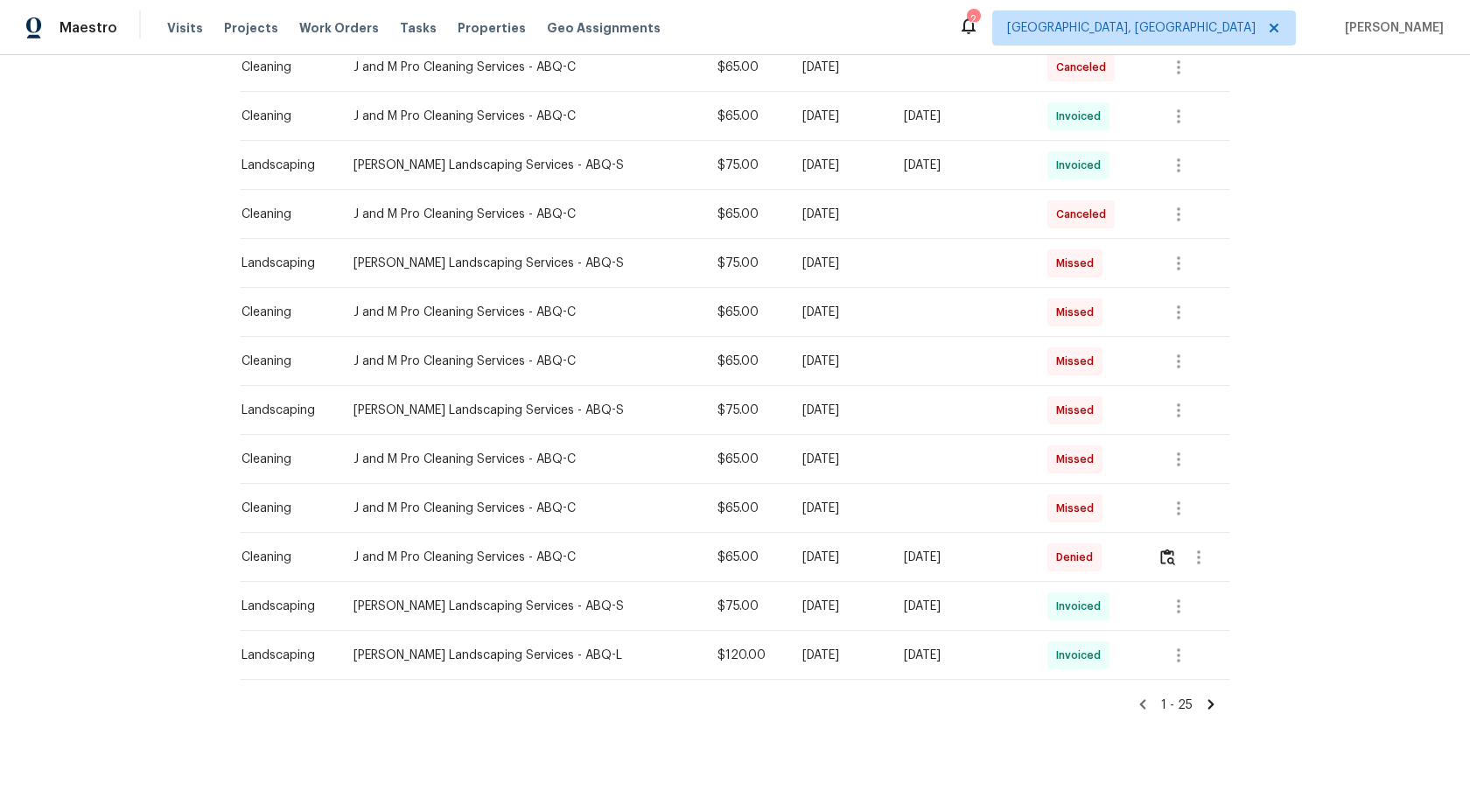
scroll to position [935, 0]
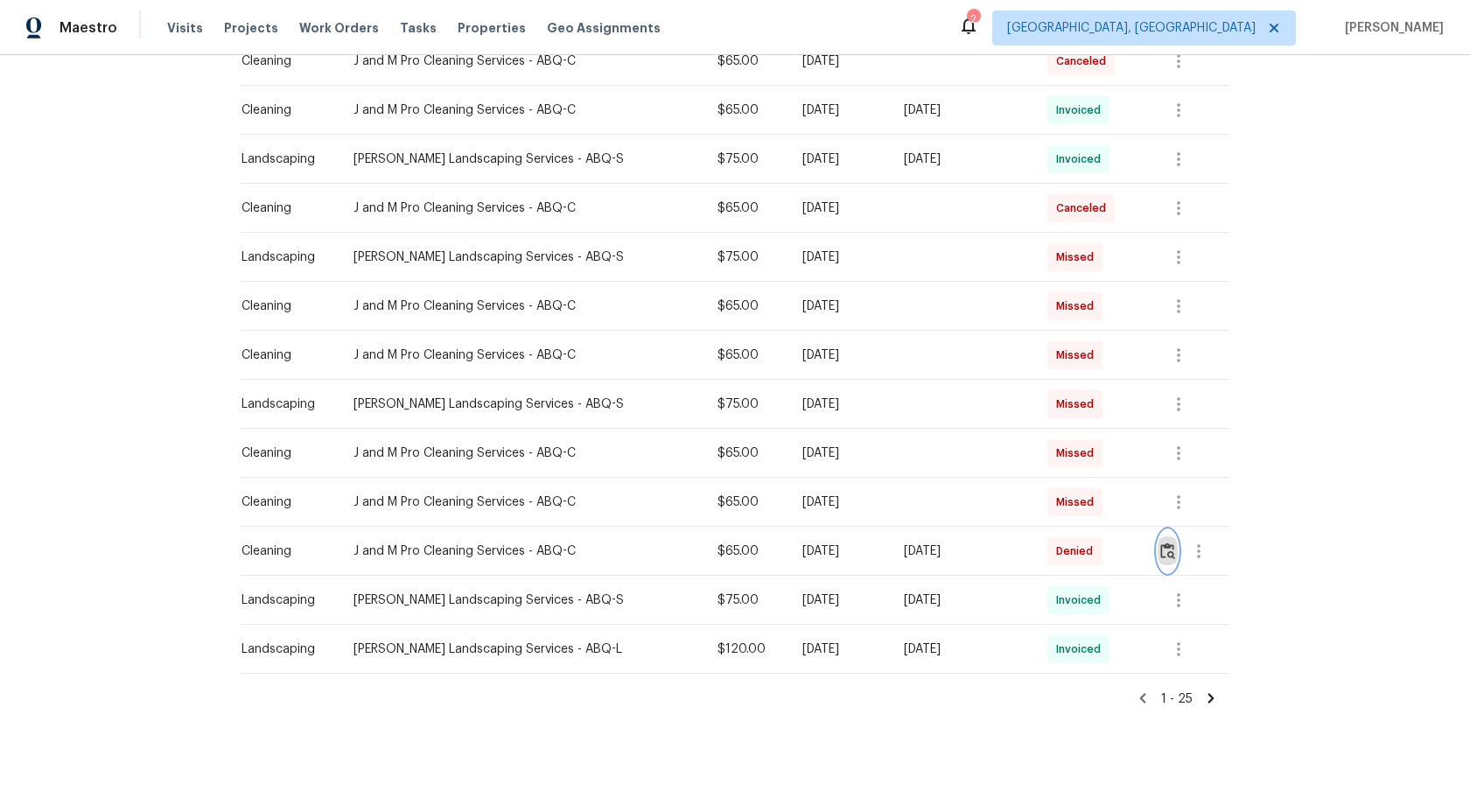
click at [1167, 551] on img "button" at bounding box center [1168, 551] width 15 height 17
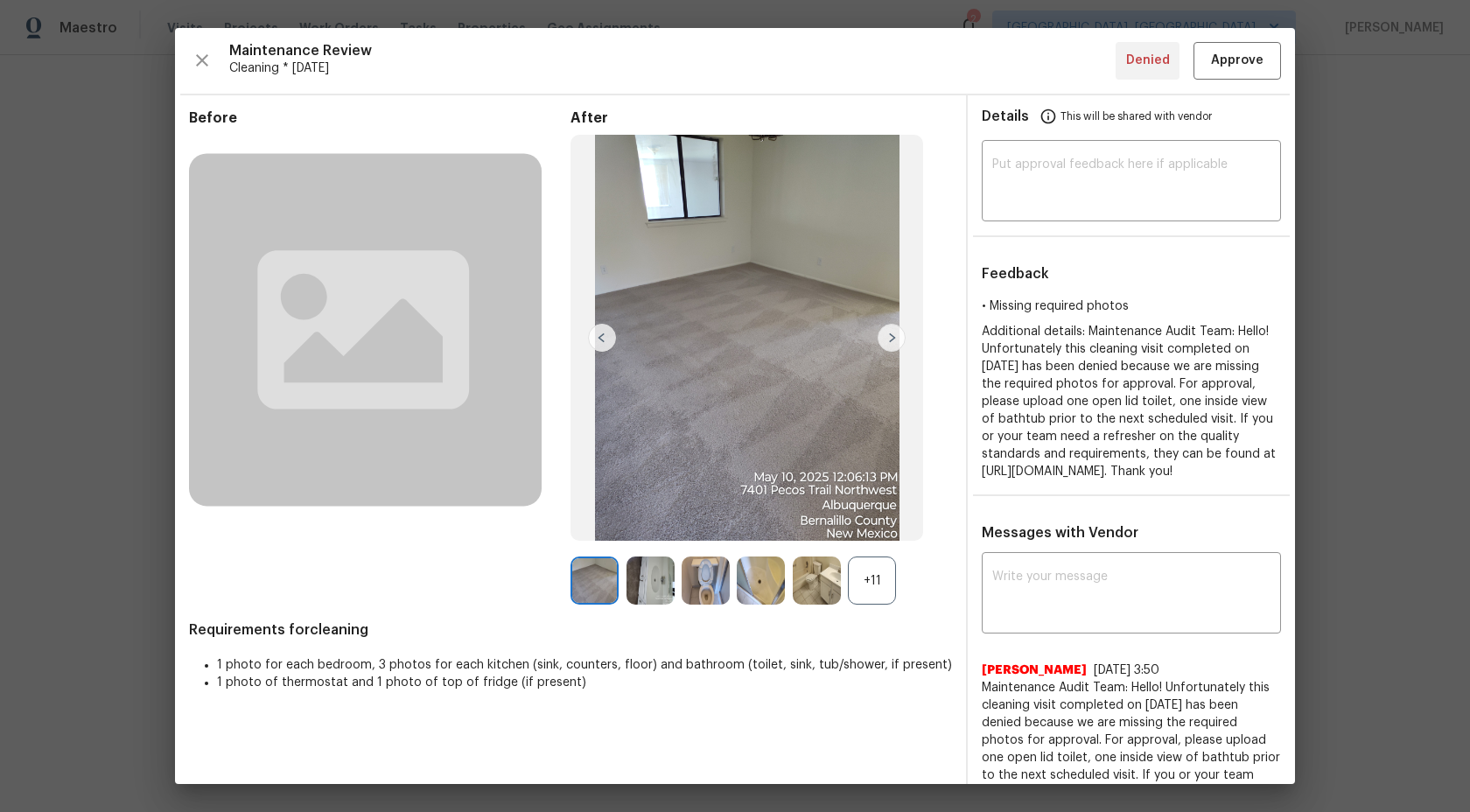
scroll to position [101, 0]
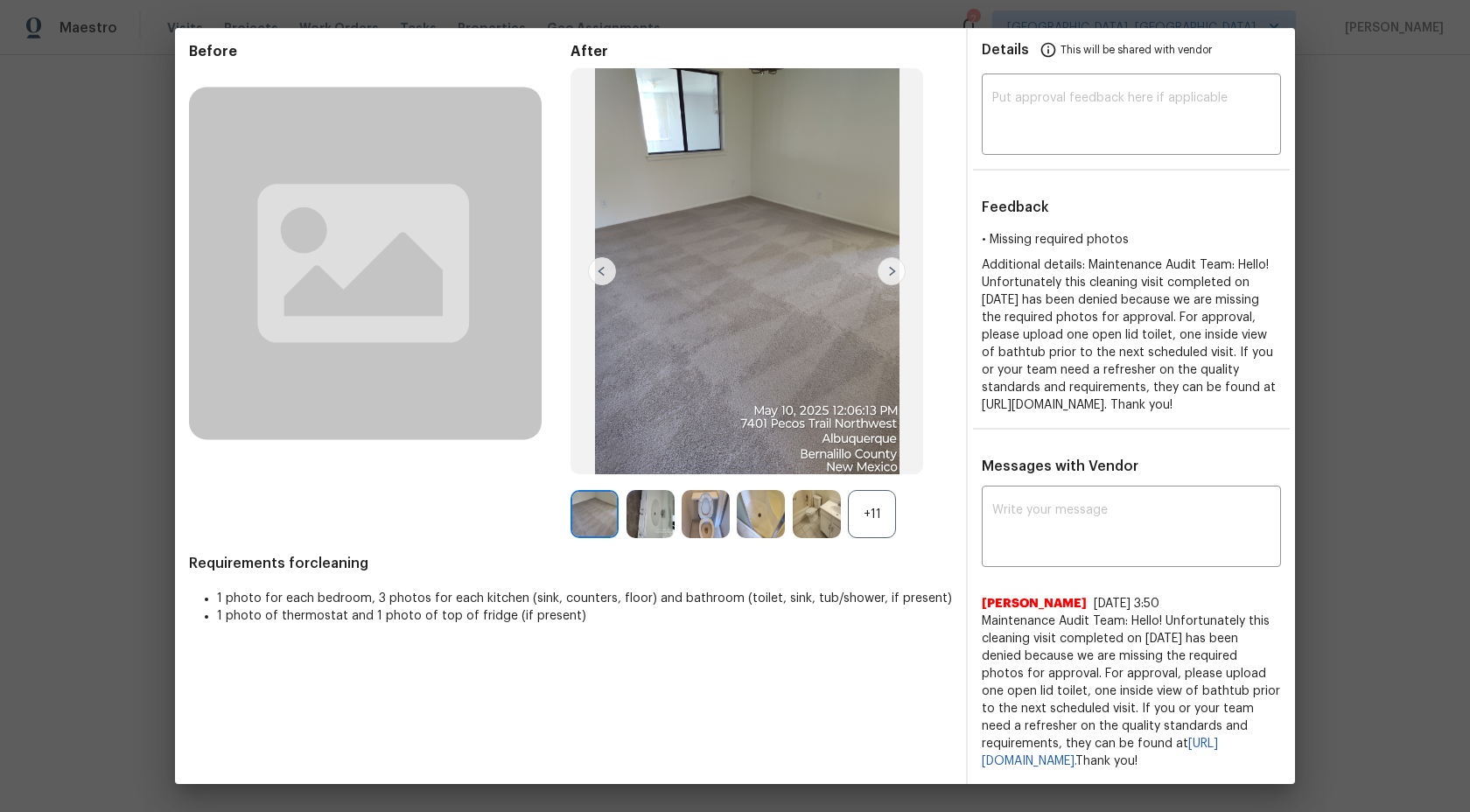
click at [864, 490] on div "+11" at bounding box center [872, 514] width 48 height 48
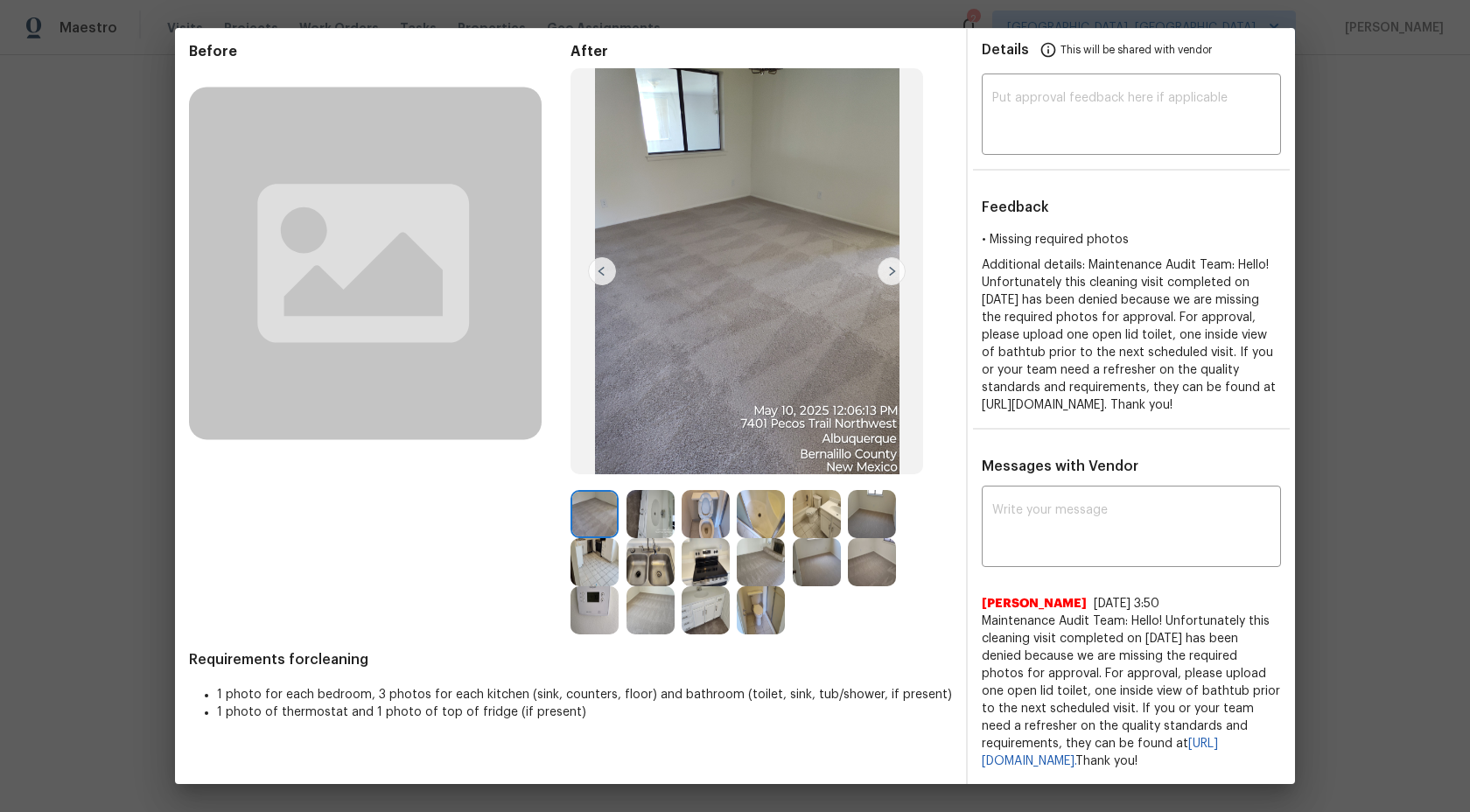
click at [760, 490] on img at bounding box center [760, 514] width 48 height 48
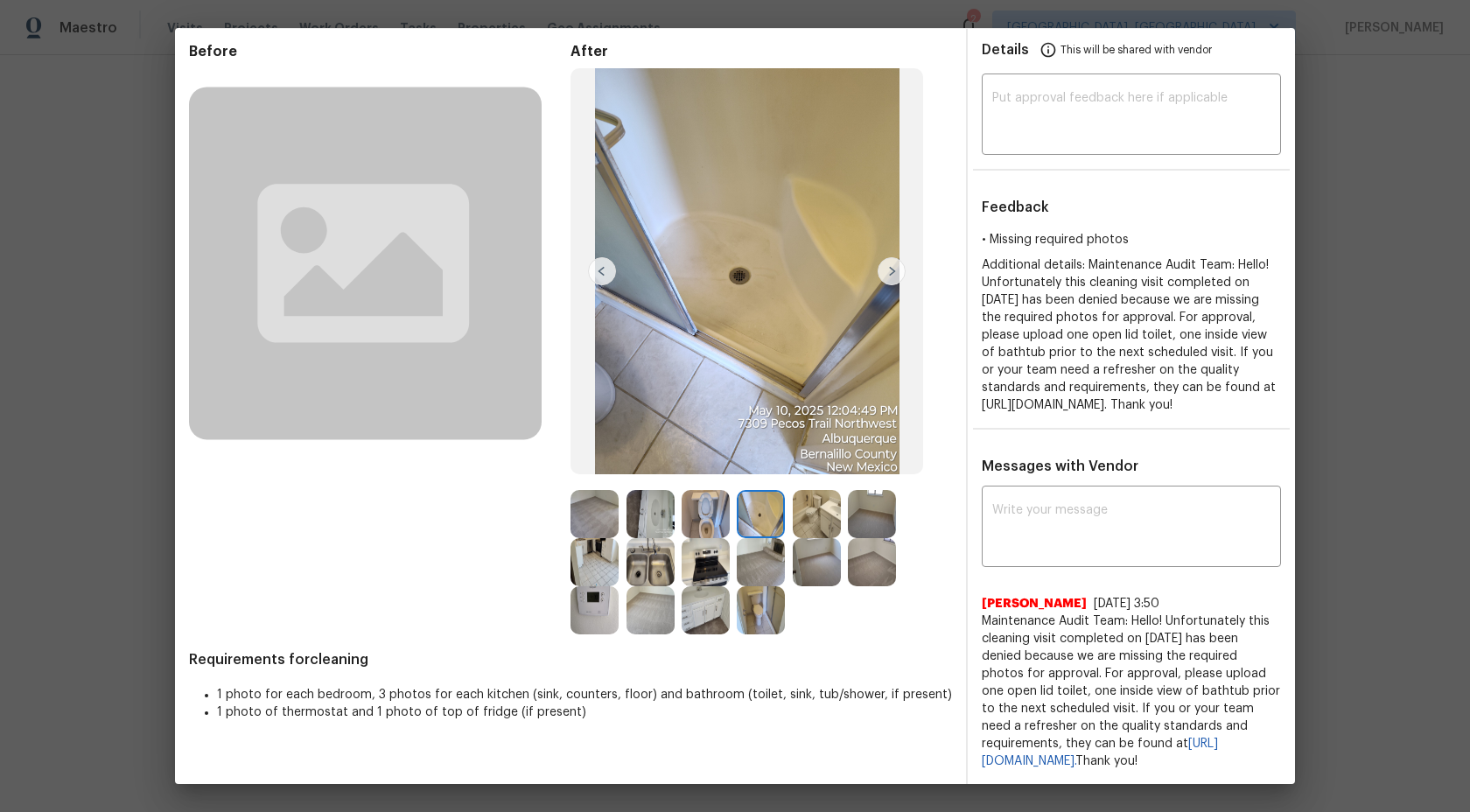
click at [826, 490] on img at bounding box center [817, 514] width 48 height 48
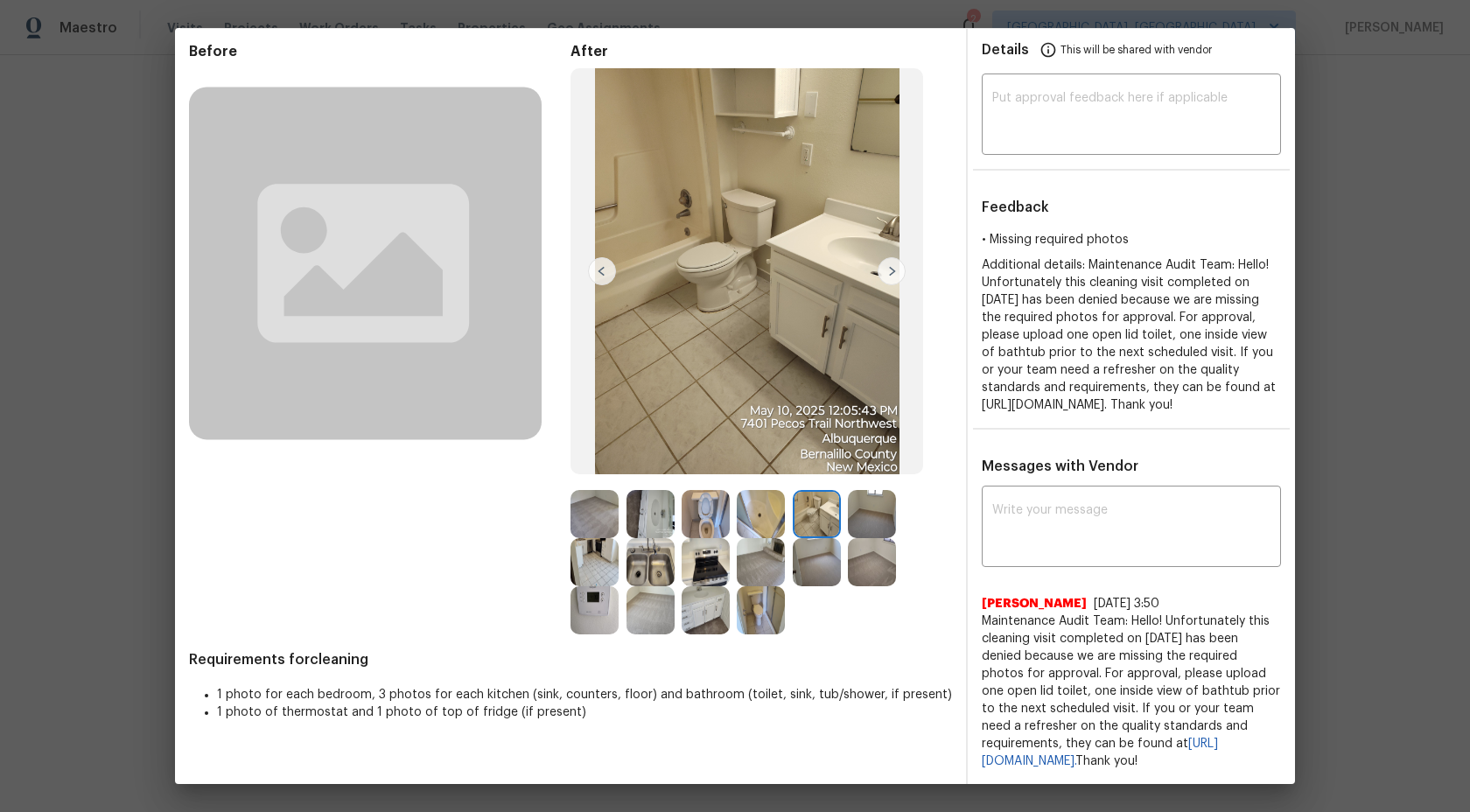
click at [785, 587] on div at bounding box center [763, 610] width 55 height 48
click at [771, 587] on img at bounding box center [760, 610] width 48 height 48
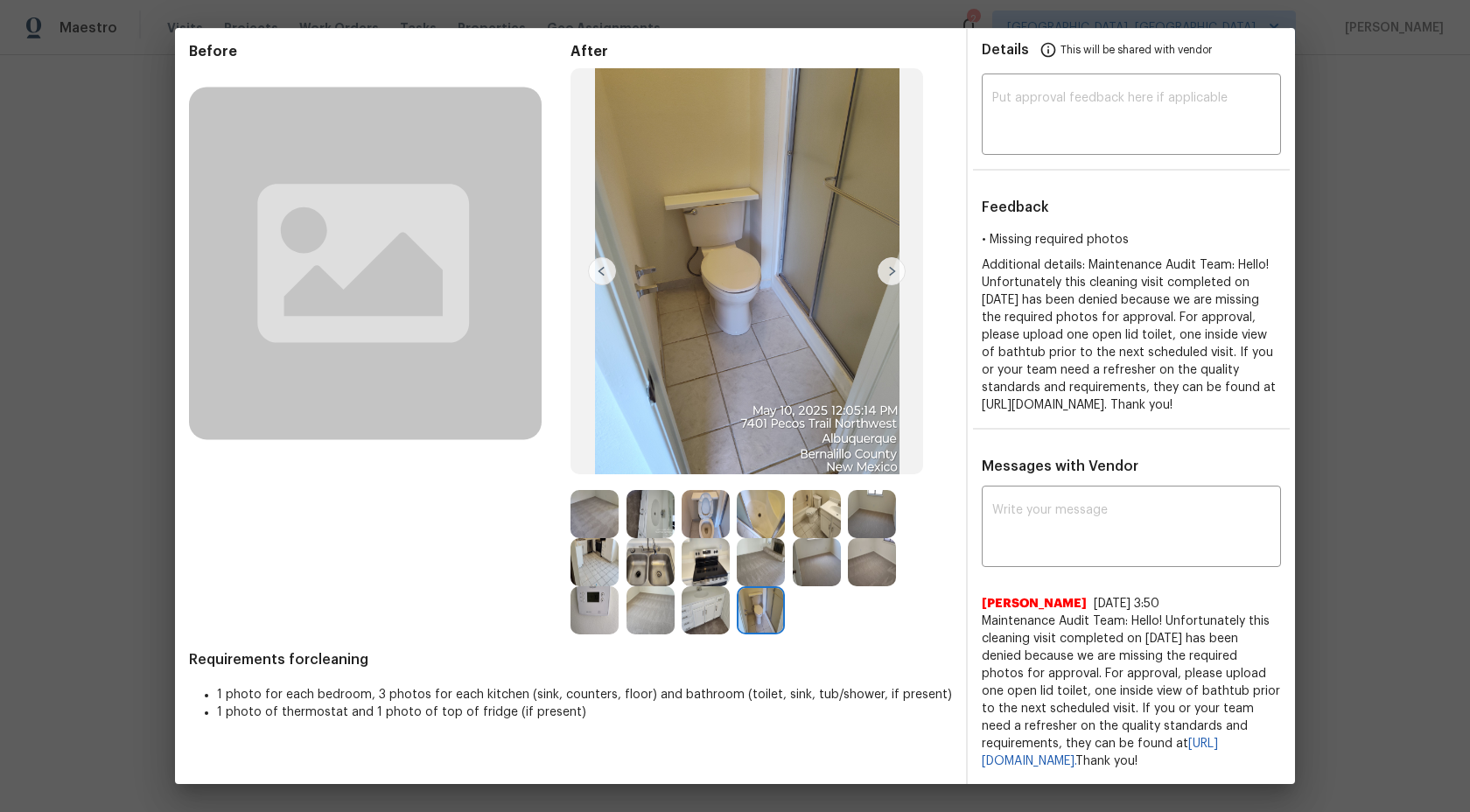
drag, startPoint x: 1043, startPoint y: 766, endPoint x: 986, endPoint y: 609, distance: 167.0
click at [986, 612] on span "Maintenance Audit Team: Hello! Unfortunately this cleaning visit completed on 0…" at bounding box center [1132, 691] width 299 height 158
copy span "Maintenance Audit Team: Hello! Unfortunately this cleaning visit completed on 0…"
click at [1028, 510] on textarea at bounding box center [1131, 528] width 278 height 49
paste textarea "Maintenance Audit Team: Hello! Unfortunately this cleaning visit completed on 0…"
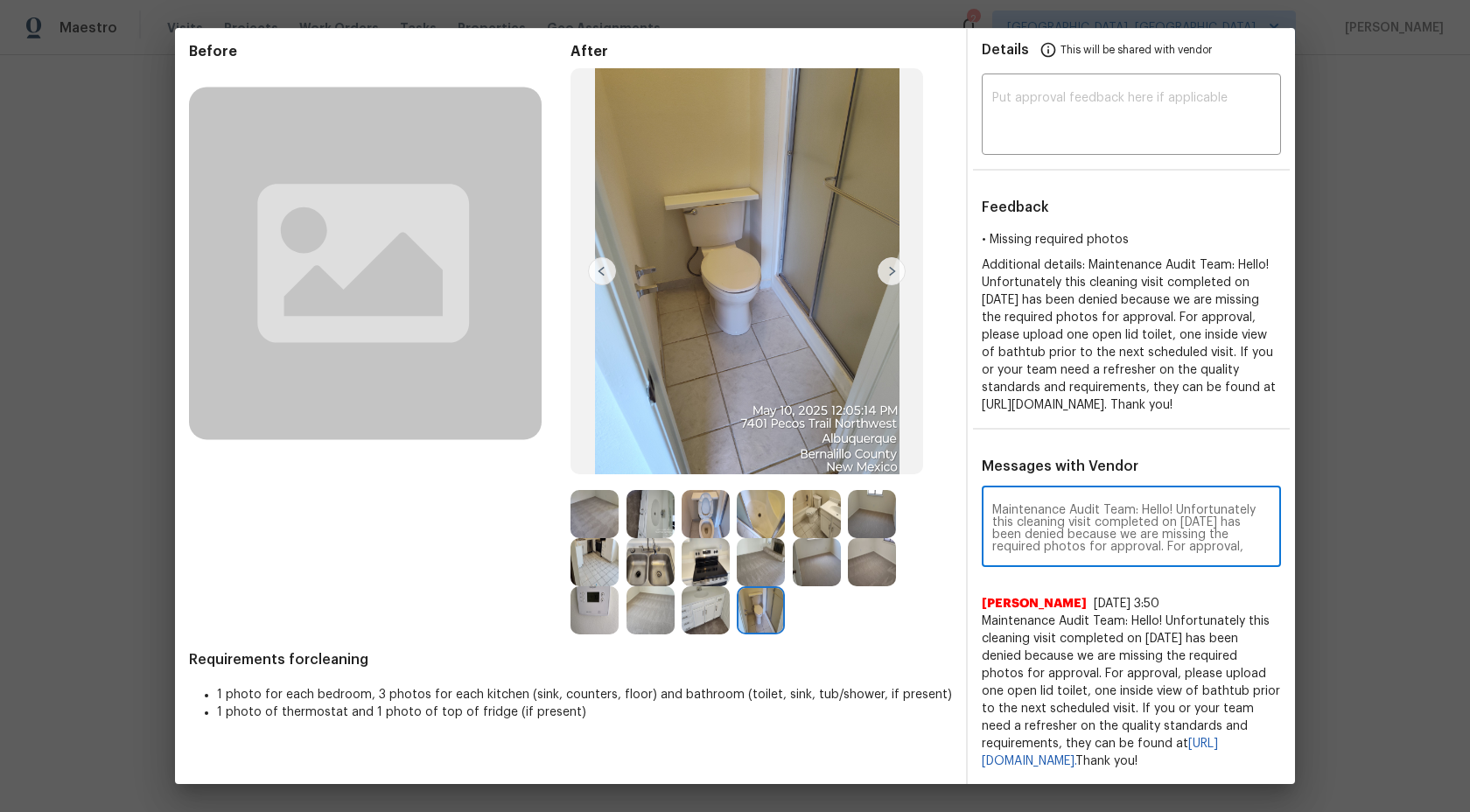
scroll to position [98, 0]
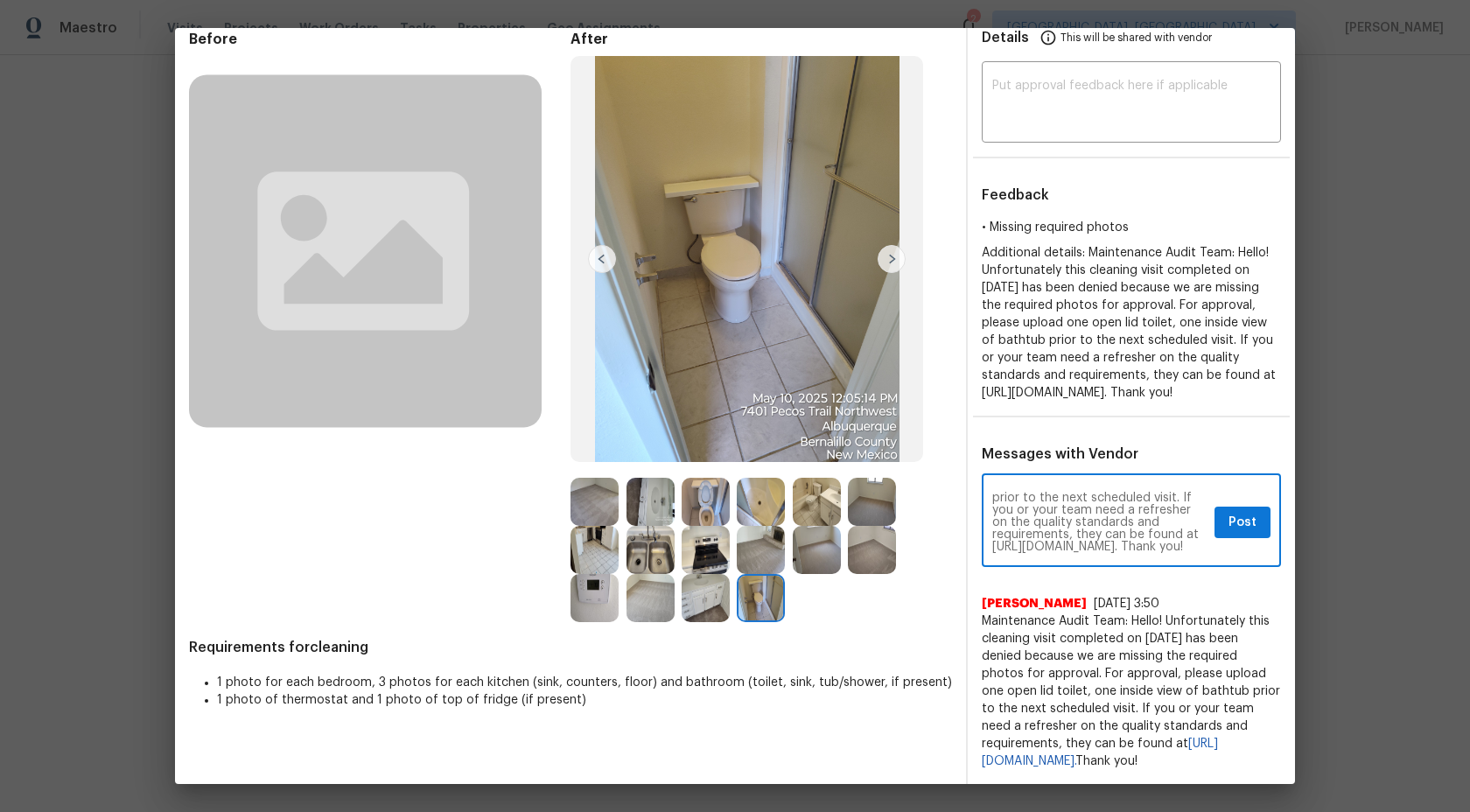
type textarea "Maintenance Audit Team: Hello! Unfortunately this cleaning visit completed on 0…"
click at [1257, 524] on button "Post" at bounding box center [1242, 523] width 56 height 32
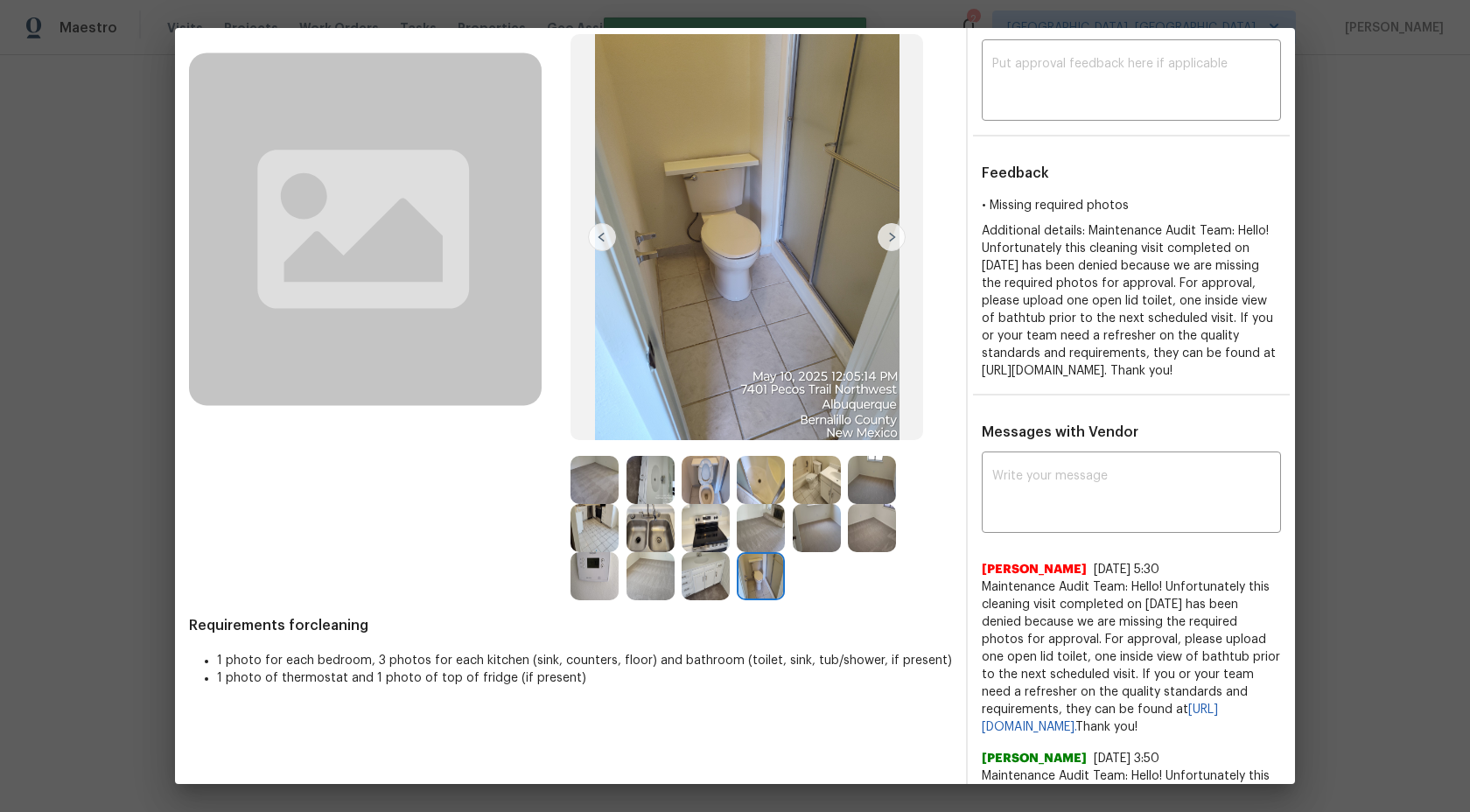
scroll to position [0, 0]
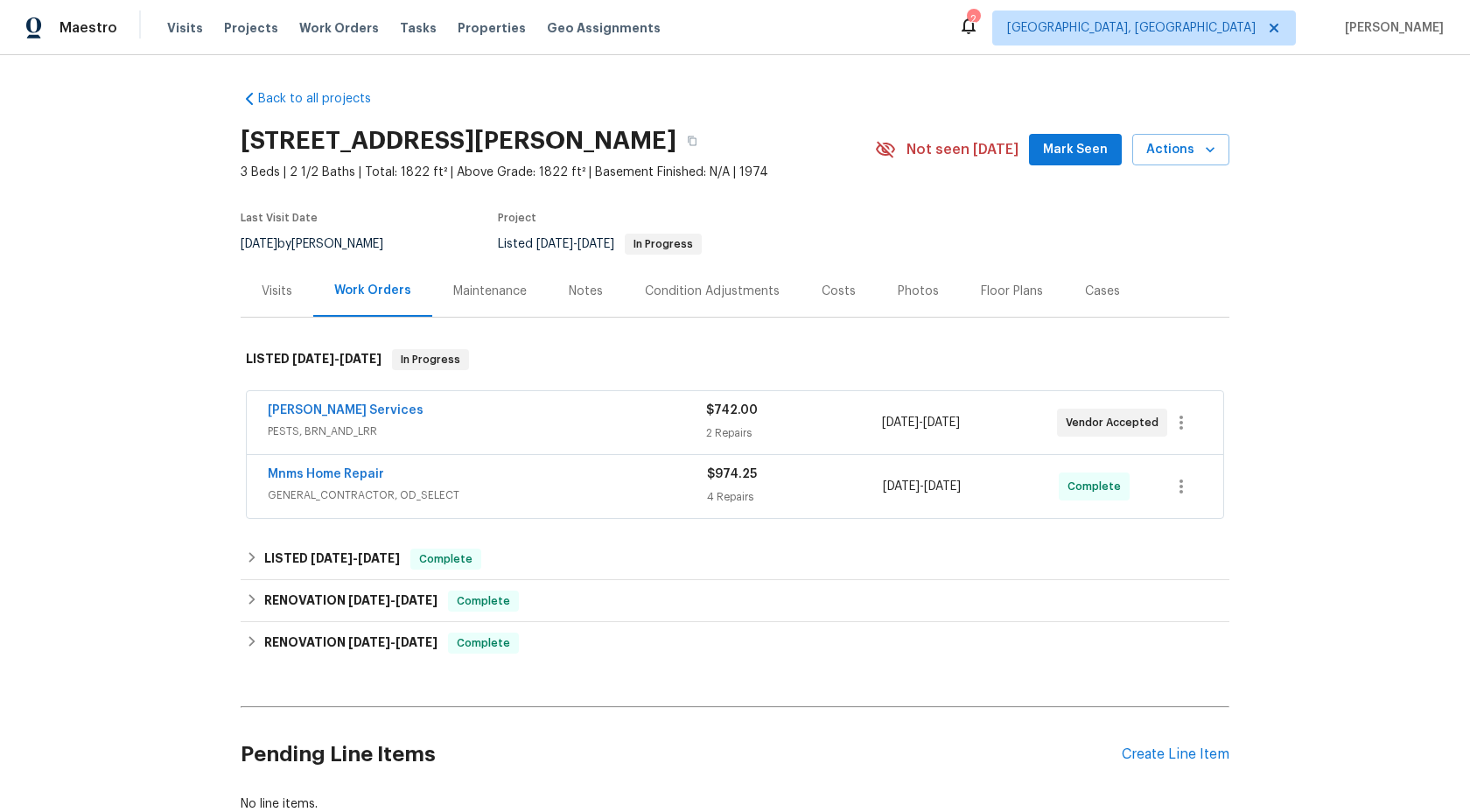
click at [480, 301] on div "Maintenance" at bounding box center [490, 291] width 116 height 52
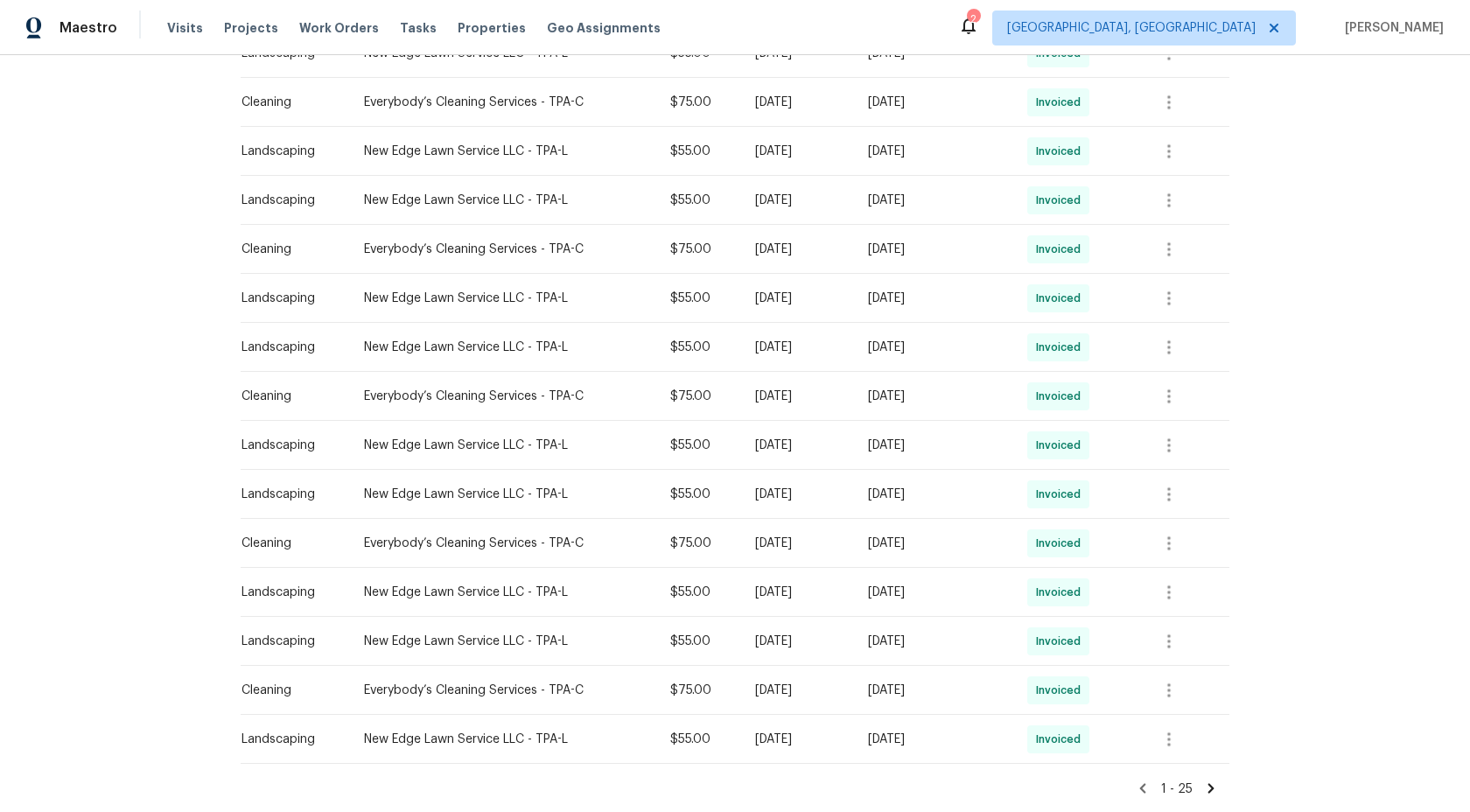
scroll to position [935, 0]
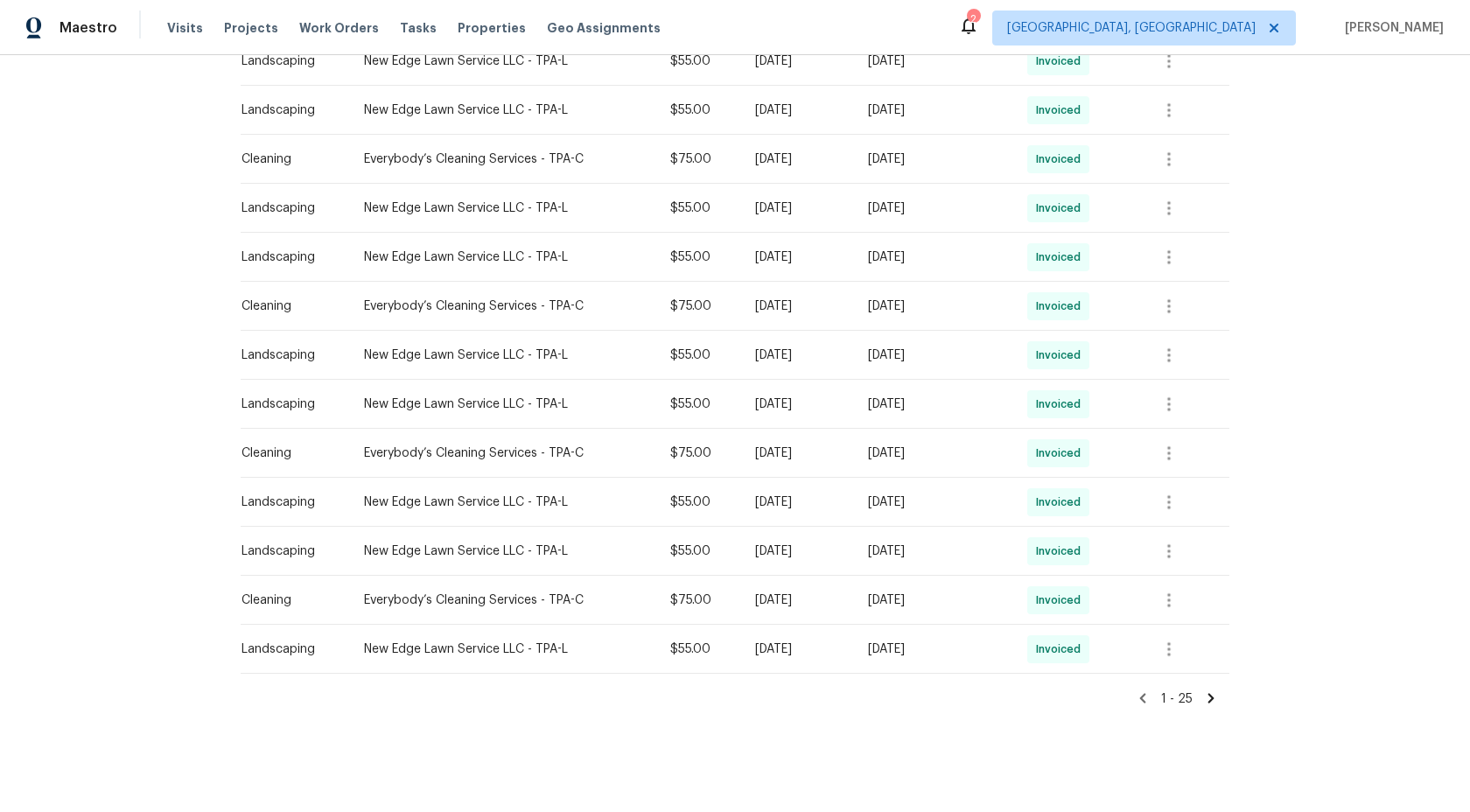
click at [1214, 699] on icon at bounding box center [1212, 698] width 16 height 16
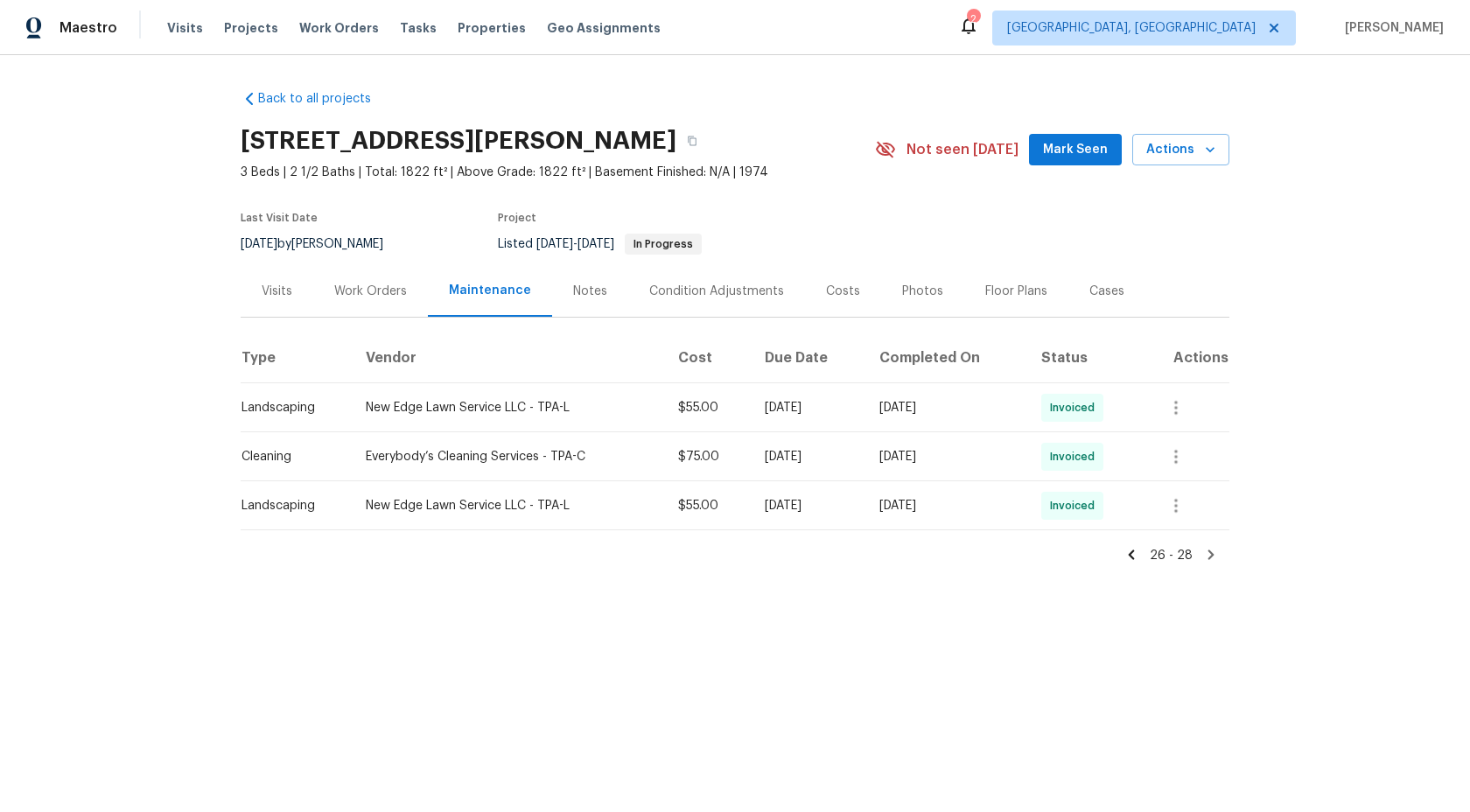
click at [1135, 556] on icon at bounding box center [1132, 555] width 6 height 10
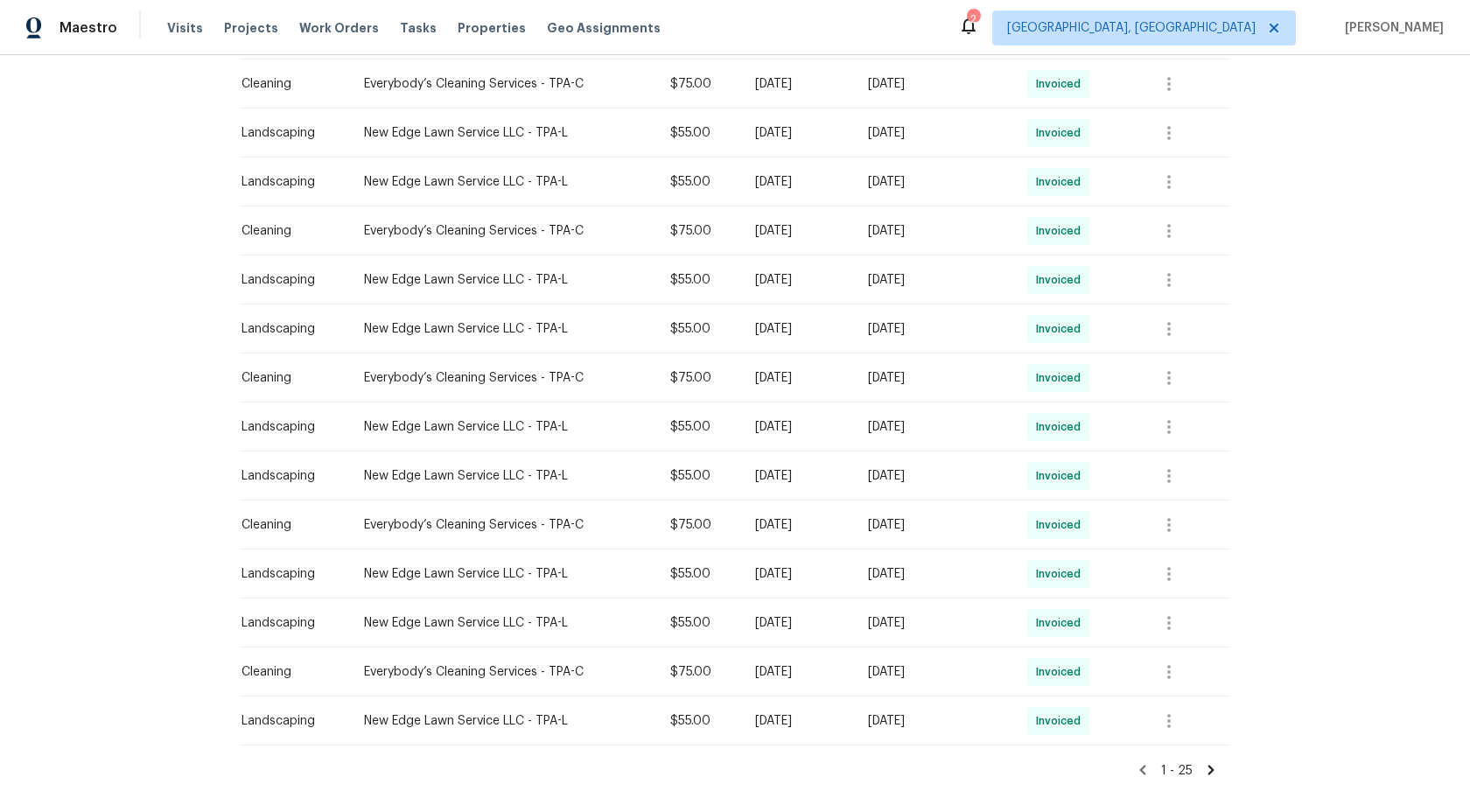
scroll to position [935, 0]
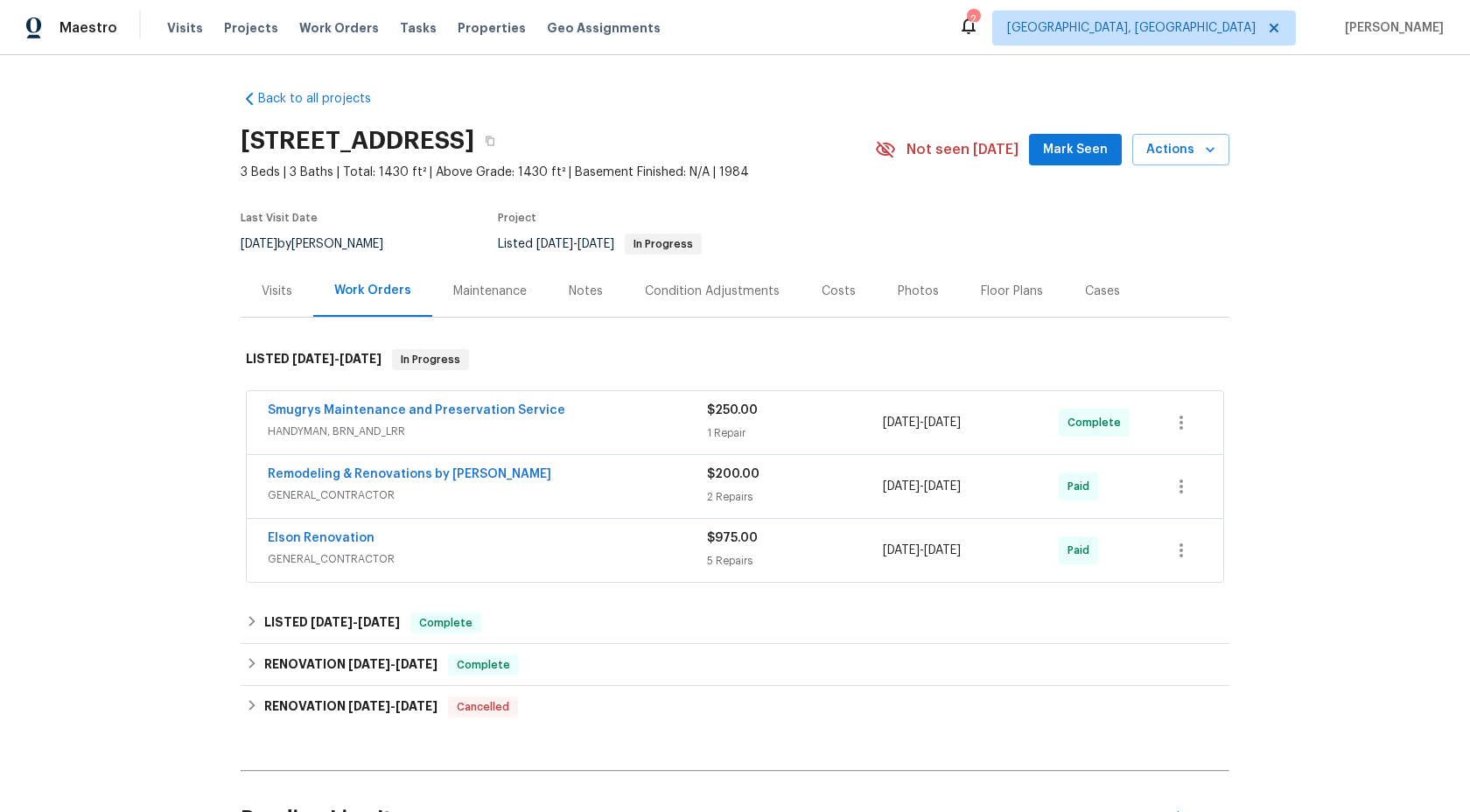
click at [487, 300] on div "Maintenance" at bounding box center [490, 291] width 74 height 18
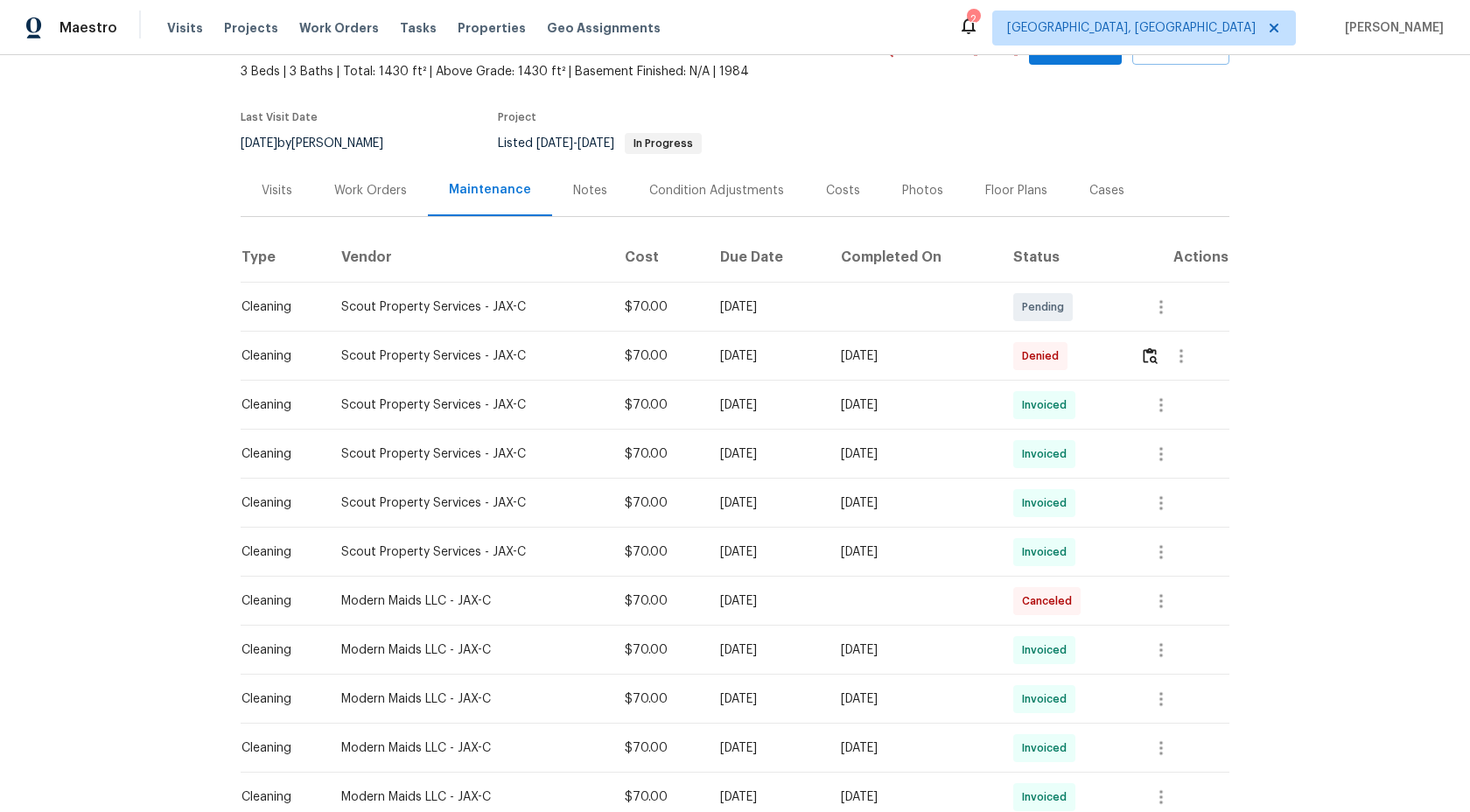
scroll to position [106, 0]
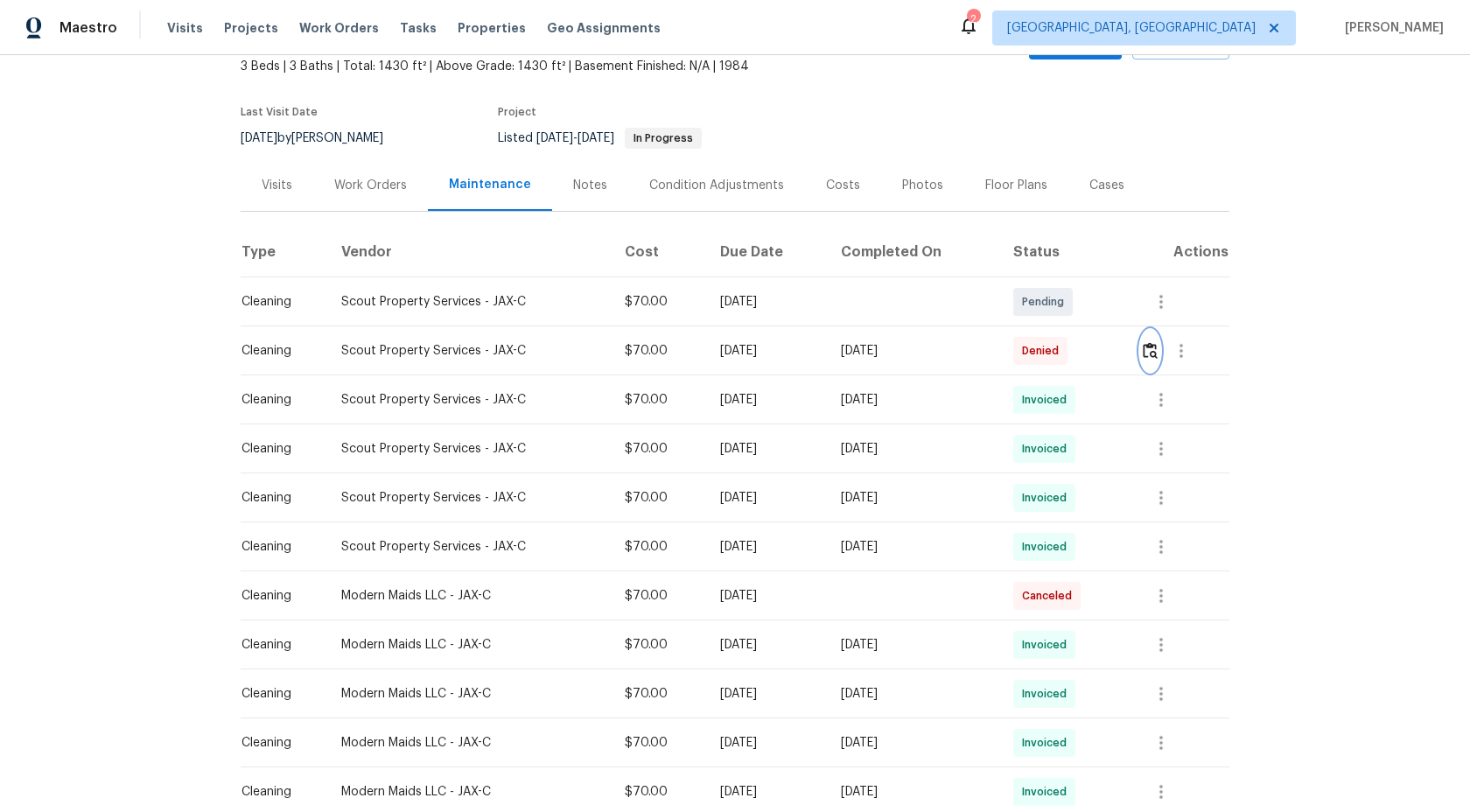
click at [1154, 359] on img "button" at bounding box center [1150, 350] width 15 height 17
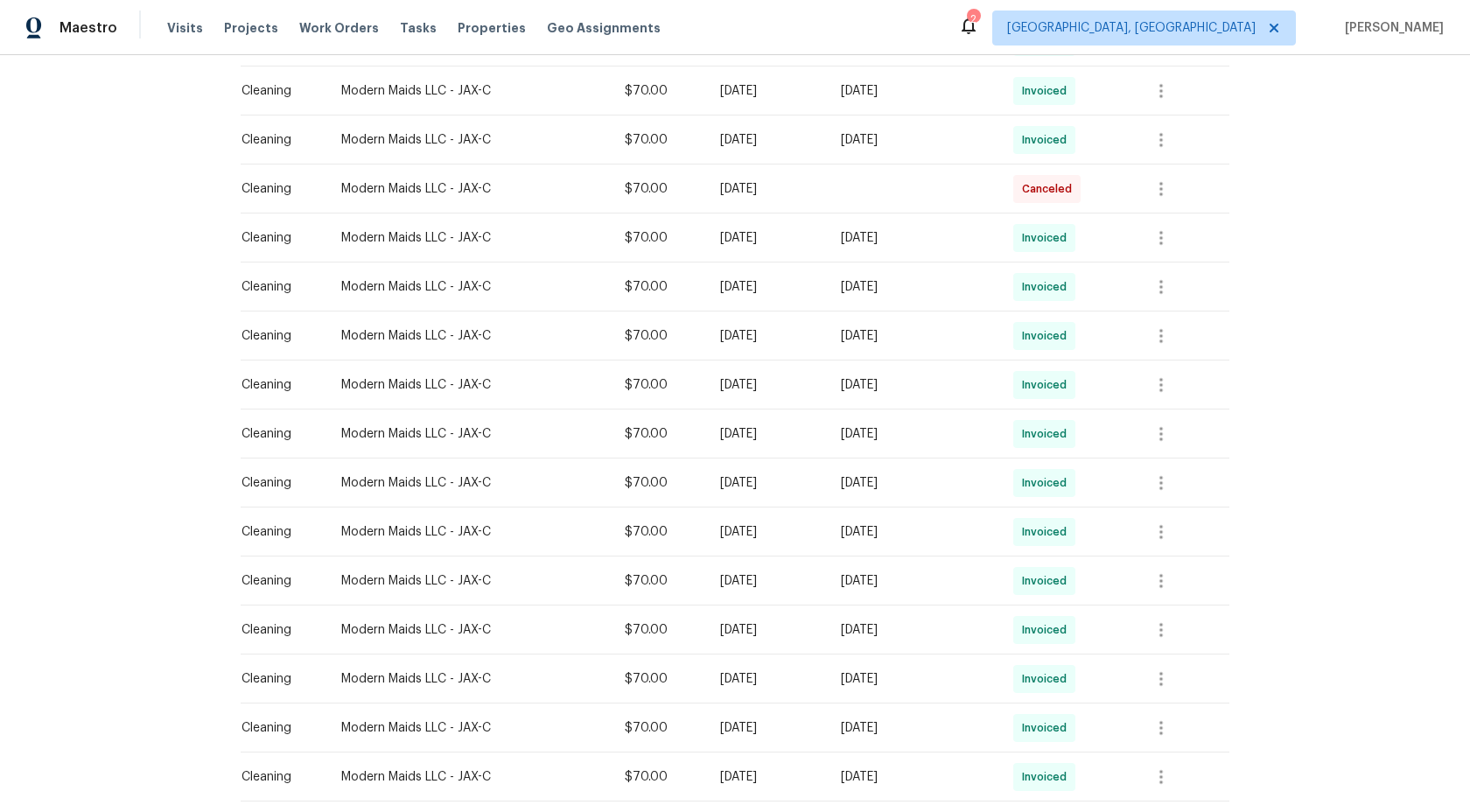
scroll to position [952, 0]
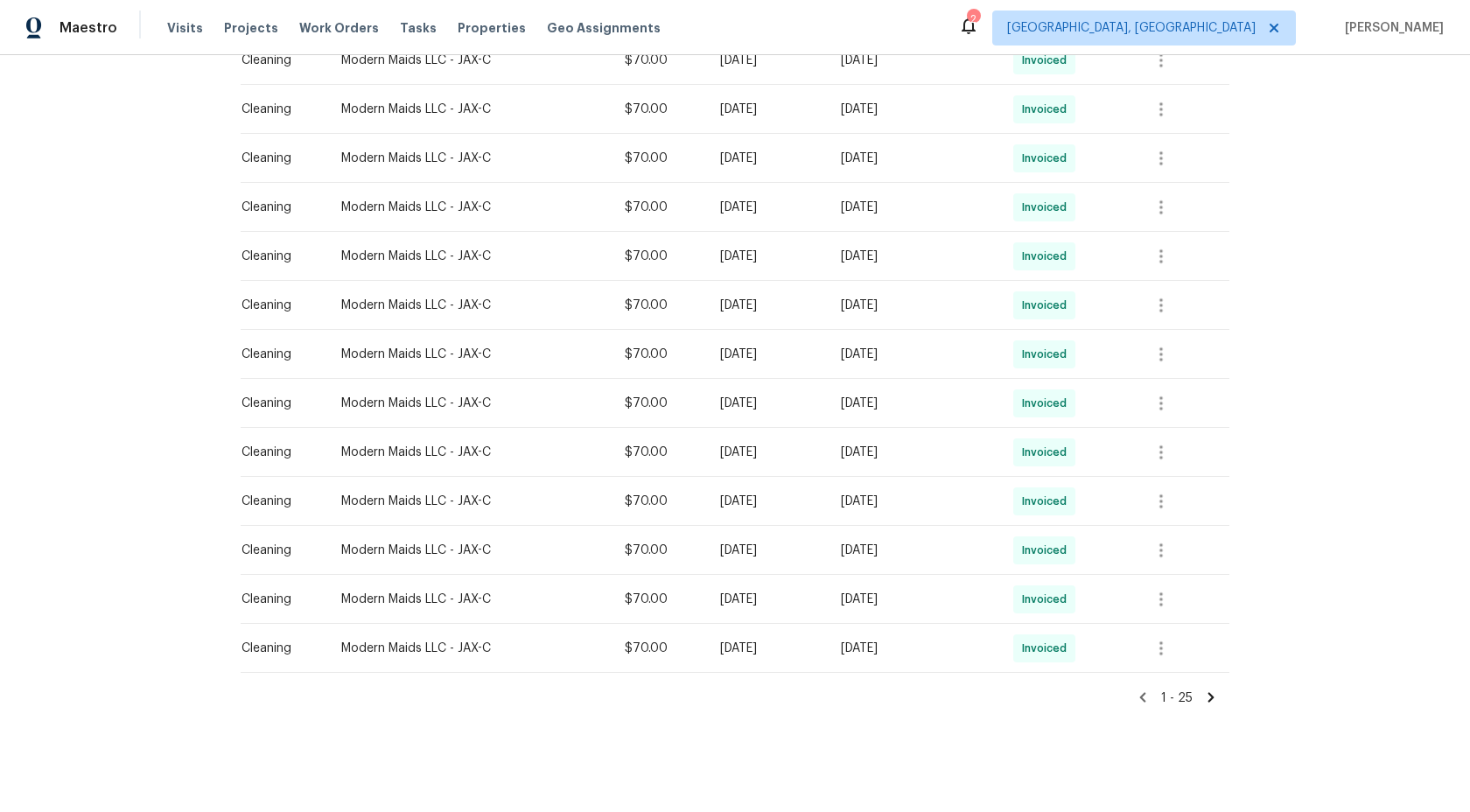
click at [1210, 704] on icon at bounding box center [1212, 697] width 16 height 16
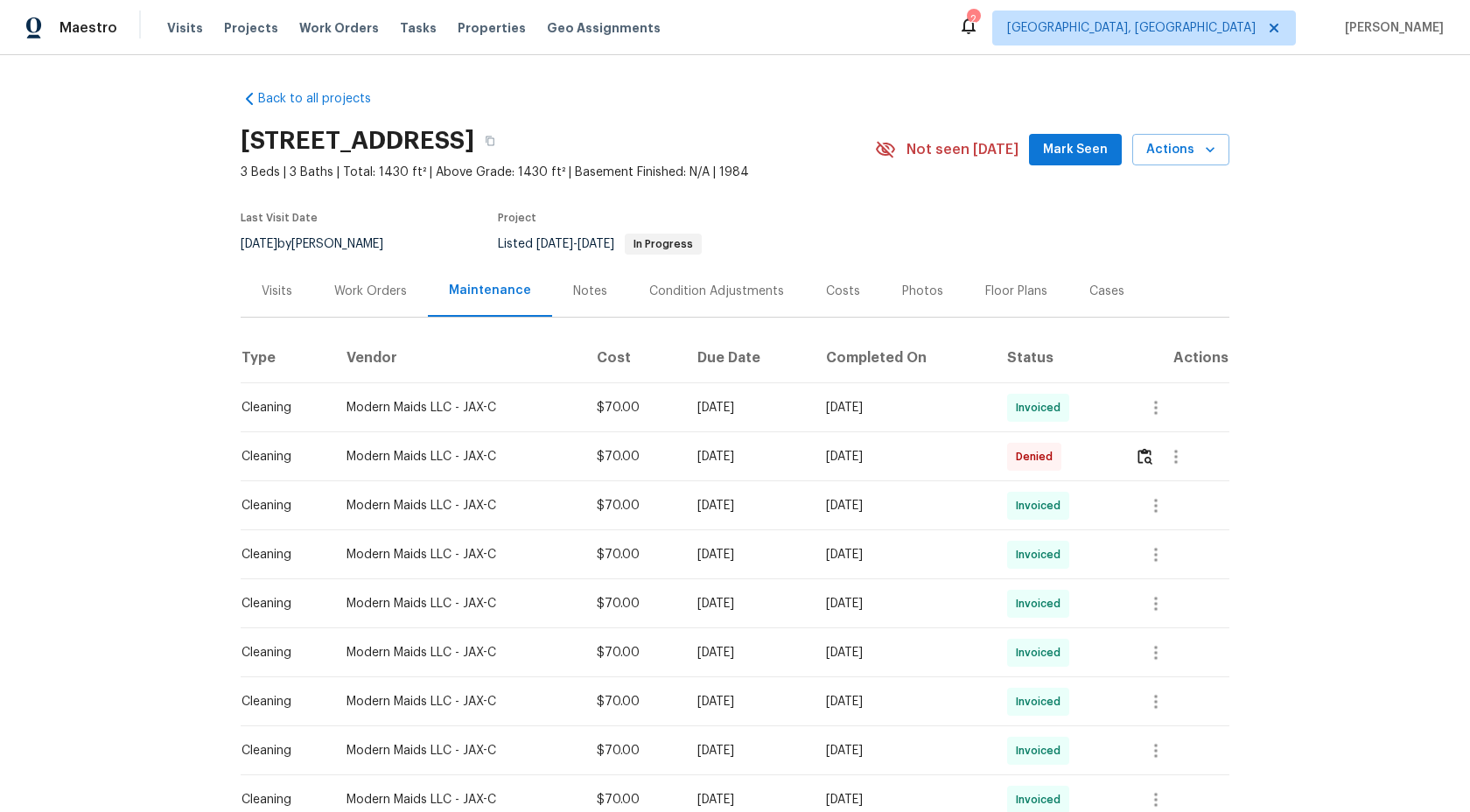
scroll to position [32, 0]
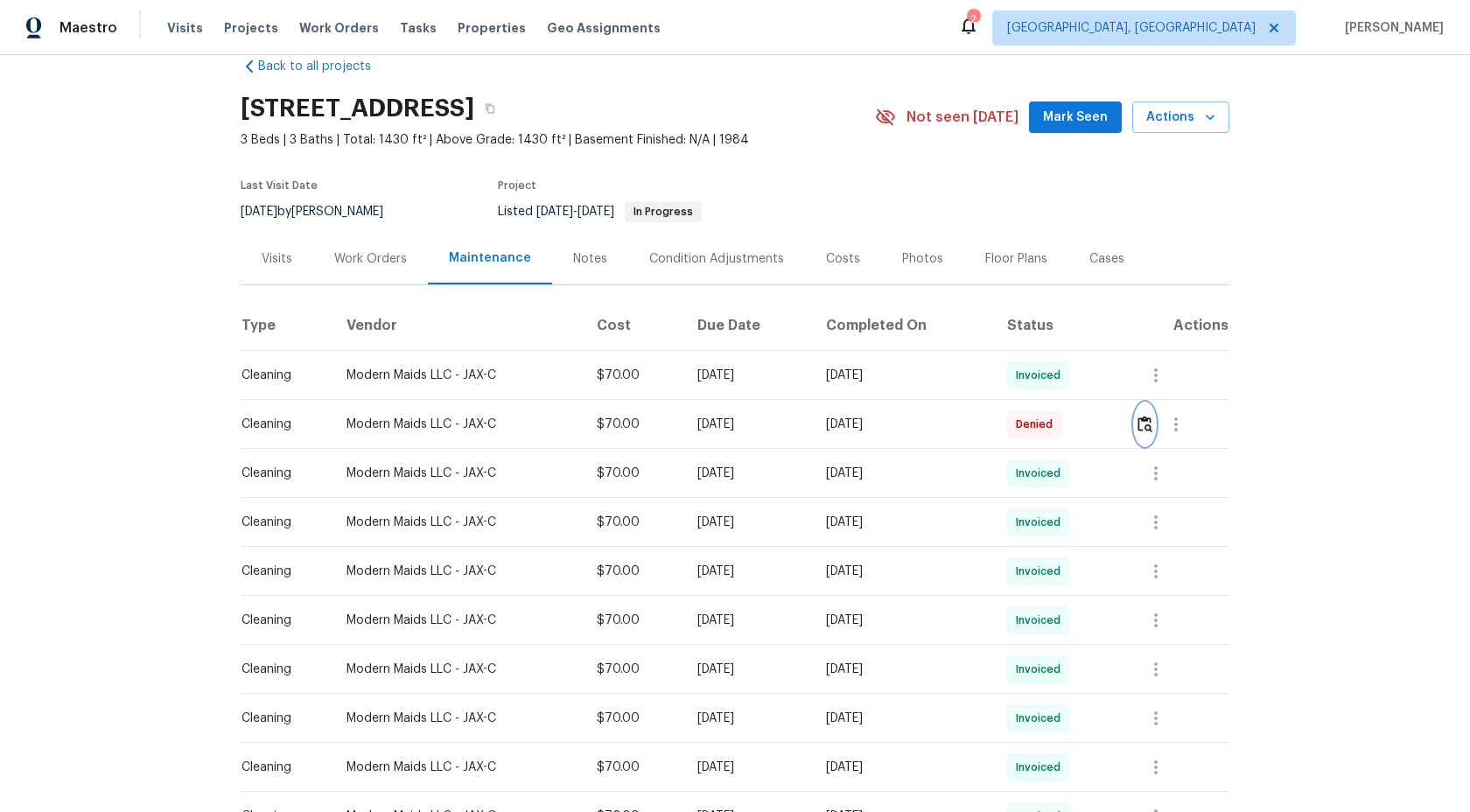
click at [1153, 432] on img "button" at bounding box center [1145, 424] width 15 height 17
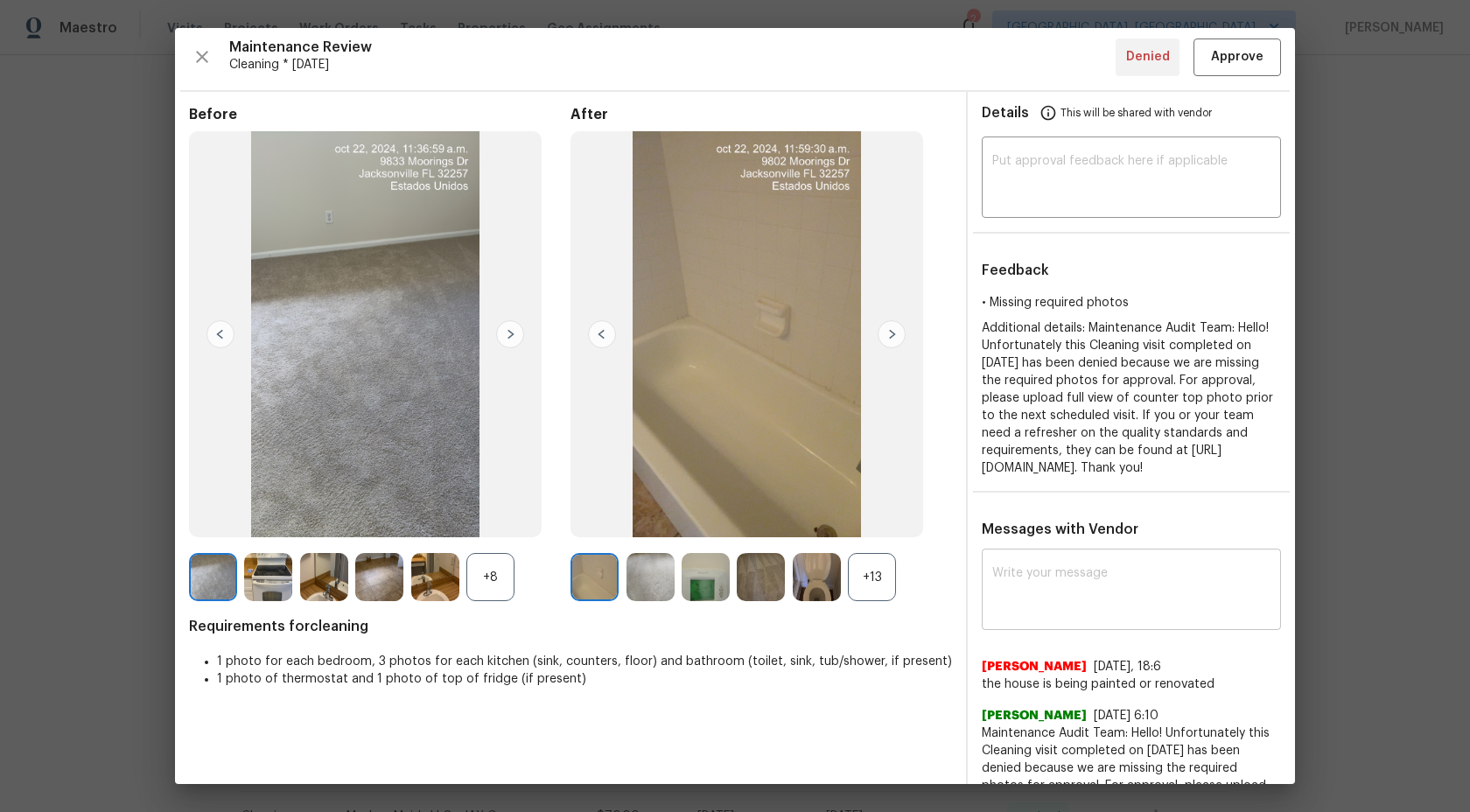
scroll to position [0, 0]
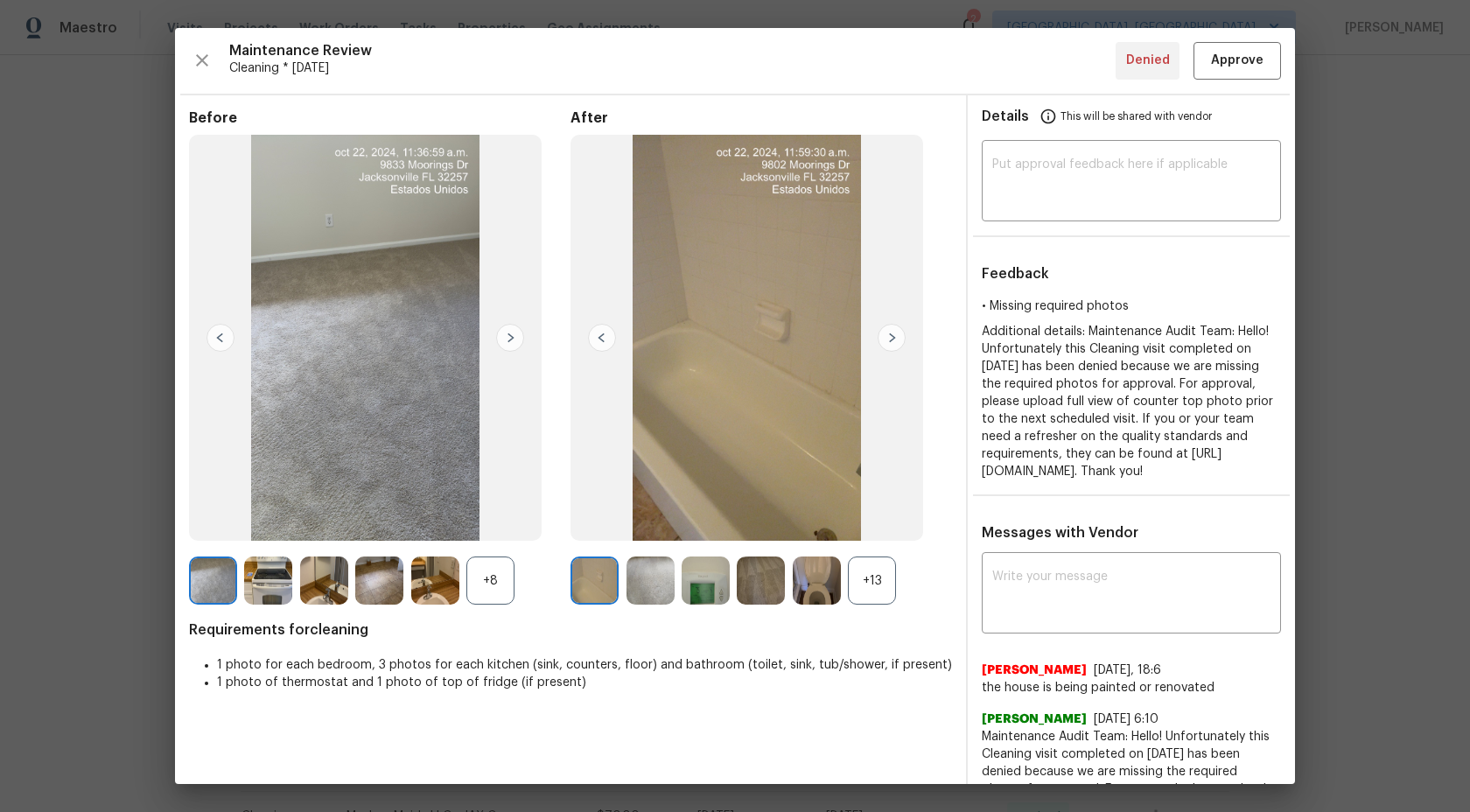
click at [891, 577] on div "+13" at bounding box center [872, 581] width 48 height 48
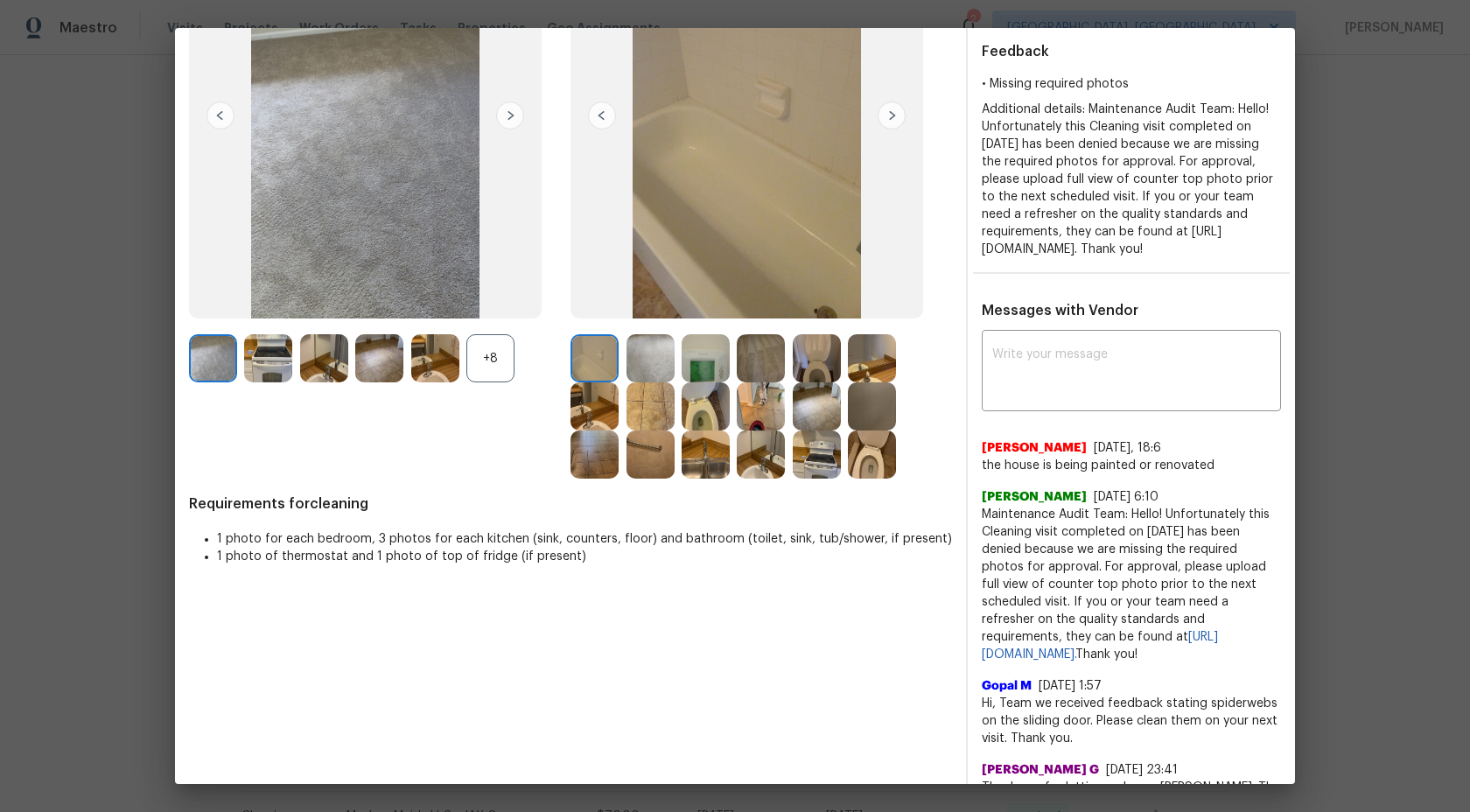
scroll to position [223, 0]
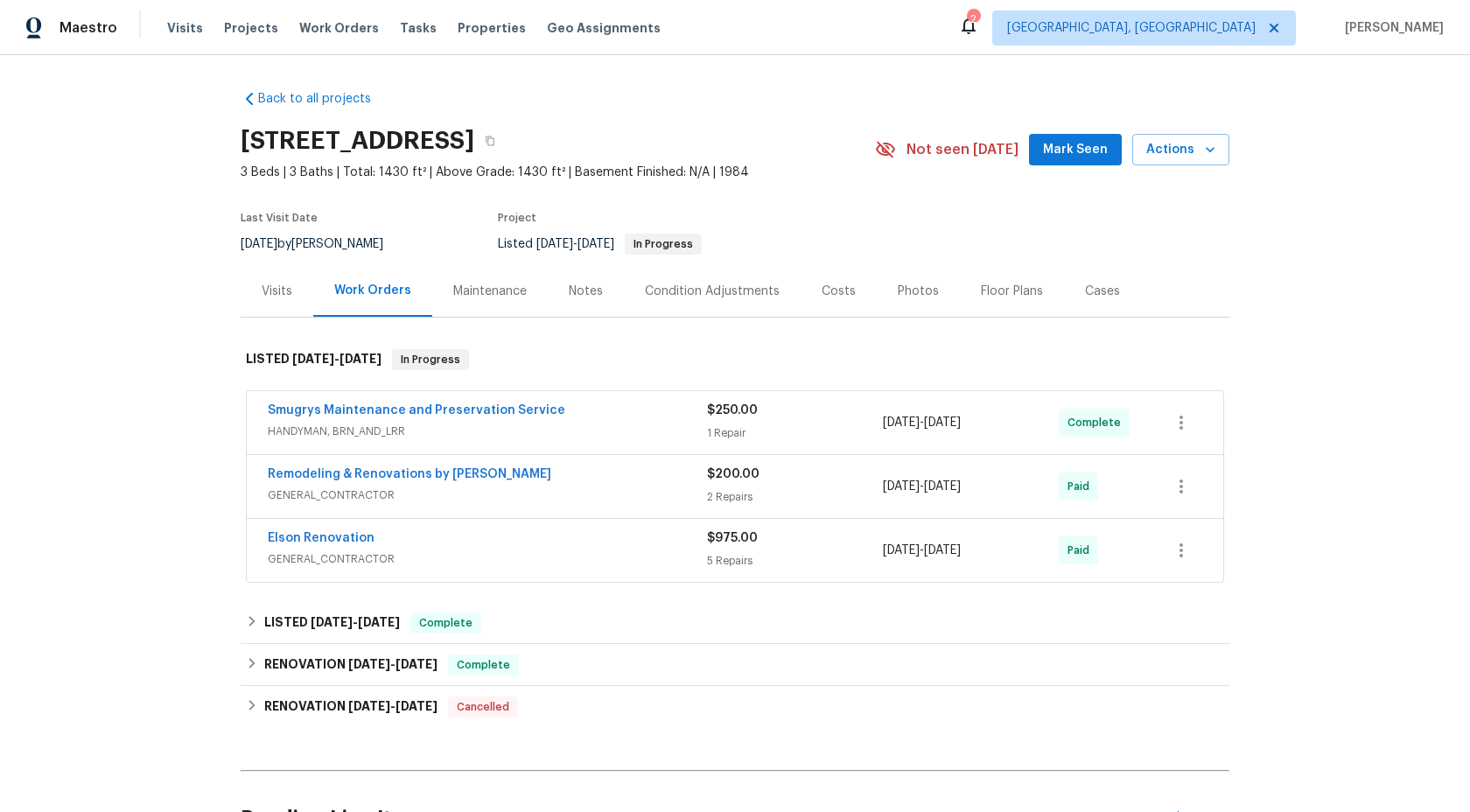
click at [471, 300] on div "Maintenance" at bounding box center [490, 291] width 74 height 18
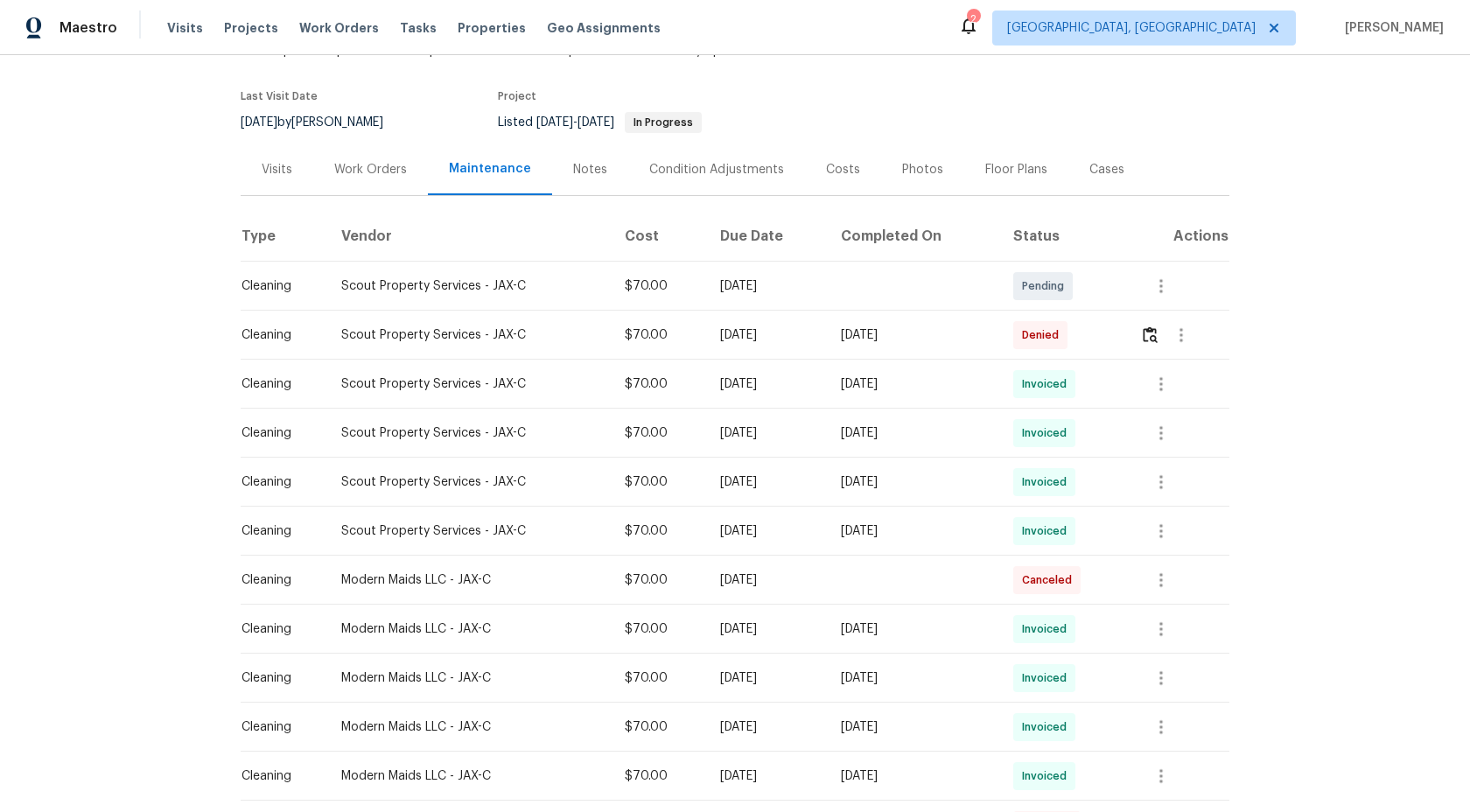
scroll to position [120, 0]
click at [1153, 345] on img "button" at bounding box center [1150, 336] width 15 height 17
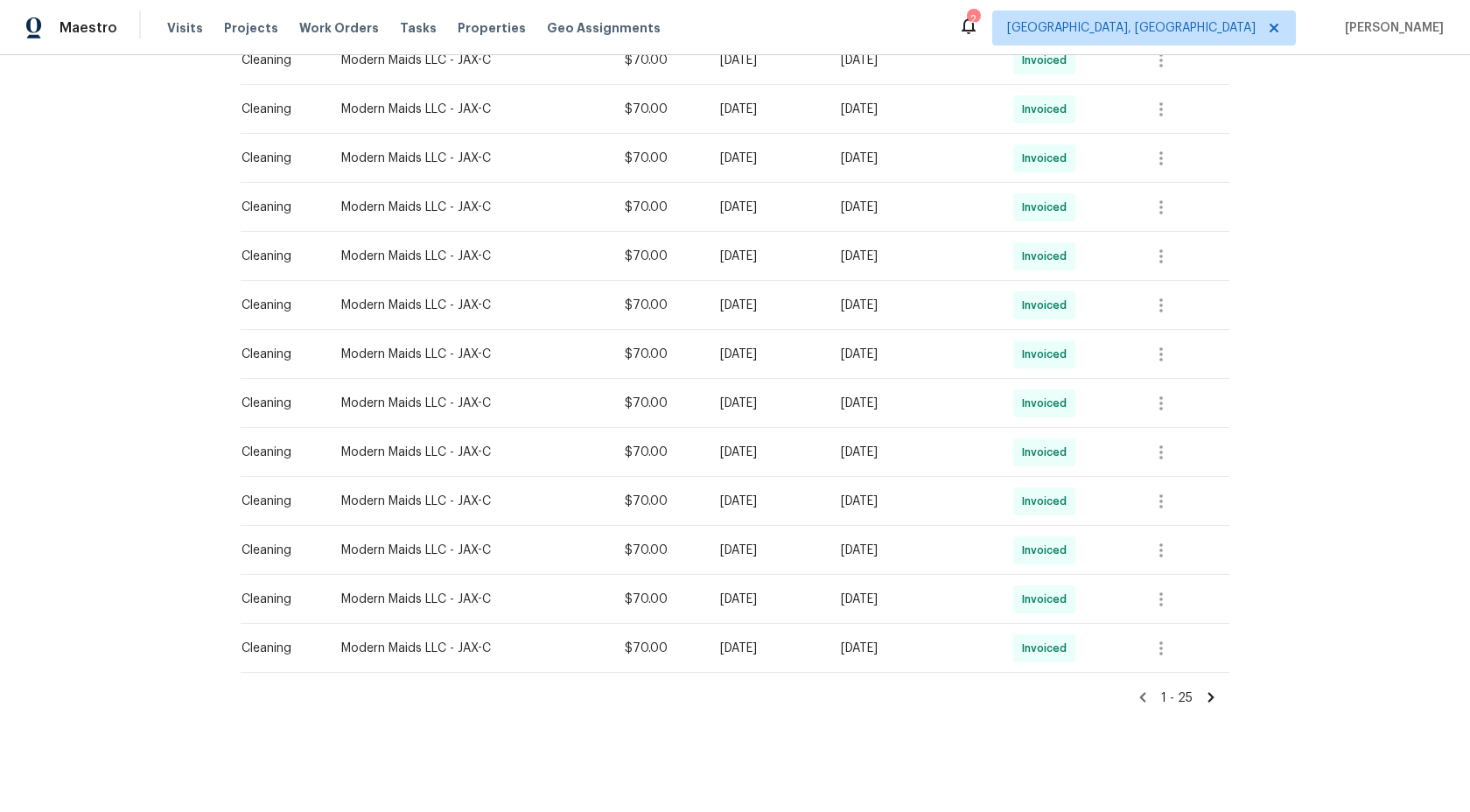
scroll to position [952, 0]
click at [1214, 696] on icon at bounding box center [1212, 697] width 6 height 10
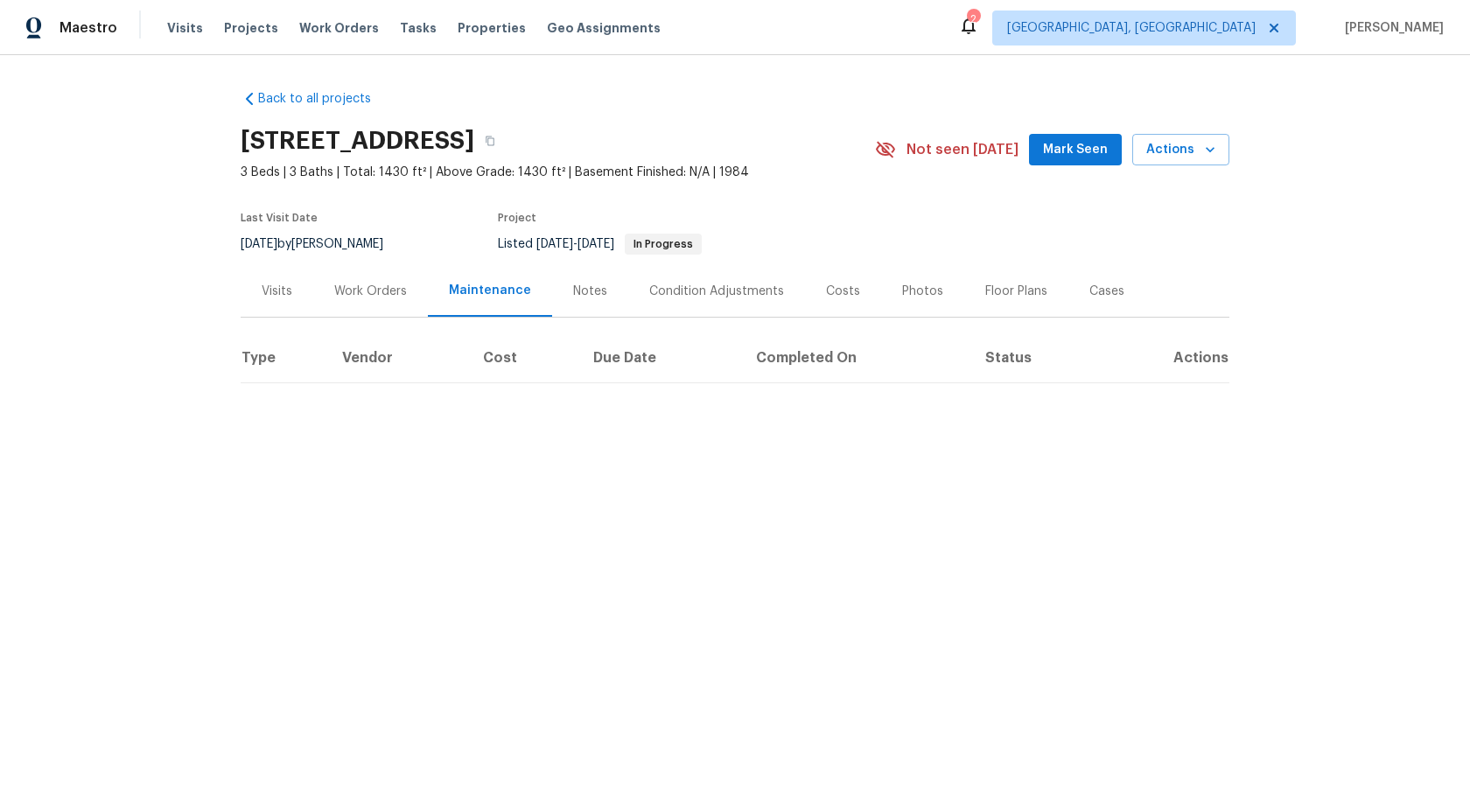
scroll to position [0, 0]
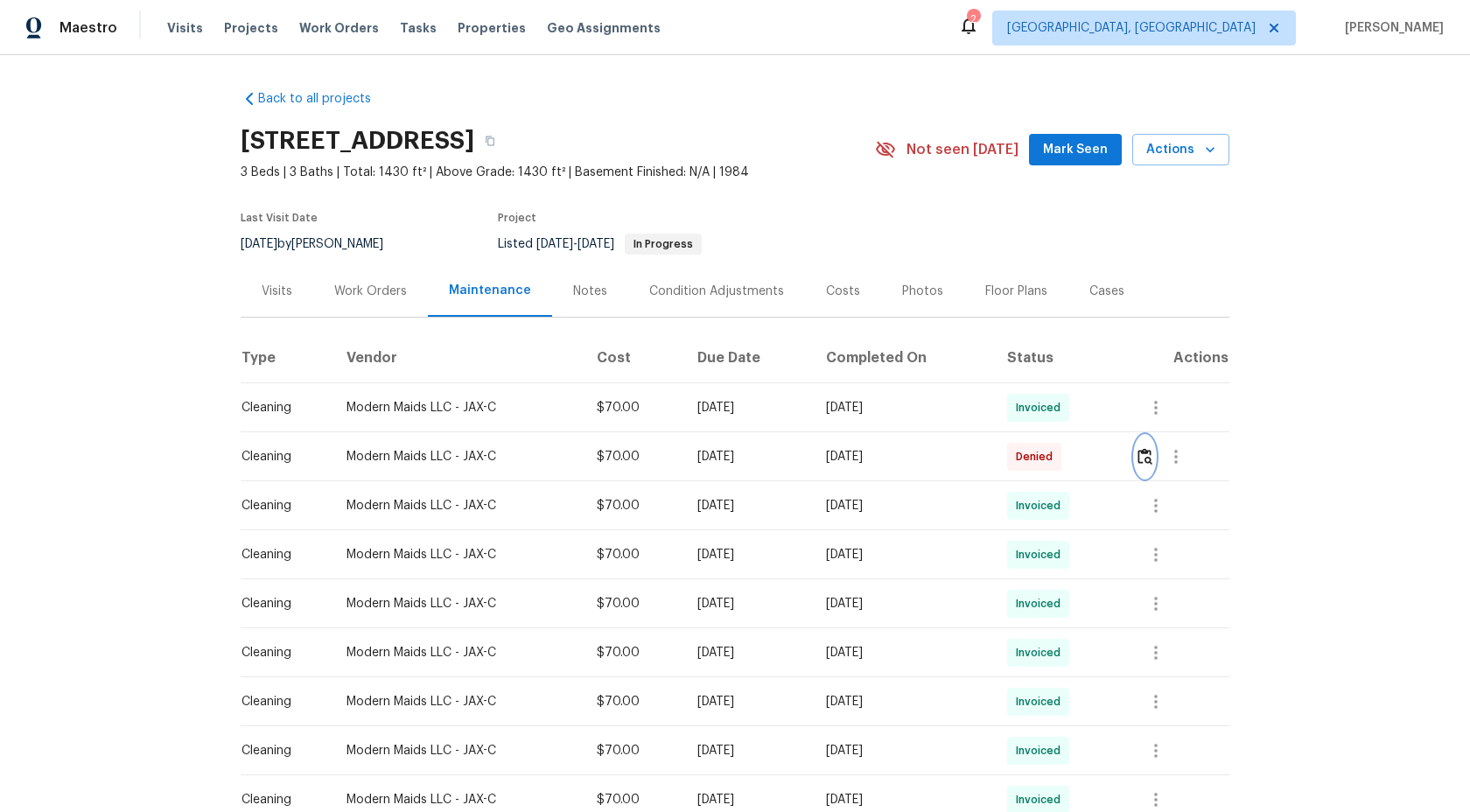
click at [1153, 465] on img "button" at bounding box center [1145, 456] width 15 height 17
click at [1150, 465] on img "button" at bounding box center [1145, 456] width 15 height 17
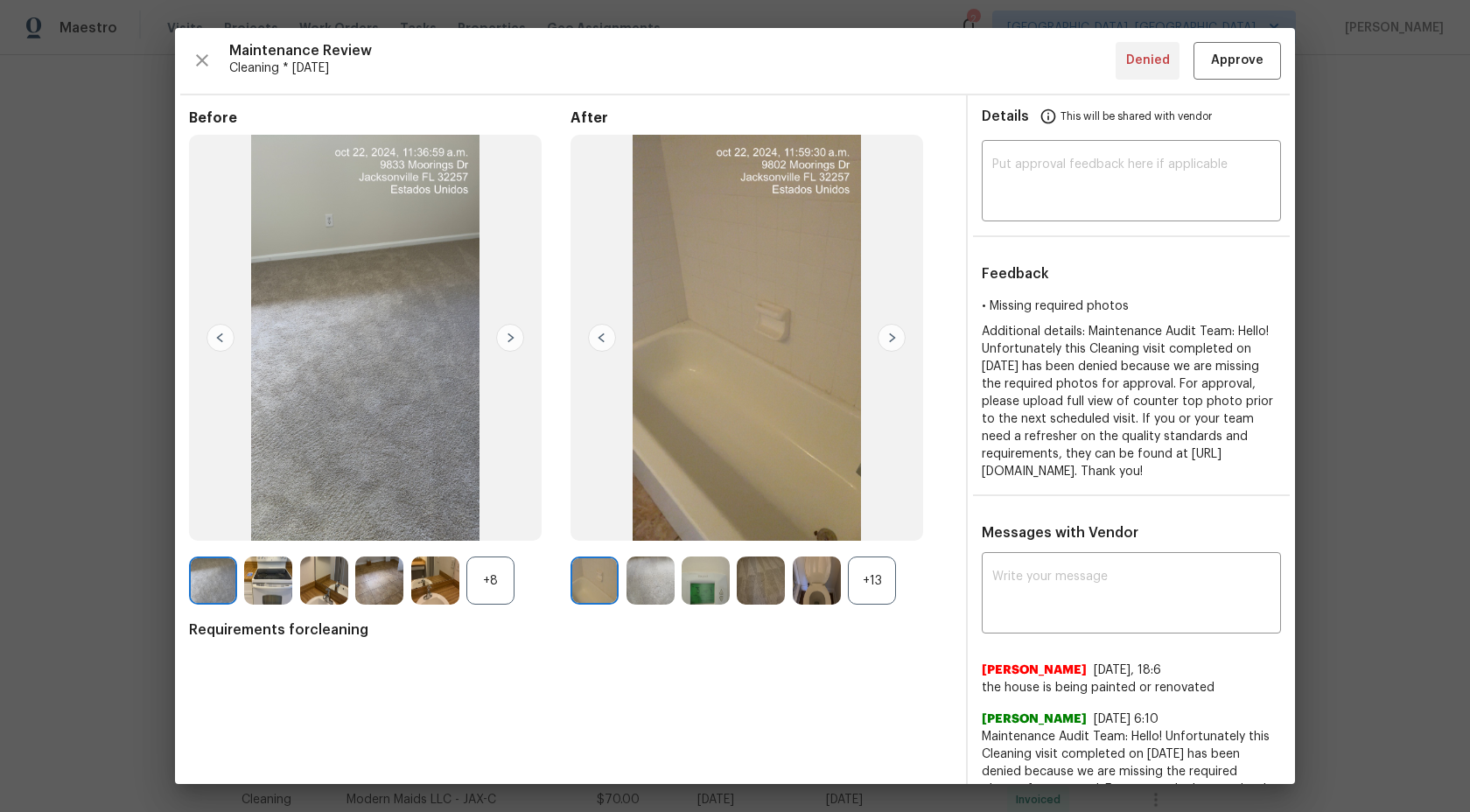
scroll to position [106, 0]
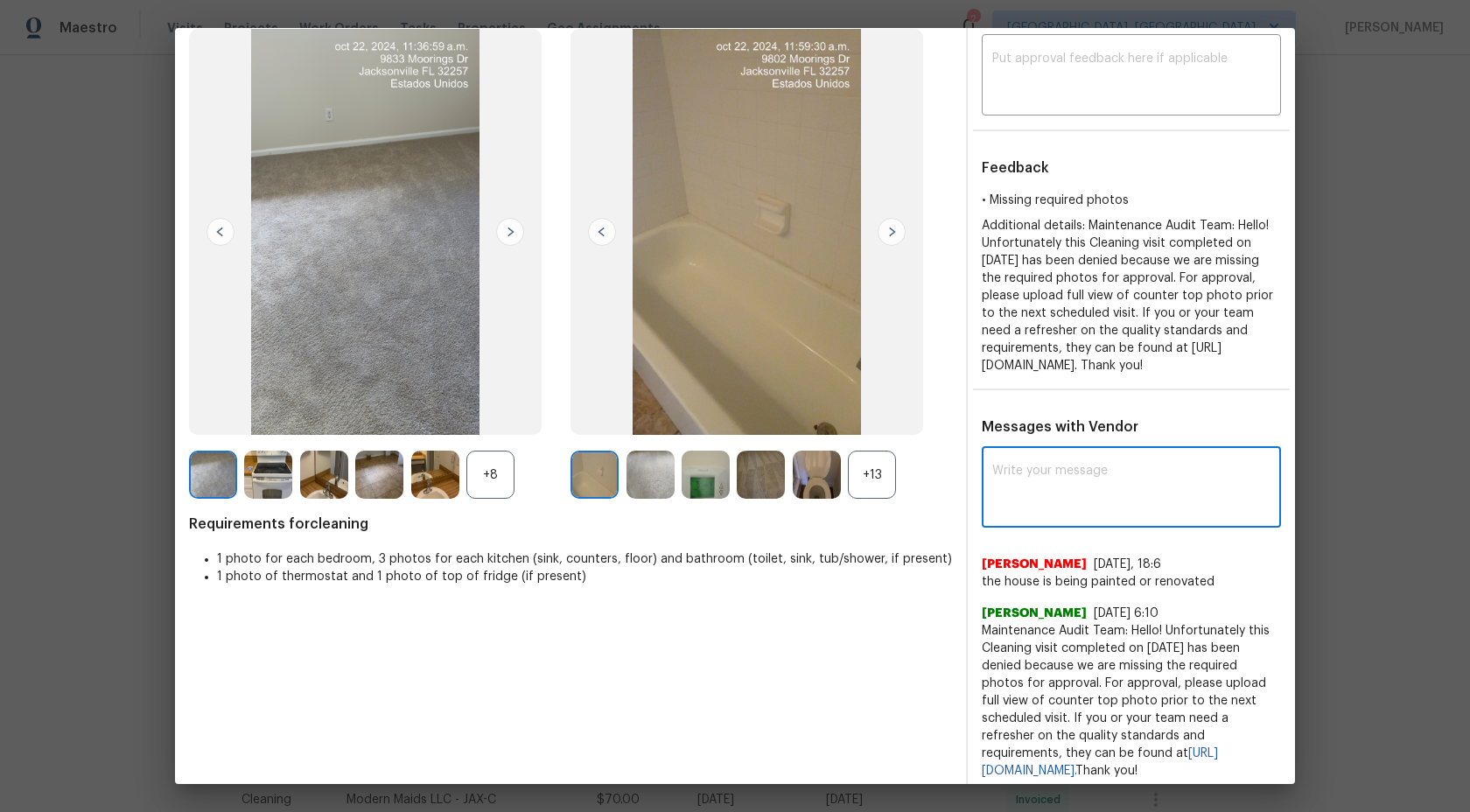
click at [1100, 488] on textarea at bounding box center [1131, 489] width 278 height 49
click at [877, 470] on div "+13" at bounding box center [872, 475] width 48 height 48
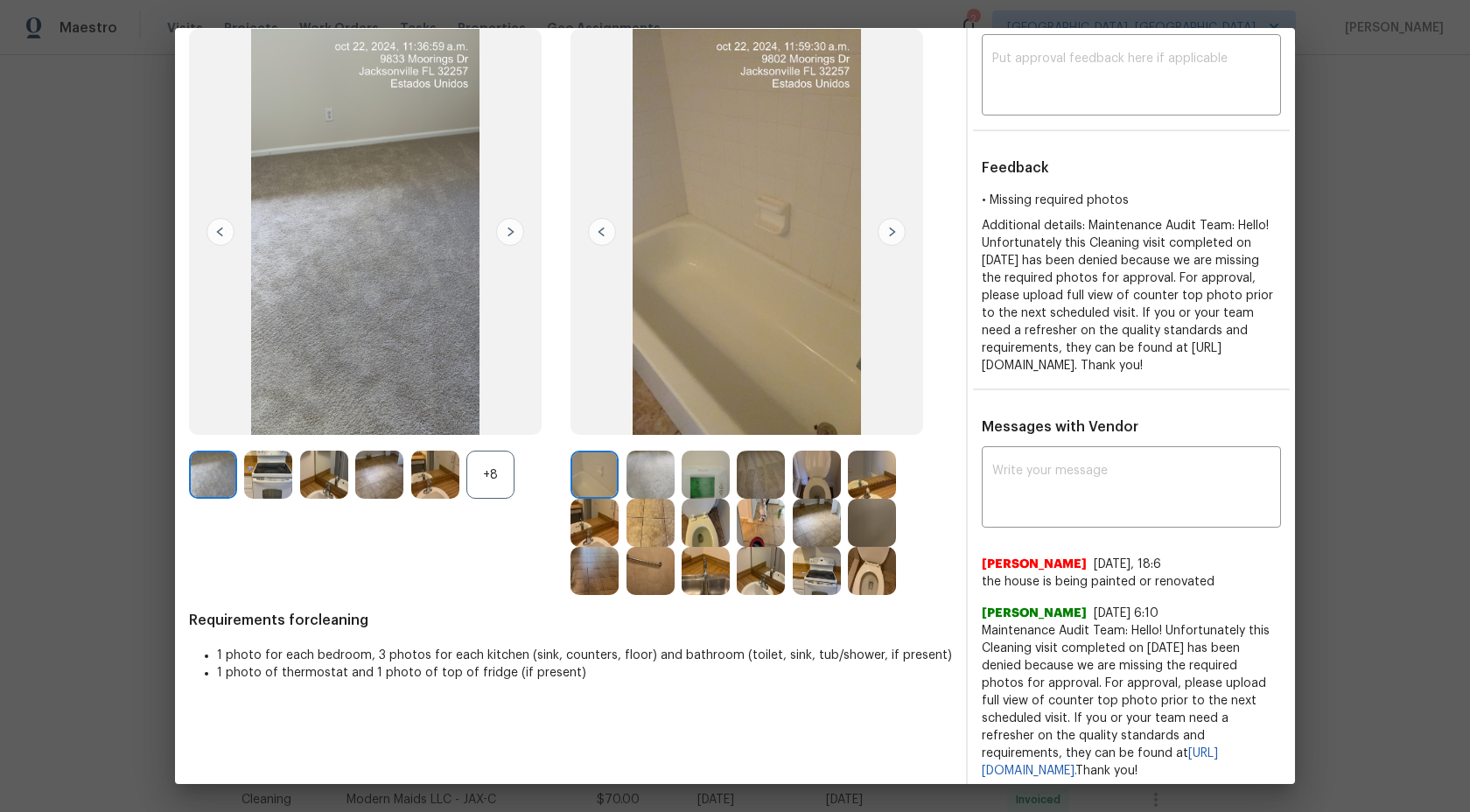
click at [670, 474] on img at bounding box center [651, 475] width 48 height 48
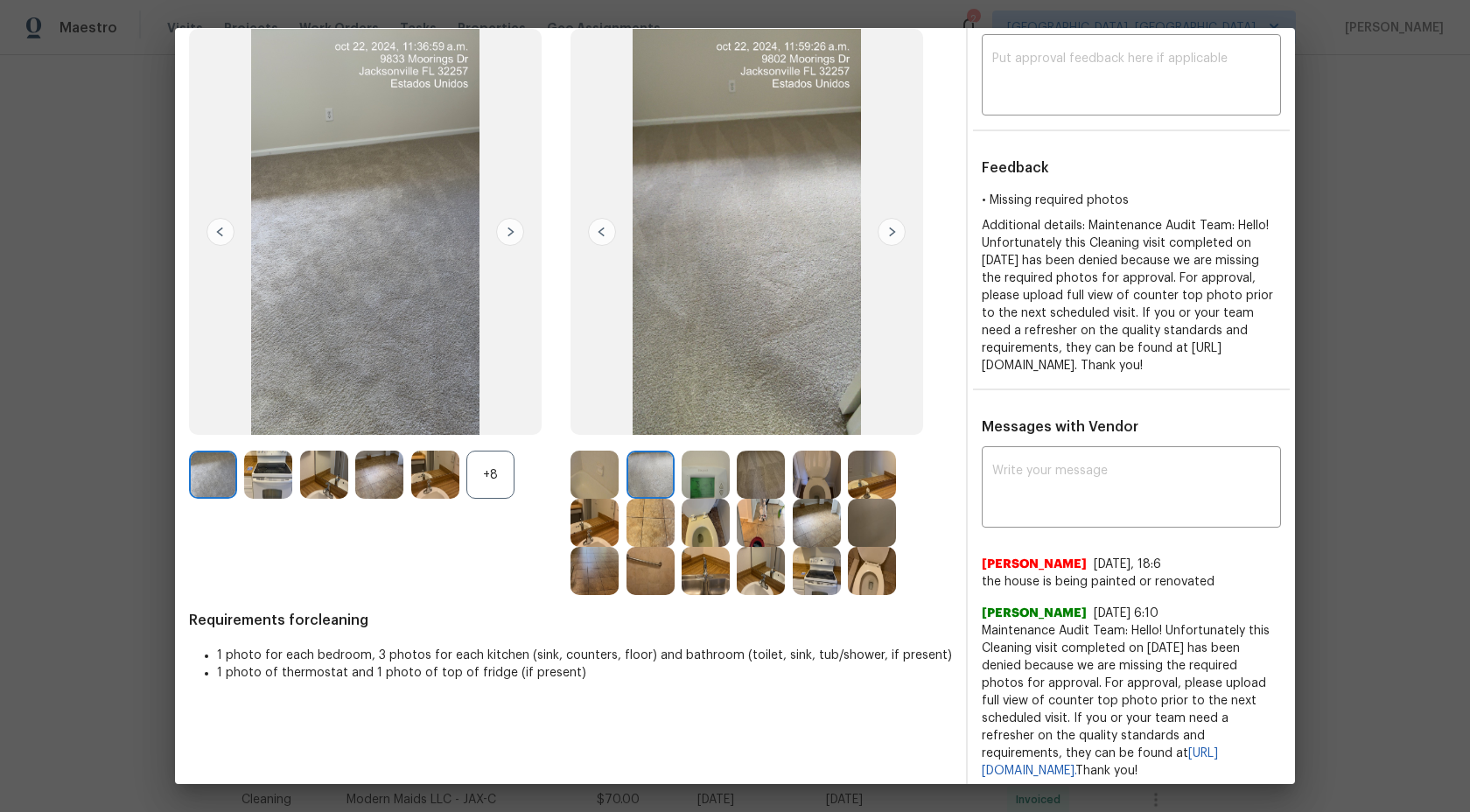
click at [731, 474] on div at bounding box center [709, 475] width 55 height 48
click at [709, 475] on img at bounding box center [706, 475] width 48 height 48
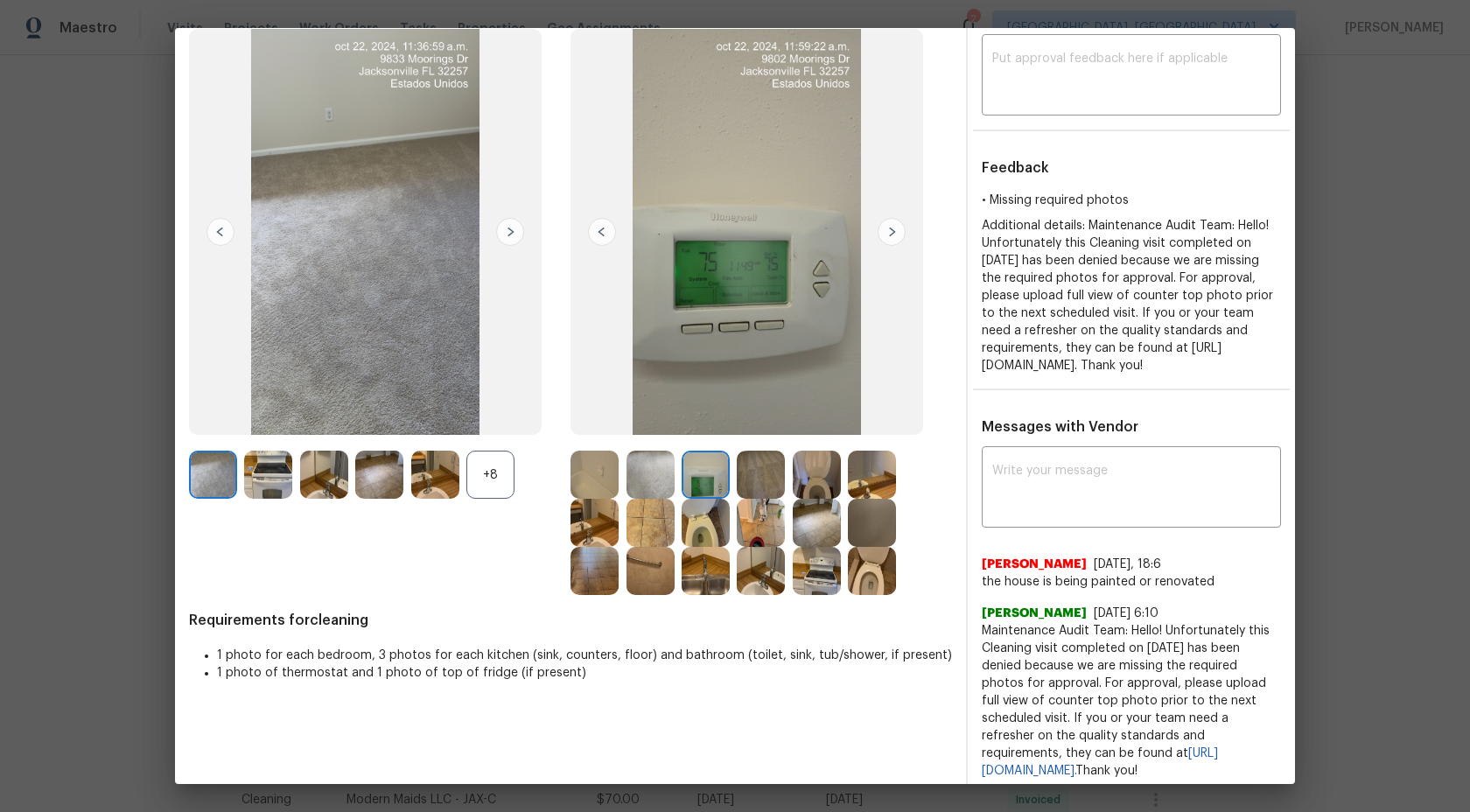
click at [828, 480] on img at bounding box center [817, 475] width 48 height 48
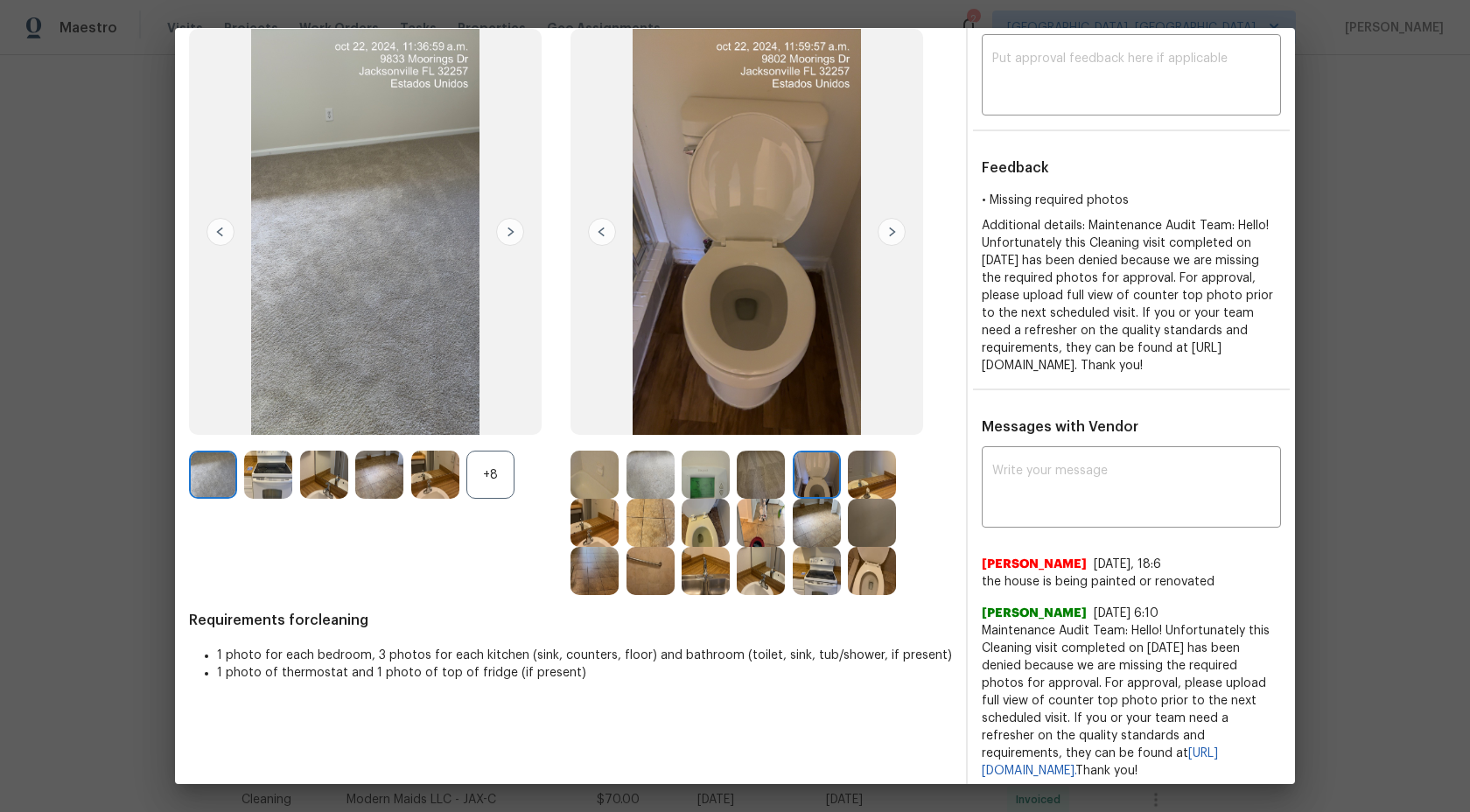
click at [864, 474] on img at bounding box center [872, 475] width 48 height 48
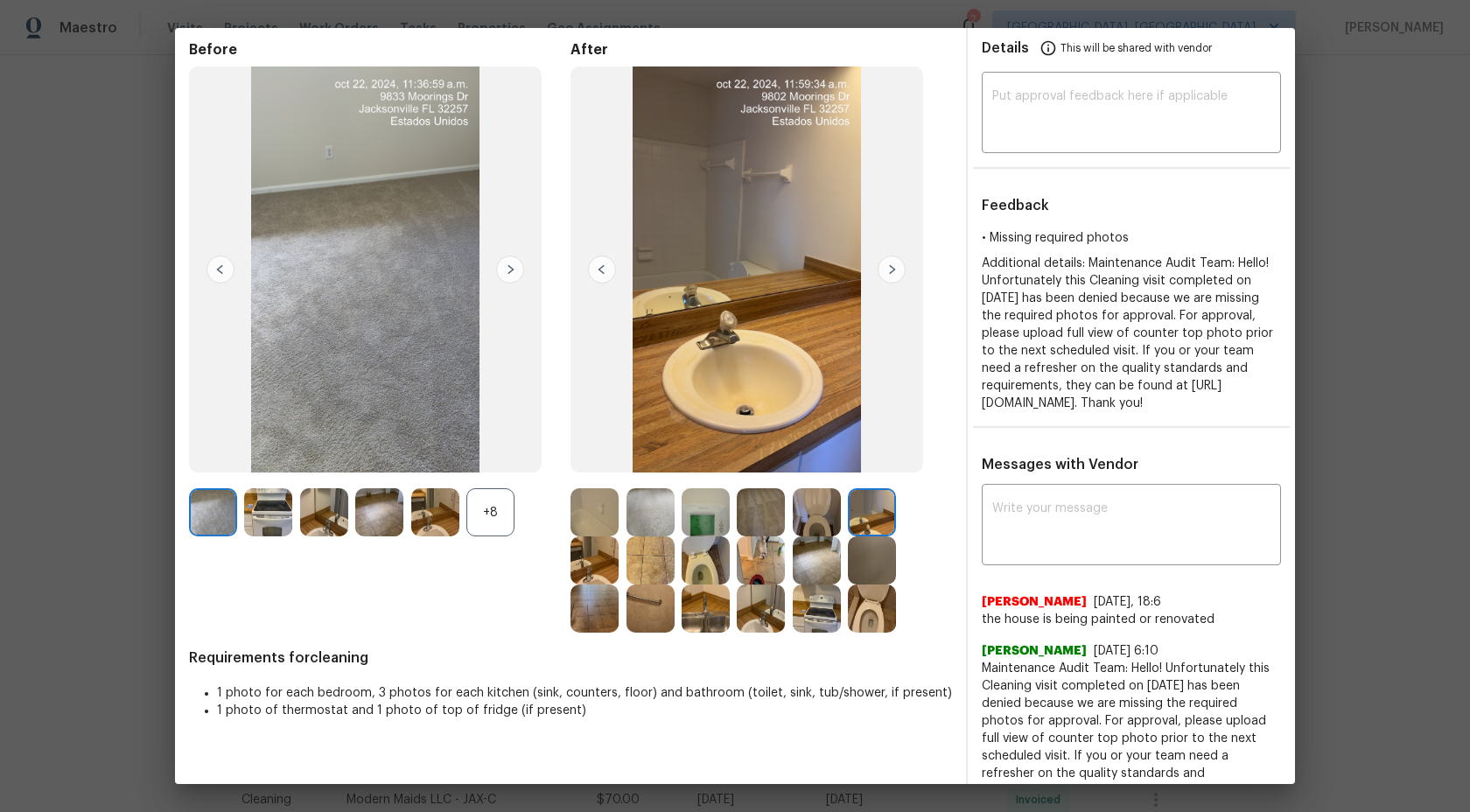
scroll to position [28, 0]
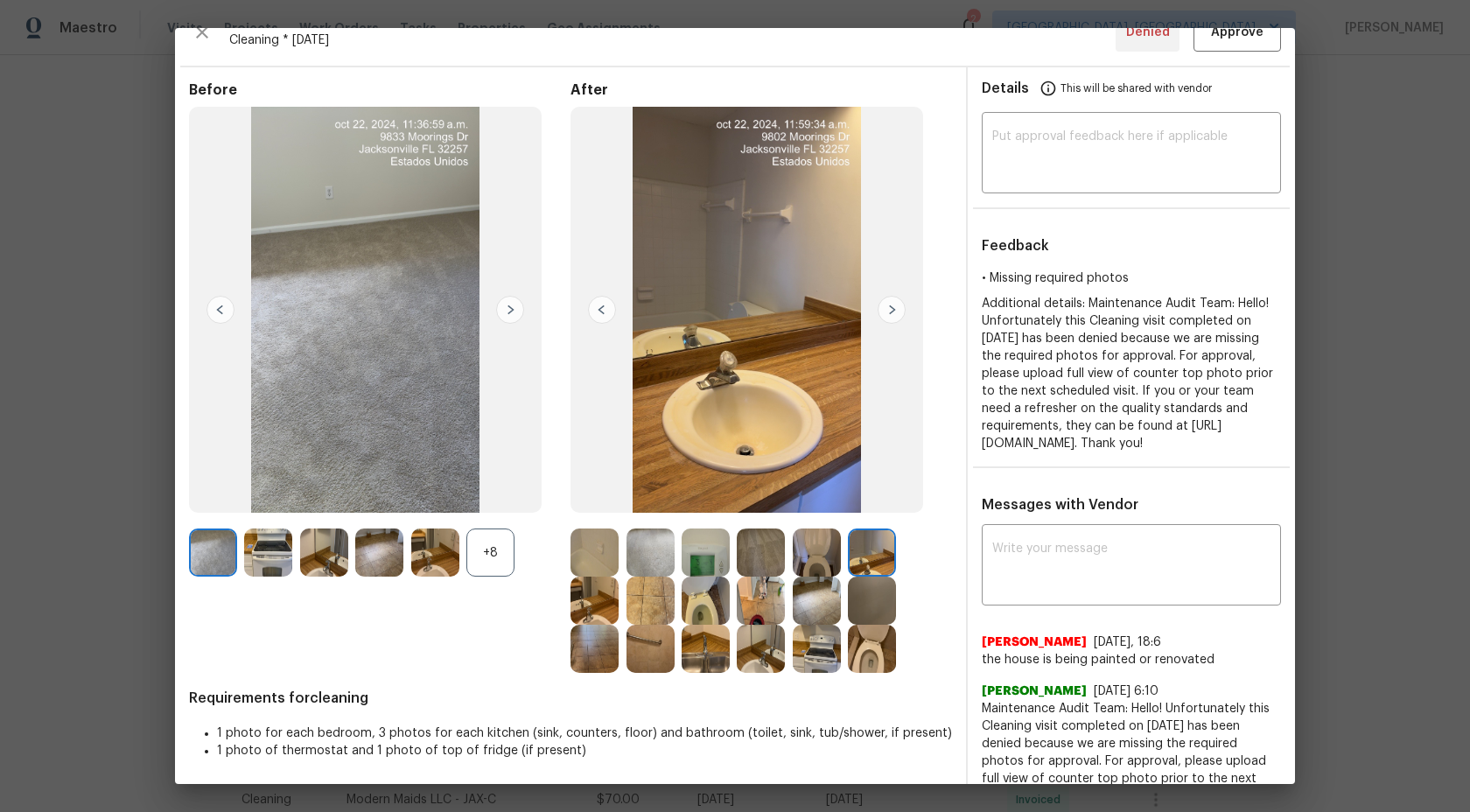
click at [606, 554] on img at bounding box center [595, 553] width 48 height 48
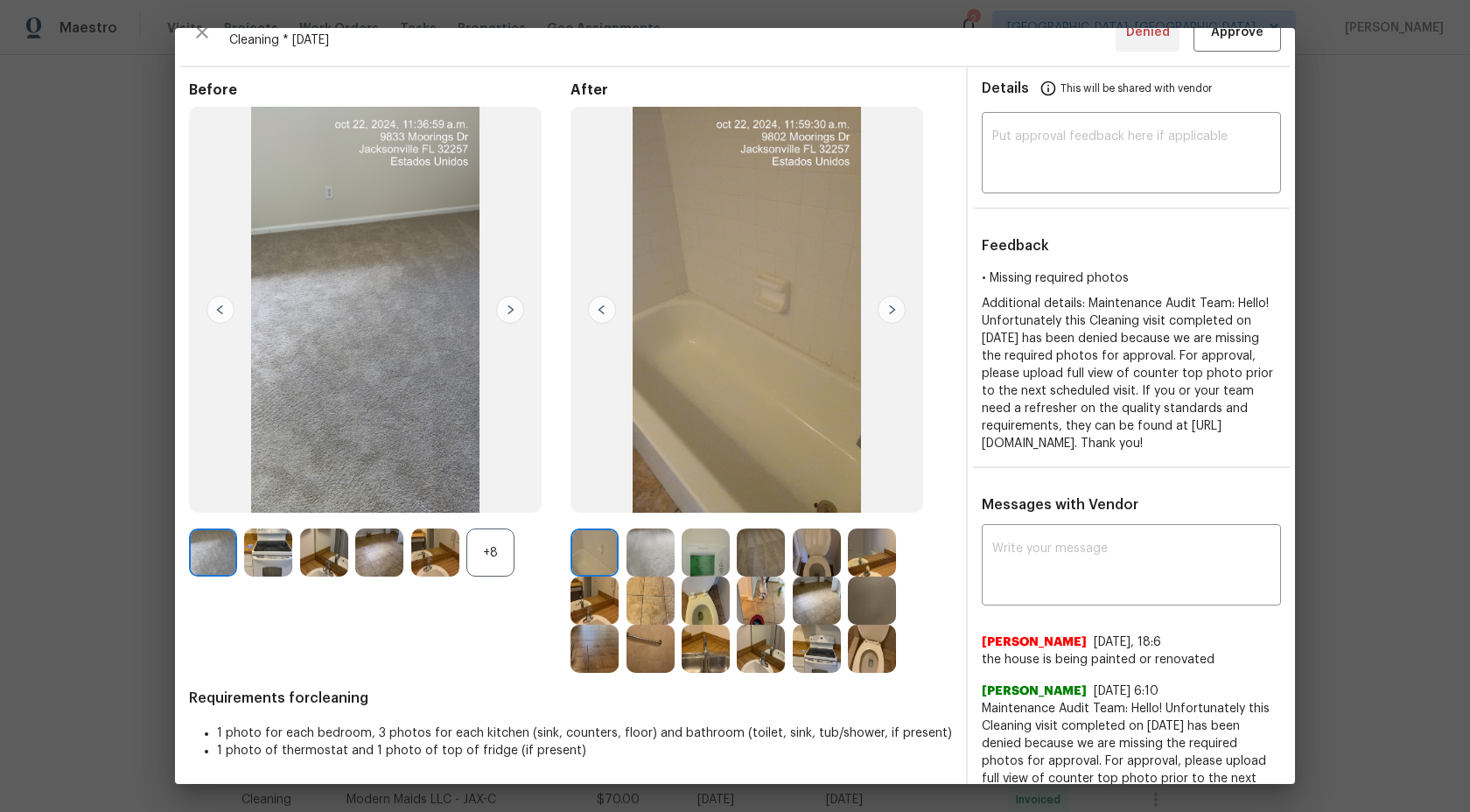
click at [648, 552] on img at bounding box center [651, 553] width 48 height 48
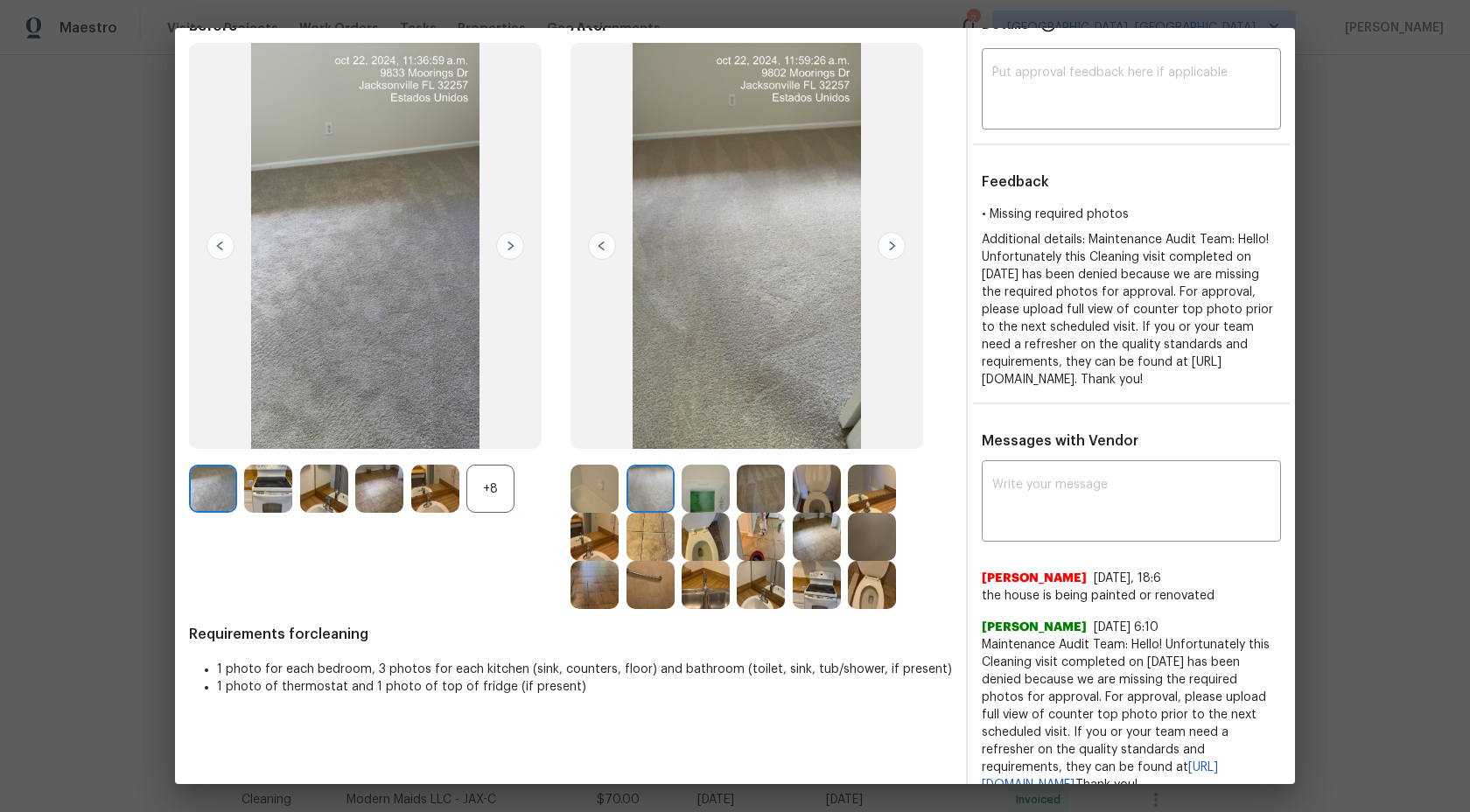
scroll to position [93, 0]
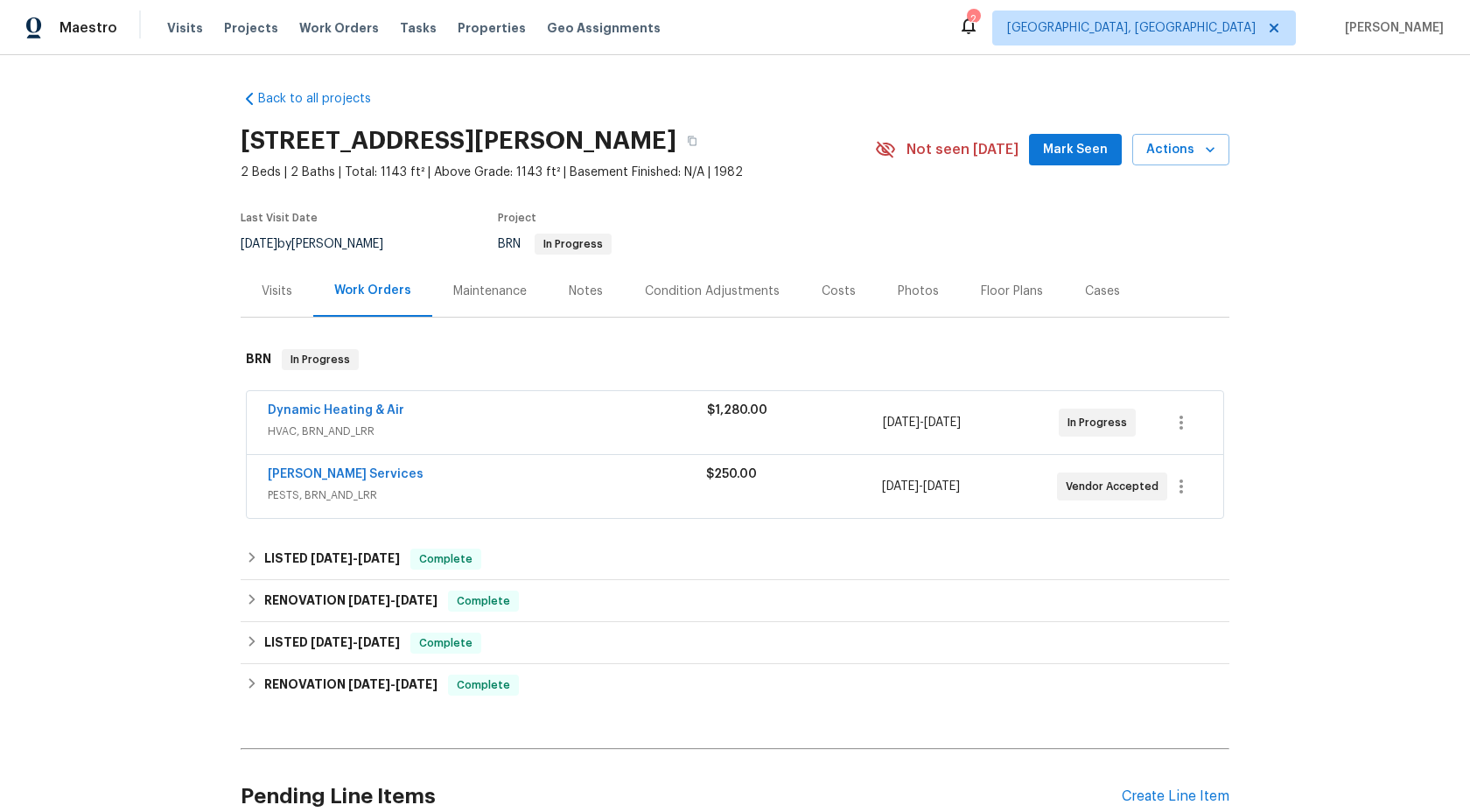
click at [482, 303] on div "Maintenance" at bounding box center [490, 291] width 116 height 52
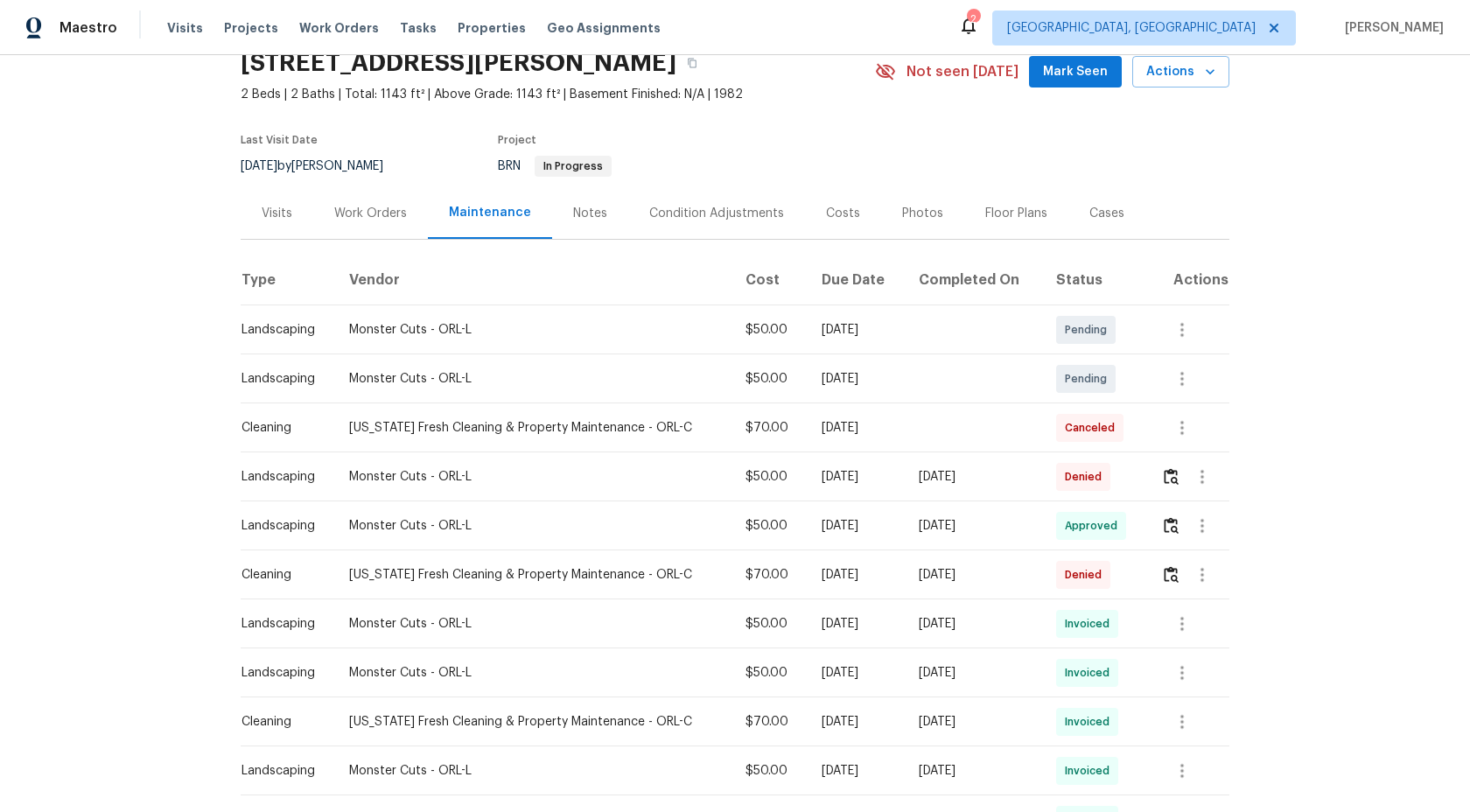
scroll to position [82, 0]
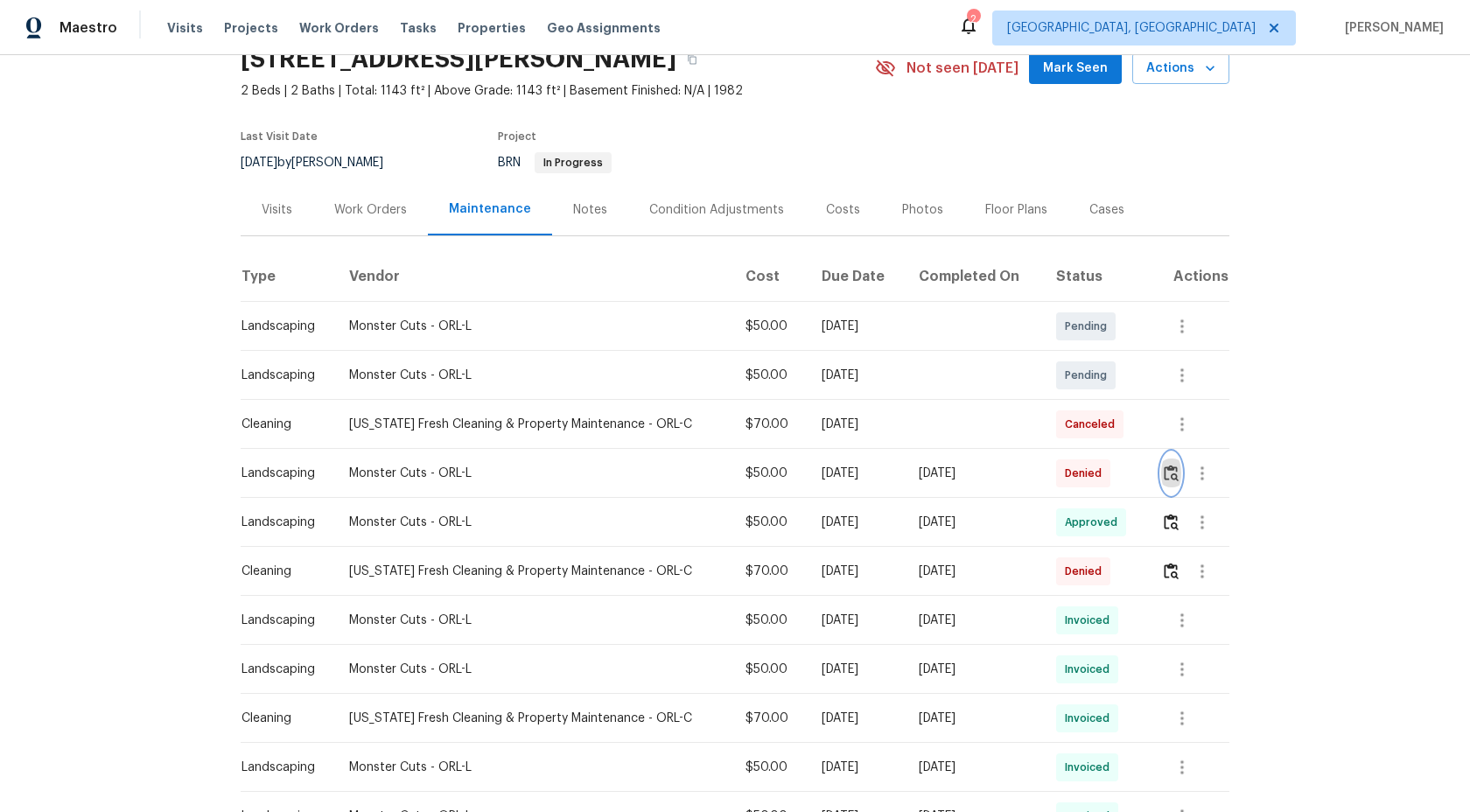
click at [1172, 457] on button "button" at bounding box center [1172, 473] width 20 height 42
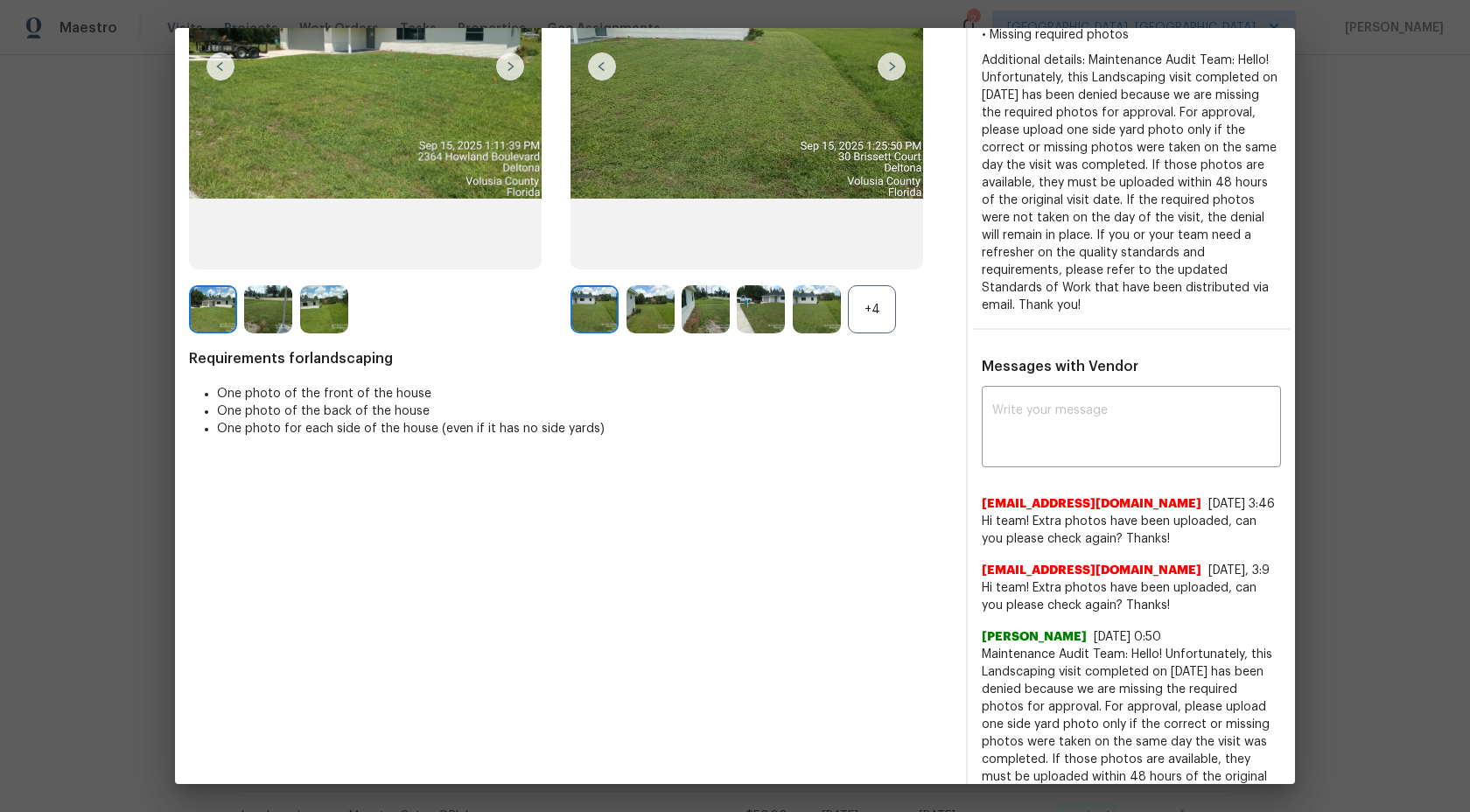
scroll to position [155, 0]
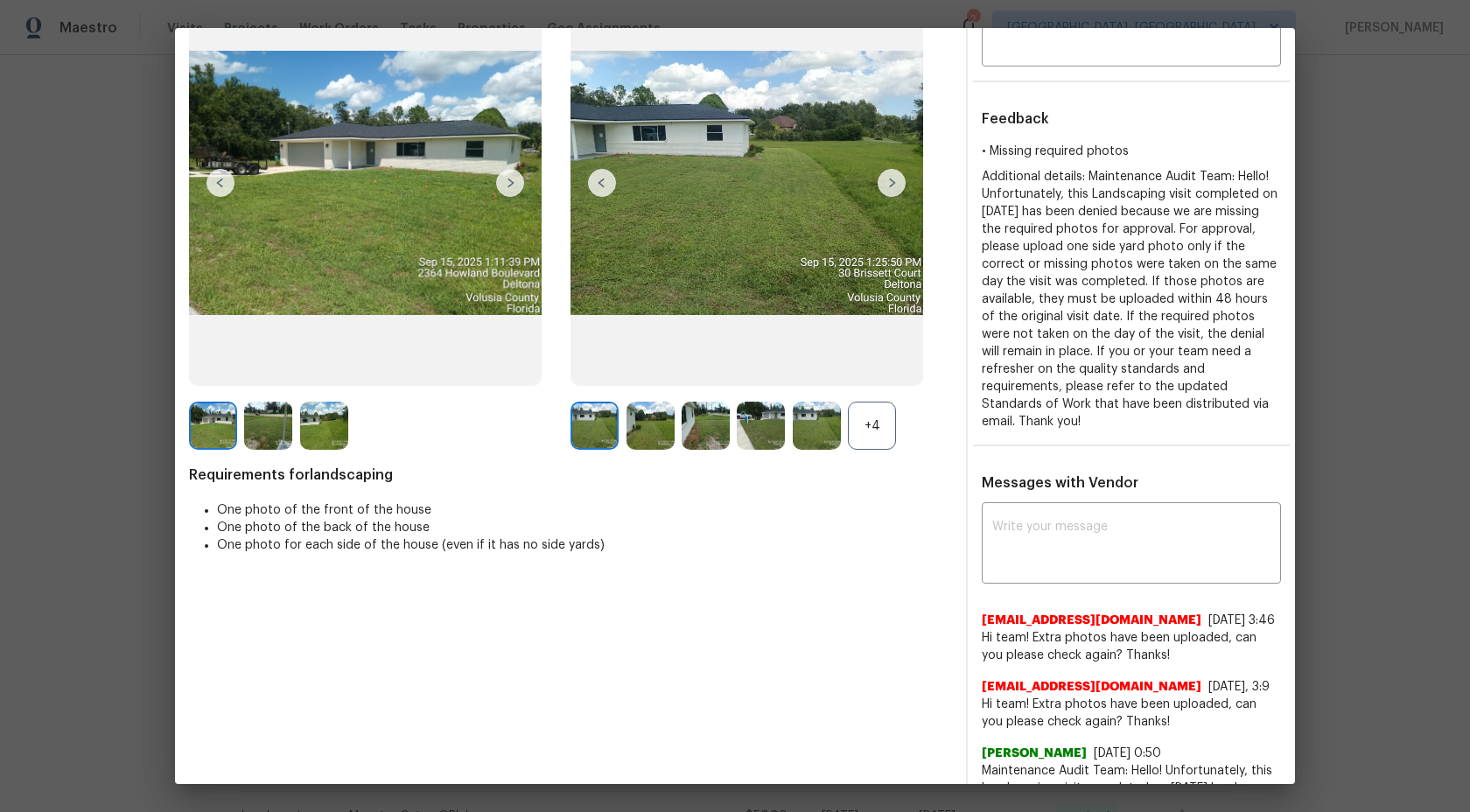
click at [868, 431] on div "+4" at bounding box center [872, 426] width 48 height 48
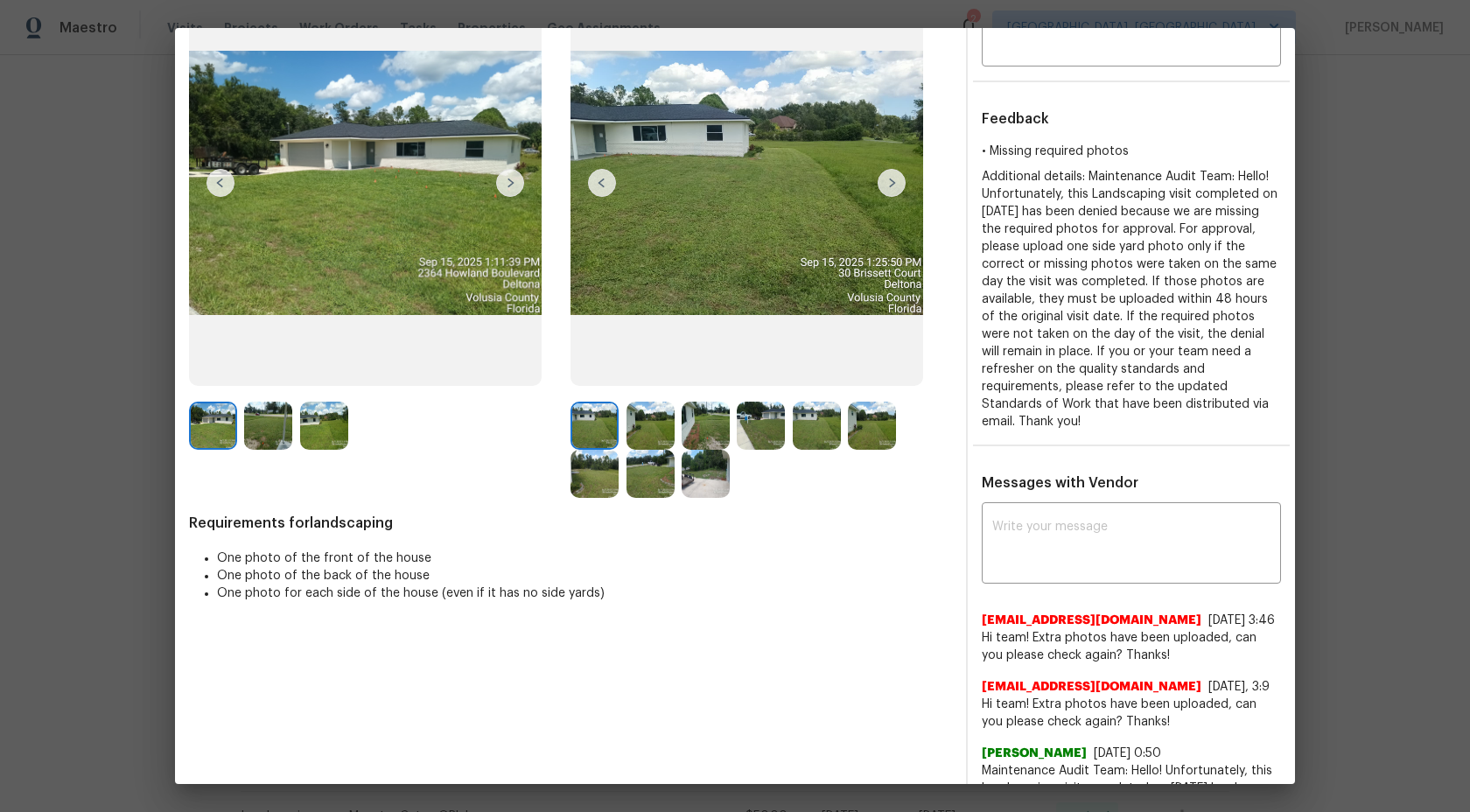
click at [656, 423] on img at bounding box center [651, 426] width 48 height 48
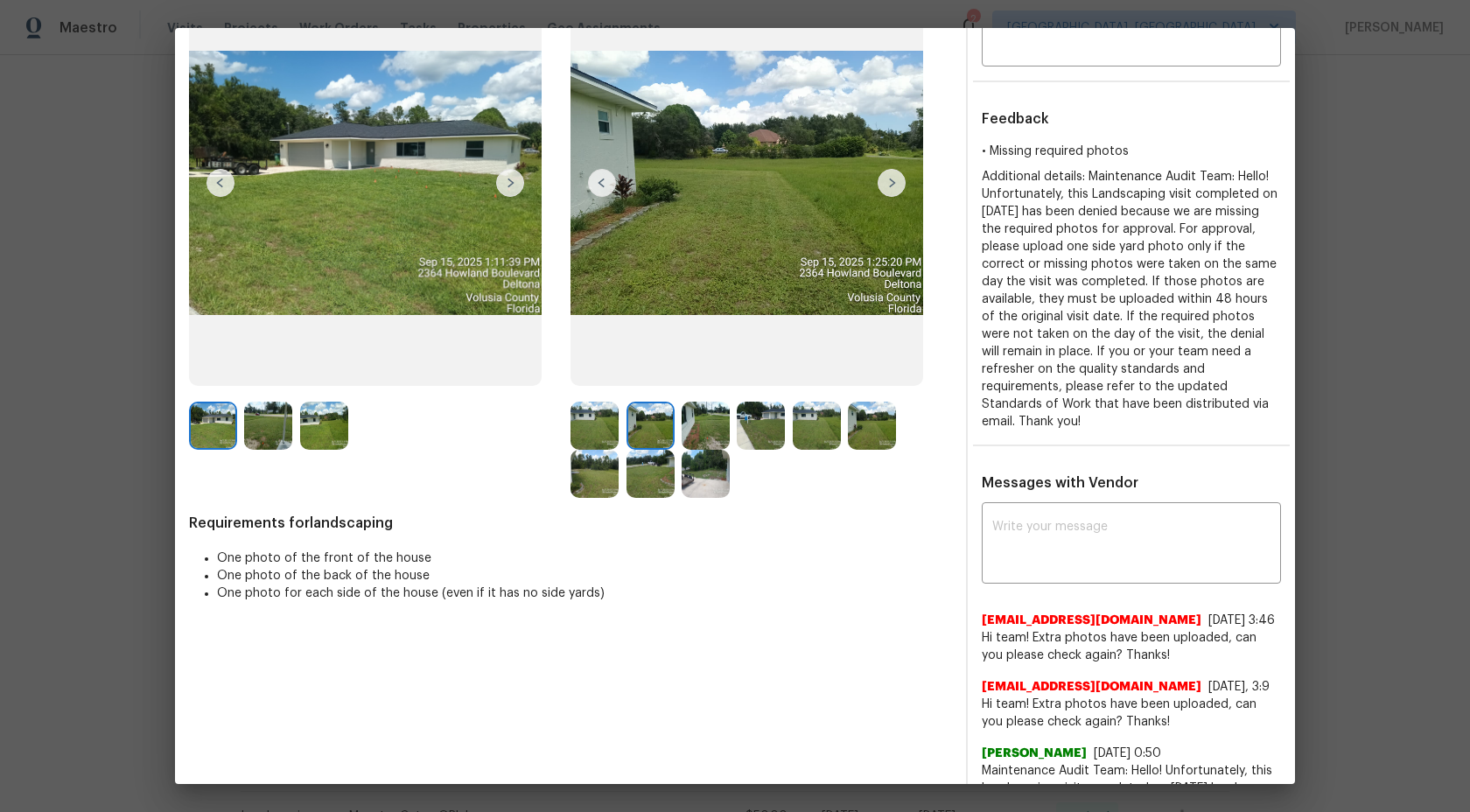
click at [703, 426] on img at bounding box center [706, 426] width 48 height 48
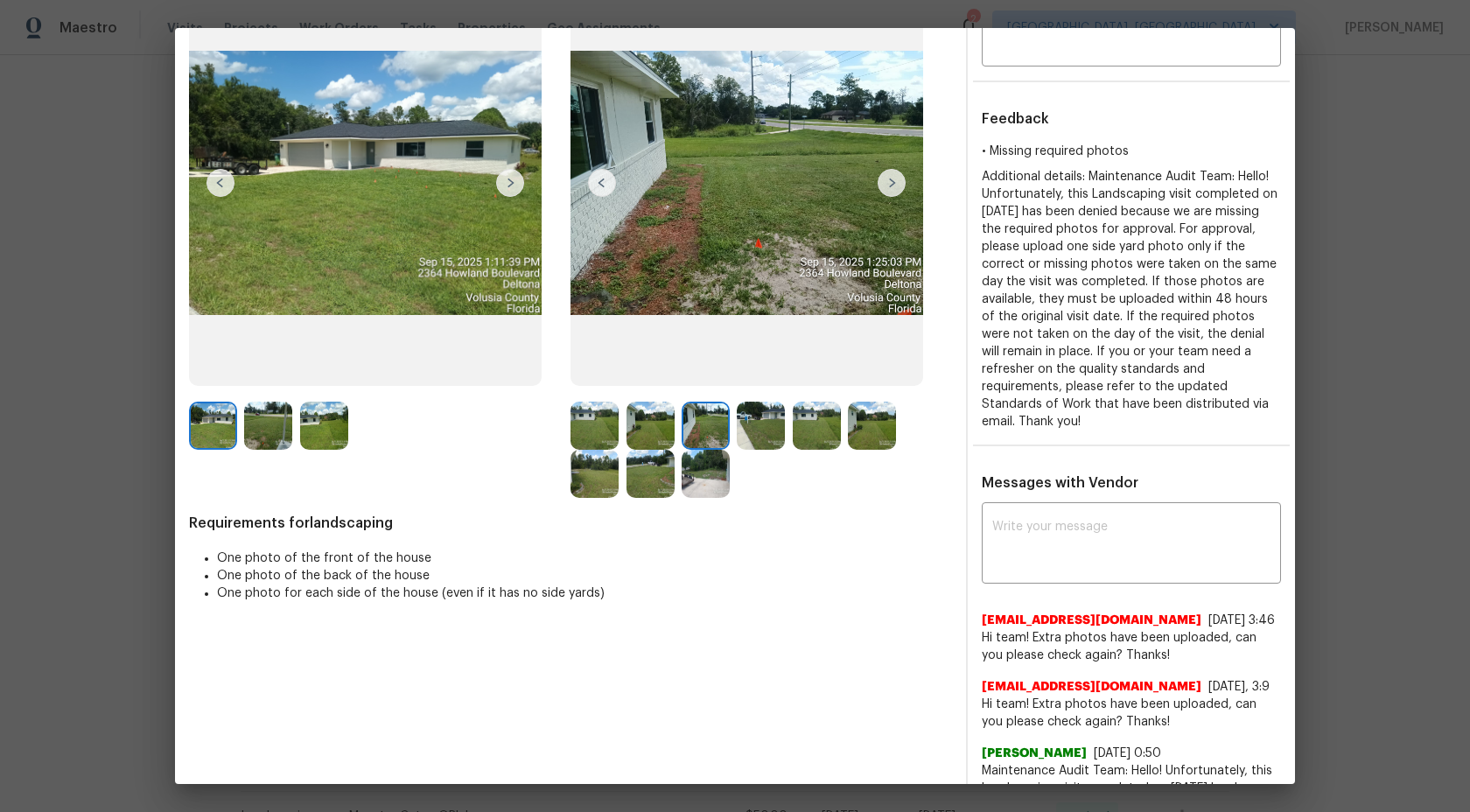
click at [750, 430] on img at bounding box center [760, 426] width 48 height 48
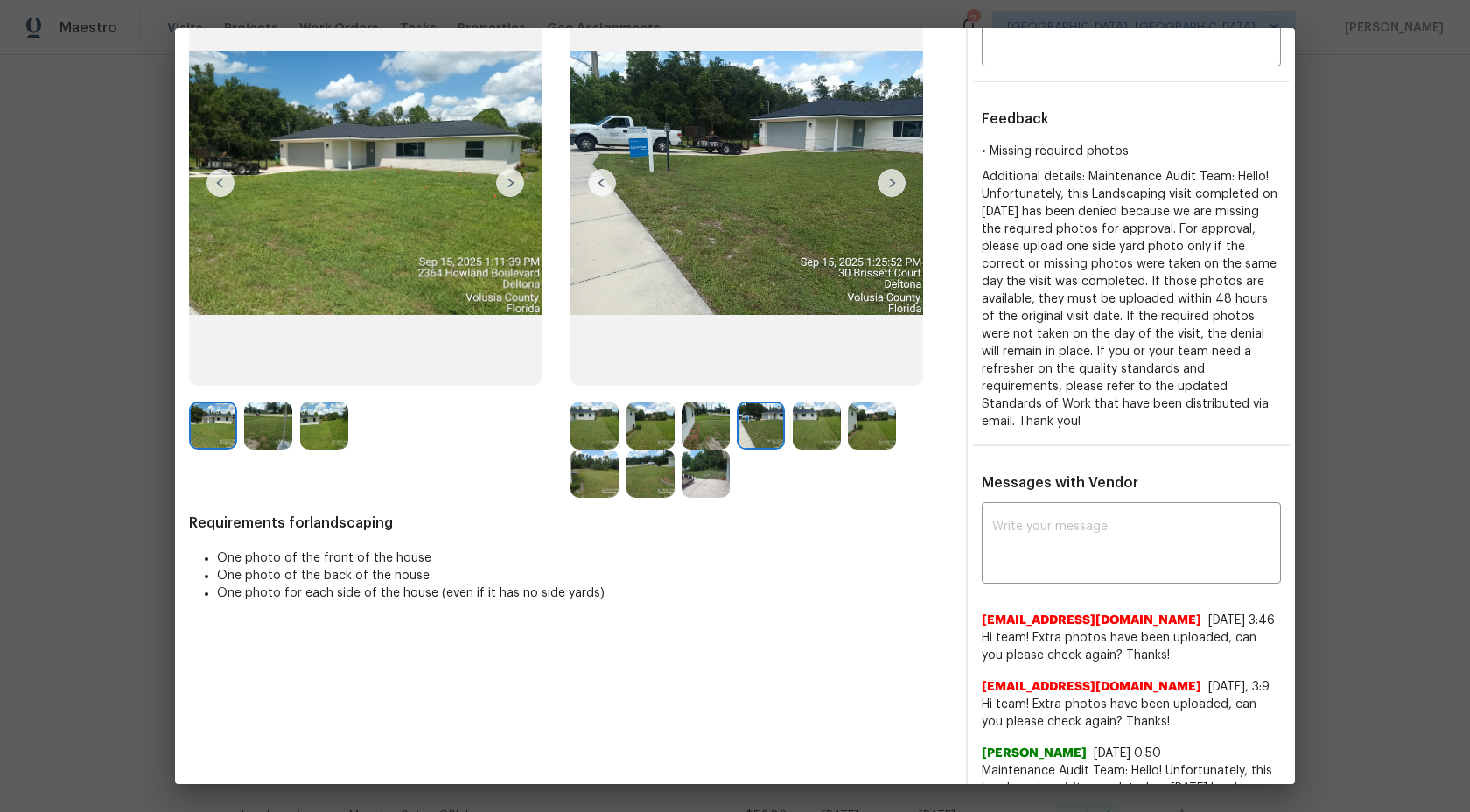
click at [809, 440] on img at bounding box center [817, 426] width 48 height 48
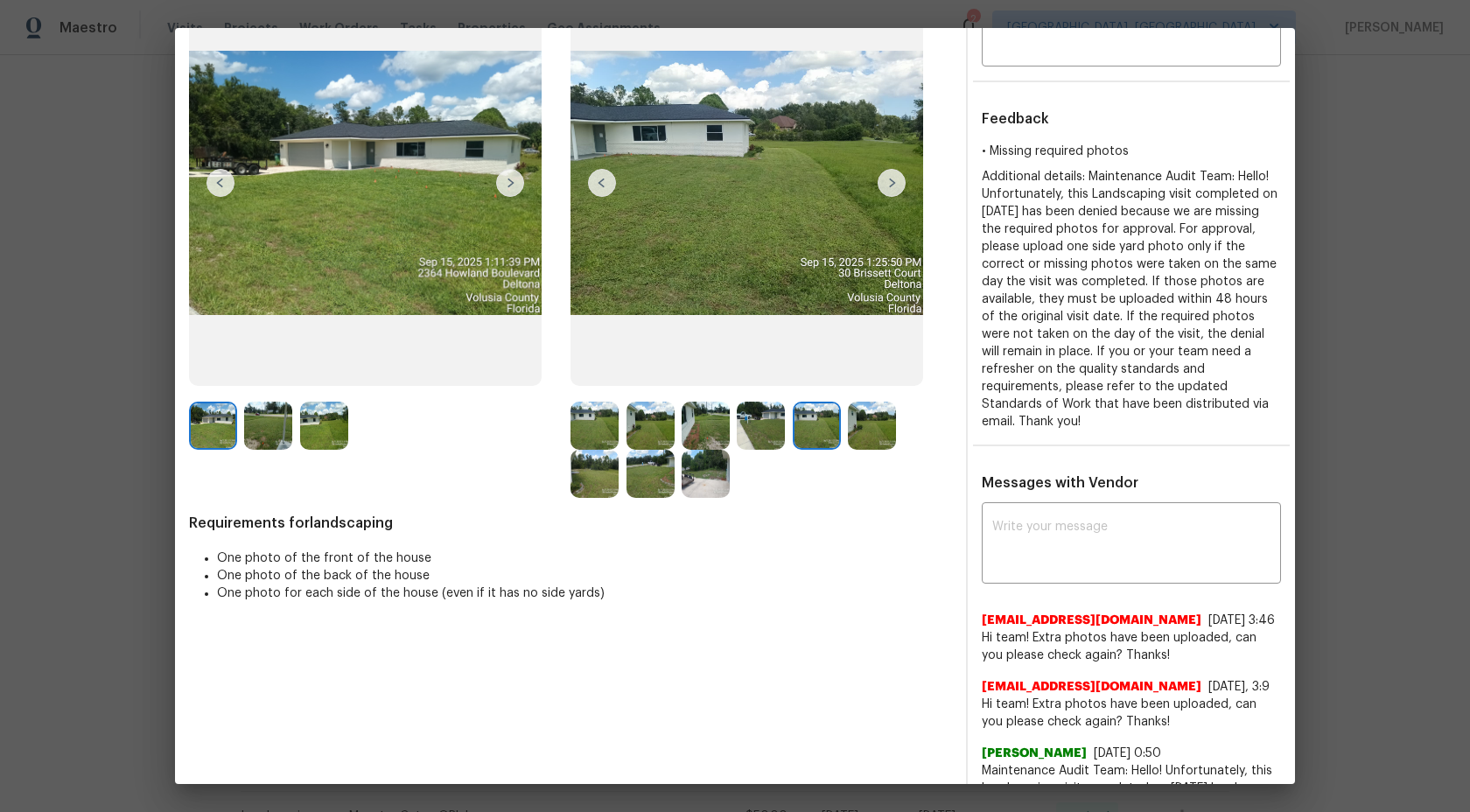
click at [883, 437] on img at bounding box center [872, 426] width 48 height 48
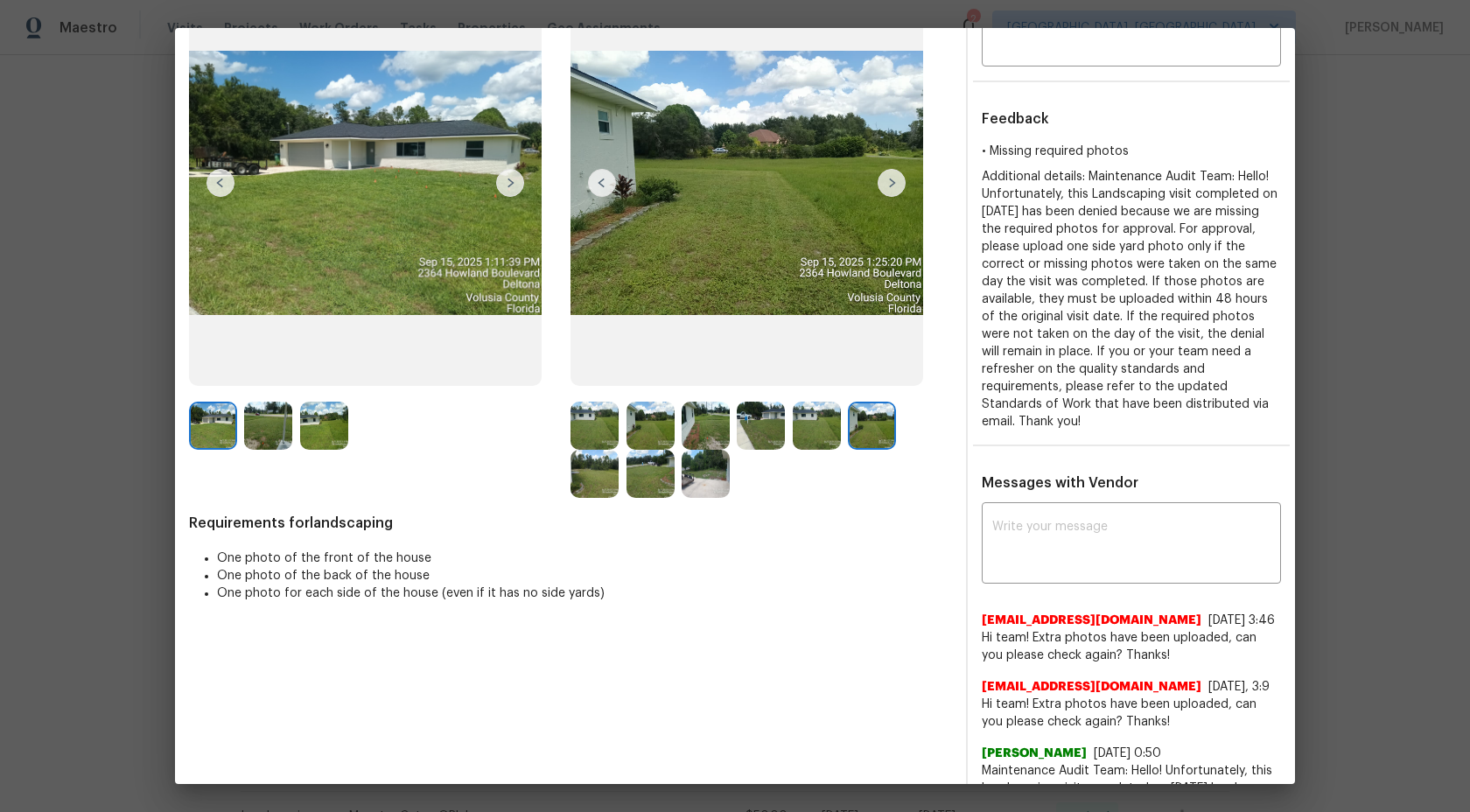
click at [707, 491] on img at bounding box center [706, 474] width 48 height 48
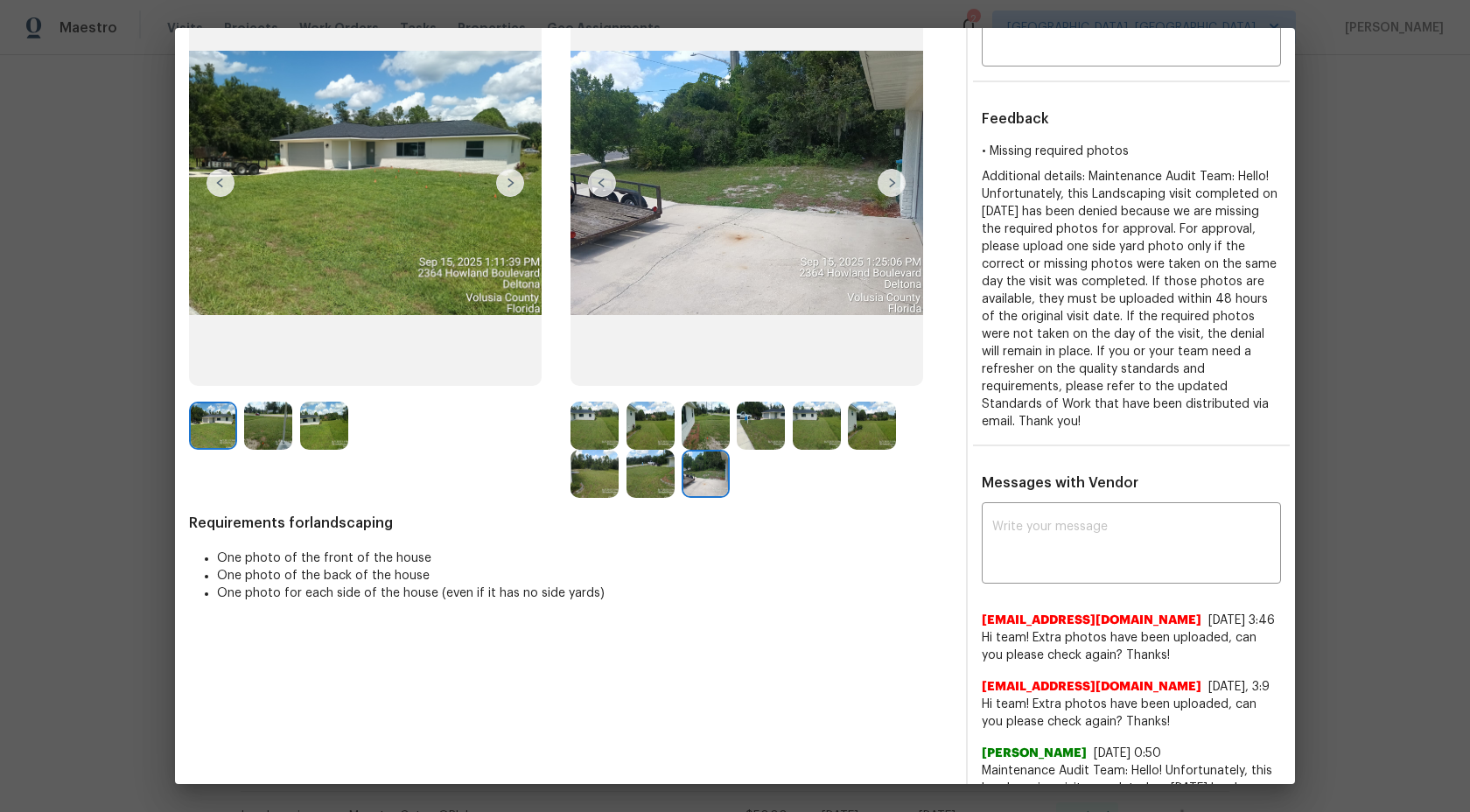
click at [644, 491] on img at bounding box center [651, 474] width 48 height 48
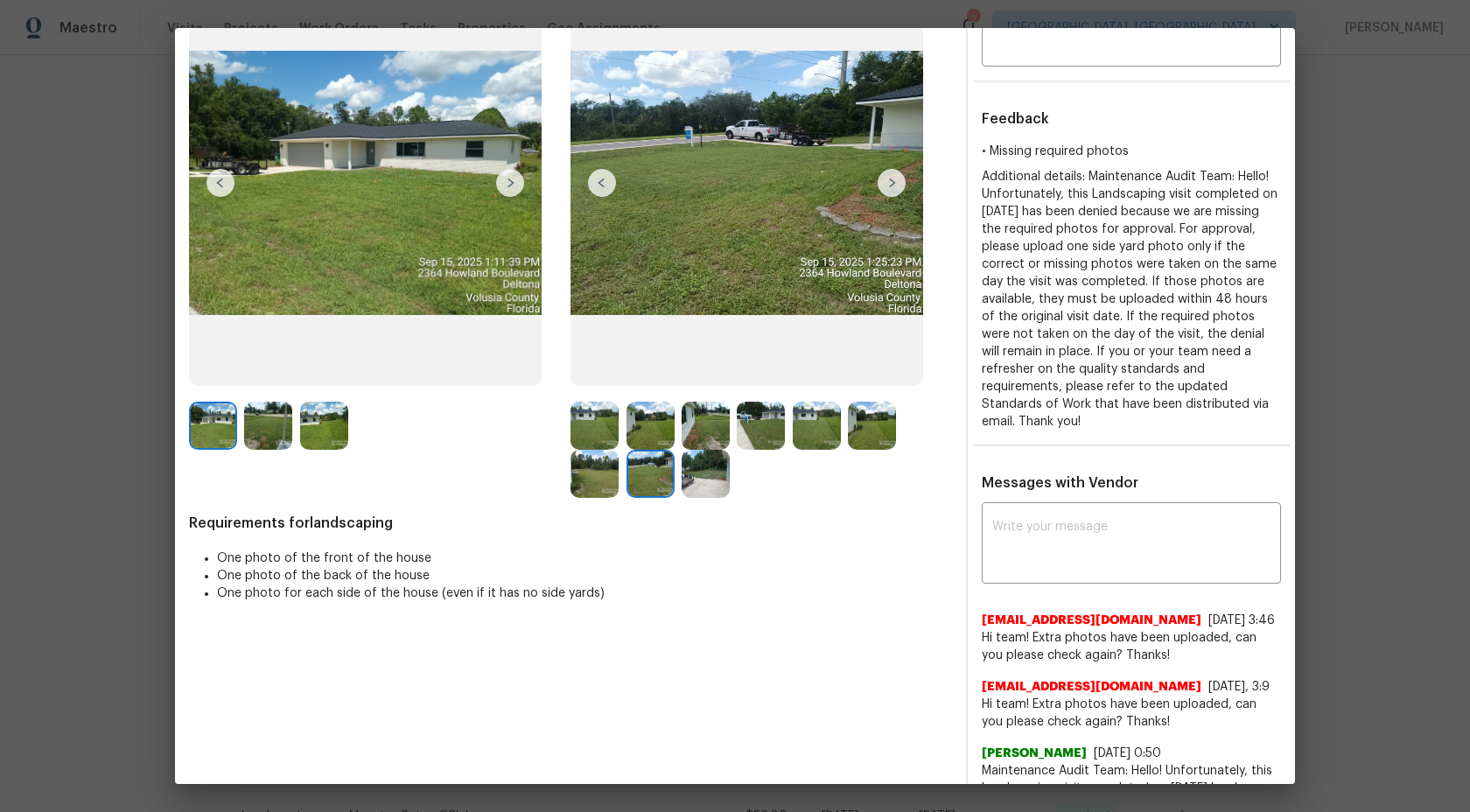
scroll to position [0, 0]
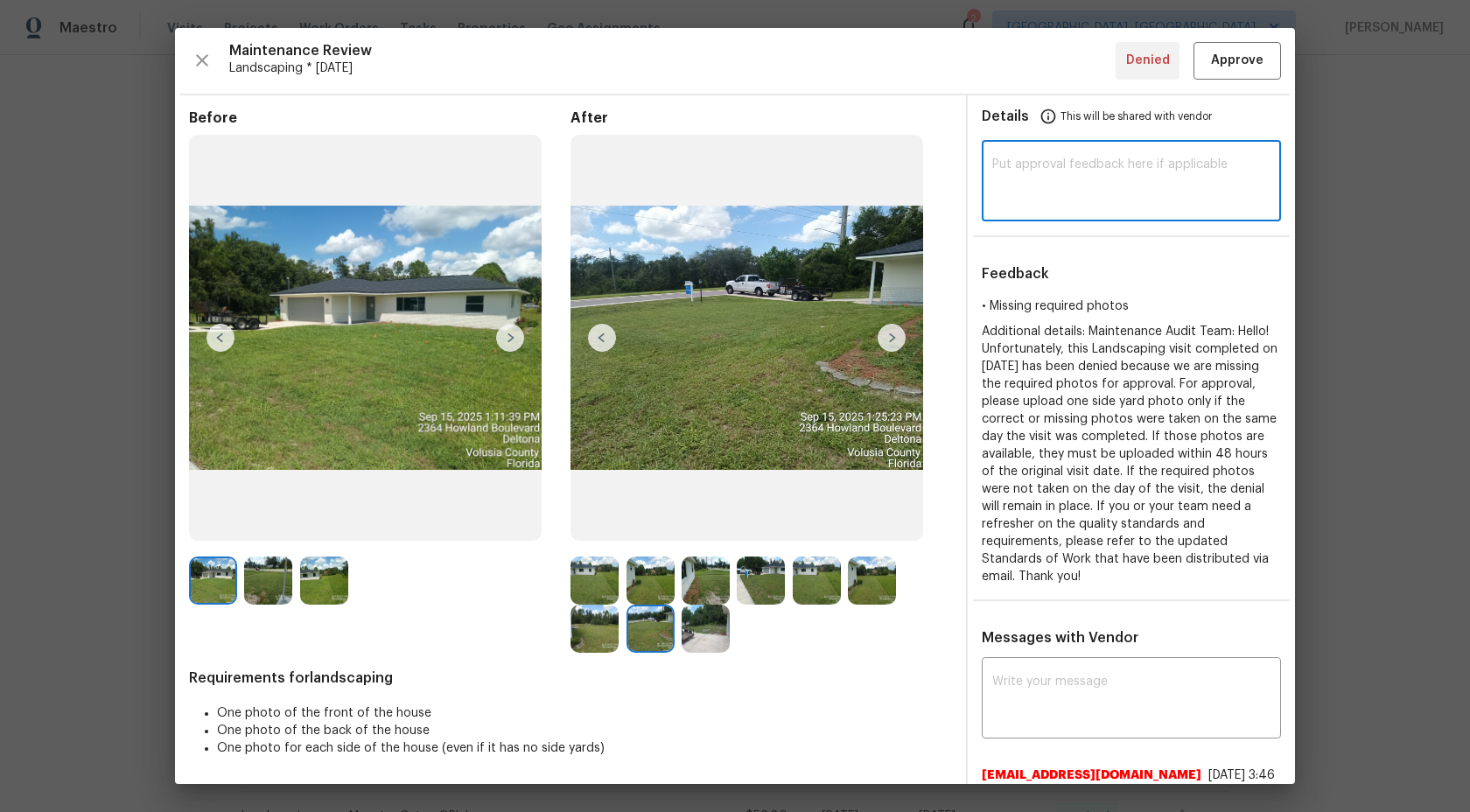
click at [1108, 179] on textarea at bounding box center [1131, 183] width 278 height 49
type textarea "Maintenance Audit Team: After further review we approve this visit now"
click at [1245, 70] on span "Approve" at bounding box center [1237, 61] width 53 height 22
